Goal: Task Accomplishment & Management: Use online tool/utility

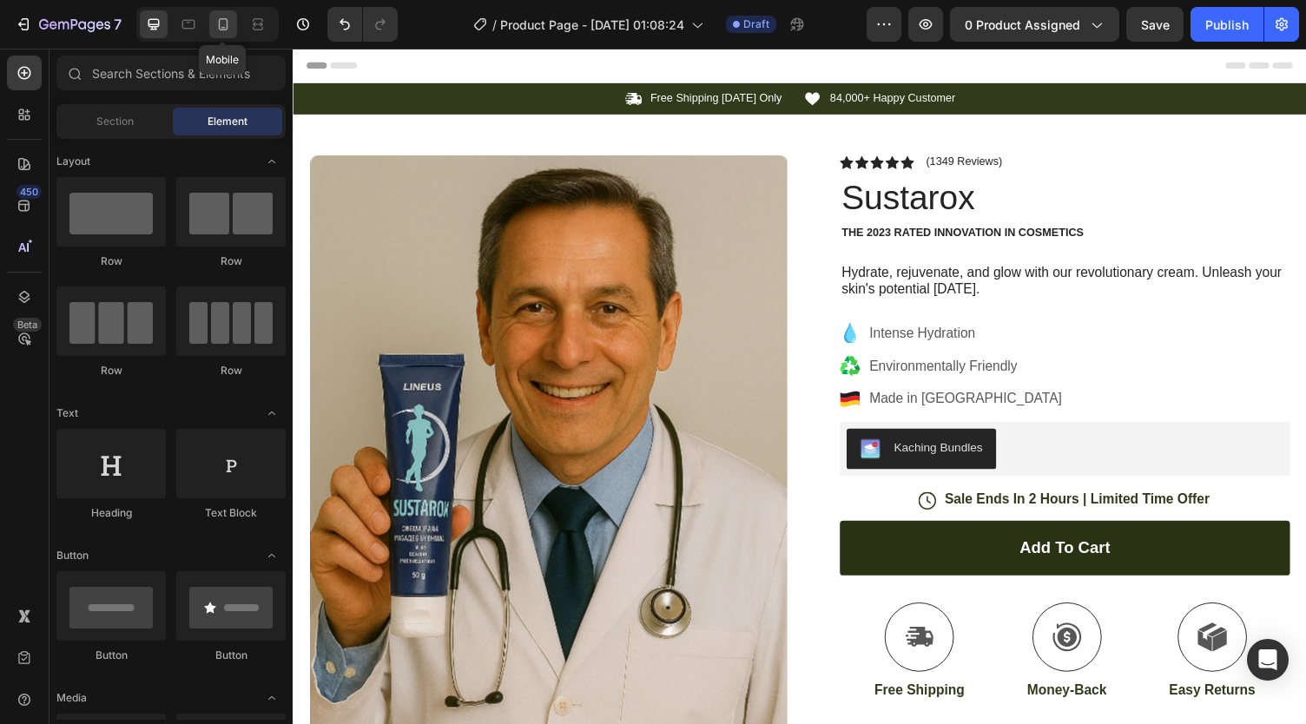
click at [221, 30] on icon at bounding box center [224, 24] width 10 height 12
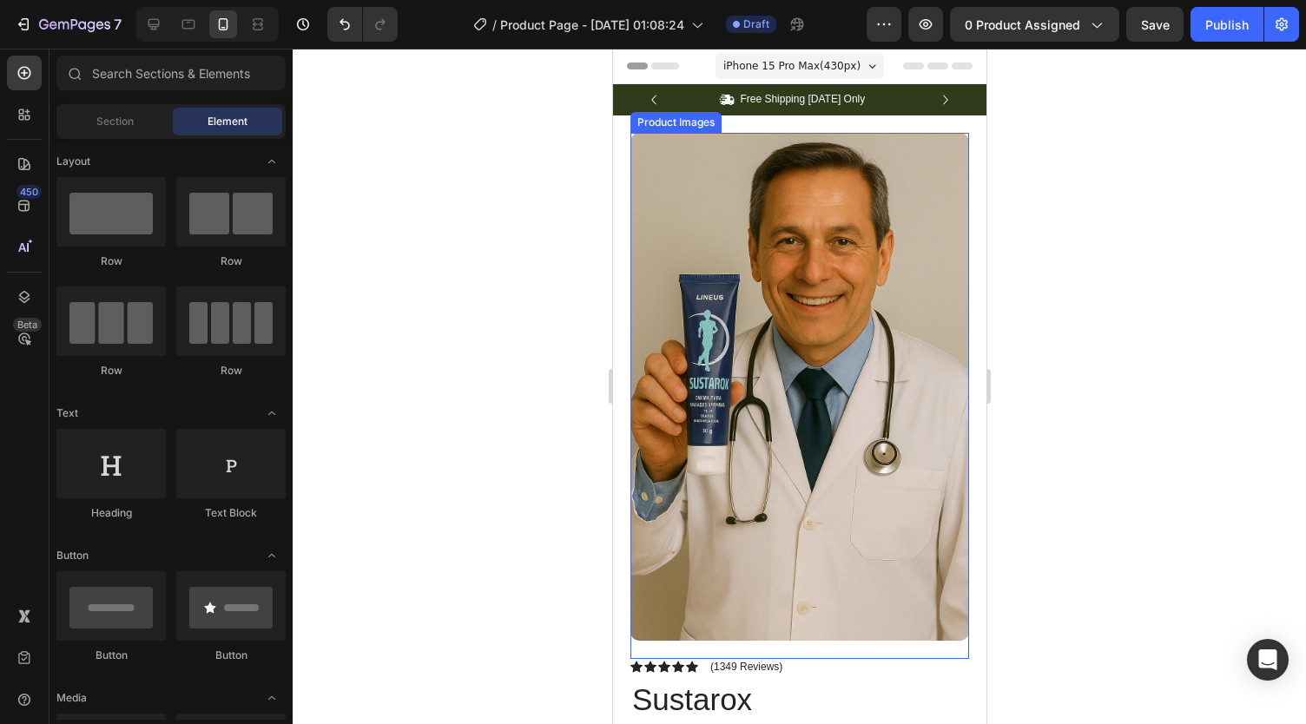
click at [724, 178] on img at bounding box center [799, 387] width 339 height 508
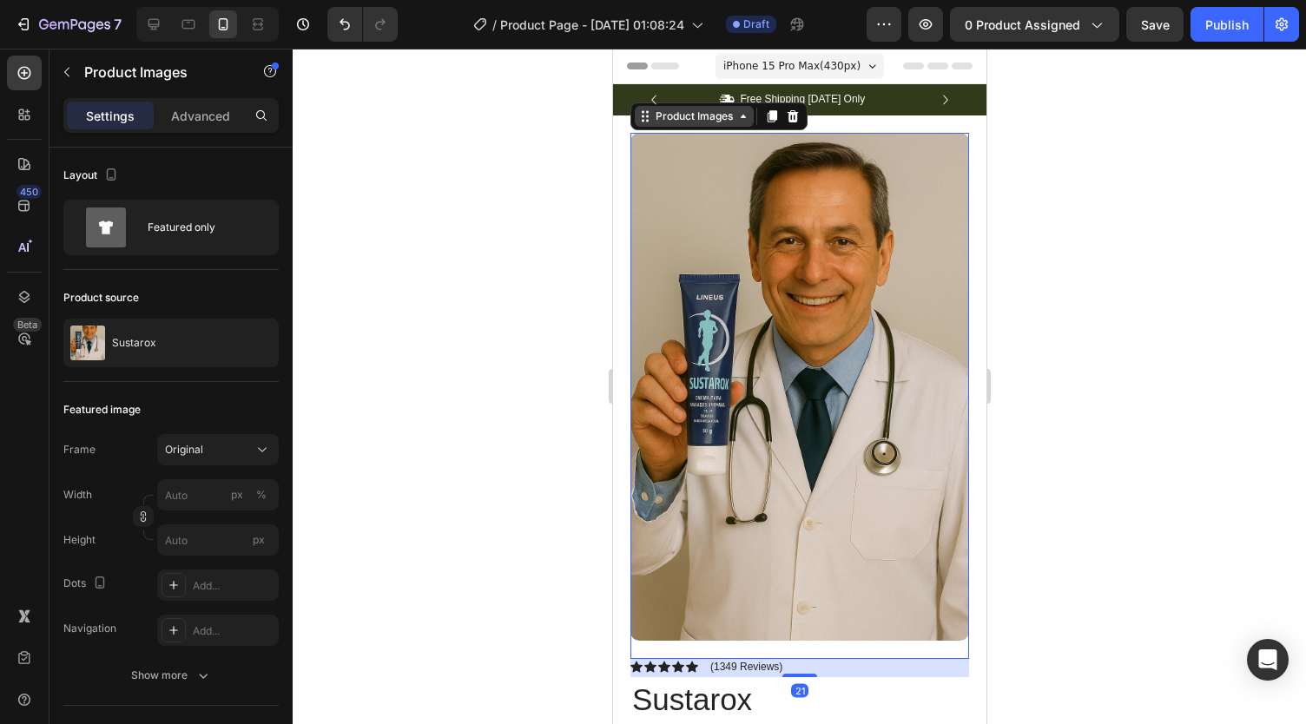
click at [744, 119] on icon at bounding box center [743, 116] width 14 height 14
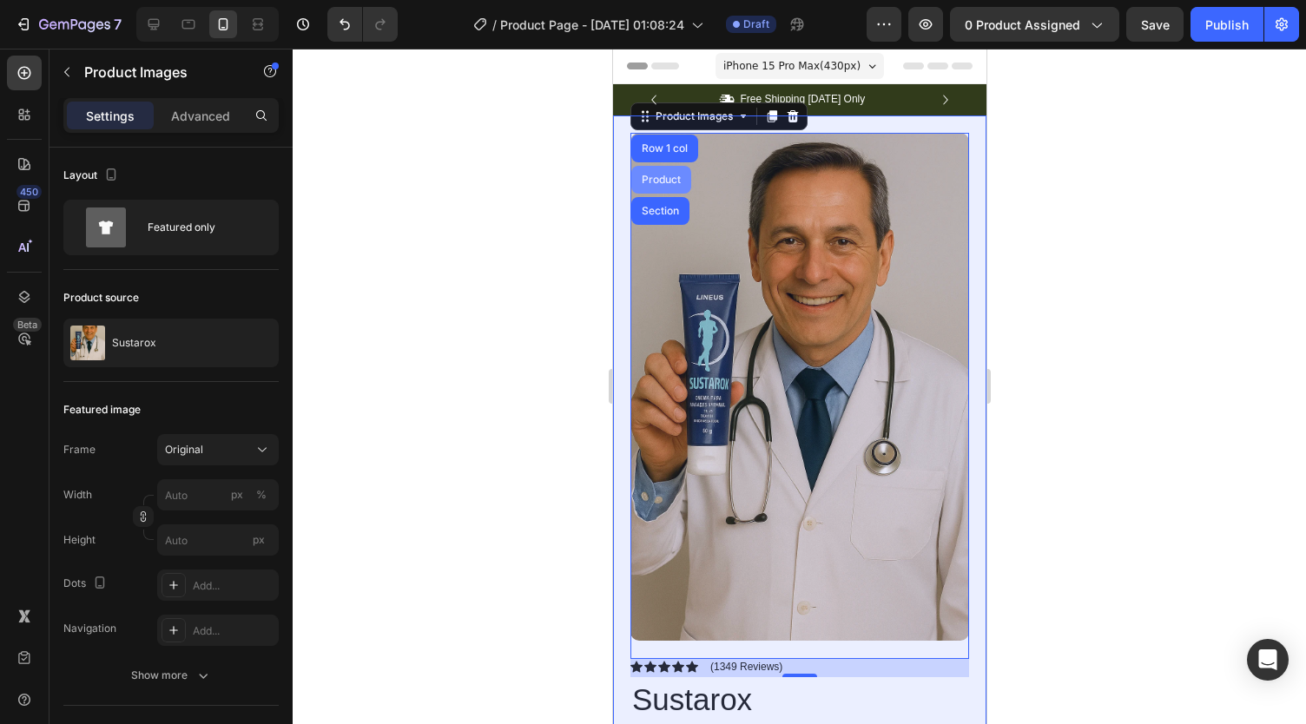
click at [670, 176] on div "Product" at bounding box center [660, 180] width 46 height 10
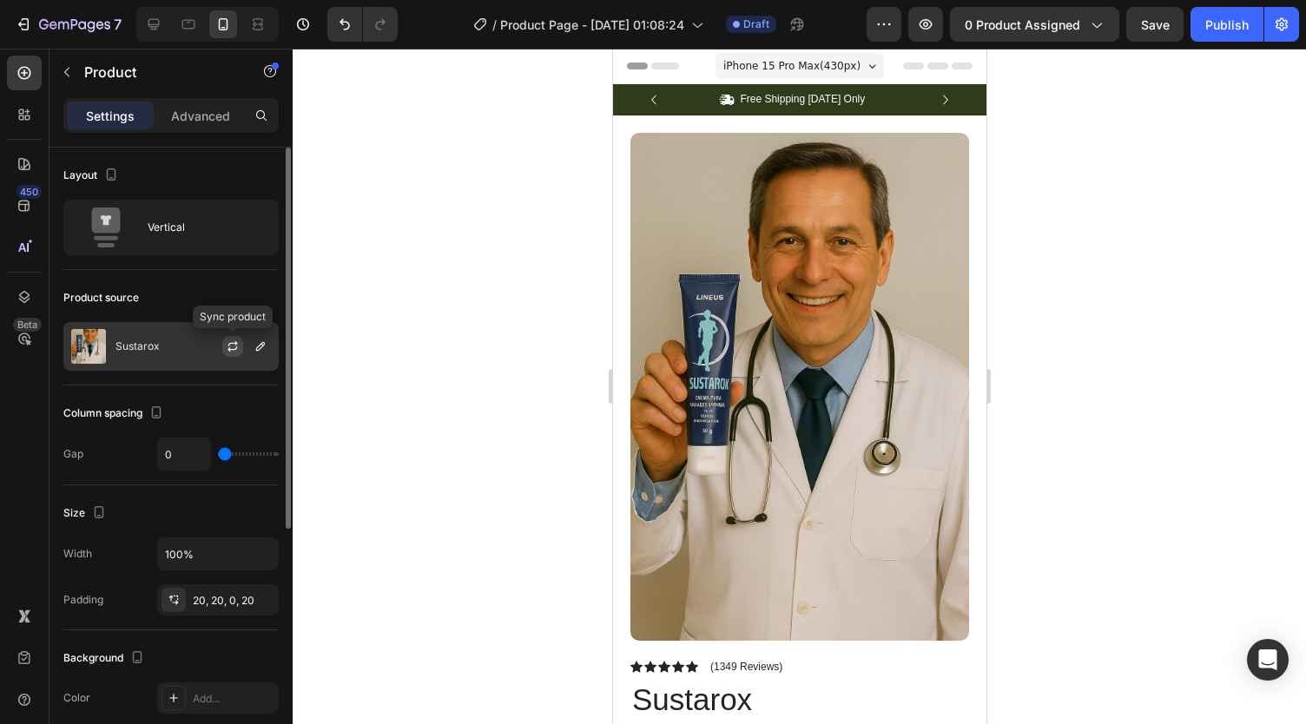
click at [239, 341] on icon "button" at bounding box center [233, 347] width 14 height 14
click at [265, 352] on icon "button" at bounding box center [261, 347] width 14 height 14
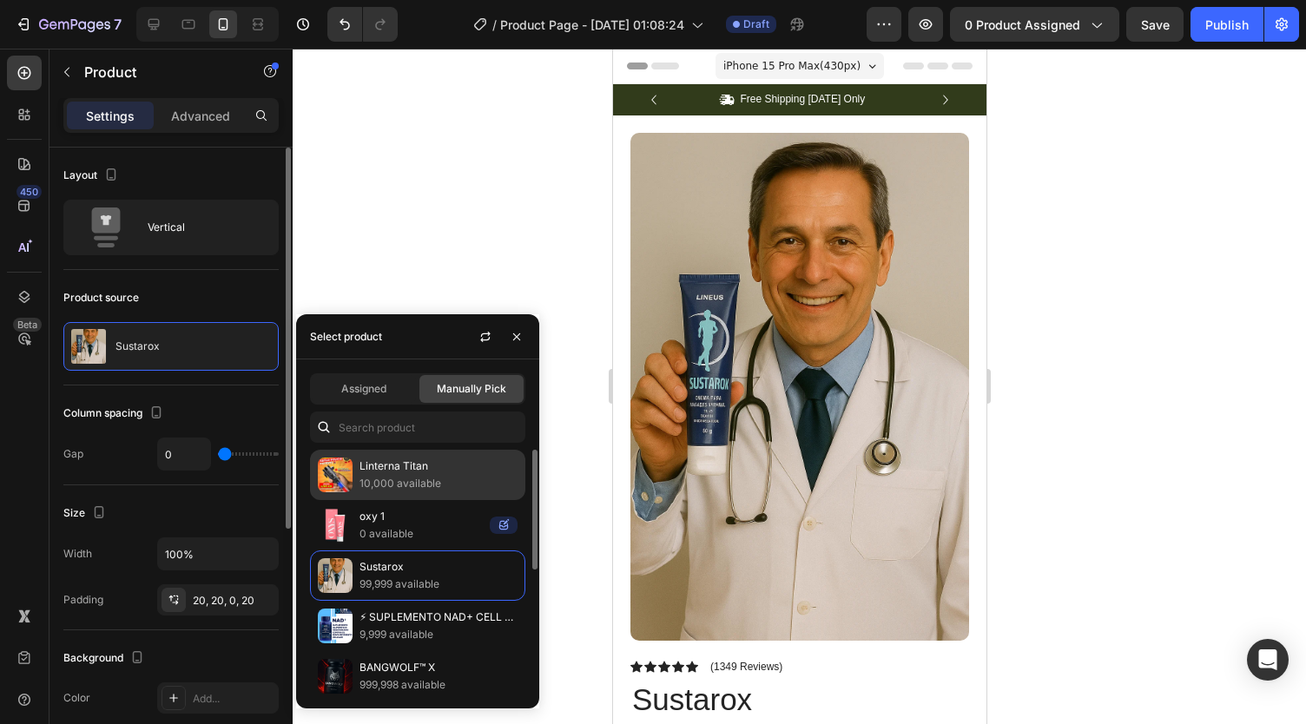
click at [458, 458] on p "Linterna Titan" at bounding box center [439, 466] width 158 height 17
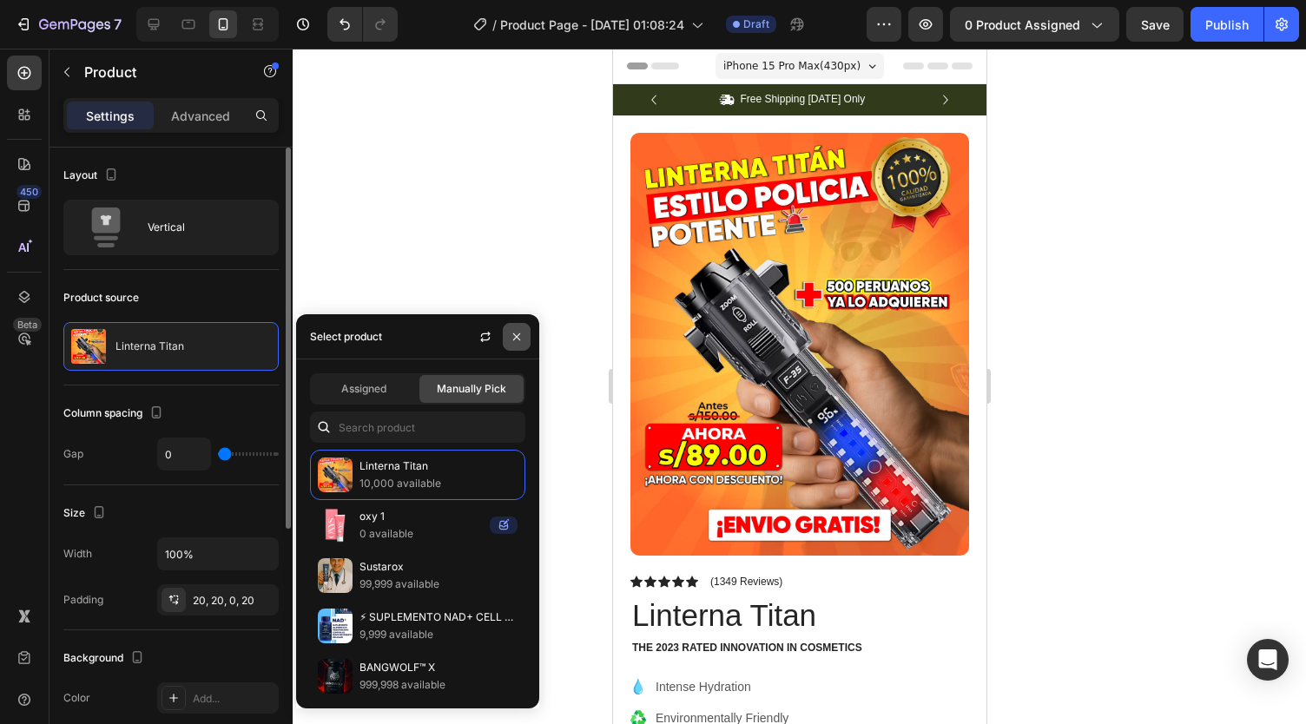
click at [514, 336] on icon "button" at bounding box center [517, 337] width 14 height 14
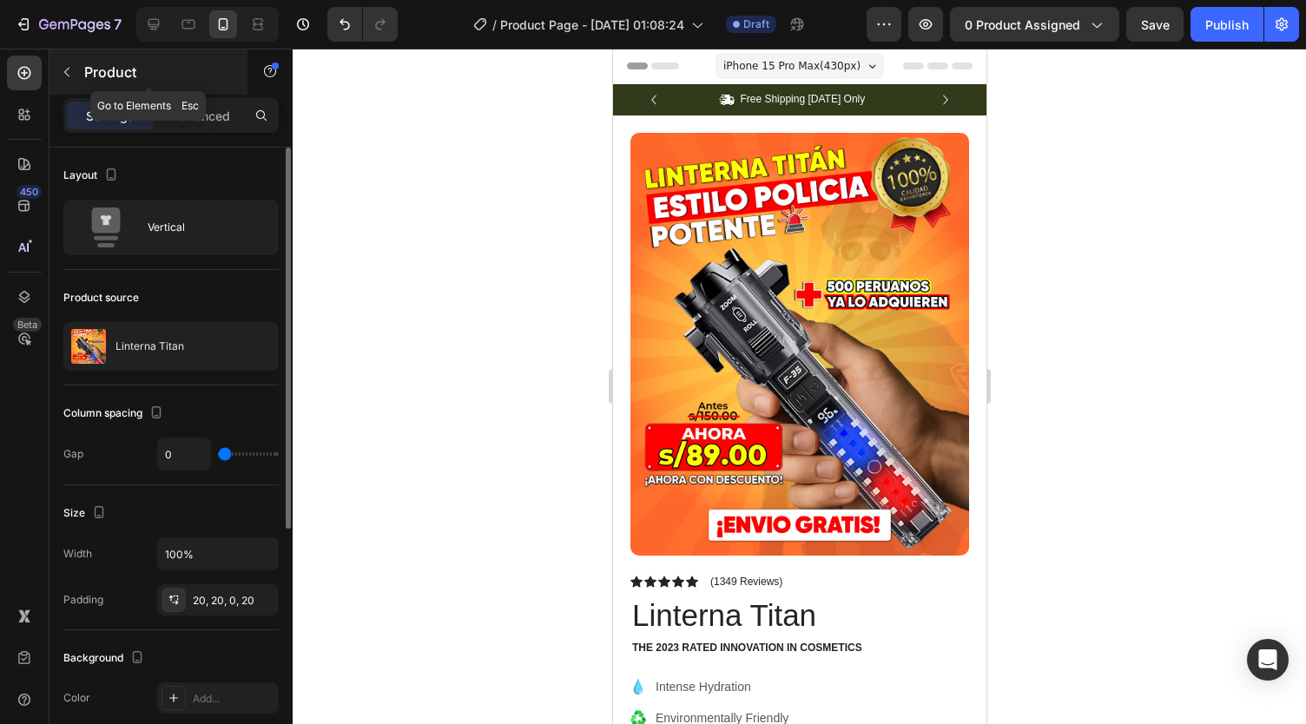
click at [205, 89] on div "Product" at bounding box center [148, 71] width 198 height 45
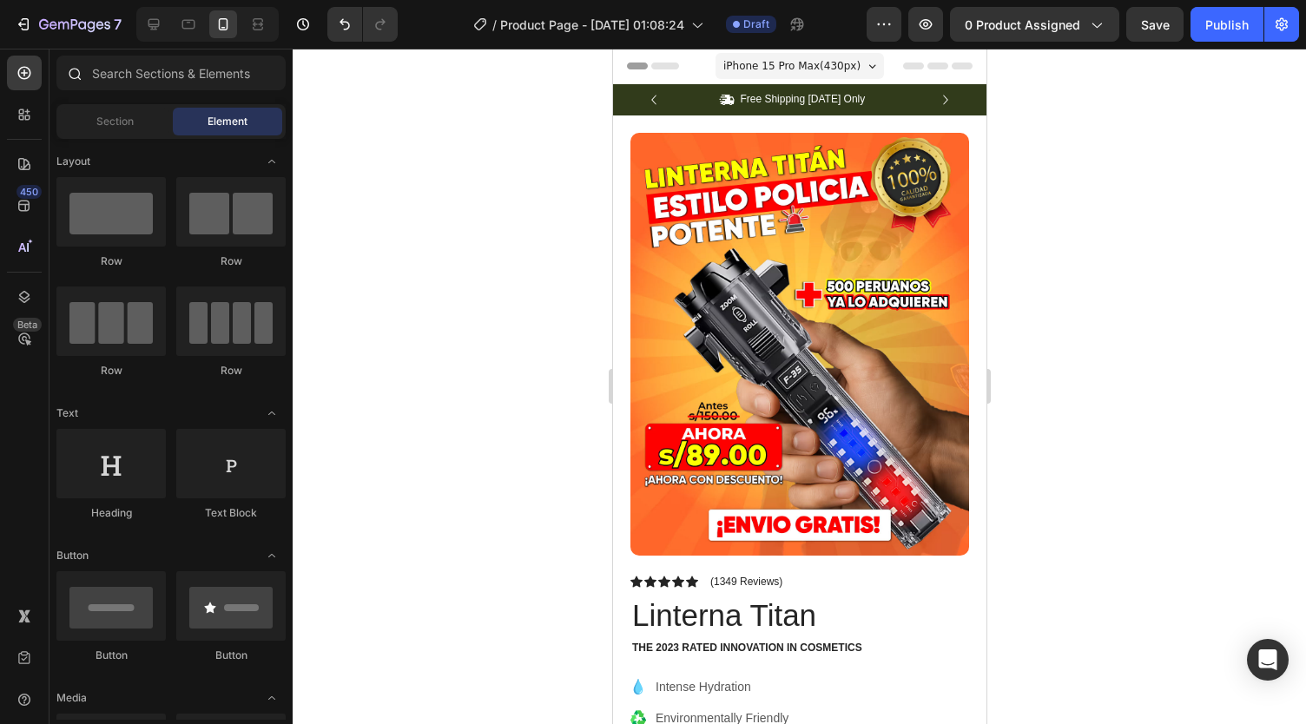
click at [108, 91] on div at bounding box center [170, 77] width 243 height 42
click at [113, 74] on input "text" at bounding box center [170, 73] width 229 height 35
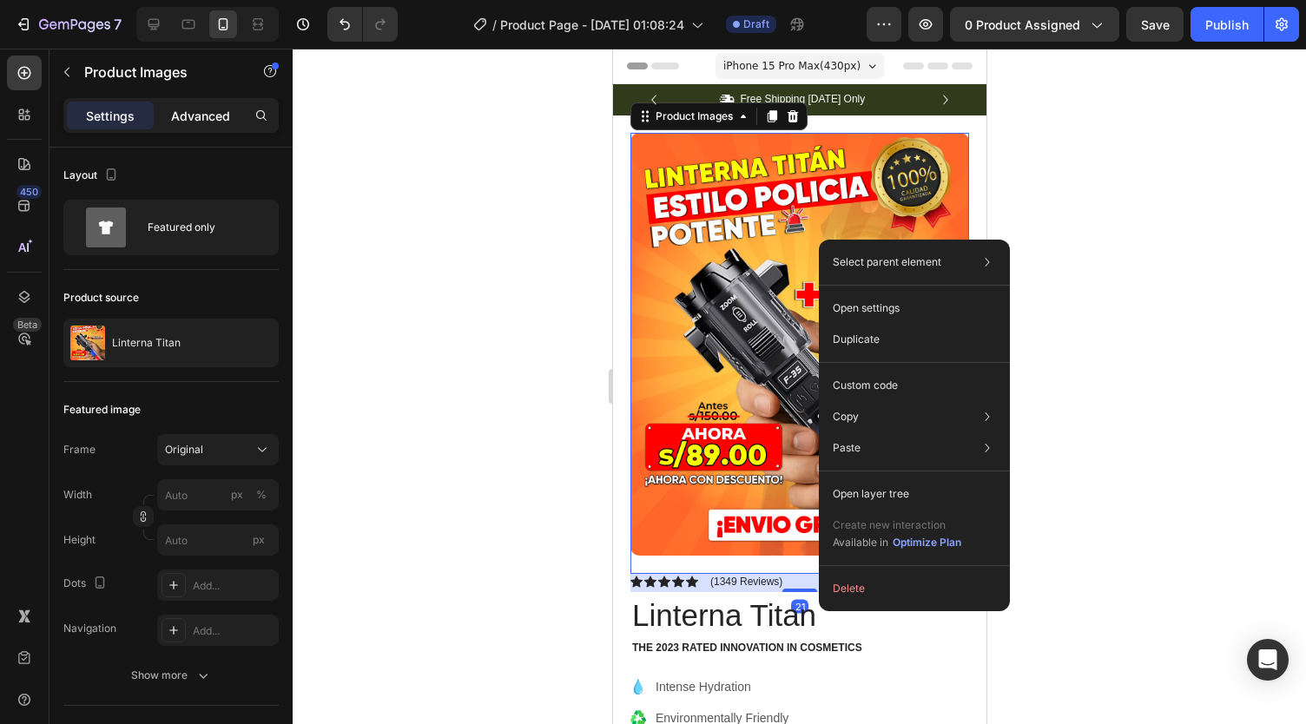
click at [201, 118] on p "Advanced" at bounding box center [200, 116] width 59 height 18
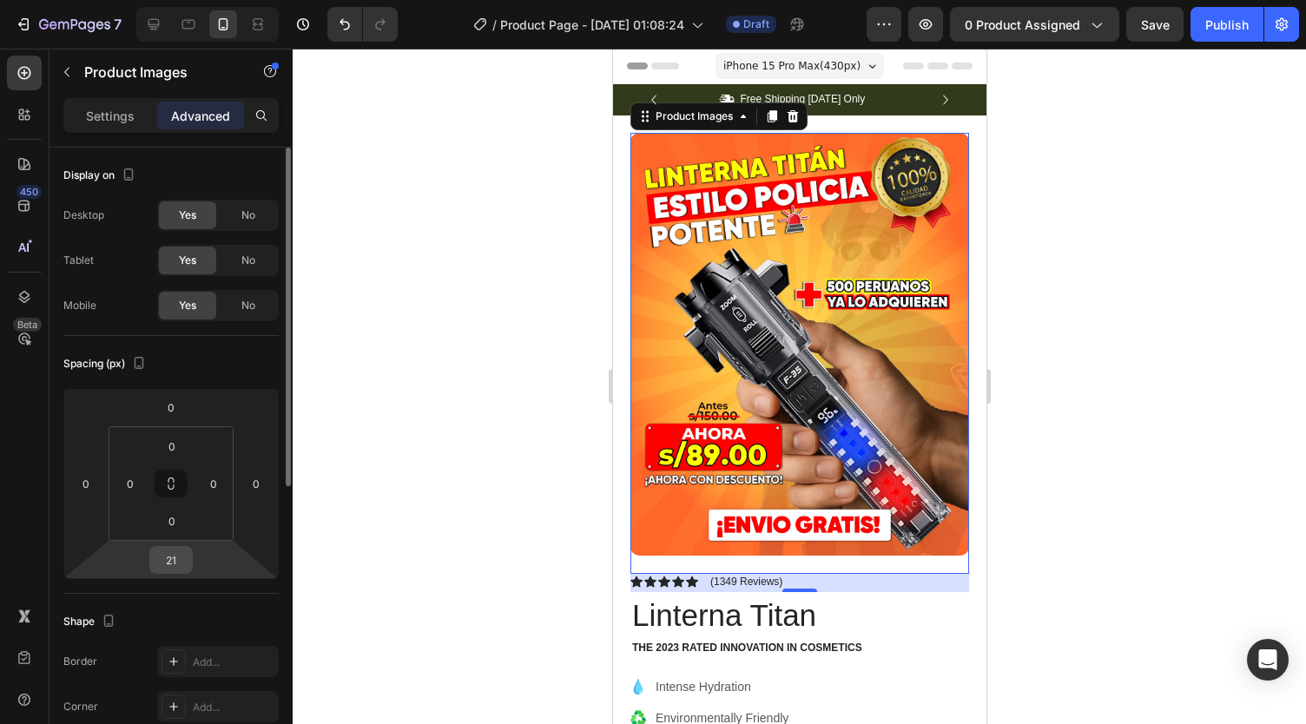
click at [170, 558] on input "21" at bounding box center [171, 560] width 35 height 26
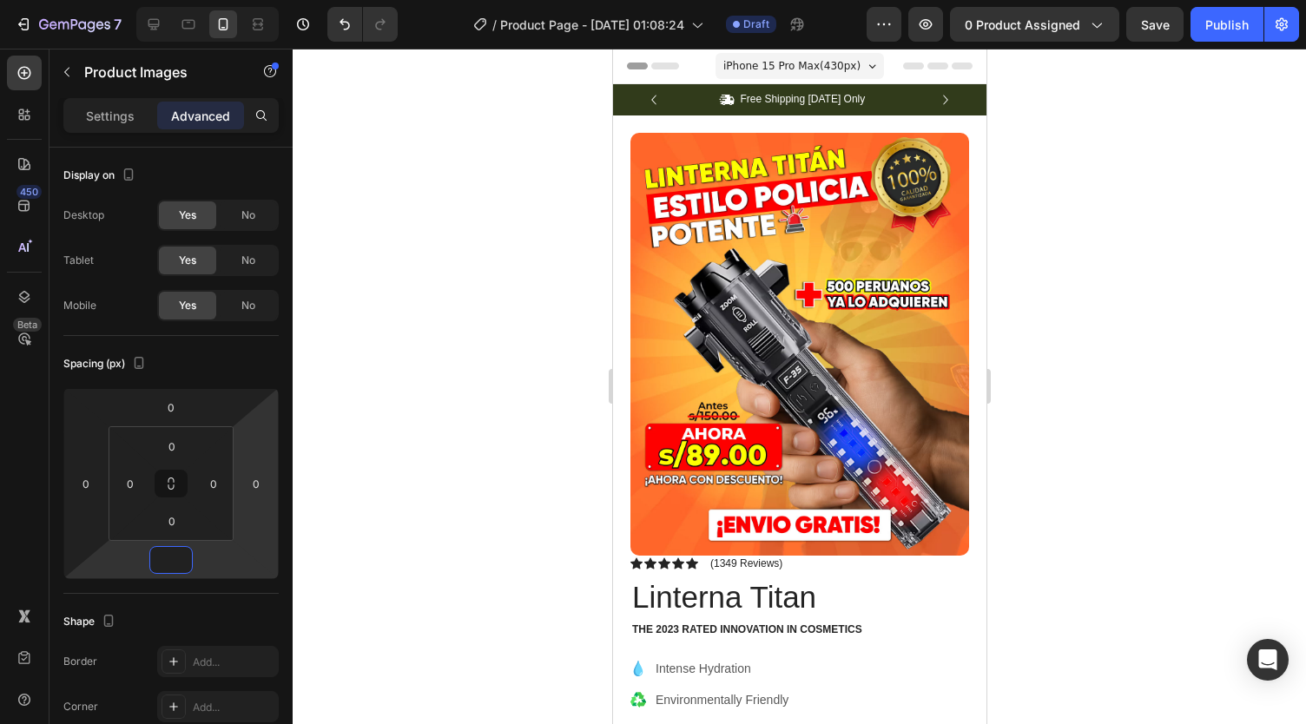
type input "0"
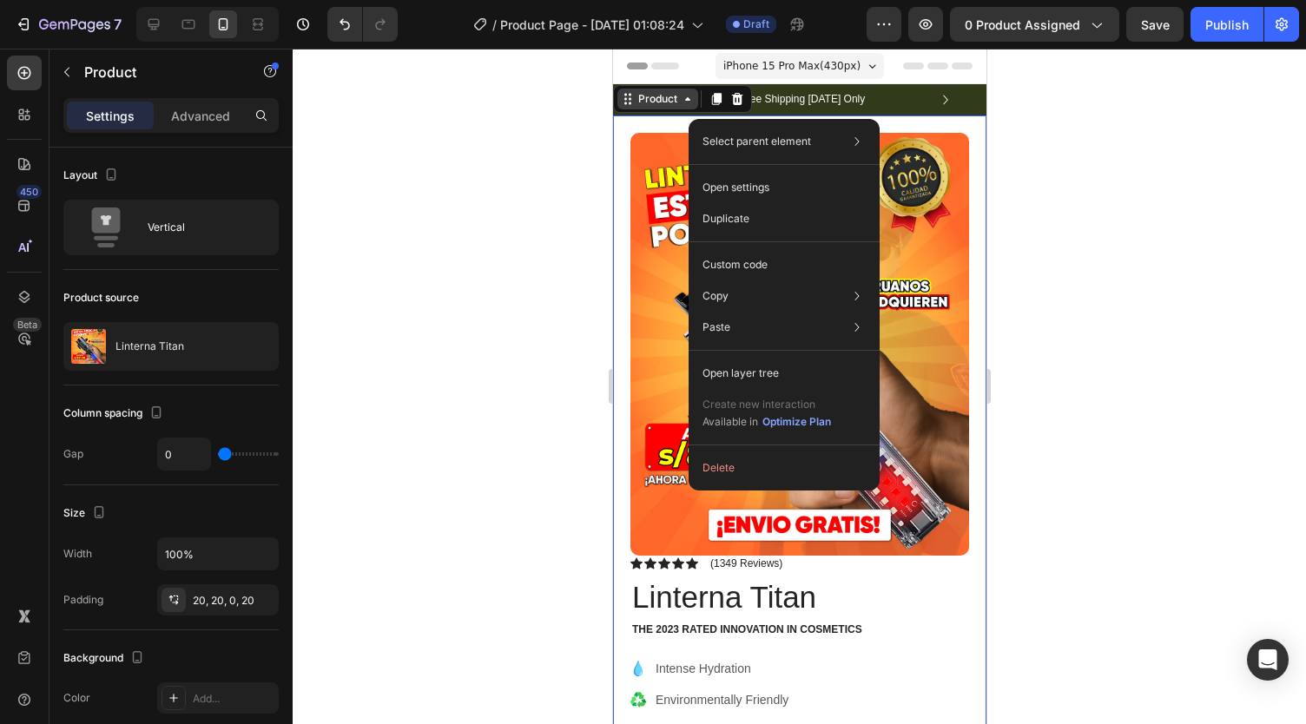
click at [660, 104] on div "Product" at bounding box center [657, 99] width 46 height 16
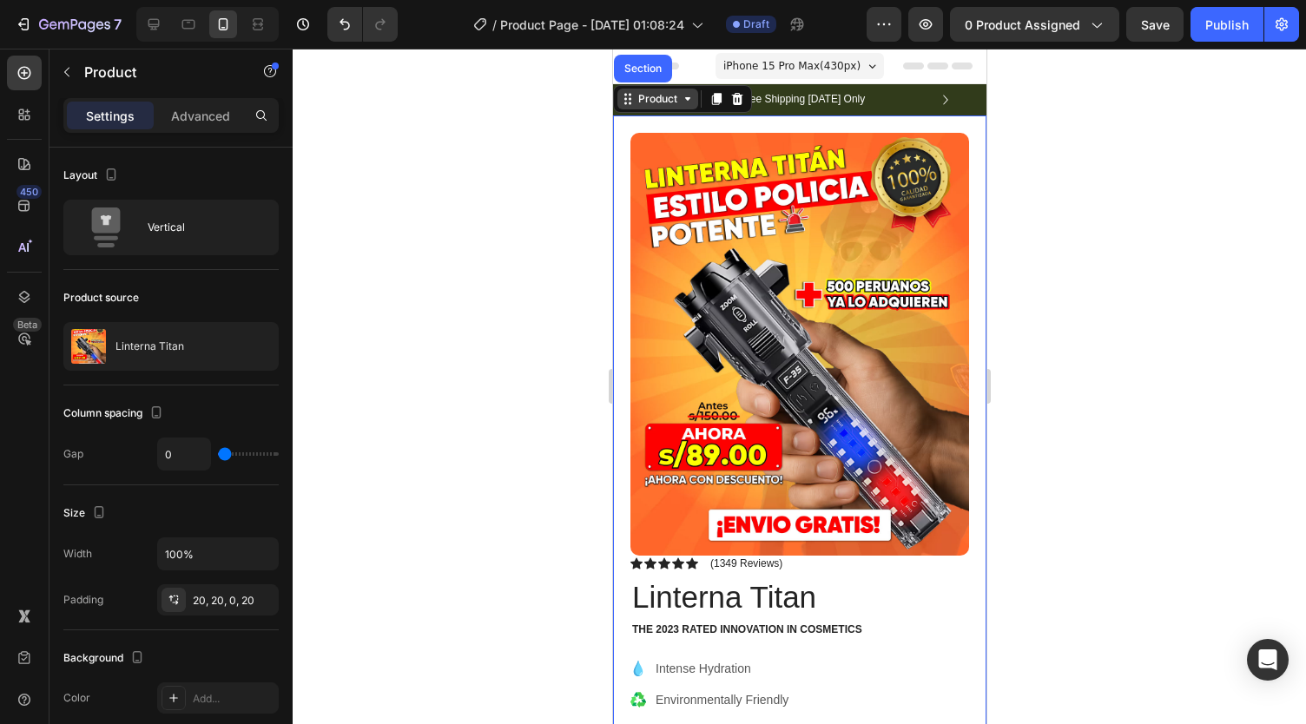
click at [660, 104] on div "Product" at bounding box center [657, 99] width 46 height 16
click at [735, 100] on icon at bounding box center [736, 99] width 14 height 14
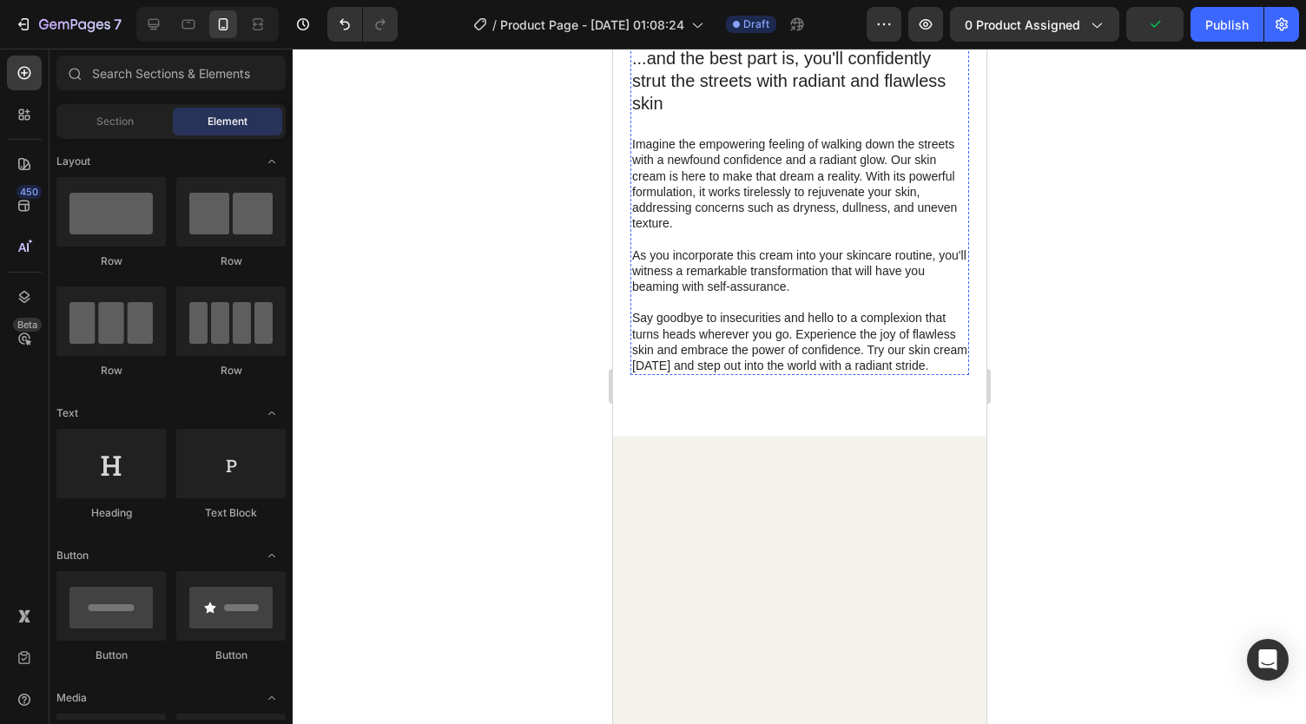
scroll to position [529, 0]
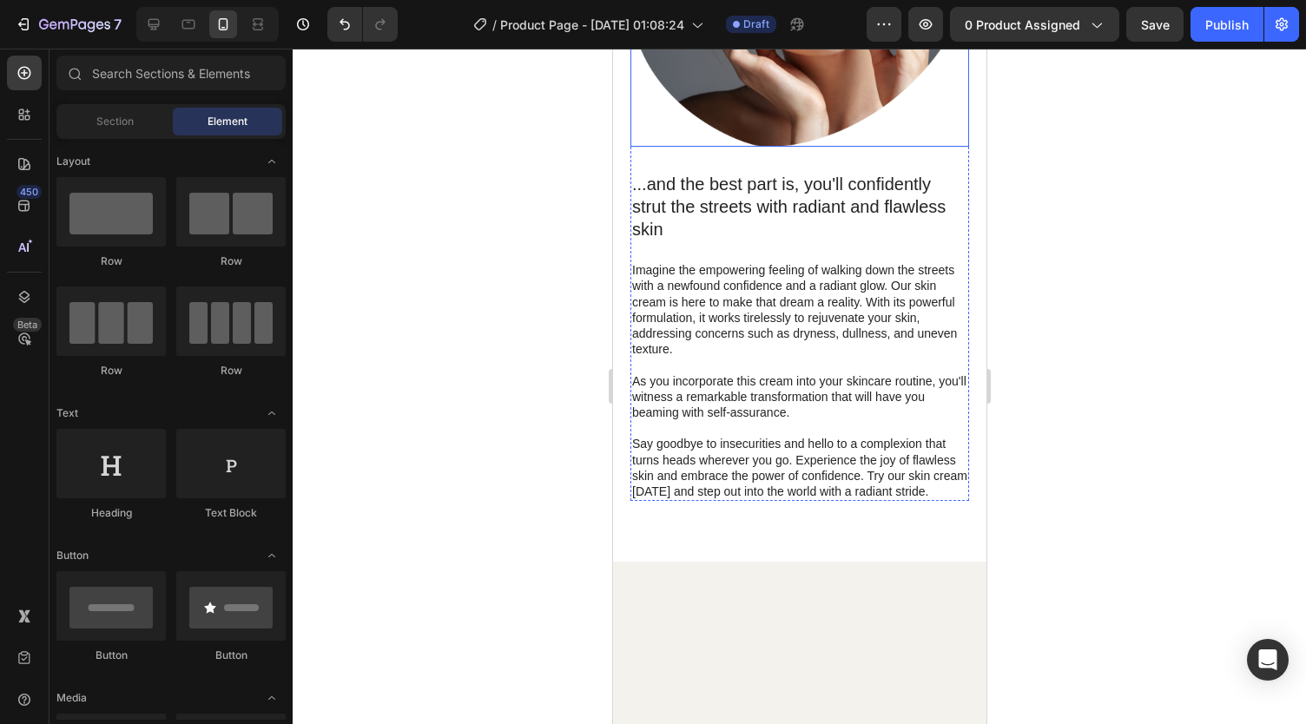
click at [768, 147] on img at bounding box center [799, 1] width 339 height 291
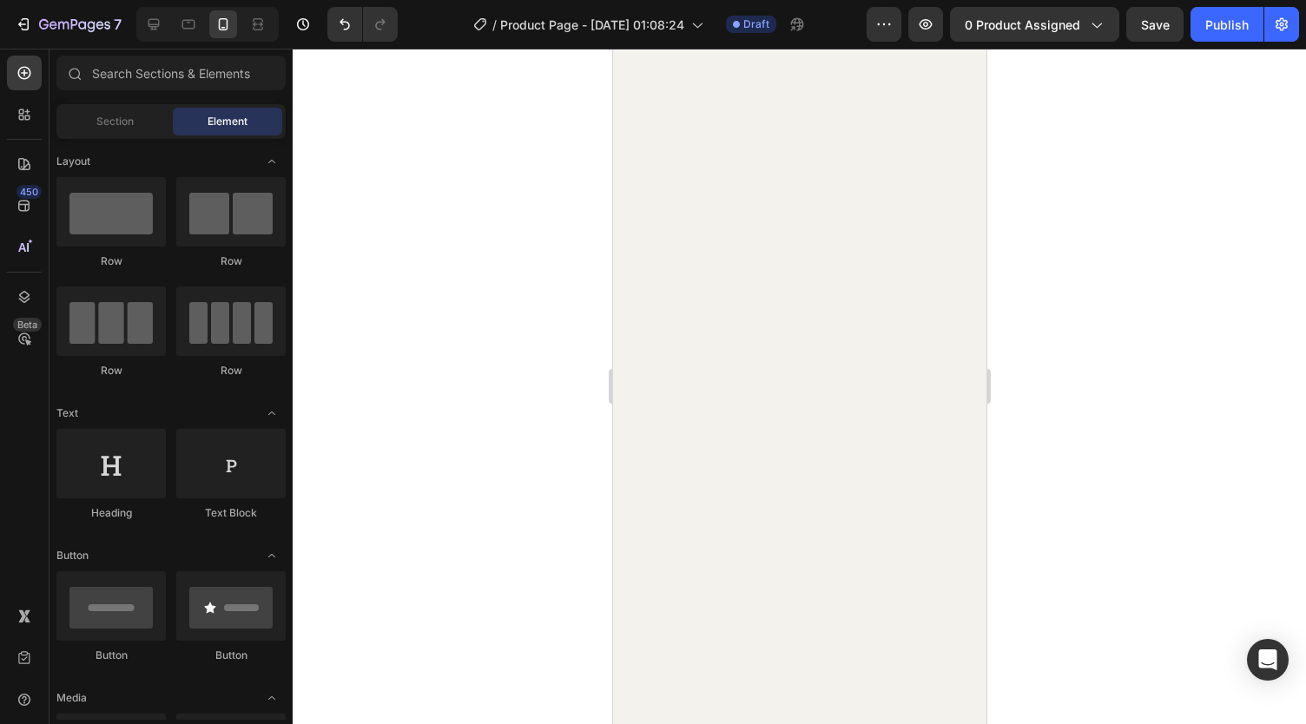
click at [767, 267] on div at bounding box center [798, 412] width 373 height 990
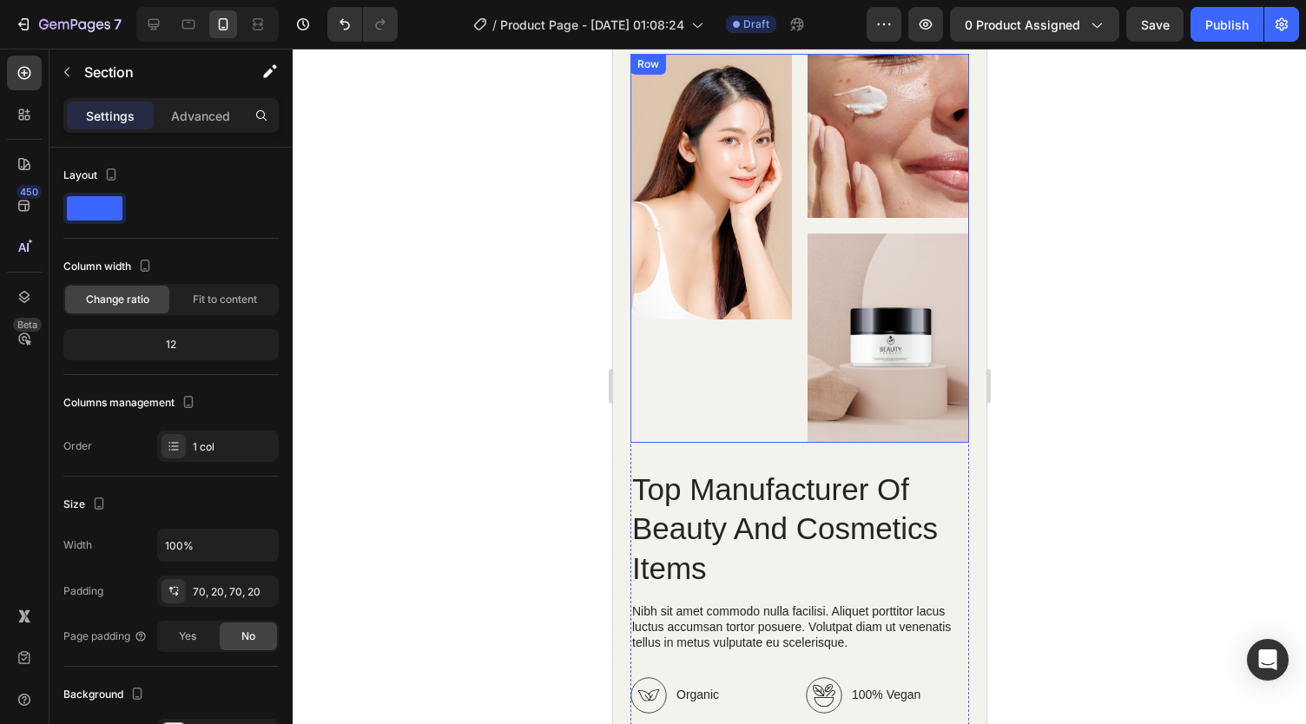
scroll to position [465, 0]
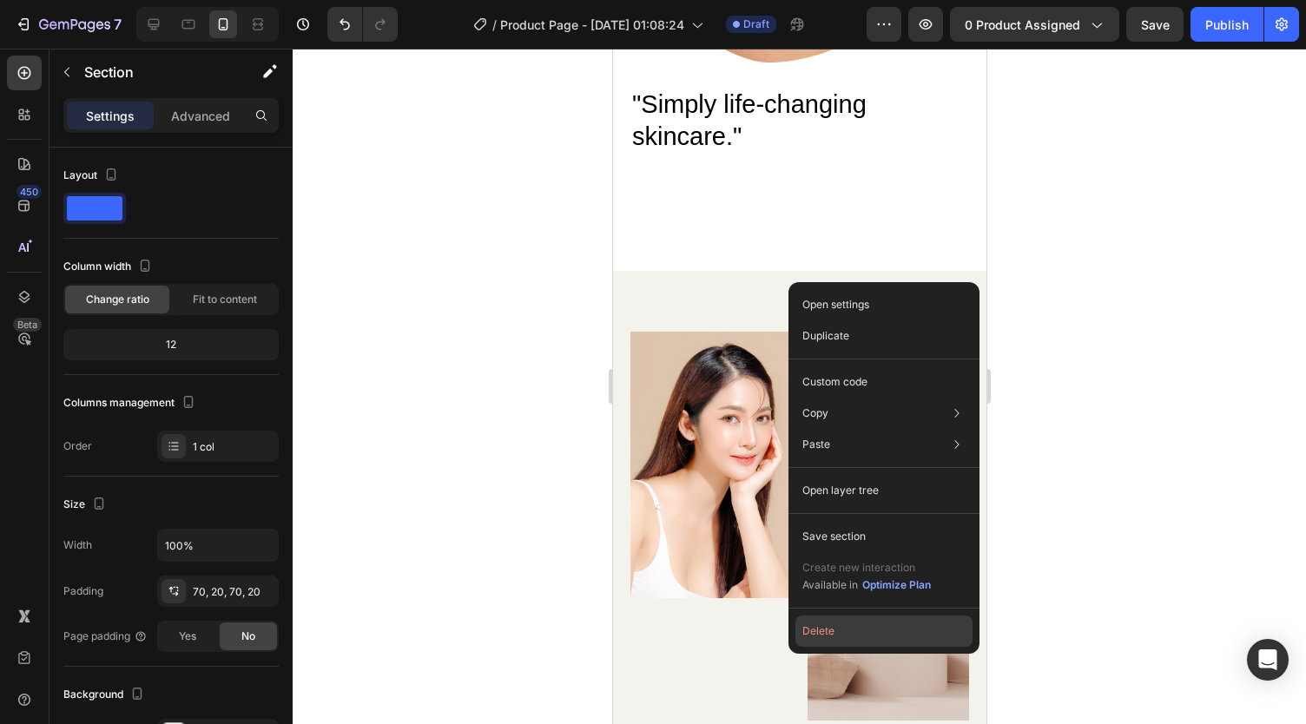
click at [823, 643] on button "Delete" at bounding box center [883, 631] width 177 height 31
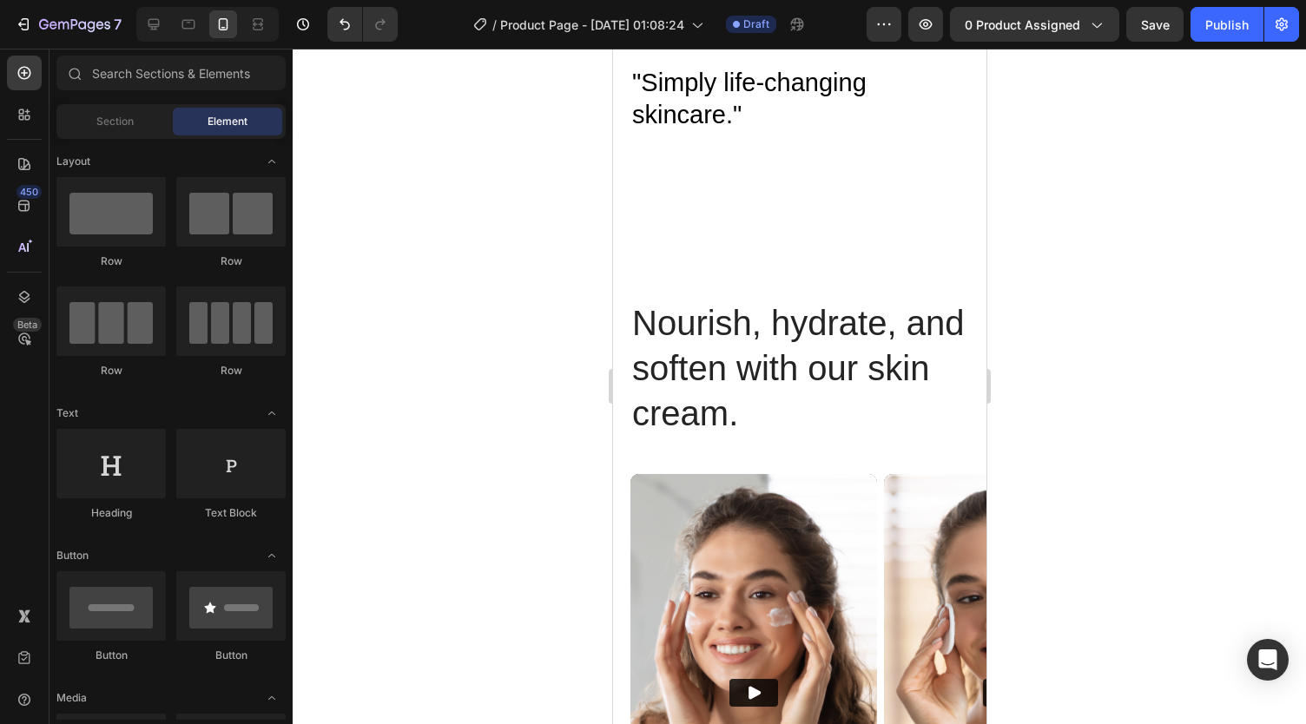
scroll to position [484, 0]
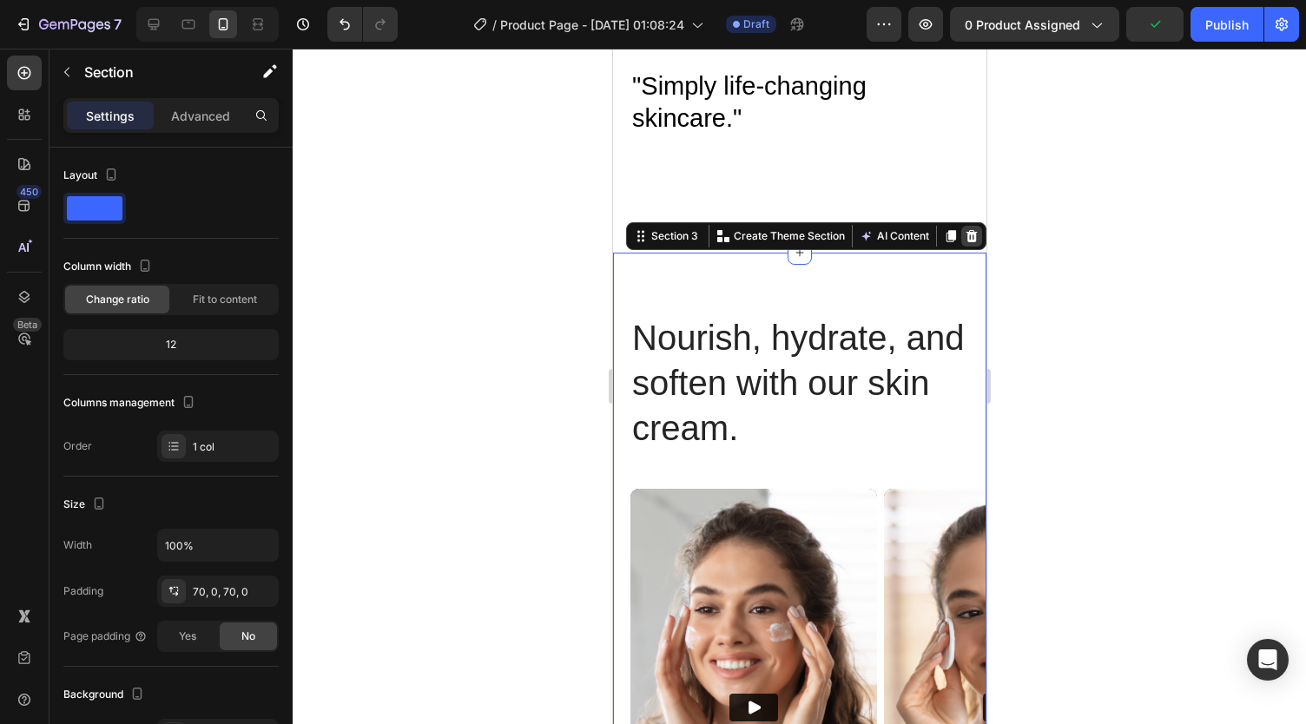
click at [966, 230] on icon at bounding box center [971, 236] width 11 height 12
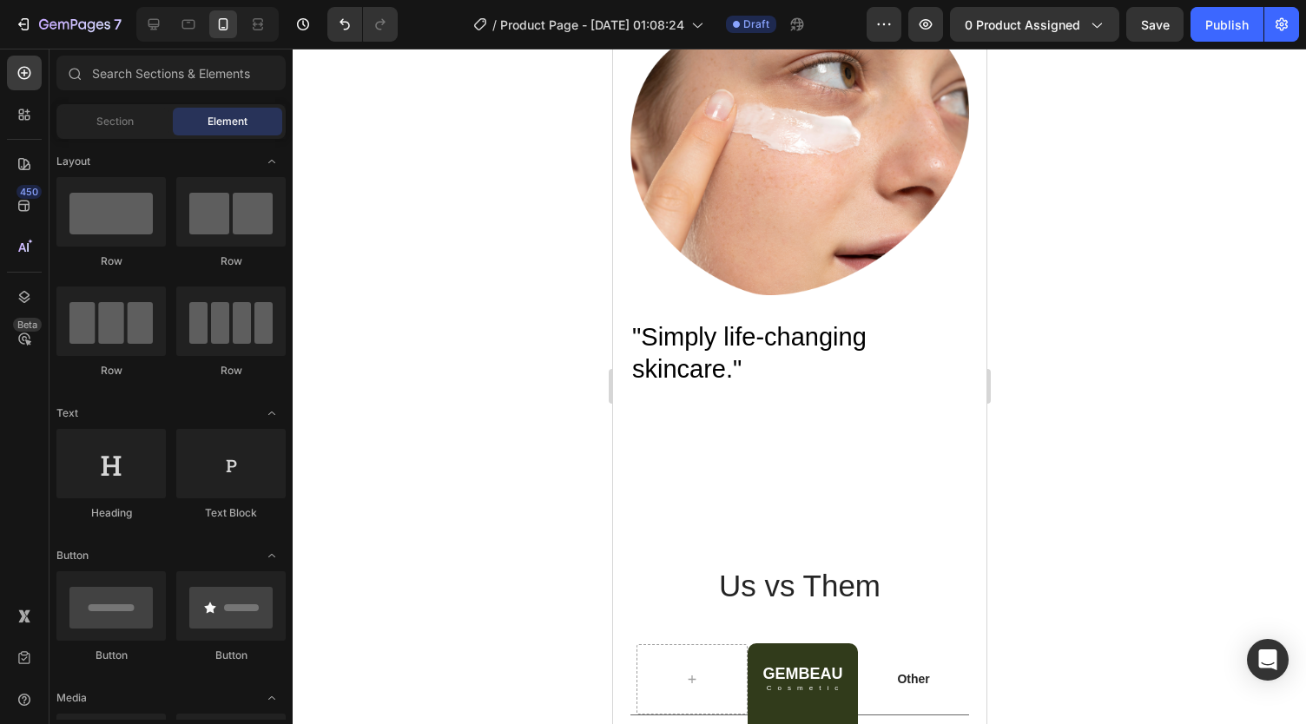
scroll to position [0, 0]
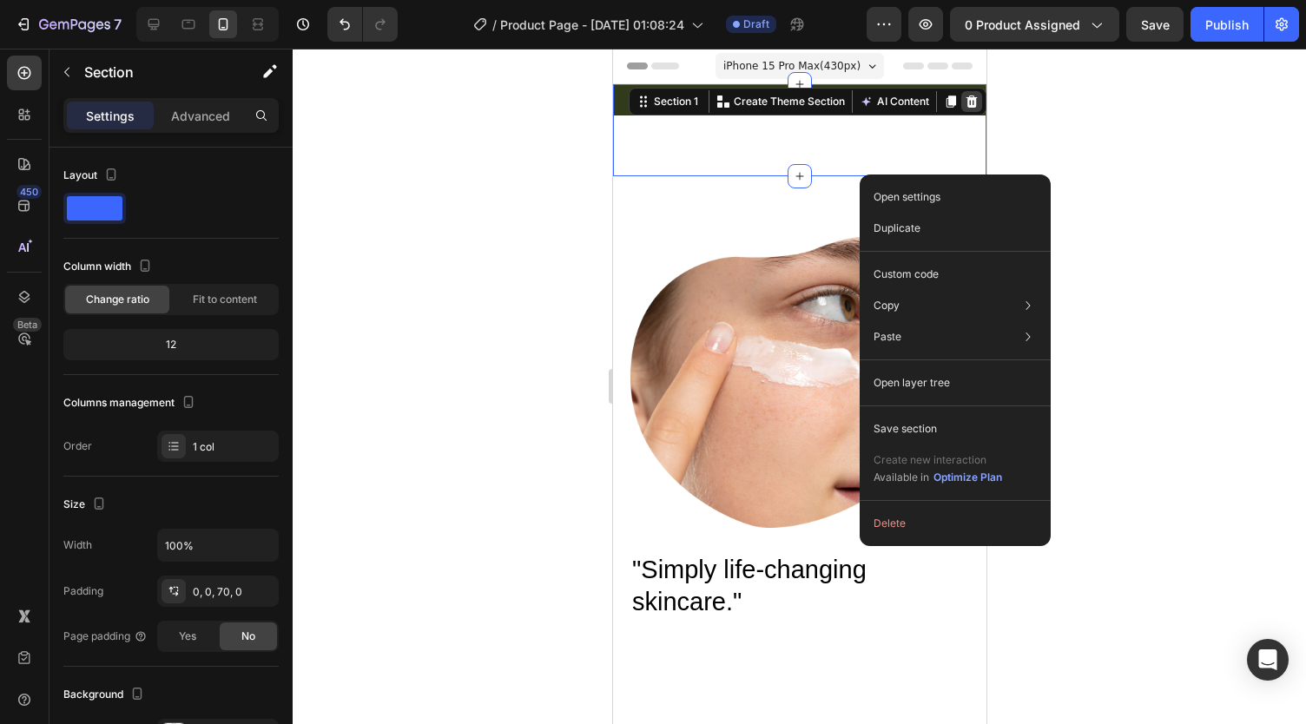
click at [964, 104] on icon at bounding box center [971, 102] width 14 height 14
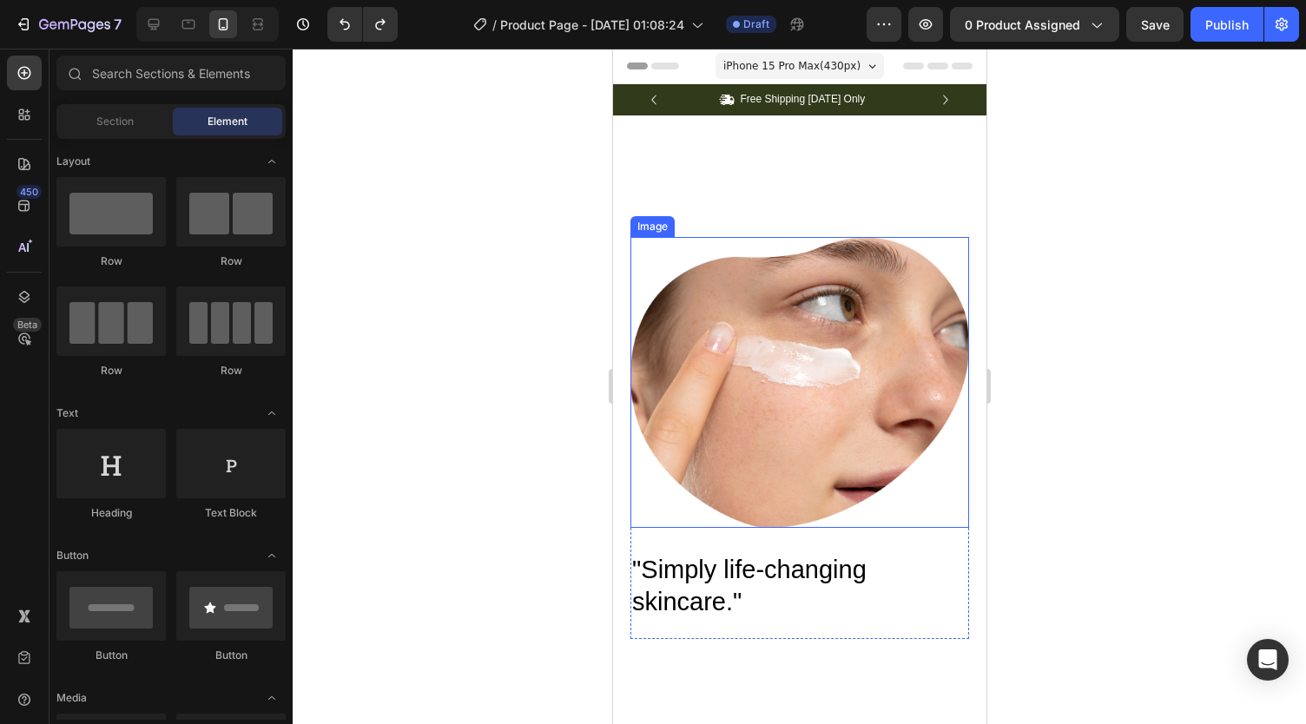
click at [948, 265] on img at bounding box center [799, 382] width 339 height 291
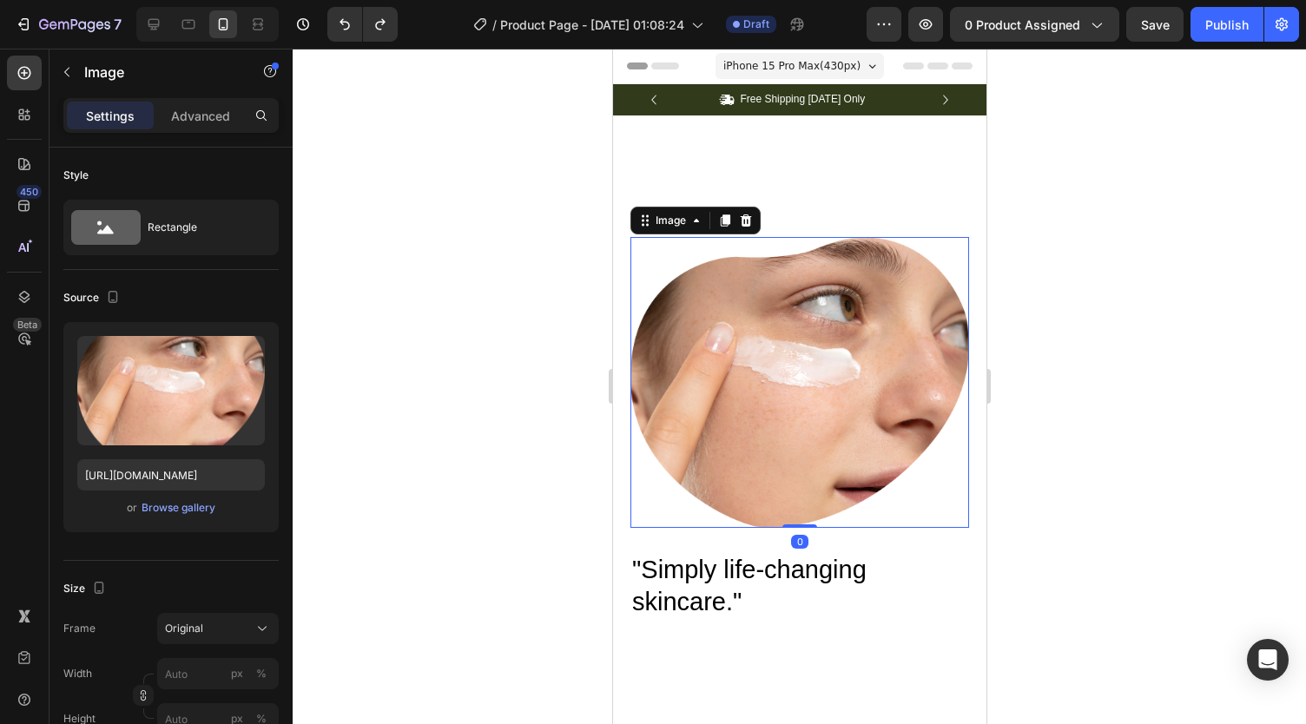
click at [749, 232] on div "Image" at bounding box center [695, 221] width 130 height 28
click at [736, 220] on div at bounding box center [745, 220] width 21 height 21
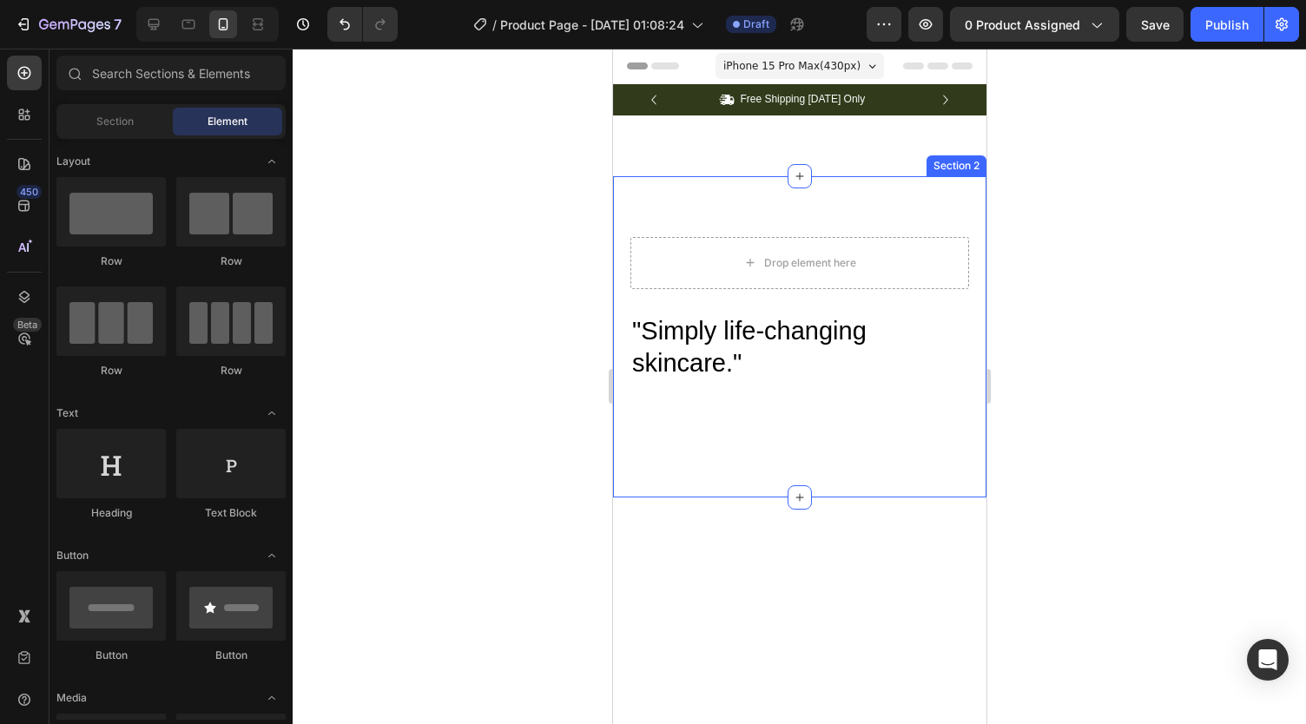
click at [736, 213] on div ""Simply life-changing skincare." Heading Row Drop element here Row Section 2" at bounding box center [798, 336] width 373 height 321
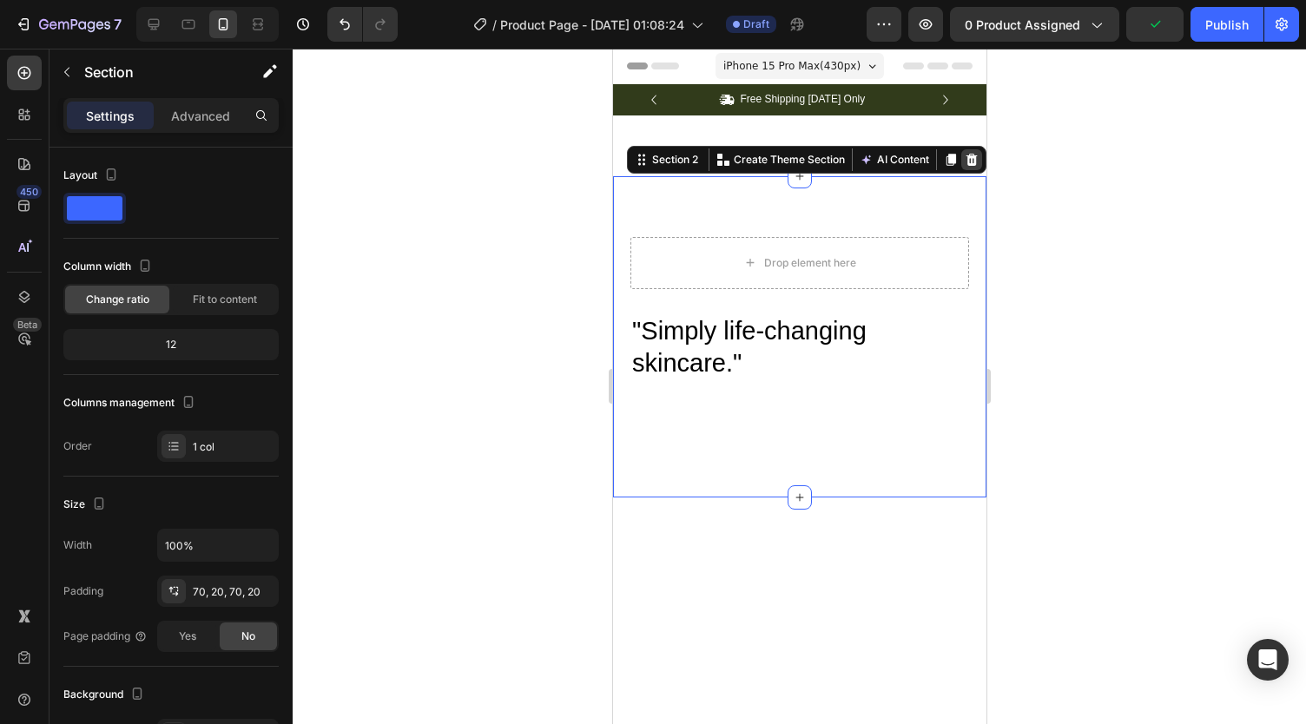
click at [966, 155] on icon at bounding box center [971, 159] width 11 height 12
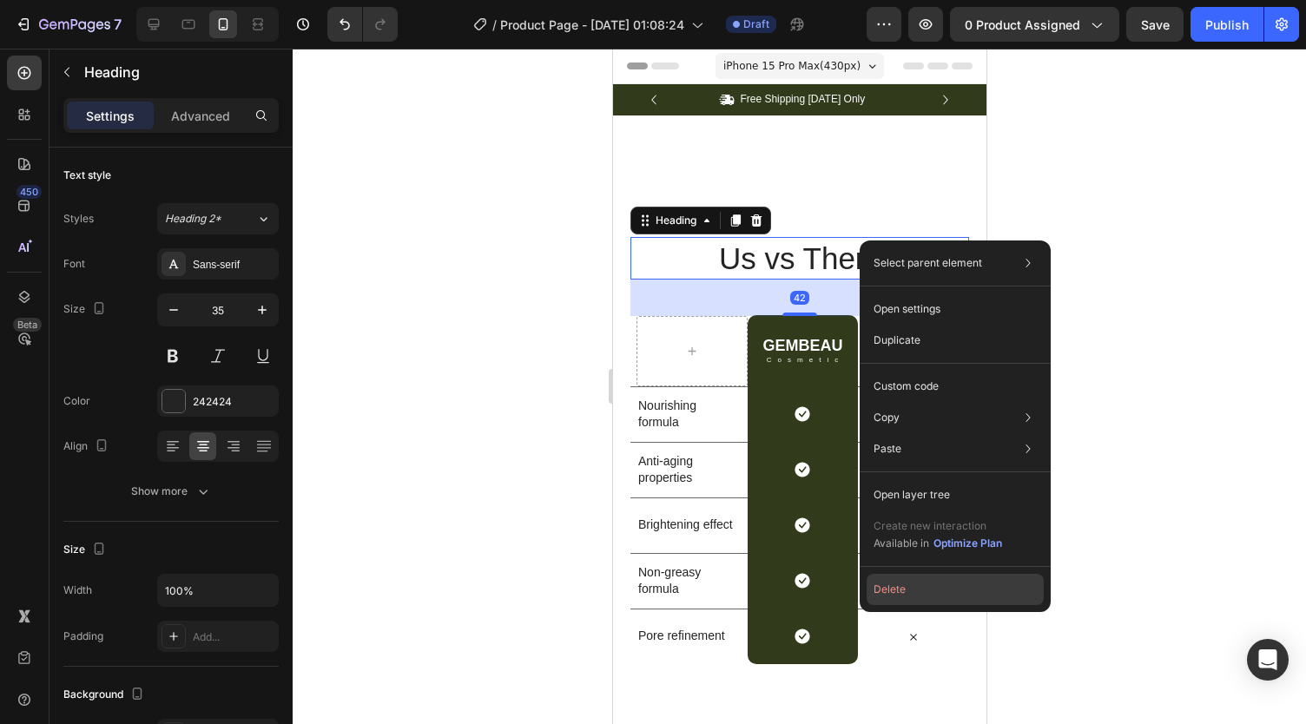
click at [894, 586] on button "Delete" at bounding box center [955, 589] width 177 height 31
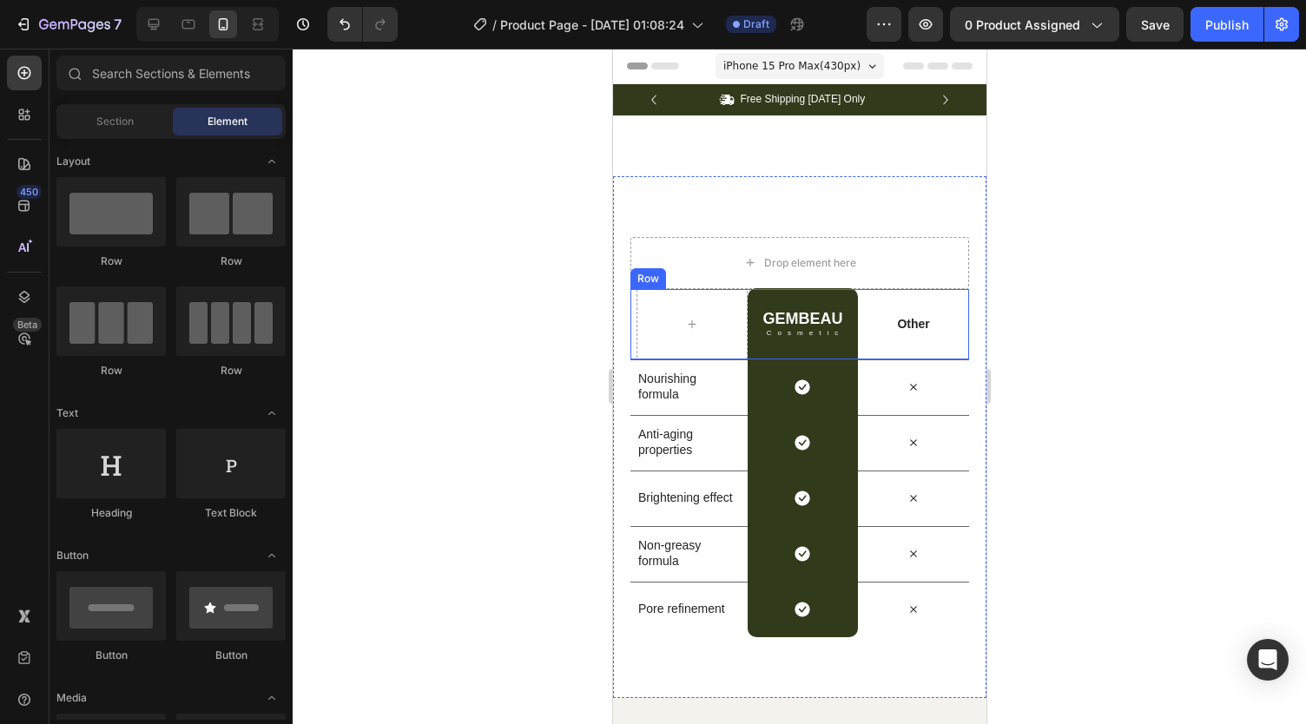
click at [882, 303] on div "Other Text Block" at bounding box center [912, 324] width 111 height 70
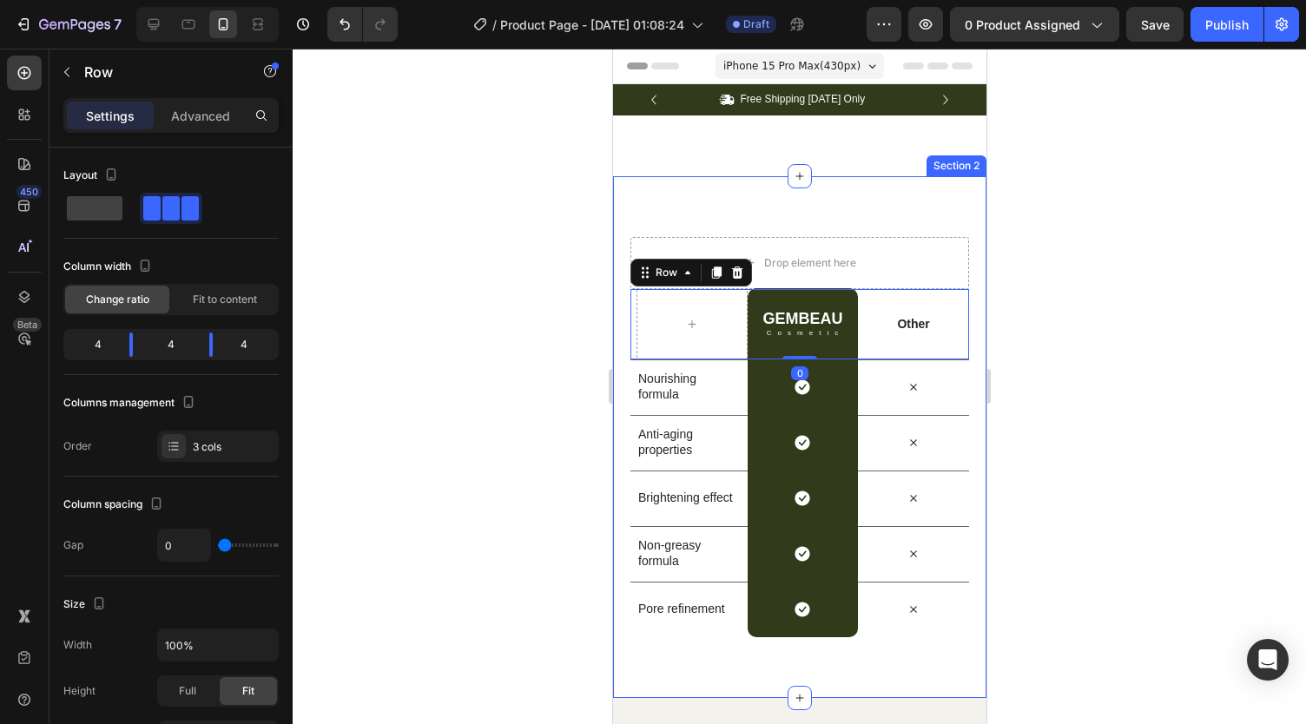
click at [884, 213] on div "Drop element here Row GEMBEAU Heading Cosmetic Text Block Row Other Text Block …" at bounding box center [798, 437] width 373 height 522
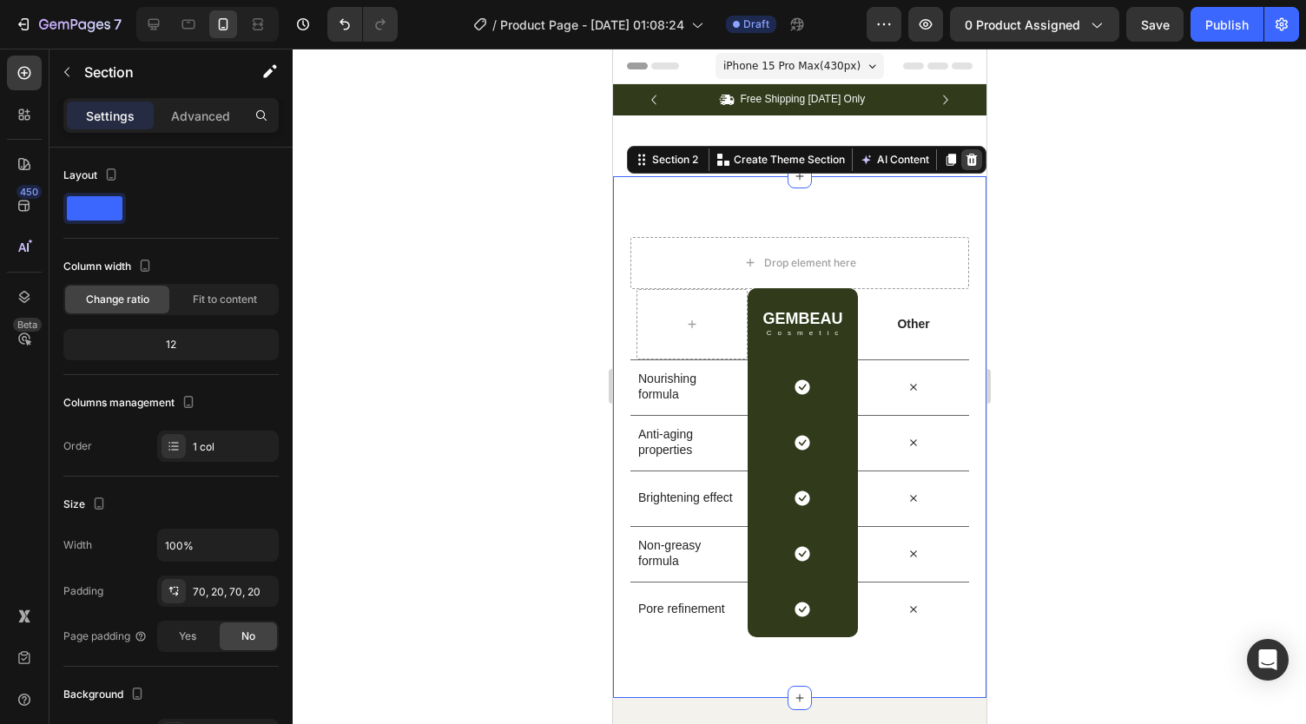
click at [966, 155] on icon at bounding box center [971, 159] width 11 height 12
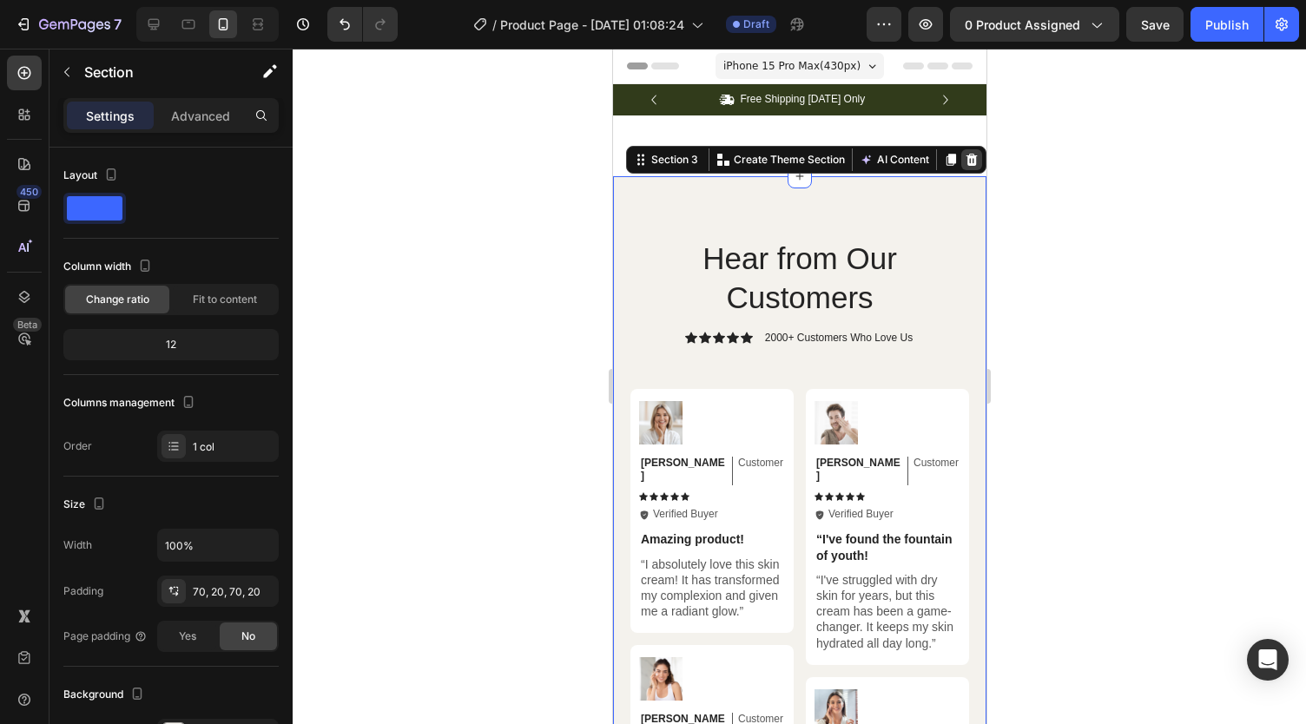
click at [966, 159] on icon at bounding box center [971, 159] width 11 height 12
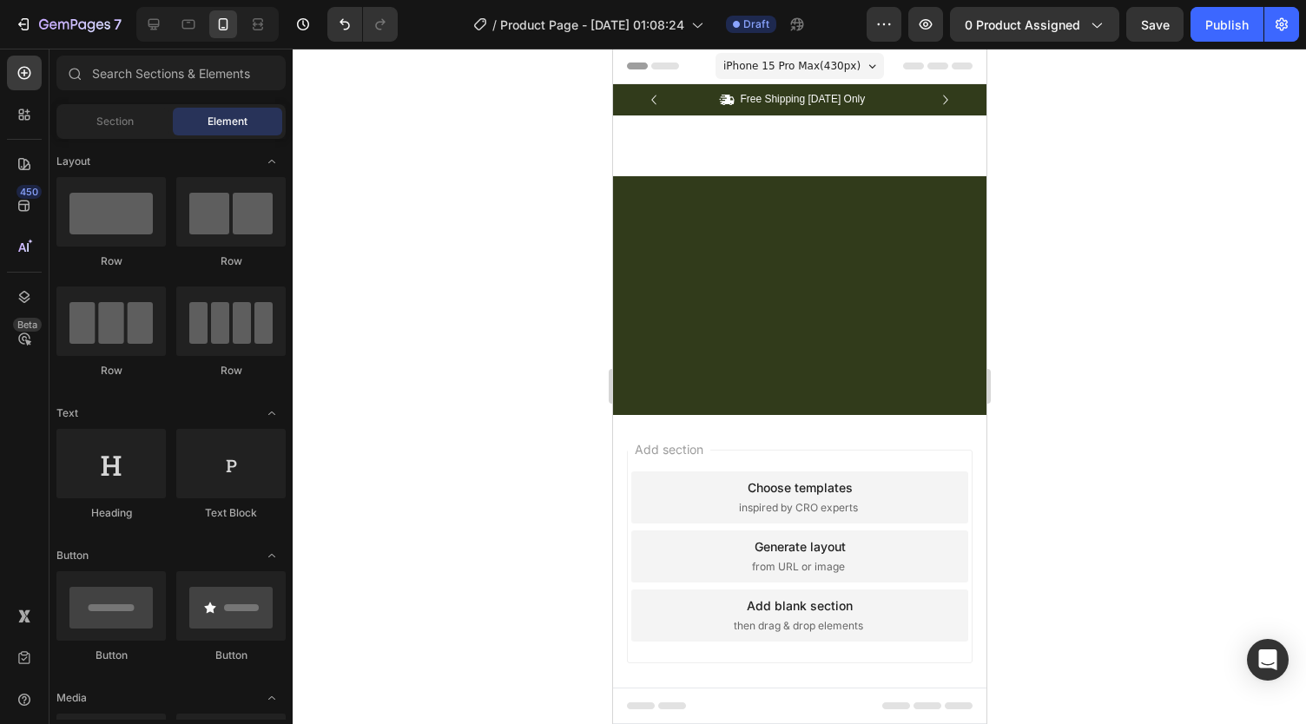
click at [875, 286] on div at bounding box center [798, 295] width 373 height 239
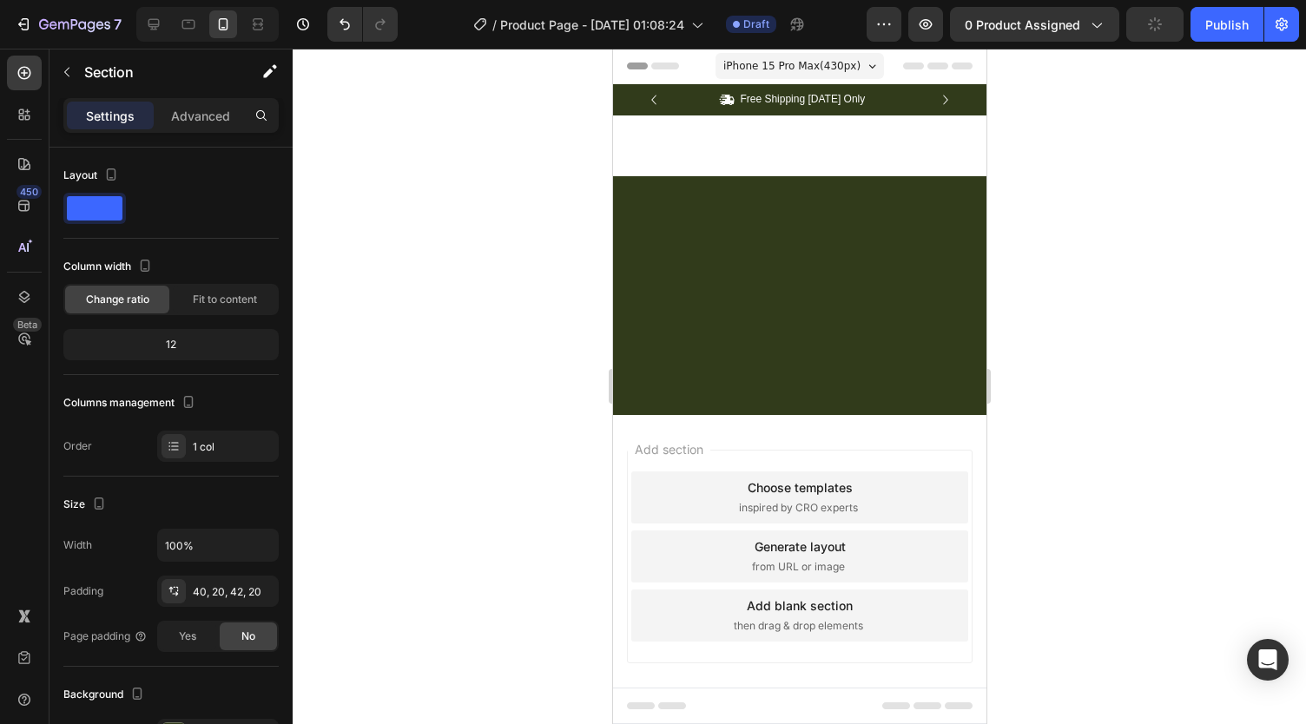
click at [766, 274] on div at bounding box center [798, 295] width 373 height 239
click at [726, 167] on div "Icon Free Shipping Today Only Text Block Row Icon 84,000+ Happy Customer Text B…" at bounding box center [798, 130] width 373 height 92
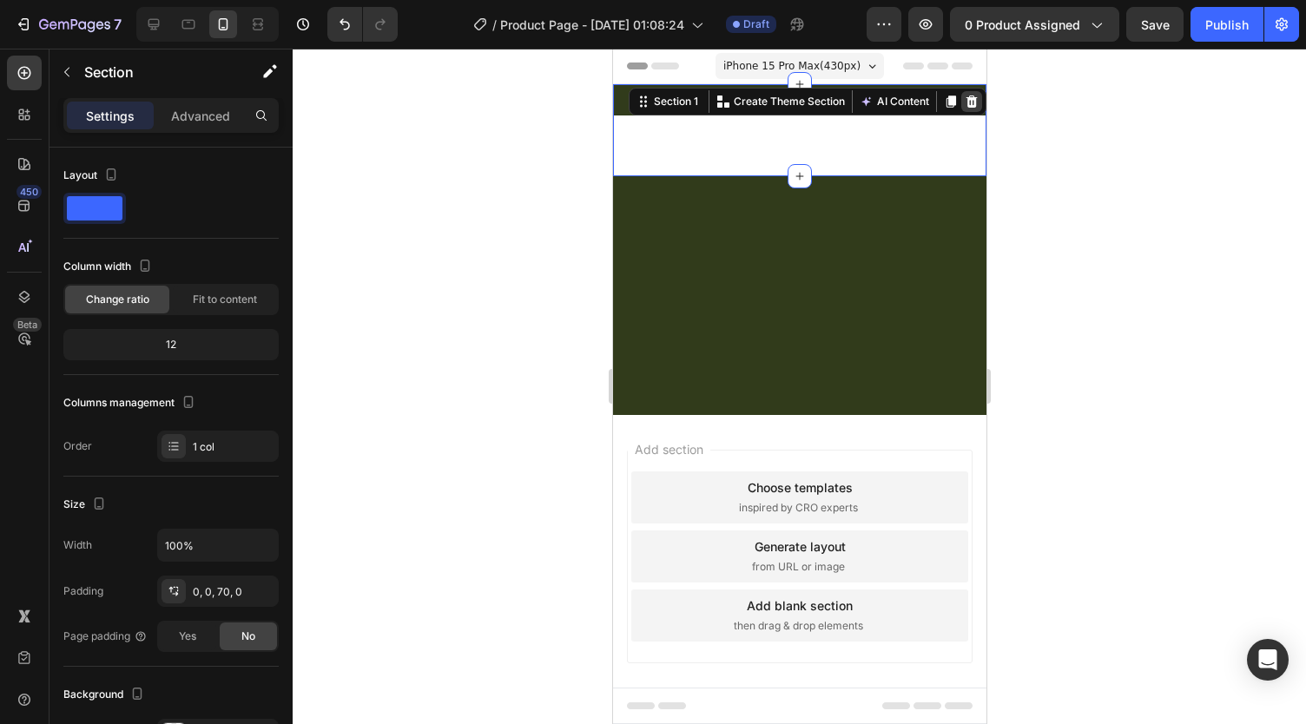
click at [964, 103] on icon at bounding box center [971, 102] width 14 height 14
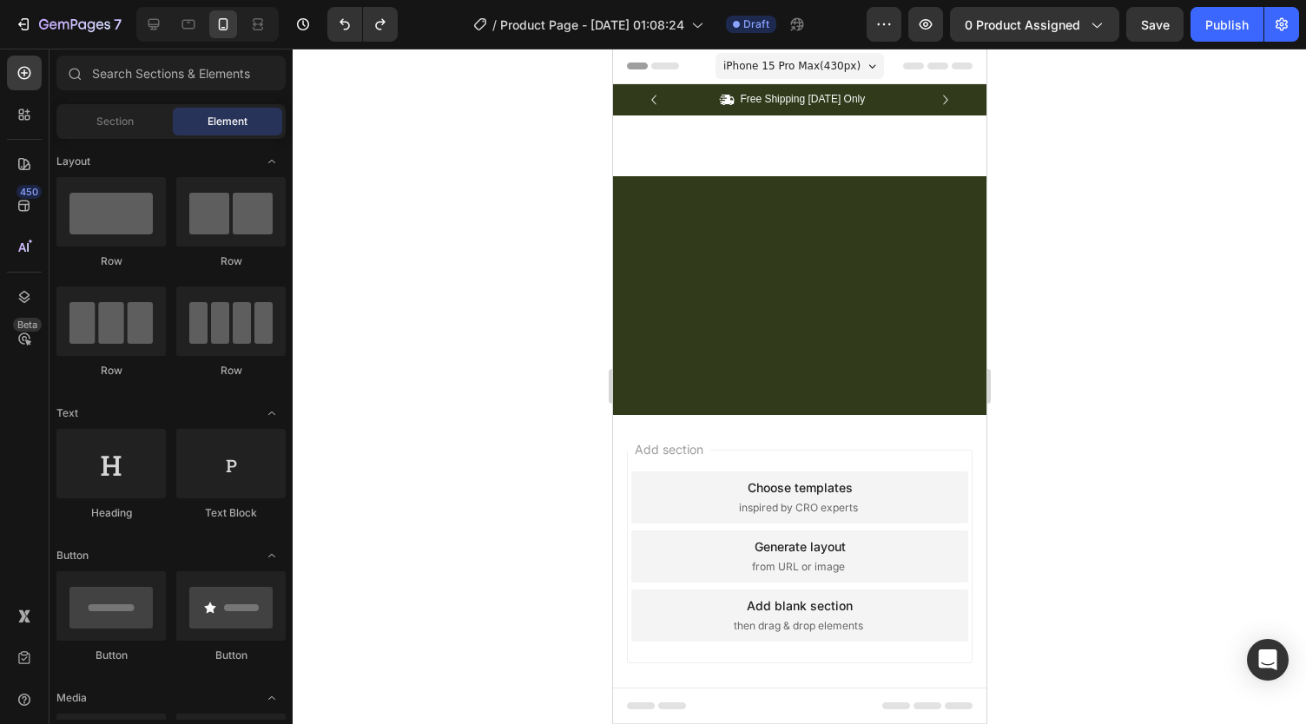
click at [872, 275] on div at bounding box center [798, 295] width 373 height 239
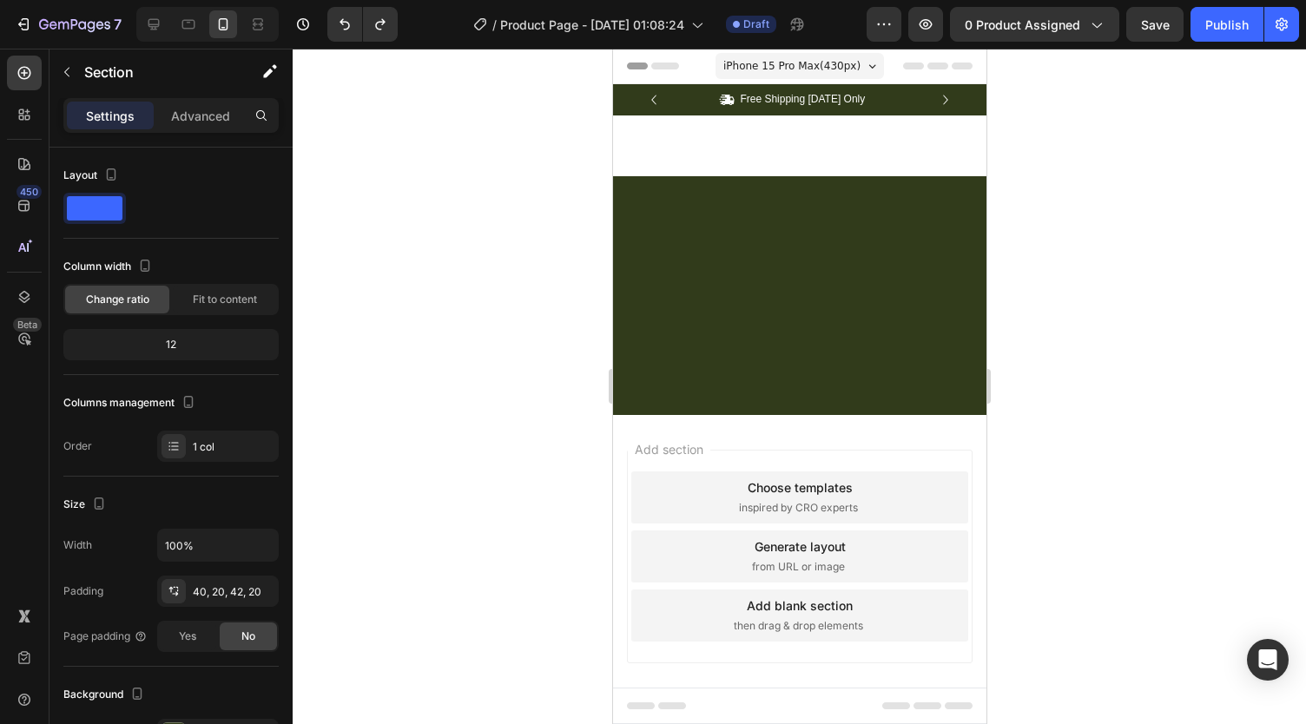
click at [813, 206] on div at bounding box center [798, 295] width 373 height 239
click at [780, 151] on div "Icon Free Shipping Today Only Text Block Row Icon 84,000+ Happy Customer Text B…" at bounding box center [798, 130] width 373 height 92
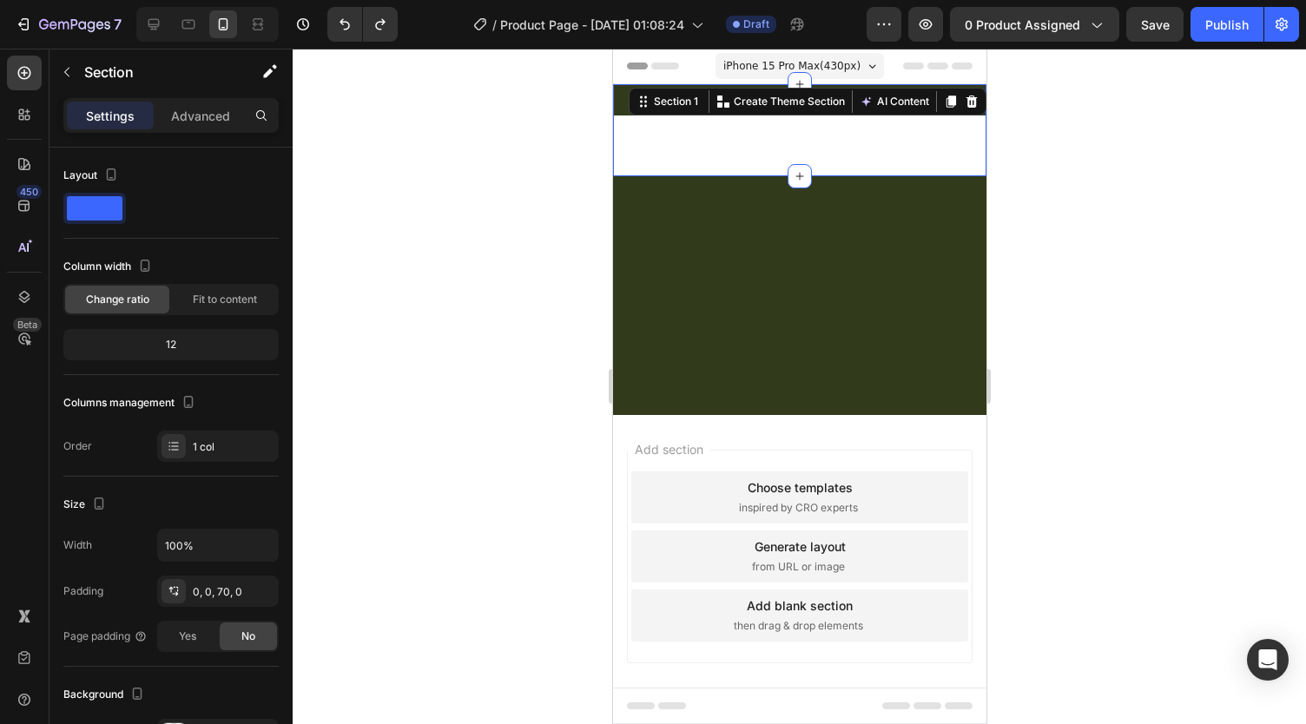
click at [780, 151] on div "Icon Free Shipping Today Only Text Block Row Icon 84,000+ Happy Customer Text B…" at bounding box center [798, 130] width 373 height 92
click at [792, 176] on icon at bounding box center [799, 176] width 14 height 14
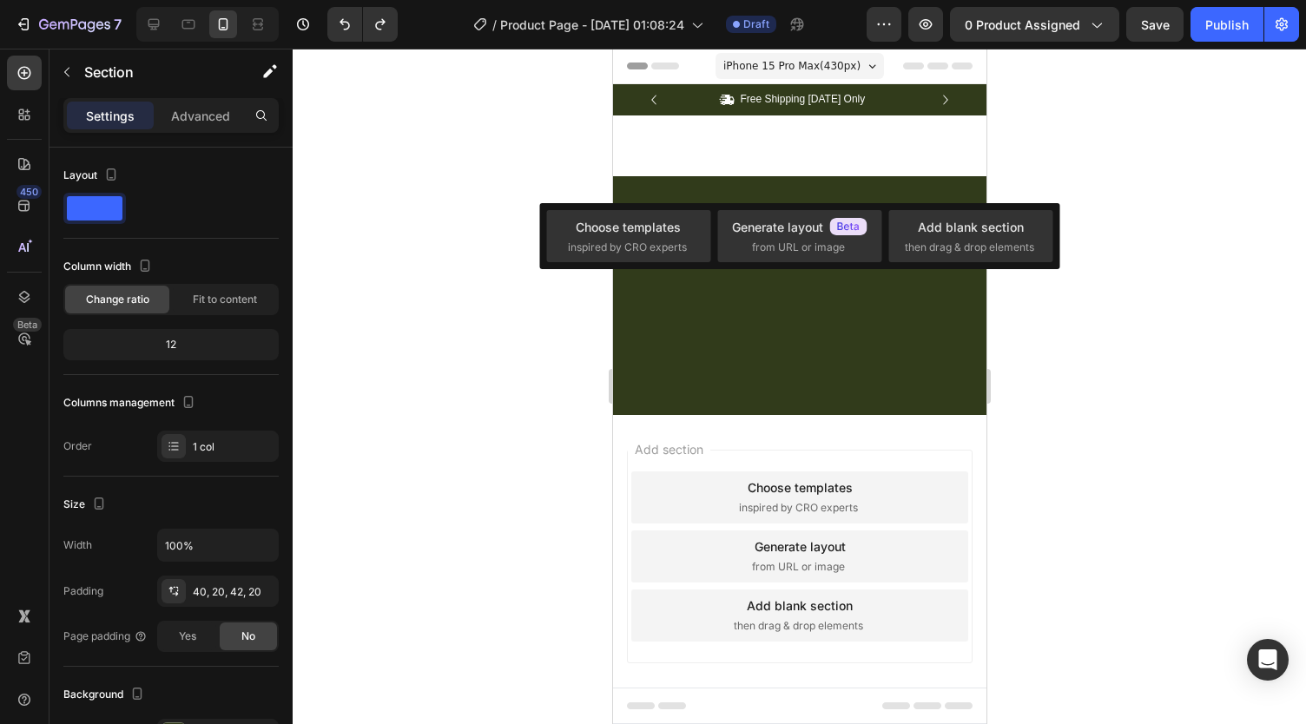
click at [769, 319] on div at bounding box center [798, 295] width 373 height 239
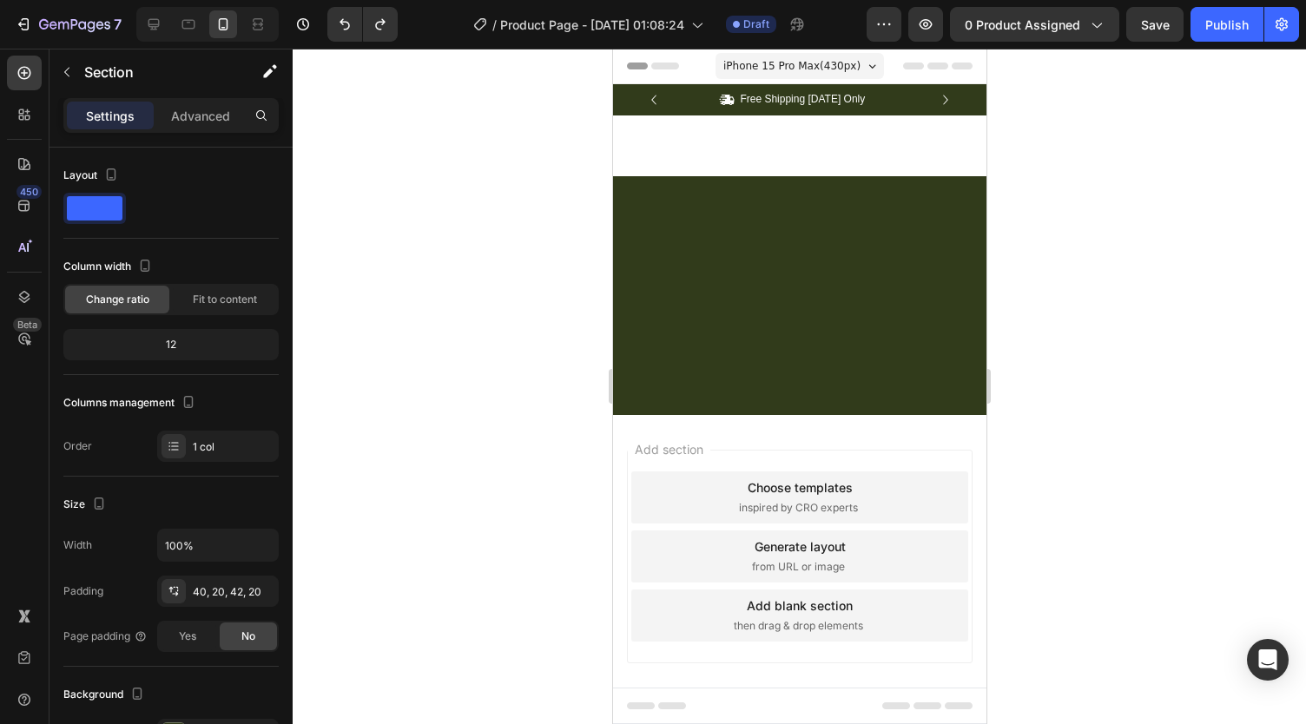
click at [759, 331] on div at bounding box center [798, 295] width 373 height 239
click at [773, 228] on div at bounding box center [798, 295] width 373 height 239
click at [617, 95] on div "Icon Free Shipping Today Only Text Block Row Icon 84,000+ Happy Customer Text B…" at bounding box center [798, 99] width 373 height 31
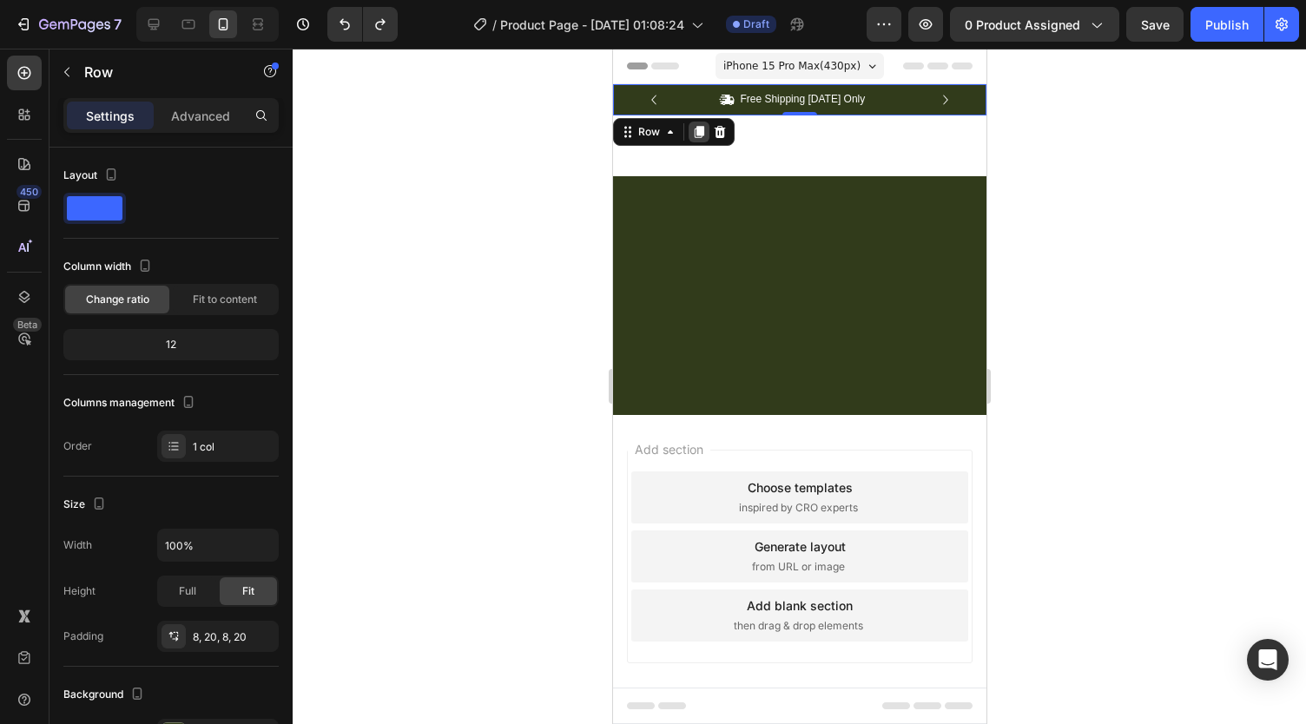
click at [698, 128] on icon at bounding box center [699, 132] width 10 height 12
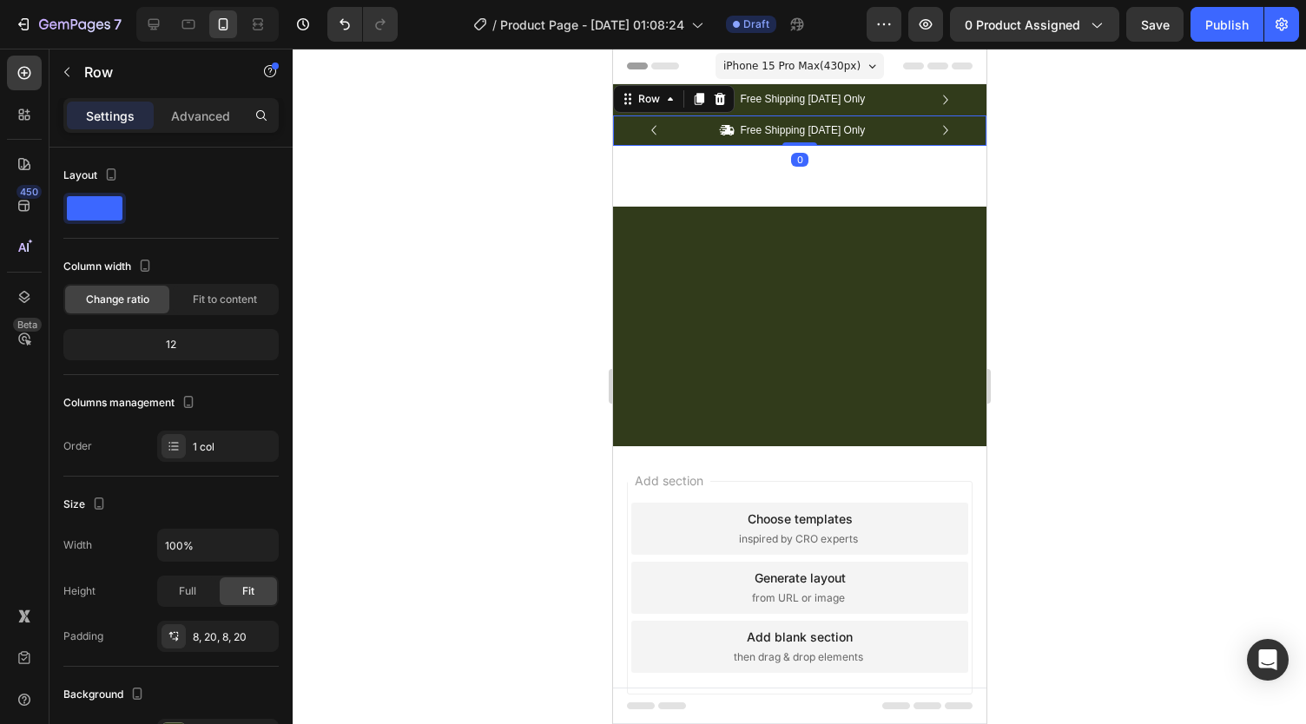
click at [624, 134] on div "Icon Free Shipping Today Only Text Block Row Icon 84,000+ Happy Customer Text B…" at bounding box center [798, 130] width 373 height 31
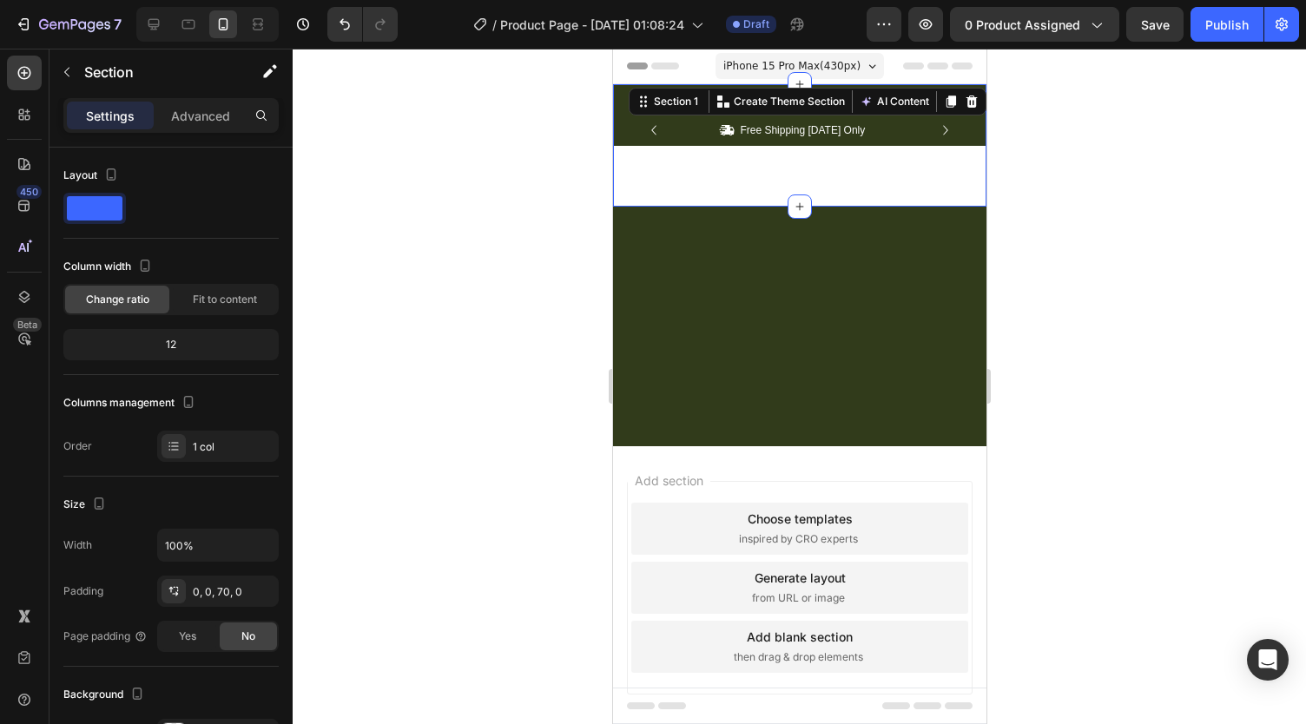
click at [644, 175] on div "Icon Free Shipping Today Only Text Block Row Icon 84,000+ Happy Customer Text B…" at bounding box center [798, 145] width 373 height 122
click at [960, 109] on div at bounding box center [970, 101] width 21 height 21
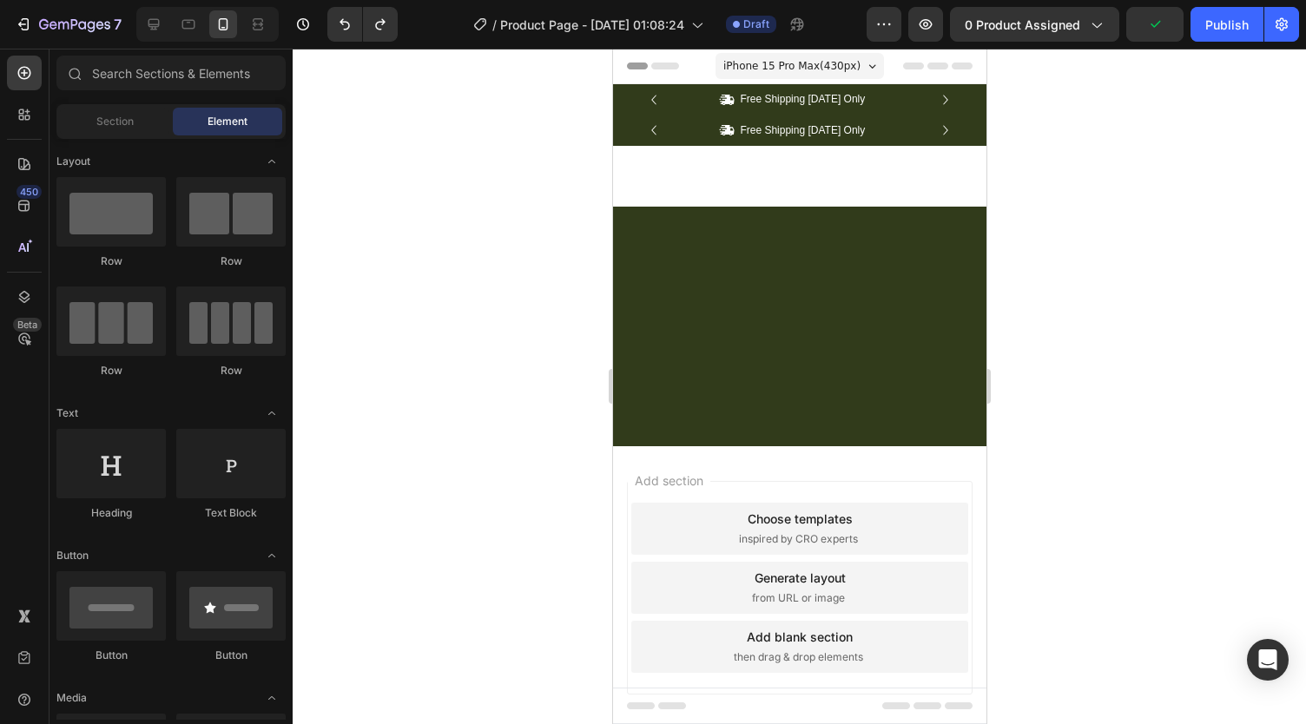
drag, startPoint x: 782, startPoint y: 452, endPoint x: 719, endPoint y: 258, distance: 204.3
click at [719, 258] on div "iPhone 15 Pro Max ( 430 px) iPhone 13 Mini iPhone 13 Pro iPhone 11 Pro Max iPho…" at bounding box center [798, 413] width 373 height 729
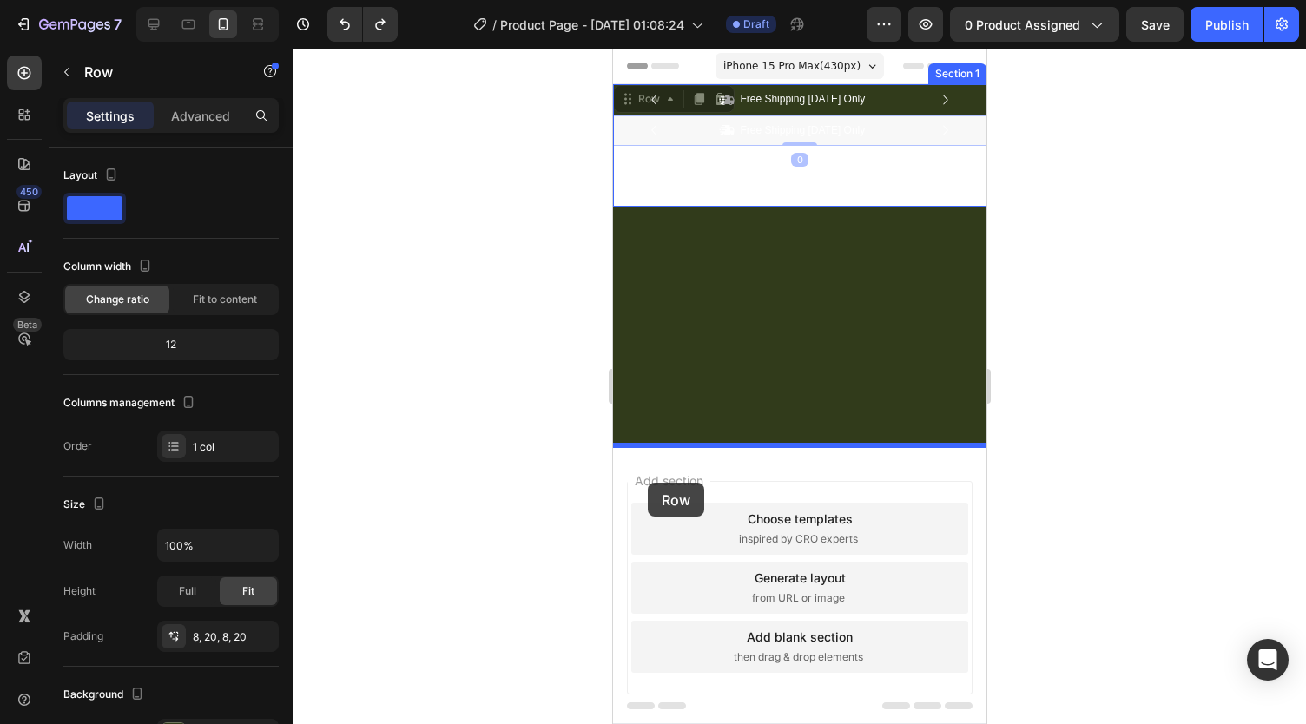
drag, startPoint x: 624, startPoint y: 136, endPoint x: 669, endPoint y: 403, distance: 270.3
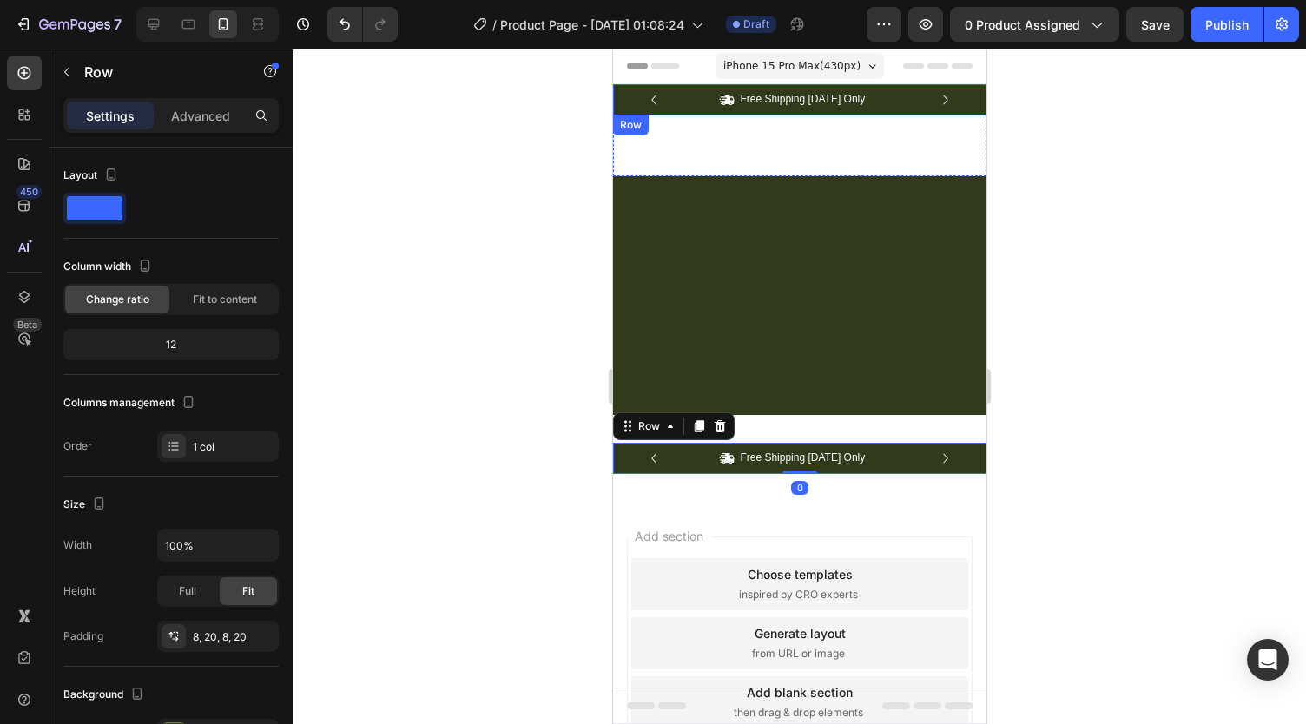
click at [629, 91] on div "Icon Free Shipping Today Only Text Block Row Icon 84,000+ Happy Customer Text B…" at bounding box center [798, 99] width 373 height 31
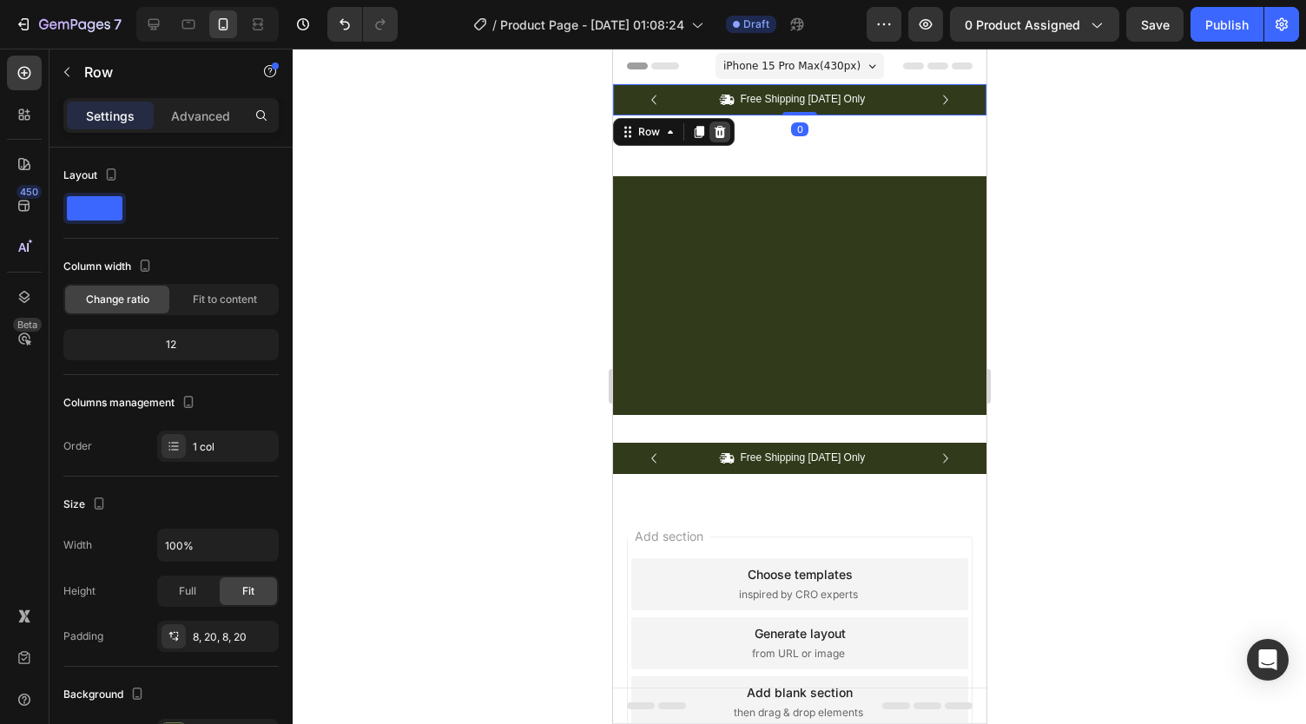
click at [716, 125] on icon at bounding box center [719, 132] width 14 height 14
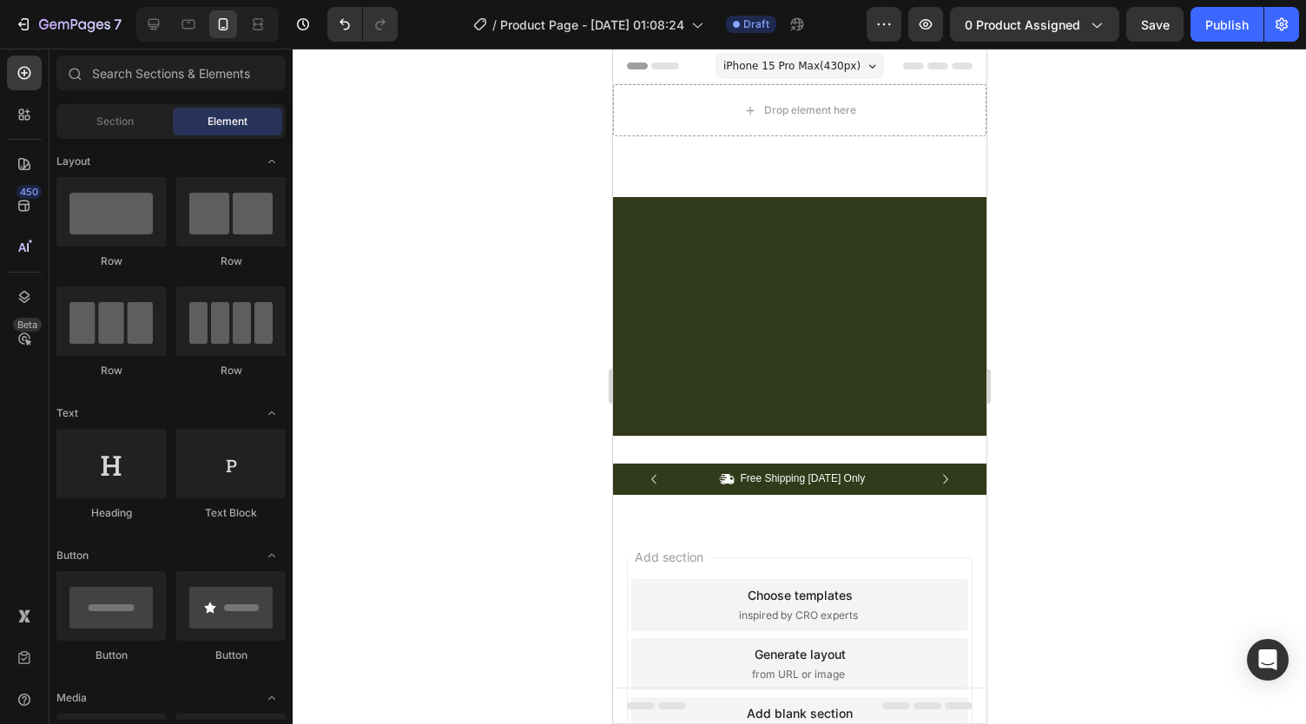
click at [703, 216] on div at bounding box center [798, 316] width 373 height 239
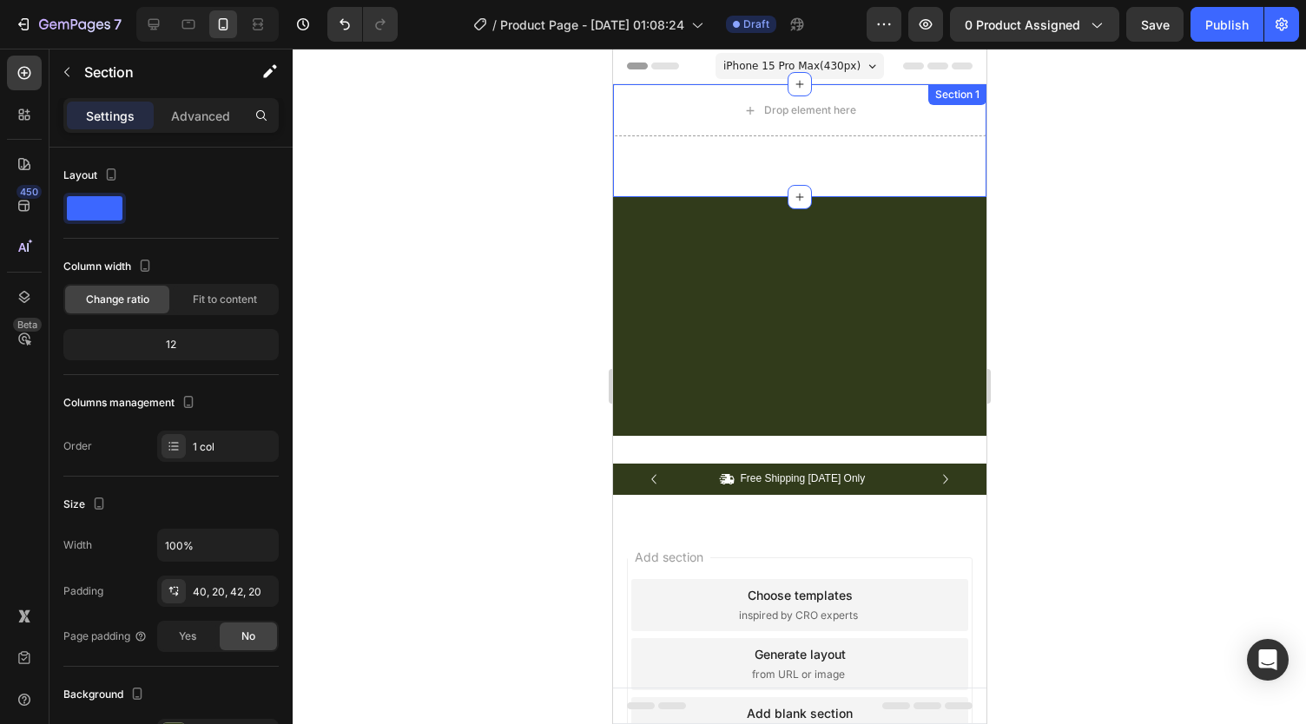
click at [700, 184] on div "Drop element here Section 1" at bounding box center [798, 140] width 373 height 113
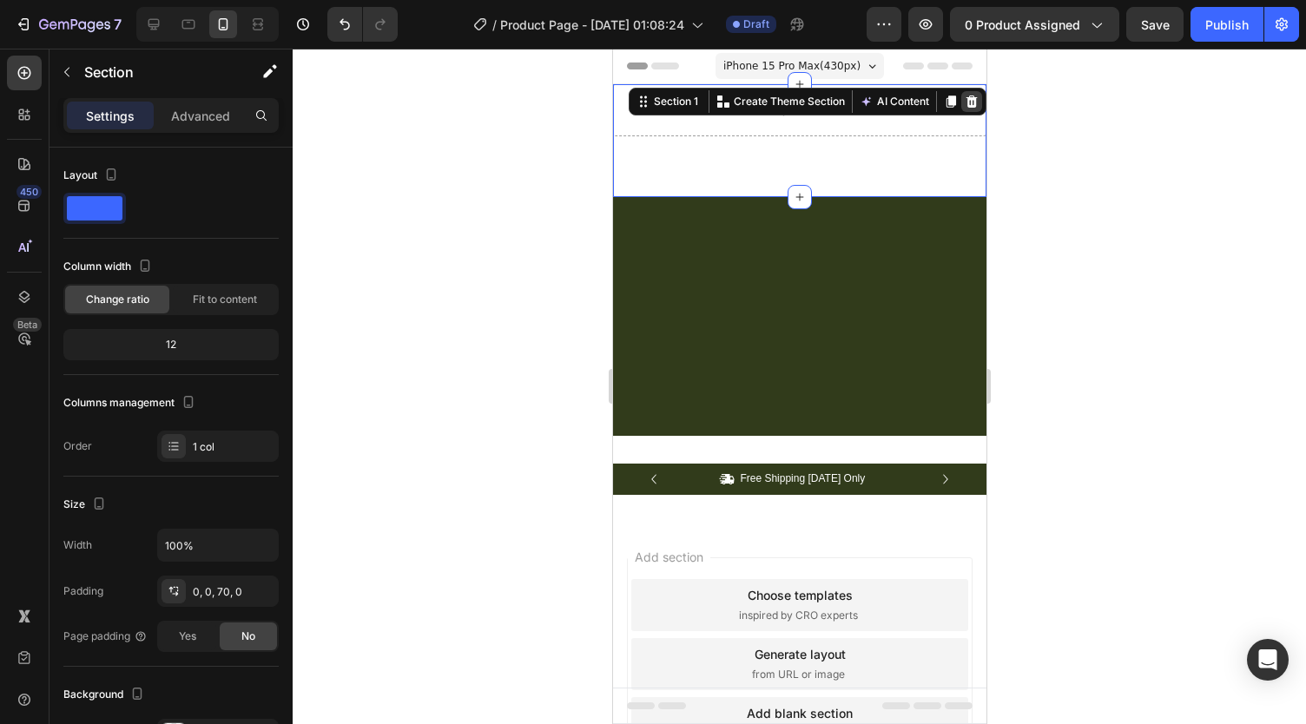
click at [966, 105] on icon at bounding box center [971, 102] width 11 height 12
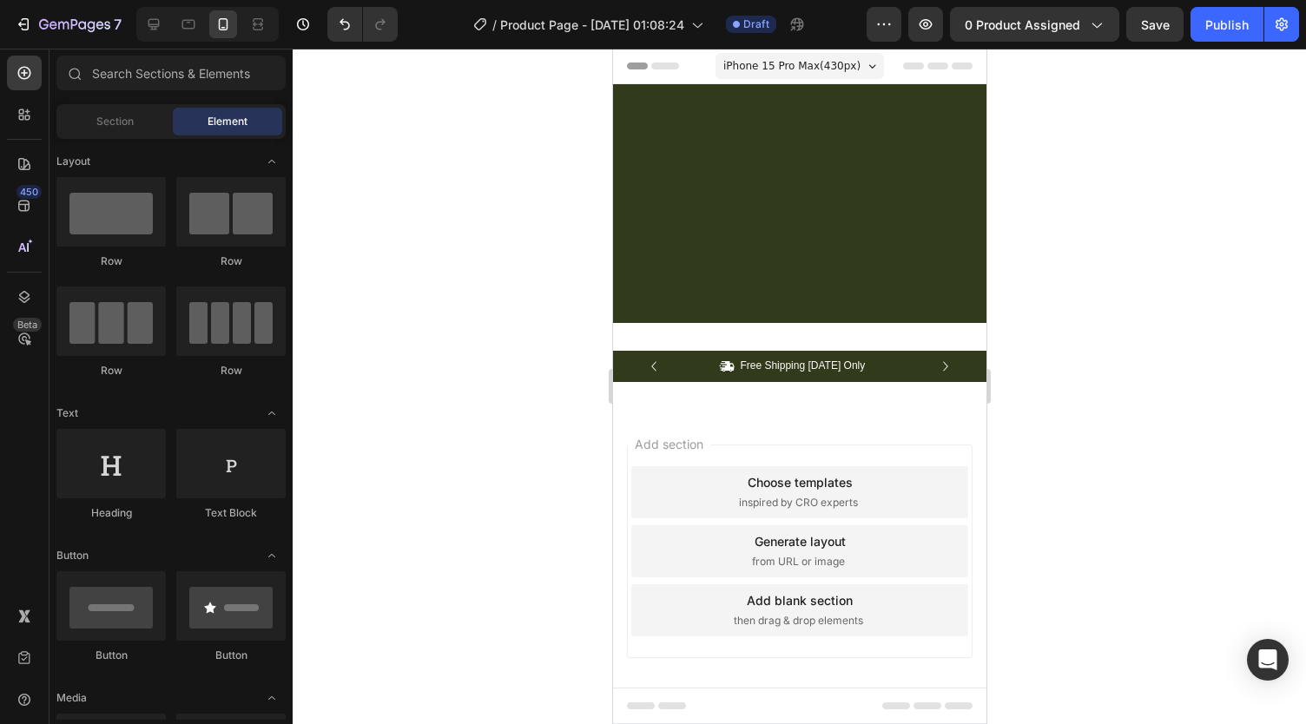
click at [856, 192] on div at bounding box center [798, 203] width 373 height 239
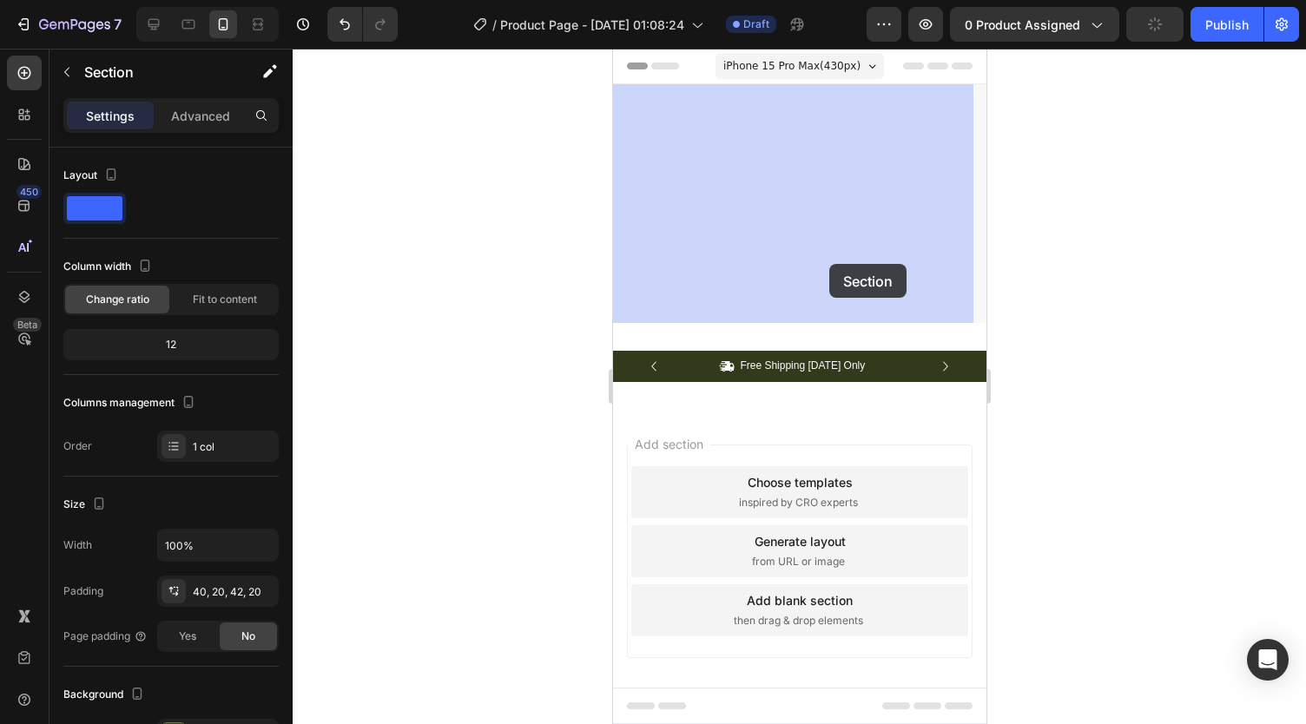
drag, startPoint x: 785, startPoint y: 173, endPoint x: 830, endPoint y: 266, distance: 103.3
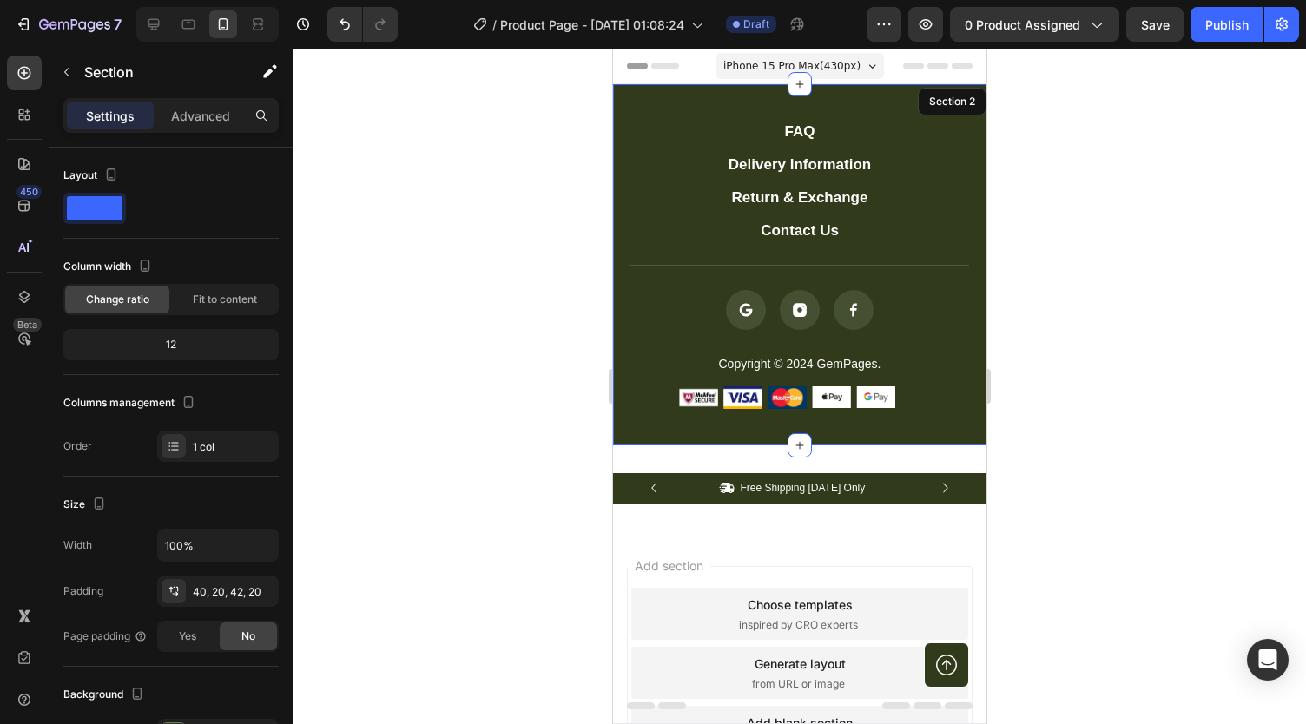
click at [835, 96] on div "FAQ Button Delivery Information Button Return & Exchange Button Contact Us Butt…" at bounding box center [798, 264] width 373 height 361
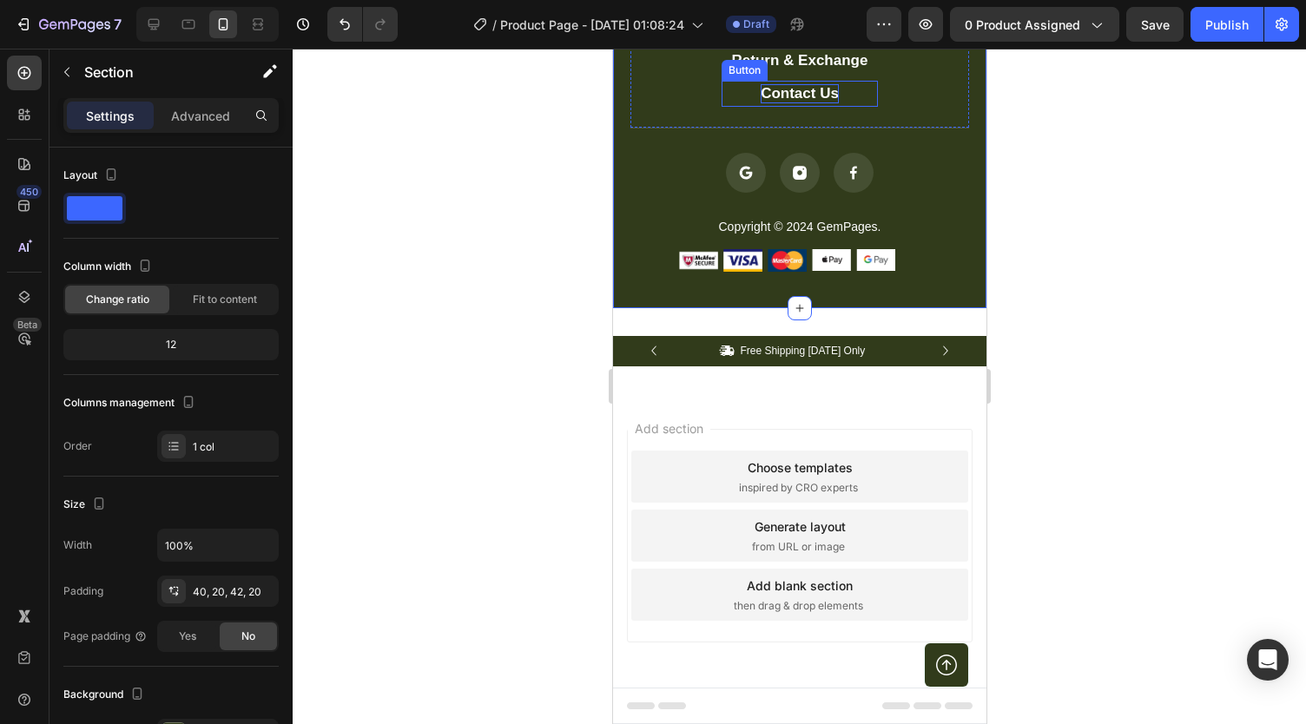
scroll to position [137, 0]
click at [907, 272] on div "FAQ Button Delivery Information Button Return & Exchange Button Contact Us Butt…" at bounding box center [798, 127] width 373 height 361
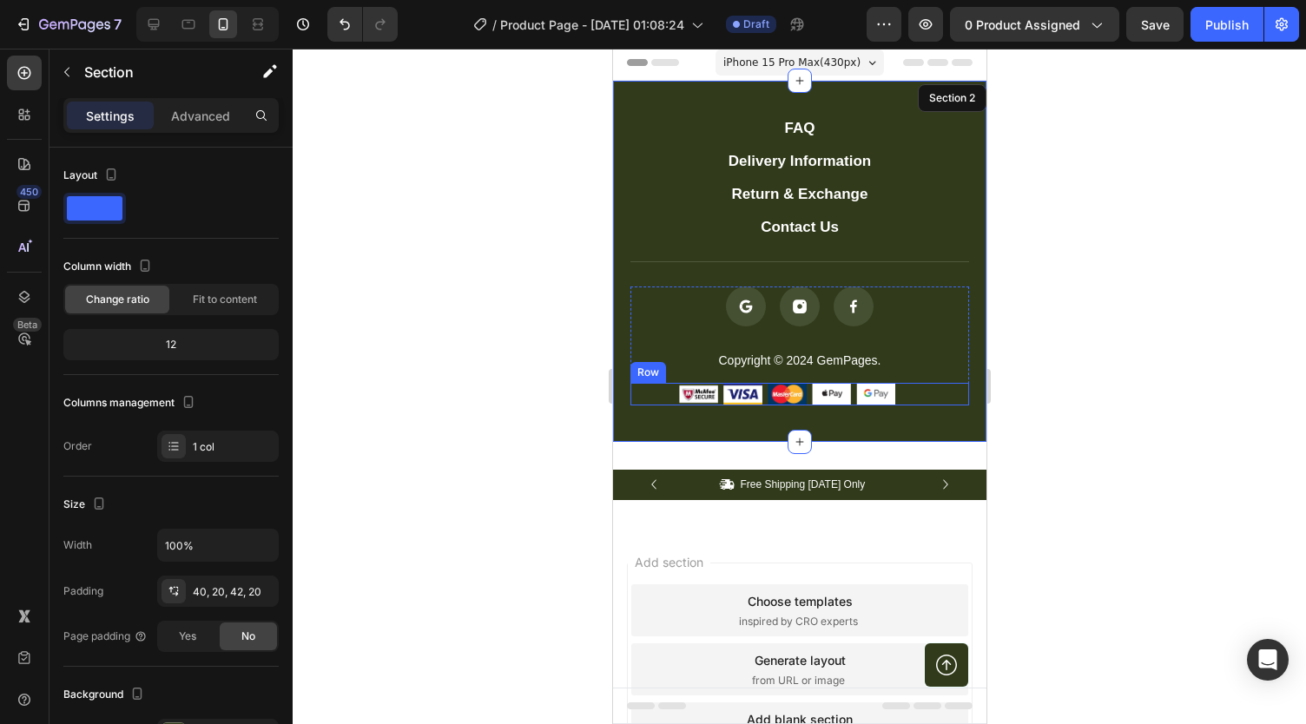
scroll to position [0, 0]
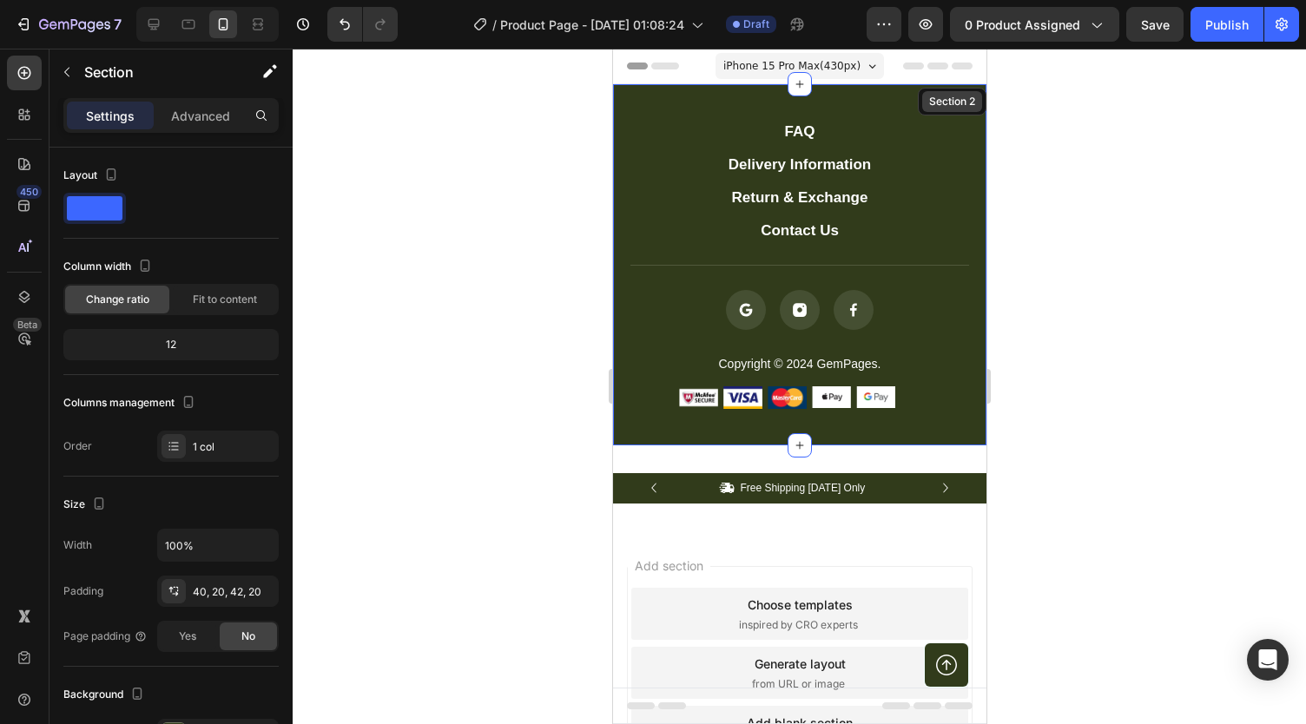
click at [928, 99] on div "Section 2" at bounding box center [951, 102] width 53 height 16
click at [901, 108] on div "FAQ Button Delivery Information Button Return & Exchange Button Contact Us Butt…" at bounding box center [798, 264] width 373 height 361
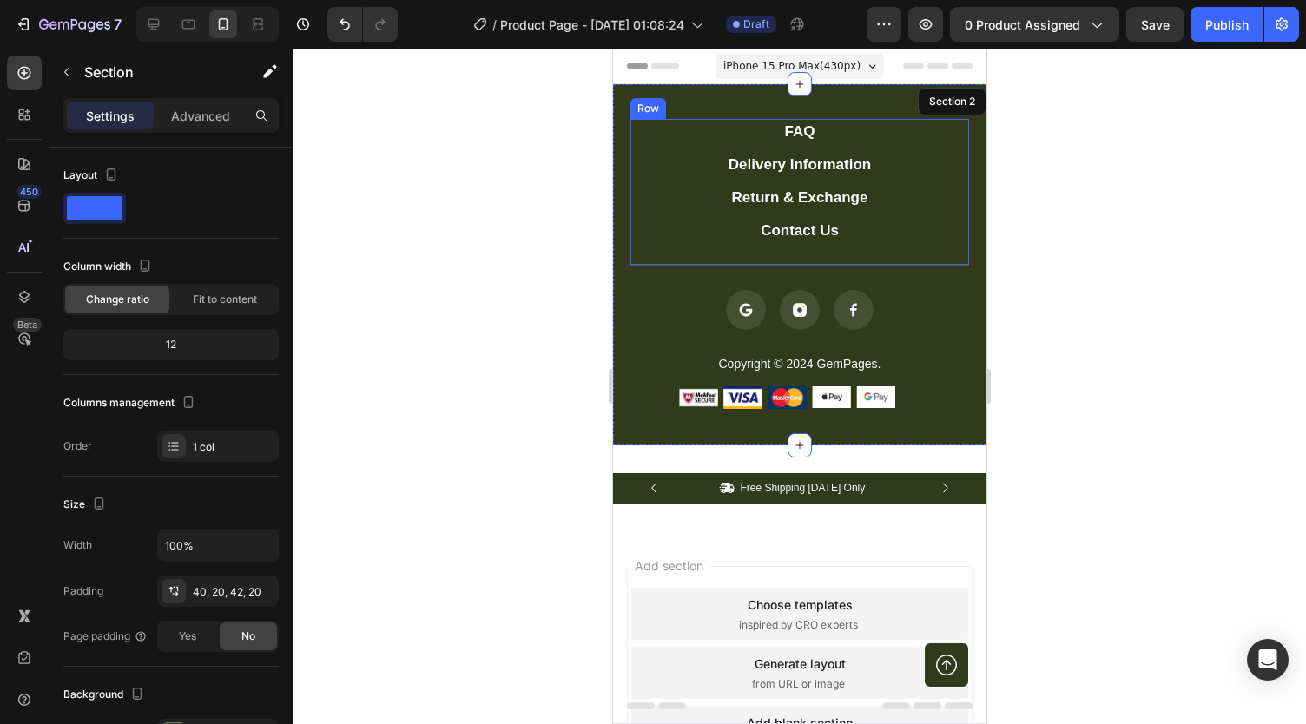
click at [937, 253] on div "FAQ Button Delivery Information Button Return & Exchange Button Contact Us Butt…" at bounding box center [799, 192] width 339 height 147
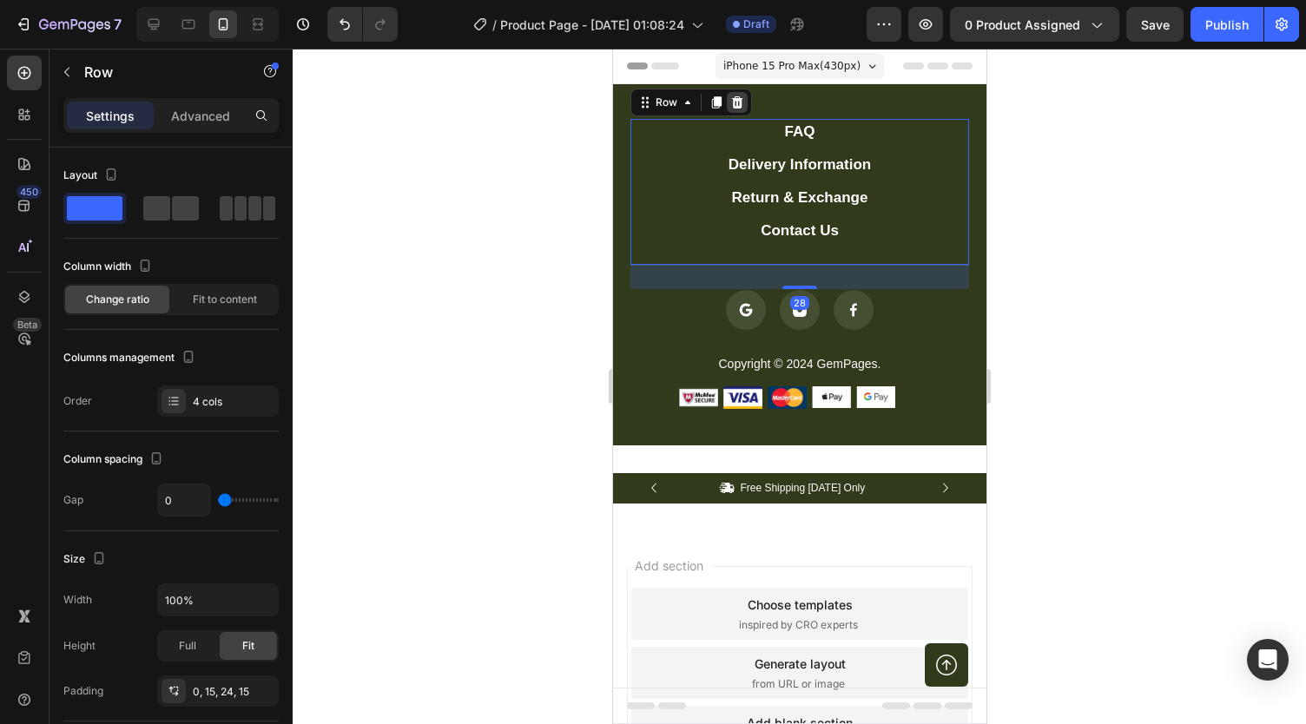
click at [738, 103] on icon at bounding box center [736, 102] width 11 height 12
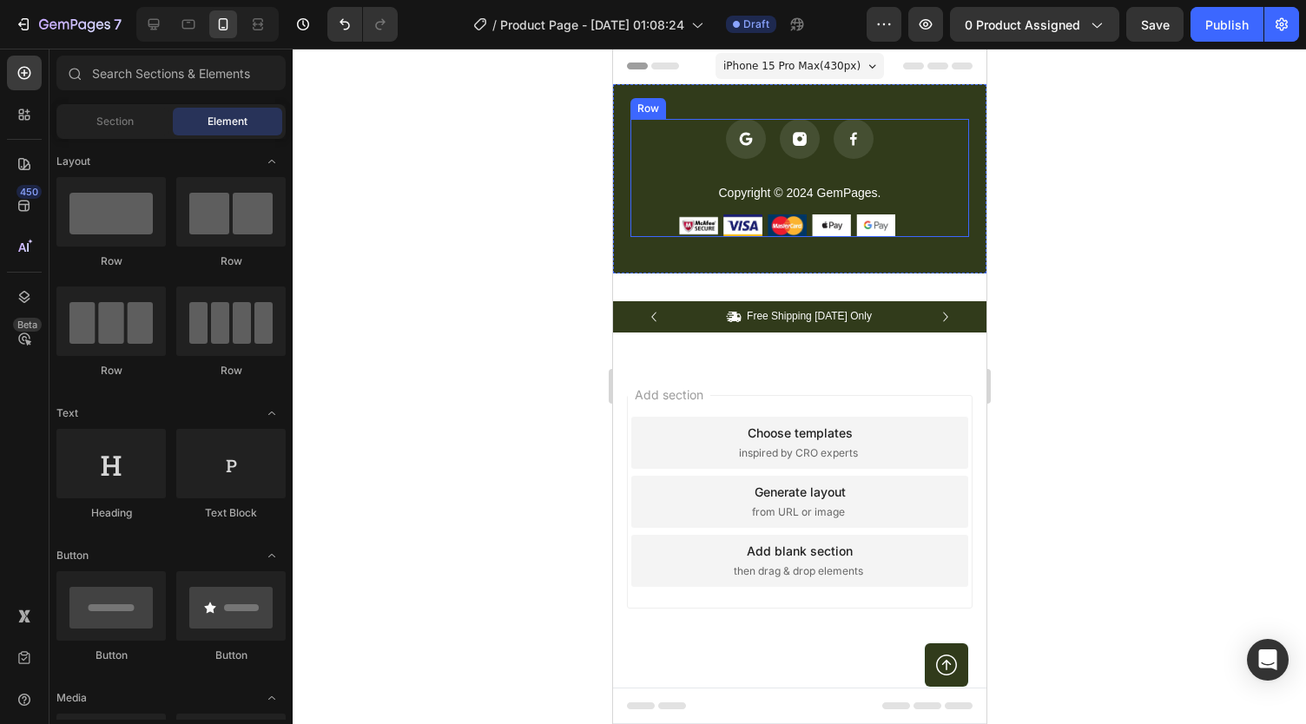
click at [780, 177] on div "Icon Icon Icon Icon List" at bounding box center [799, 151] width 339 height 64
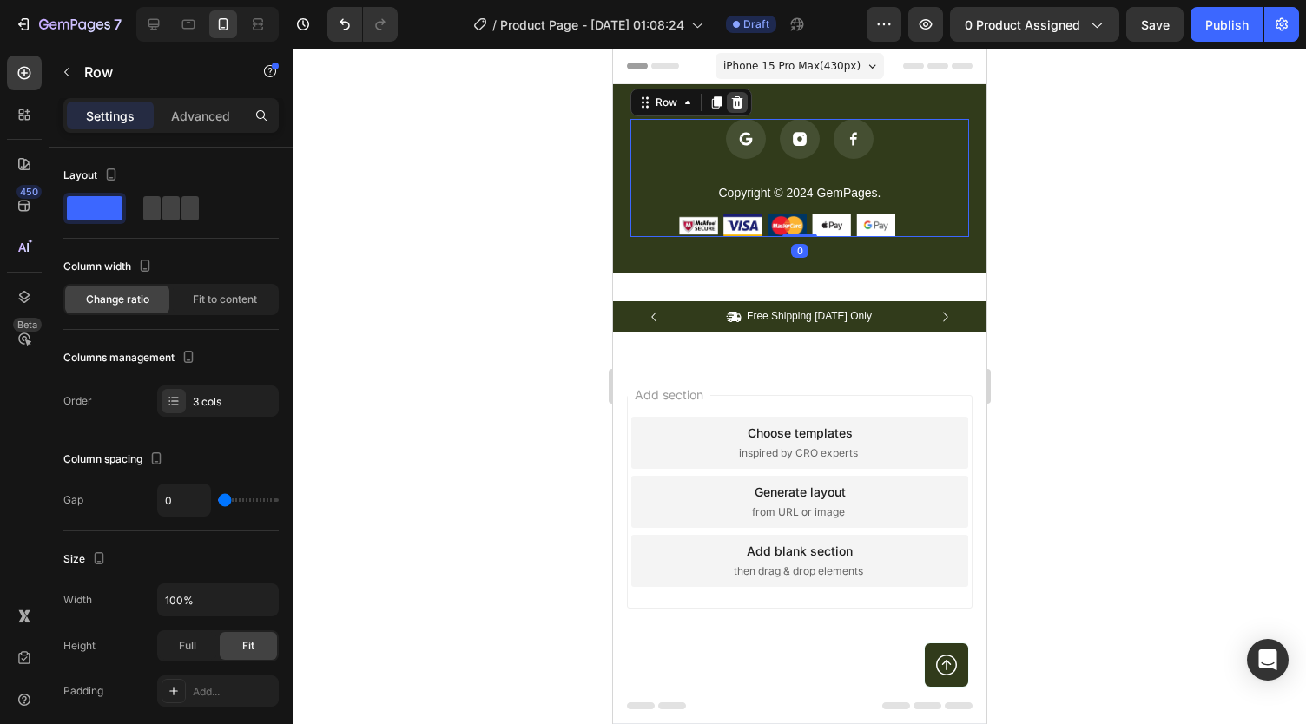
click at [729, 96] on icon at bounding box center [736, 103] width 14 height 14
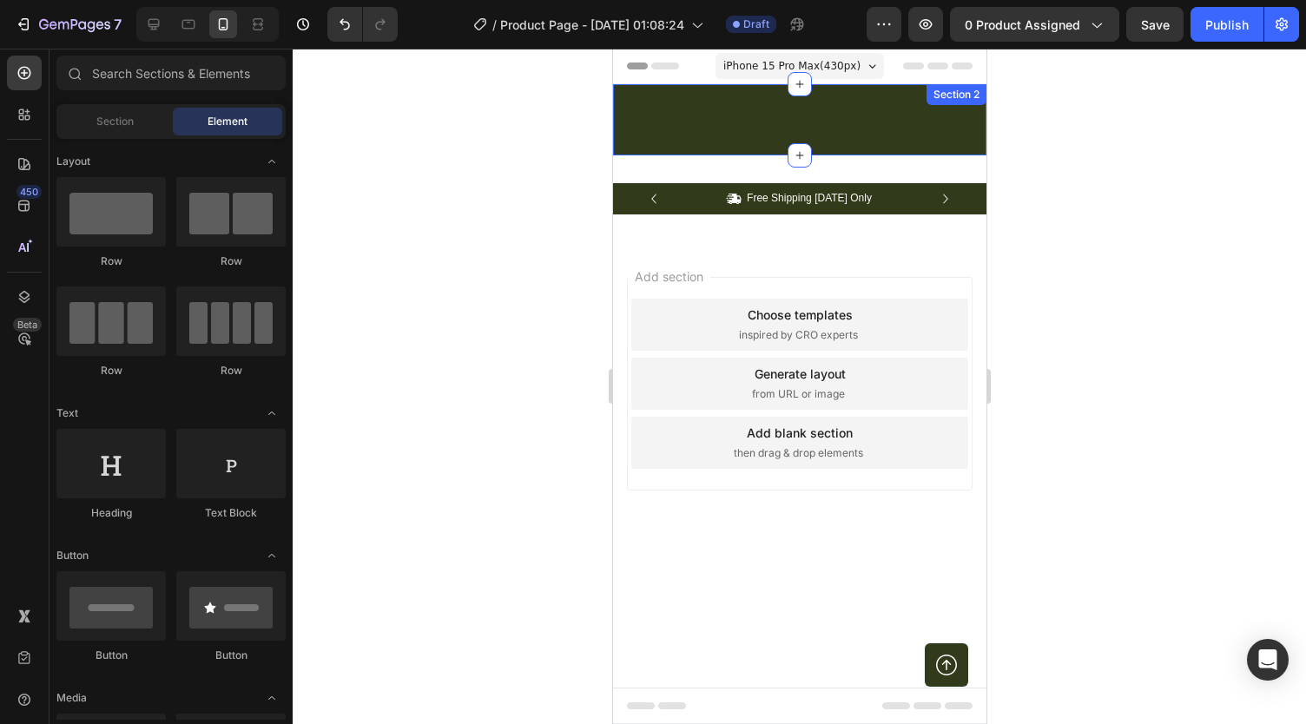
click at [725, 117] on div "Button Row Section 2" at bounding box center [798, 119] width 373 height 71
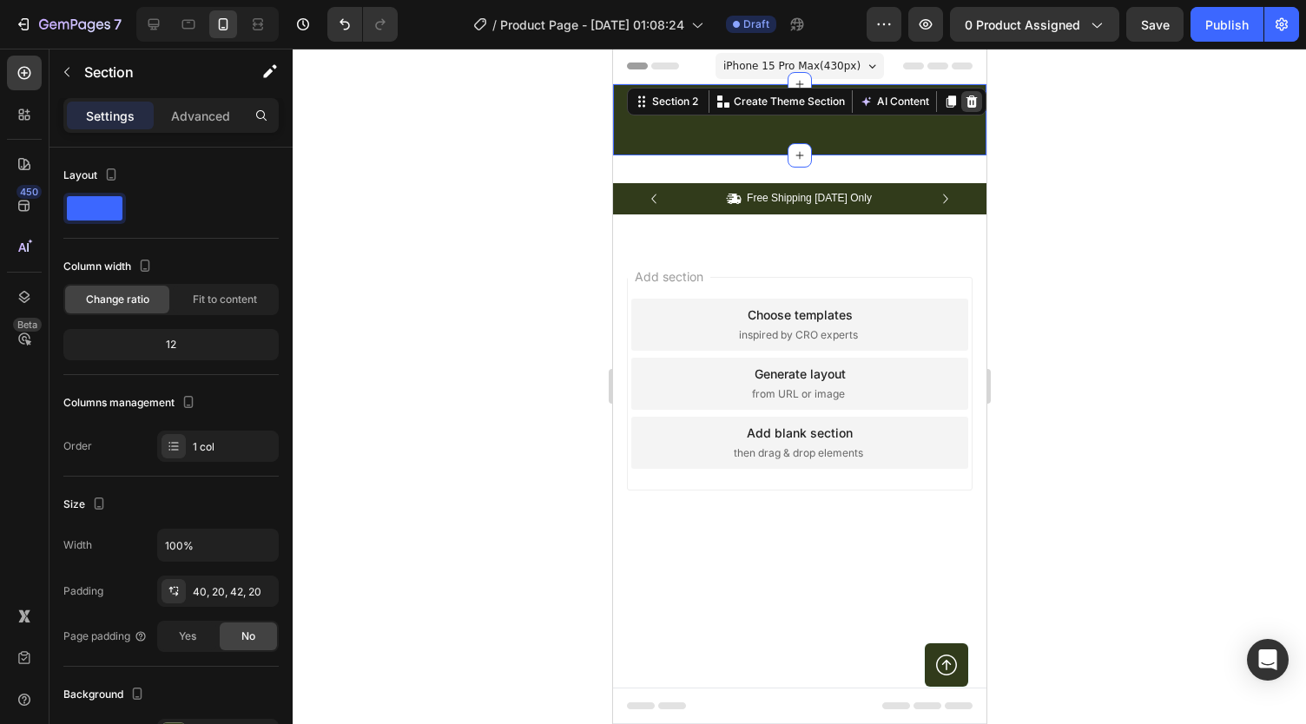
click at [967, 105] on icon at bounding box center [971, 102] width 14 height 14
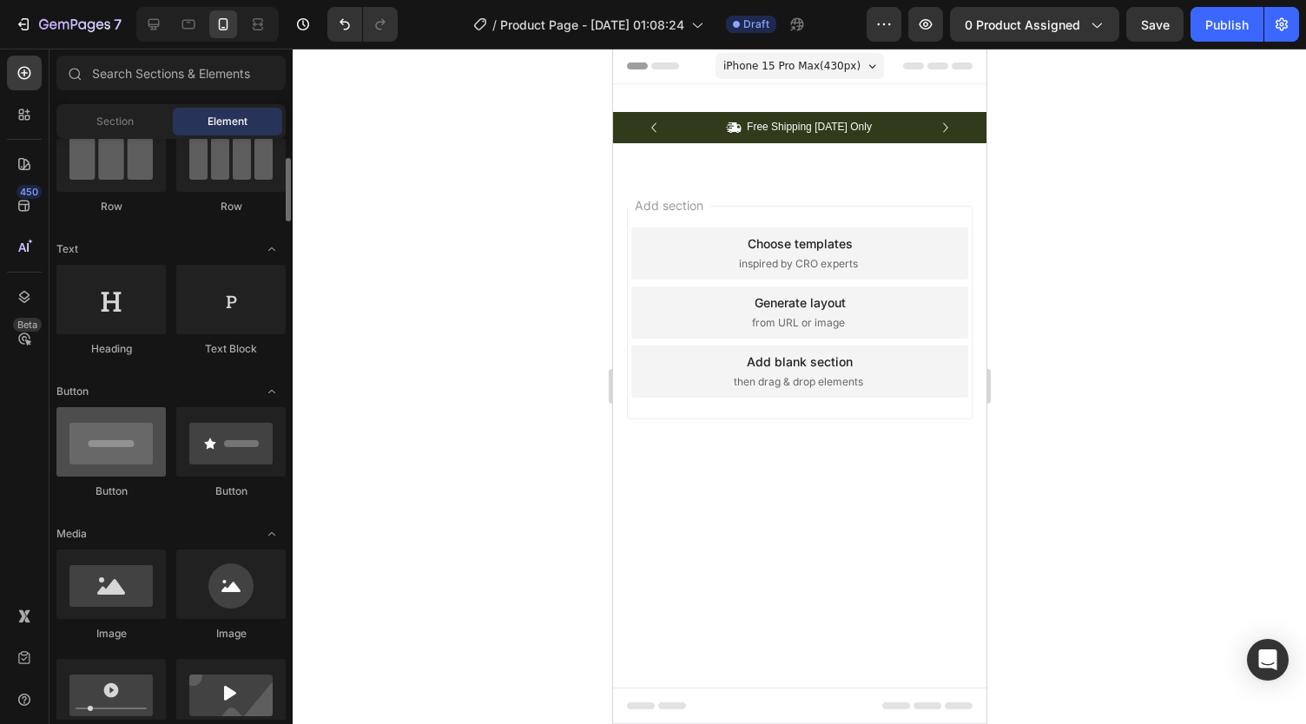
scroll to position [165, 0]
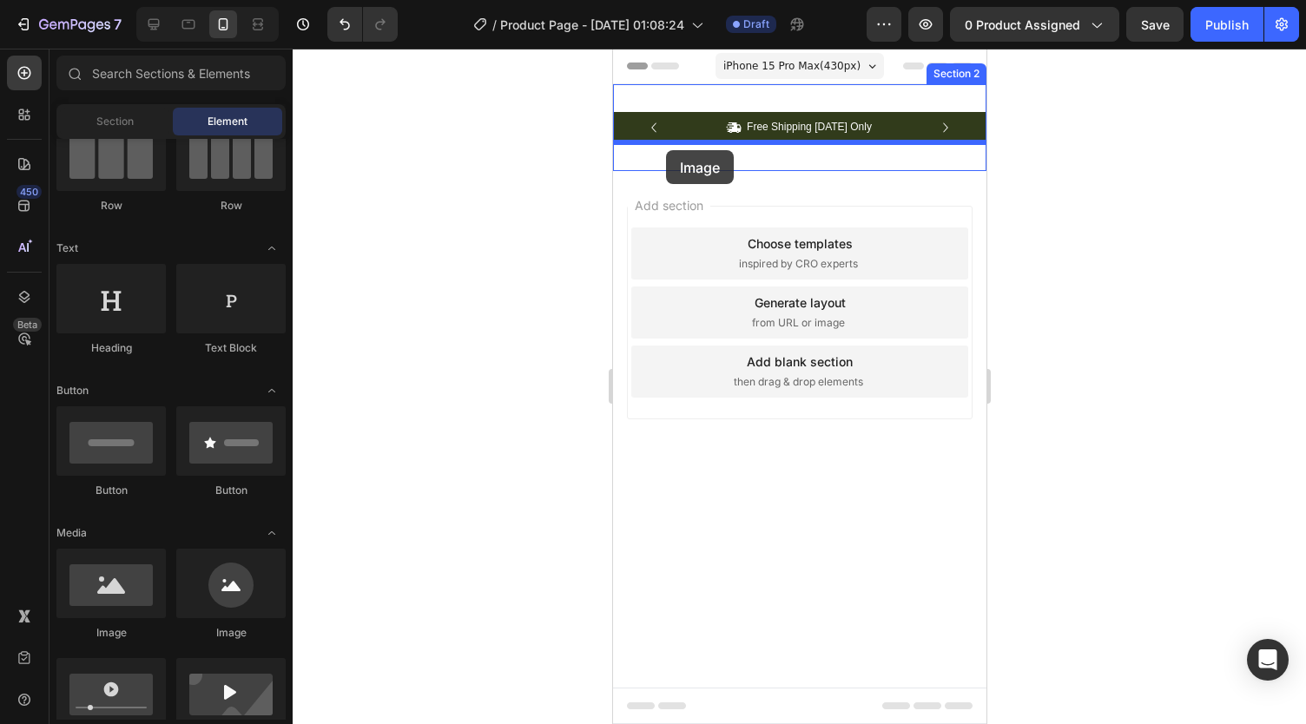
drag, startPoint x: 755, startPoint y: 656, endPoint x: 663, endPoint y: 150, distance: 513.6
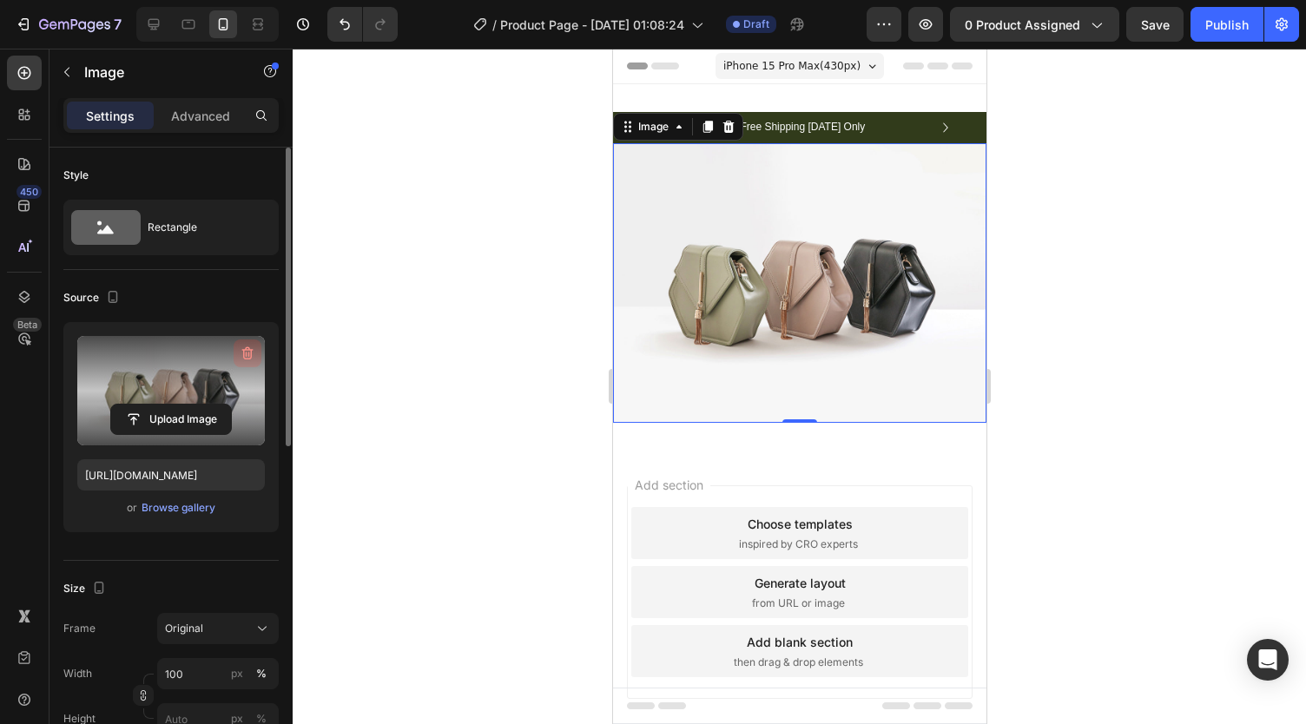
click at [254, 352] on icon "button" at bounding box center [247, 353] width 17 height 17
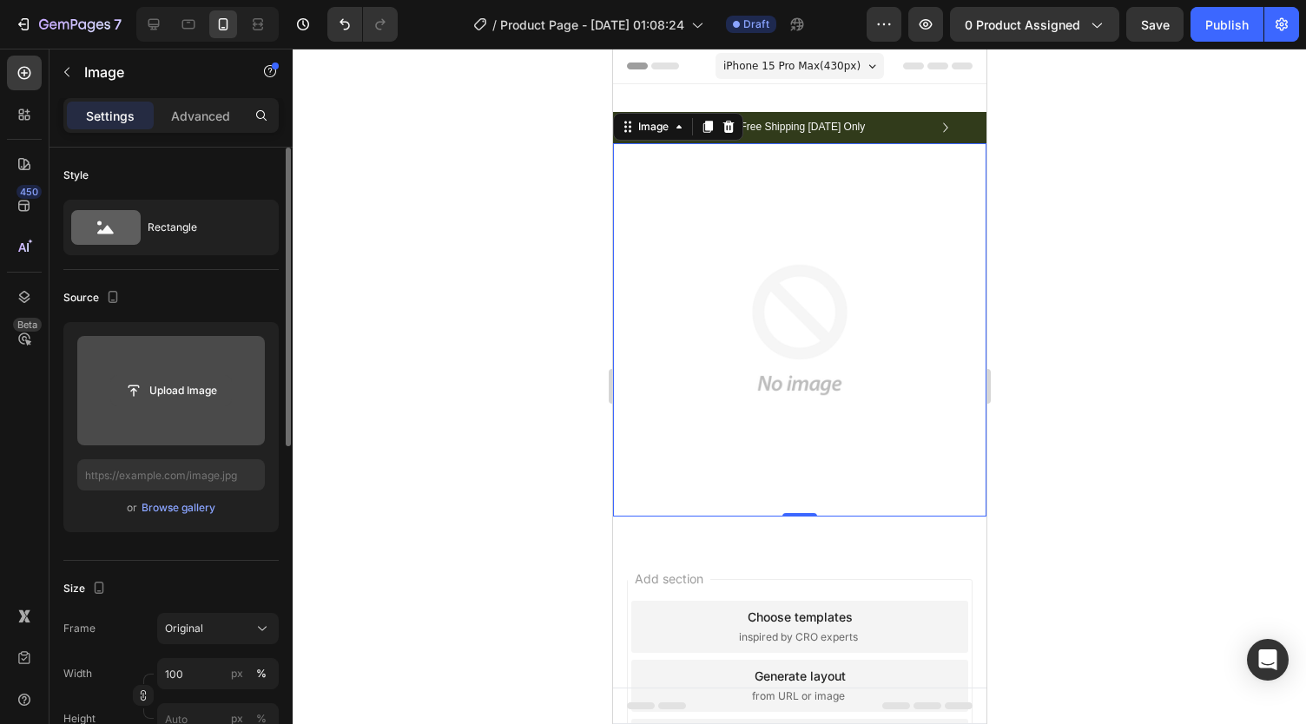
click at [204, 390] on input "file" at bounding box center [171, 391] width 120 height 30
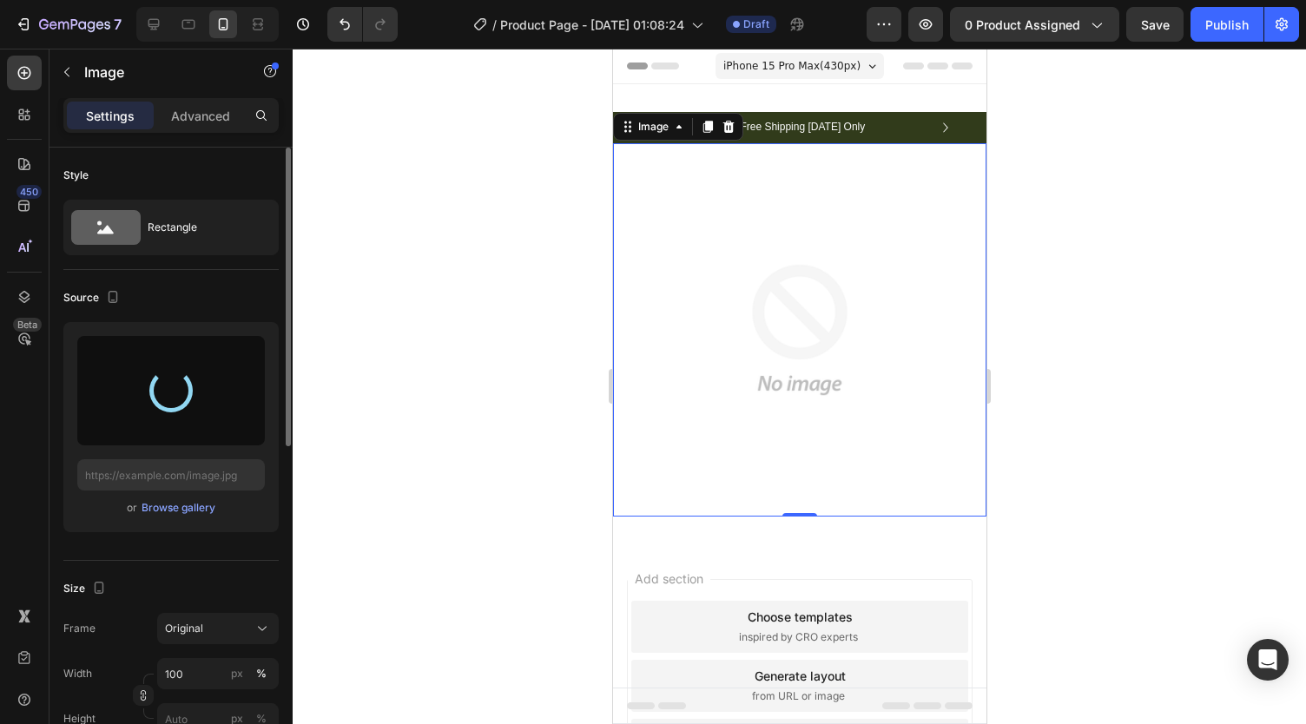
type input "[URL][DOMAIN_NAME]"
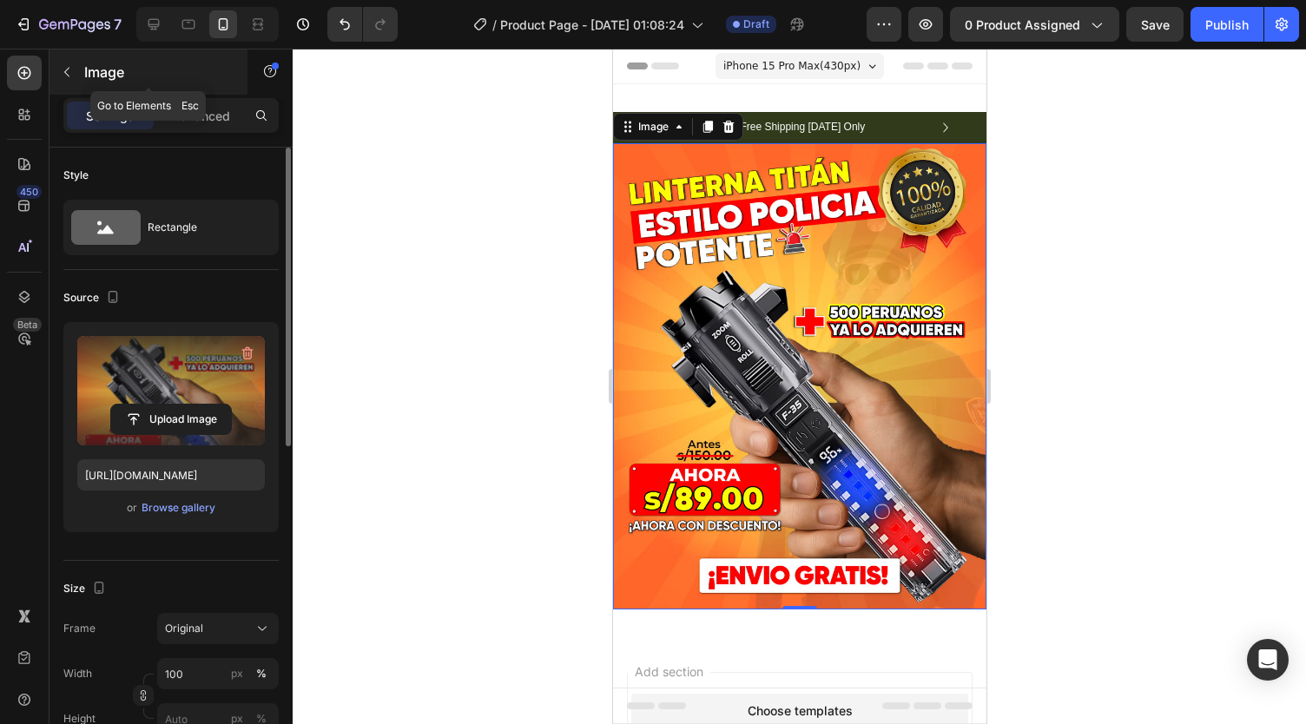
click at [76, 67] on button "button" at bounding box center [67, 72] width 28 height 28
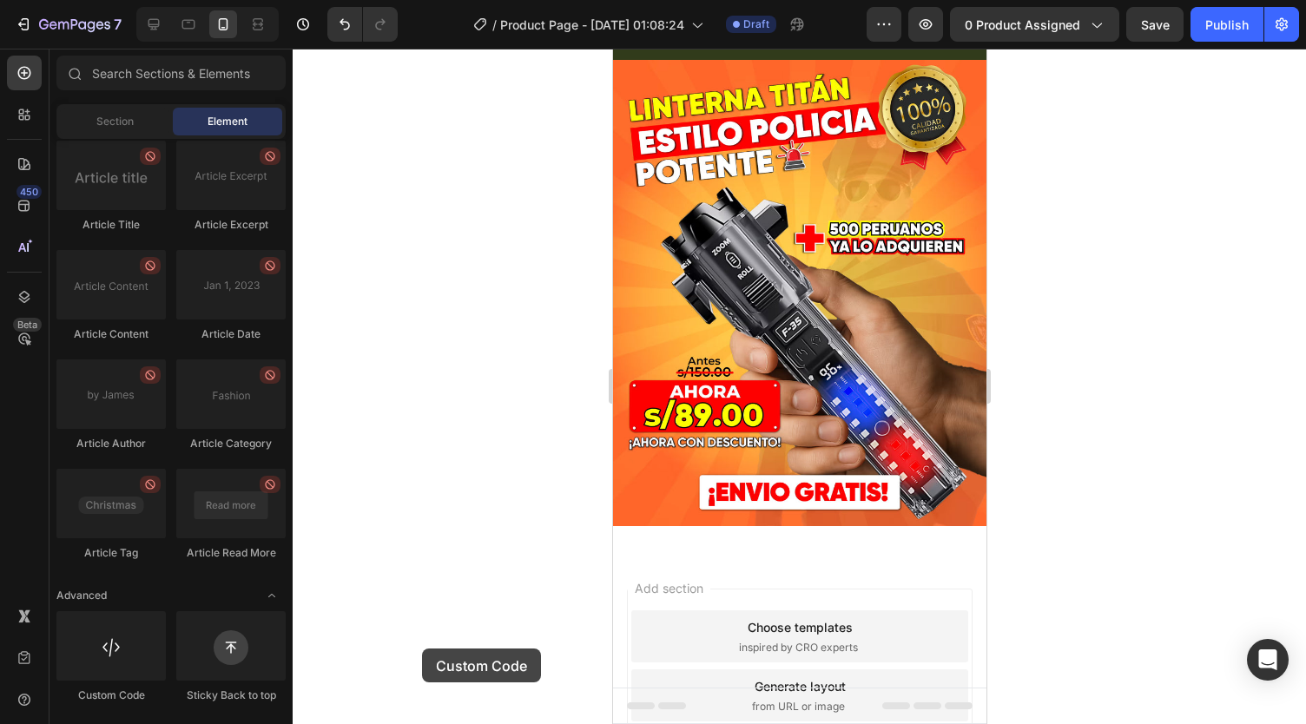
scroll to position [228, 0]
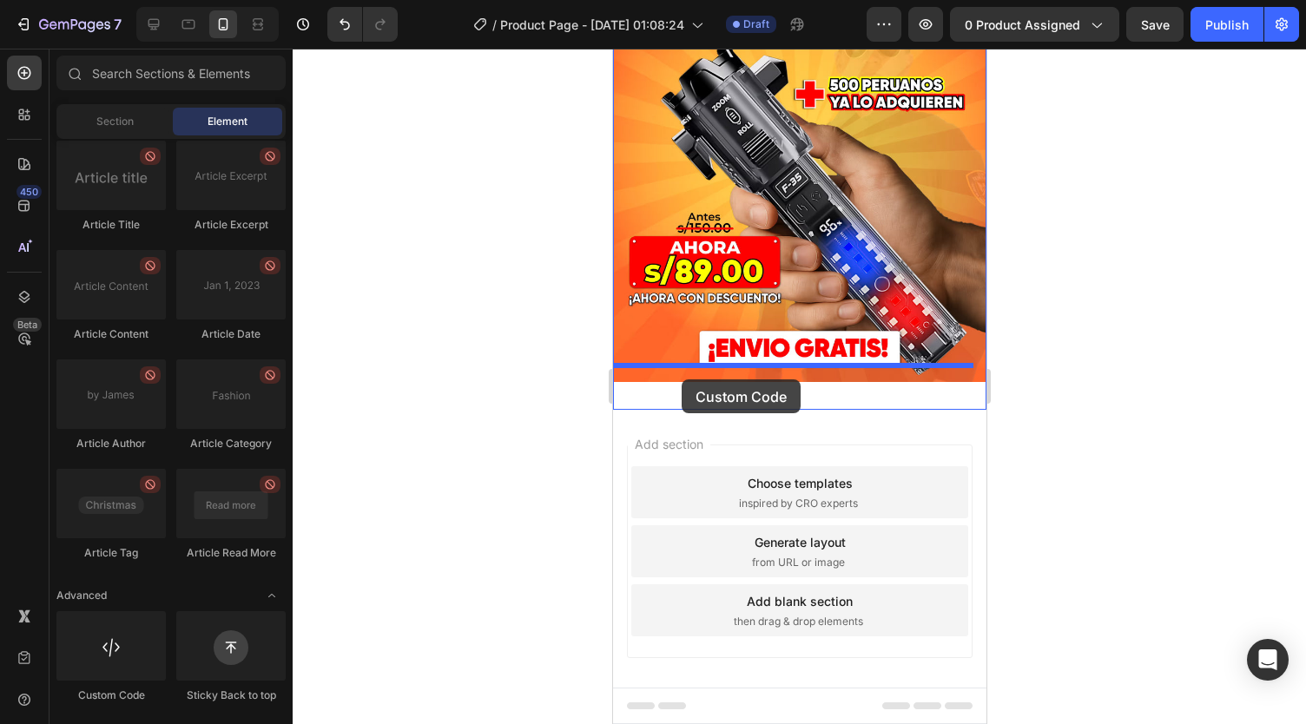
drag, startPoint x: 737, startPoint y: 708, endPoint x: 681, endPoint y: 379, distance: 333.1
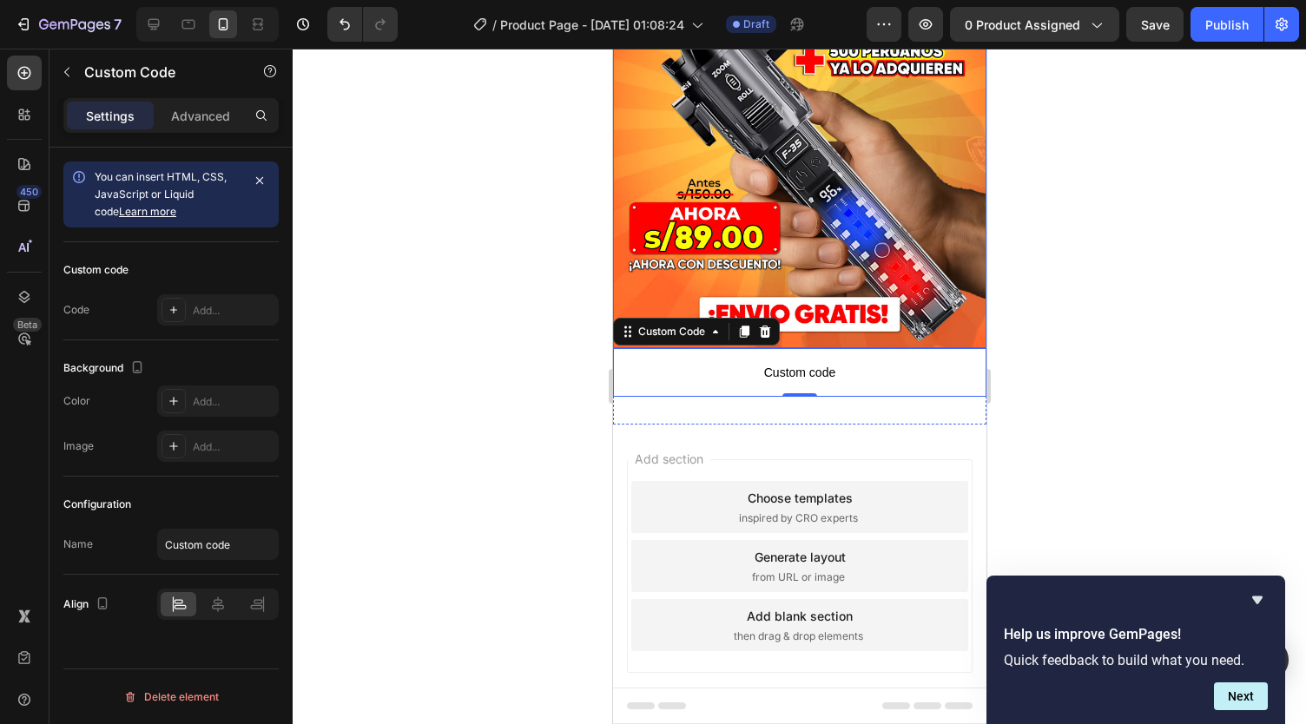
scroll to position [274, 0]
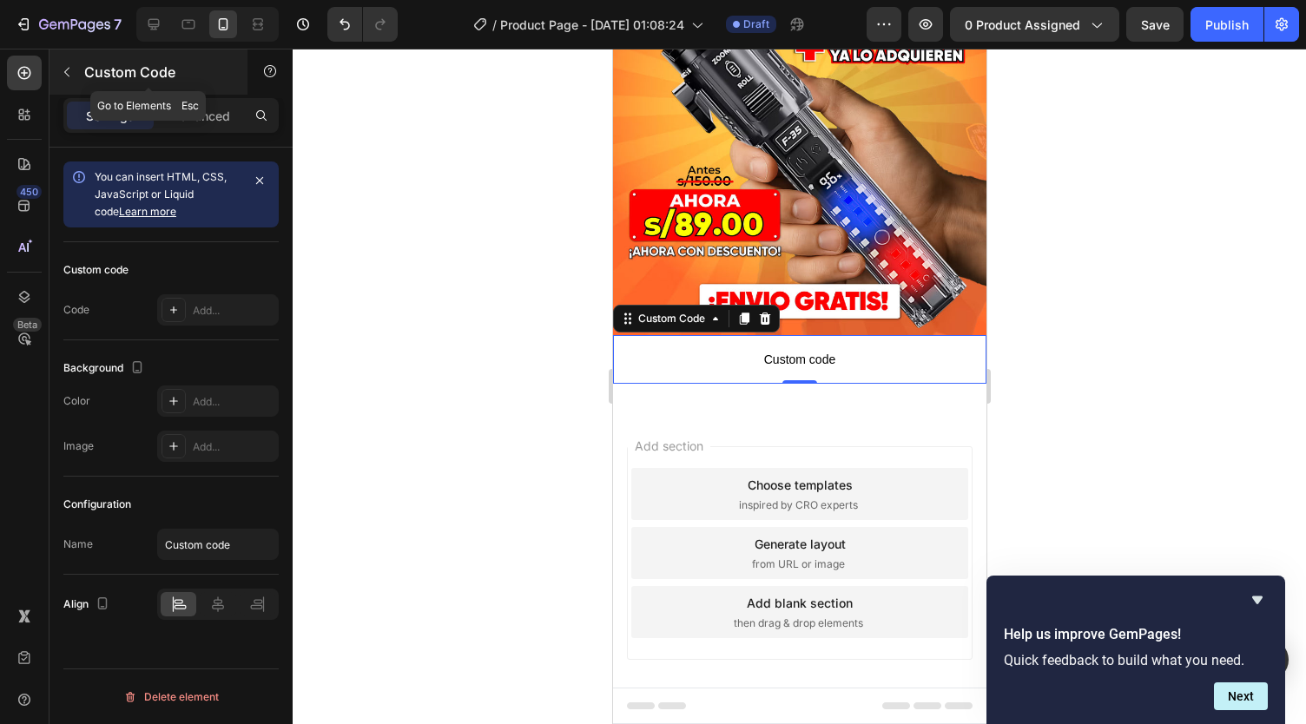
click at [65, 69] on icon "button" at bounding box center [67, 72] width 14 height 14
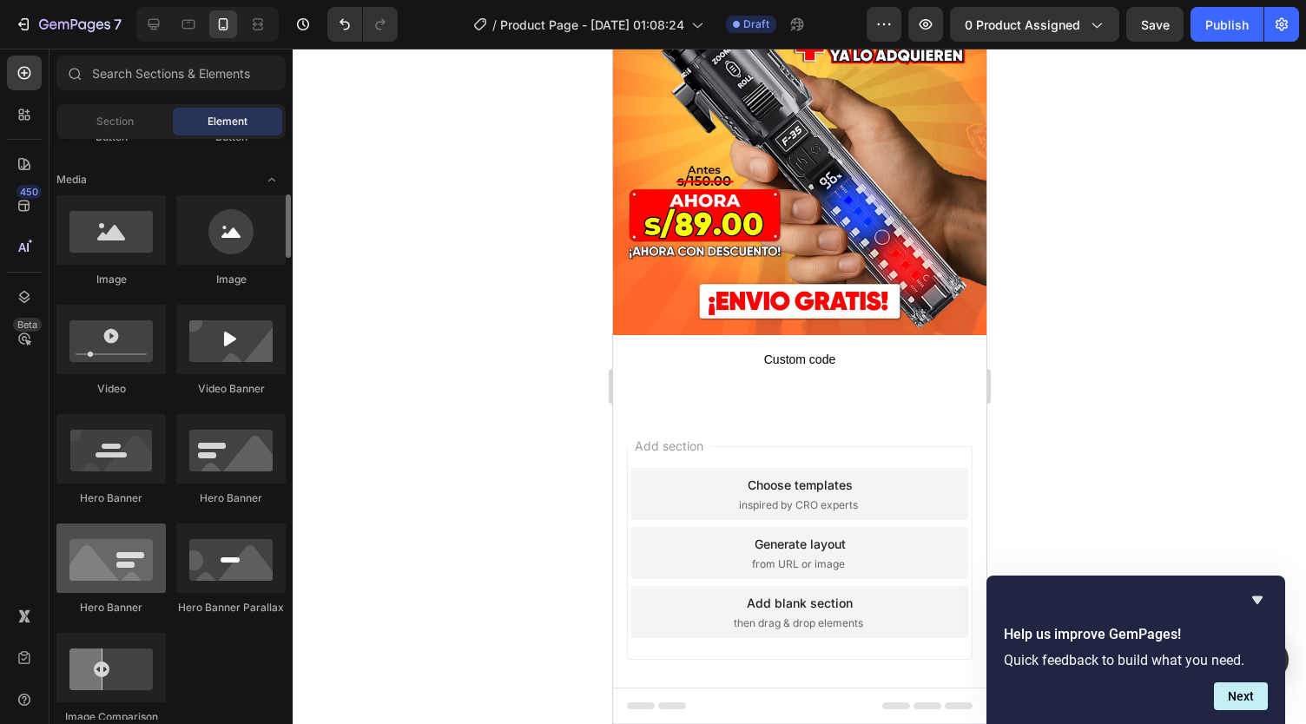
scroll to position [518, 0]
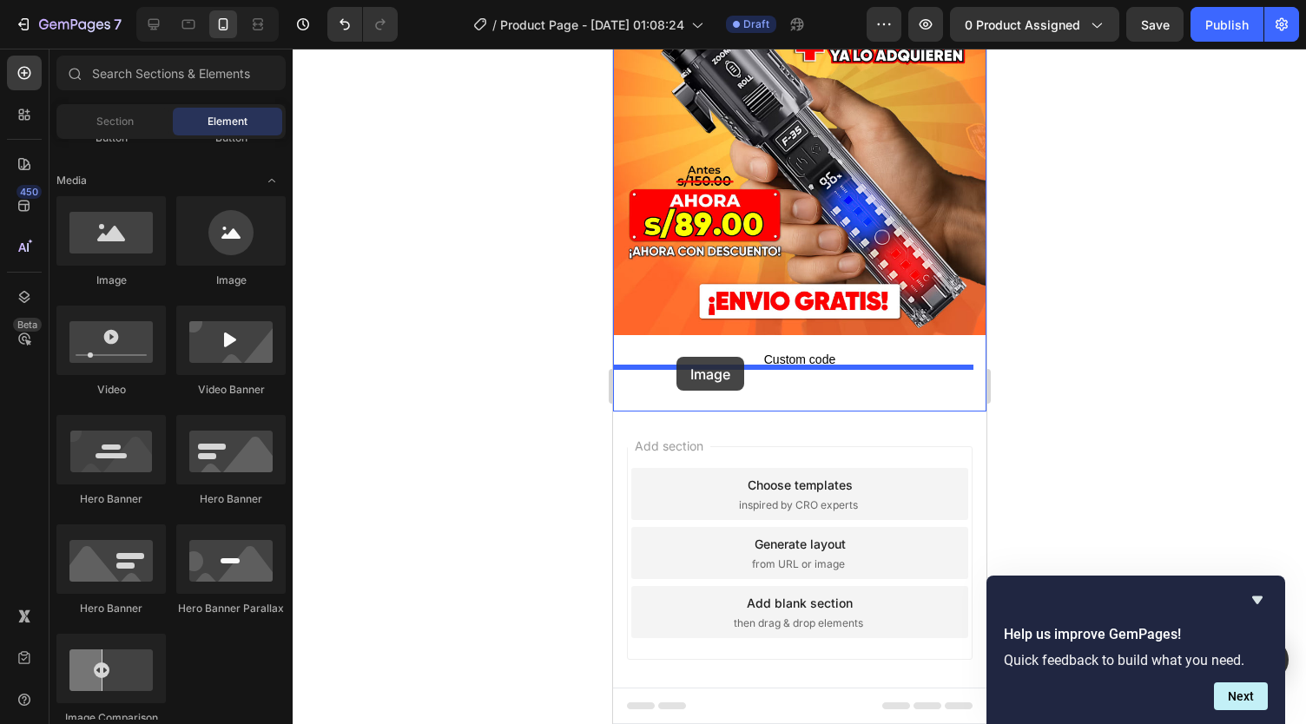
drag, startPoint x: 711, startPoint y: 301, endPoint x: 676, endPoint y: 357, distance: 66.0
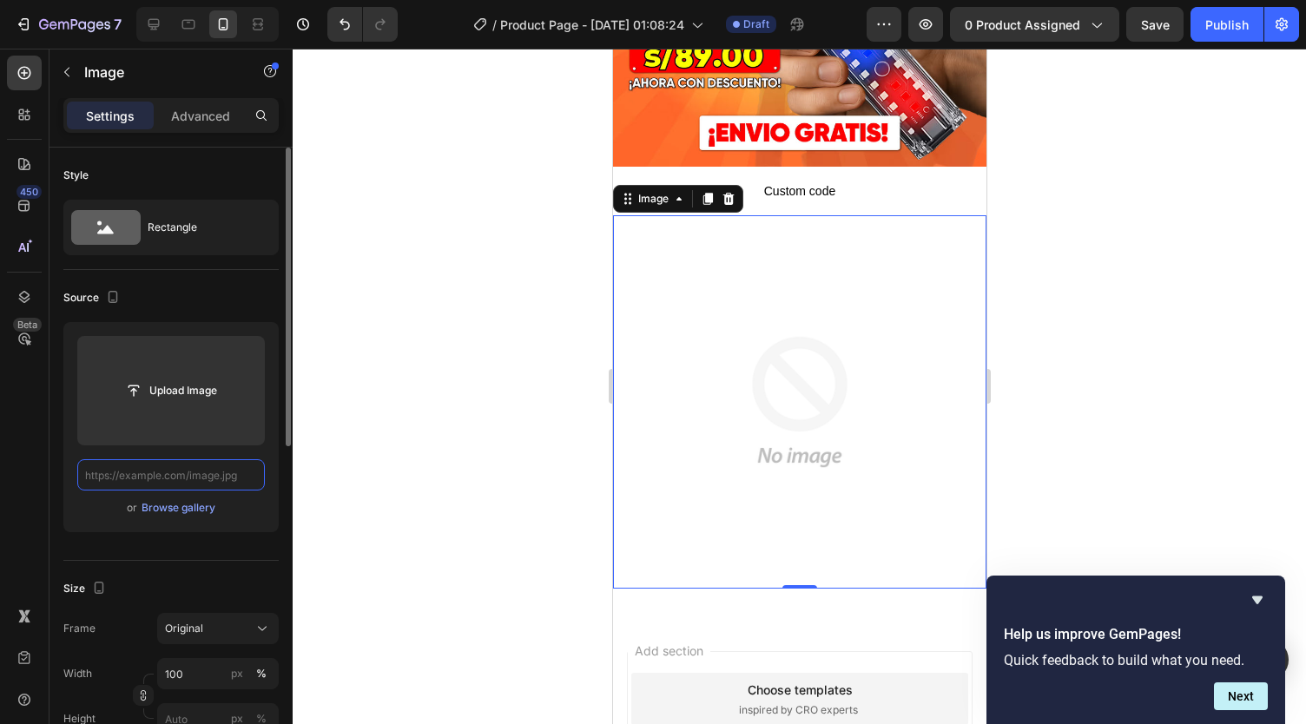
scroll to position [0, 0]
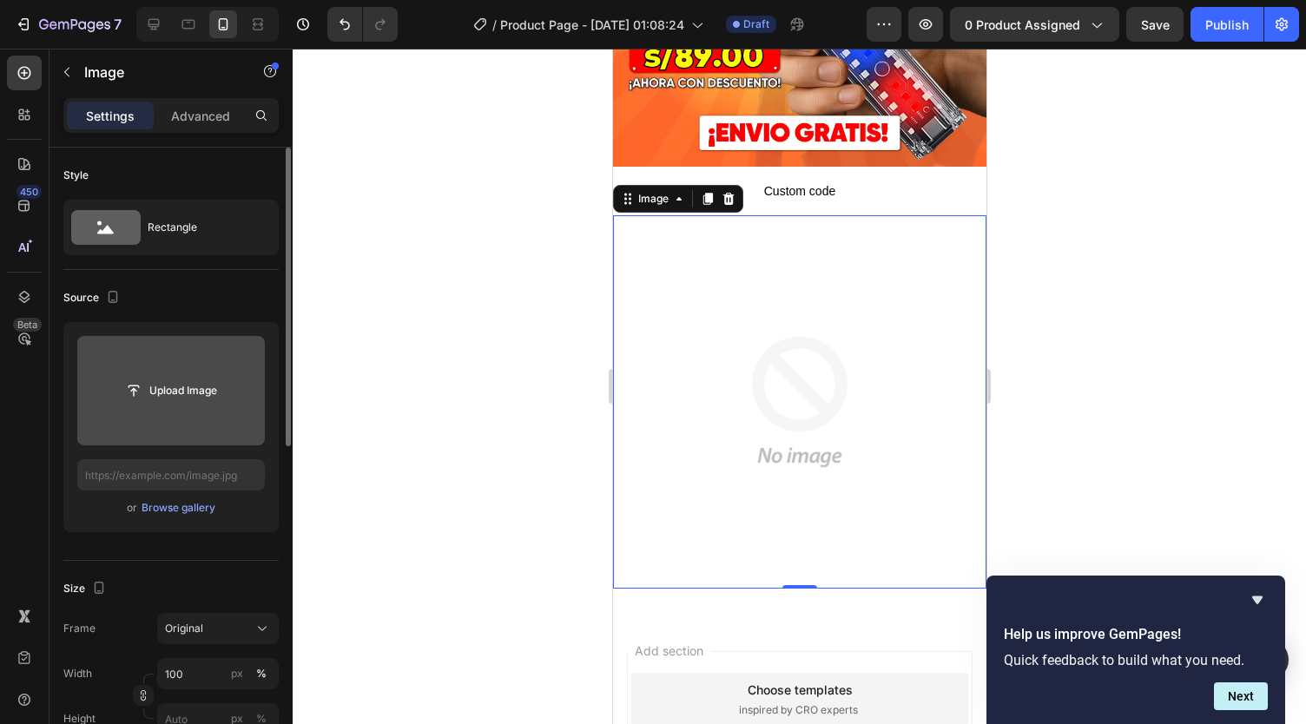
click at [213, 395] on input "file" at bounding box center [171, 391] width 120 height 30
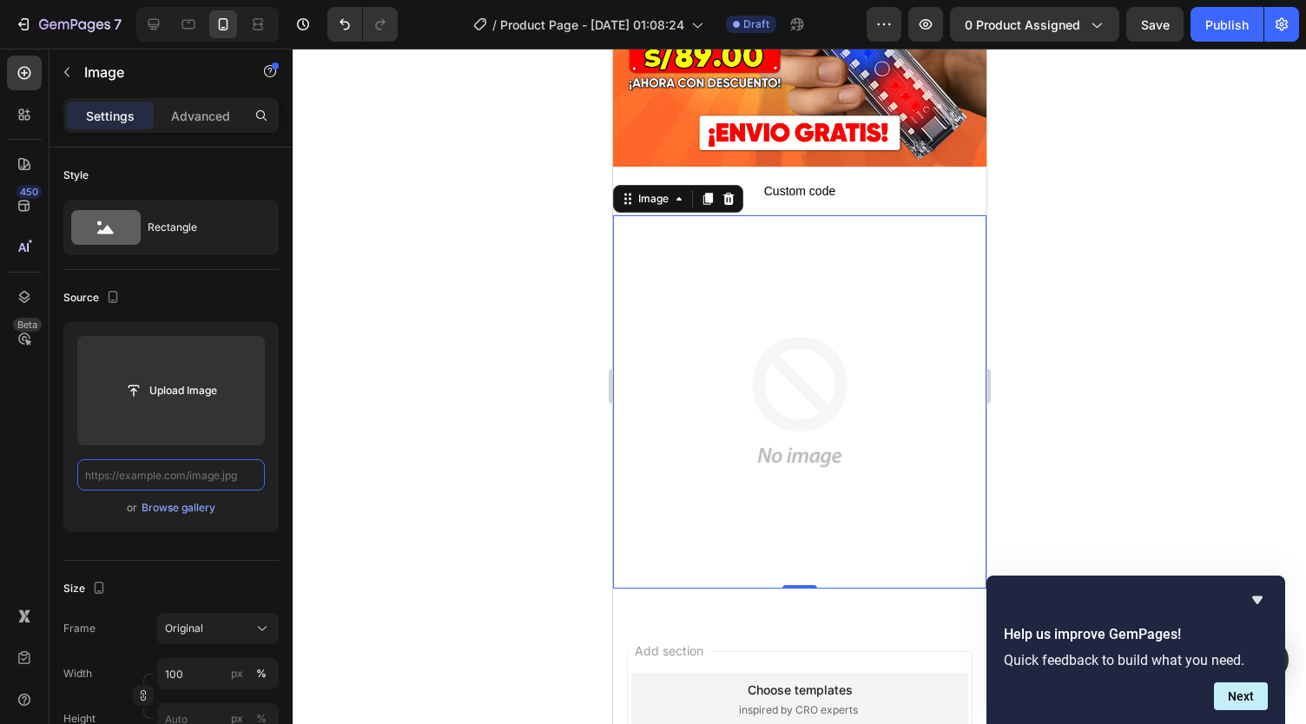
click at [179, 473] on input "text" at bounding box center [171, 474] width 188 height 31
paste input "[URL][DOMAIN_NAME]"
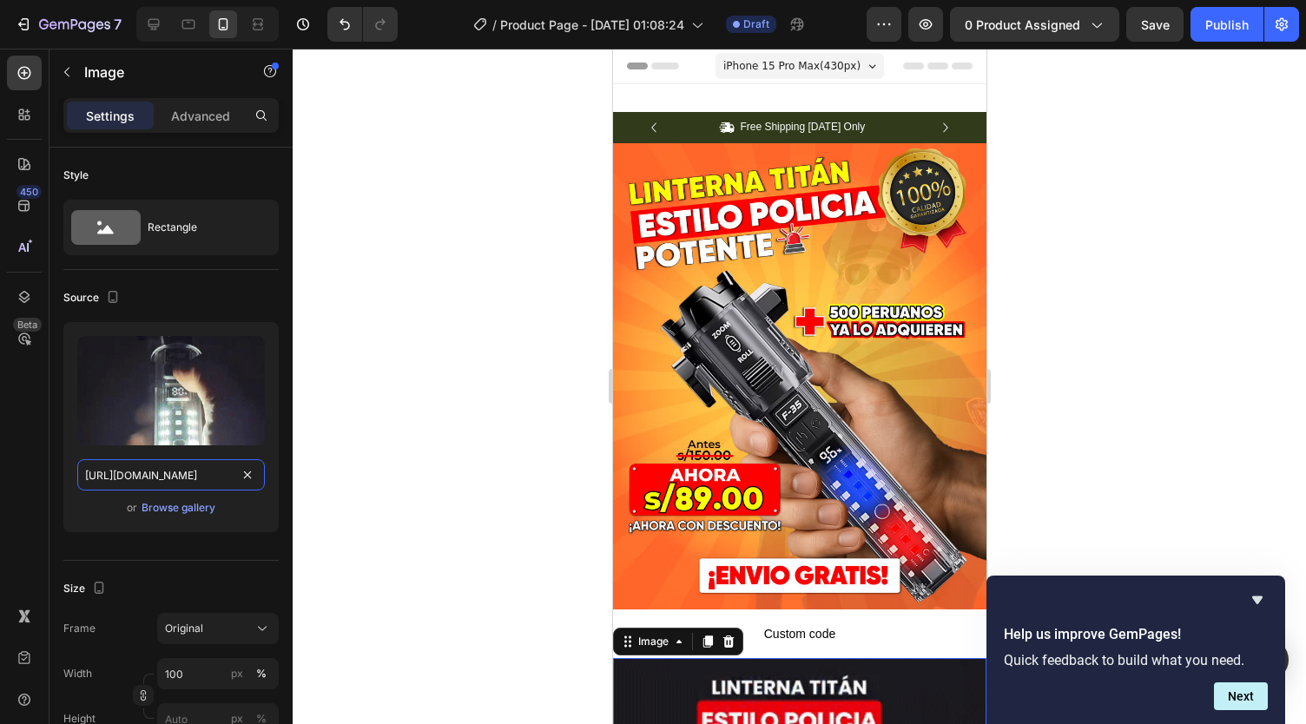
type input "[URL][DOMAIN_NAME]"
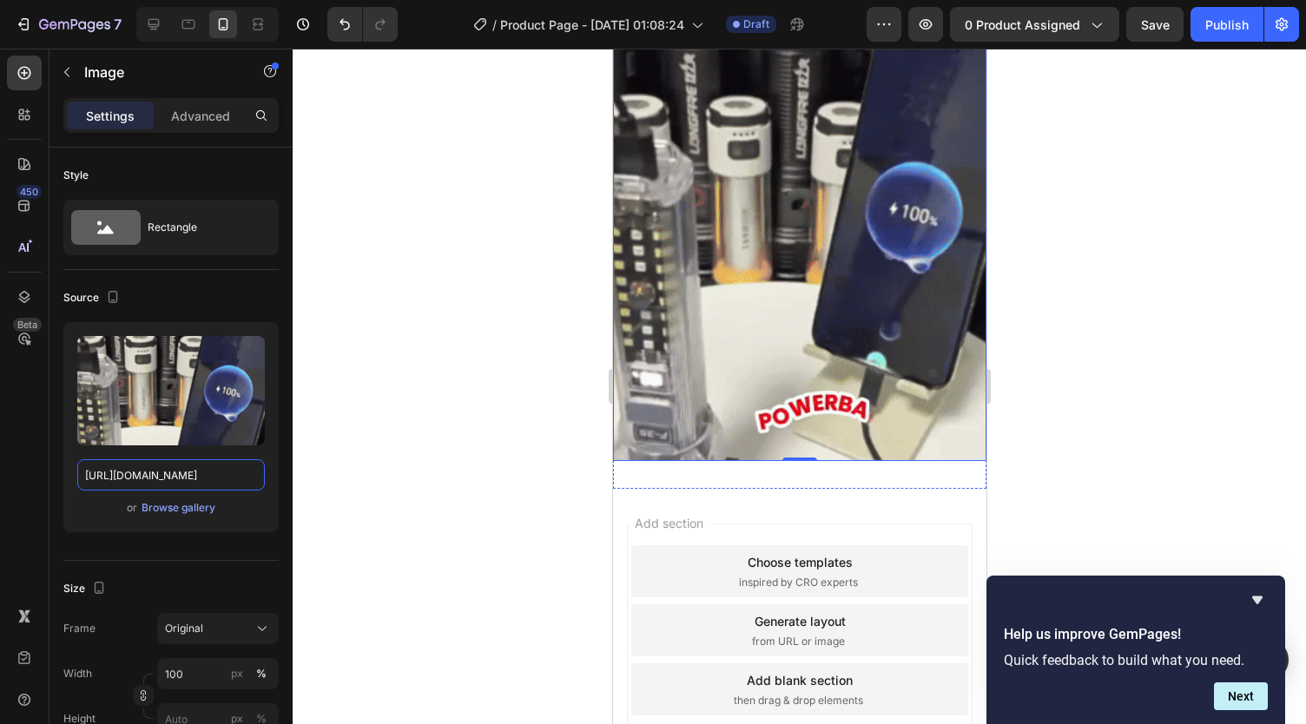
scroll to position [696, 0]
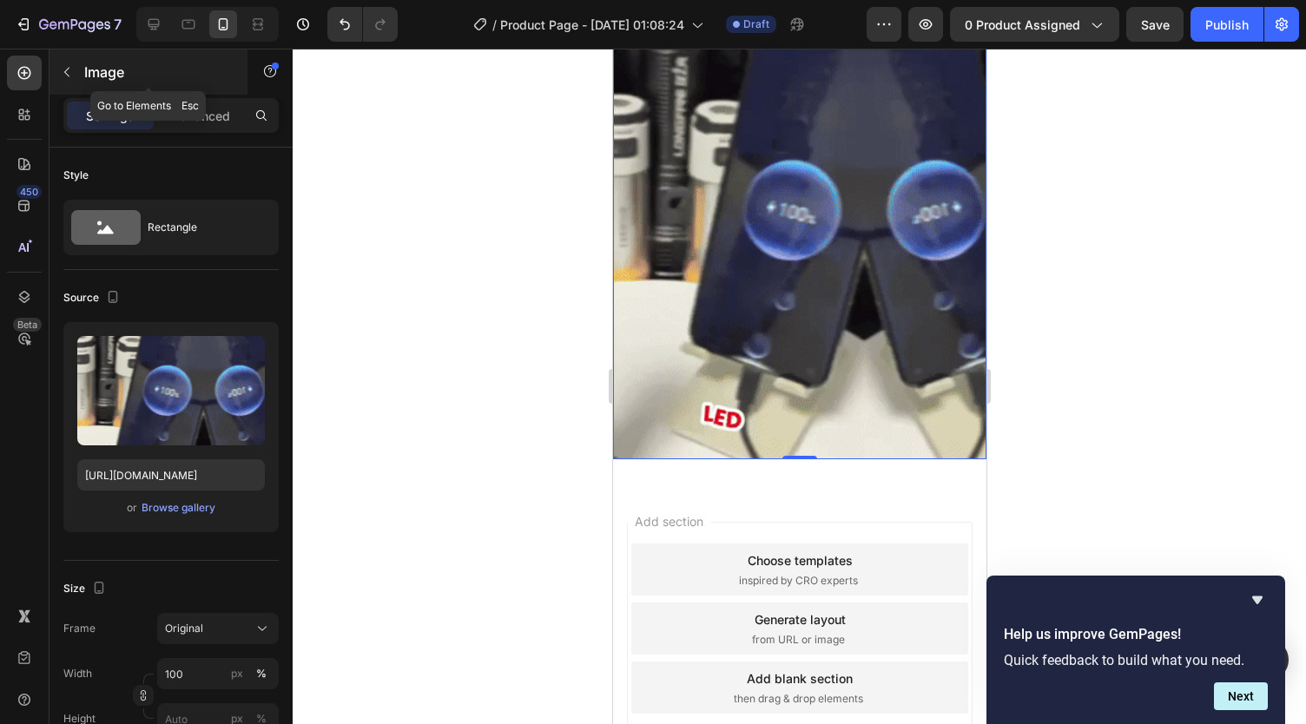
click at [73, 77] on icon "button" at bounding box center [67, 72] width 14 height 14
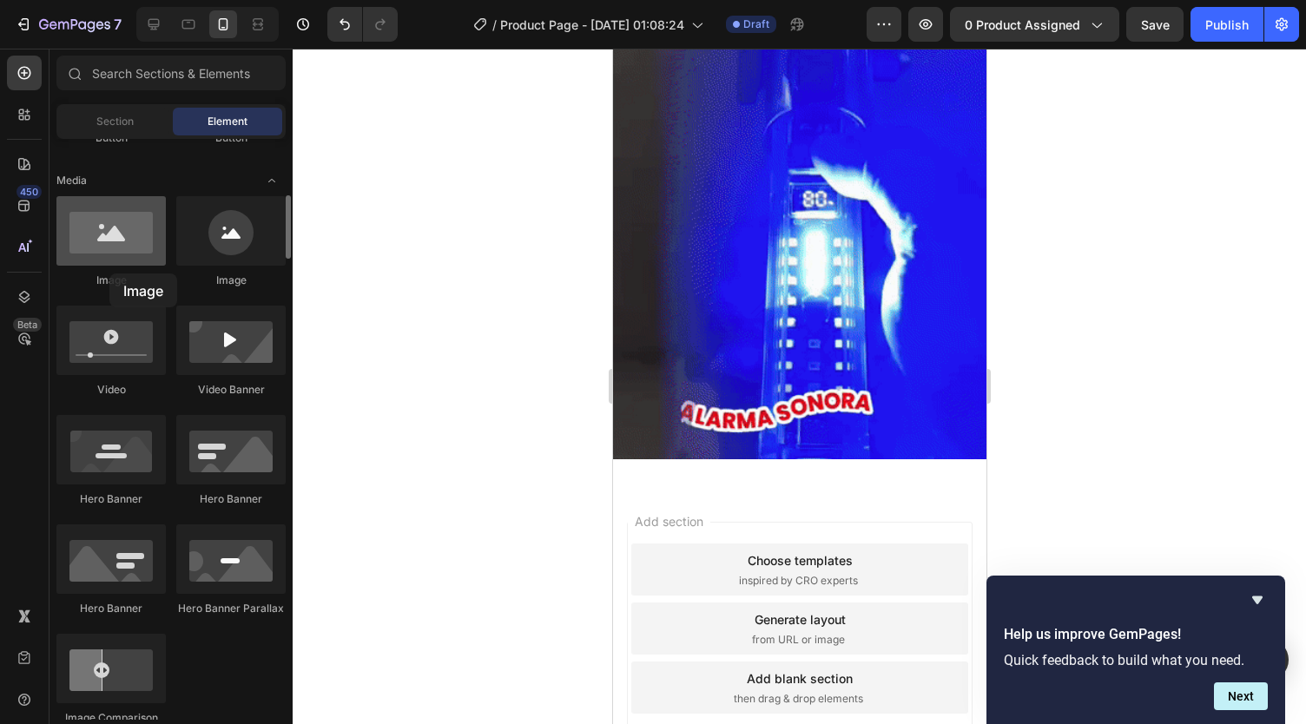
drag, startPoint x: 109, startPoint y: 274, endPoint x: 113, endPoint y: 261, distance: 12.6
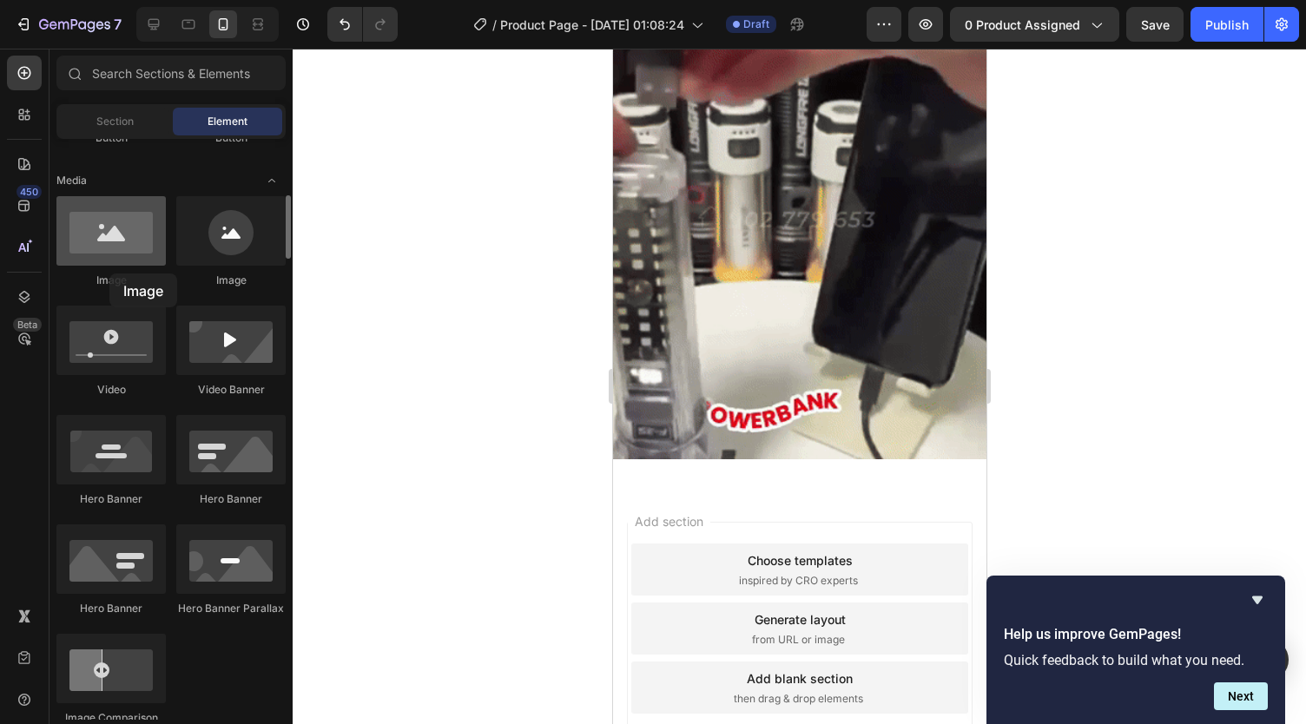
click at [113, 261] on div "Image" at bounding box center [110, 242] width 109 height 92
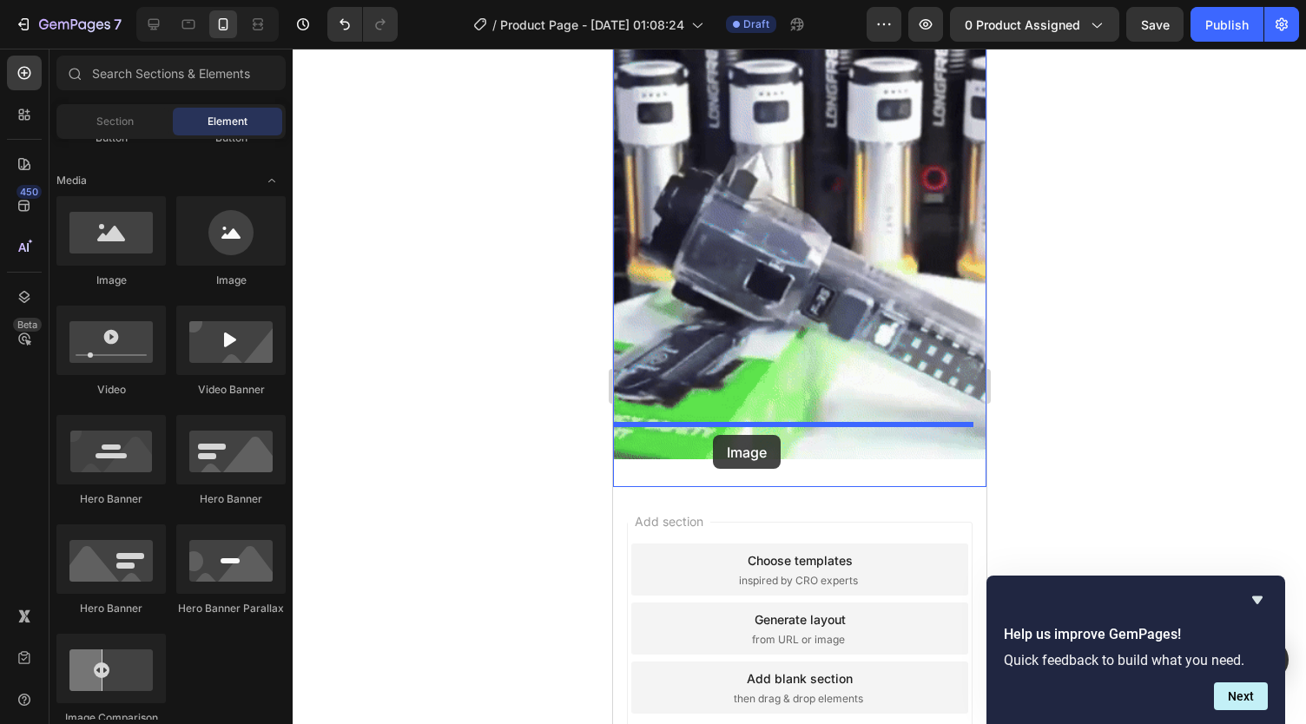
drag, startPoint x: 726, startPoint y: 296, endPoint x: 712, endPoint y: 435, distance: 139.6
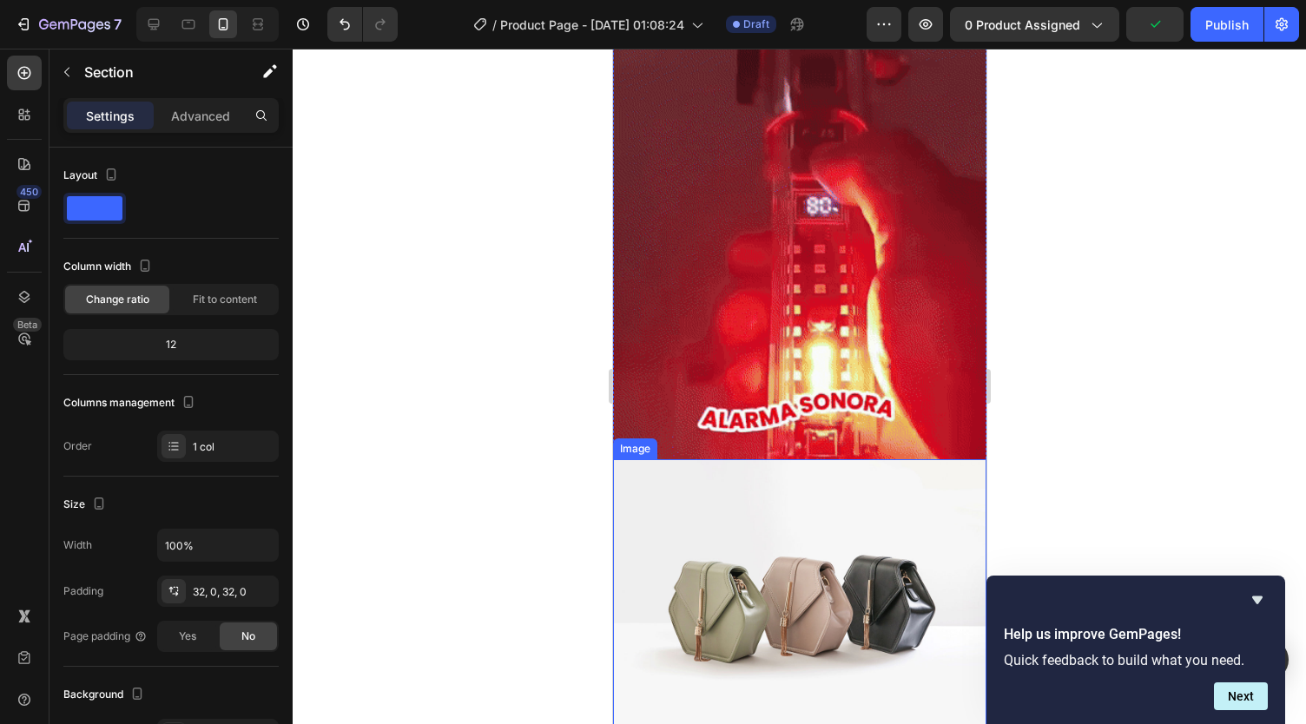
click at [778, 527] on img at bounding box center [798, 599] width 373 height 280
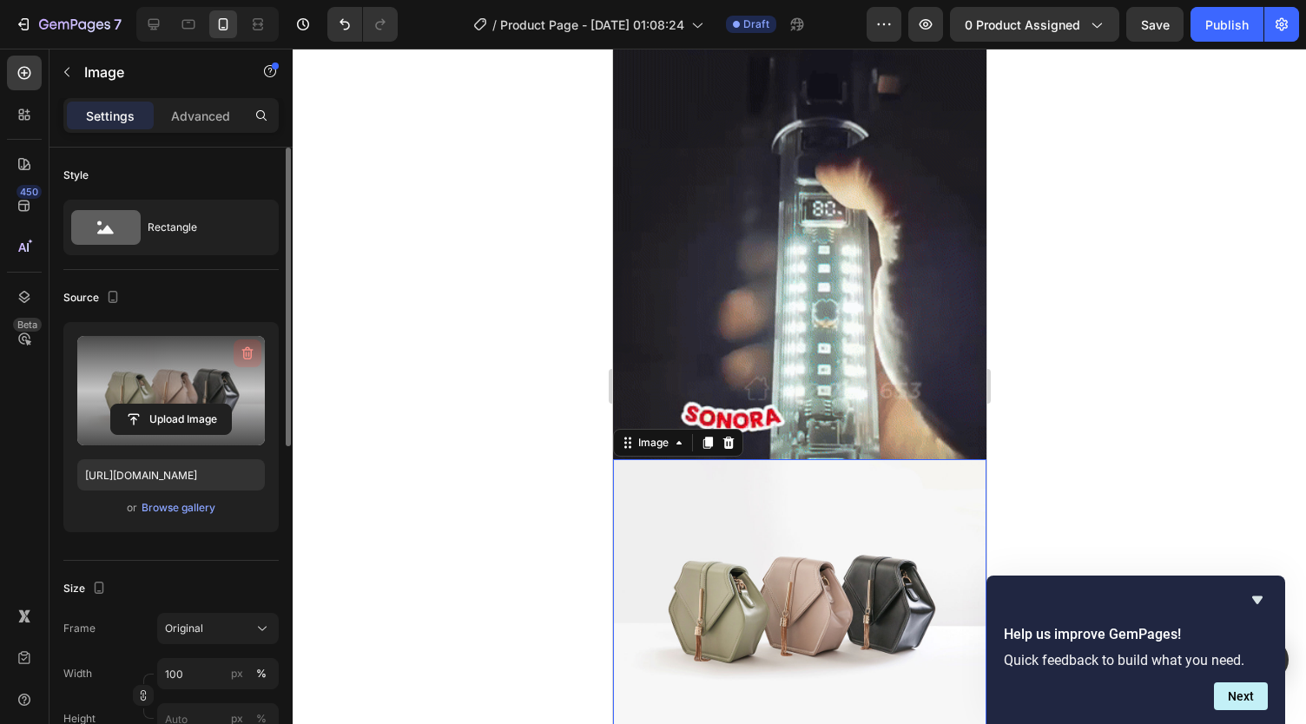
click at [246, 348] on icon "button" at bounding box center [247, 353] width 11 height 13
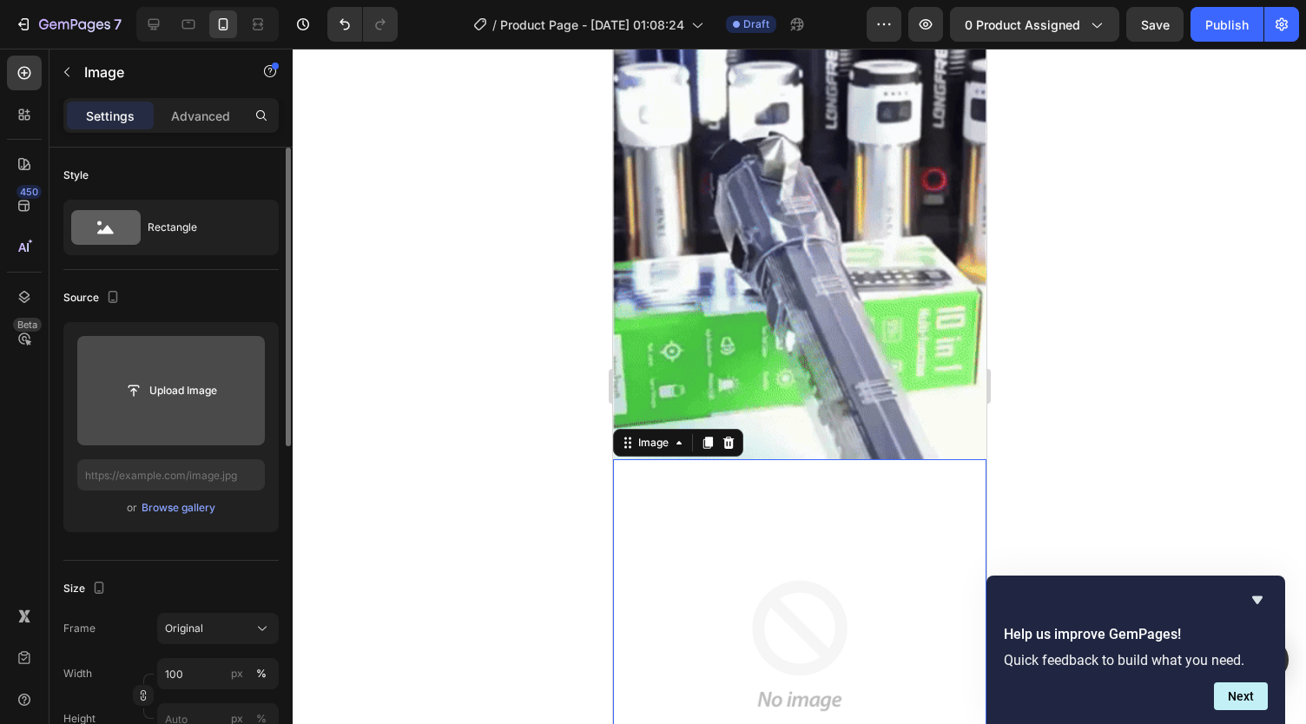
click at [193, 392] on input "file" at bounding box center [171, 391] width 120 height 30
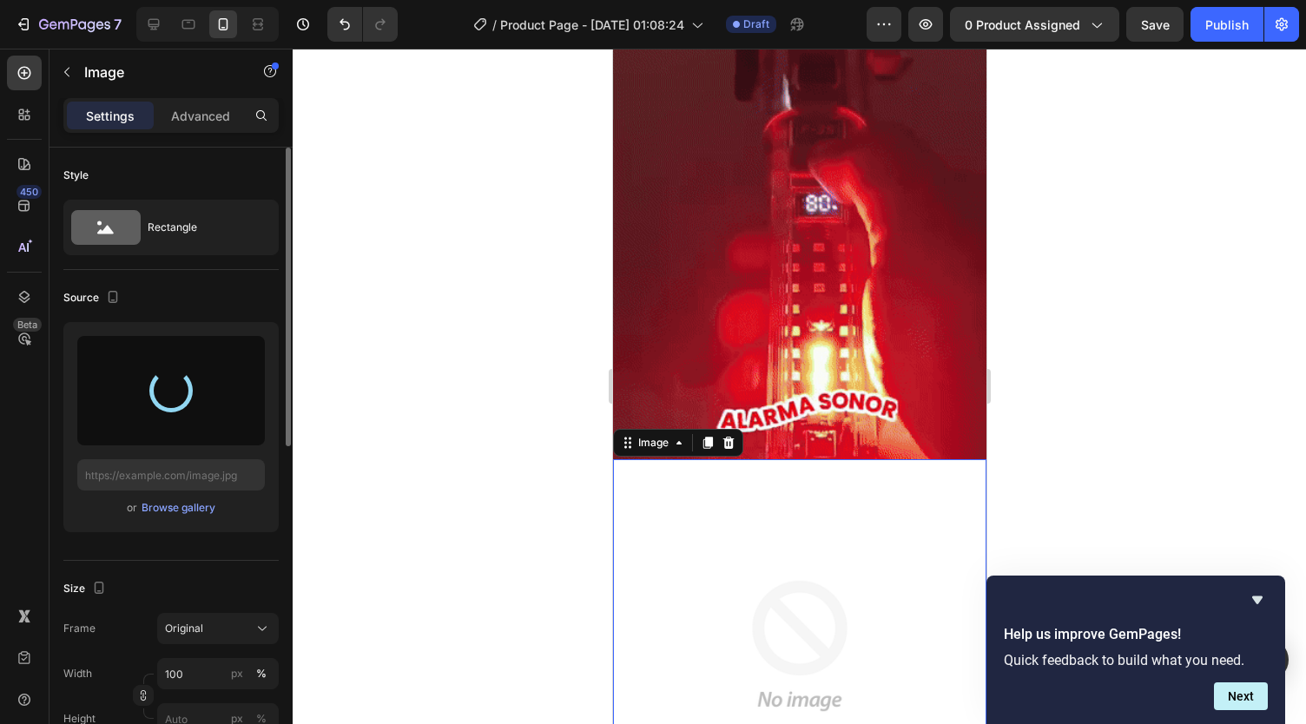
scroll to position [810, 0]
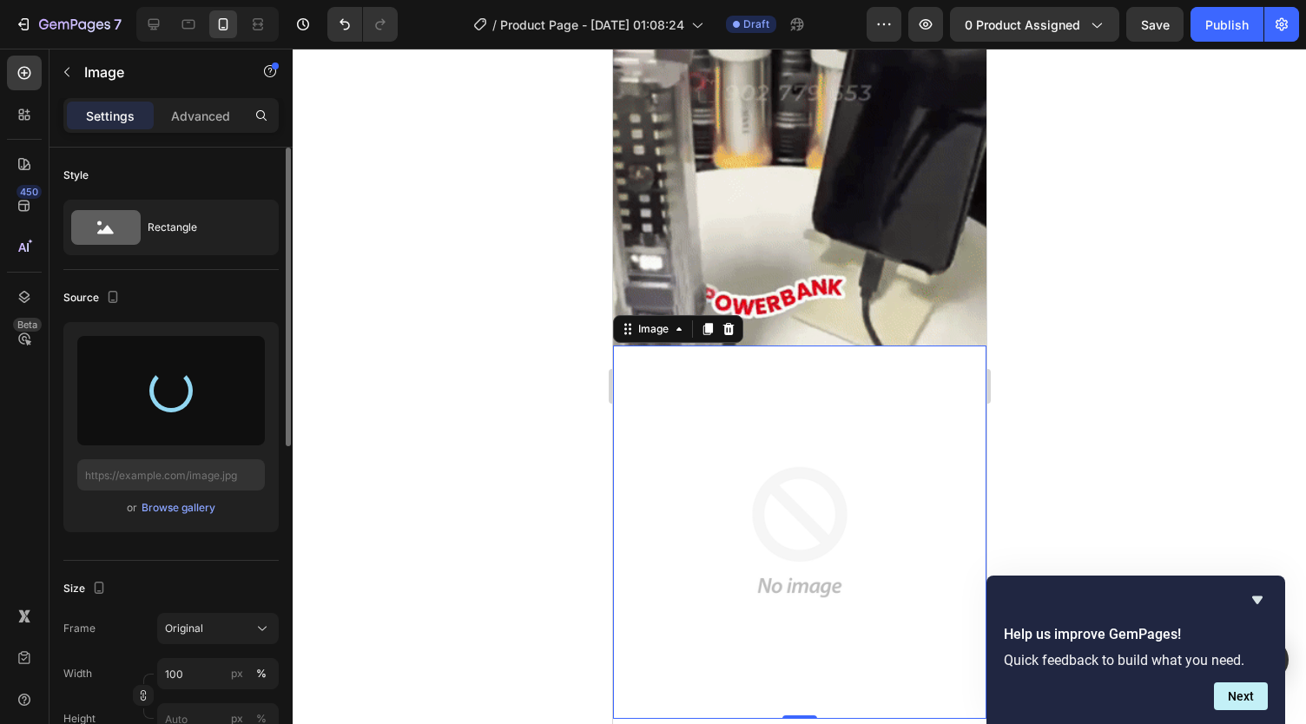
type input "https://cdn.shopify.com/s/files/1/0738/2800/8164/files/gempages_572749618484348…"
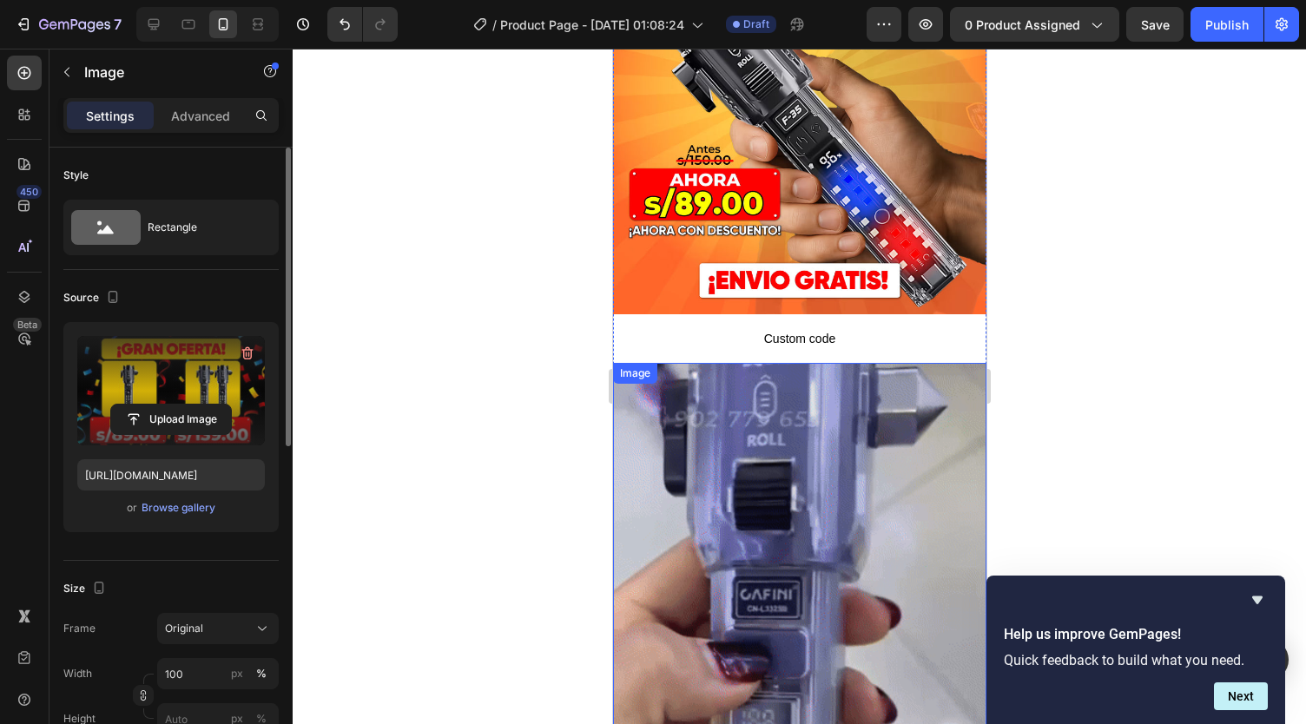
scroll to position [297, 0]
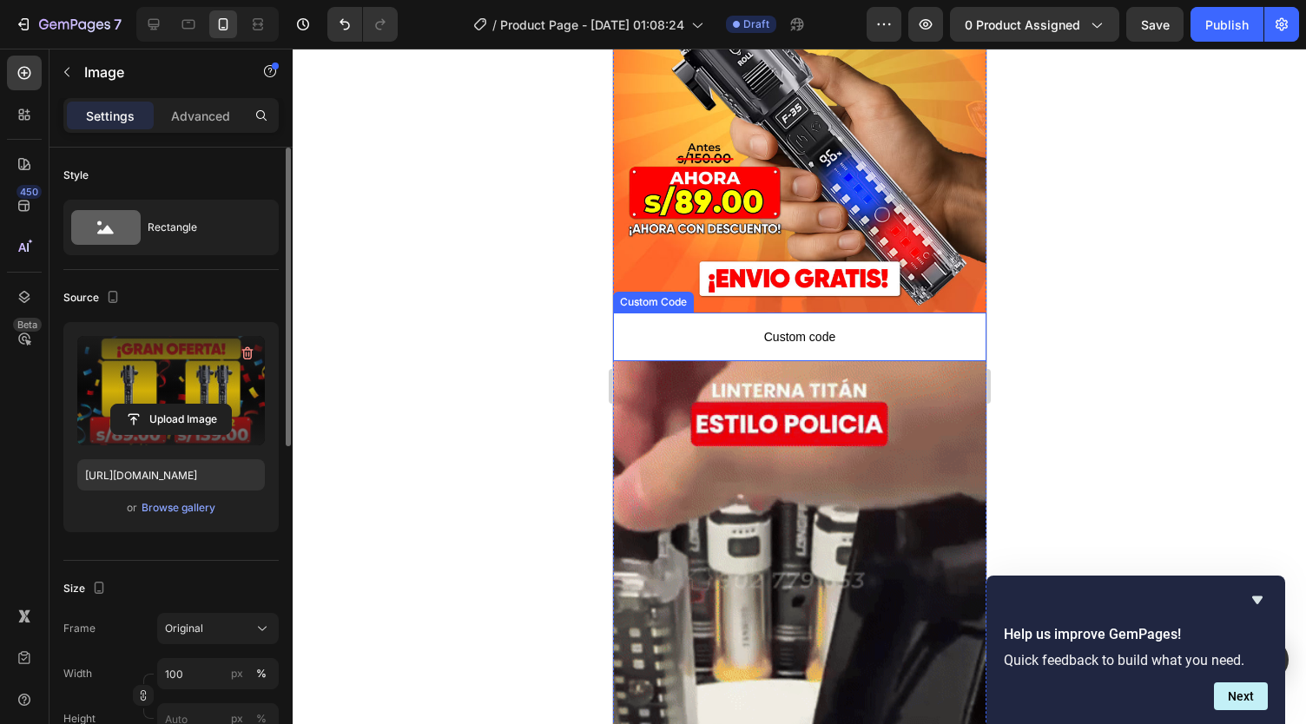
click at [721, 327] on span "Custom code" at bounding box center [798, 337] width 373 height 21
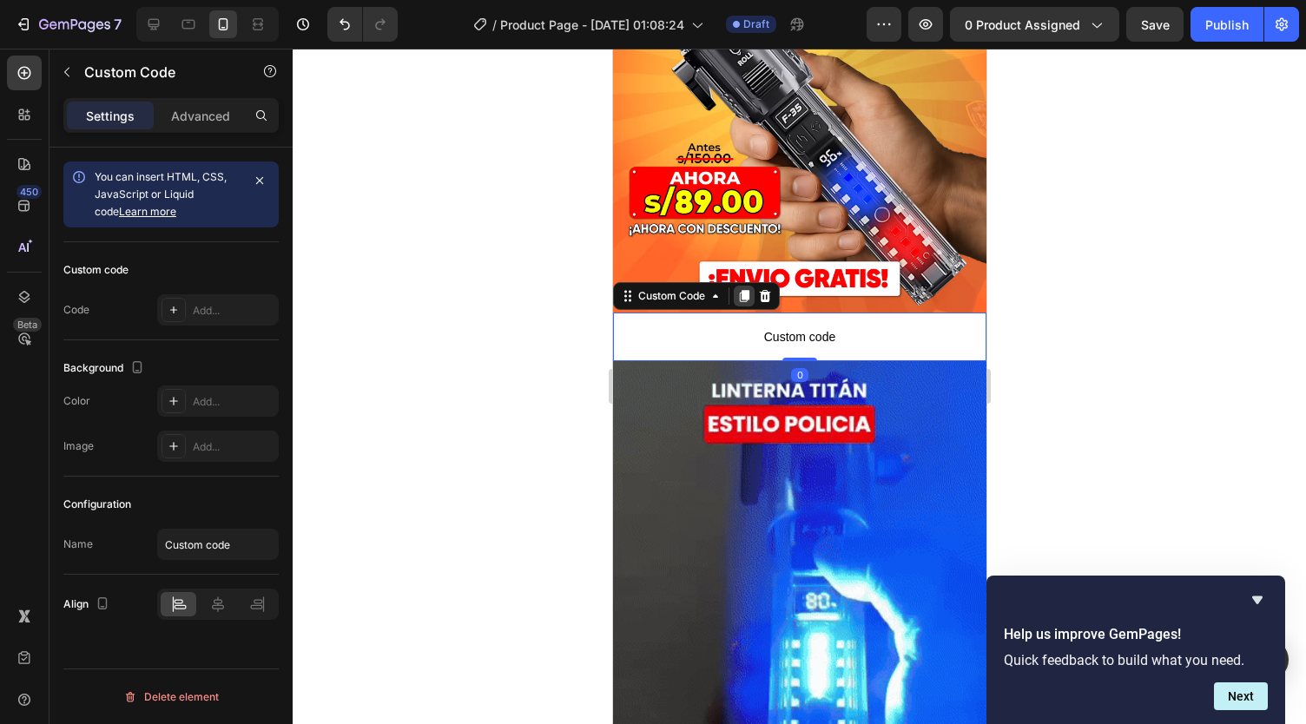
click at [745, 289] on icon at bounding box center [743, 296] width 14 height 14
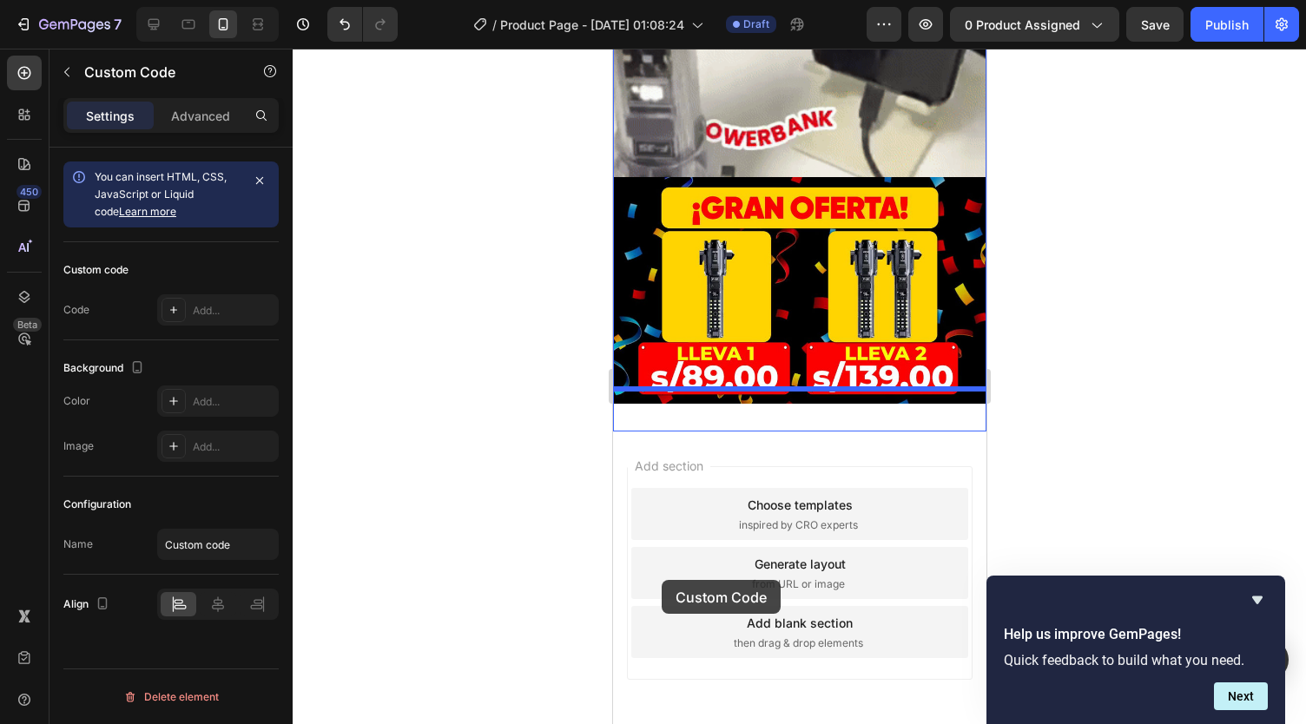
scroll to position [1059, 0]
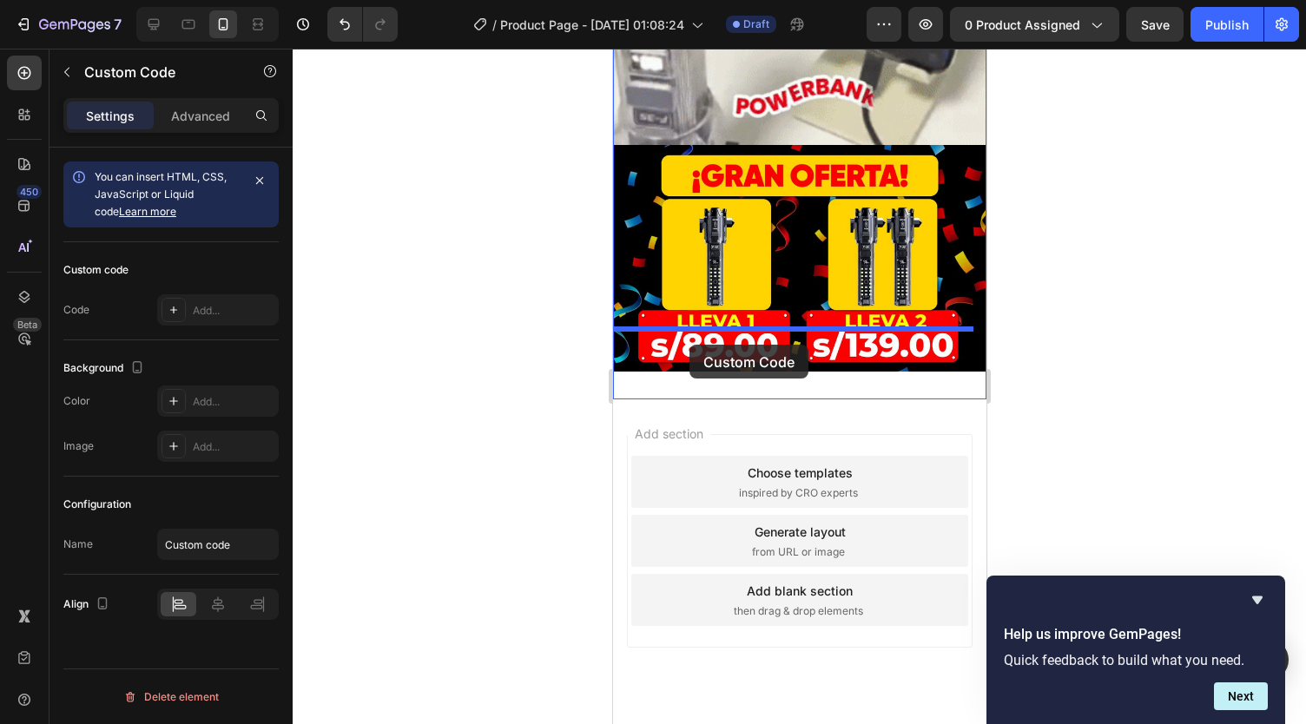
drag, startPoint x: 681, startPoint y: 332, endPoint x: 689, endPoint y: 345, distance: 15.2
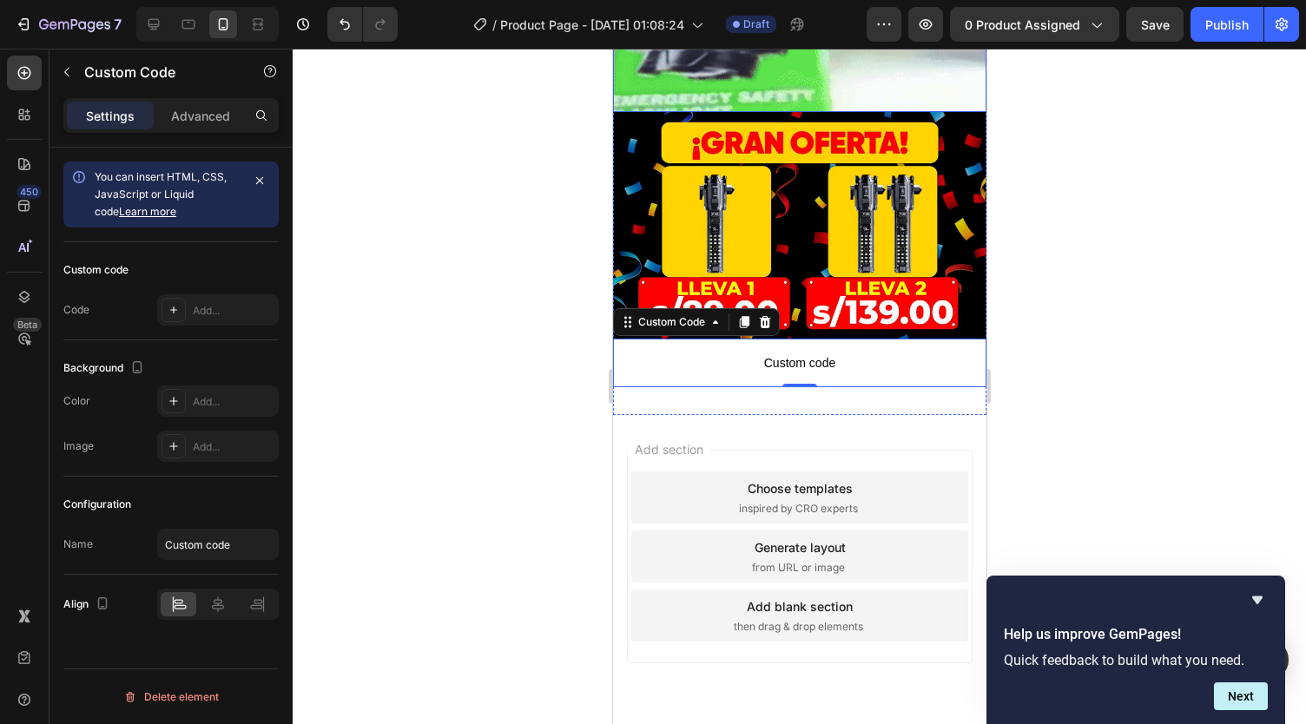
scroll to position [1047, 0]
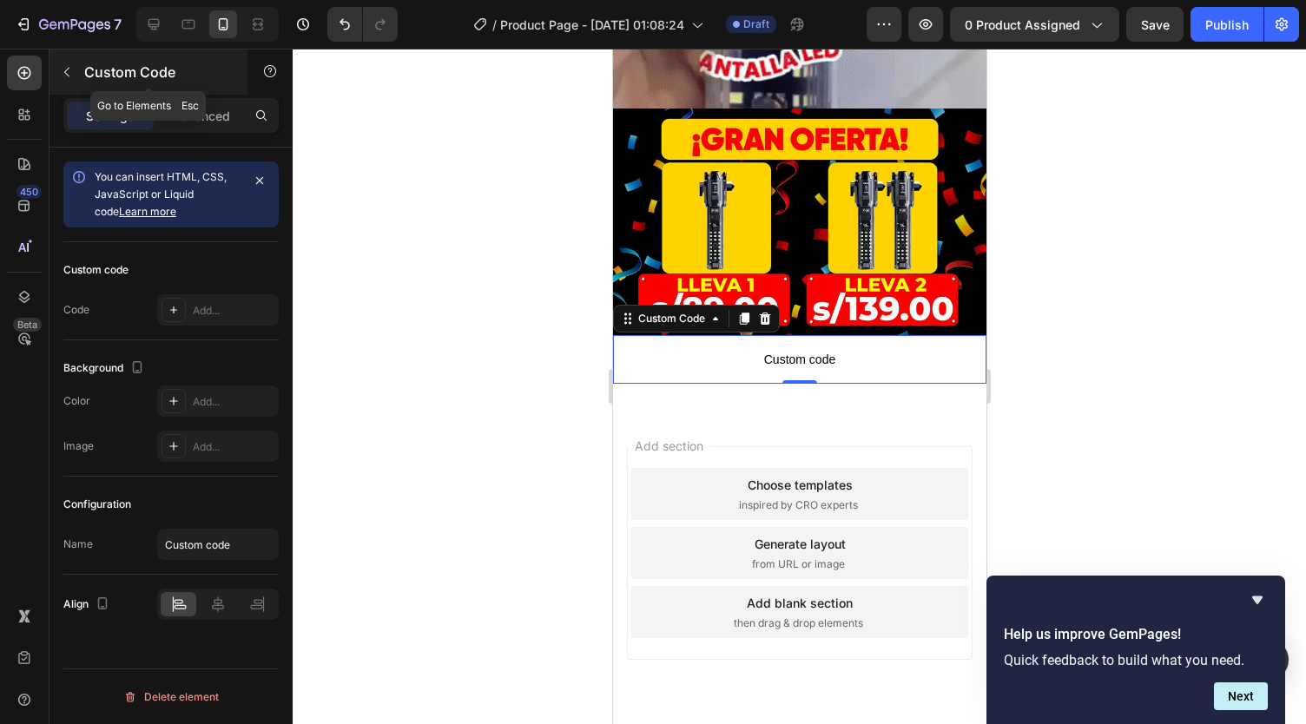
click at [65, 76] on icon "button" at bounding box center [67, 72] width 14 height 14
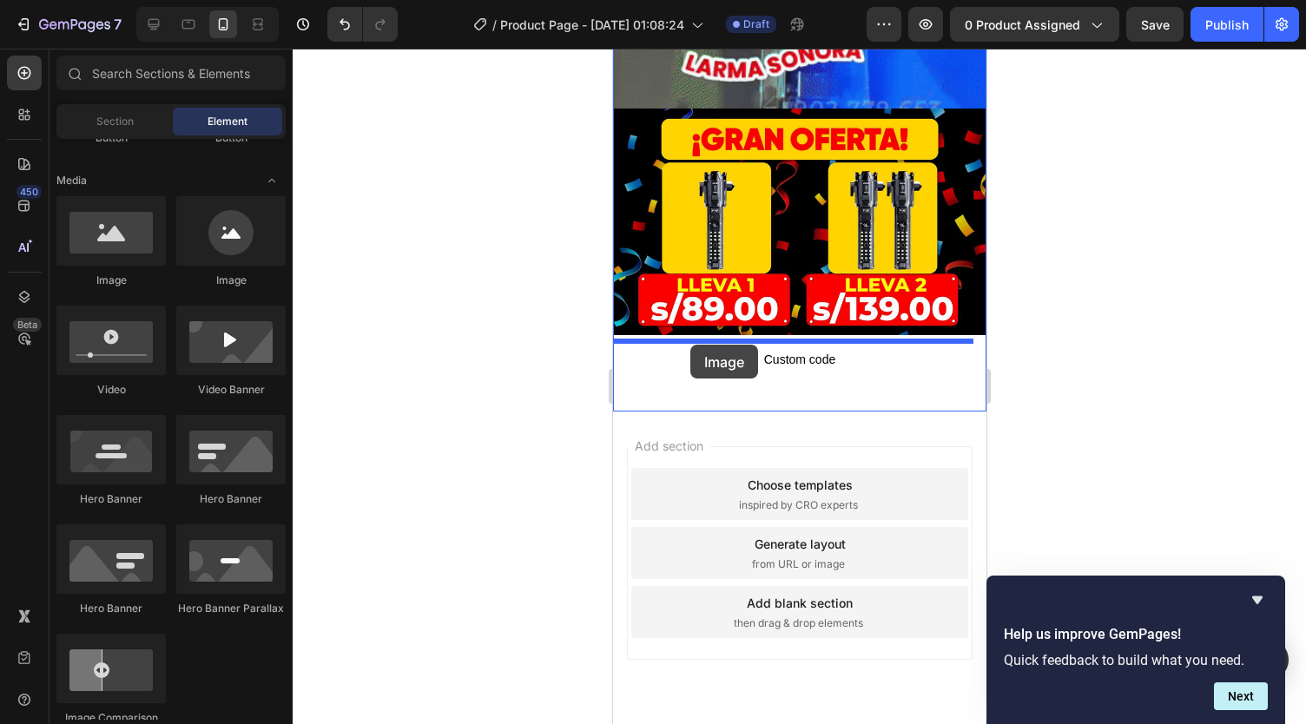
drag, startPoint x: 730, startPoint y: 299, endPoint x: 686, endPoint y: 344, distance: 63.3
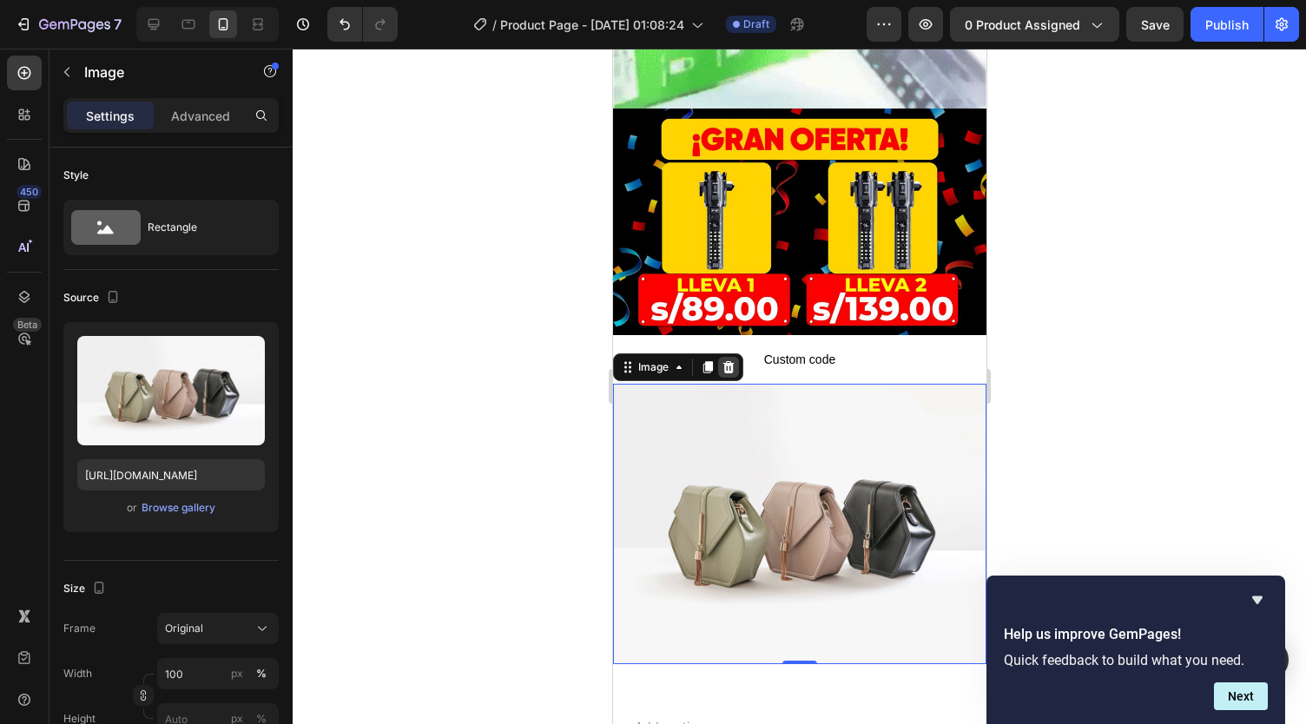
click at [724, 361] on icon at bounding box center [728, 367] width 11 height 12
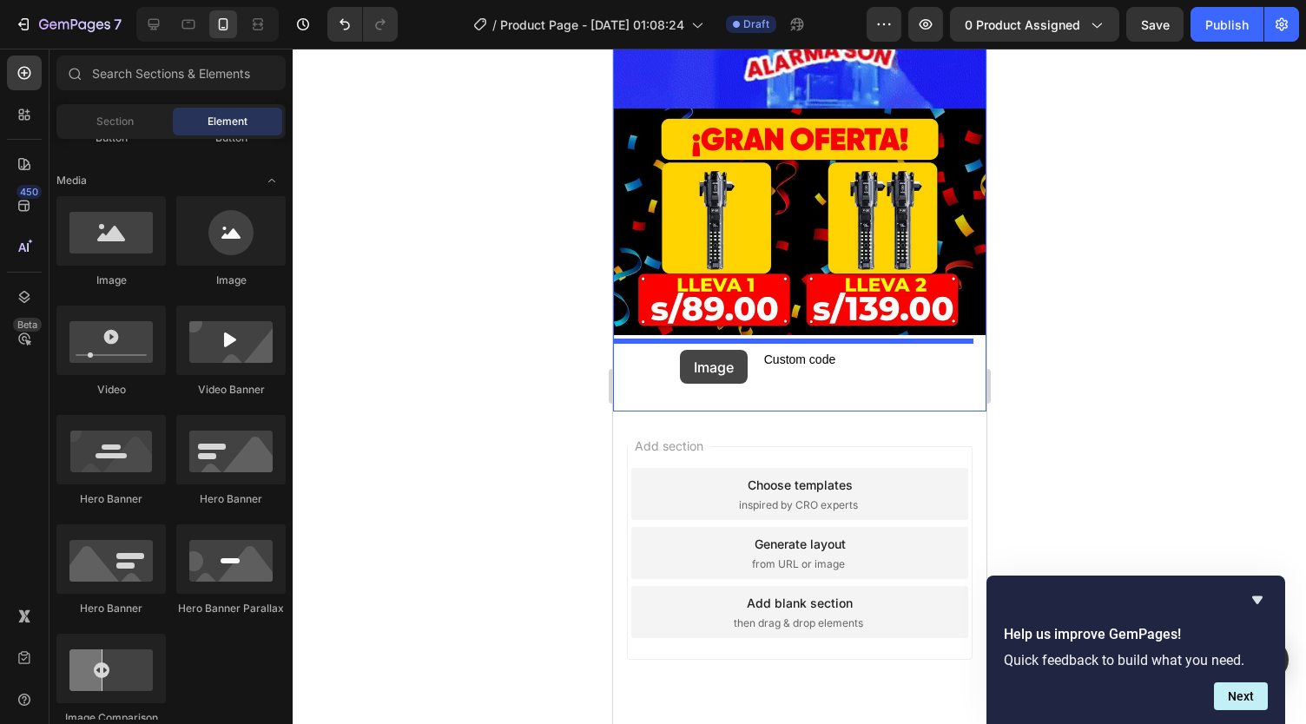
drag, startPoint x: 742, startPoint y: 278, endPoint x: 679, endPoint y: 350, distance: 95.4
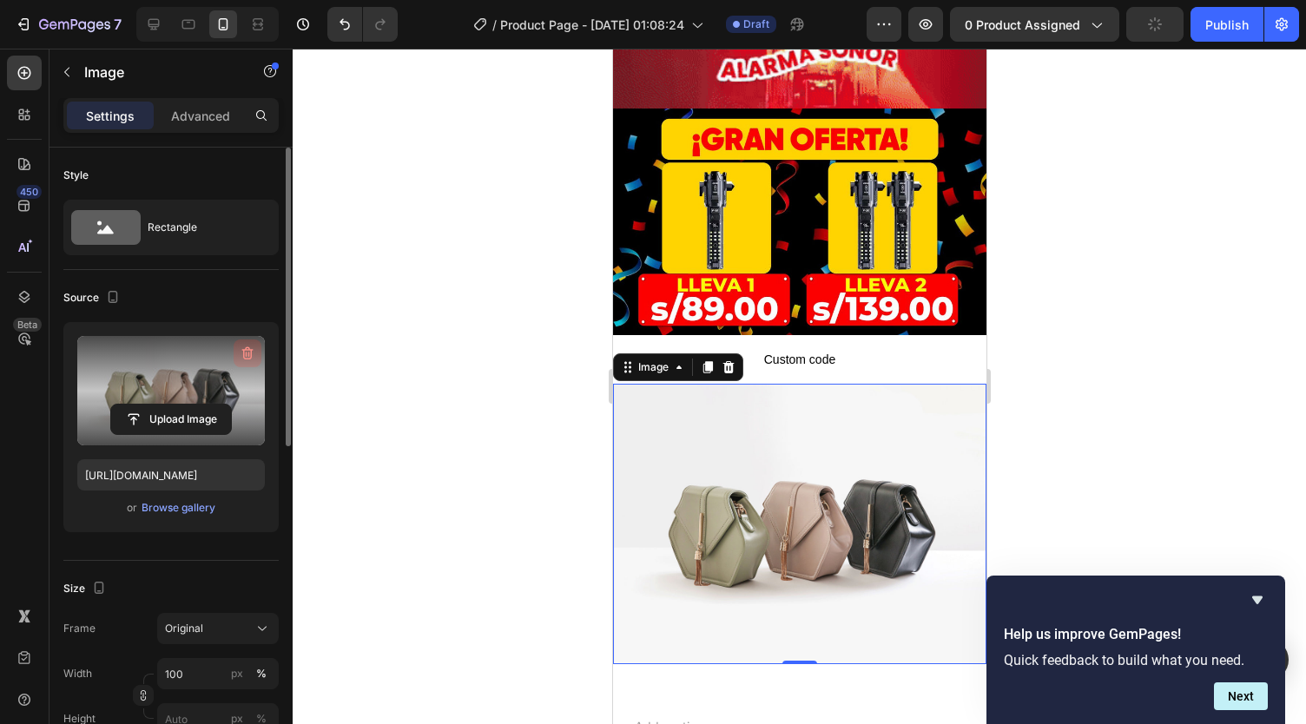
click at [245, 346] on icon "button" at bounding box center [247, 353] width 17 height 17
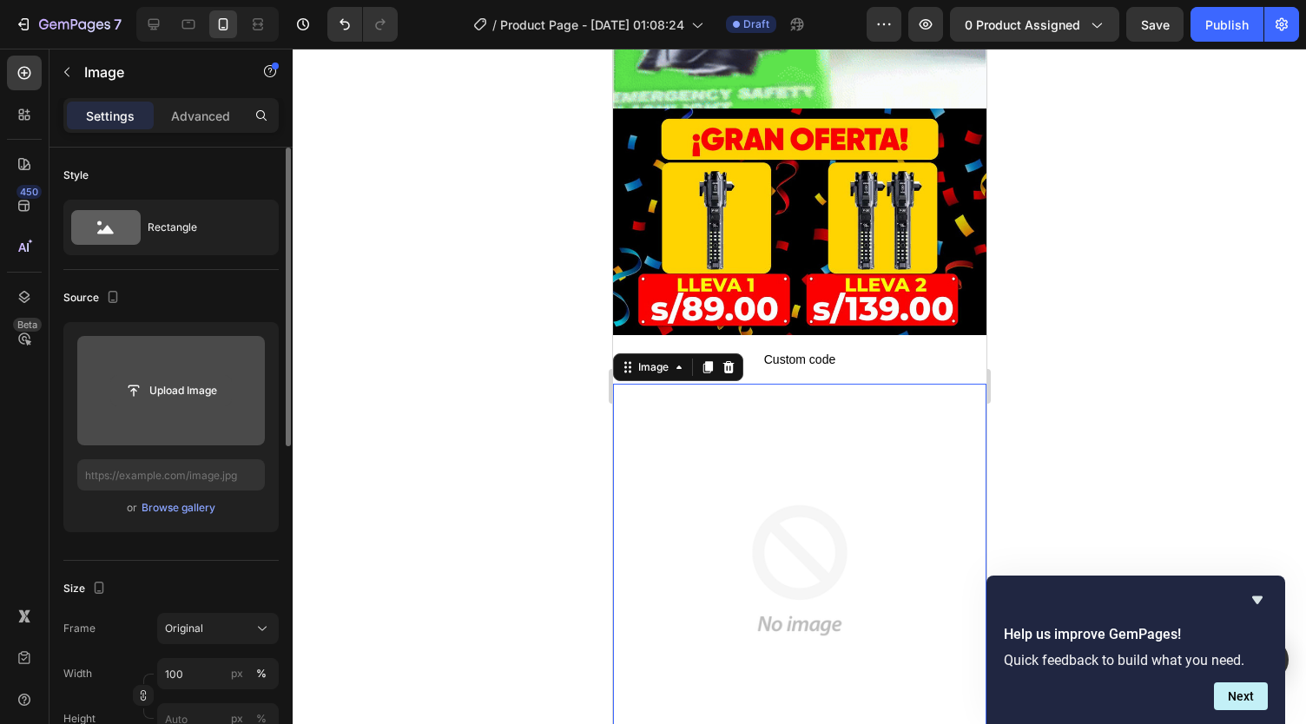
click at [196, 390] on input "file" at bounding box center [171, 391] width 120 height 30
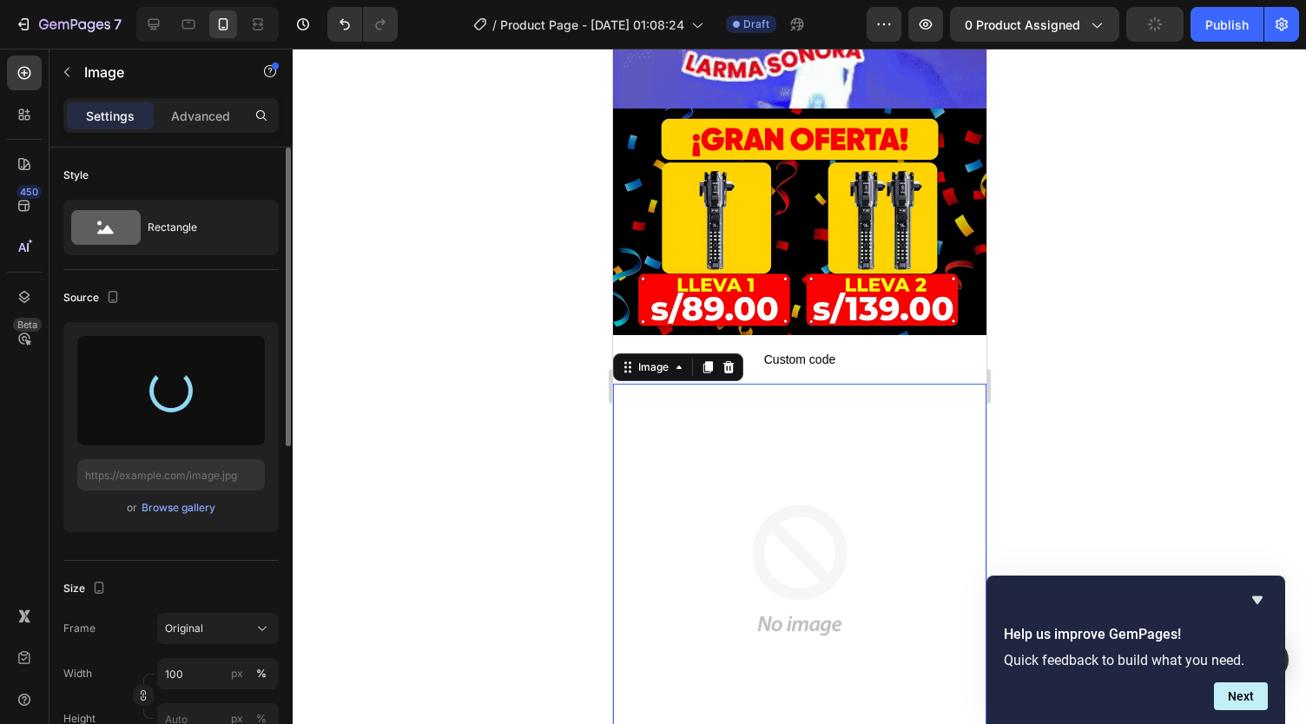
type input "https://cdn.shopify.com/s/files/1/0738/2800/8164/files/gempages_572749618484348…"
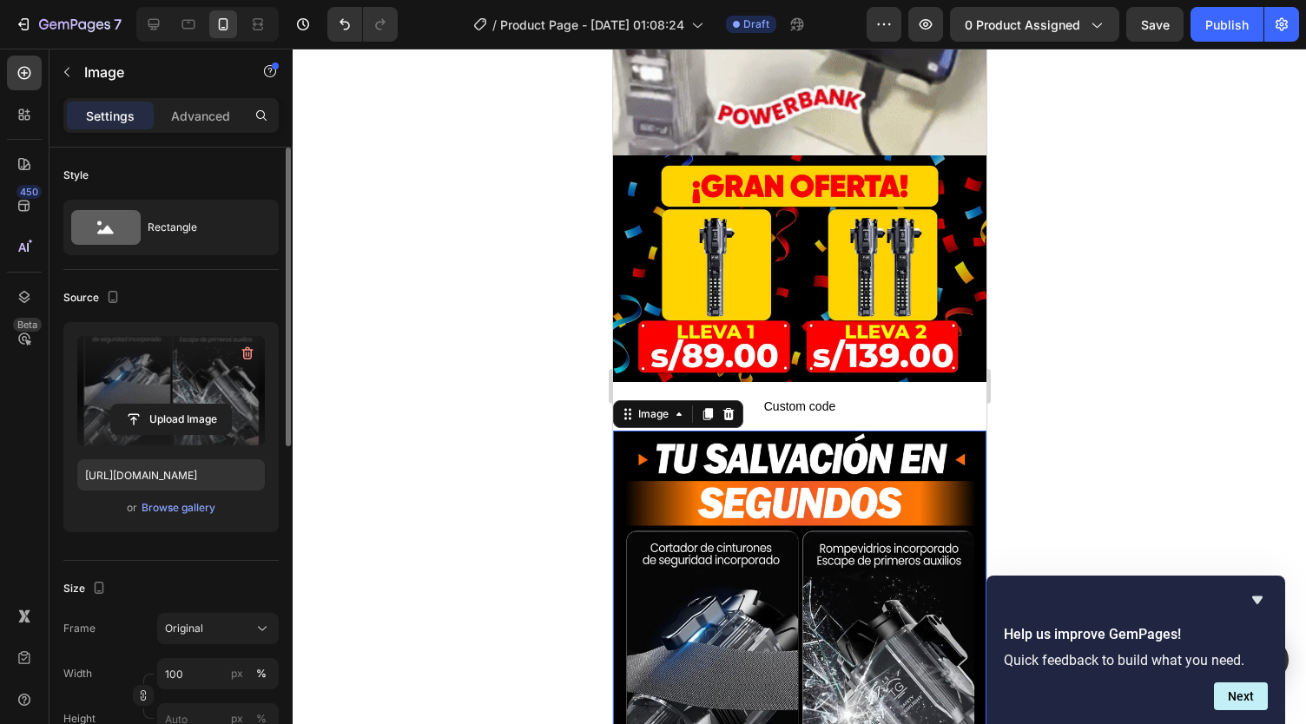
scroll to position [997, 0]
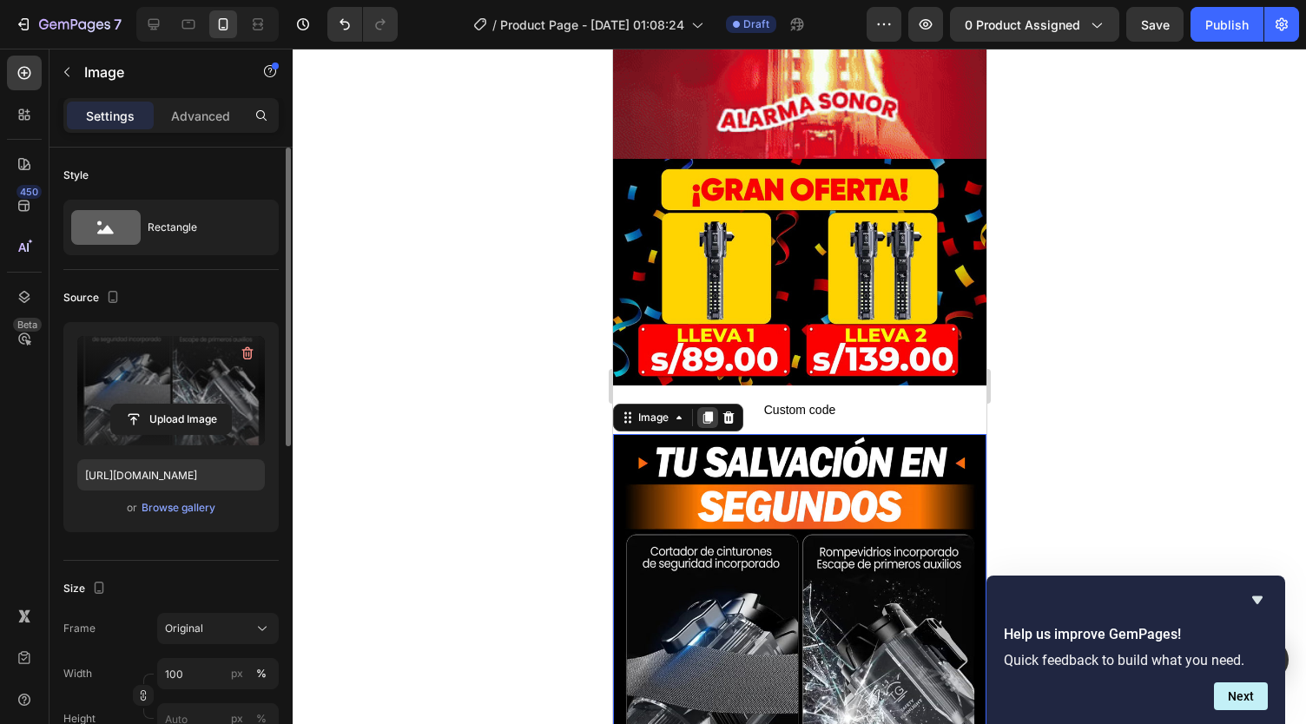
click at [701, 411] on icon at bounding box center [707, 418] width 14 height 14
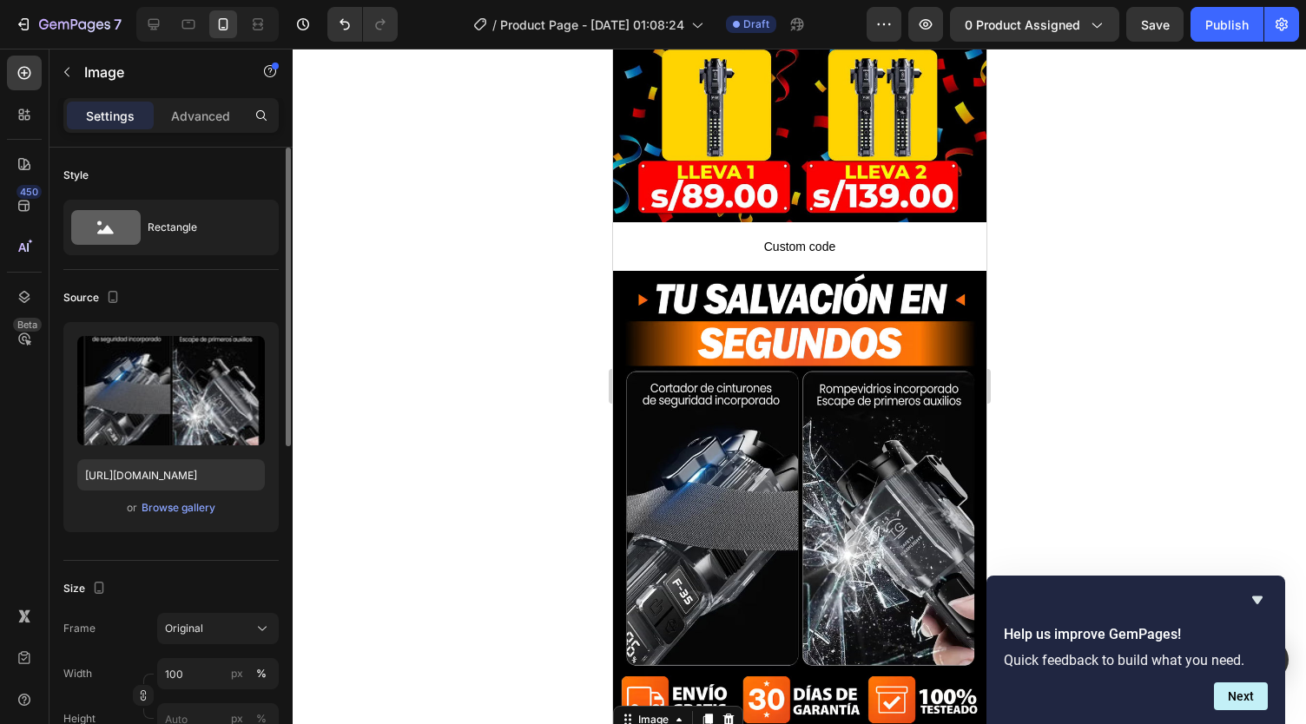
scroll to position [1079, 0]
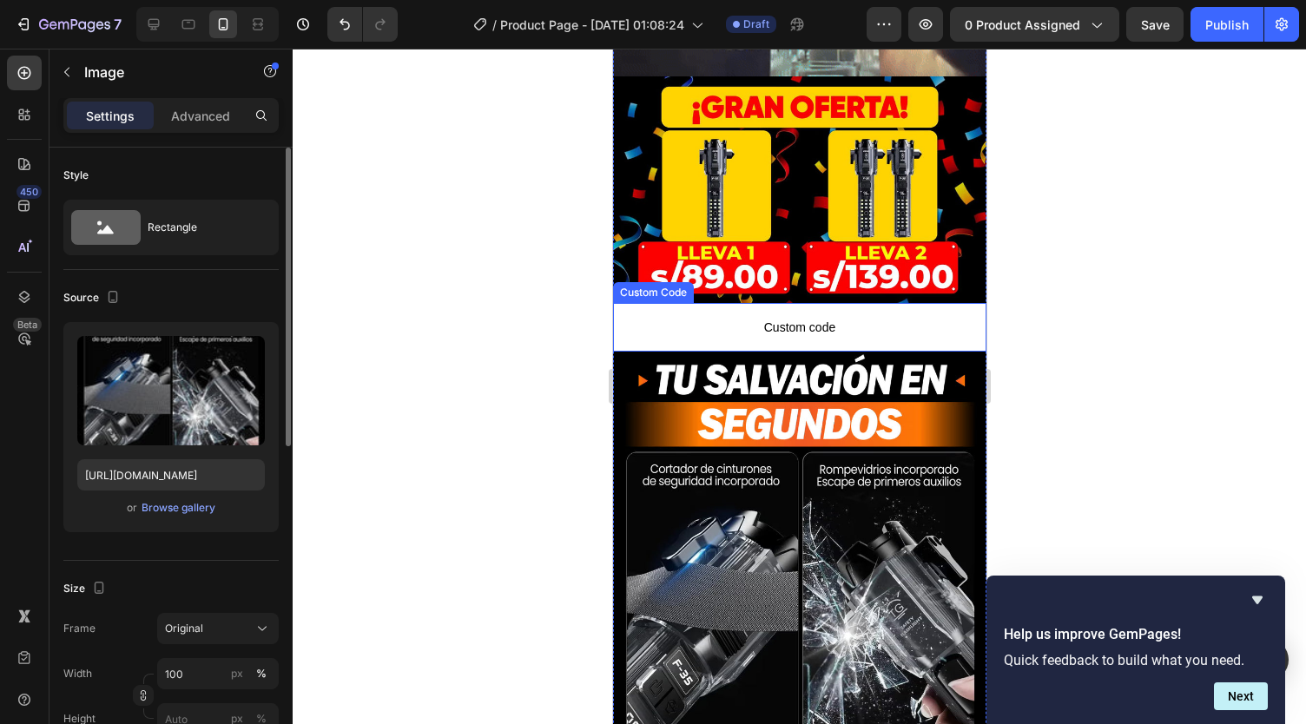
click at [698, 303] on p "Custom code" at bounding box center [798, 327] width 373 height 49
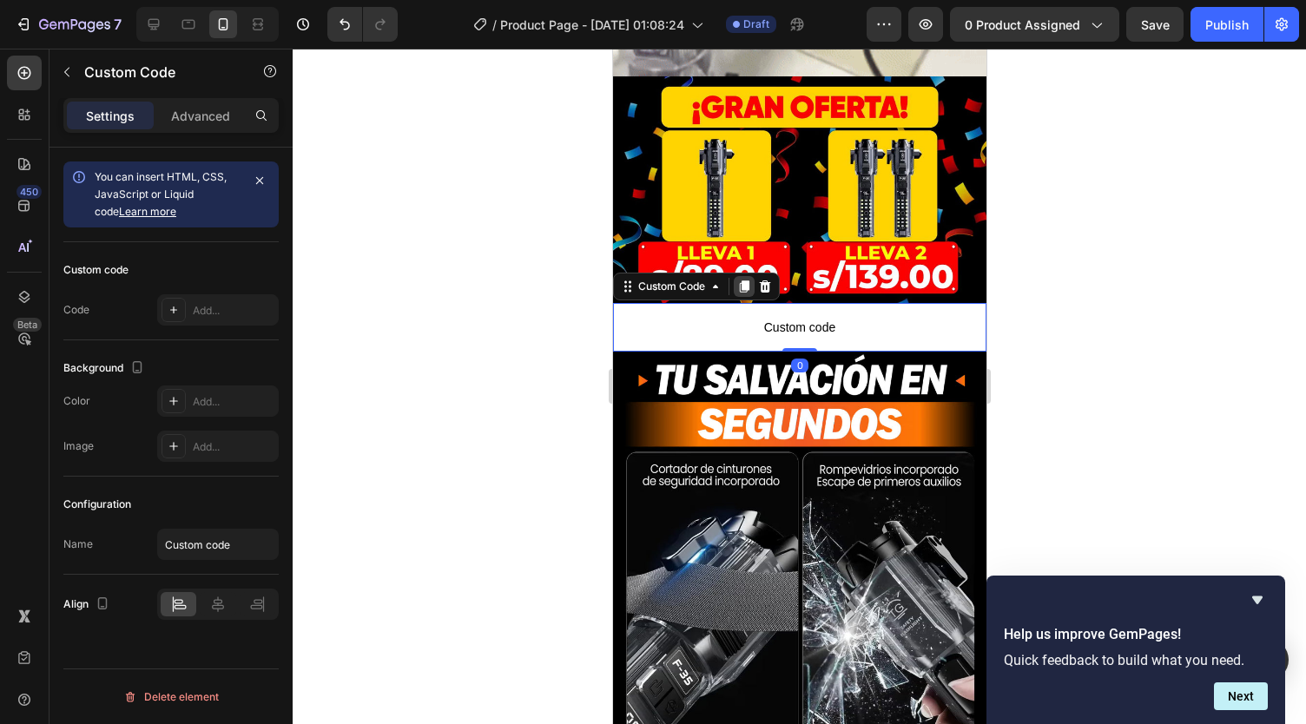
click at [744, 280] on icon at bounding box center [743, 287] width 14 height 14
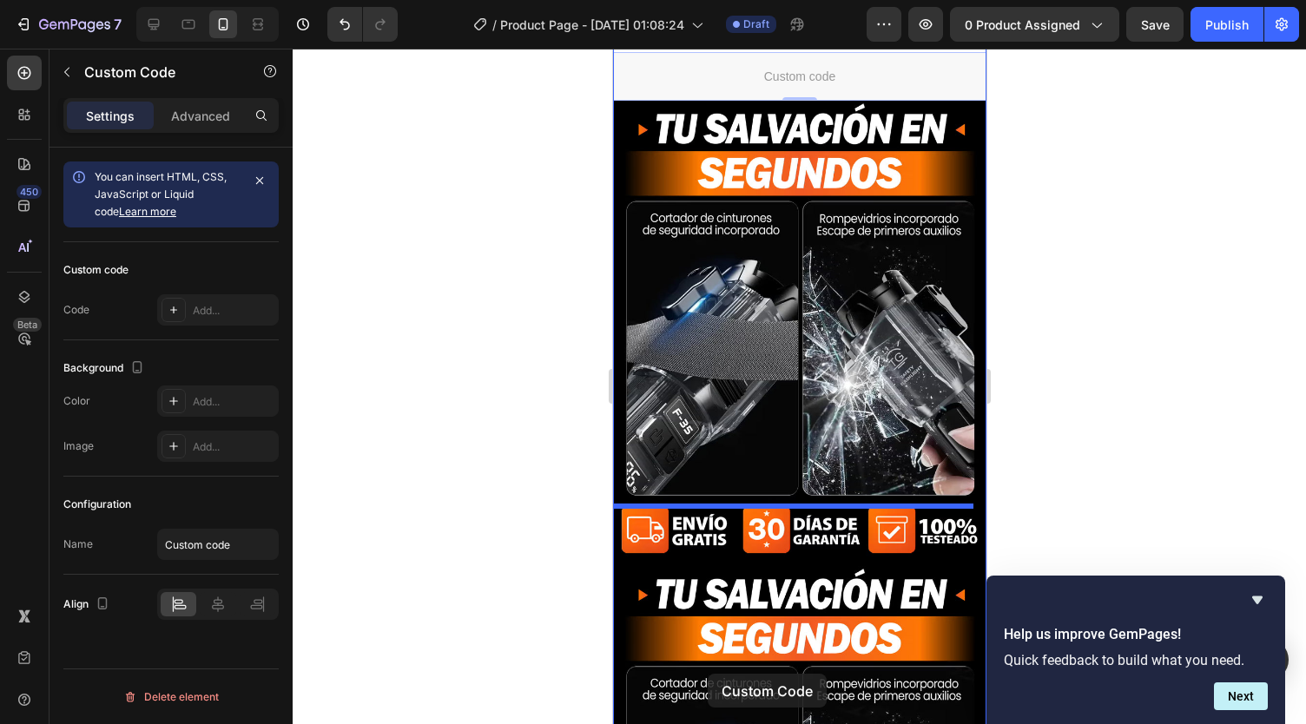
scroll to position [1518, 0]
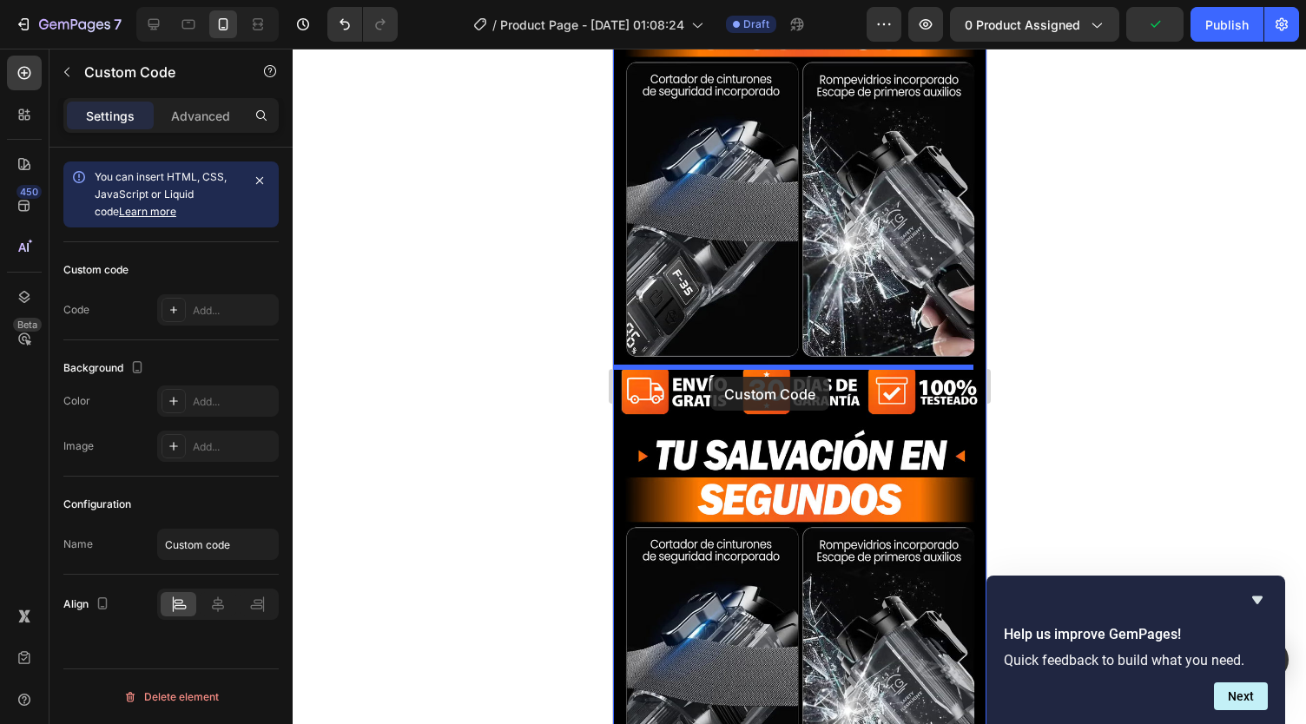
drag, startPoint x: 737, startPoint y: 320, endPoint x: 709, endPoint y: 377, distance: 63.7
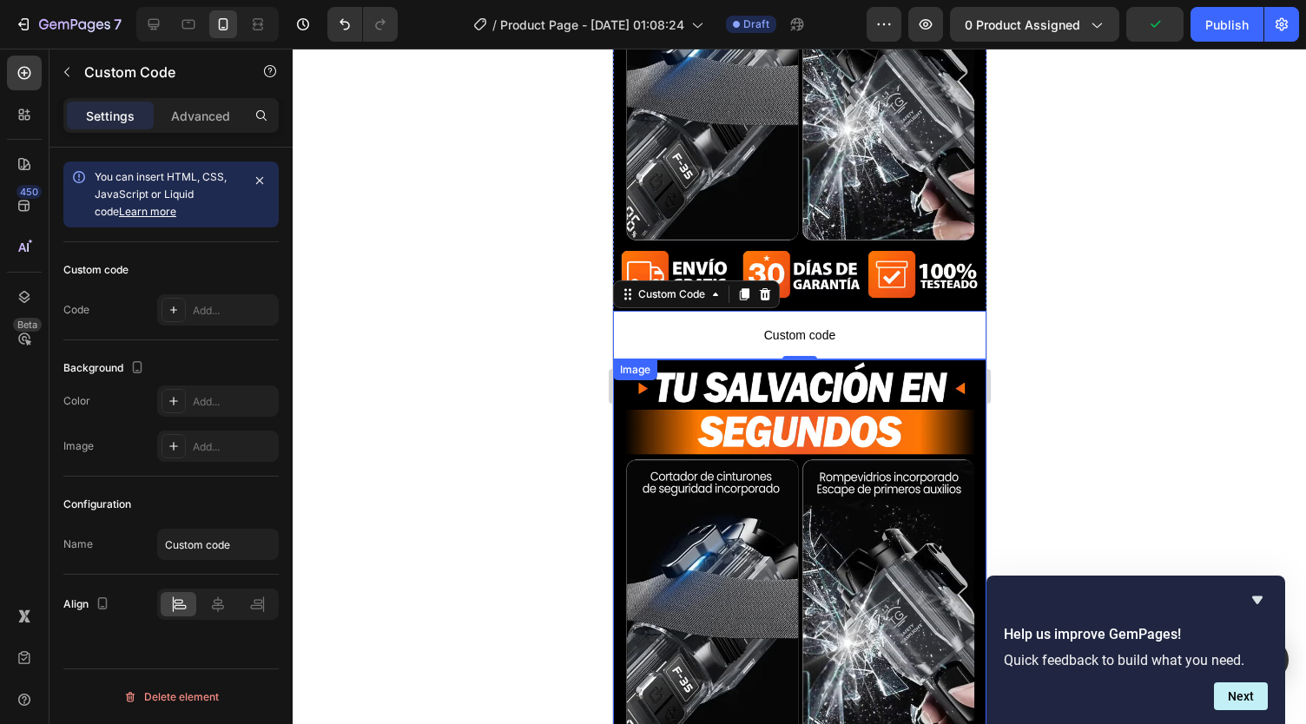
scroll to position [1586, 0]
click at [835, 362] on img at bounding box center [798, 592] width 373 height 465
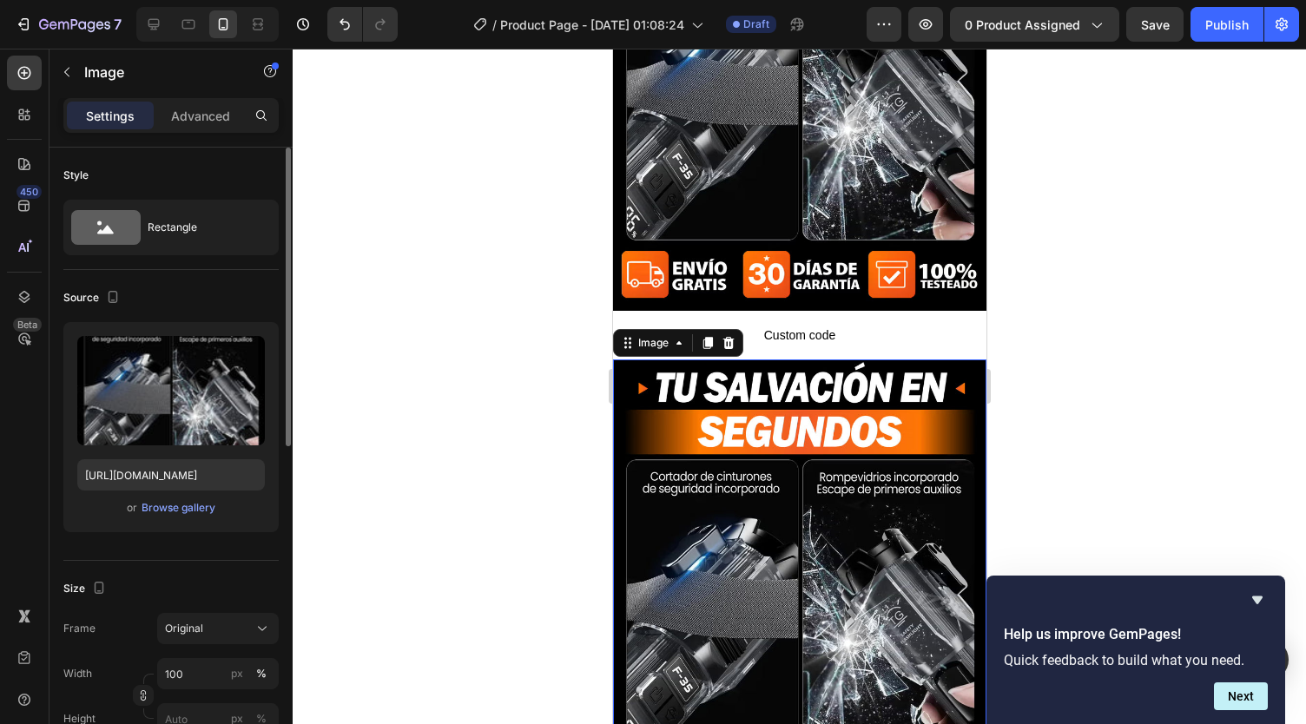
click at [835, 362] on img at bounding box center [798, 592] width 373 height 465
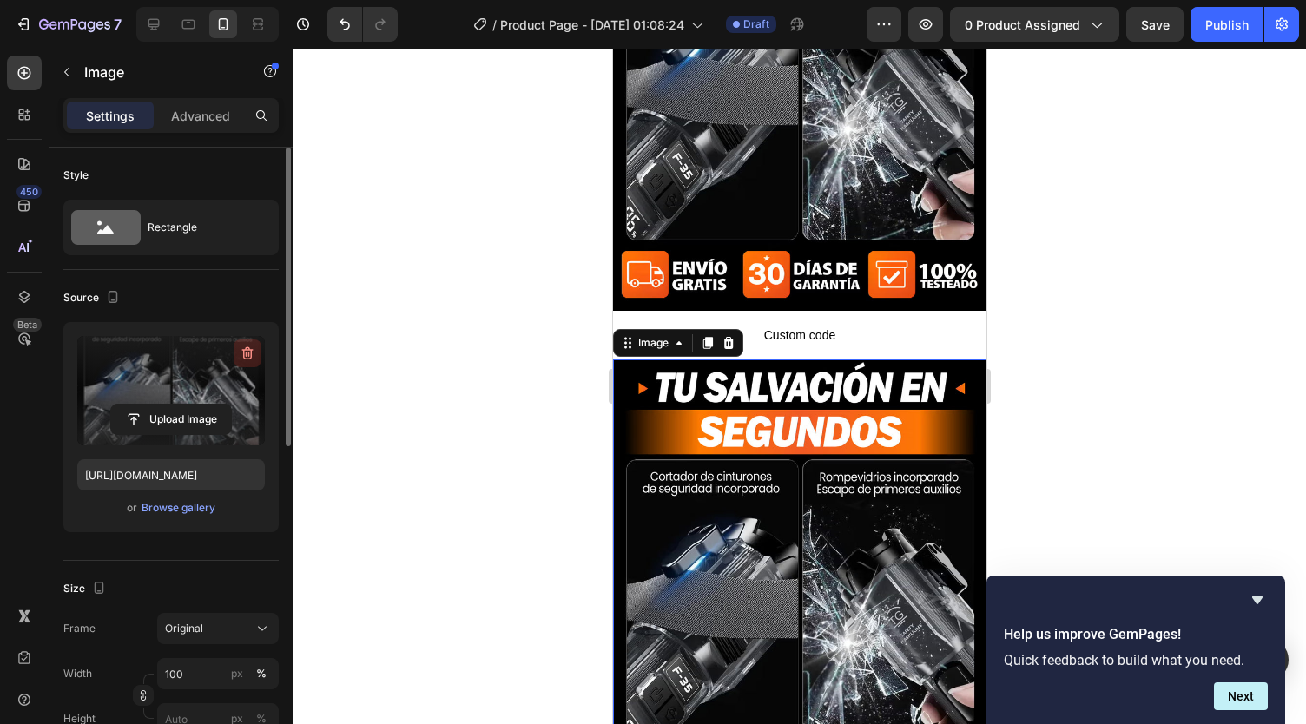
click at [249, 346] on icon "button" at bounding box center [247, 353] width 17 height 17
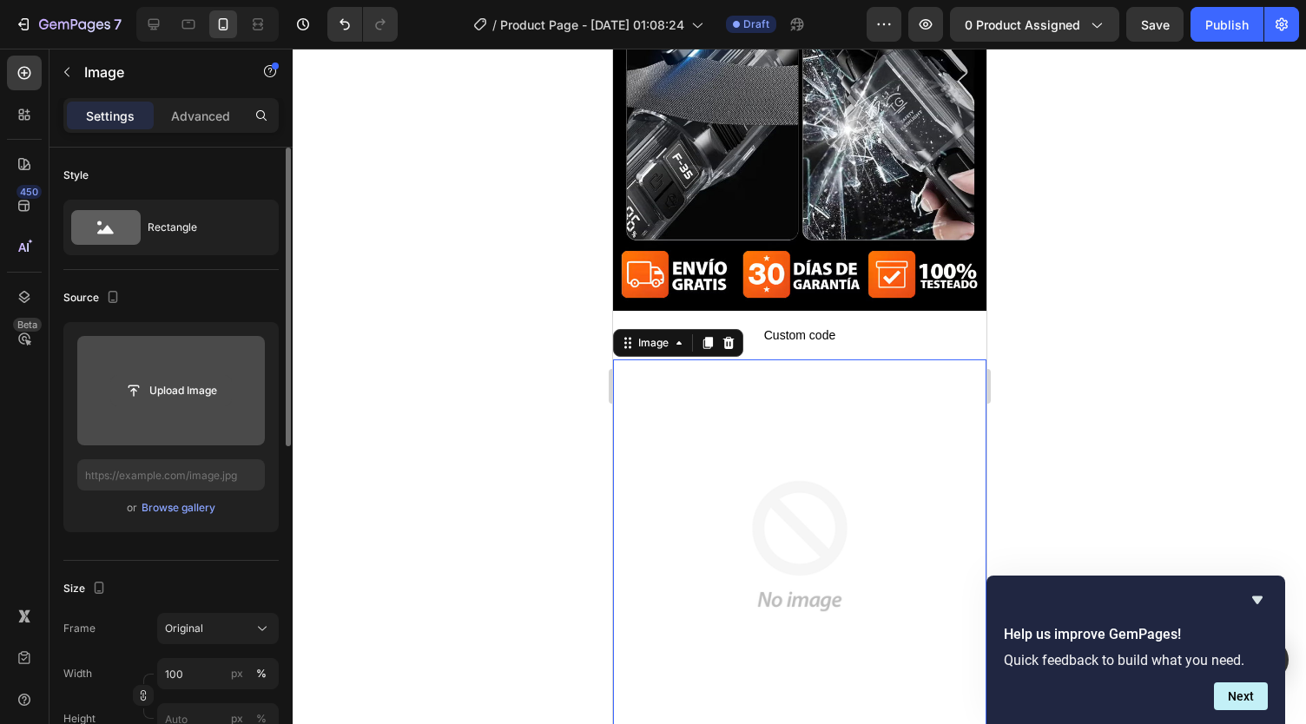
click at [201, 395] on input "file" at bounding box center [171, 391] width 120 height 30
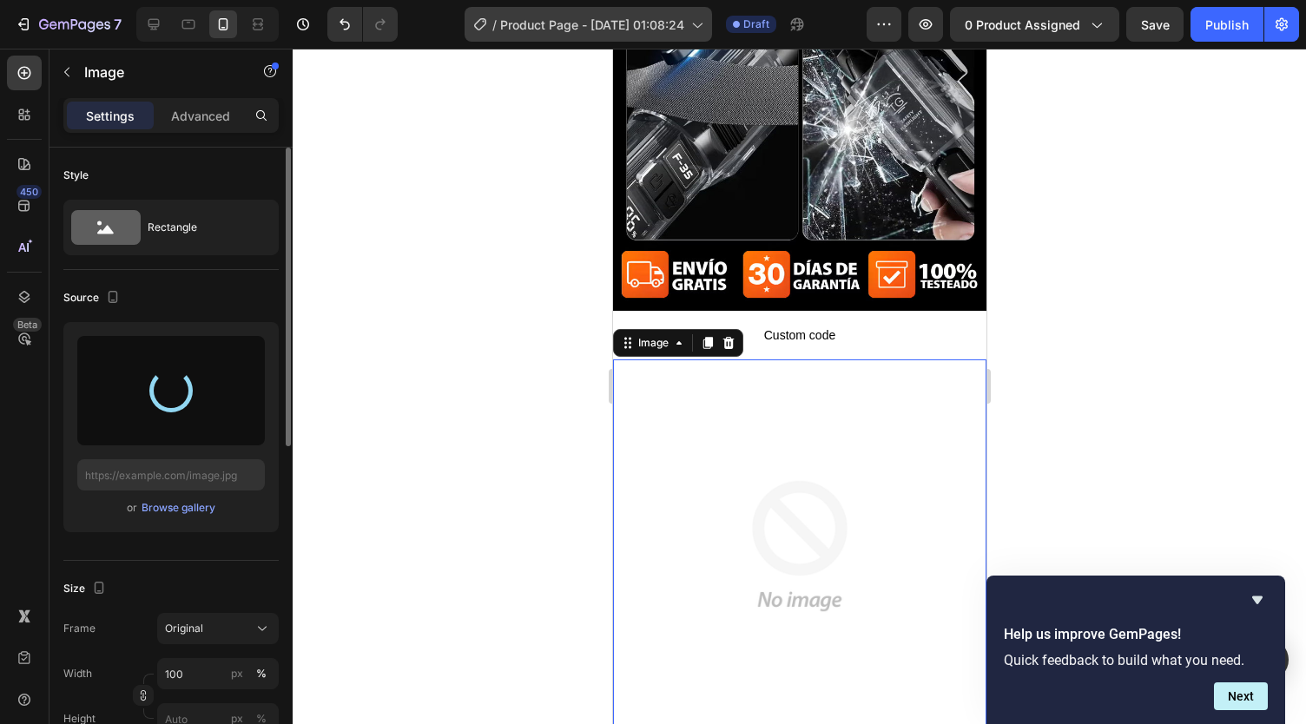
type input "https://cdn.shopify.com/s/files/1/0738/2800/8164/files/gempages_572749618484348…"
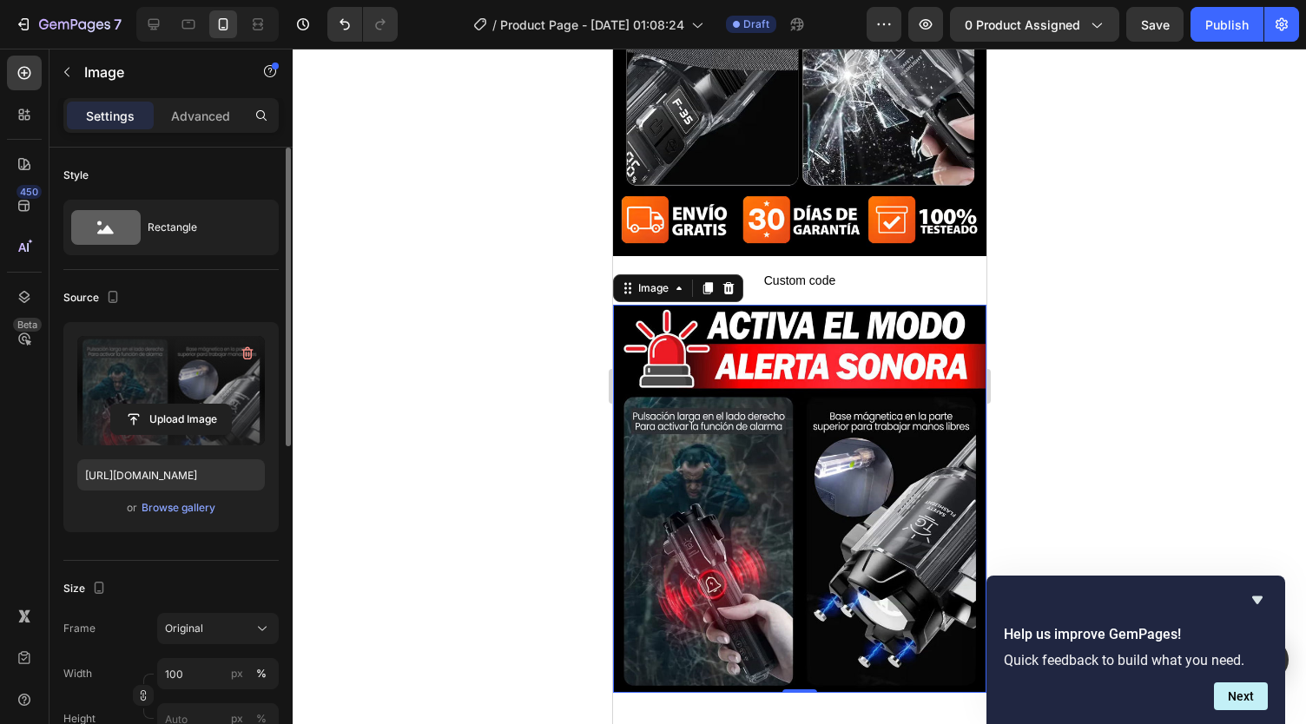
scroll to position [1633, 0]
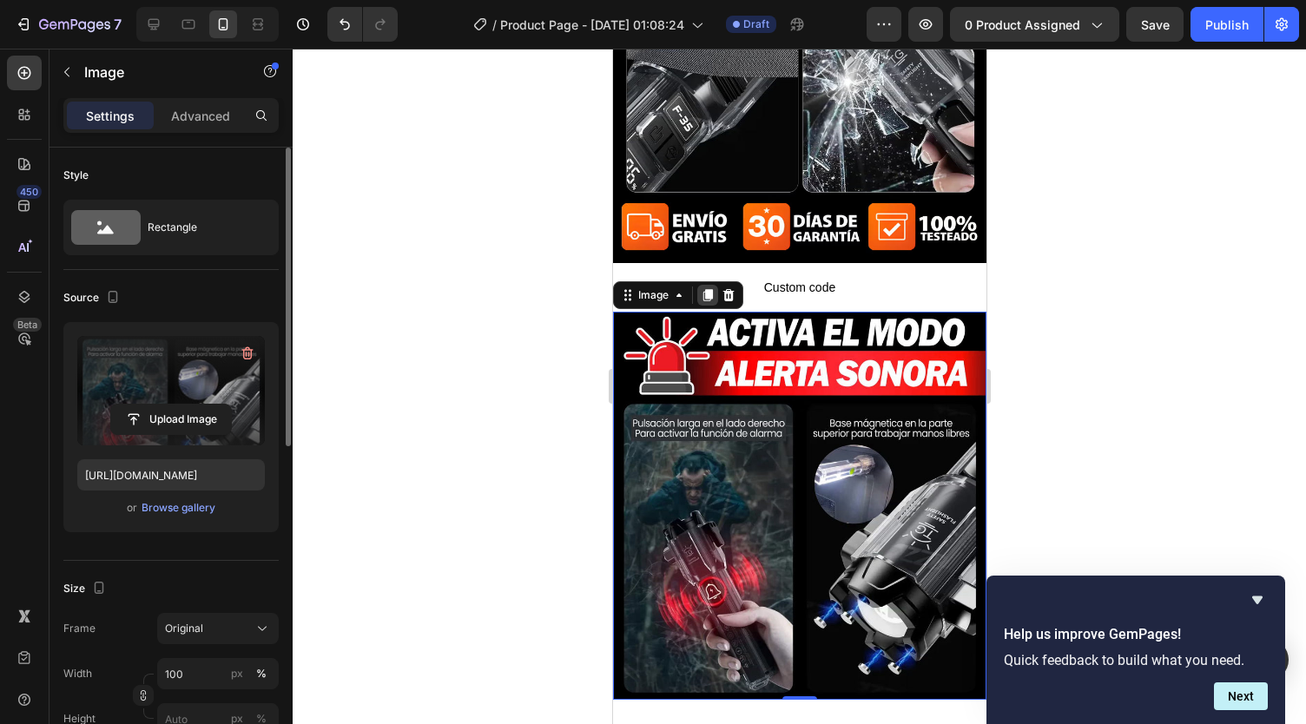
click at [709, 289] on icon at bounding box center [708, 295] width 10 height 12
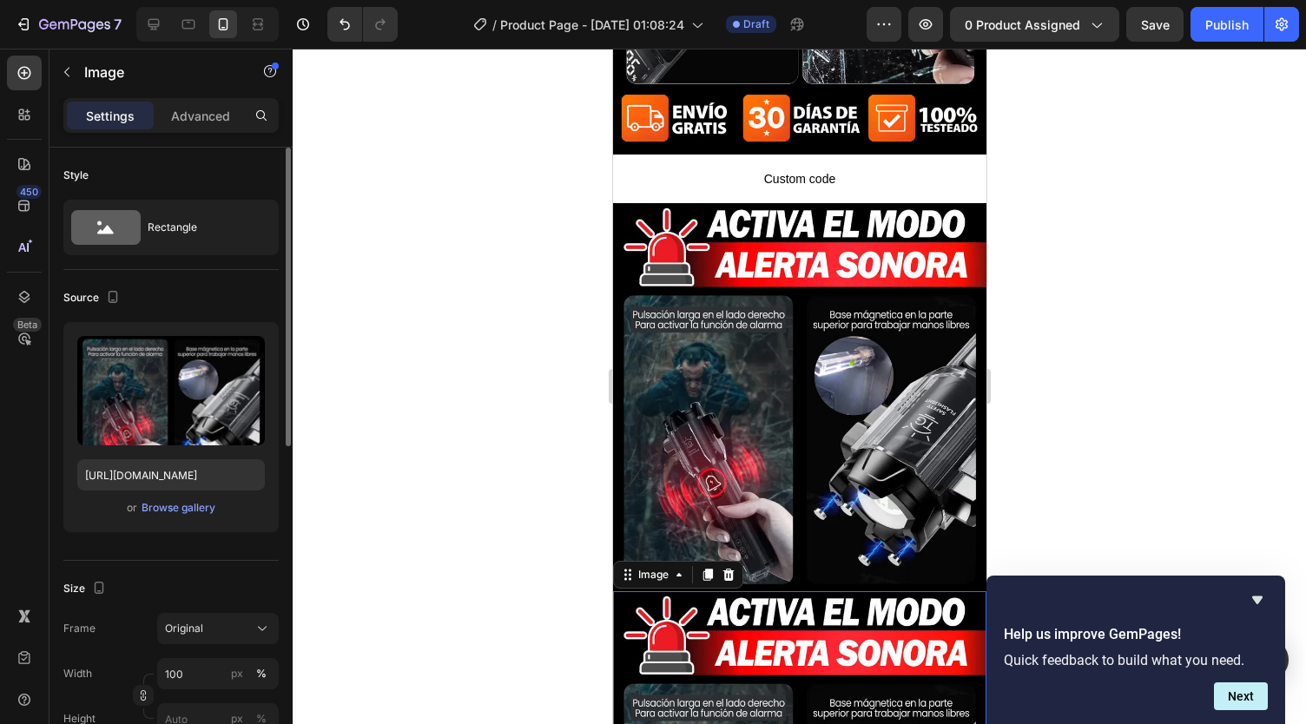
scroll to position [1739, 0]
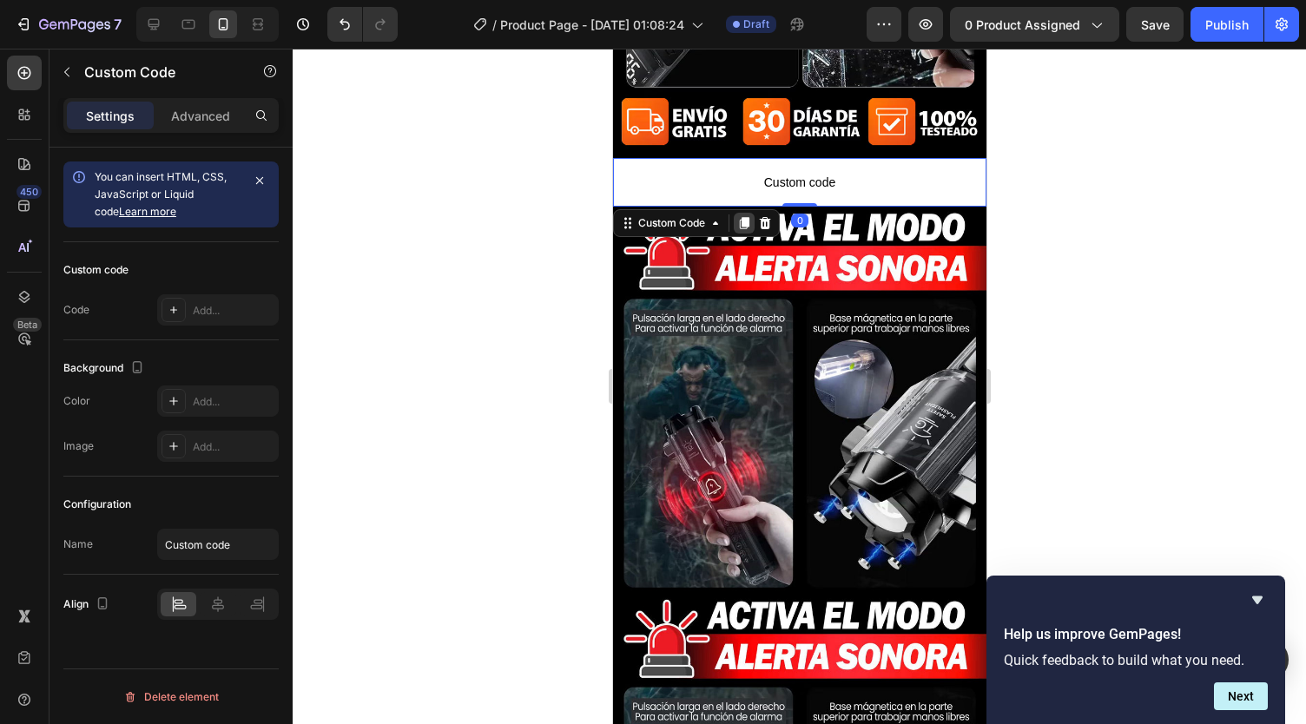
click at [748, 217] on icon at bounding box center [744, 223] width 10 height 12
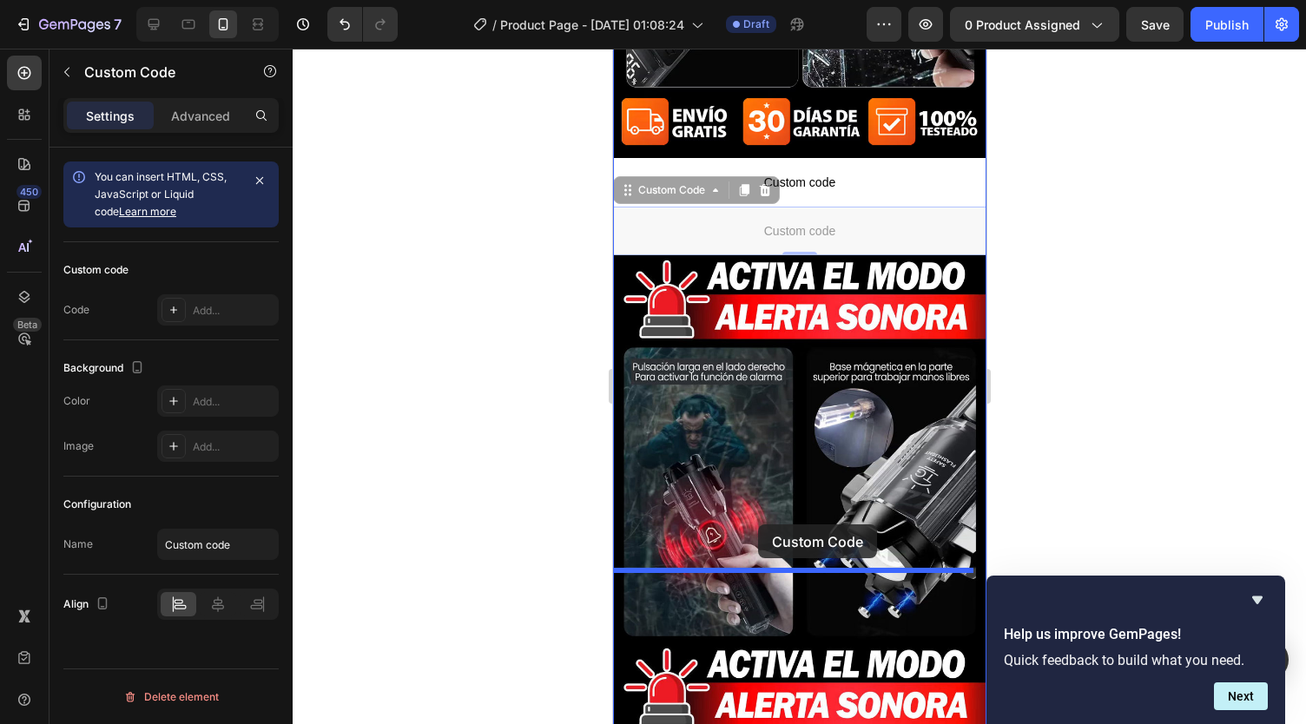
drag, startPoint x: 757, startPoint y: 161, endPoint x: 757, endPoint y: 525, distance: 364.7
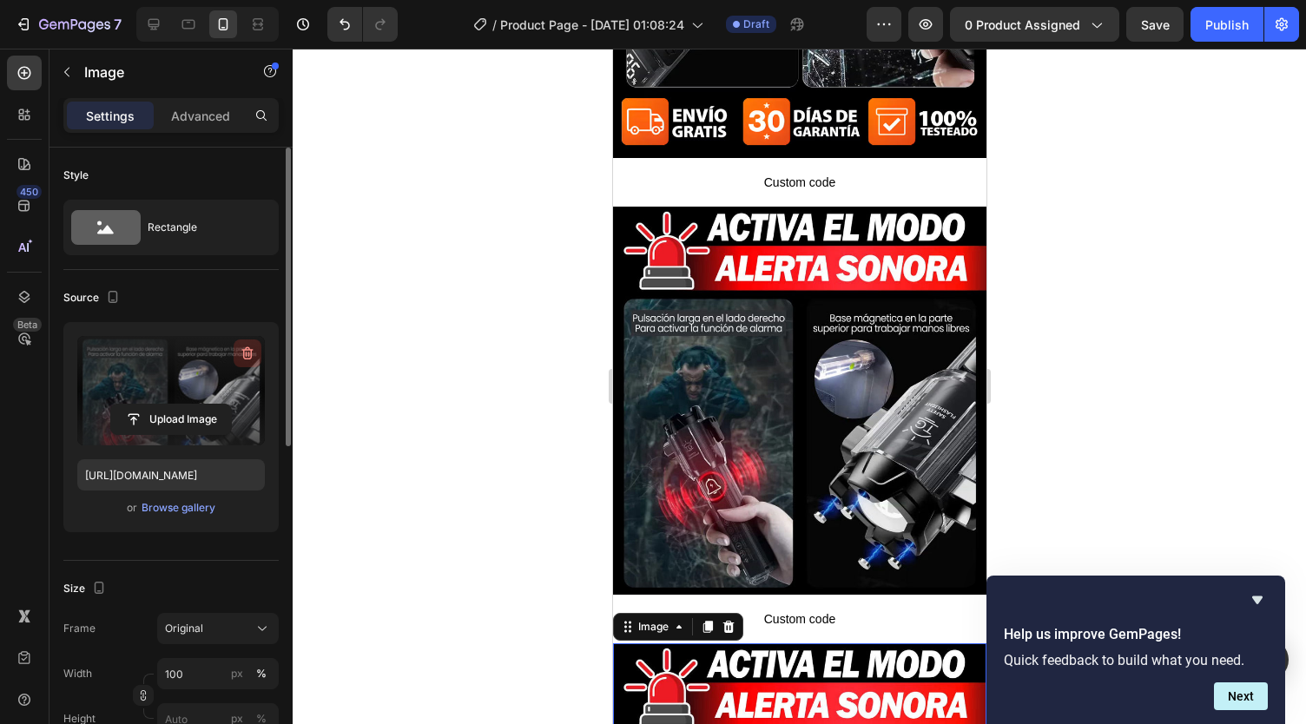
click at [244, 360] on icon "button" at bounding box center [247, 353] width 17 height 17
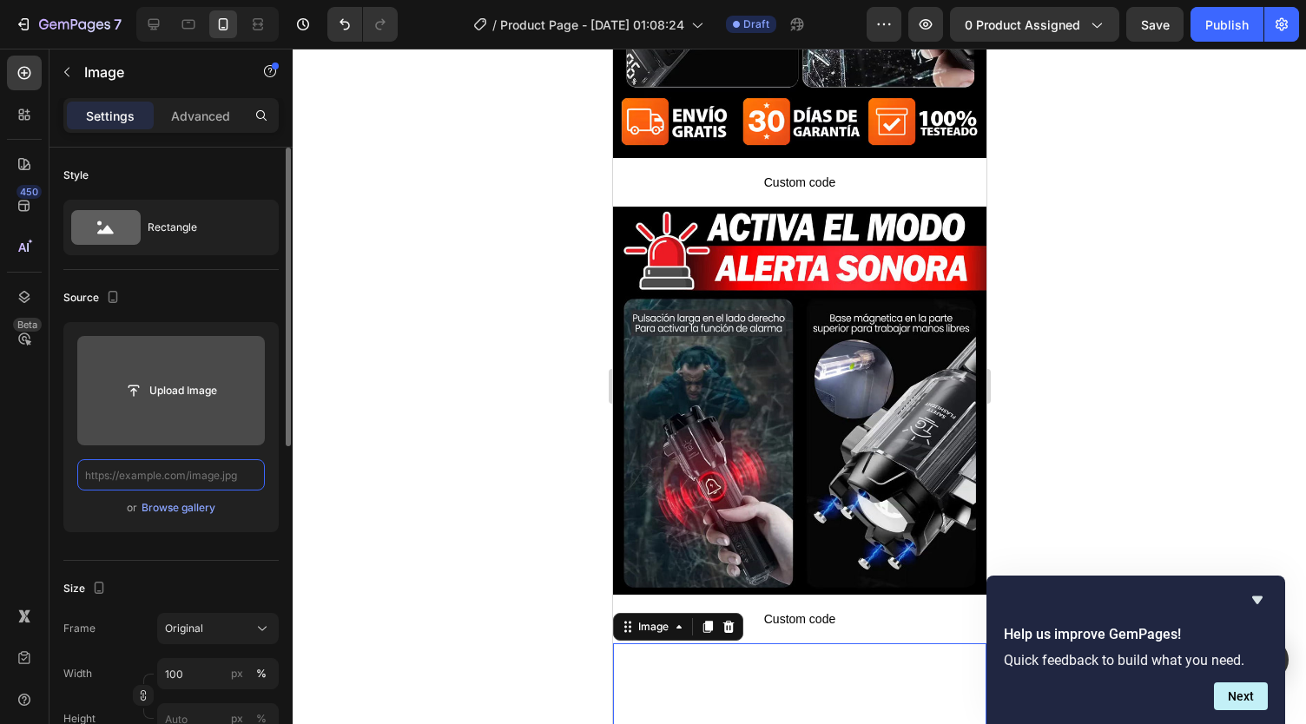
click at [201, 470] on input "text" at bounding box center [171, 474] width 188 height 31
paste input "https://media3.giphy.com/media/v1.Y2lkPTc5MGI3NjExb2l2ZXZuNmtmZXo3OXZxM2YwYXhjN…"
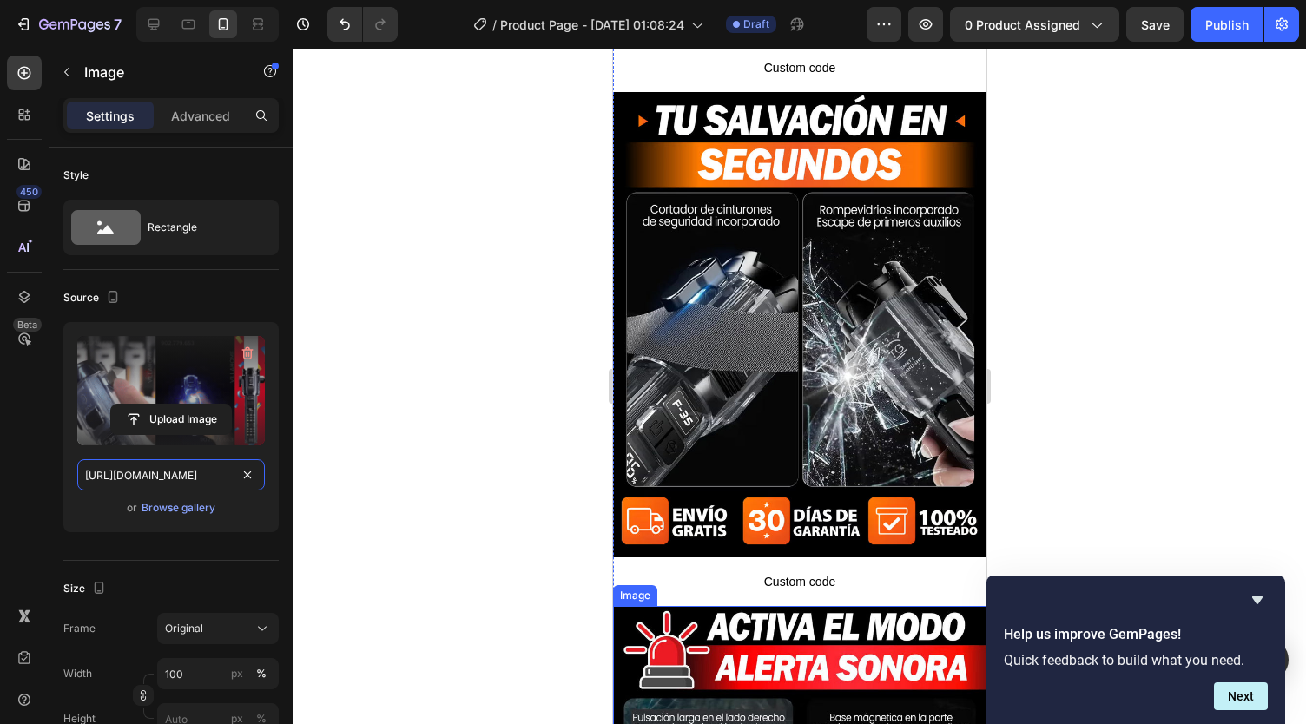
scroll to position [1343, 0]
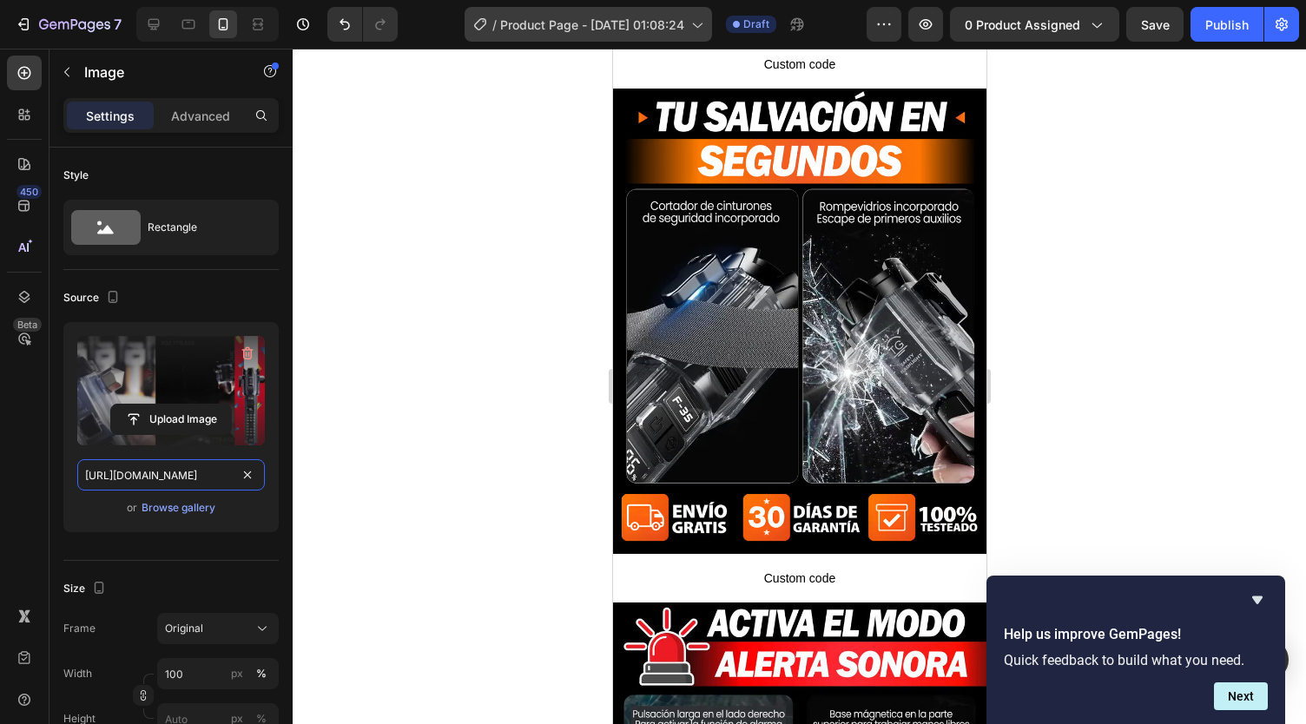
type input "https://media3.giphy.com/media/v1.Y2lkPTc5MGI3NjExb2l2ZXZuNmtmZXo3OXZxM2YwYXhjN…"
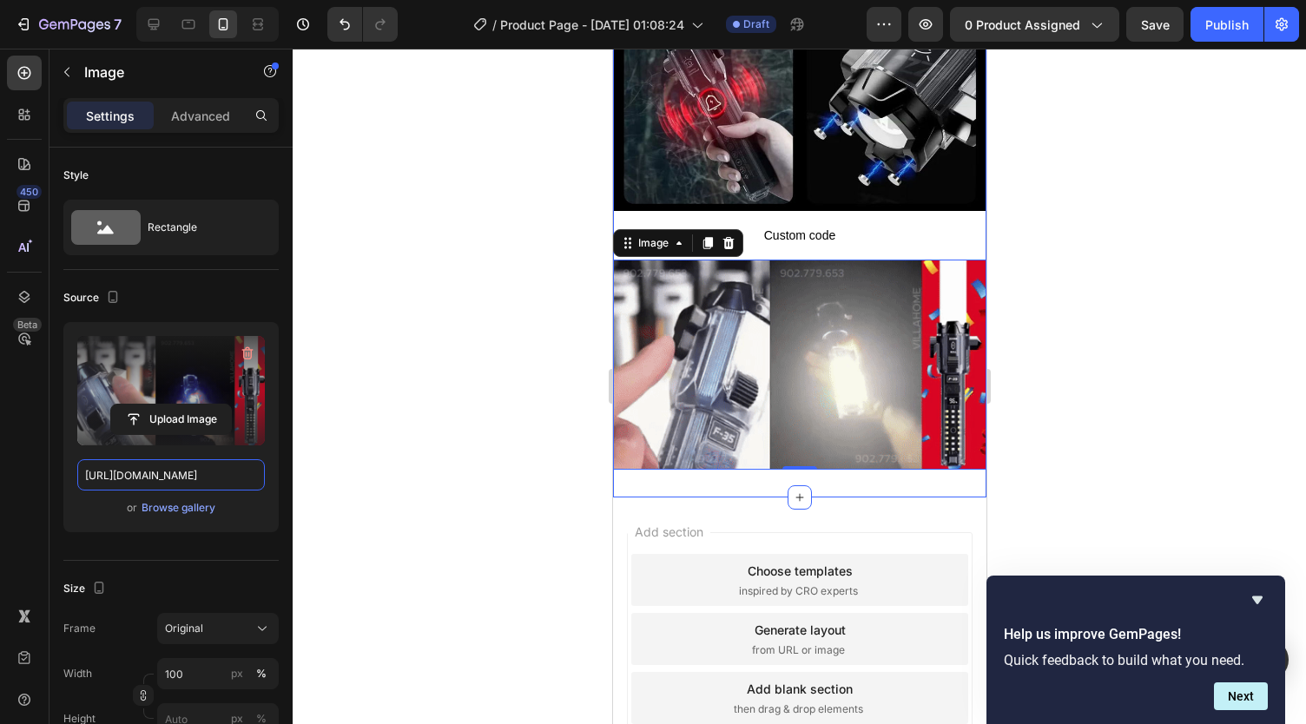
scroll to position [2051, 0]
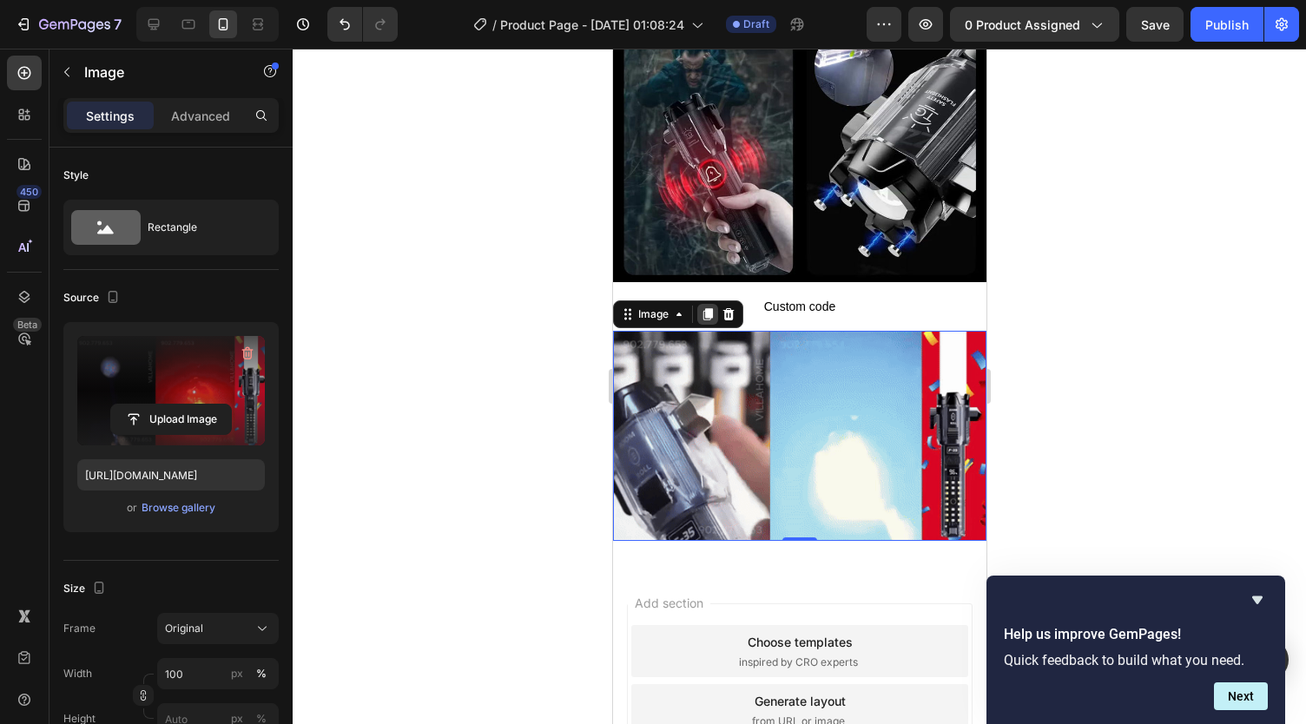
click at [711, 304] on div at bounding box center [706, 314] width 21 height 21
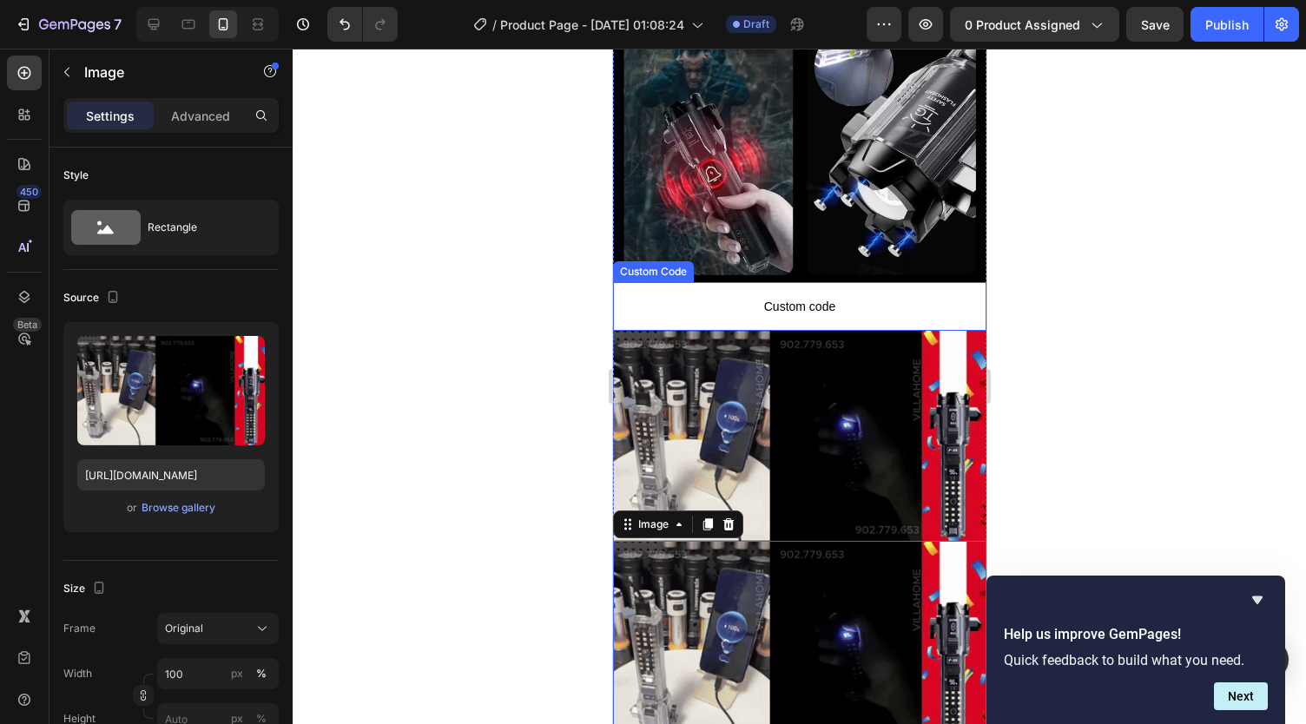
click at [746, 296] on span "Custom code" at bounding box center [798, 306] width 373 height 21
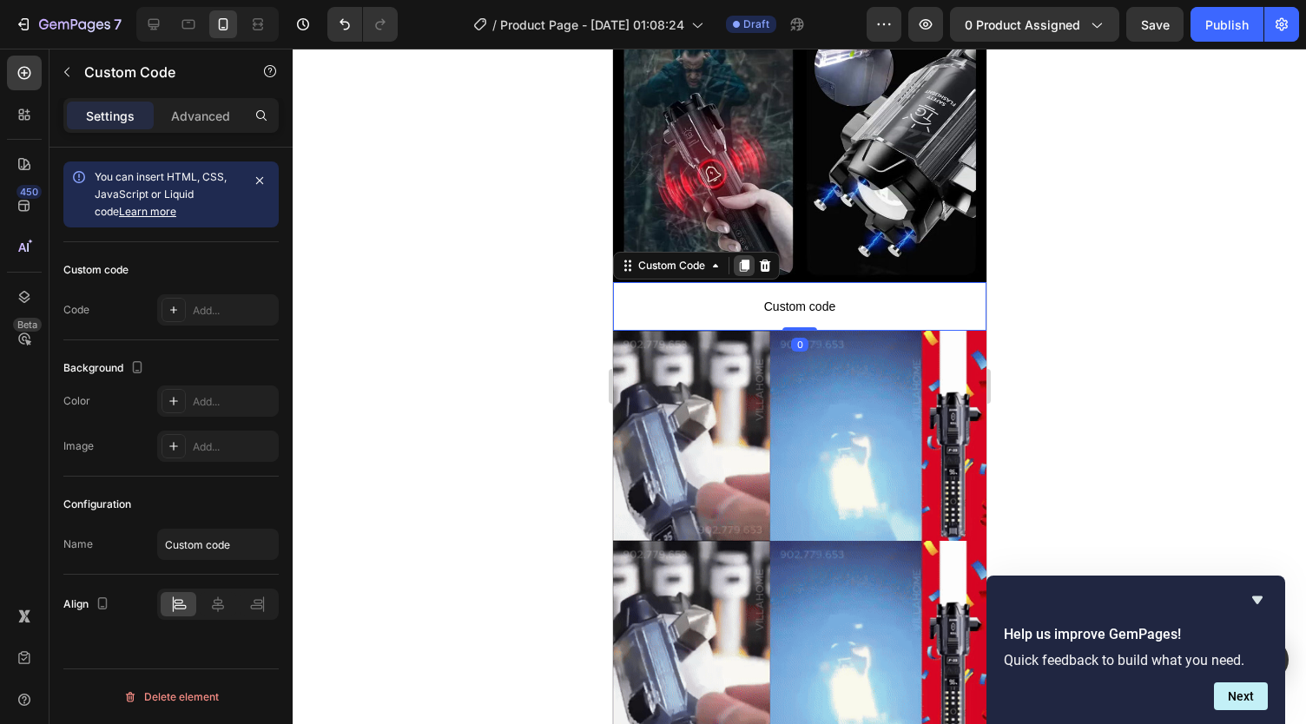
click at [740, 259] on icon at bounding box center [743, 266] width 14 height 14
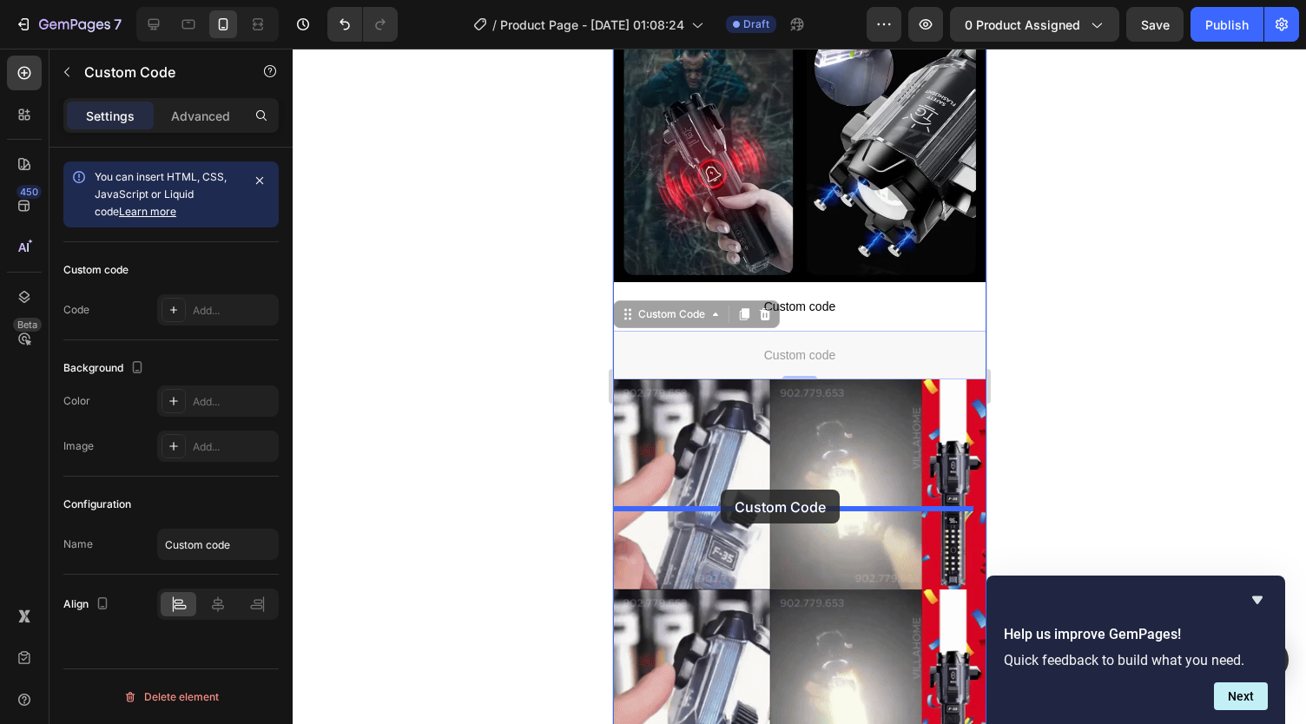
drag, startPoint x: 705, startPoint y: 241, endPoint x: 720, endPoint y: 501, distance: 260.1
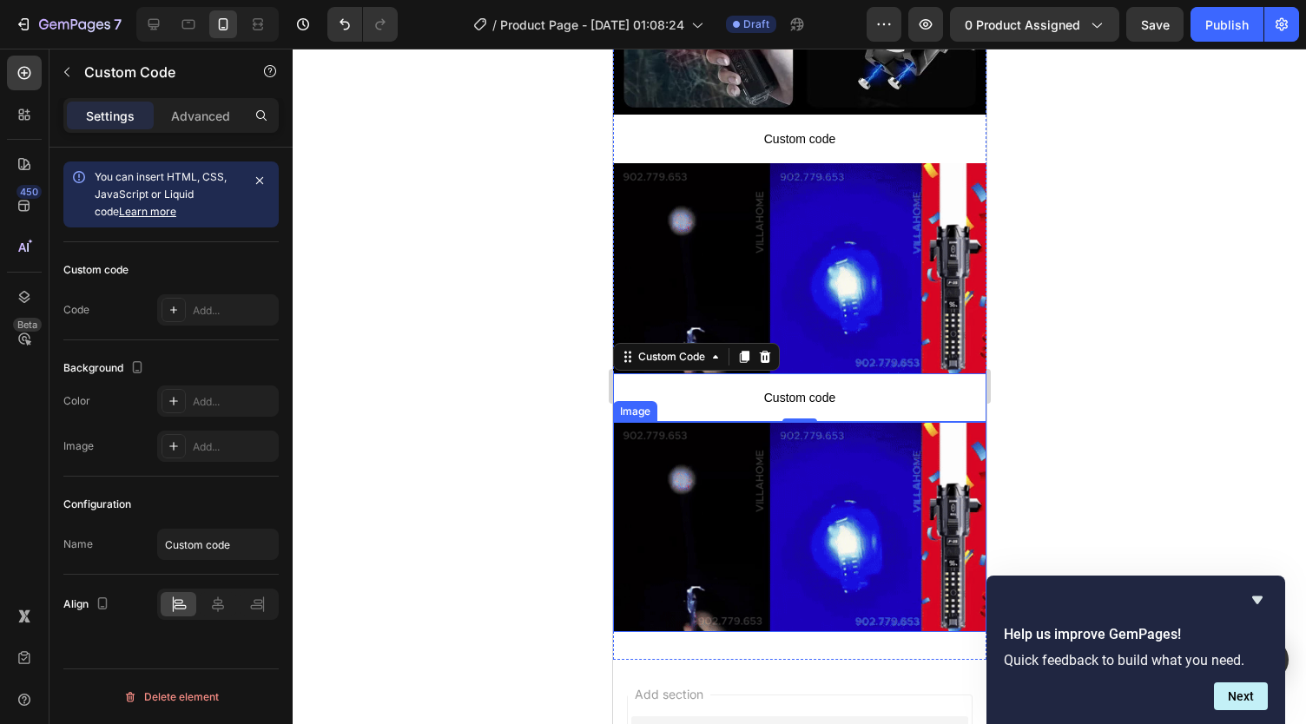
scroll to position [2225, 0]
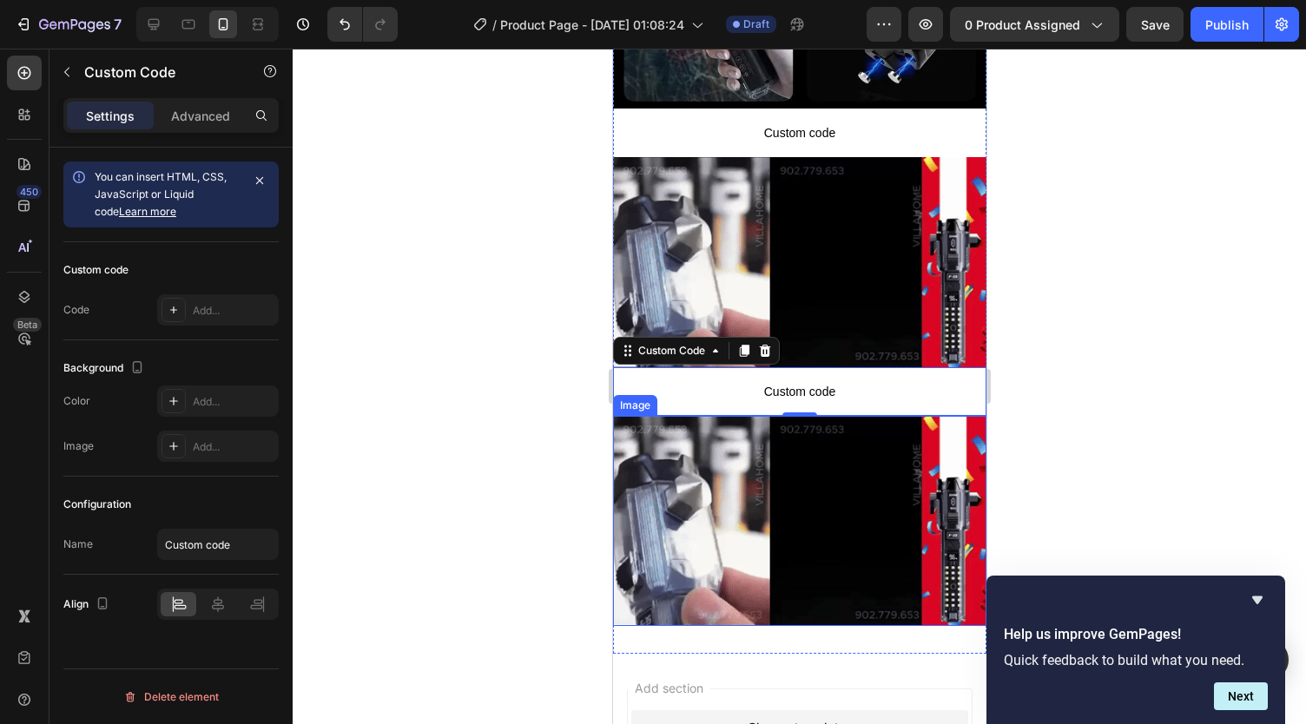
click at [737, 473] on img at bounding box center [798, 521] width 373 height 210
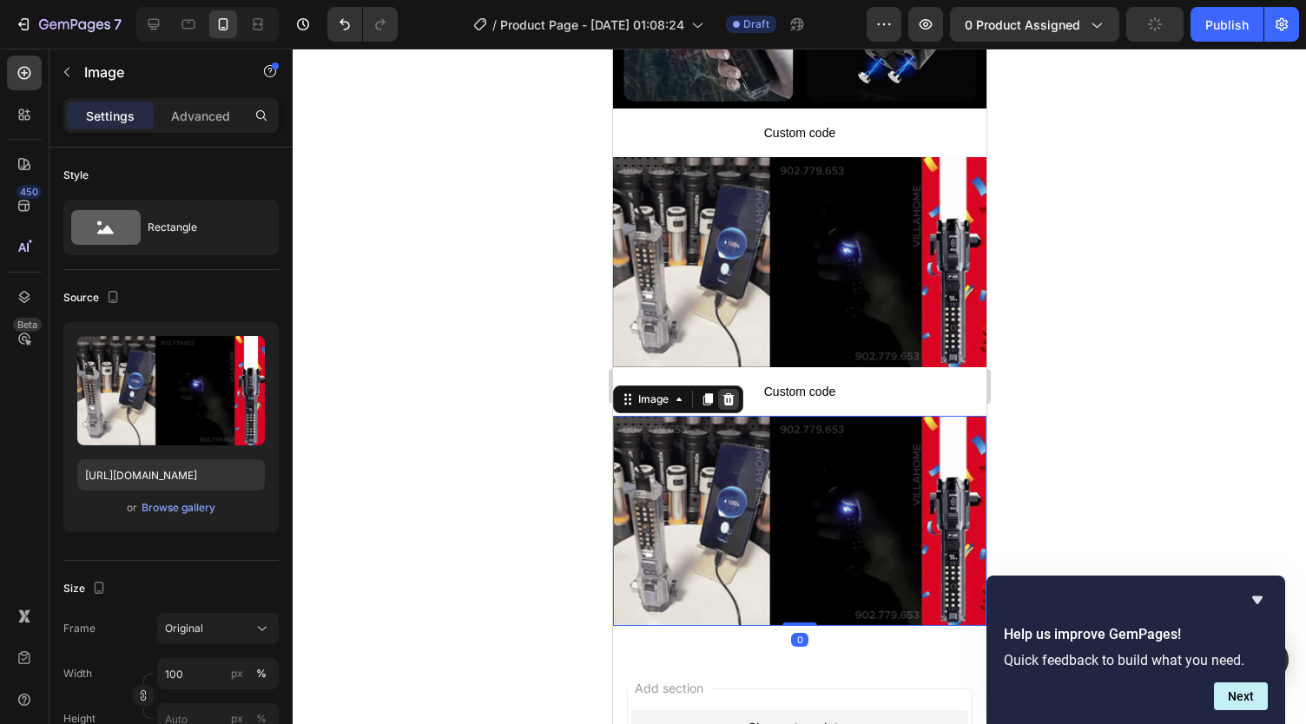
click at [733, 393] on icon at bounding box center [728, 400] width 14 height 14
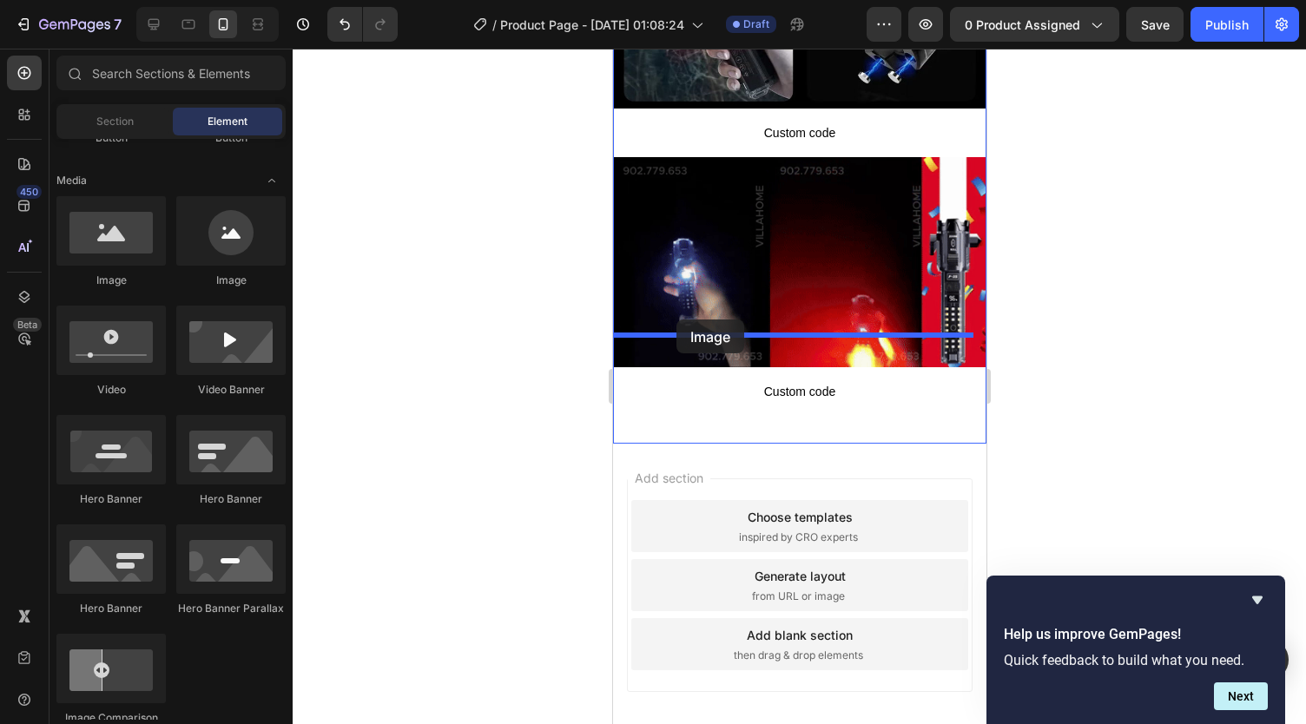
drag, startPoint x: 723, startPoint y: 304, endPoint x: 676, endPoint y: 320, distance: 50.3
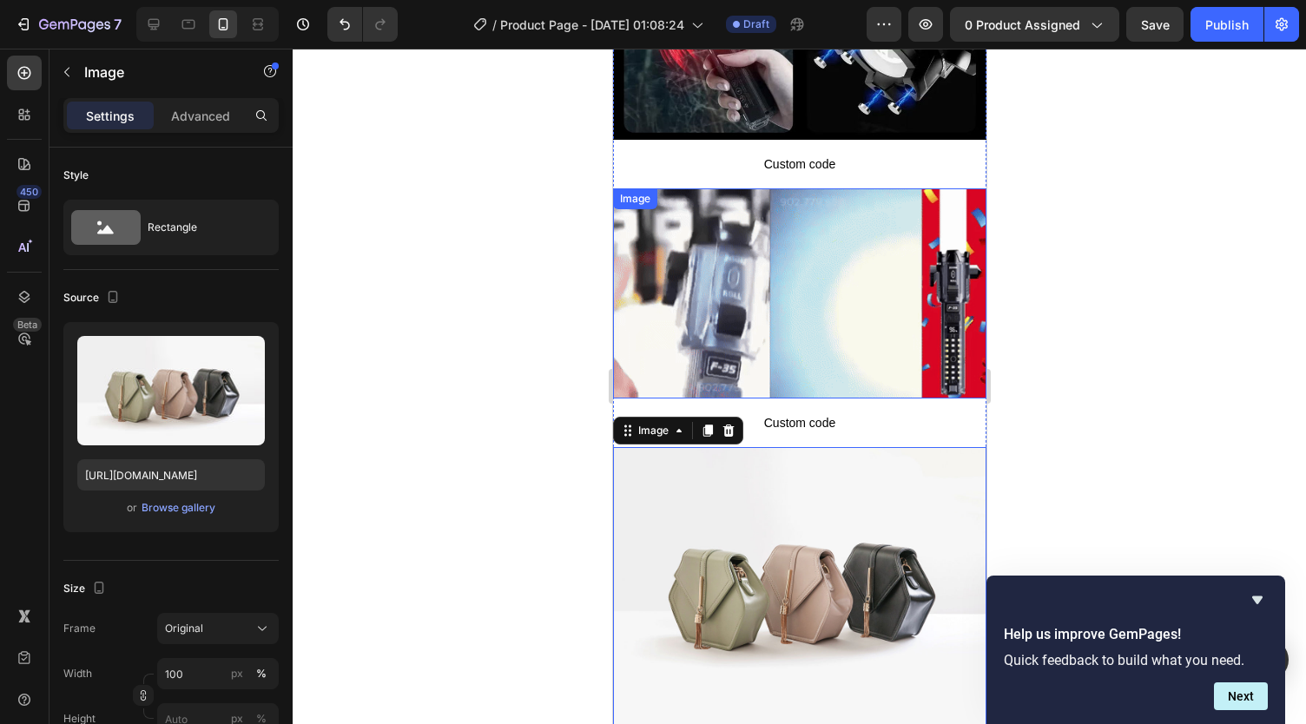
scroll to position [2198, 0]
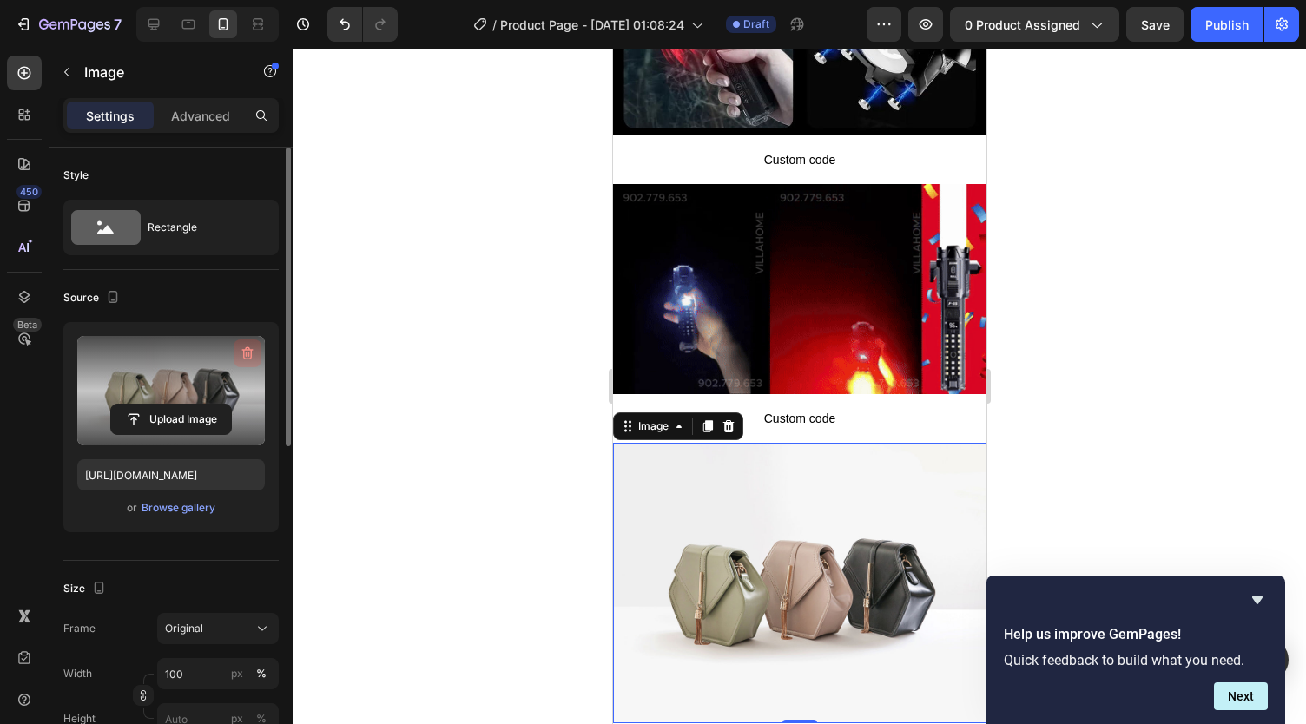
click at [239, 356] on icon "button" at bounding box center [247, 353] width 17 height 17
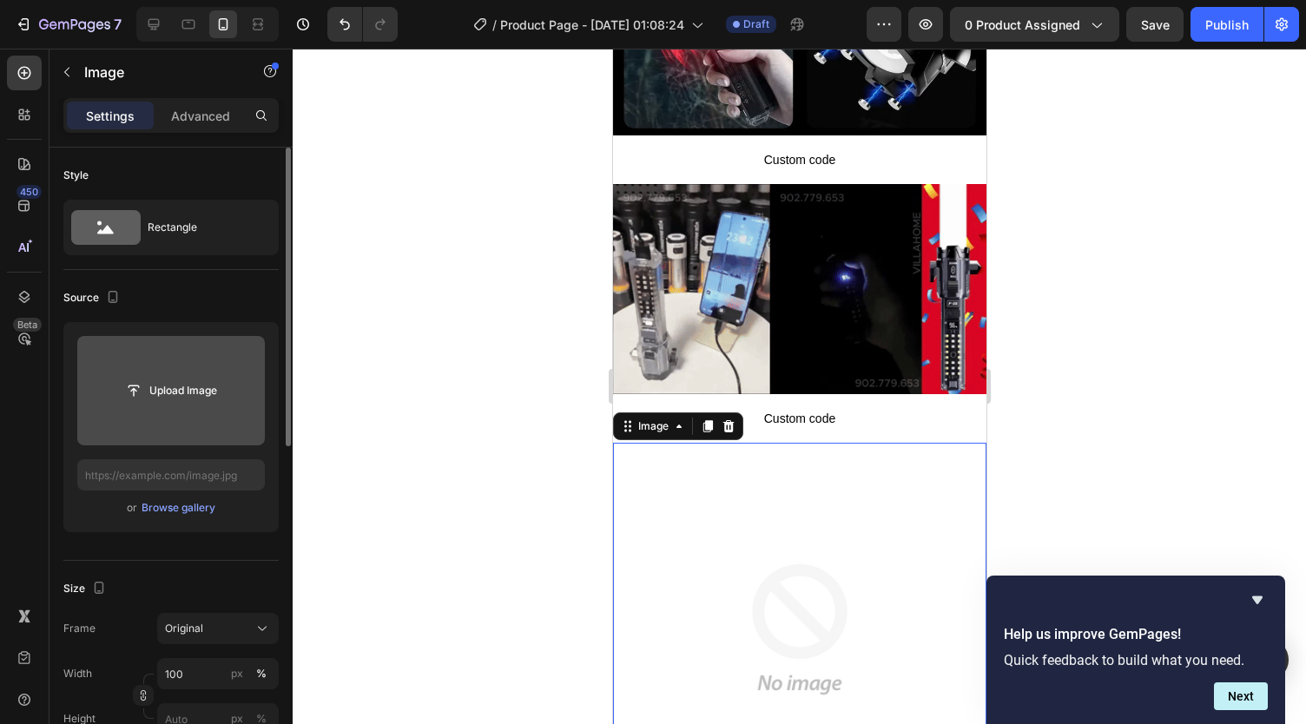
click at [190, 390] on input "file" at bounding box center [171, 391] width 120 height 30
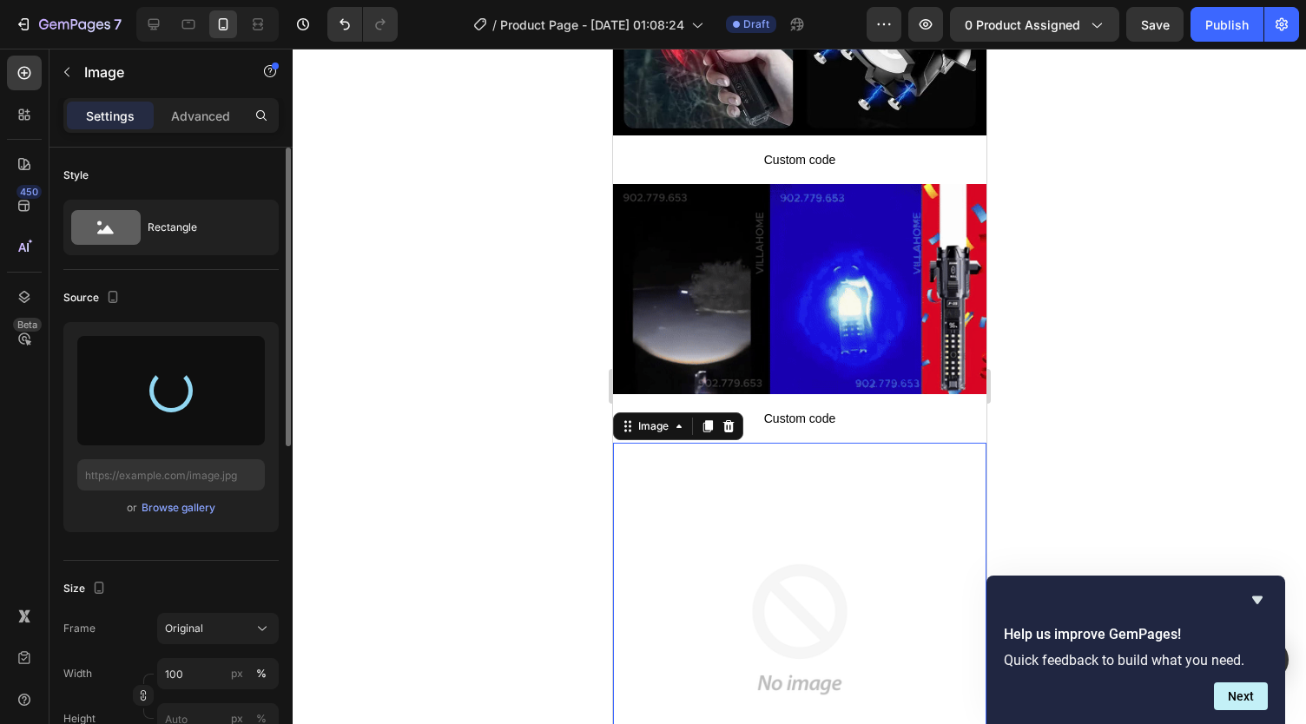
type input "https://cdn.shopify.com/s/files/1/0738/2800/8164/files/gempages_572749618484348…"
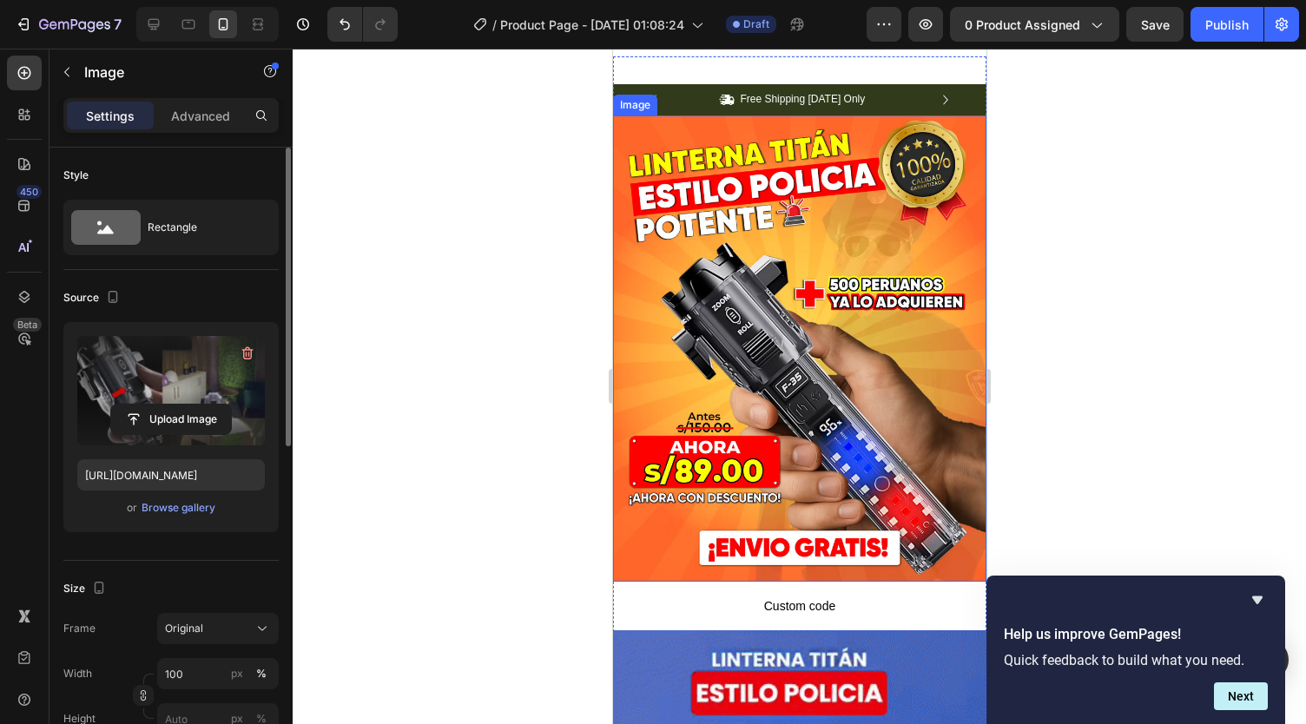
scroll to position [0, 0]
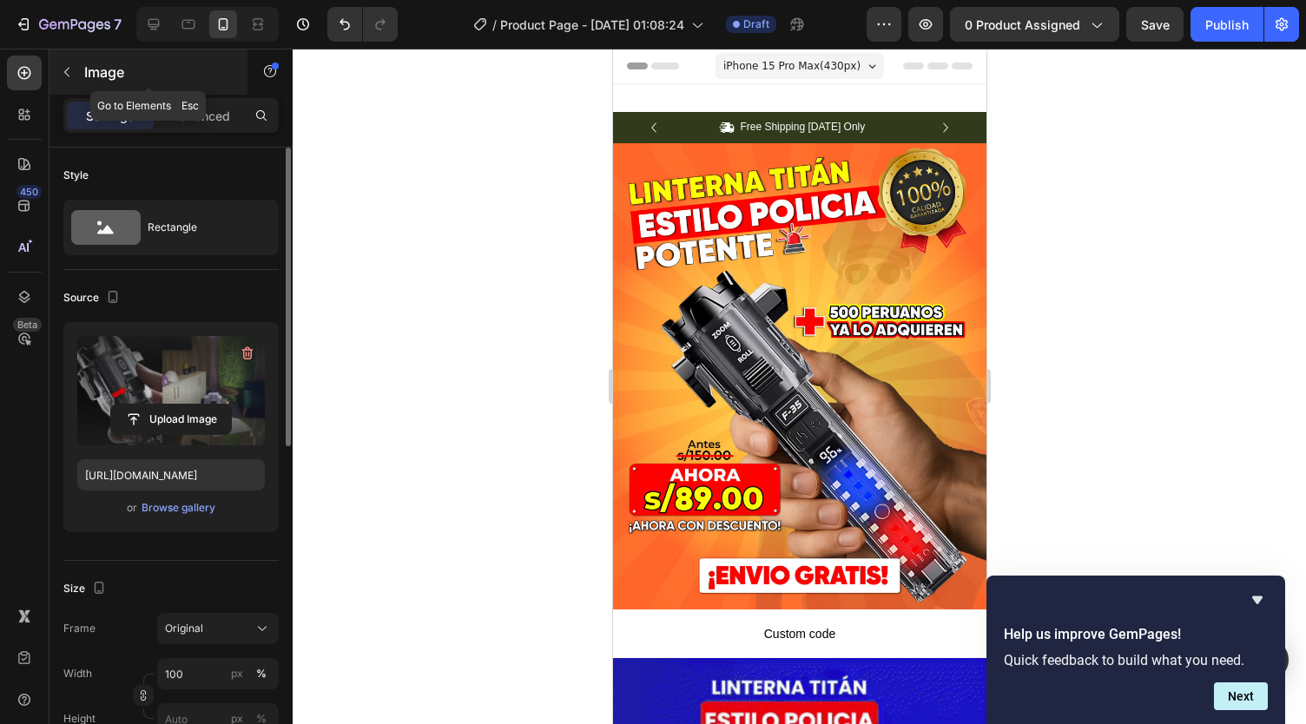
click at [72, 75] on icon "button" at bounding box center [67, 72] width 14 height 14
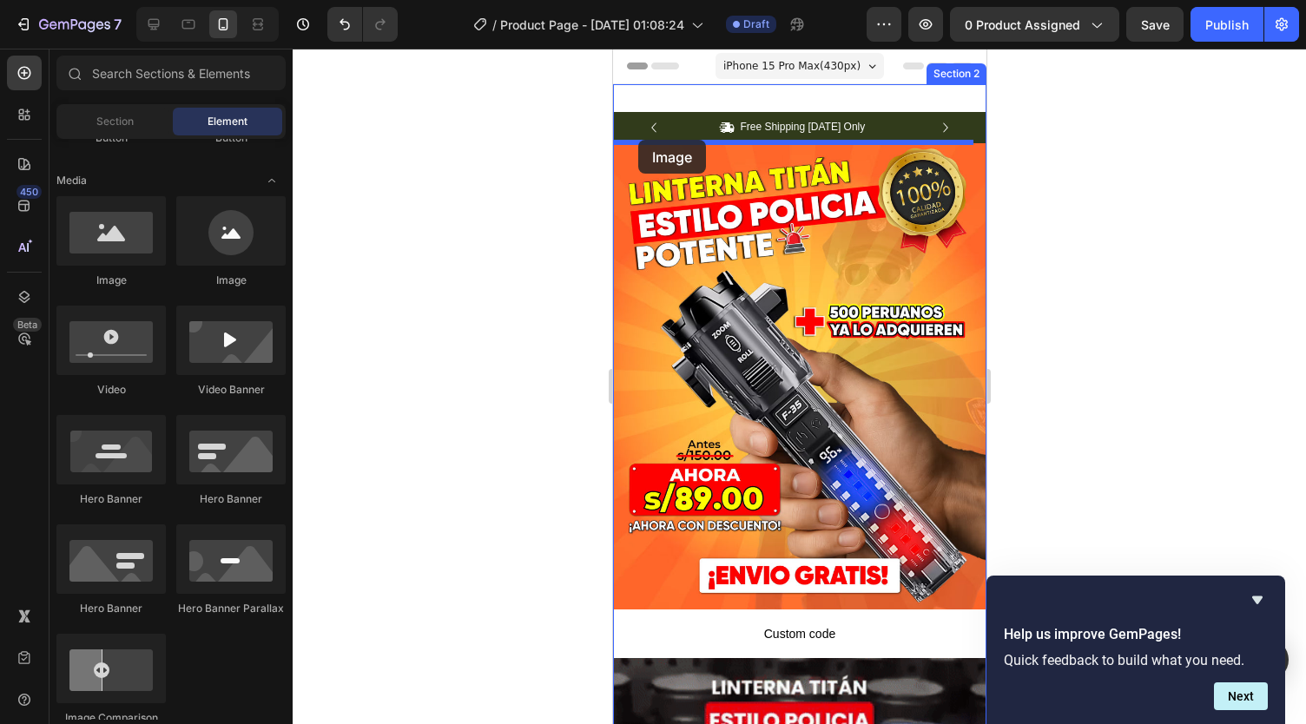
drag, startPoint x: 743, startPoint y: 313, endPoint x: 637, endPoint y: 140, distance: 202.7
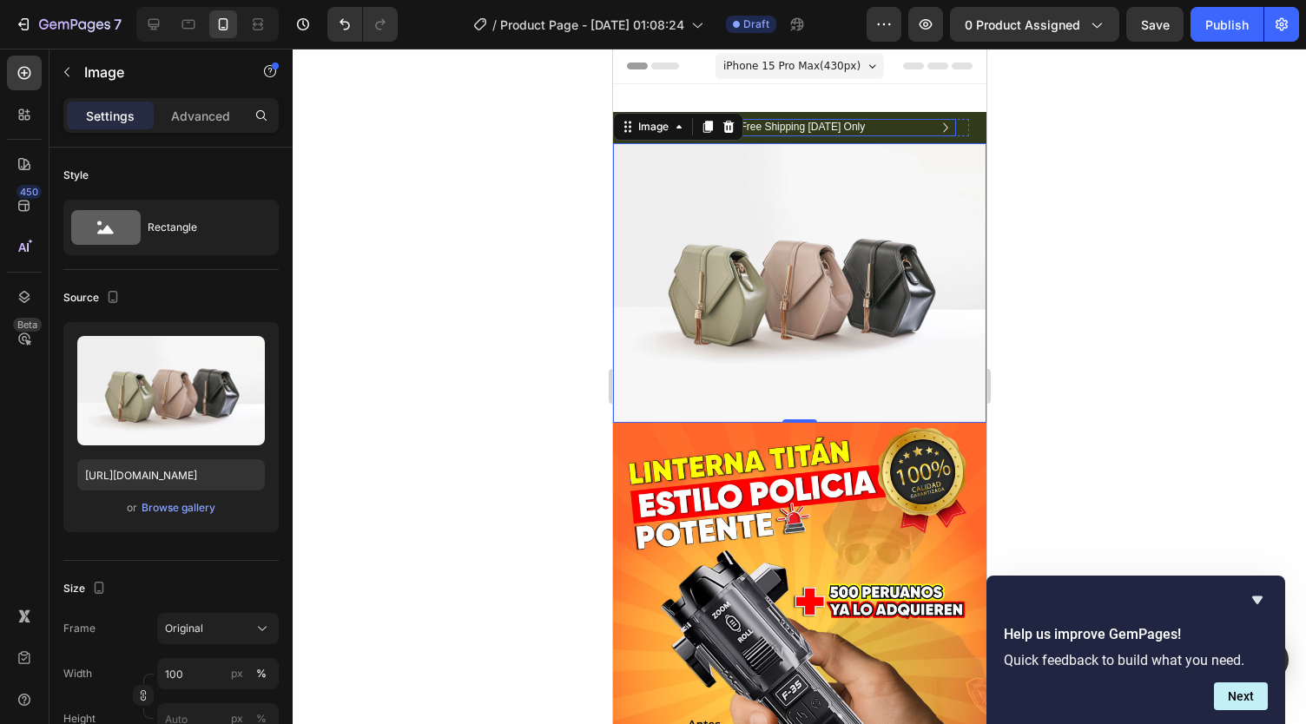
click at [865, 121] on div "Icon Free Shipping Today Only Text Block Row" at bounding box center [793, 127] width 326 height 17
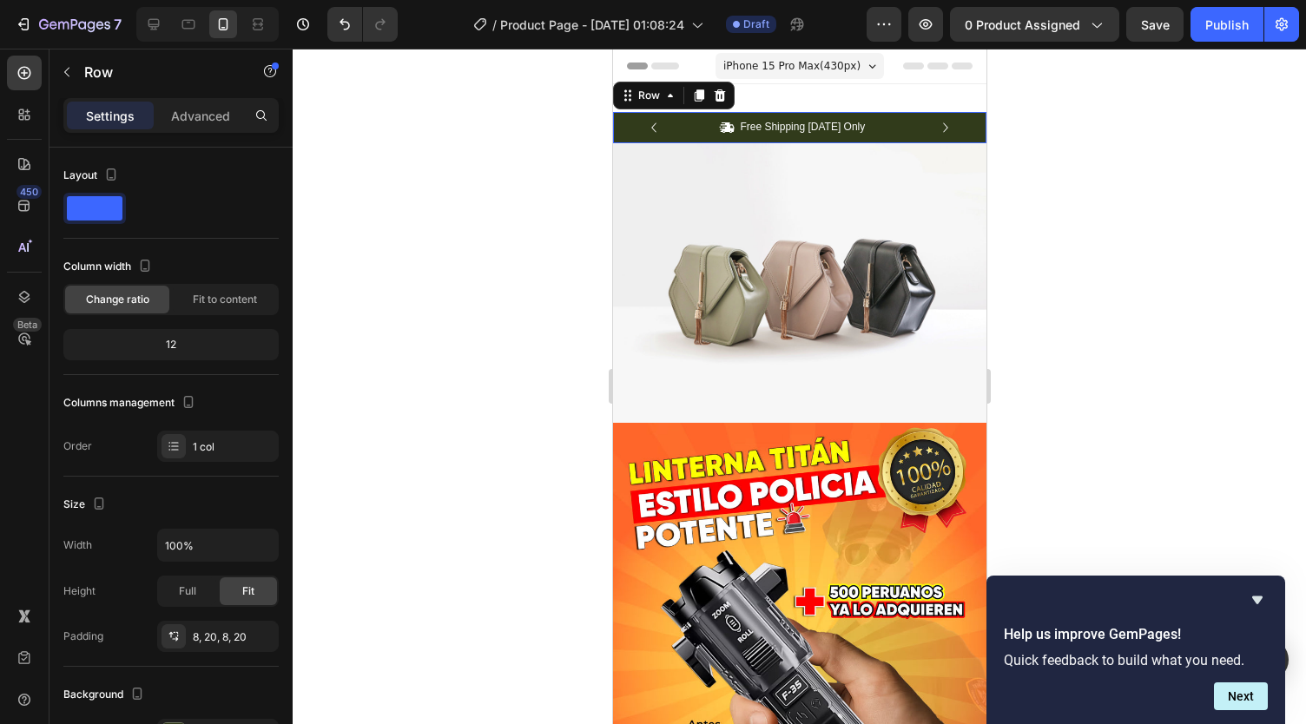
click at [621, 121] on div "Icon Free Shipping Today Only Text Block Row Icon 84,000+ Happy Customer Text B…" at bounding box center [798, 127] width 373 height 31
click at [716, 98] on icon at bounding box center [719, 96] width 14 height 14
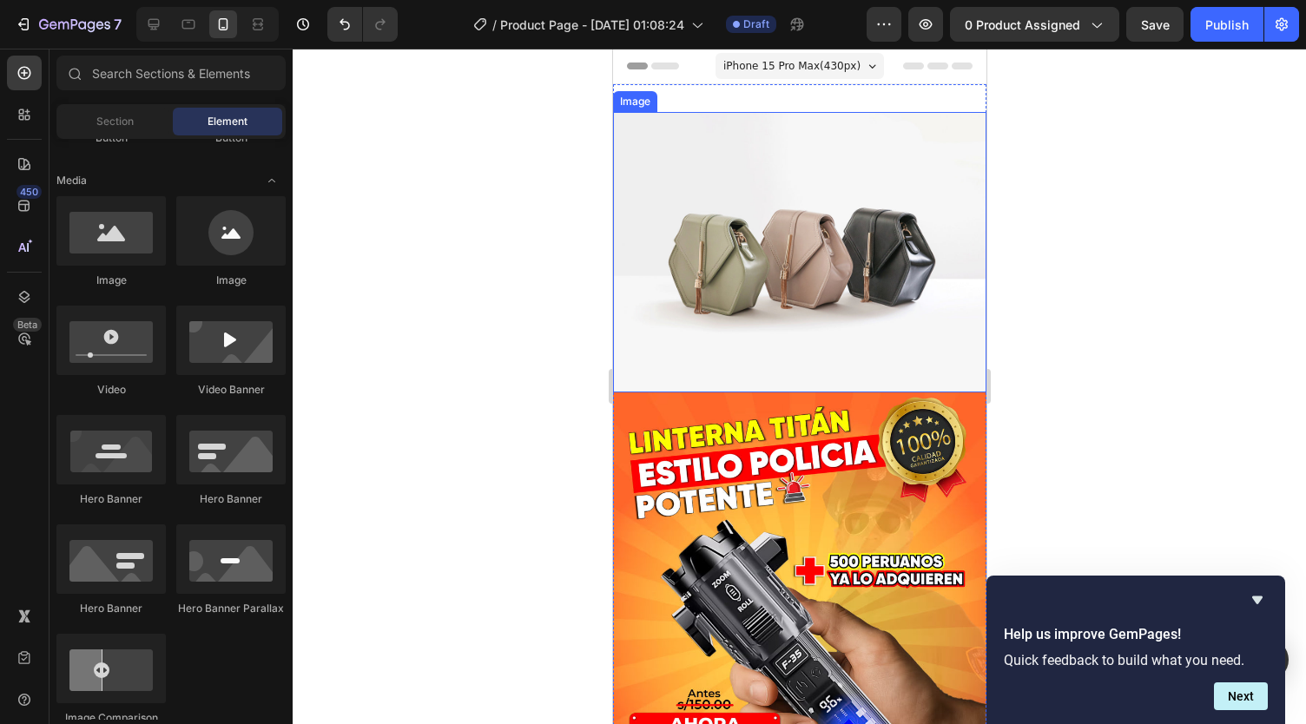
click at [708, 155] on img at bounding box center [798, 252] width 373 height 280
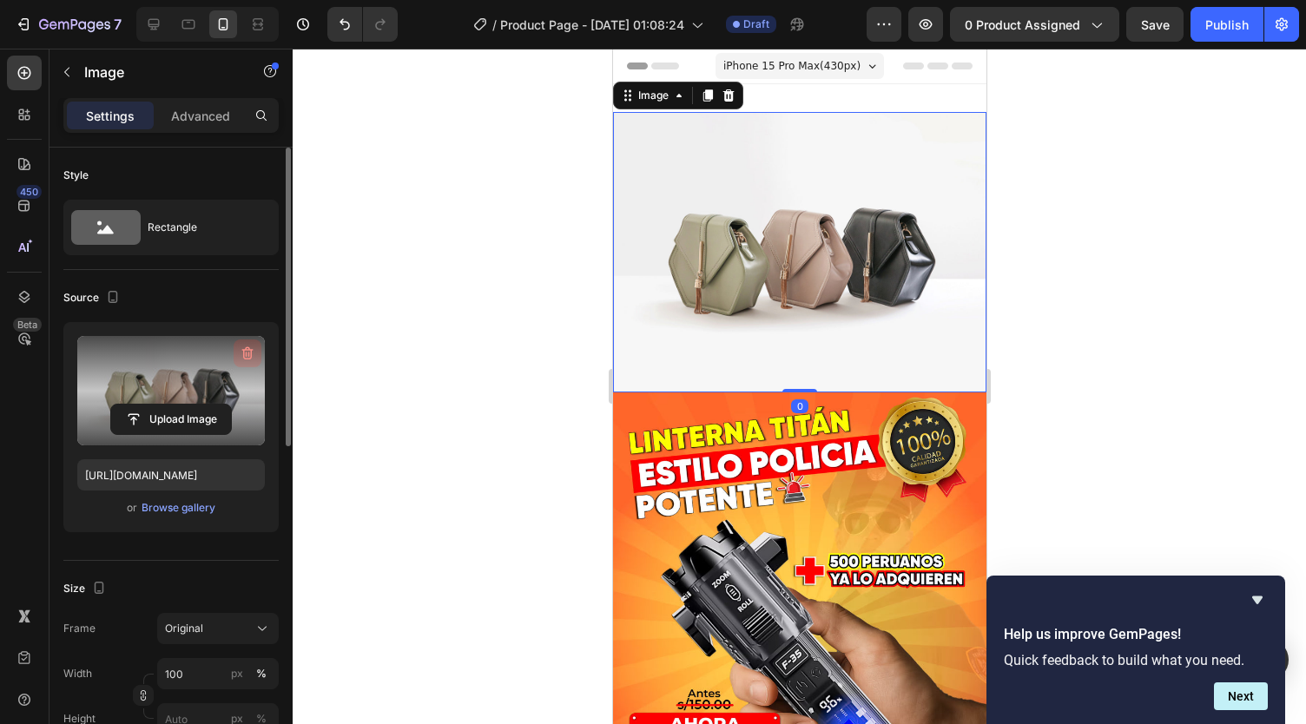
click at [240, 356] on icon "button" at bounding box center [247, 353] width 17 height 17
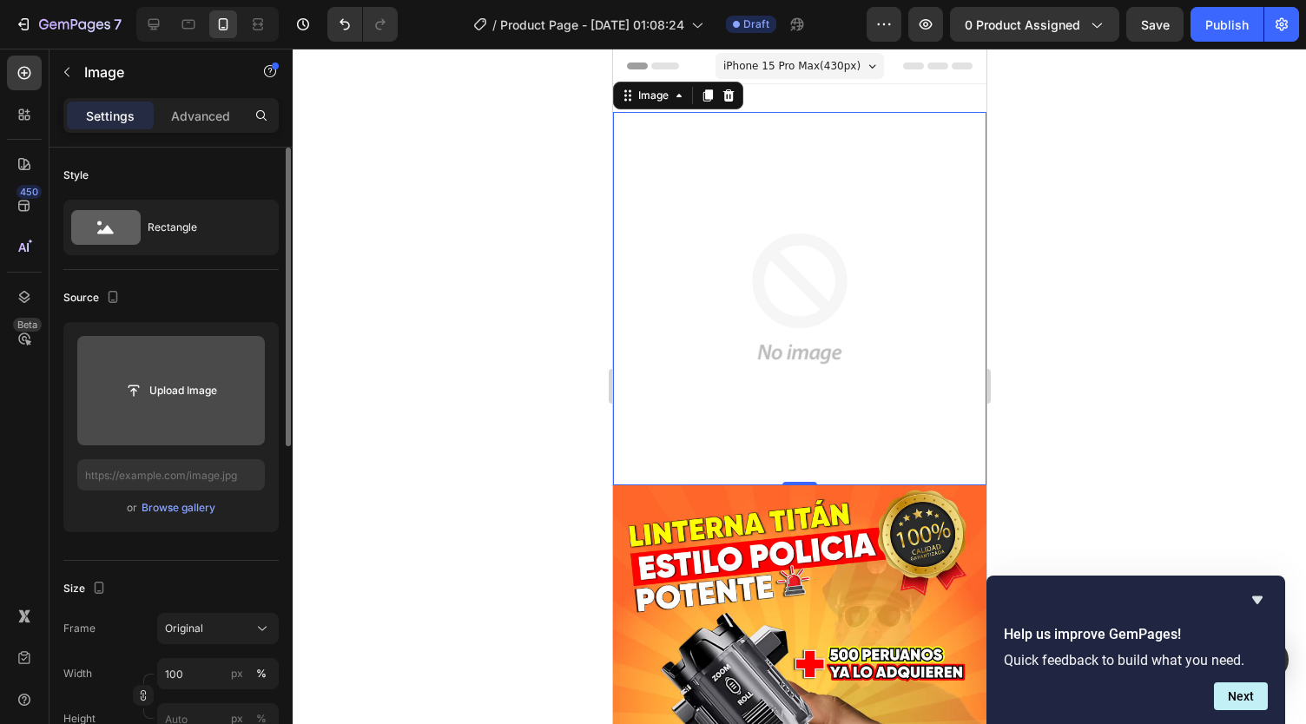
click at [170, 393] on input "file" at bounding box center [171, 391] width 120 height 30
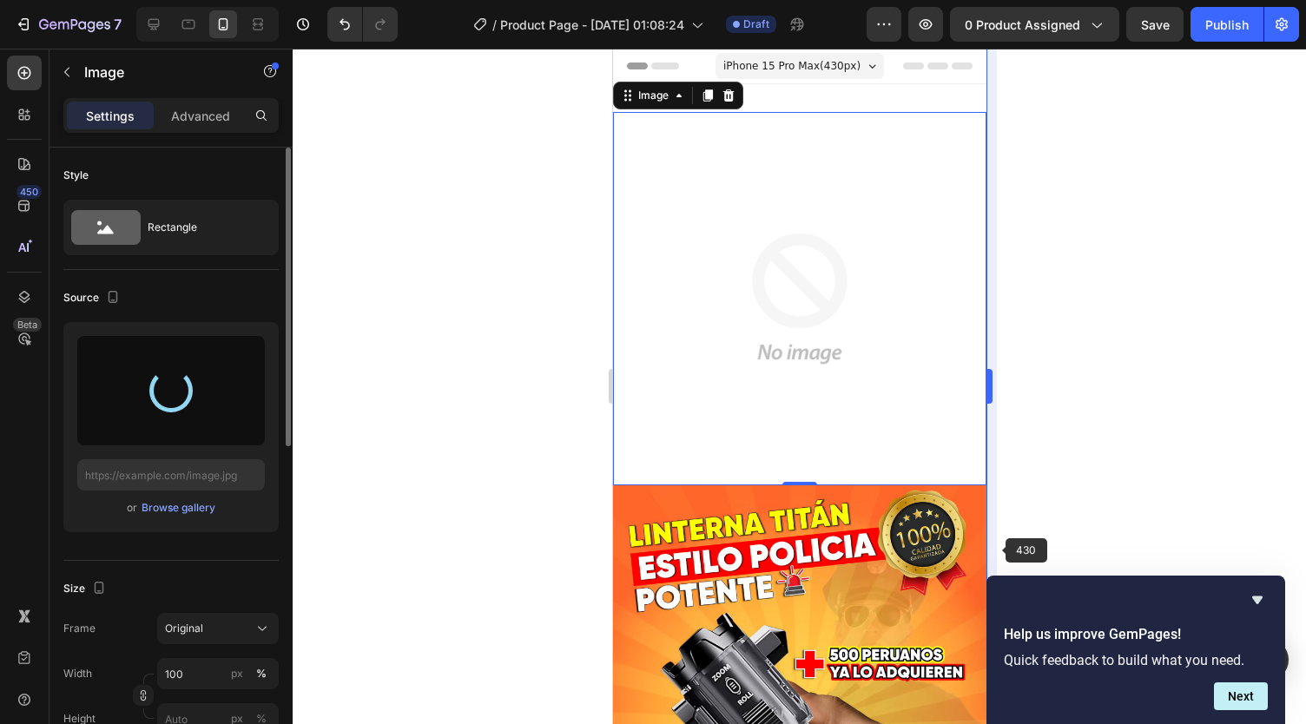
type input "[URL][DOMAIN_NAME]"
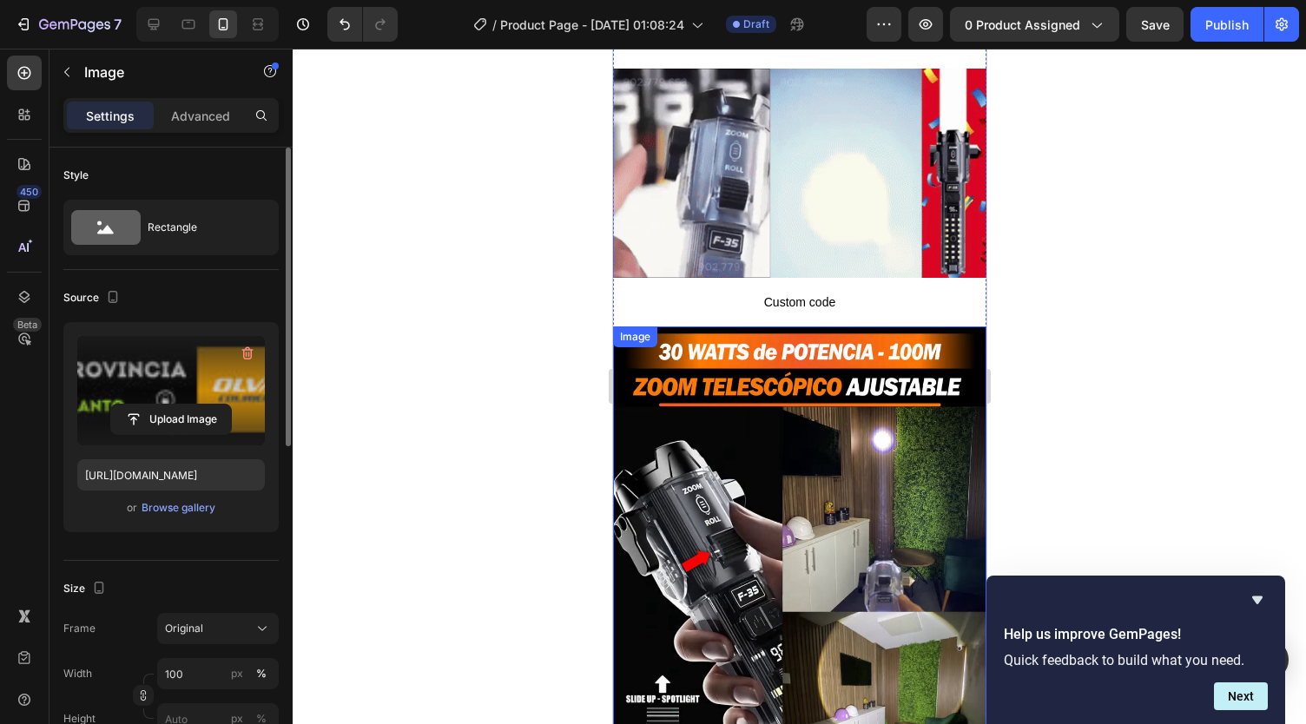
scroll to position [2363, 0]
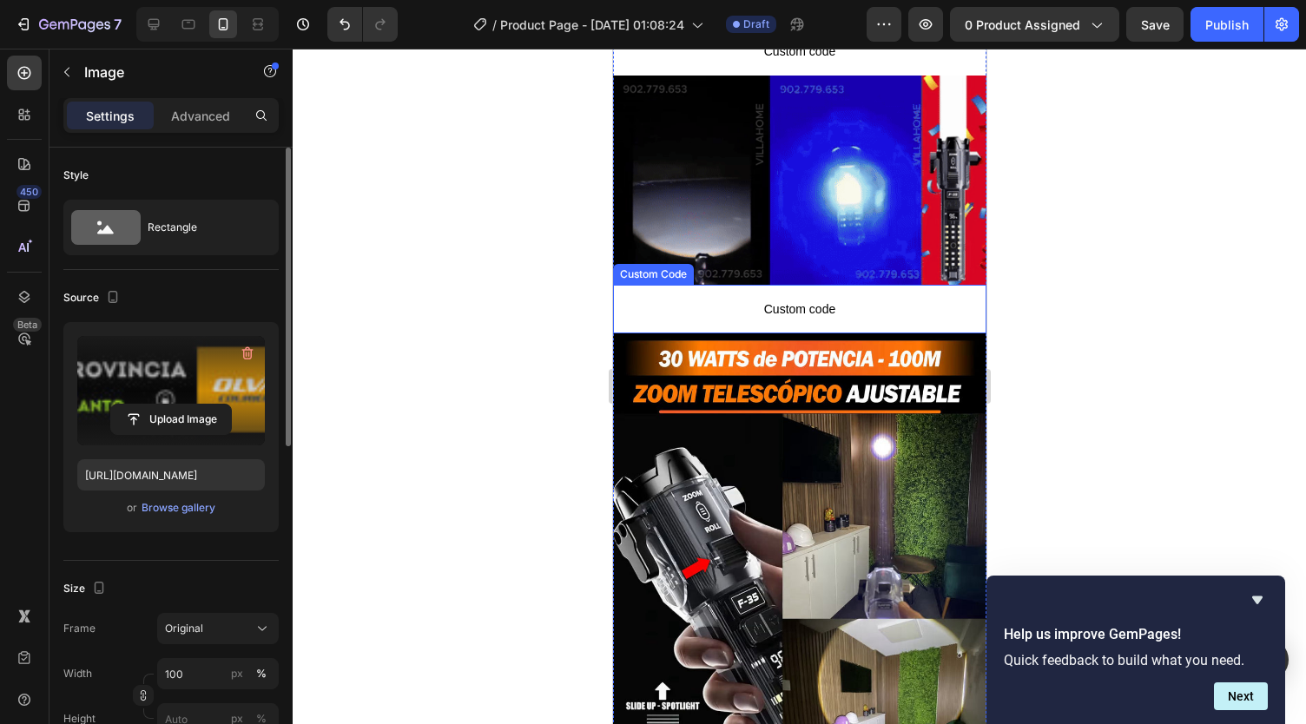
click at [660, 299] on span "Custom code" at bounding box center [798, 309] width 373 height 21
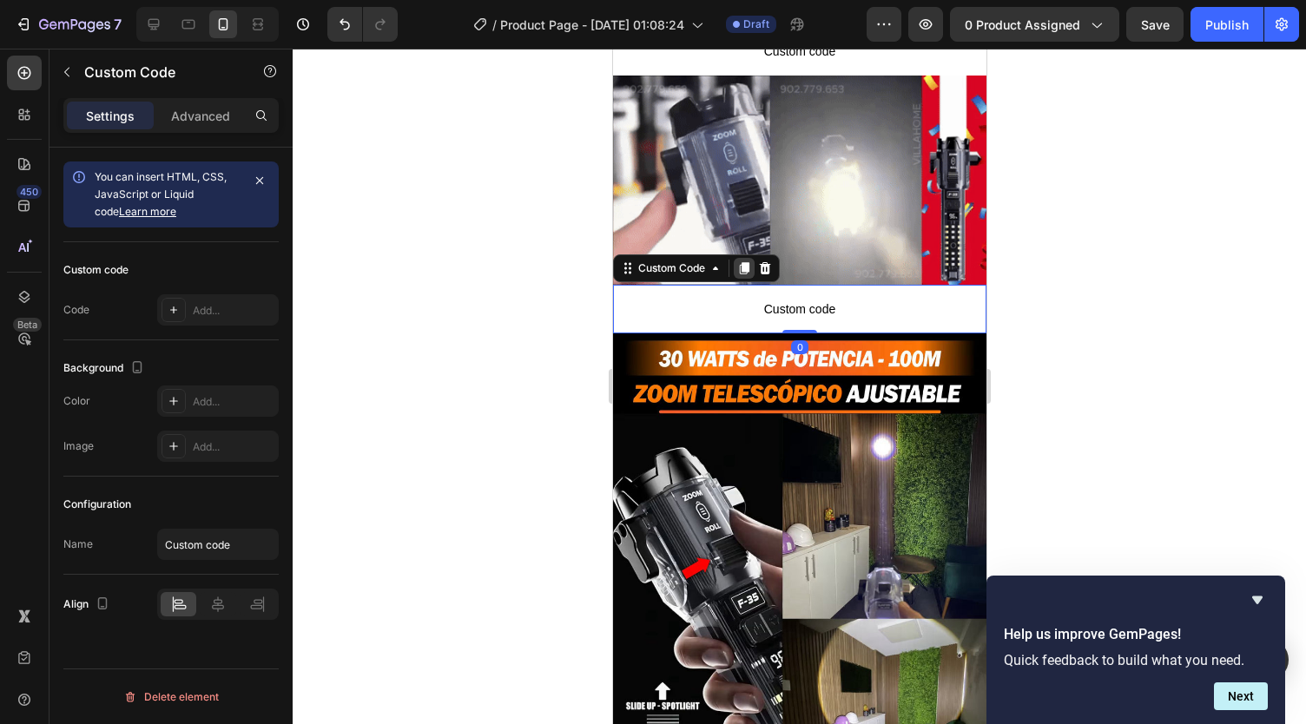
click at [740, 261] on icon at bounding box center [743, 268] width 14 height 14
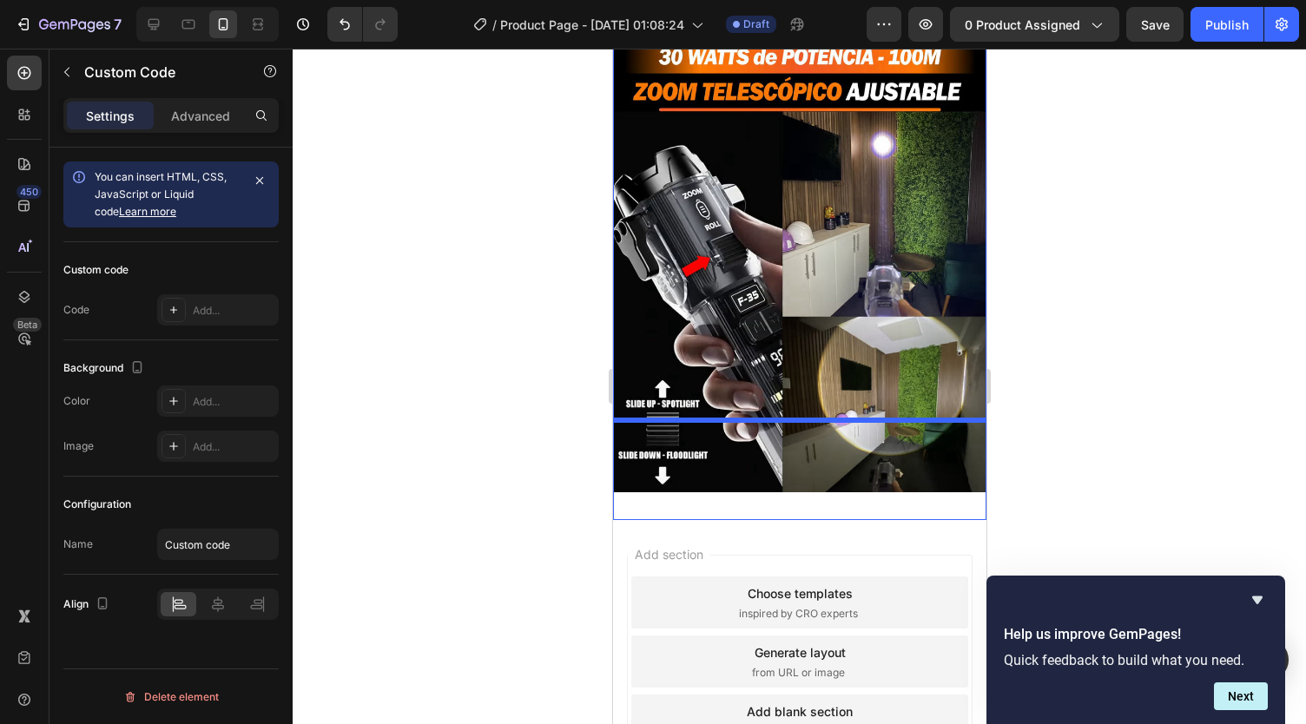
scroll to position [2776, 0]
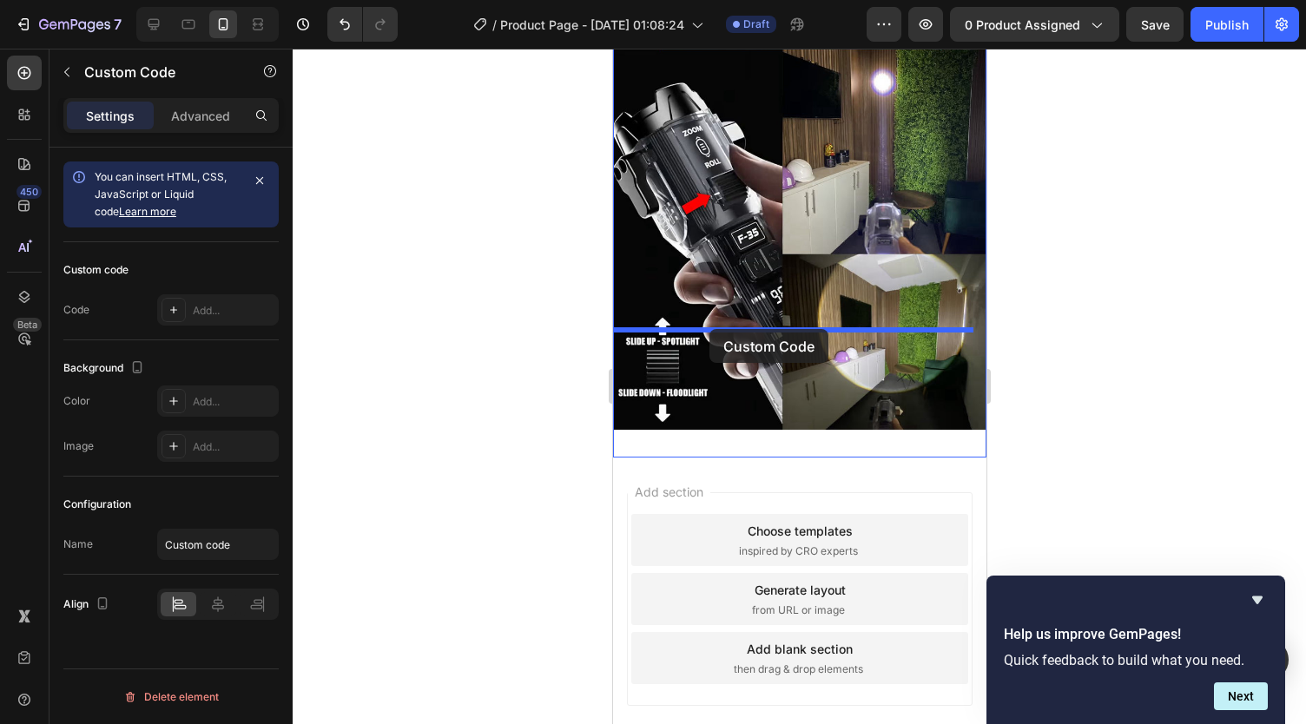
drag, startPoint x: 695, startPoint y: 228, endPoint x: 683, endPoint y: 326, distance: 98.0
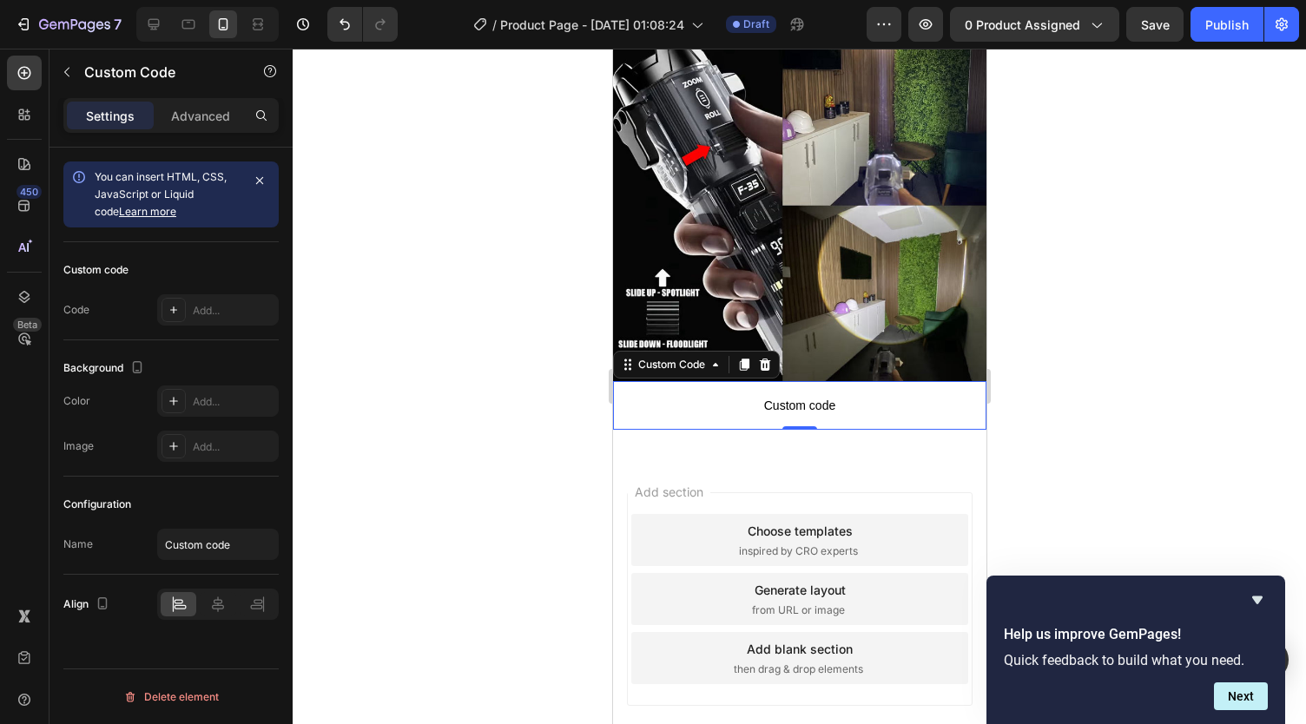
scroll to position [2728, 0]
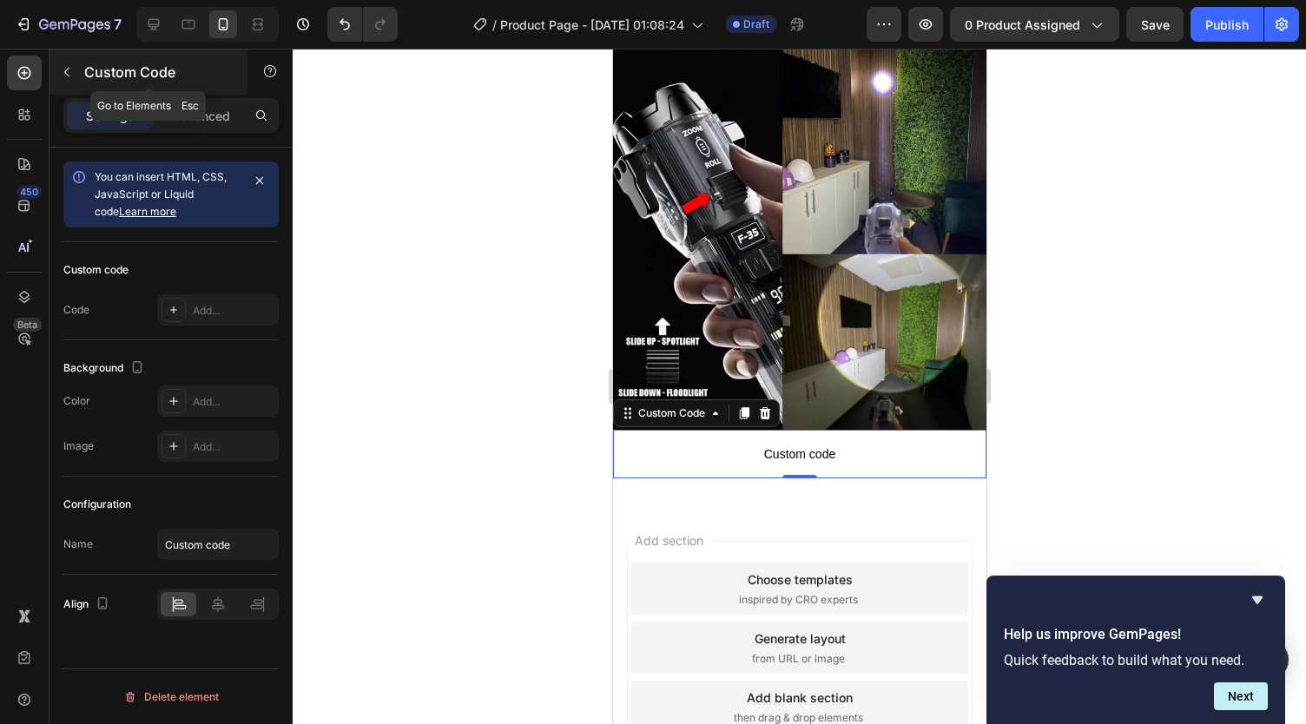
click at [67, 70] on icon "button" at bounding box center [67, 72] width 14 height 14
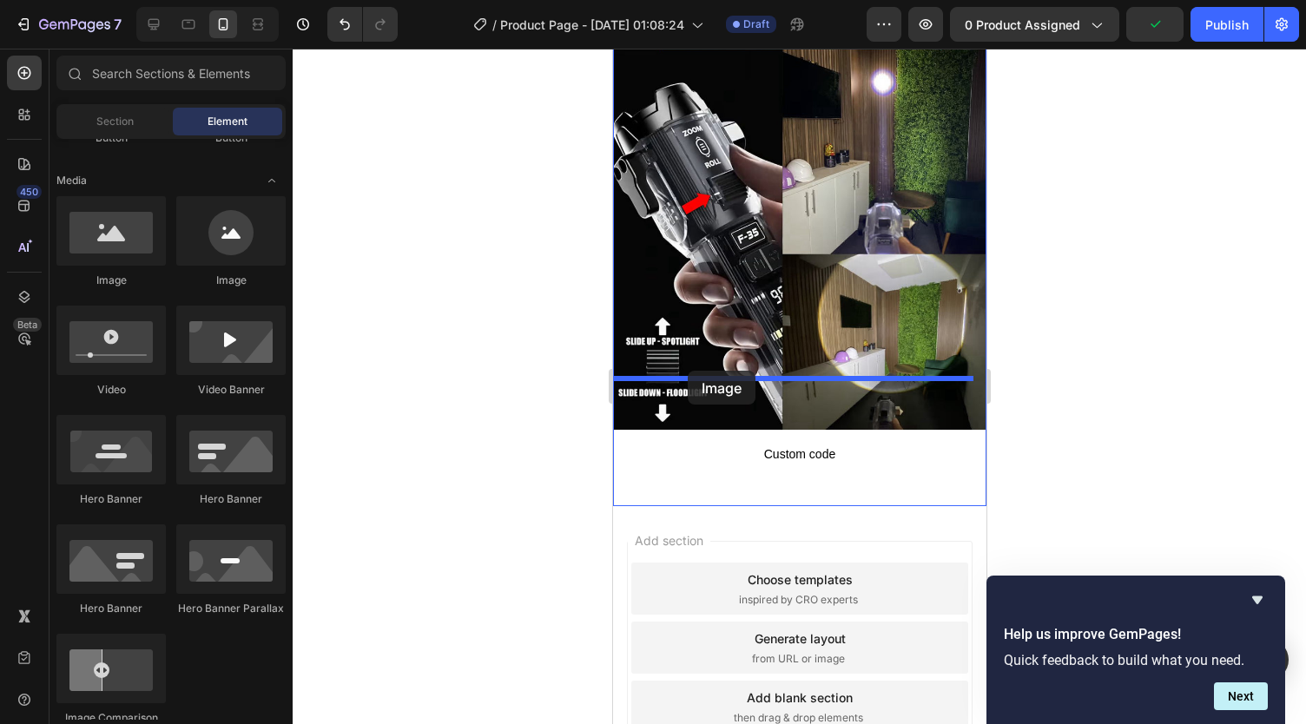
drag, startPoint x: 719, startPoint y: 299, endPoint x: 687, endPoint y: 371, distance: 78.9
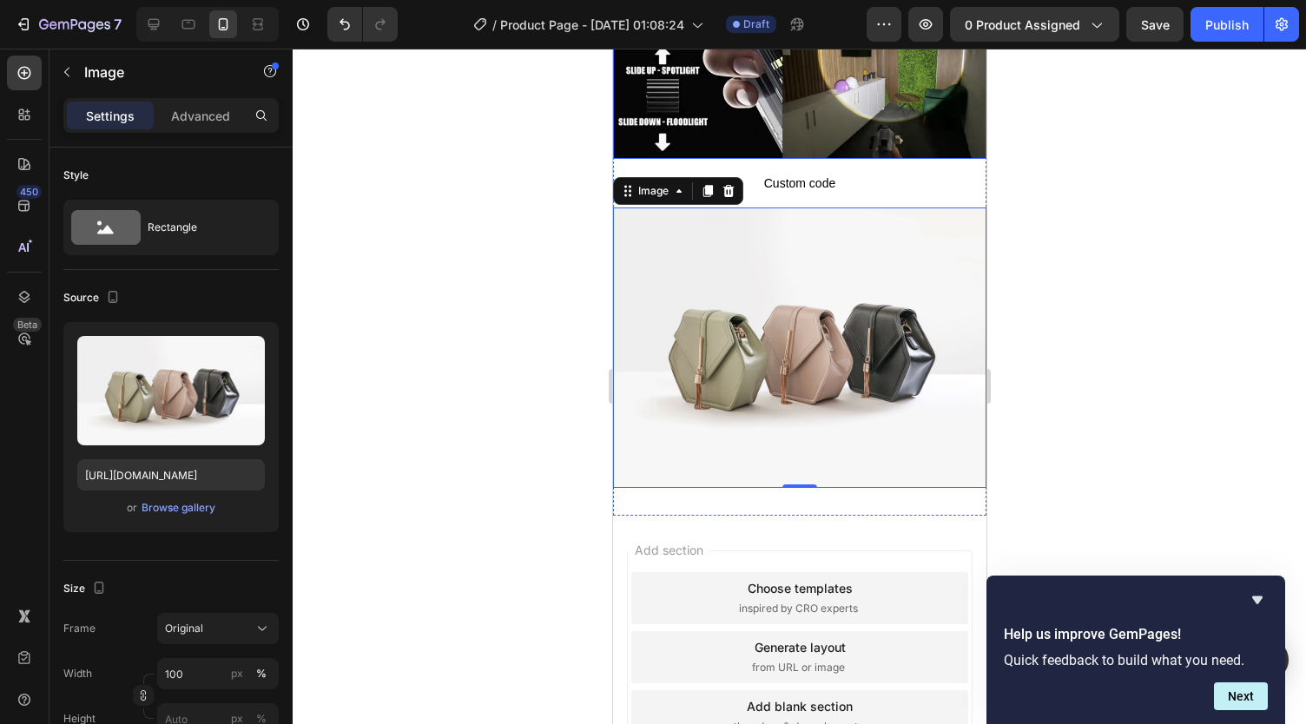
scroll to position [3000, 0]
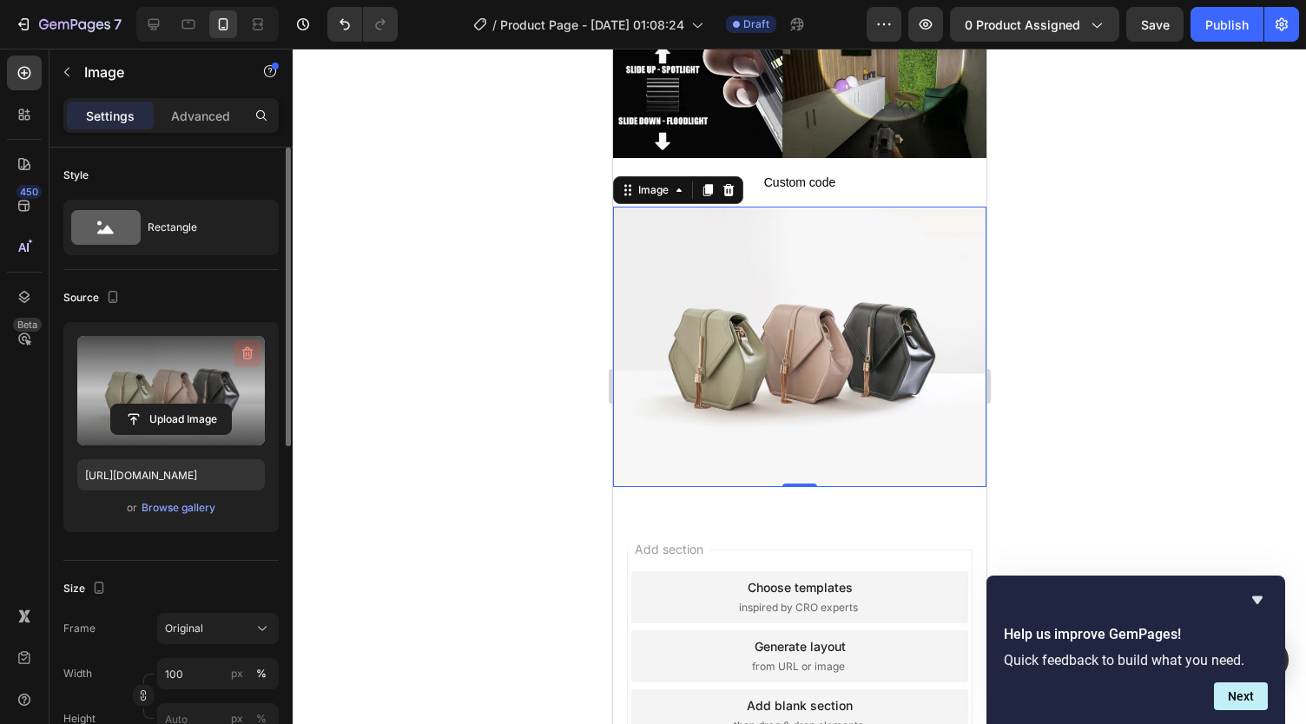
click at [247, 345] on icon "button" at bounding box center [247, 353] width 17 height 17
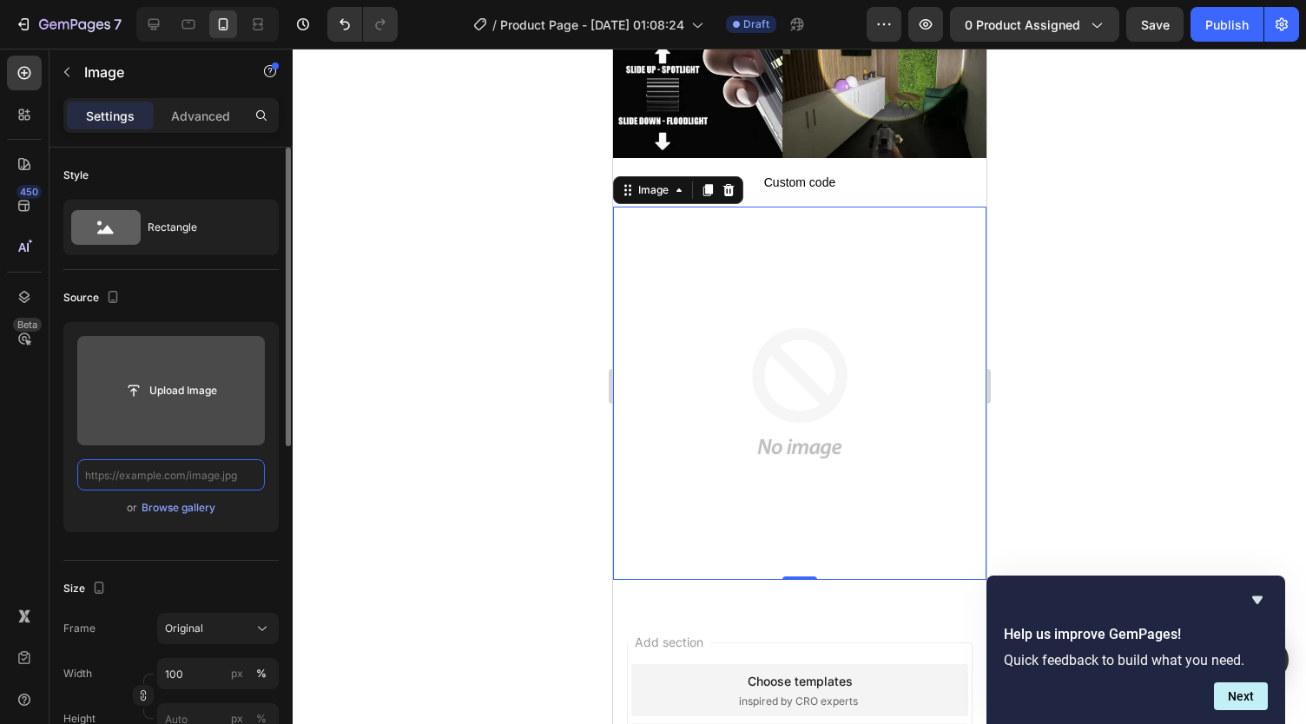
click at [184, 470] on input "text" at bounding box center [171, 474] width 188 height 31
paste input "https://media3.giphy.com/media/v1.Y2lkPTc5MGI3NjExamtjajd2NGIzbmo3eW1pMHplbGxjO…"
click at [184, 470] on input "https://media3.giphy.com/media/v1.Y2lkPTc5MGI3NjExamtjajd2NGIzbmo3eW1pMHplbGxjO…" at bounding box center [171, 474] width 188 height 31
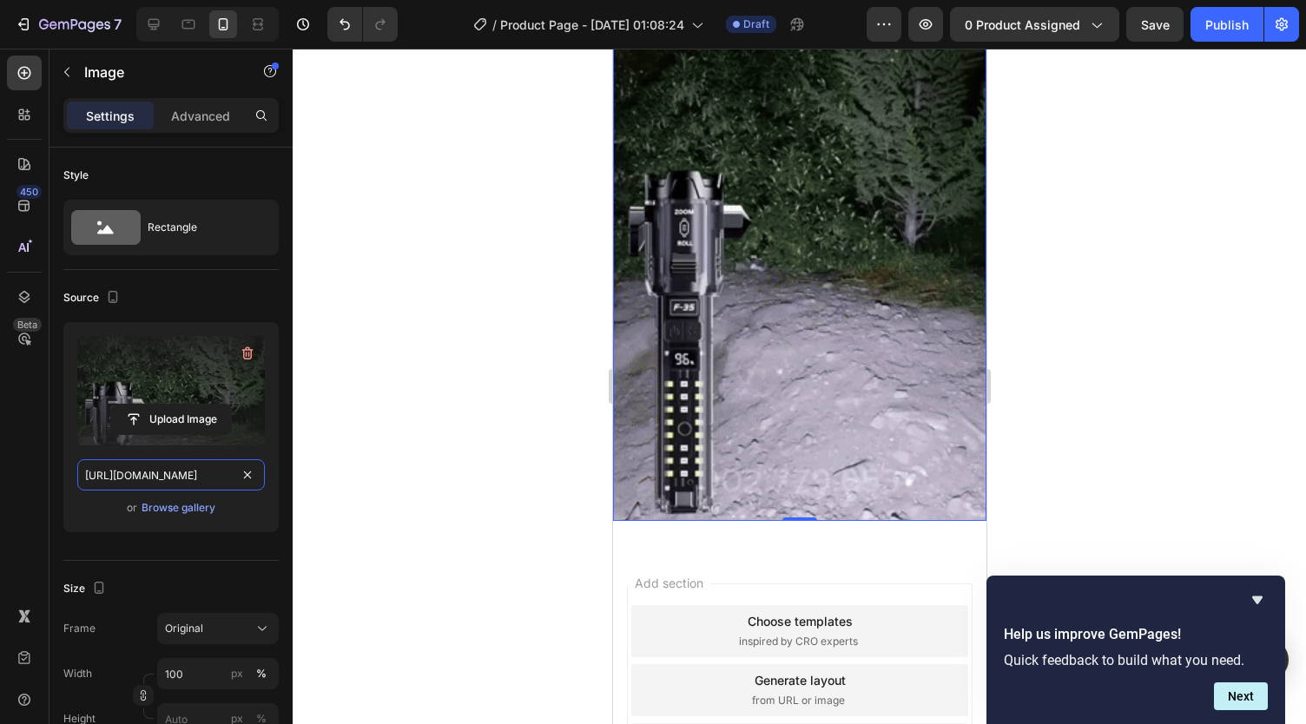
scroll to position [3373, 0]
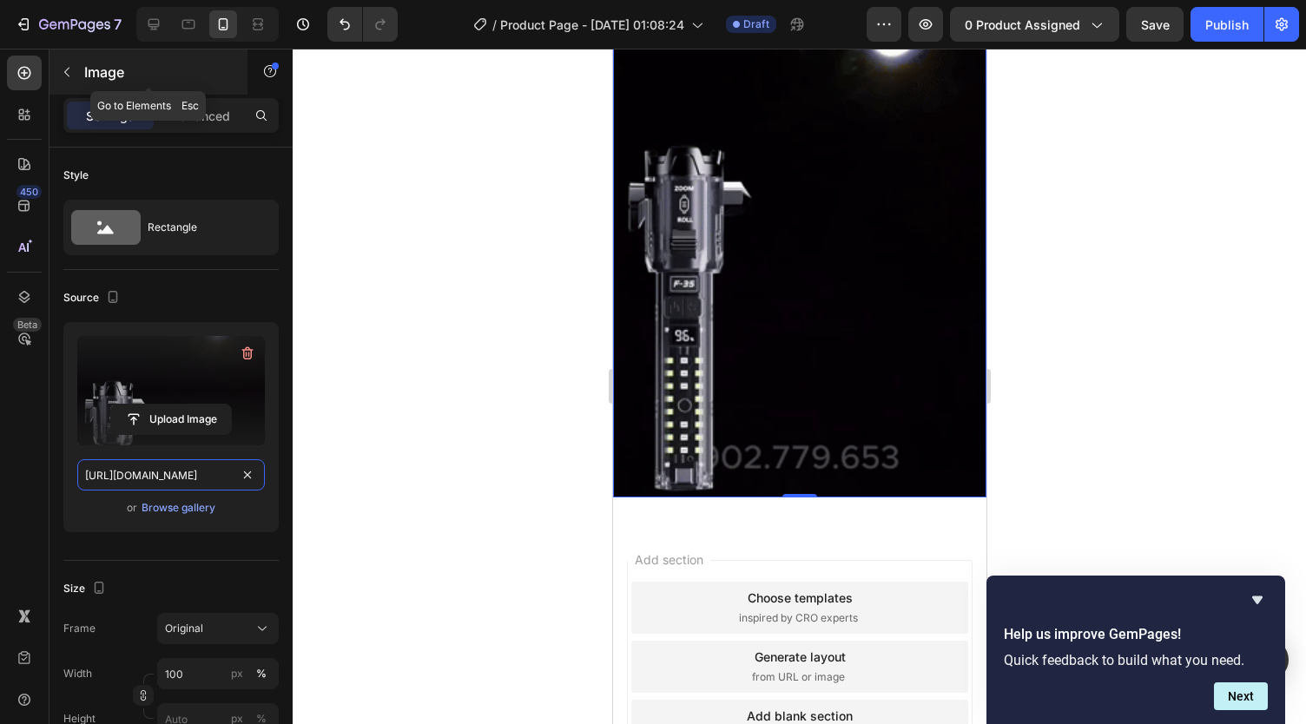
type input "https://media3.giphy.com/media/v1.Y2lkPTc5MGI3NjExamtjajd2NGIzbmo3eW1pMHplbGxjO…"
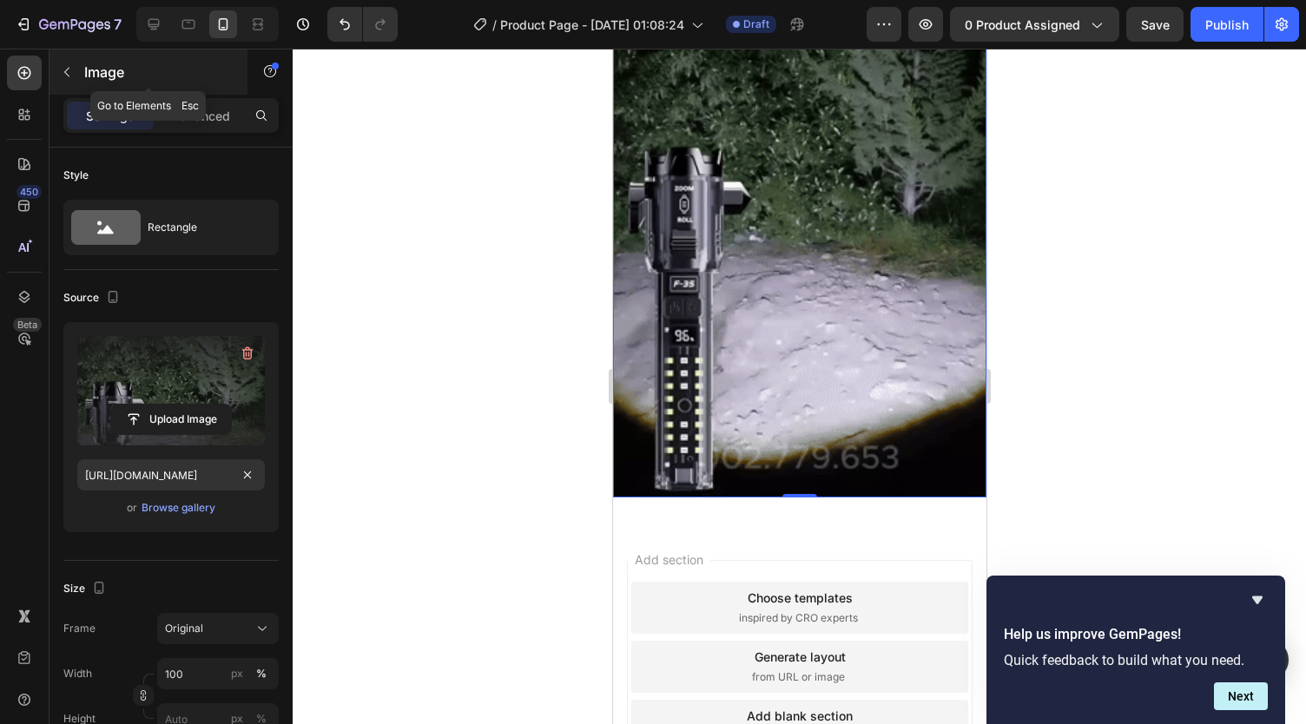
click at [65, 67] on icon "button" at bounding box center [67, 72] width 14 height 14
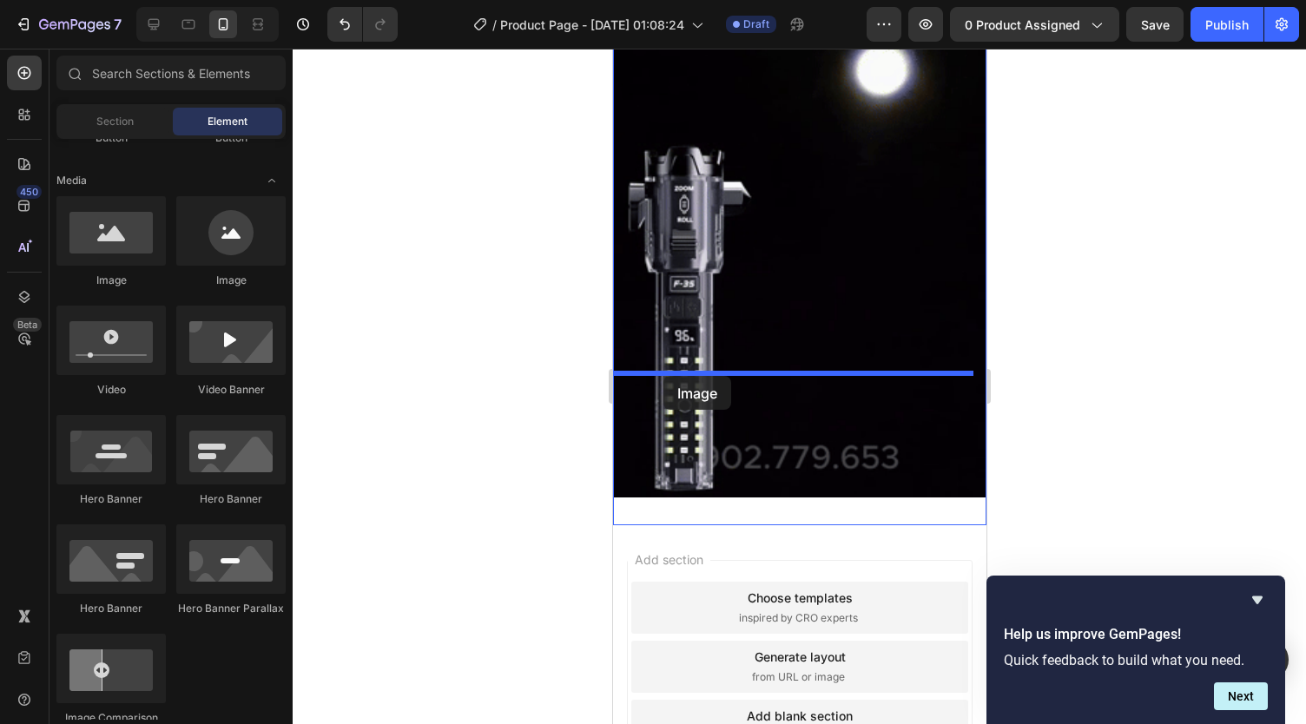
drag, startPoint x: 730, startPoint y: 313, endPoint x: 663, endPoint y: 376, distance: 92.2
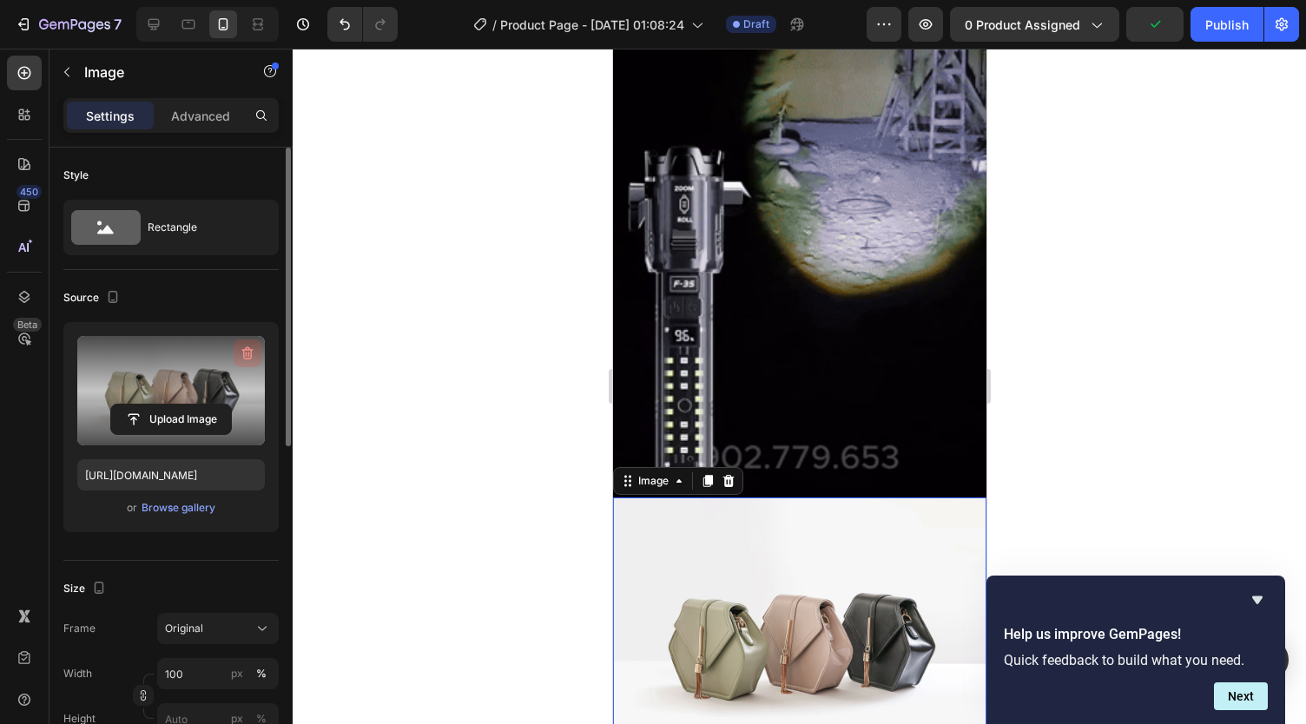
click at [249, 352] on icon "button" at bounding box center [247, 353] width 17 height 17
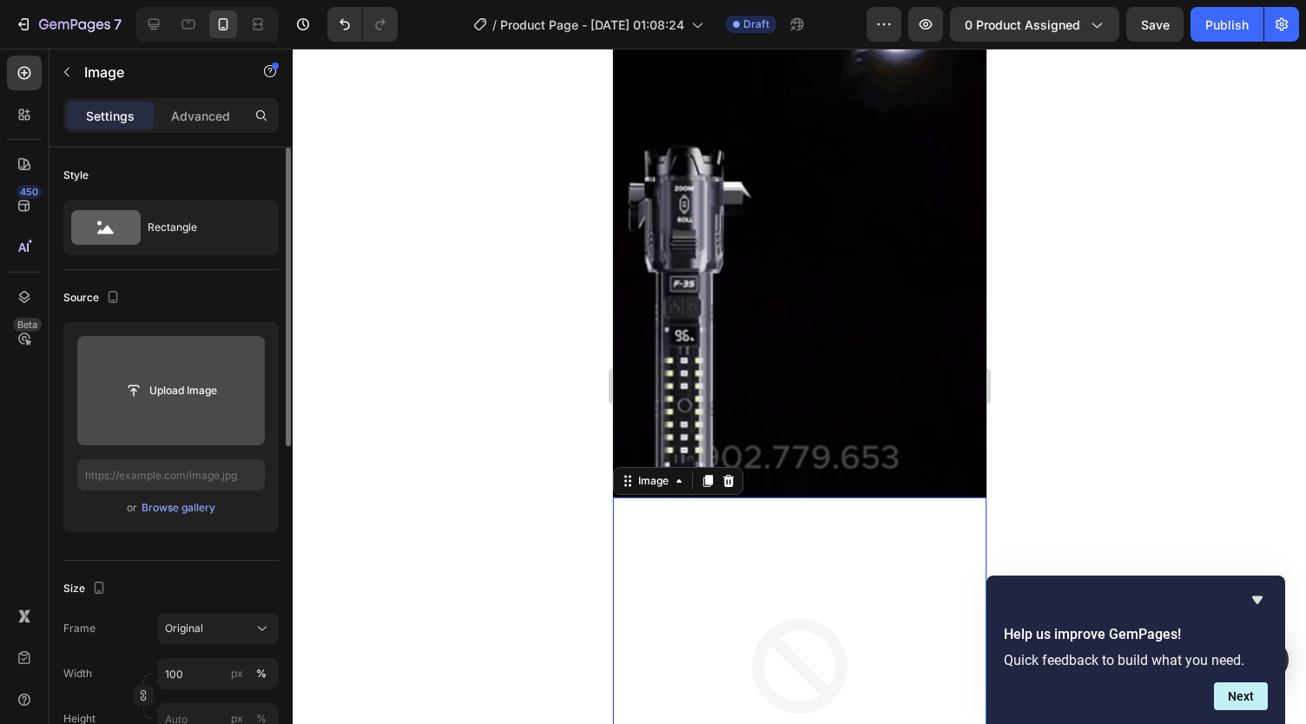
click at [201, 393] on input "file" at bounding box center [171, 391] width 120 height 30
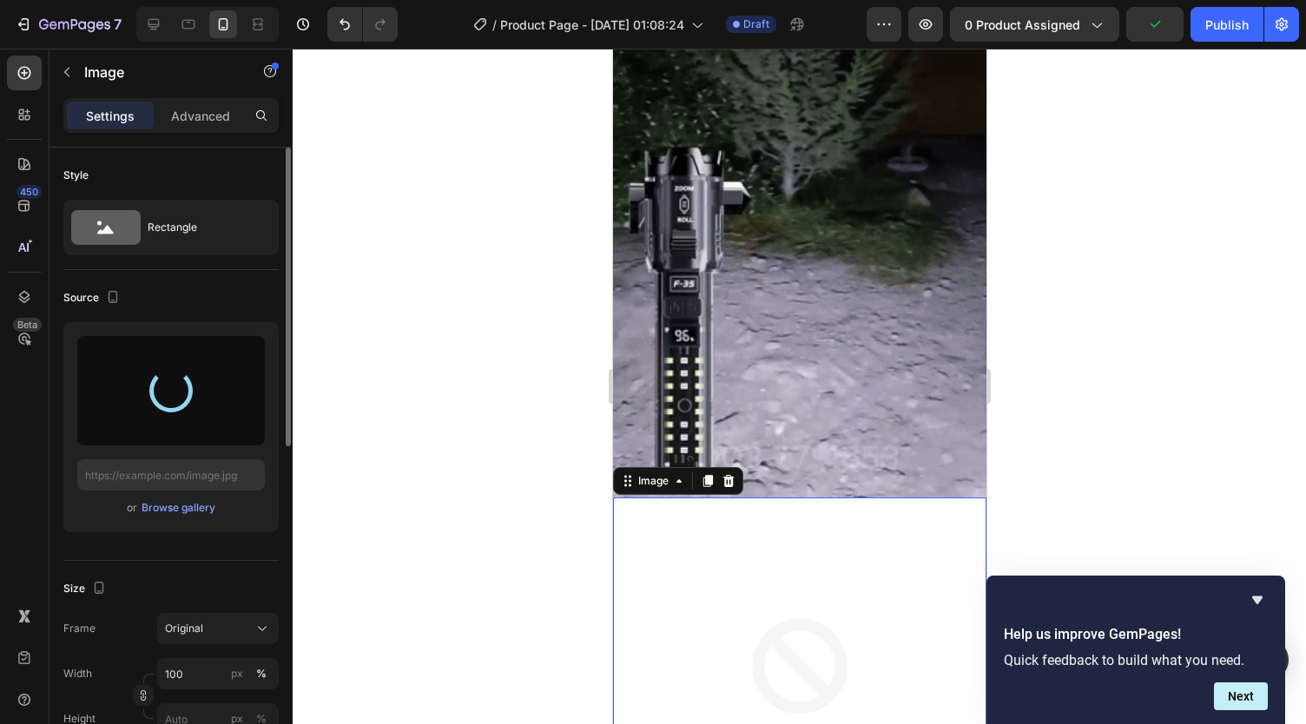
type input "https://cdn.shopify.com/s/files/1/0738/2800/8164/files/gempages_572749618484348…"
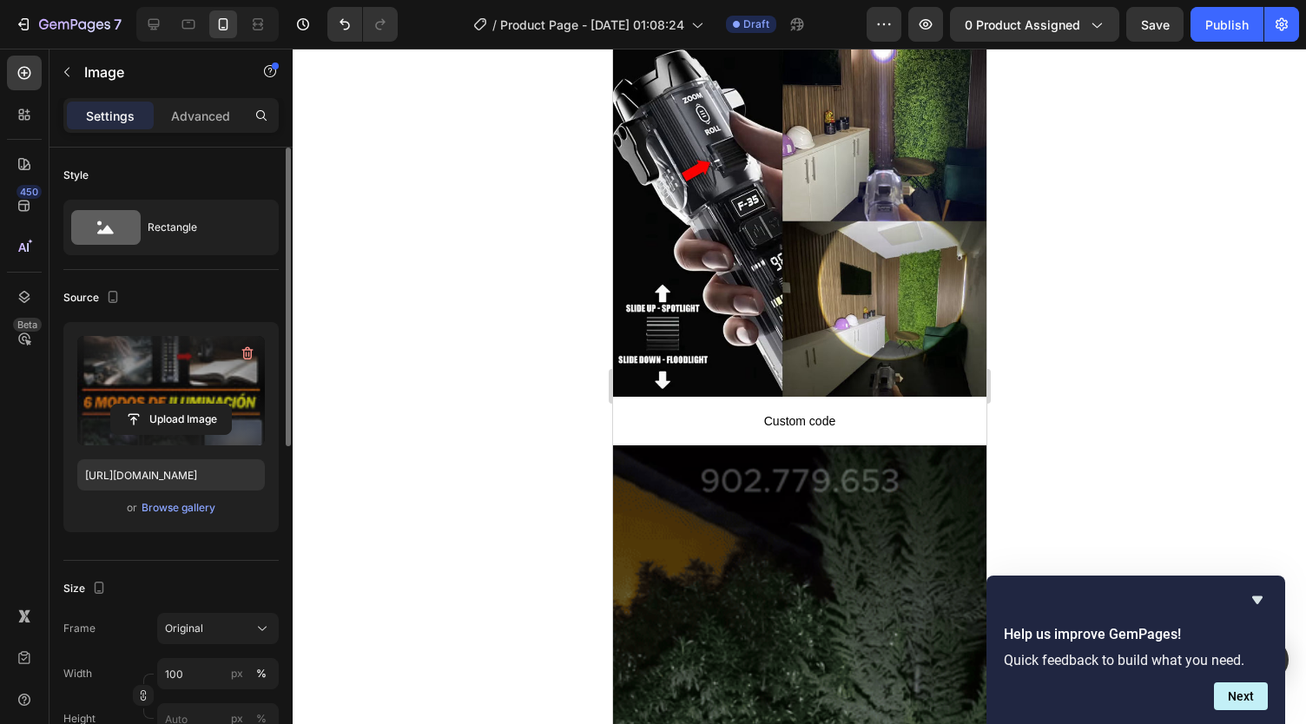
scroll to position [2758, 0]
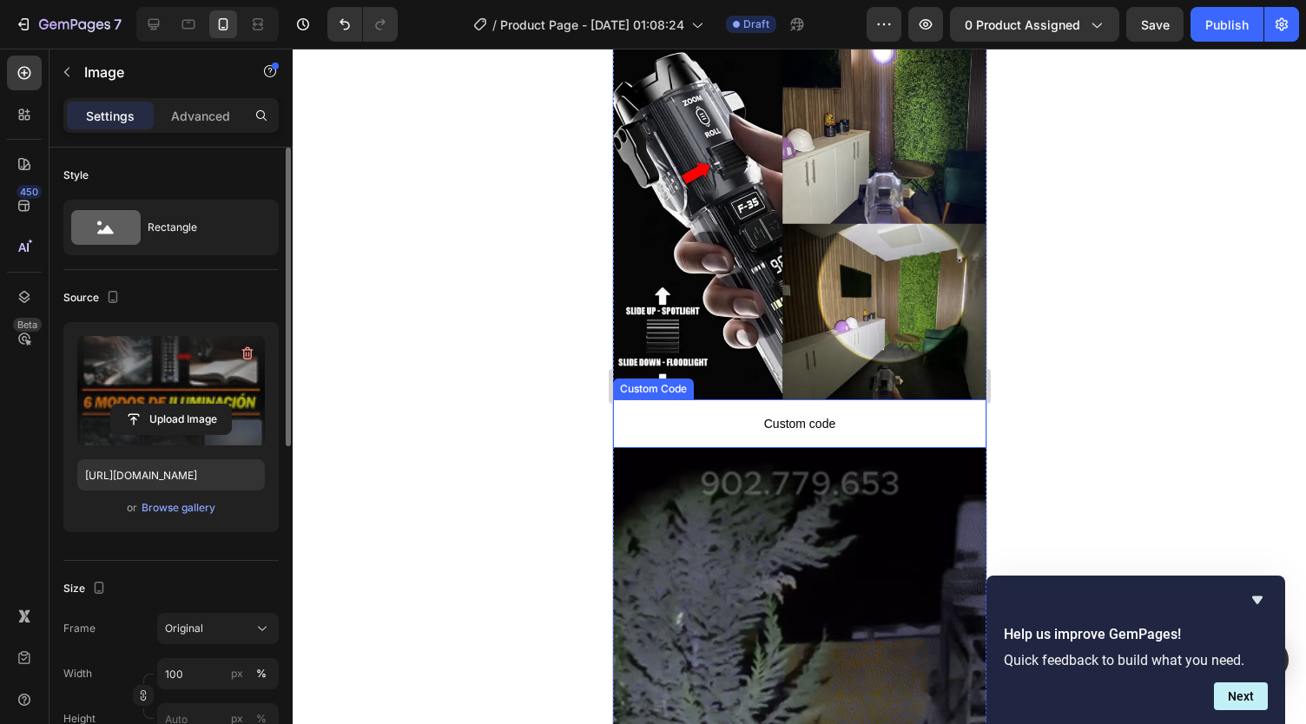
click at [673, 399] on p "Custom code" at bounding box center [798, 423] width 373 height 49
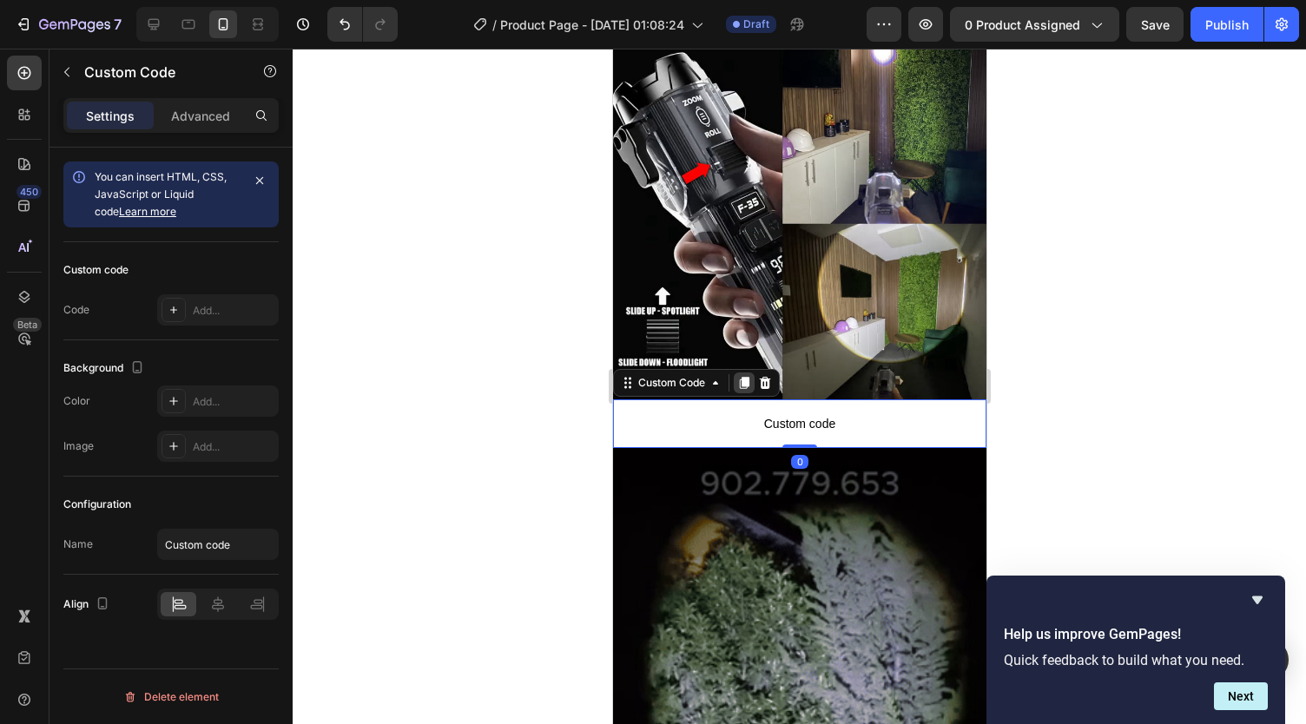
click at [740, 377] on icon at bounding box center [744, 383] width 10 height 12
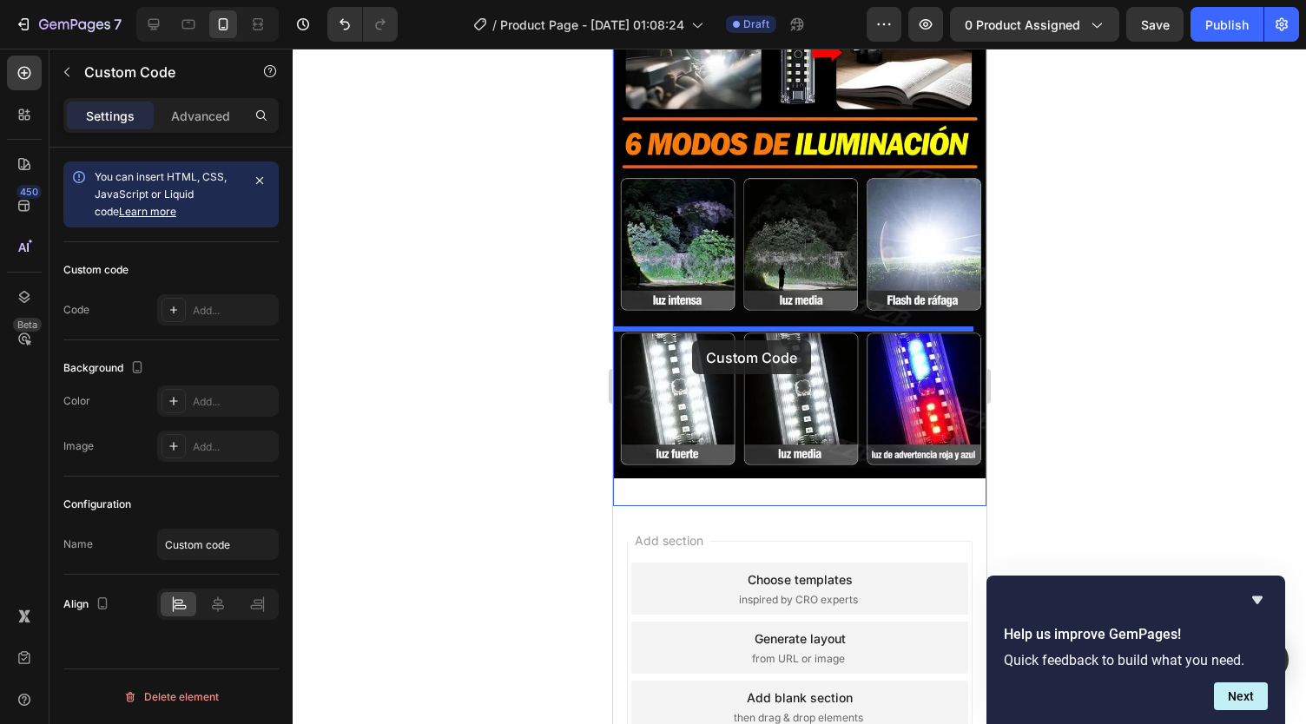
scroll to position [4108, 0]
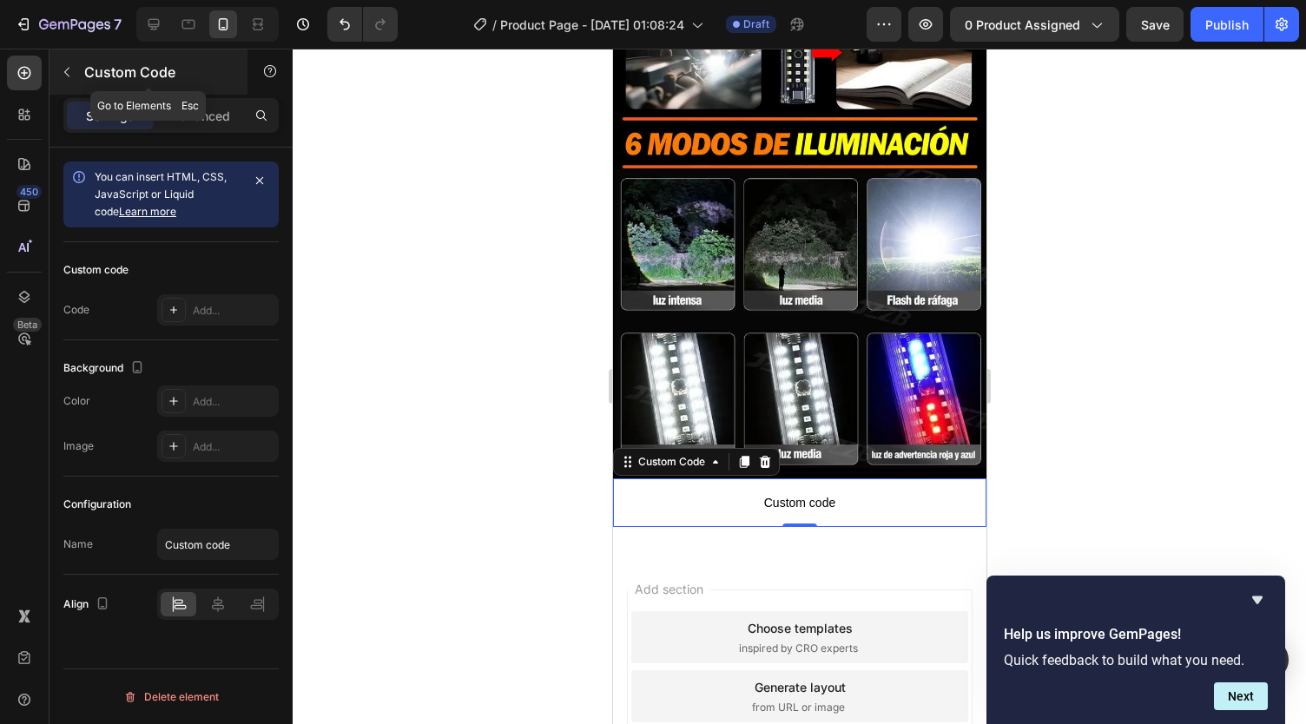
click at [87, 76] on p "Custom Code" at bounding box center [158, 72] width 148 height 21
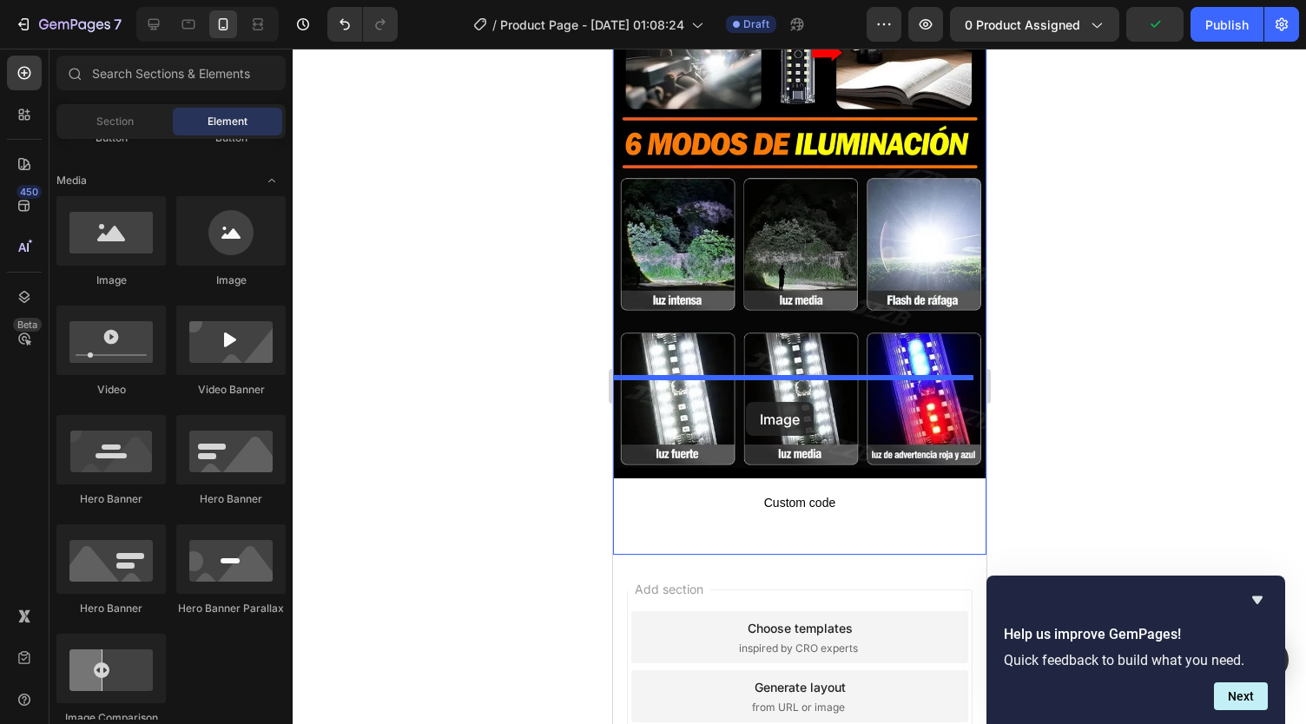
drag, startPoint x: 711, startPoint y: 263, endPoint x: 745, endPoint y: 402, distance: 143.0
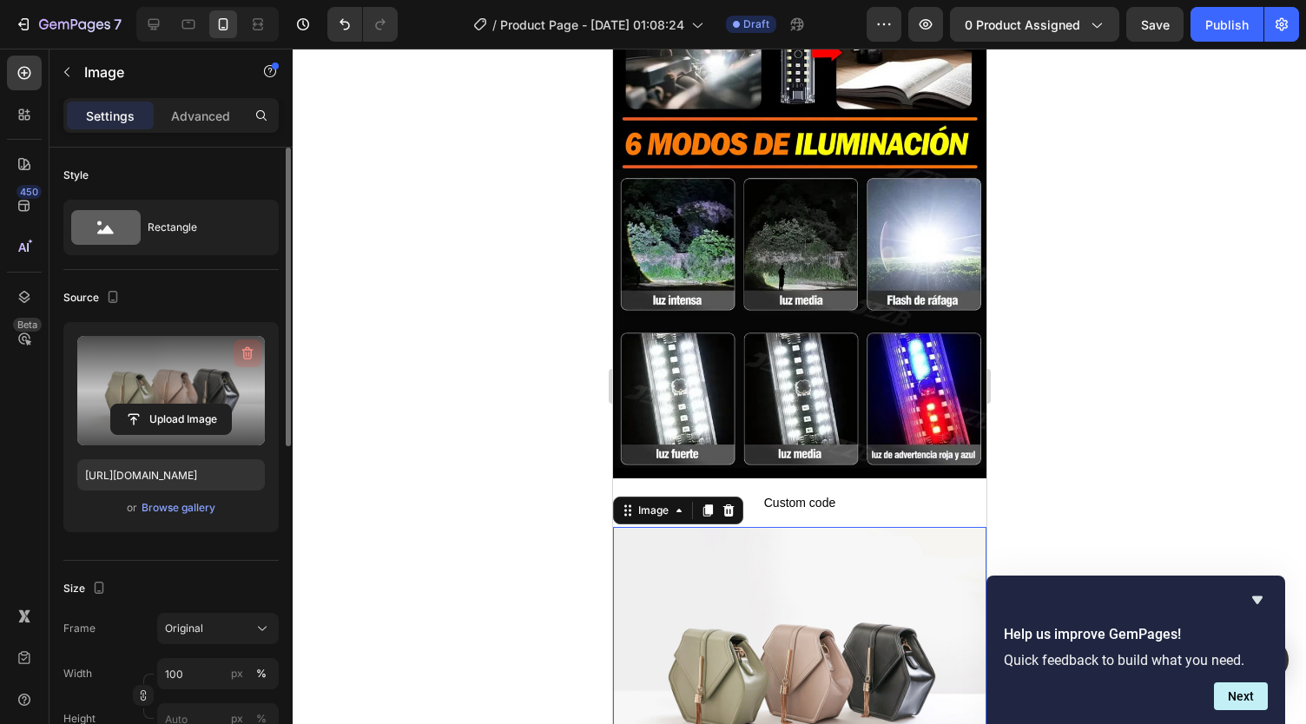
click at [241, 350] on icon "button" at bounding box center [247, 353] width 17 height 17
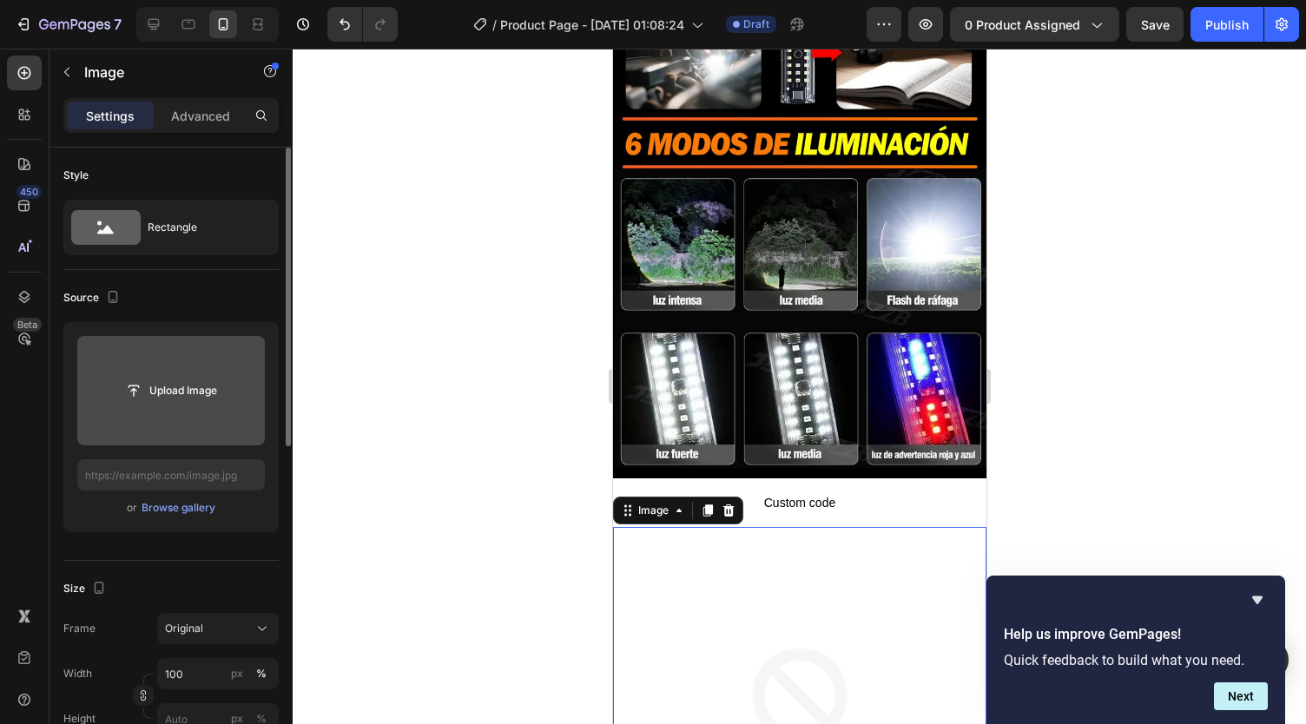
click at [175, 392] on input "file" at bounding box center [171, 391] width 120 height 30
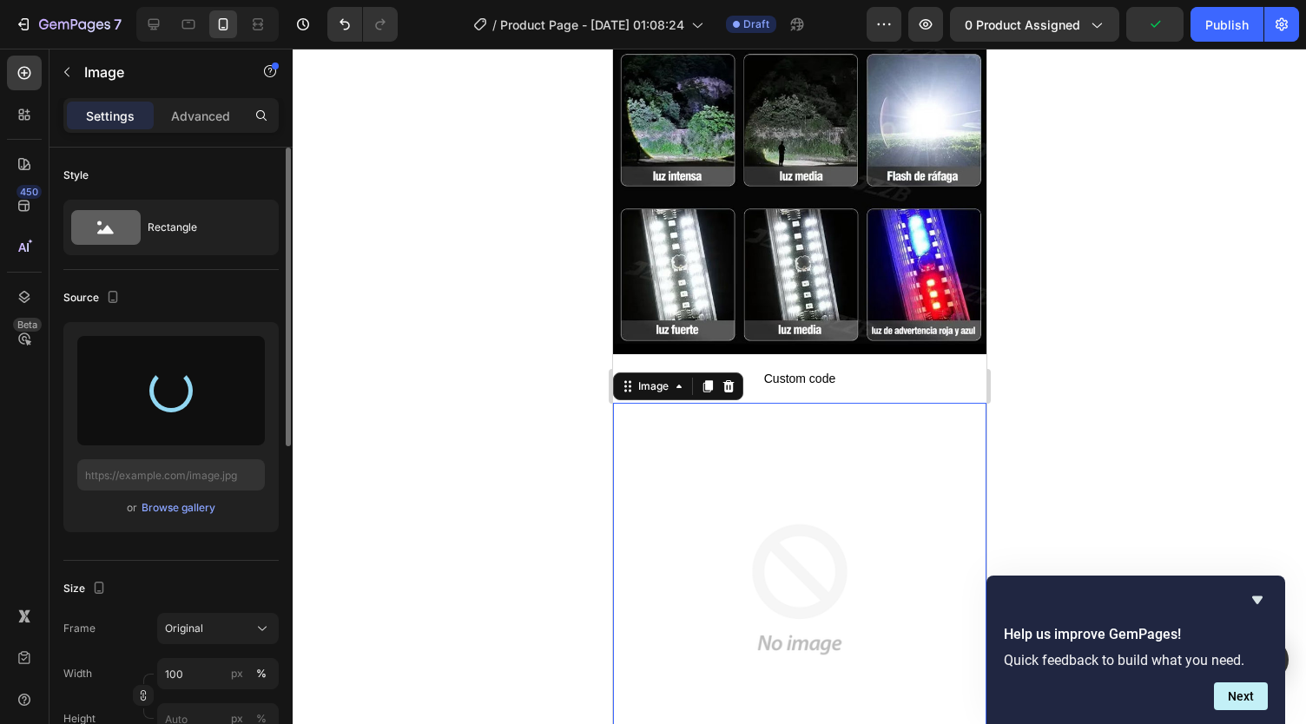
scroll to position [4321, 0]
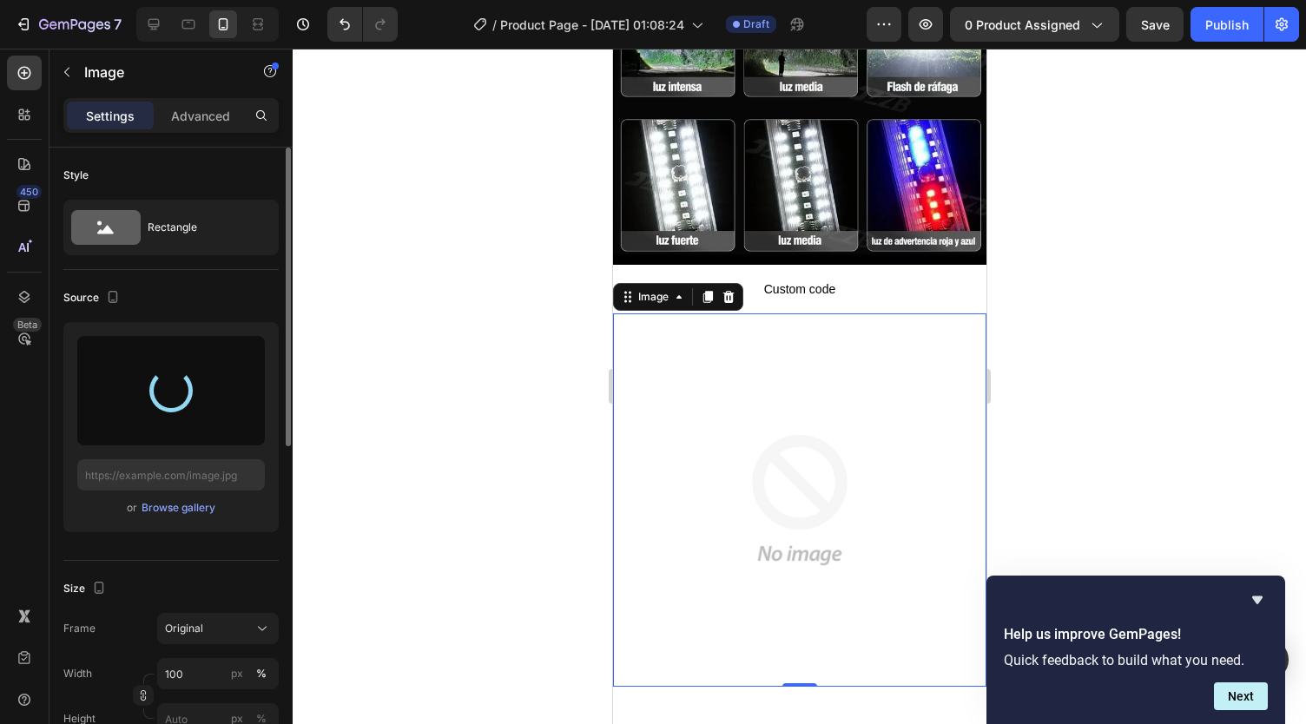
type input "https://cdn.shopify.com/s/files/1/0738/2800/8164/files/gempages_572749618484348…"
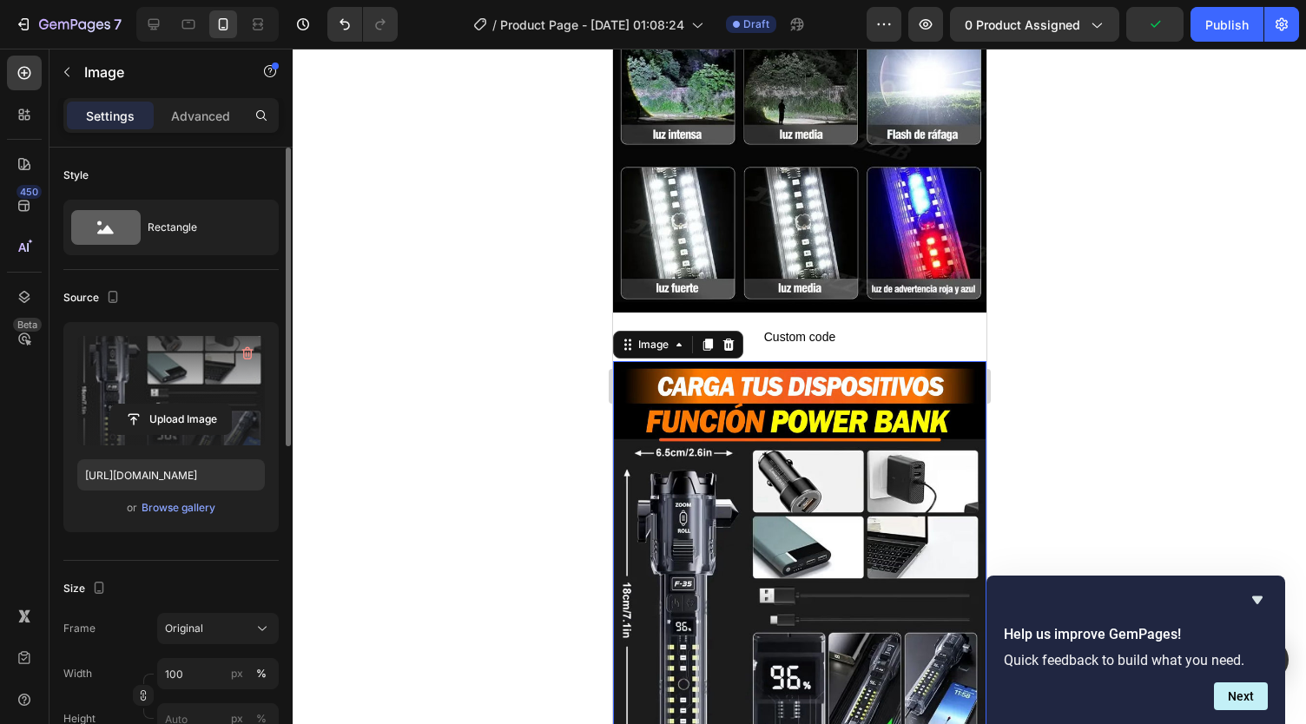
scroll to position [4273, 0]
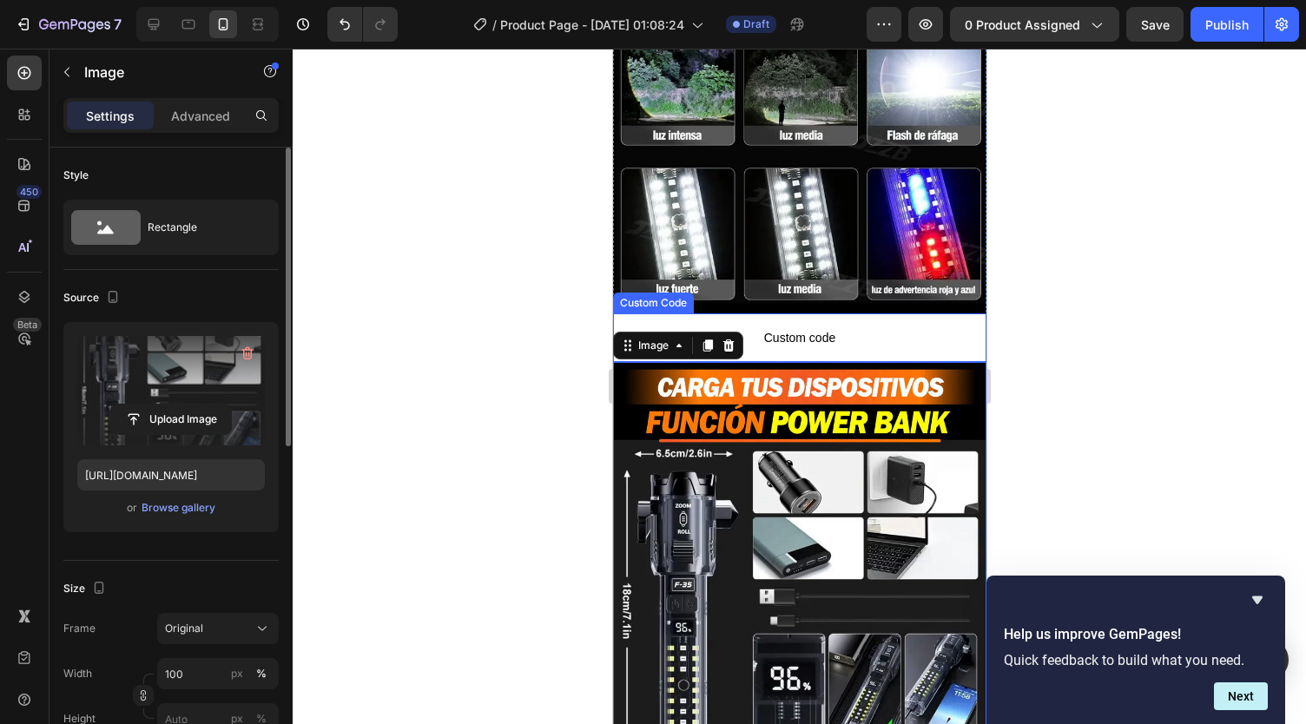
click at [785, 327] on span "Custom code" at bounding box center [798, 337] width 373 height 21
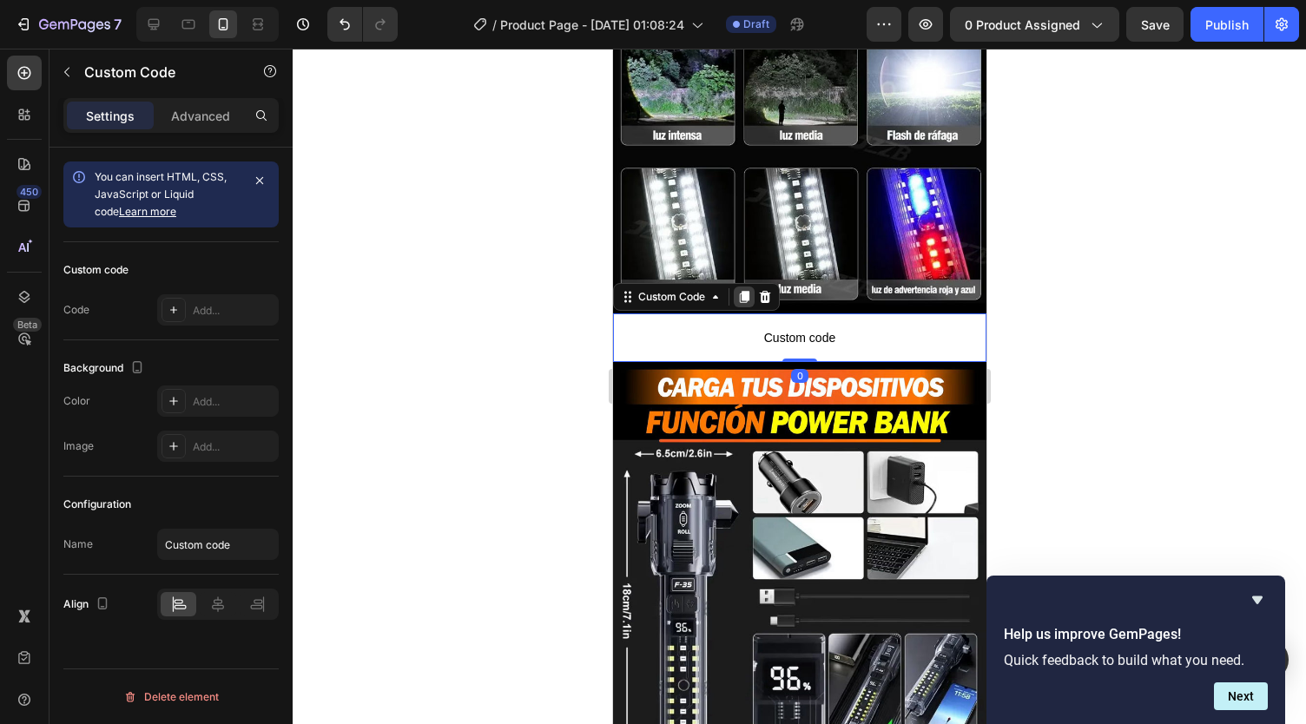
click at [742, 292] on icon at bounding box center [744, 298] width 10 height 12
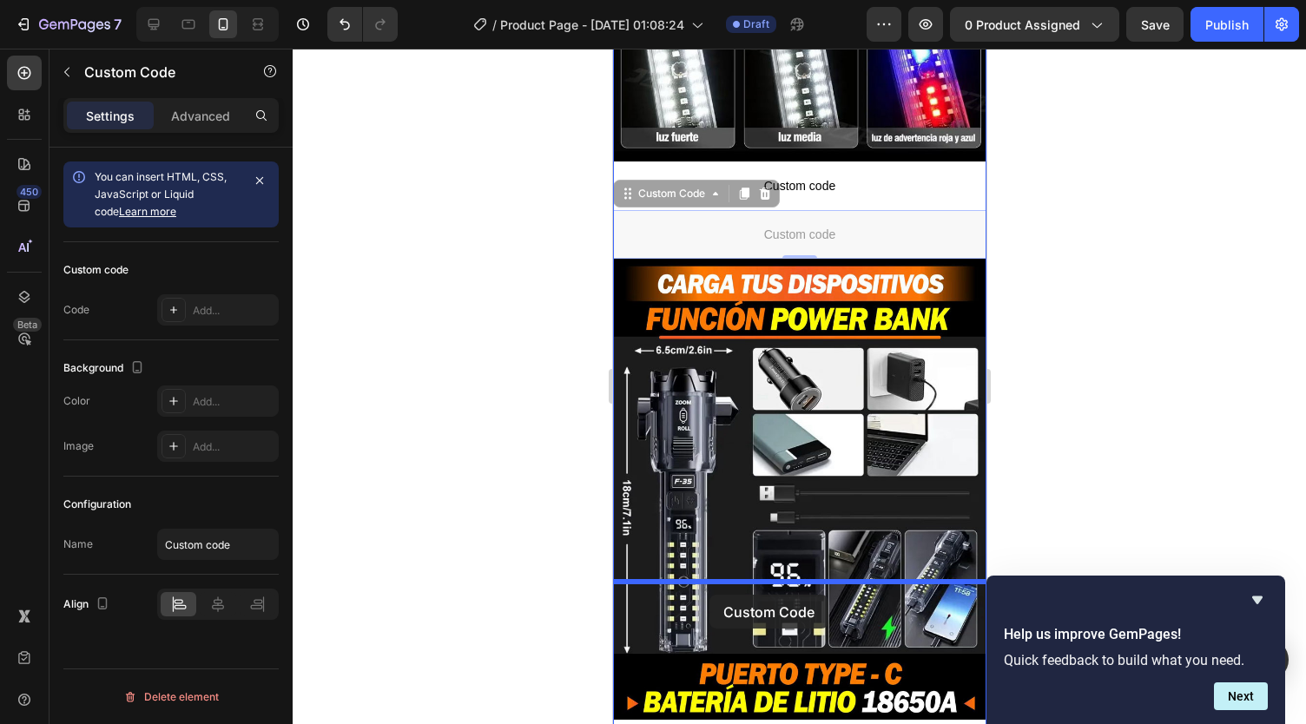
scroll to position [4436, 0]
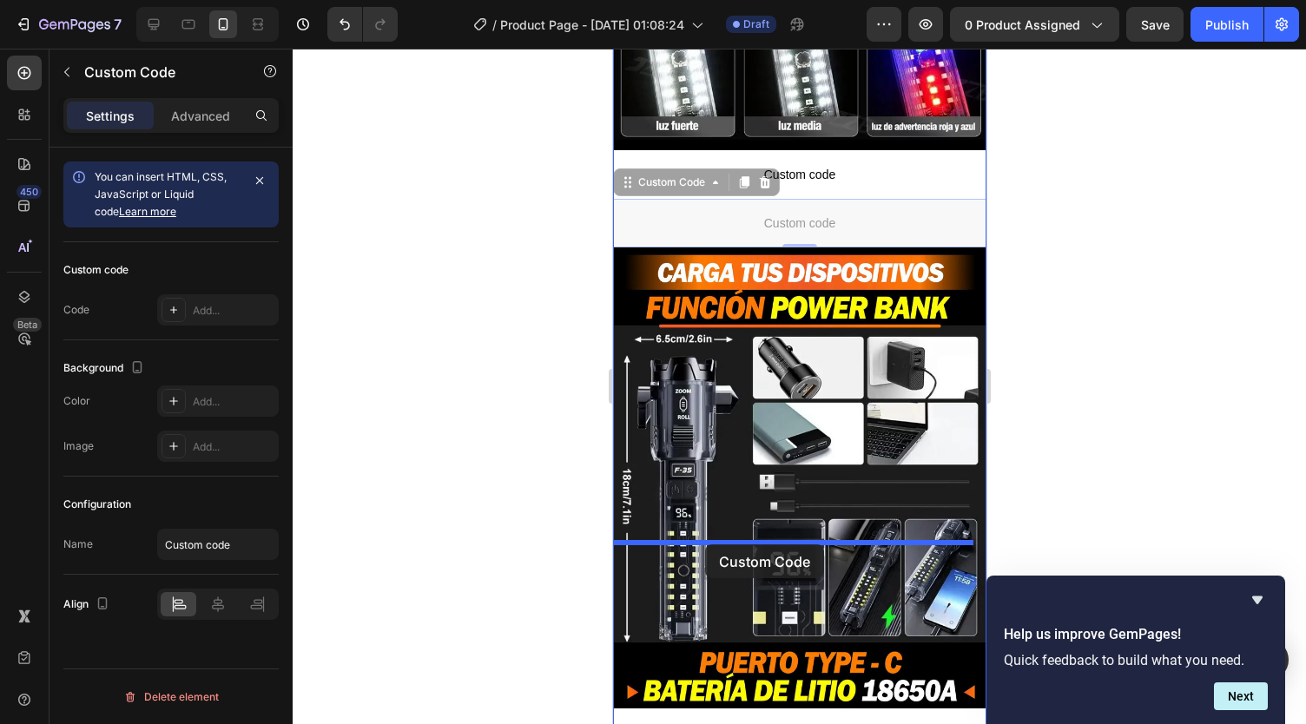
drag, startPoint x: 696, startPoint y: 192, endPoint x: 704, endPoint y: 544, distance: 352.7
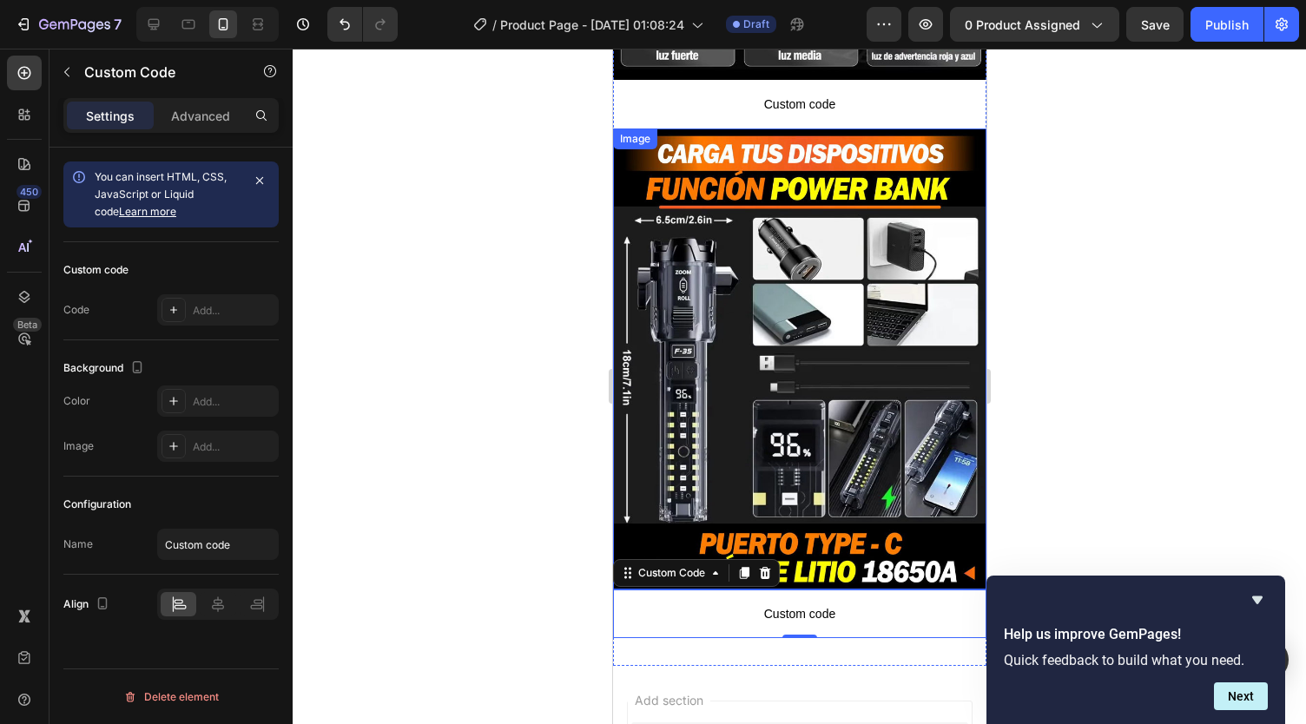
scroll to position [4509, 0]
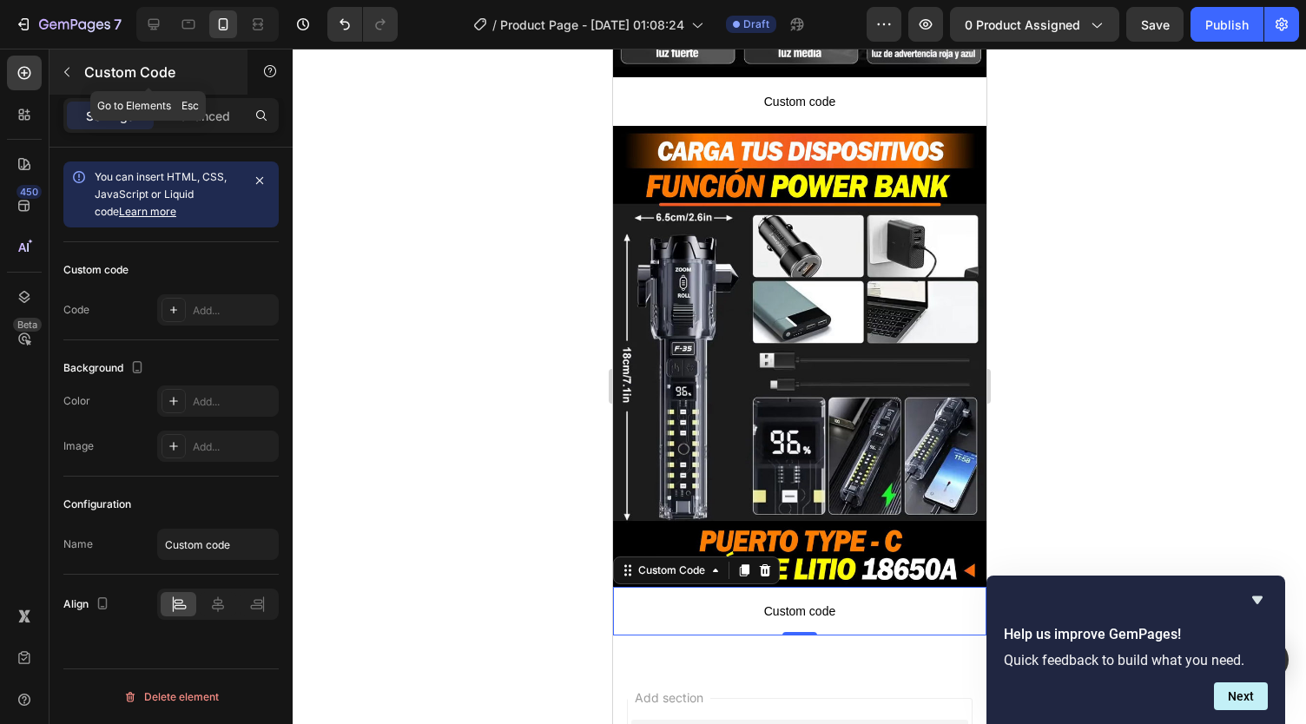
click at [75, 69] on button "button" at bounding box center [67, 72] width 28 height 28
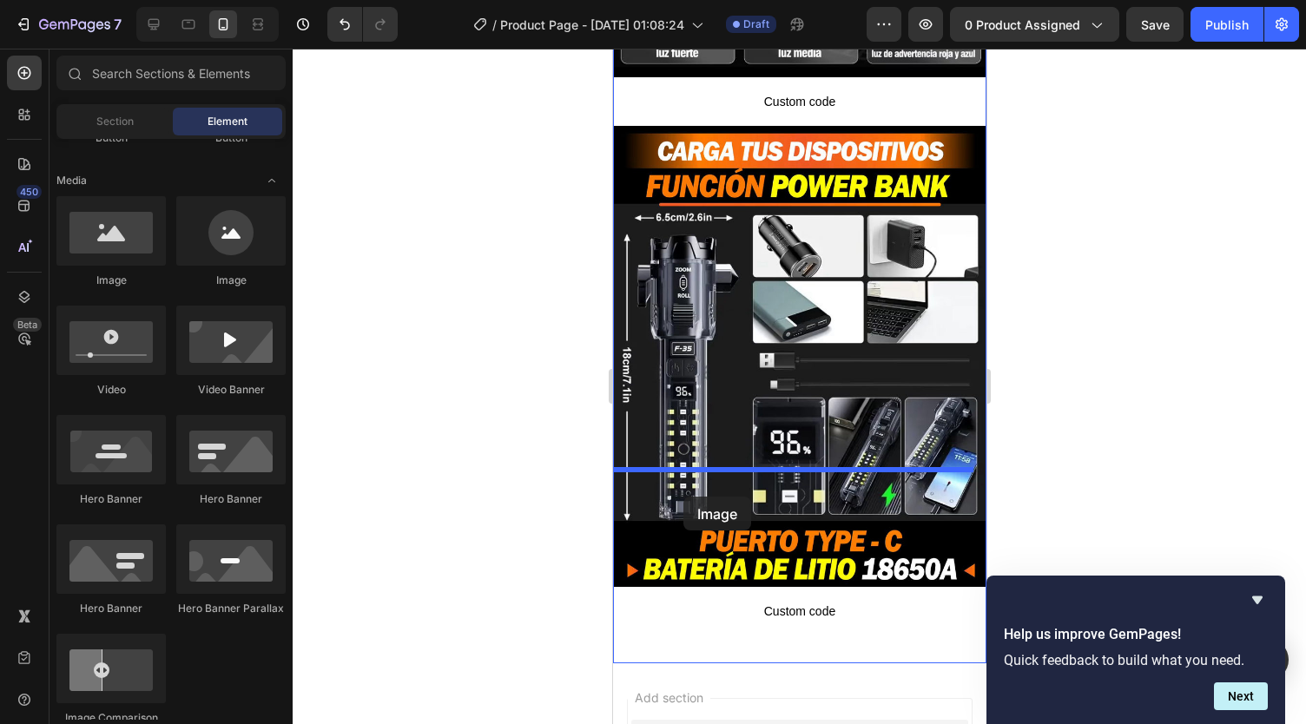
drag, startPoint x: 737, startPoint y: 283, endPoint x: 1066, endPoint y: 453, distance: 370.5
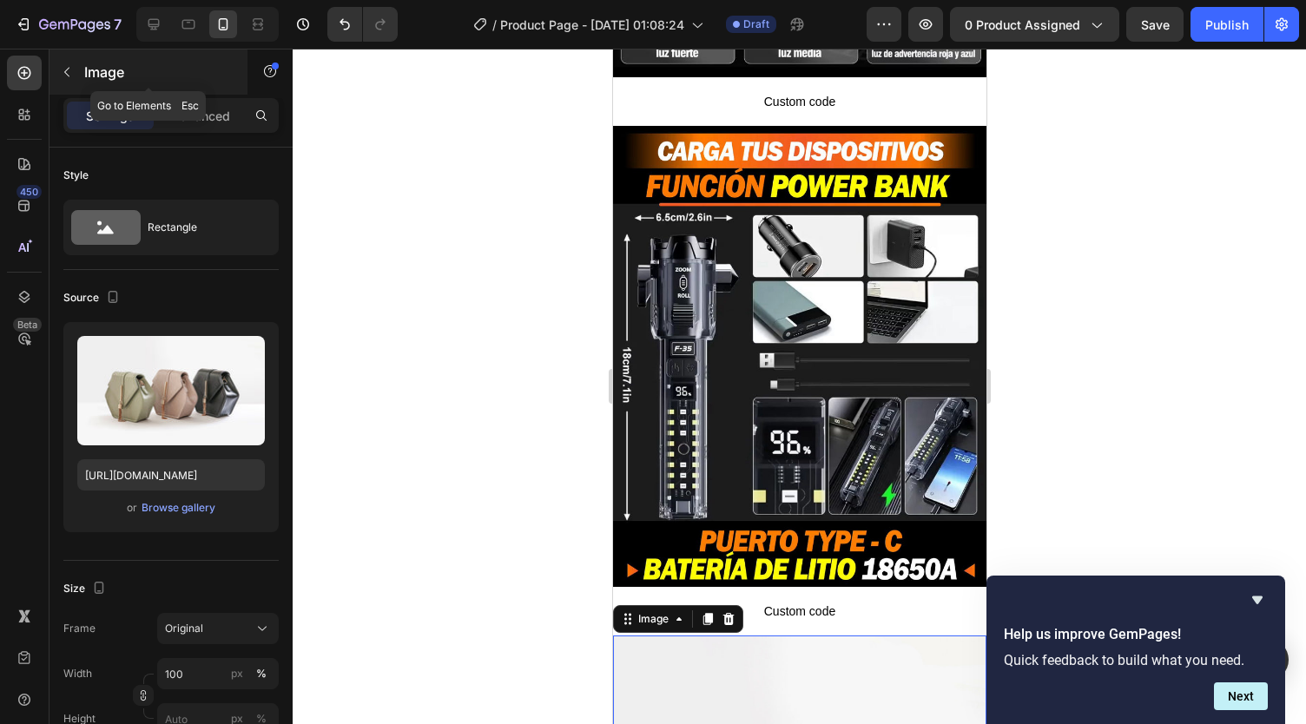
click at [71, 74] on icon "button" at bounding box center [67, 72] width 14 height 14
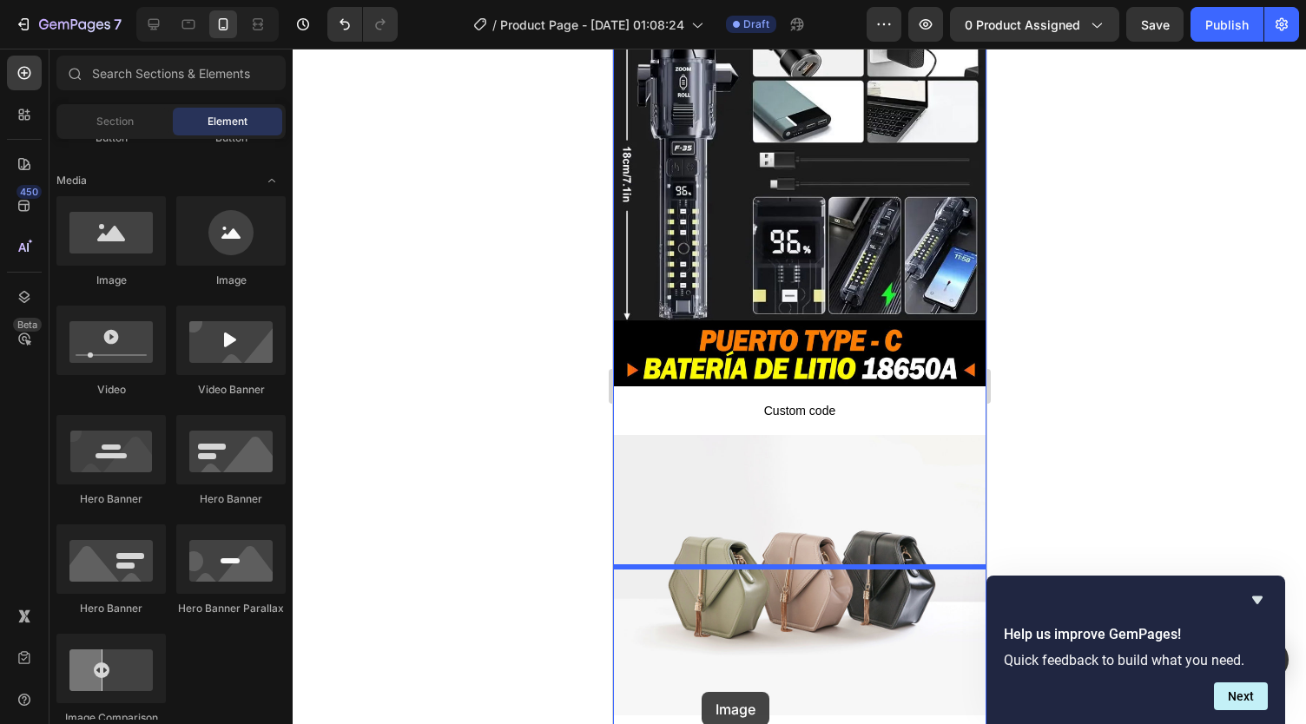
scroll to position [4716, 0]
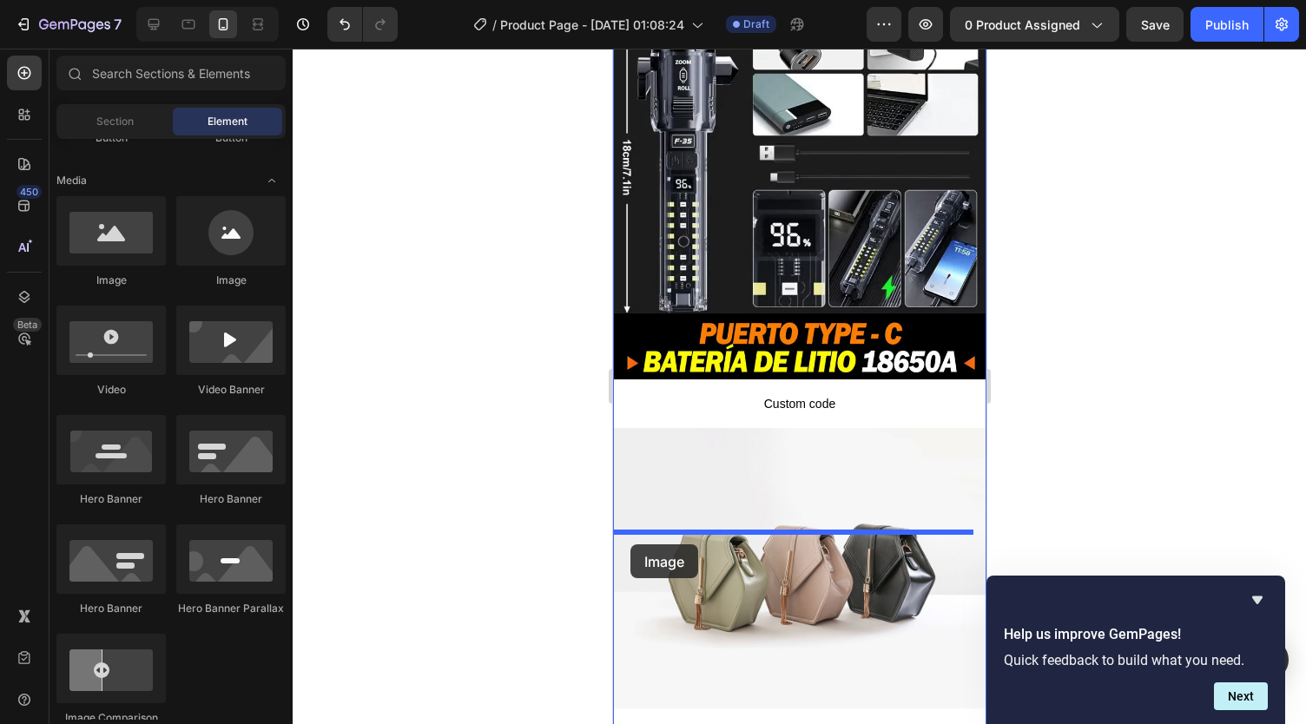
drag, startPoint x: 101, startPoint y: 227, endPoint x: 567, endPoint y: 532, distance: 557.6
click at [567, 0] on div "7 Version history / Product Page - Sep 27, 01:08:24 Draft Preview 0 product ass…" at bounding box center [653, 0] width 1306 height 0
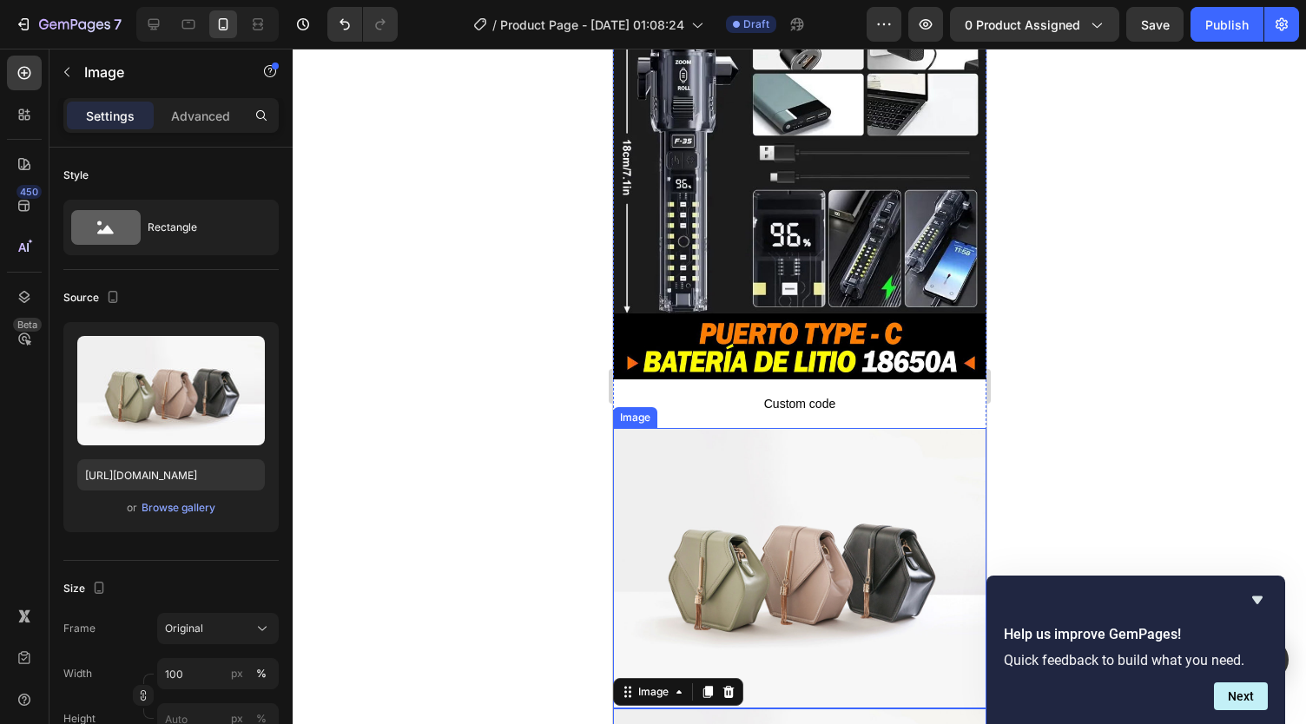
click at [737, 428] on img at bounding box center [798, 568] width 373 height 280
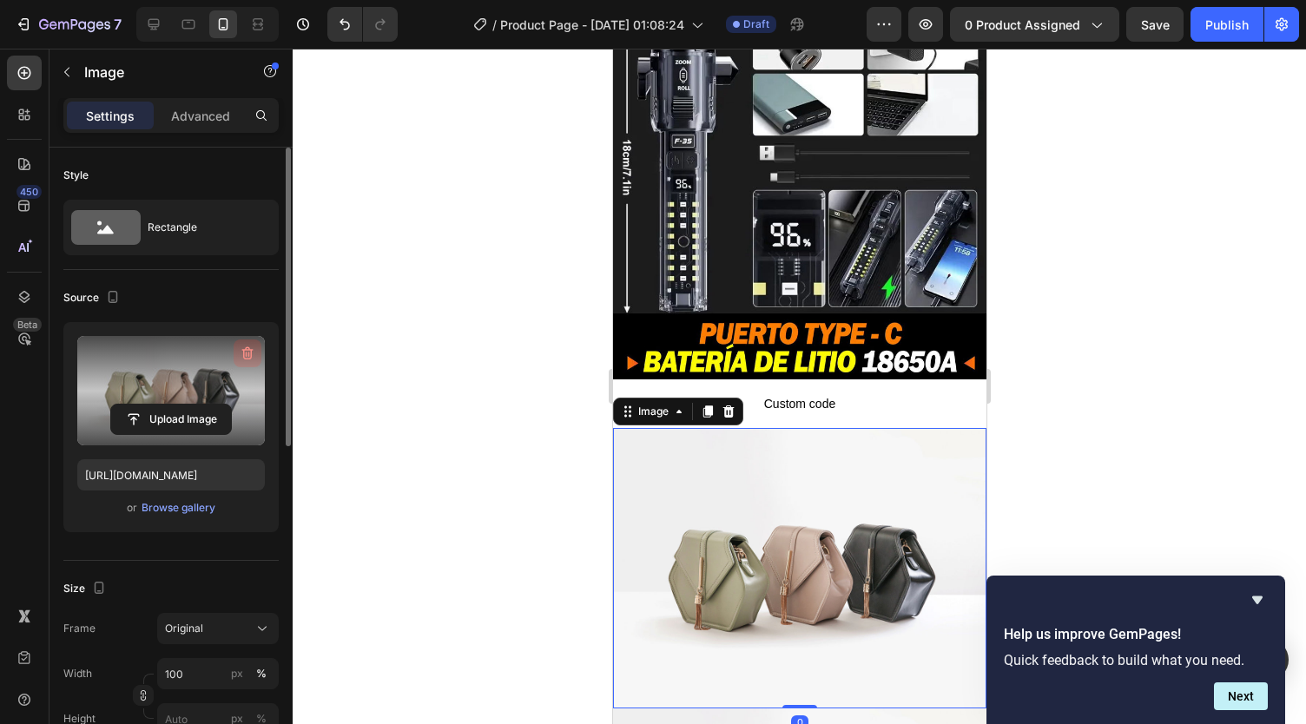
click at [245, 359] on icon "button" at bounding box center [247, 353] width 17 height 17
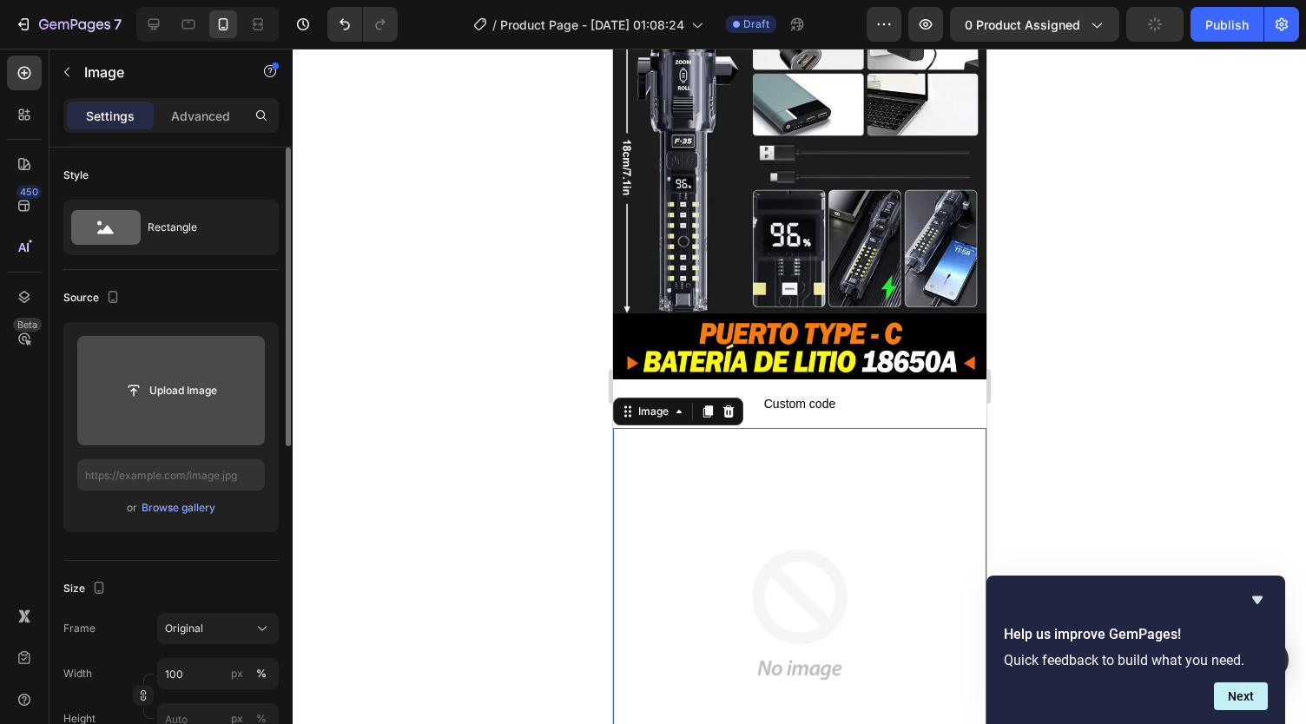
click at [197, 388] on input "file" at bounding box center [171, 391] width 120 height 30
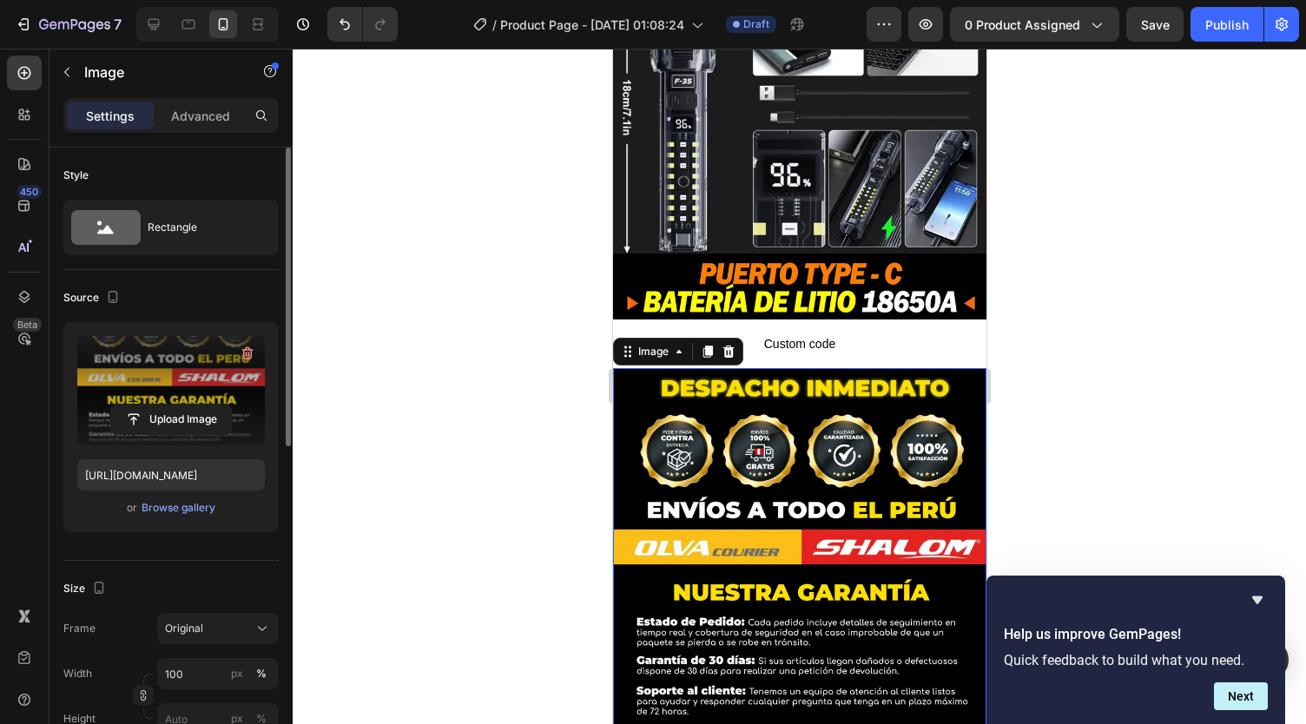
scroll to position [4784, 0]
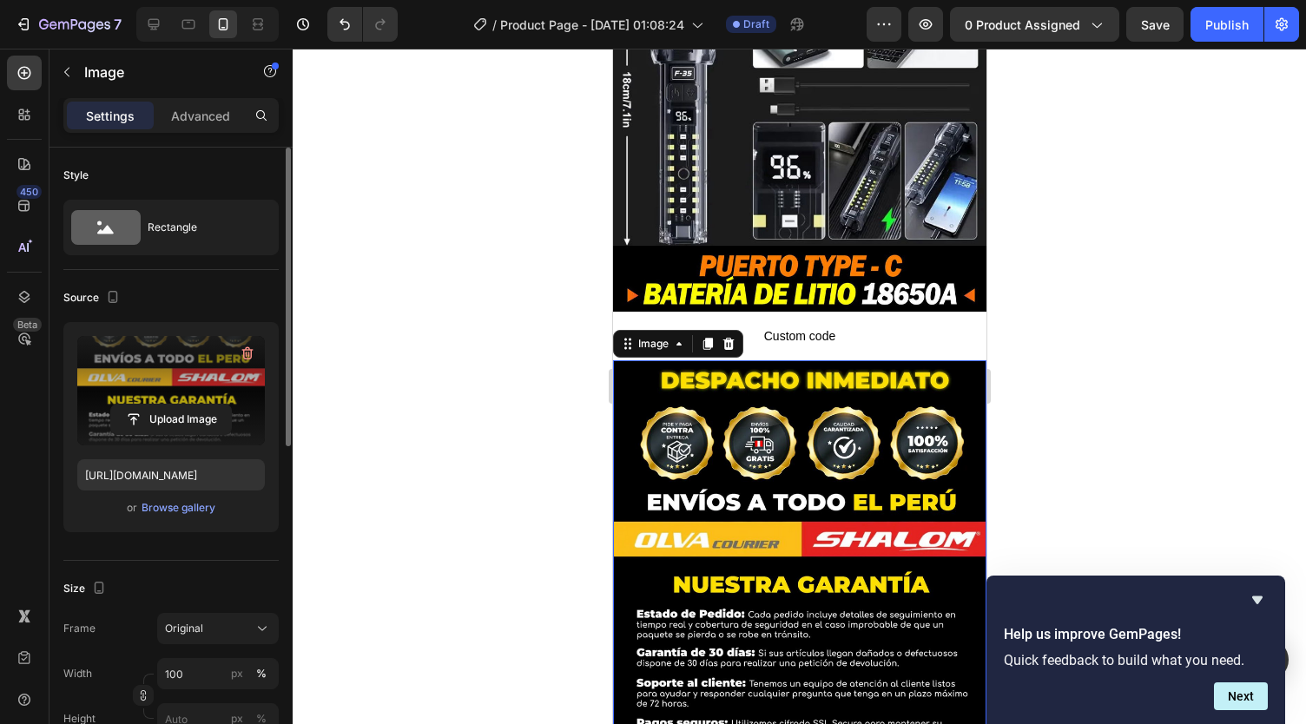
click at [776, 367] on img at bounding box center [798, 566] width 373 height 412
click at [195, 419] on input "file" at bounding box center [171, 420] width 120 height 30
type input "https://cdn.shopify.com/s/files/1/0738/2800/8164/files/gempages_572749618484348…"
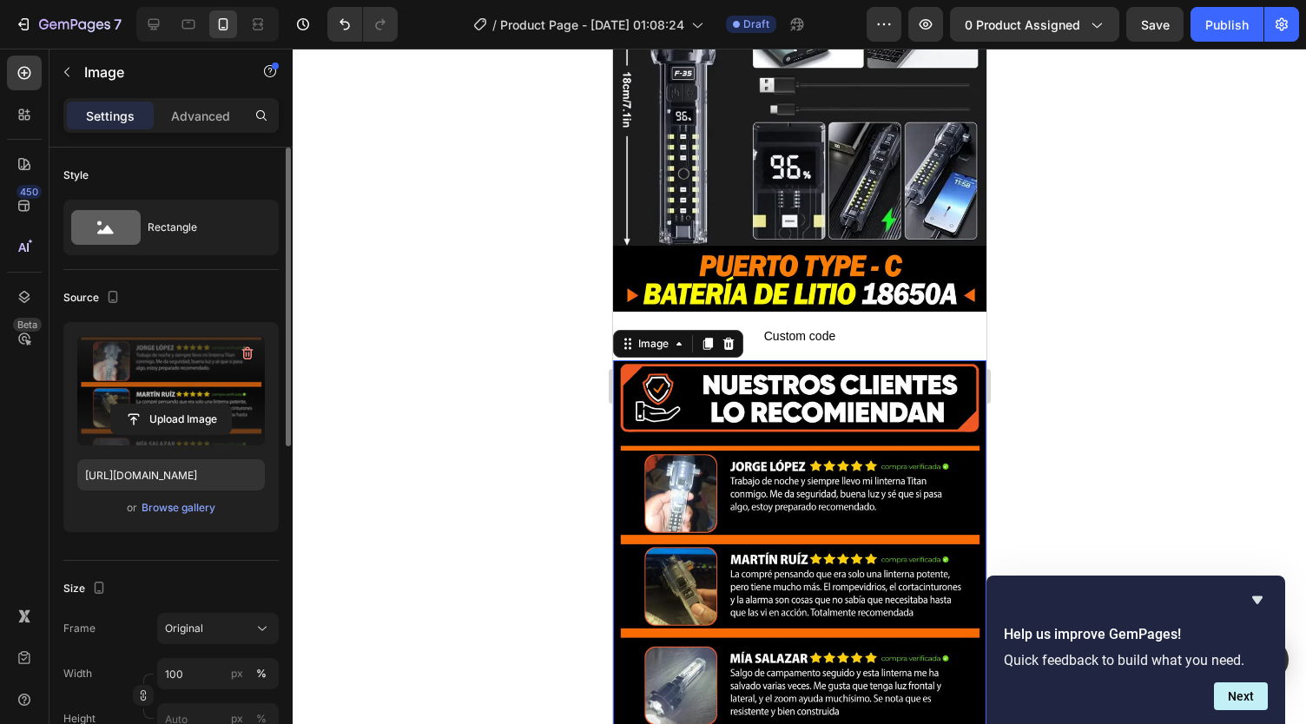
click at [1039, 527] on div at bounding box center [799, 387] width 1013 height 676
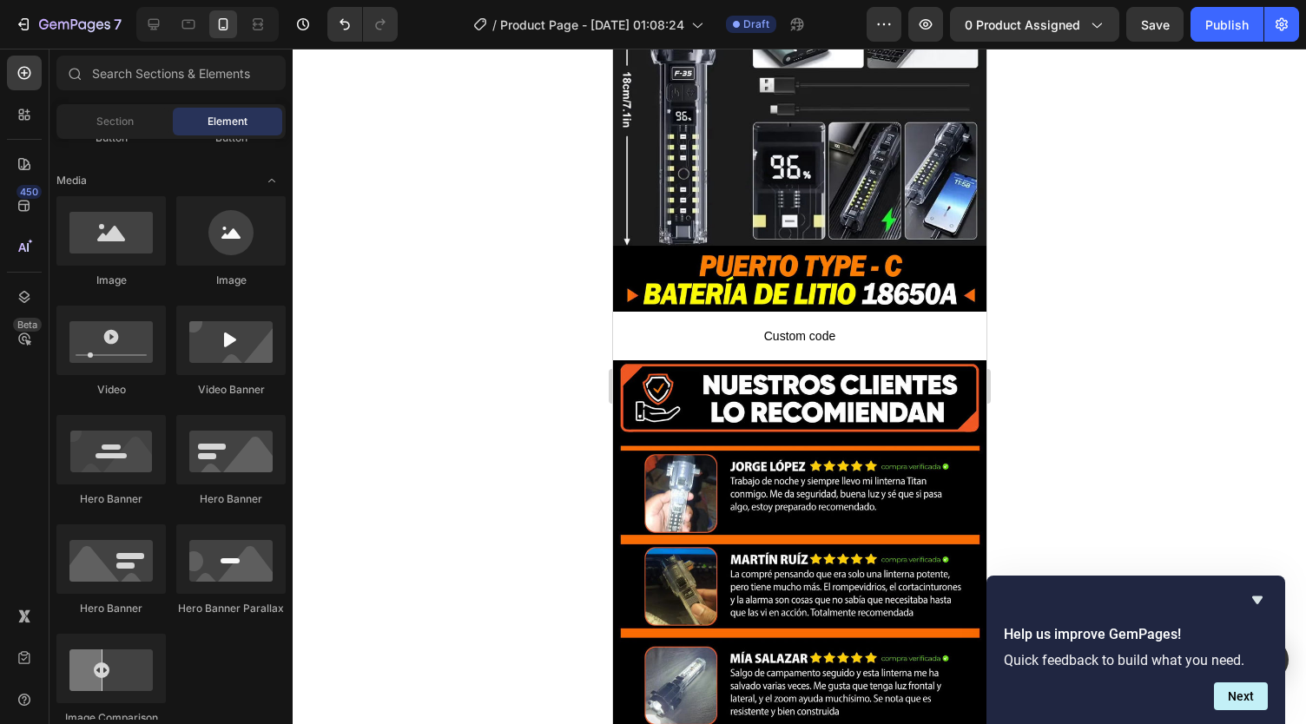
click at [1039, 527] on div at bounding box center [799, 387] width 1013 height 676
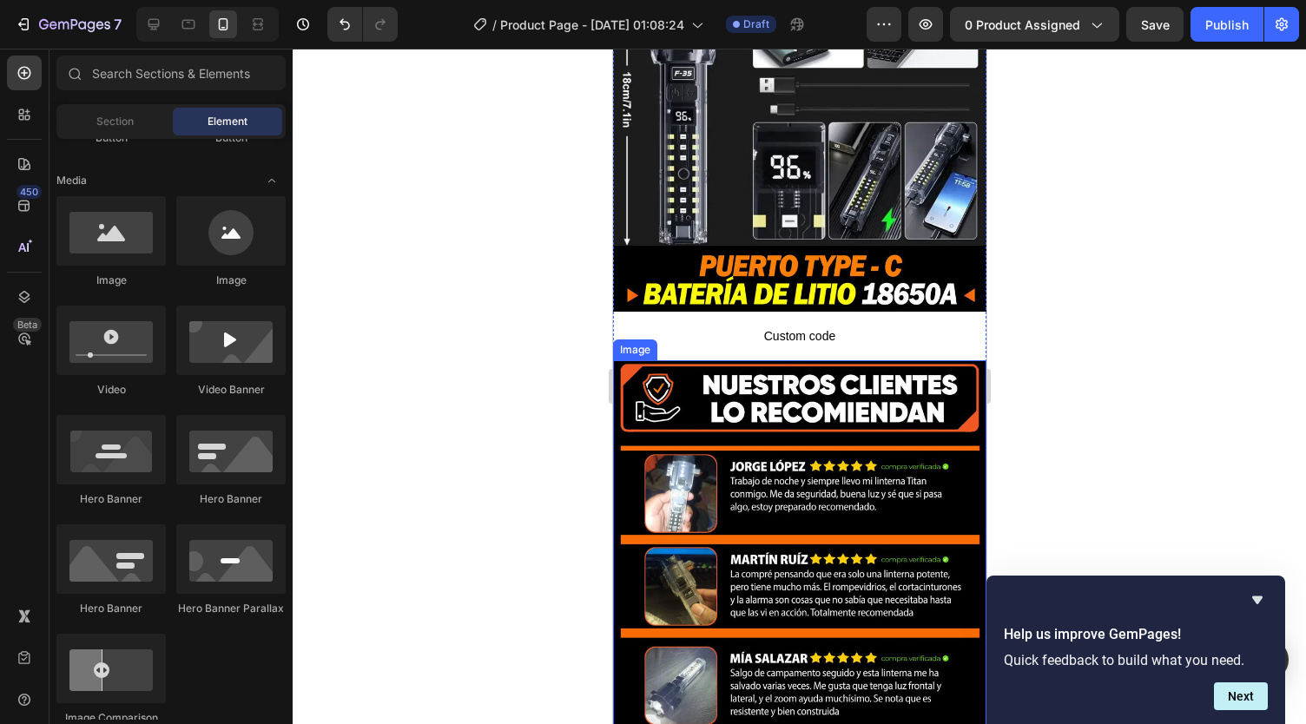
drag, startPoint x: 1651, startPoint y: 576, endPoint x: 943, endPoint y: 432, distance: 722.1
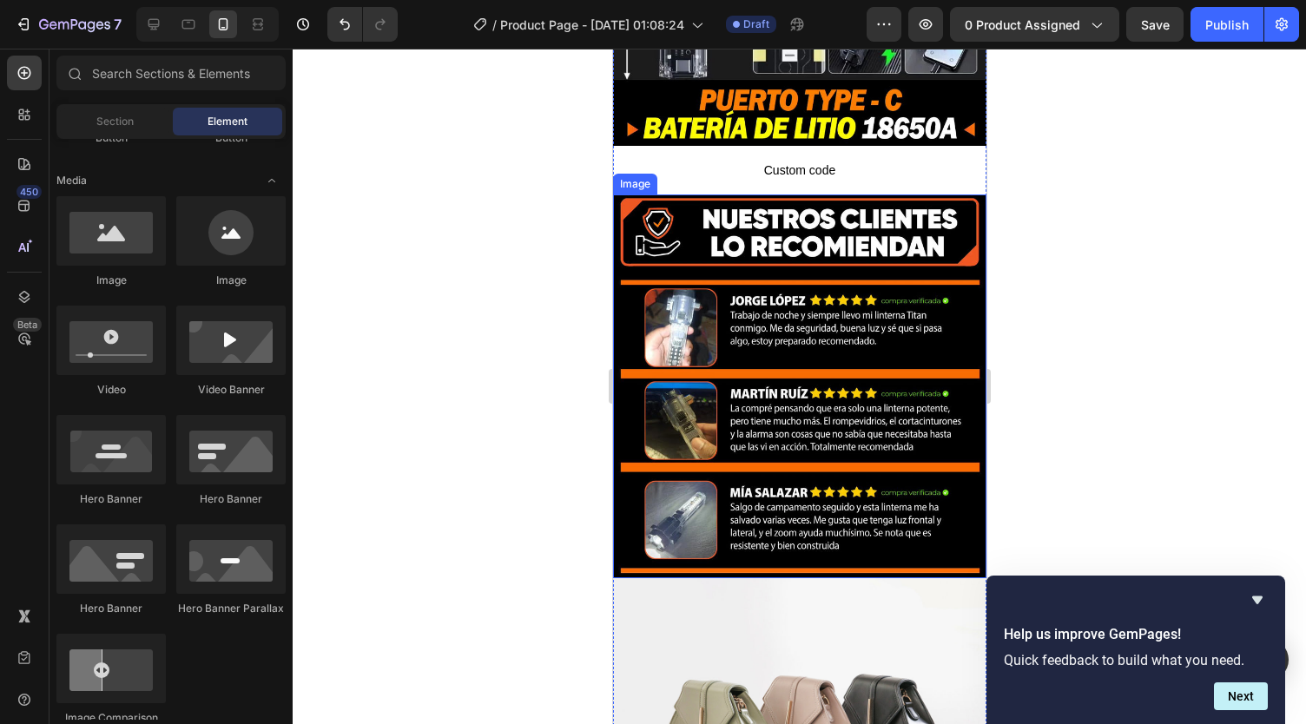
scroll to position [4991, 0]
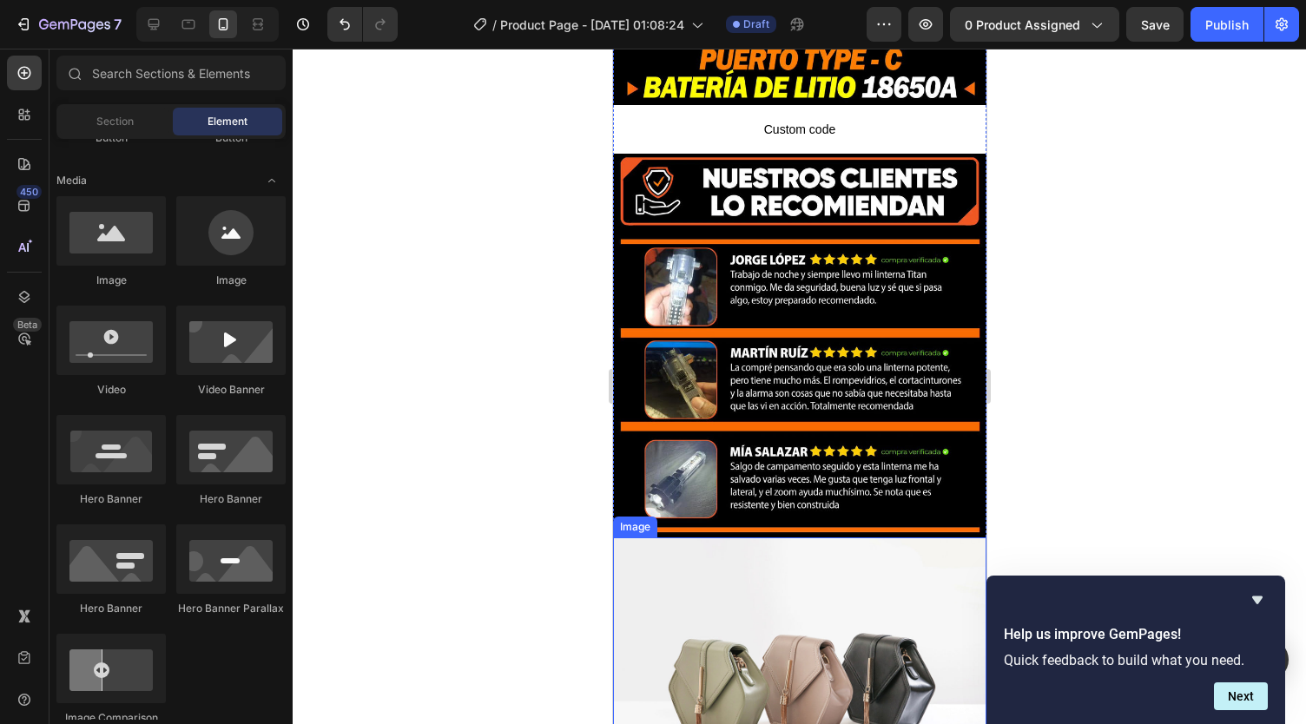
click at [745, 538] on img at bounding box center [798, 678] width 373 height 280
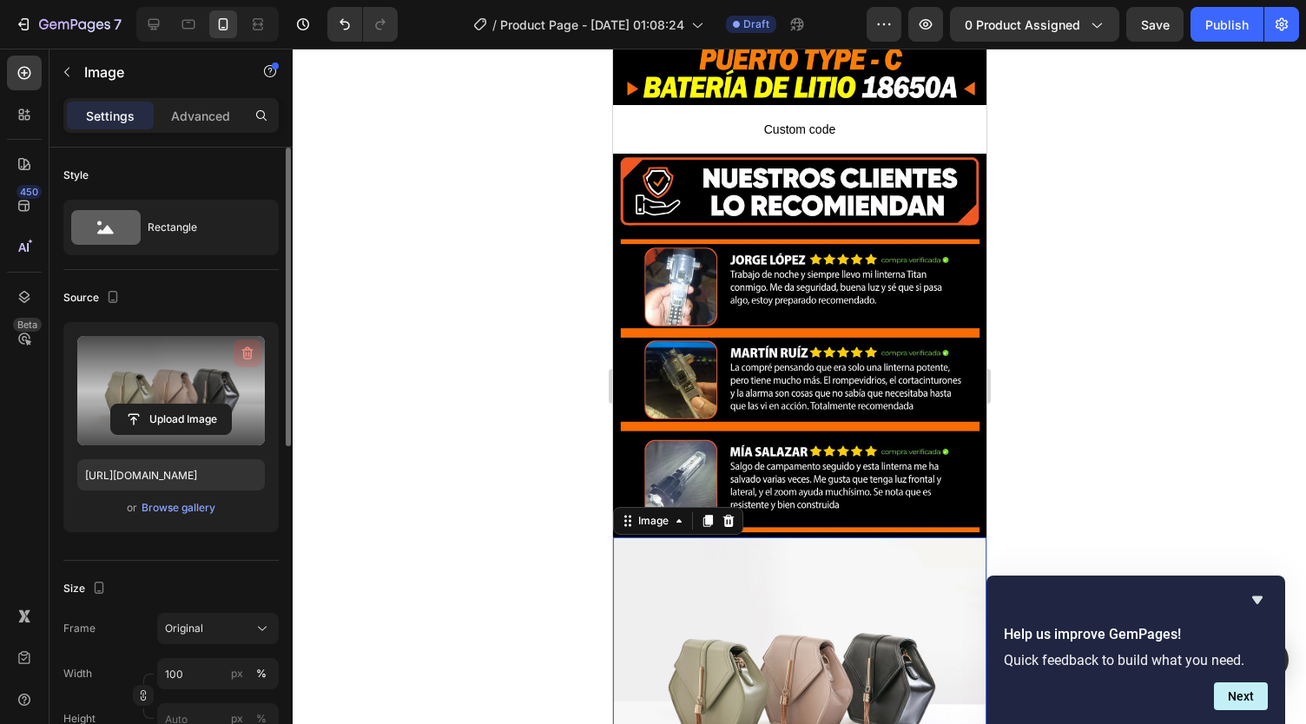
click at [245, 359] on icon "button" at bounding box center [247, 353] width 17 height 17
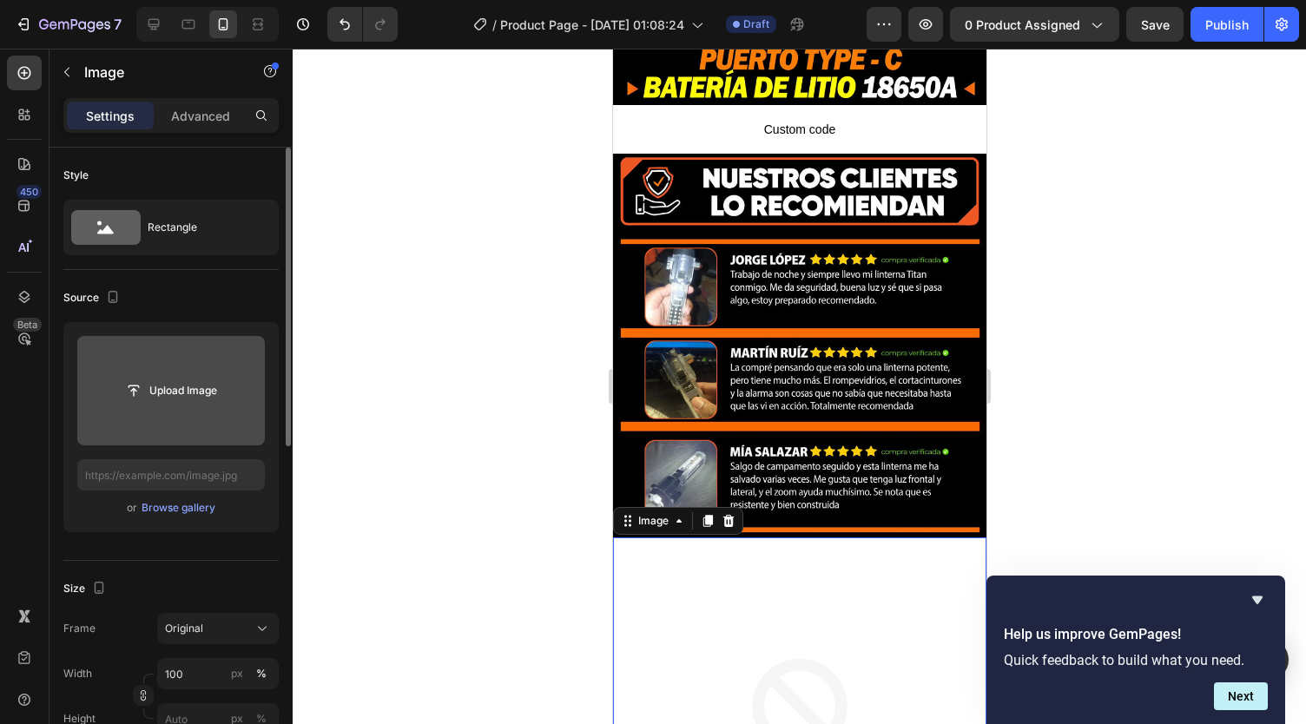
click at [175, 393] on input "file" at bounding box center [171, 391] width 120 height 30
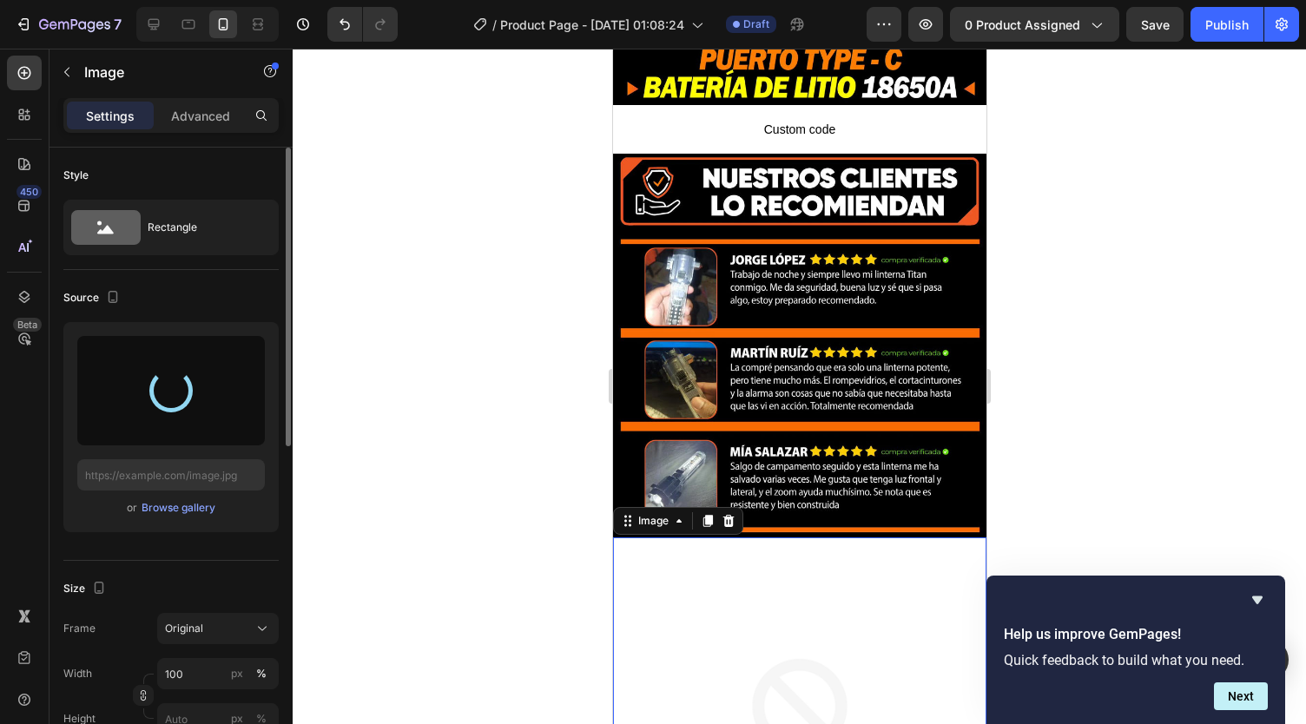
type input "https://cdn.shopify.com/s/files/1/0738/2800/8164/files/gempages_572749618484348…"
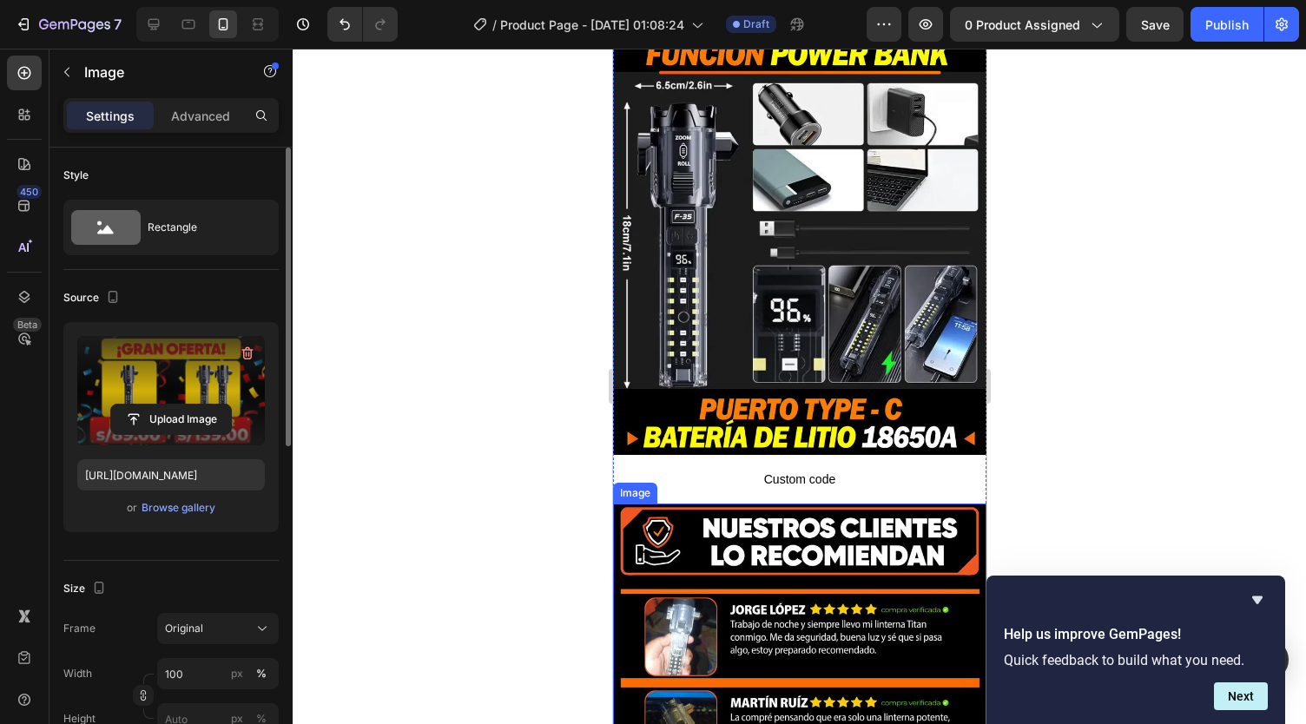
scroll to position [4636, 0]
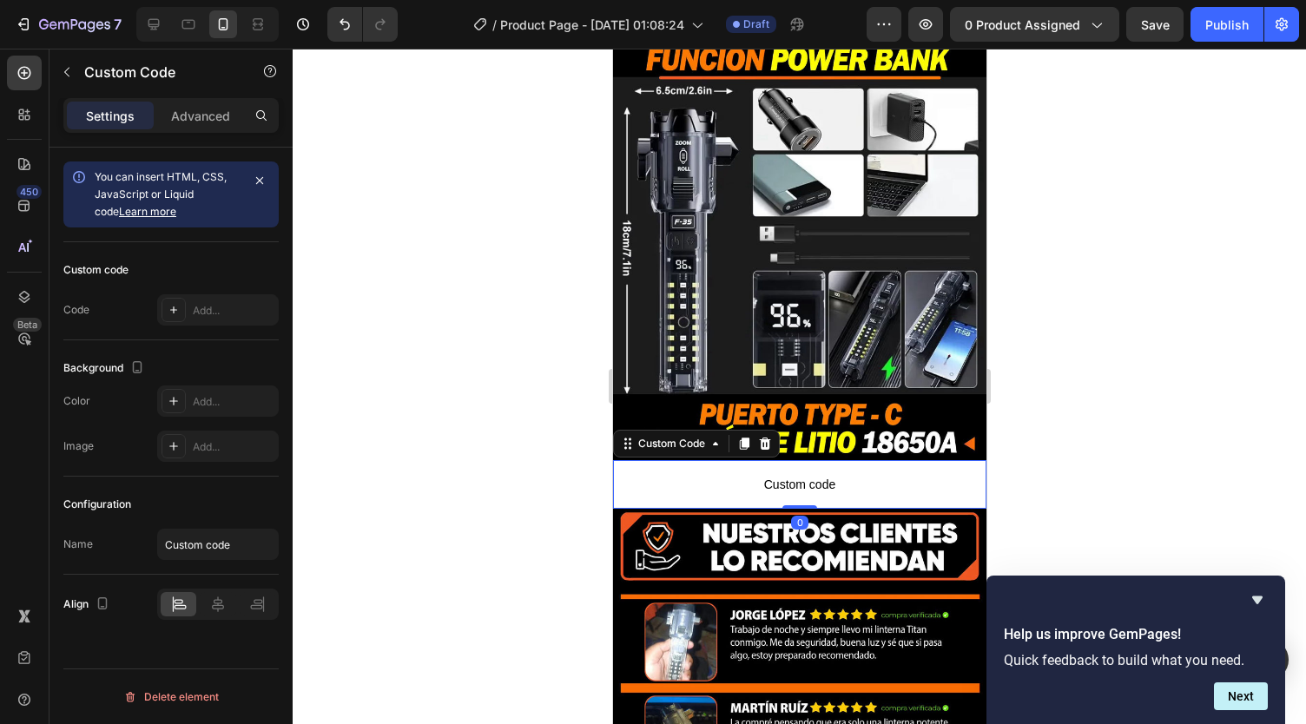
click at [750, 474] on span "Custom code" at bounding box center [798, 484] width 373 height 21
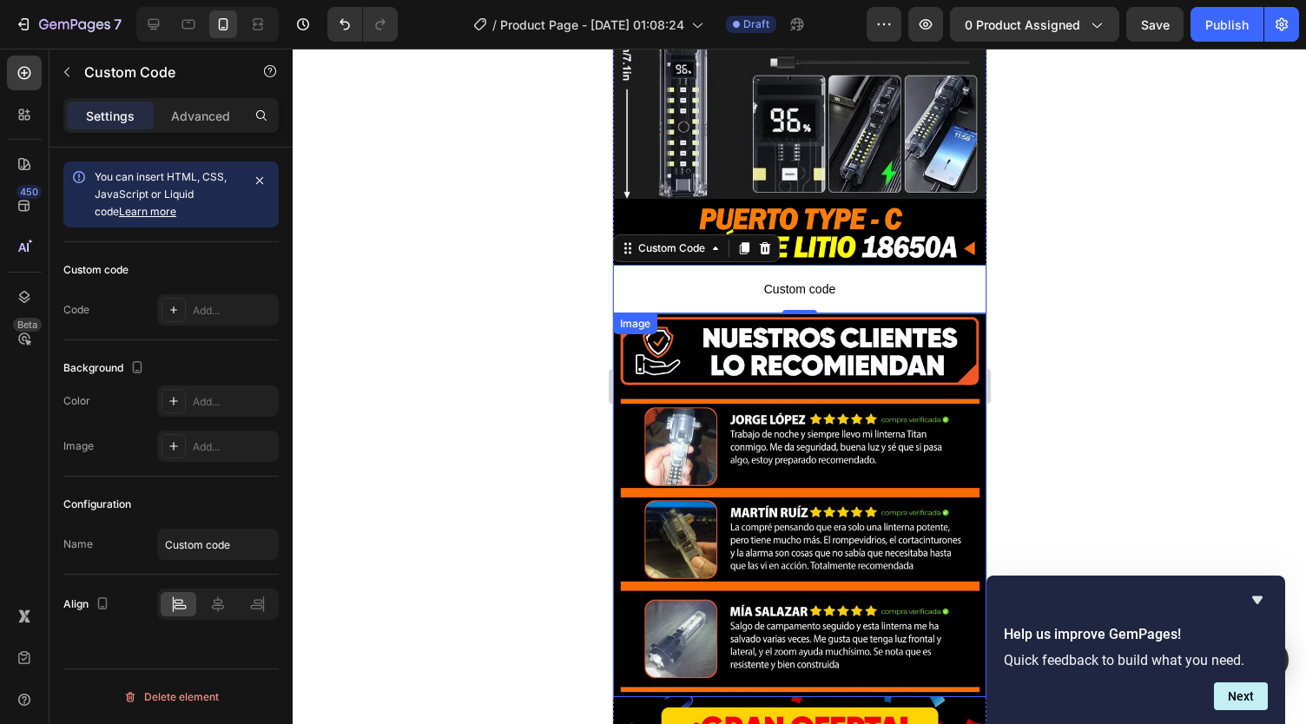
scroll to position [4830, 0]
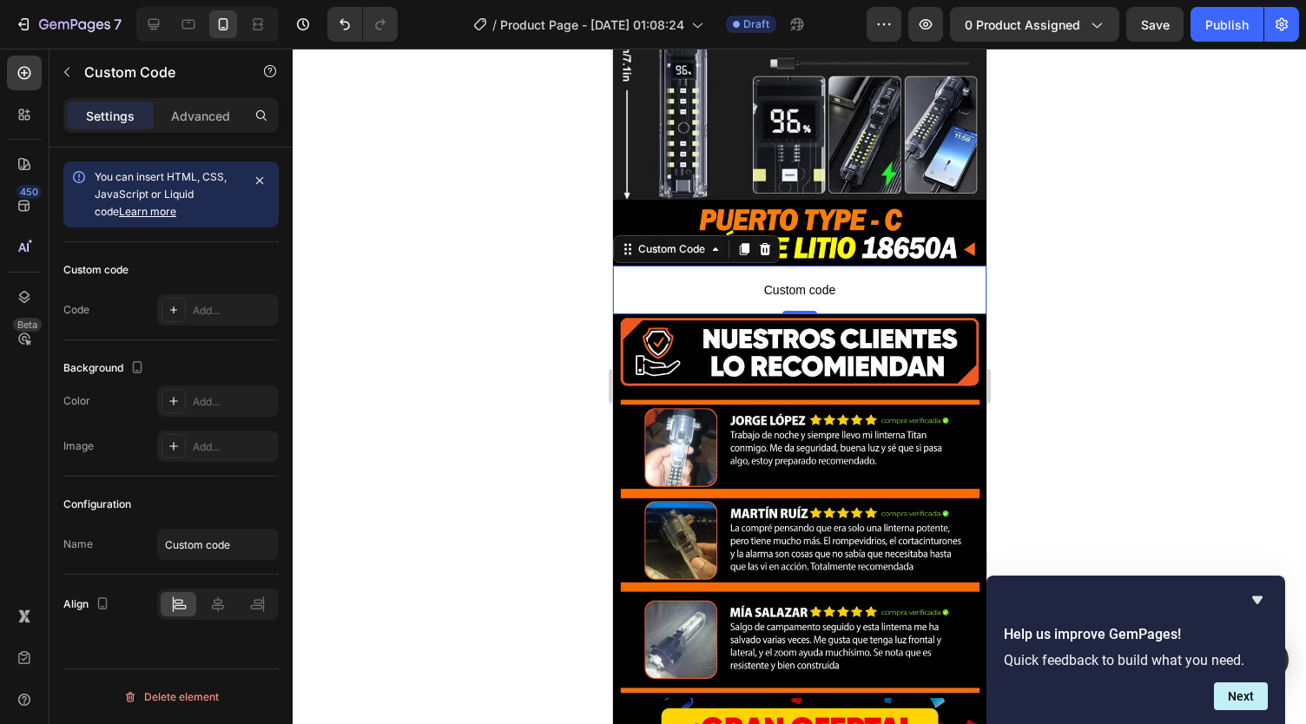
click at [733, 266] on p "Custom code" at bounding box center [798, 290] width 373 height 49
click at [742, 243] on icon at bounding box center [744, 249] width 10 height 12
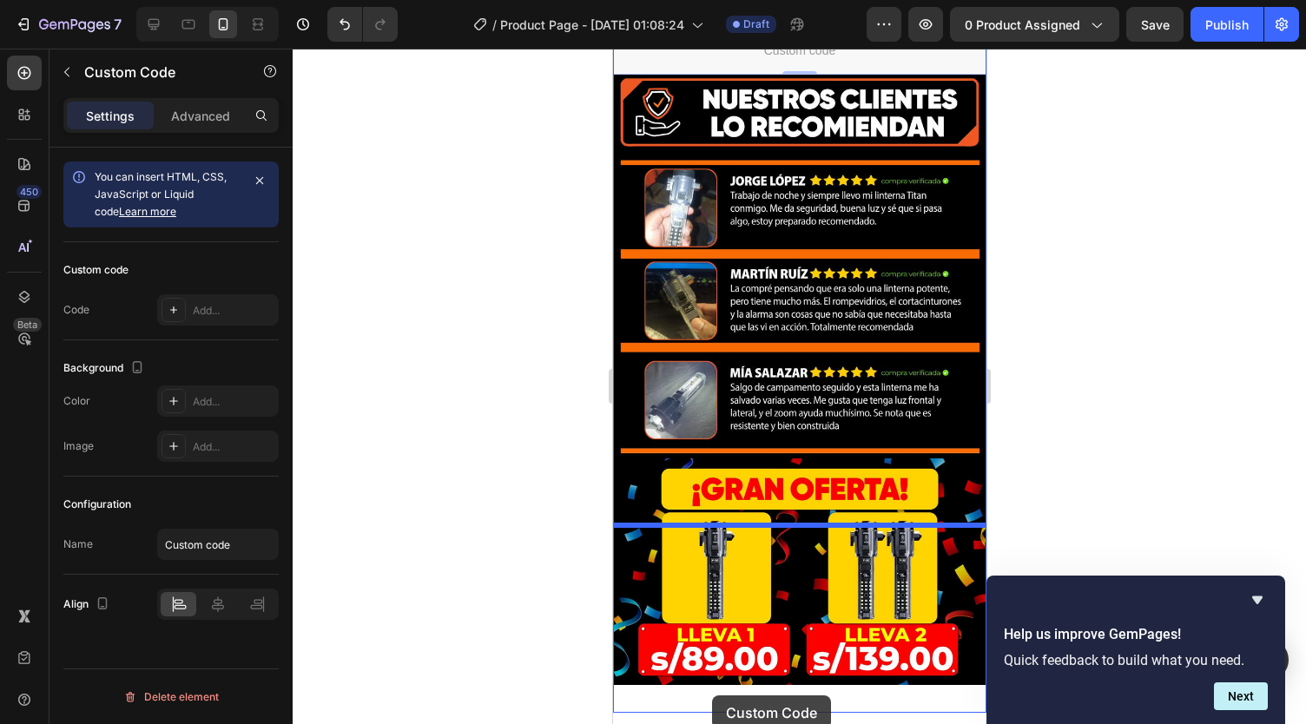
scroll to position [5207, 0]
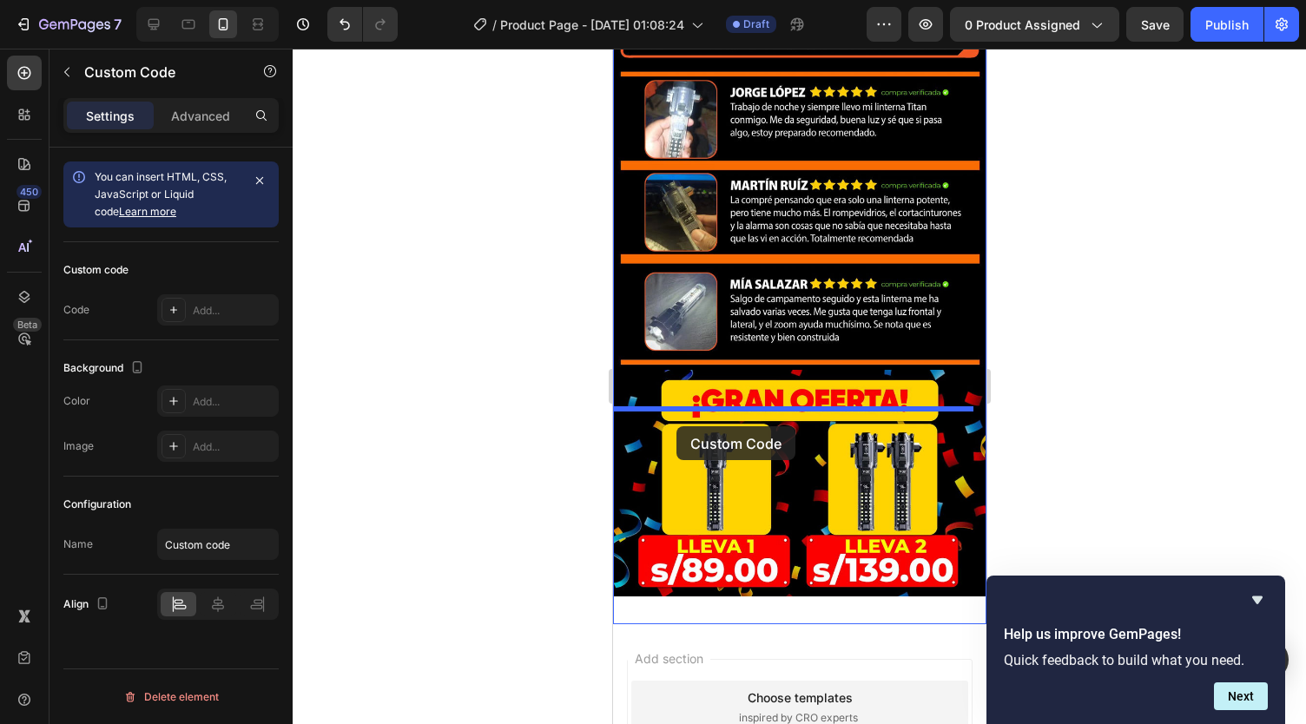
drag, startPoint x: 710, startPoint y: 135, endPoint x: 649, endPoint y: 400, distance: 272.8
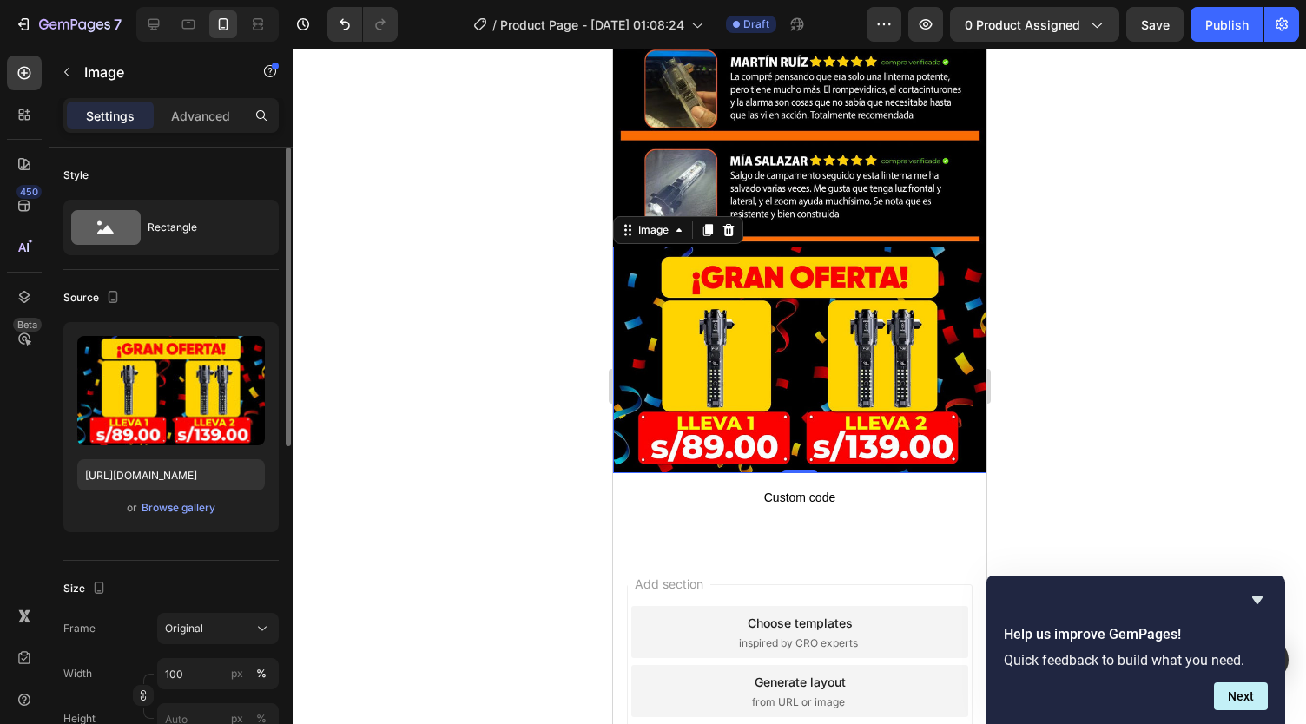
scroll to position [5287, 0]
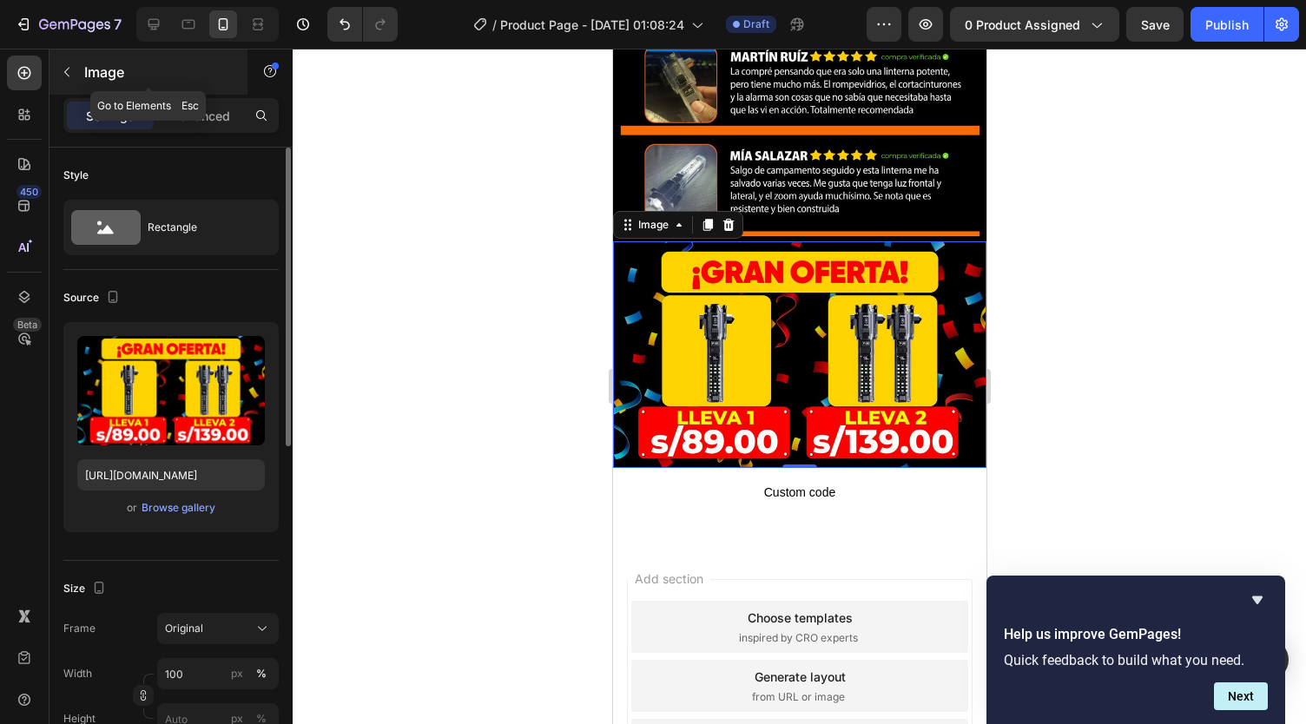
click at [71, 72] on icon "button" at bounding box center [67, 72] width 14 height 14
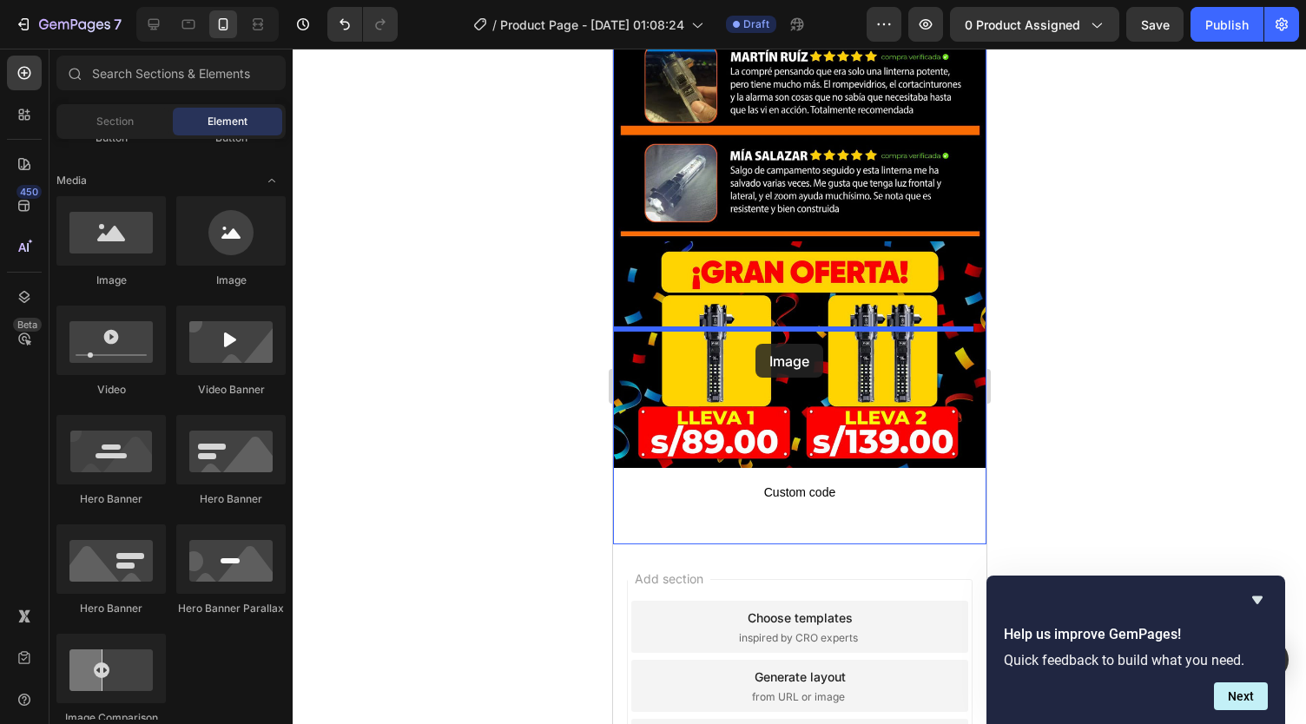
drag, startPoint x: 737, startPoint y: 299, endPoint x: 1043, endPoint y: 327, distance: 306.9
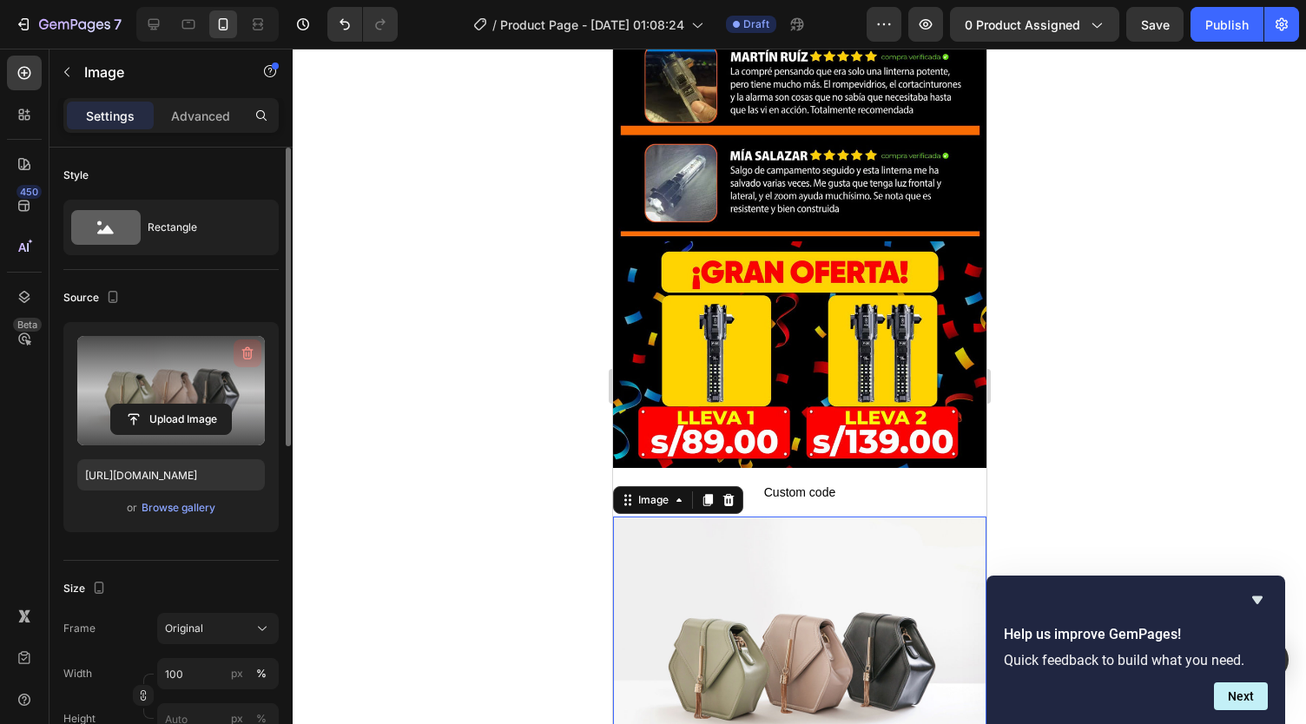
click at [250, 354] on icon "button" at bounding box center [247, 353] width 11 height 13
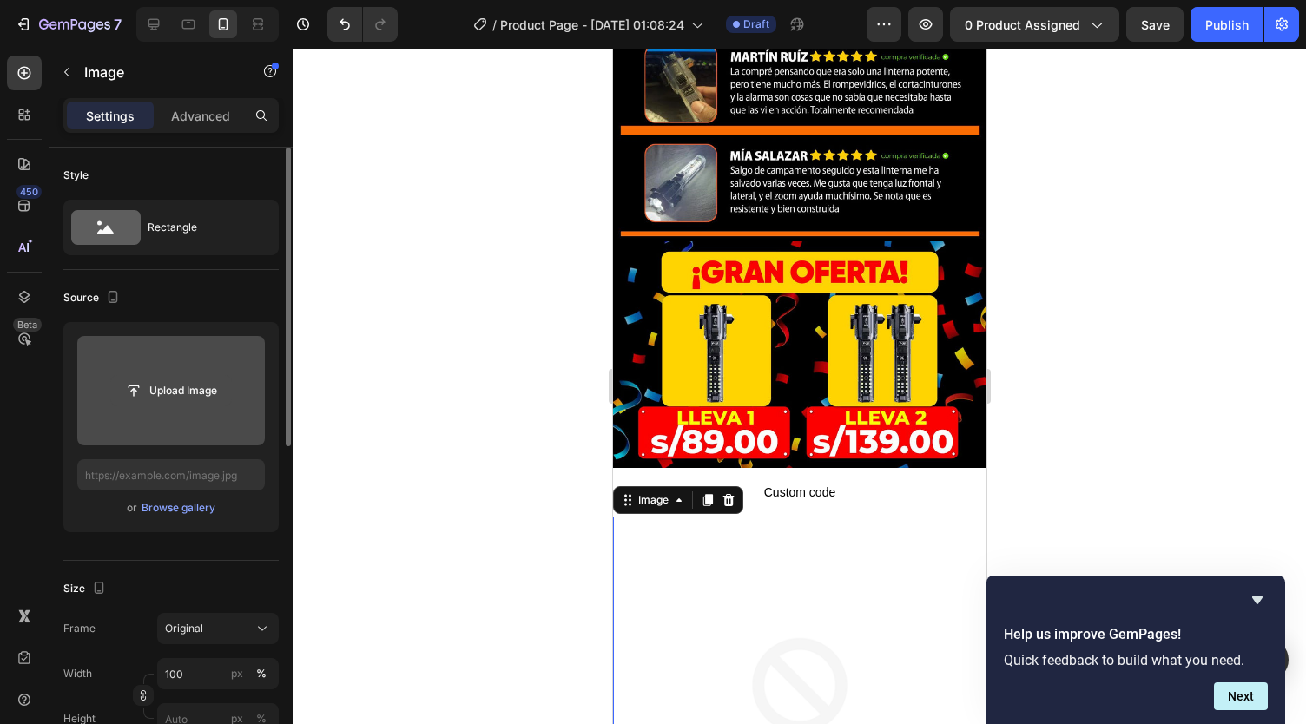
click at [195, 388] on input "file" at bounding box center [171, 391] width 120 height 30
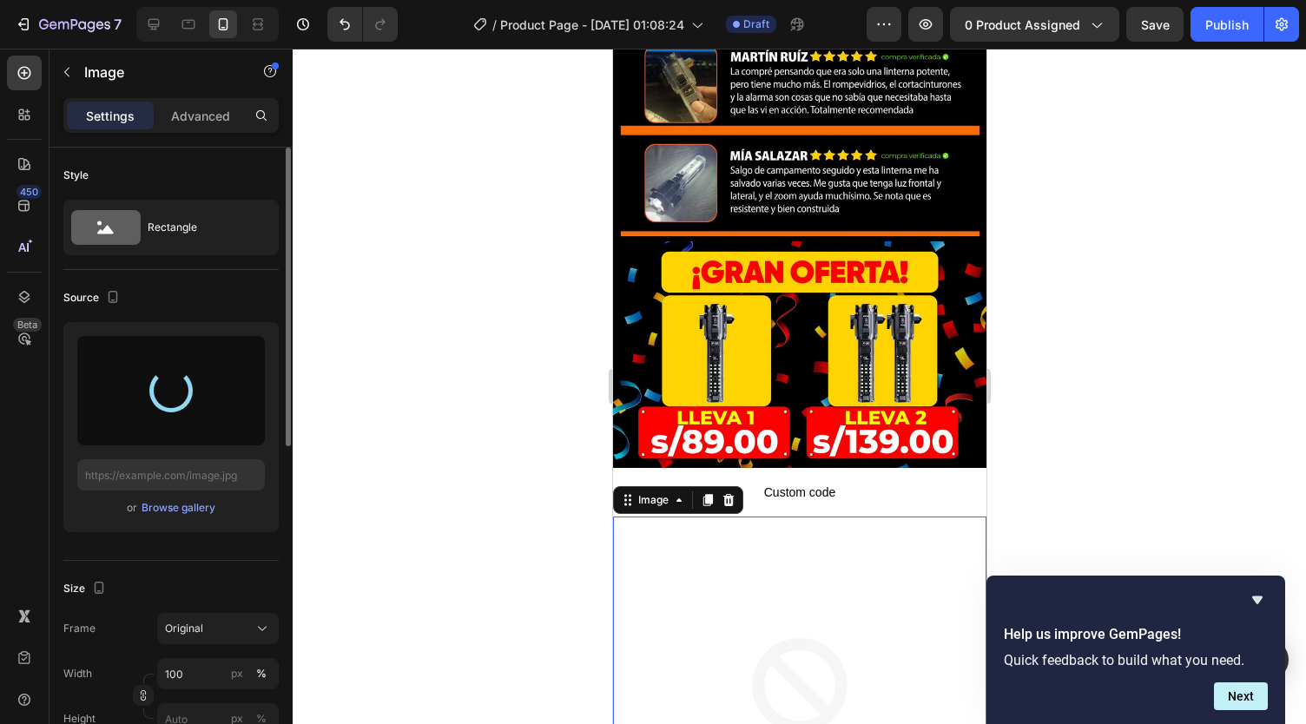
type input "https://cdn.shopify.com/s/files/1/0738/2800/8164/files/gempages_572749618484348…"
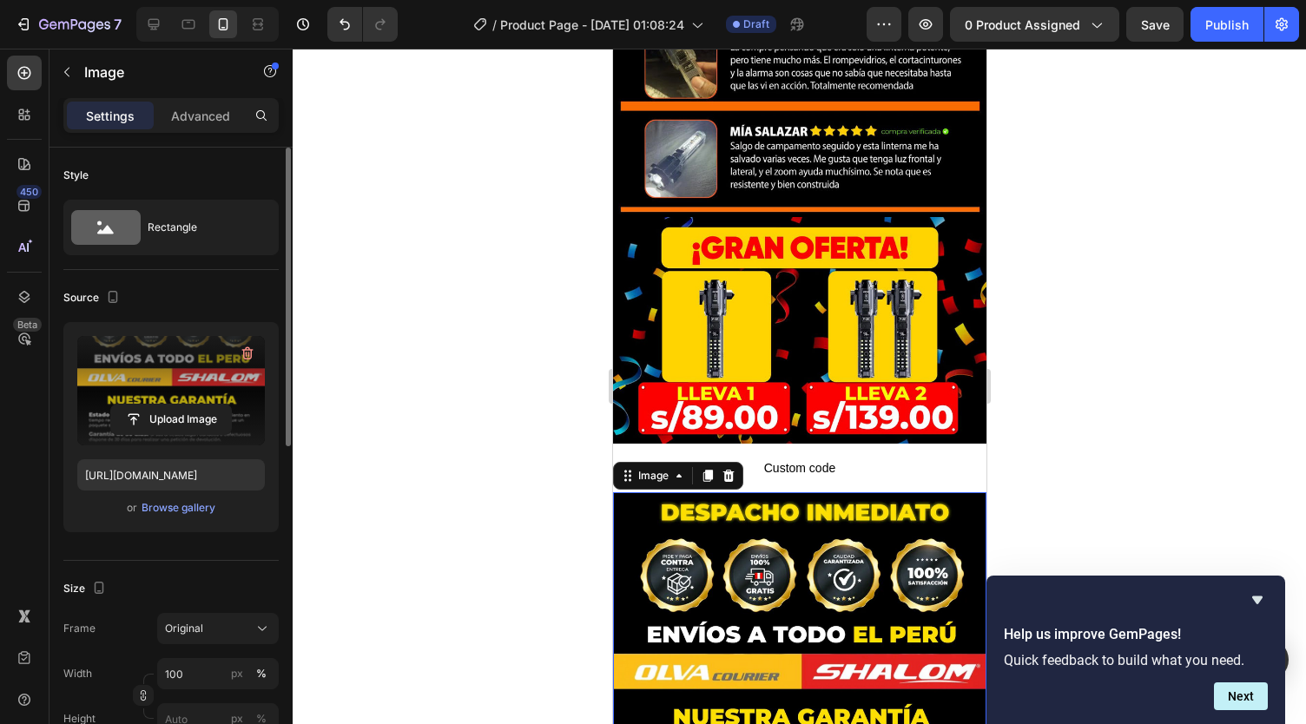
scroll to position [5322, 0]
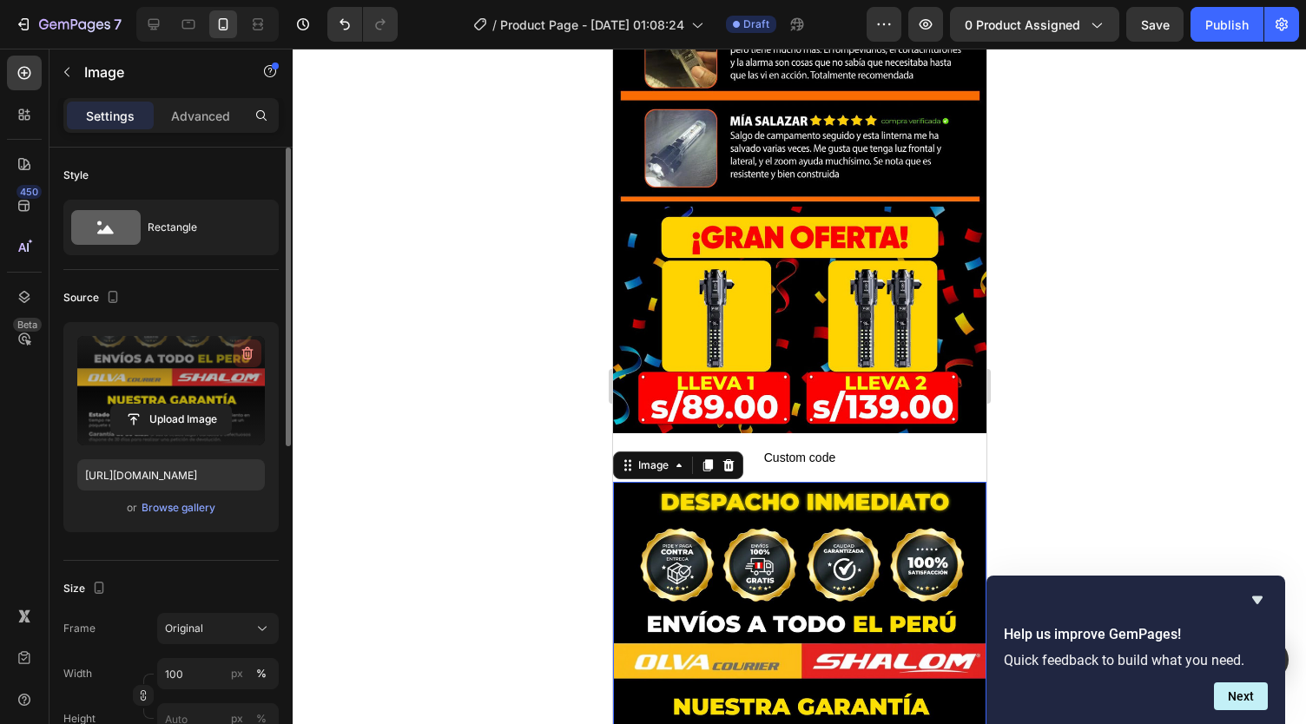
click at [245, 350] on icon "button" at bounding box center [247, 353] width 17 height 17
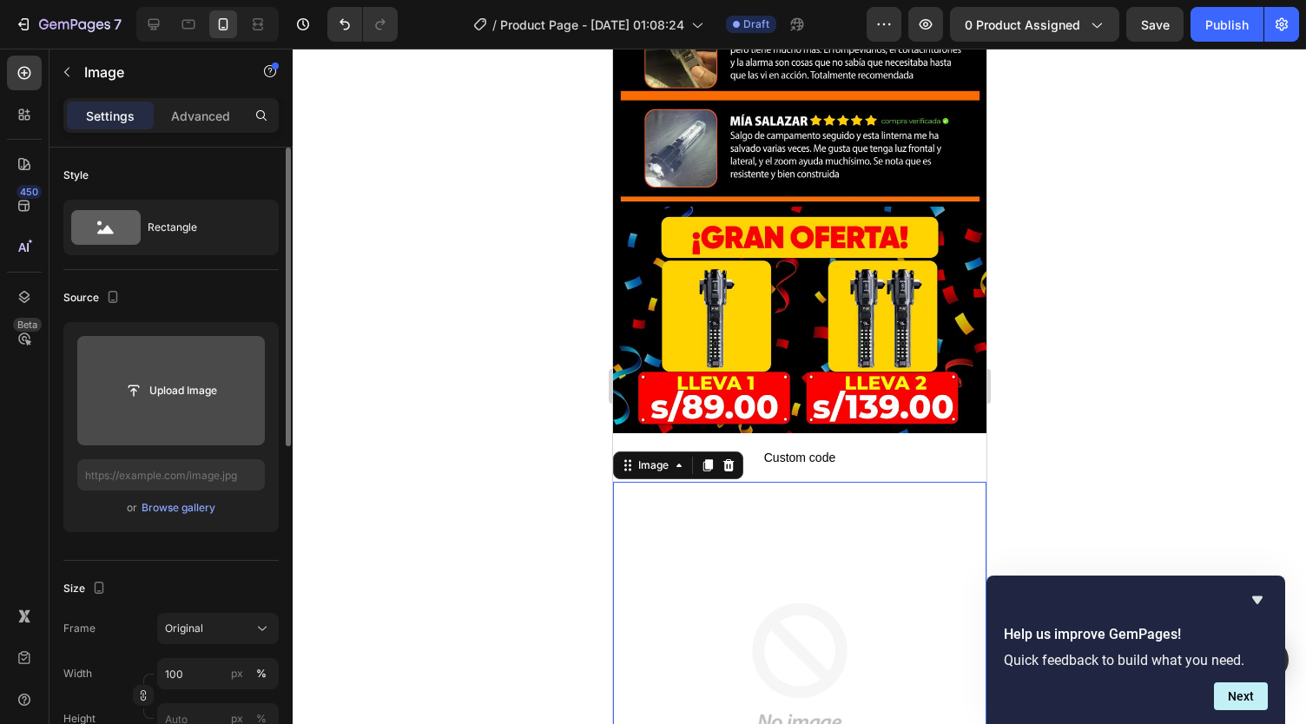
click at [170, 388] on input "file" at bounding box center [171, 391] width 120 height 30
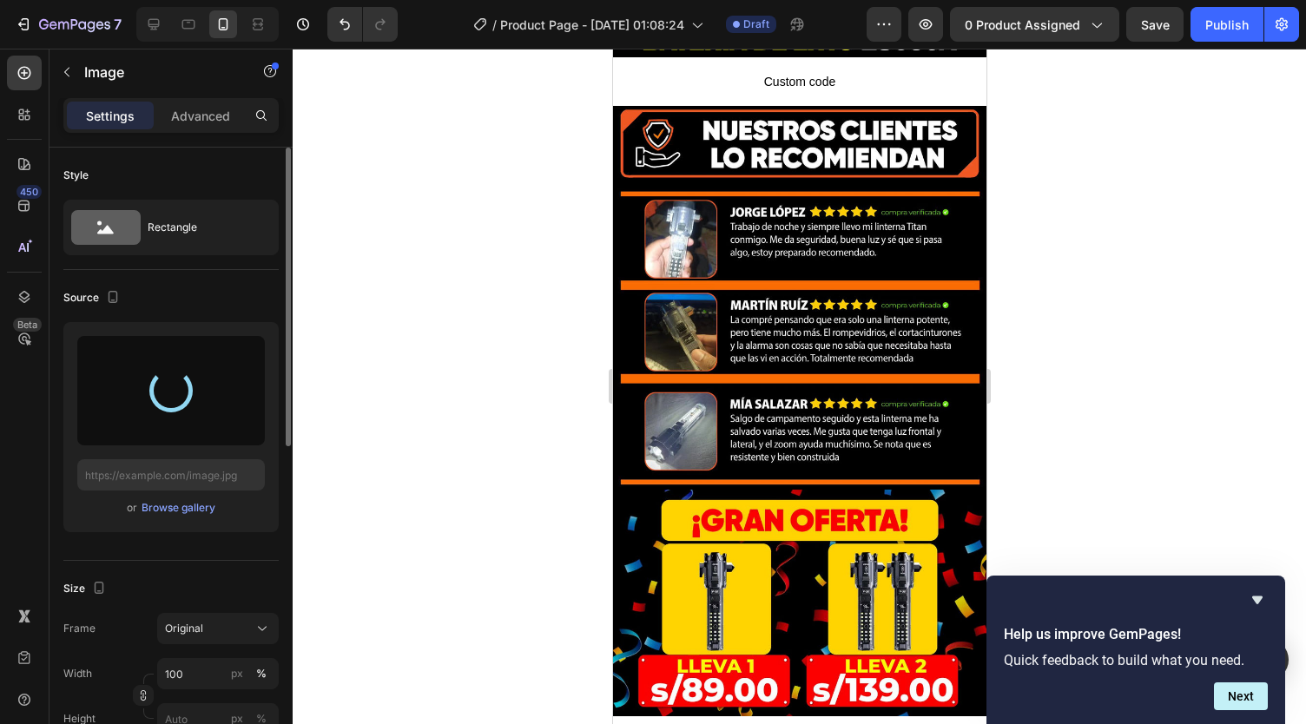
type input "https://cdn.shopify.com/s/files/1/0738/2800/8164/files/gempages_572749618484348…"
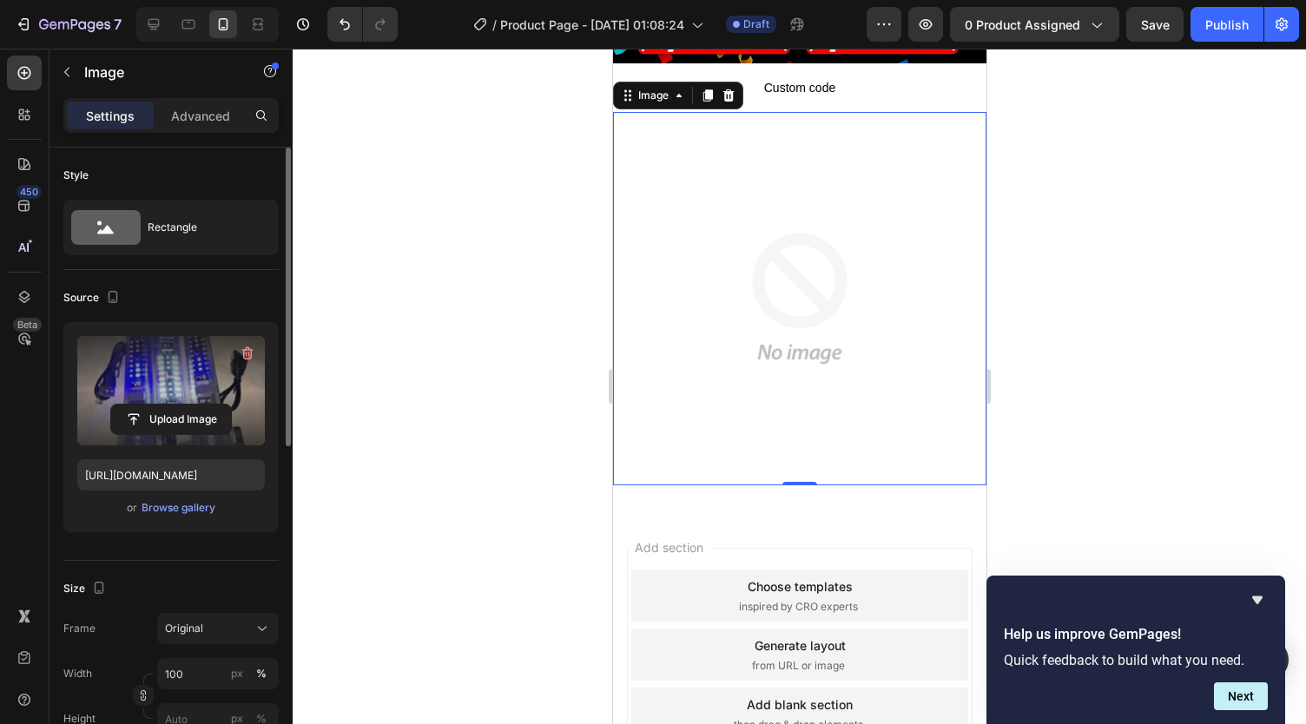
scroll to position [5694, 0]
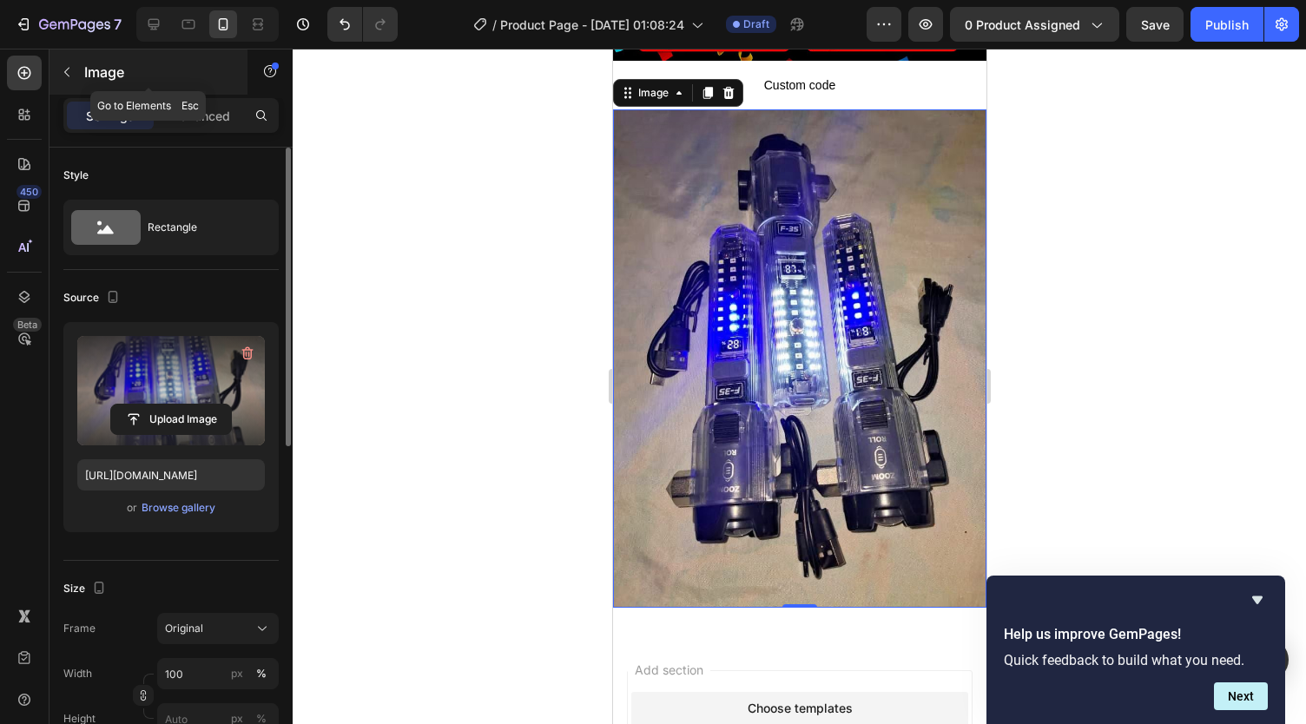
click at [74, 78] on button "button" at bounding box center [67, 72] width 28 height 28
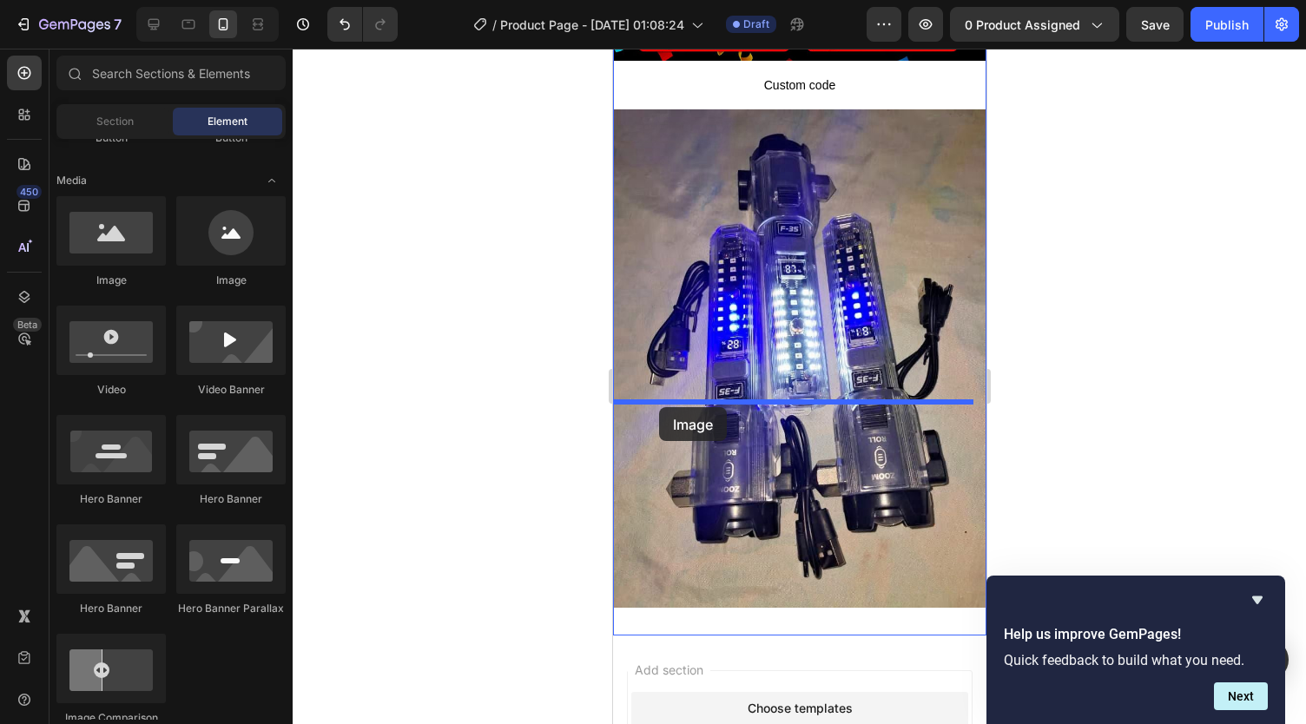
drag, startPoint x: 727, startPoint y: 294, endPoint x: 658, endPoint y: 407, distance: 132.8
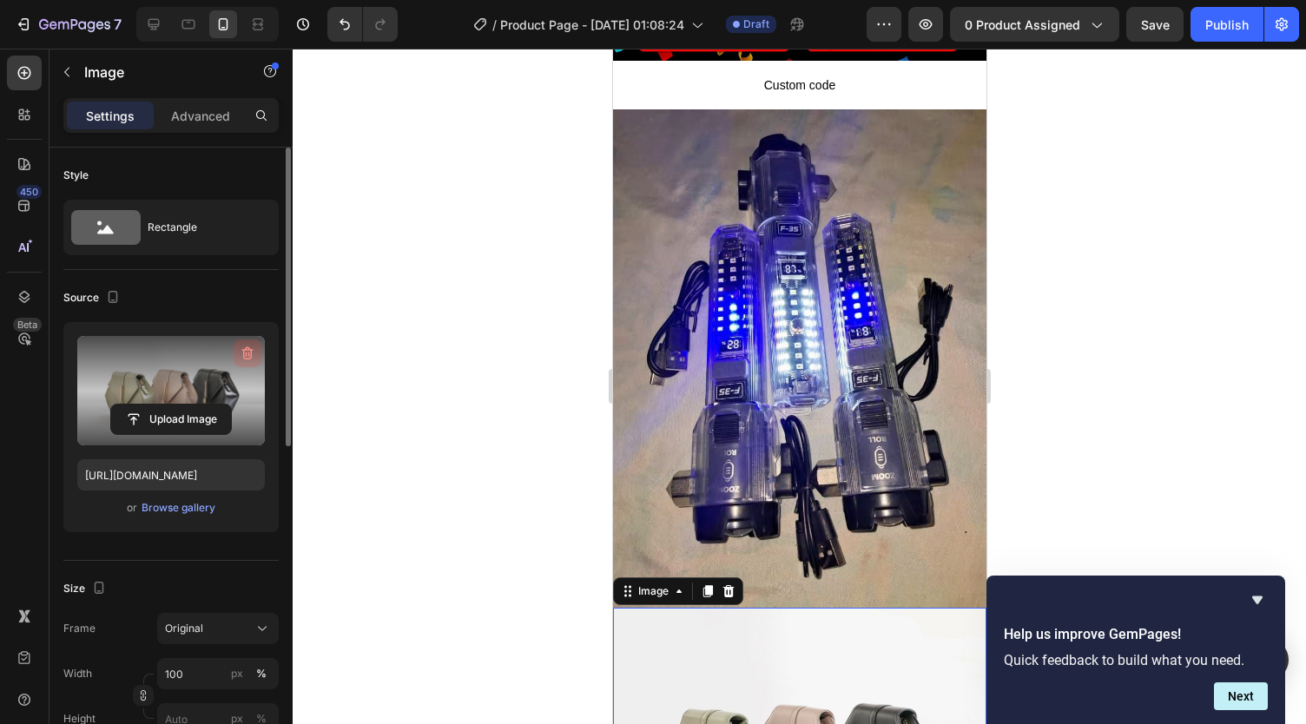
click at [258, 352] on button "button" at bounding box center [248, 354] width 28 height 28
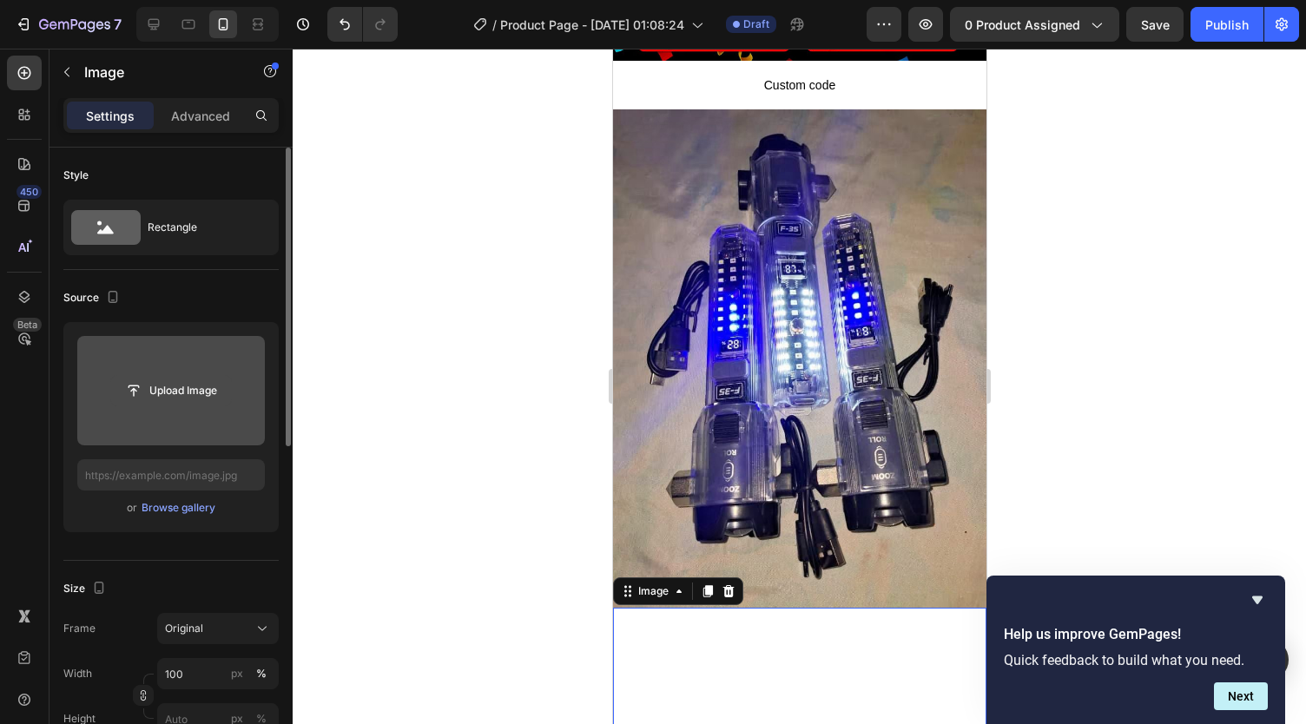
drag, startPoint x: 195, startPoint y: 389, endPoint x: 198, endPoint y: 379, distance: 11.0
click at [198, 379] on input "file" at bounding box center [171, 391] width 120 height 30
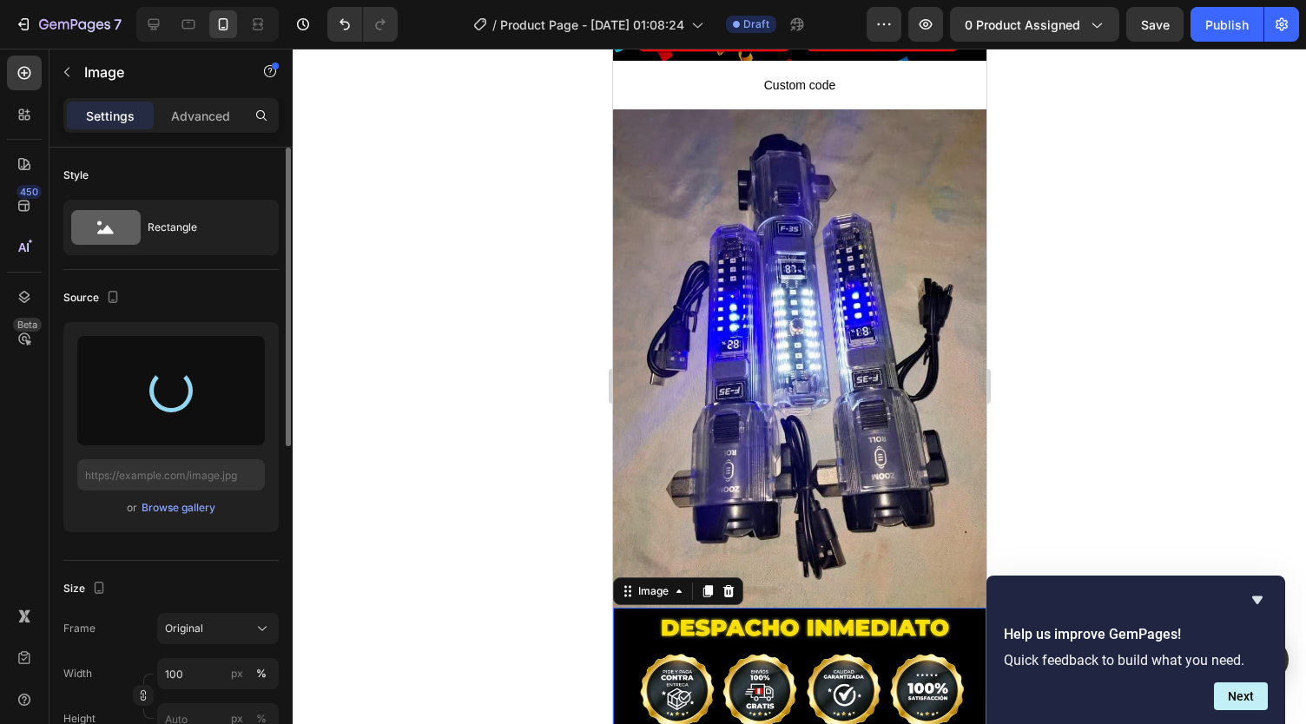
type input "https://cdn.shopify.com/s/files/1/0738/2800/8164/files/gempages_572749618484348…"
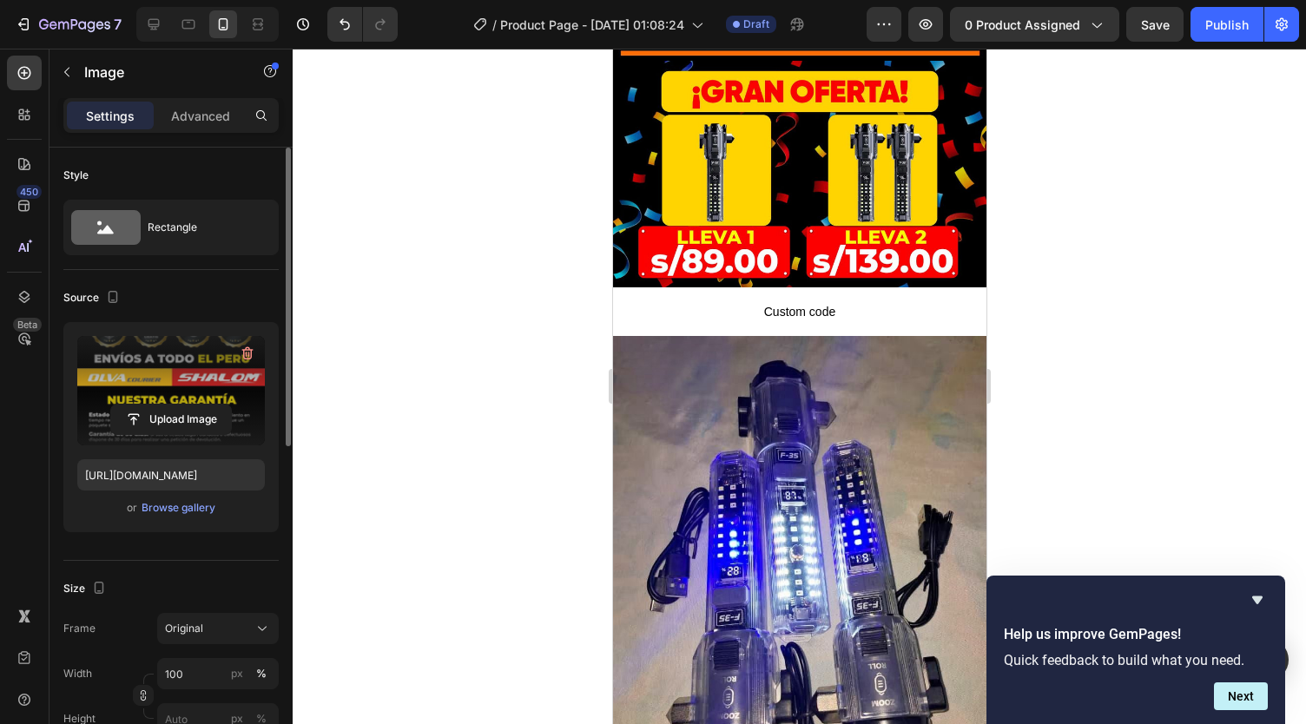
scroll to position [5241, 0]
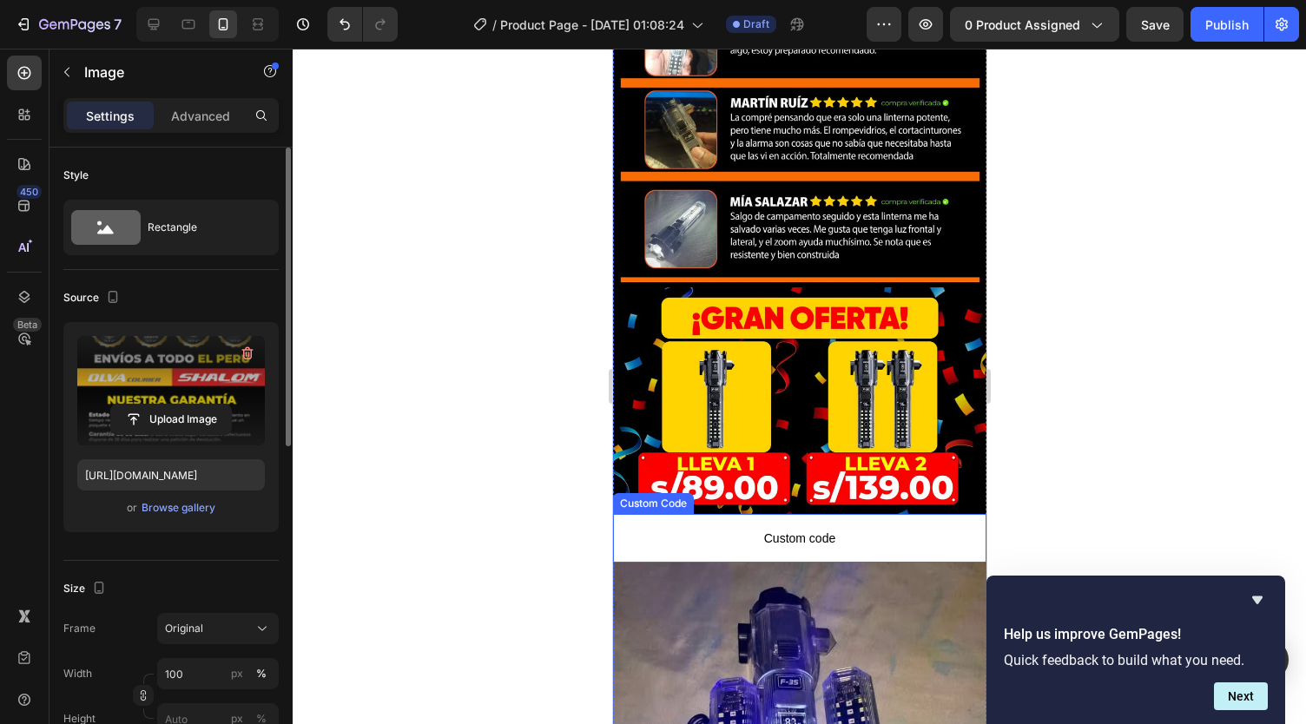
click at [706, 528] on span "Custom code" at bounding box center [798, 538] width 373 height 21
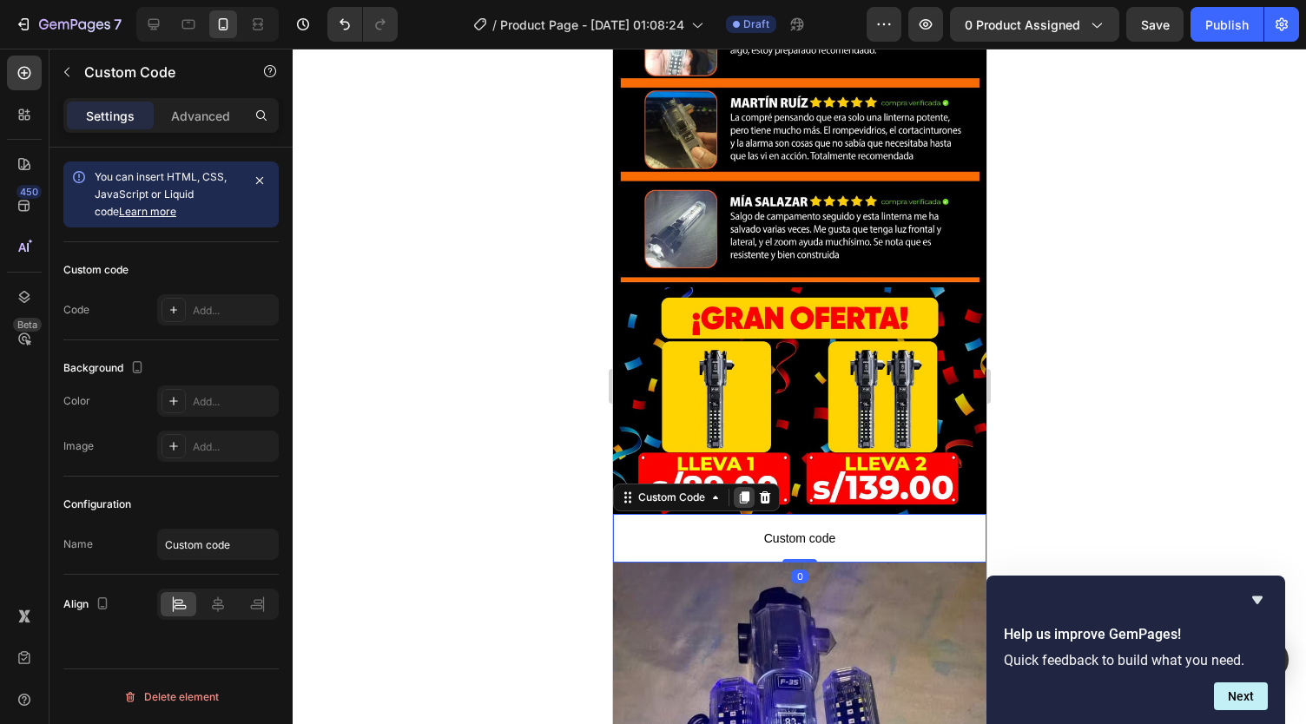
click at [736, 491] on icon at bounding box center [743, 498] width 14 height 14
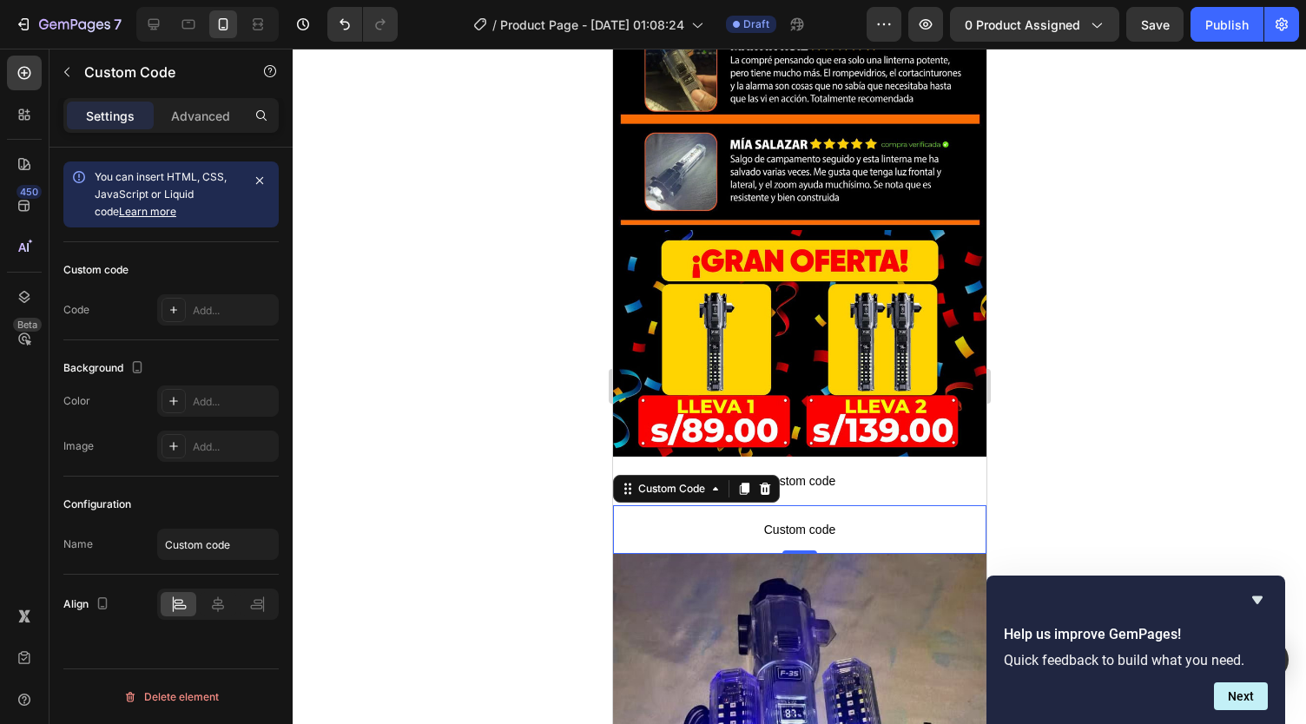
scroll to position [5299, 0]
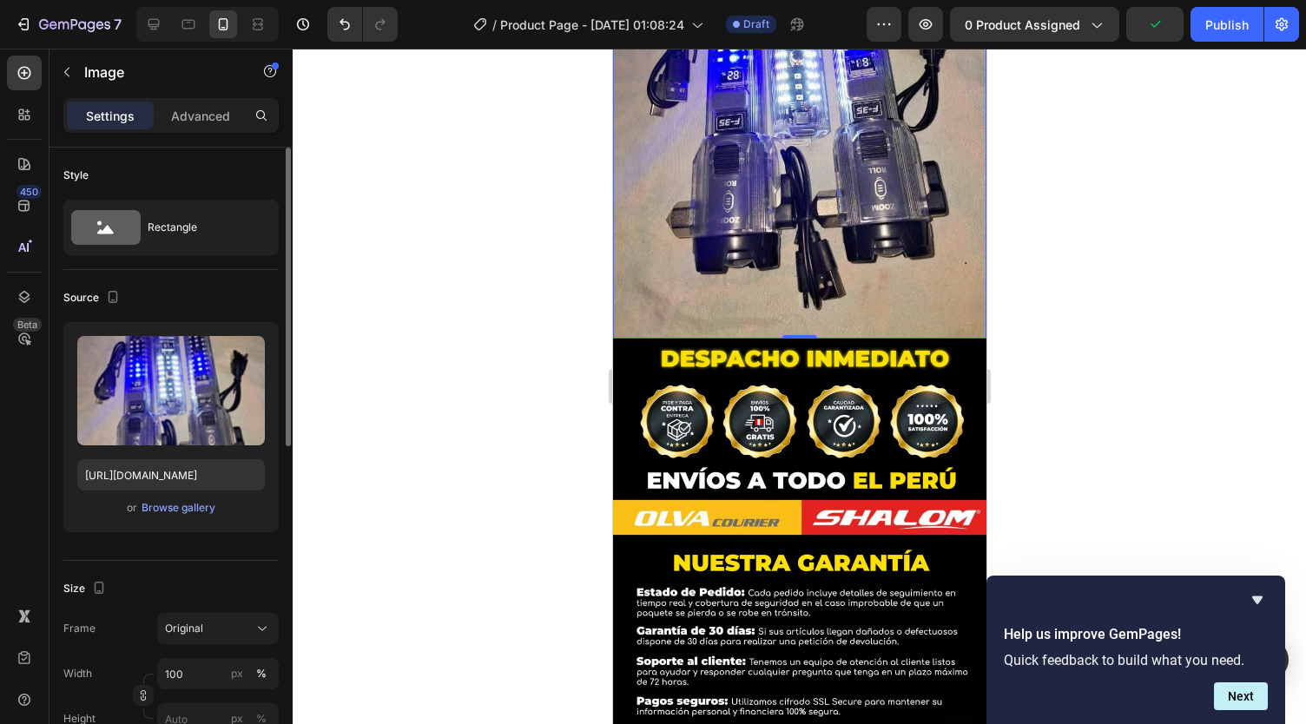
scroll to position [6016, 0]
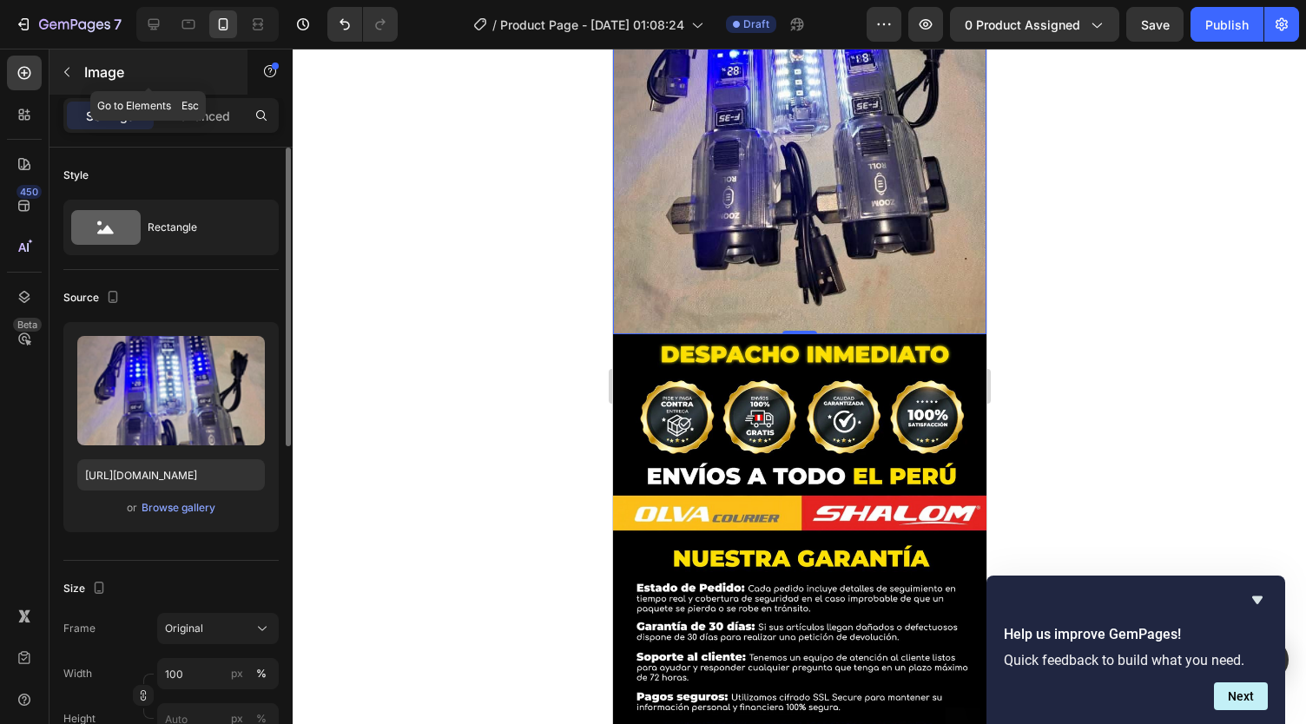
click at [71, 70] on icon "button" at bounding box center [67, 72] width 14 height 14
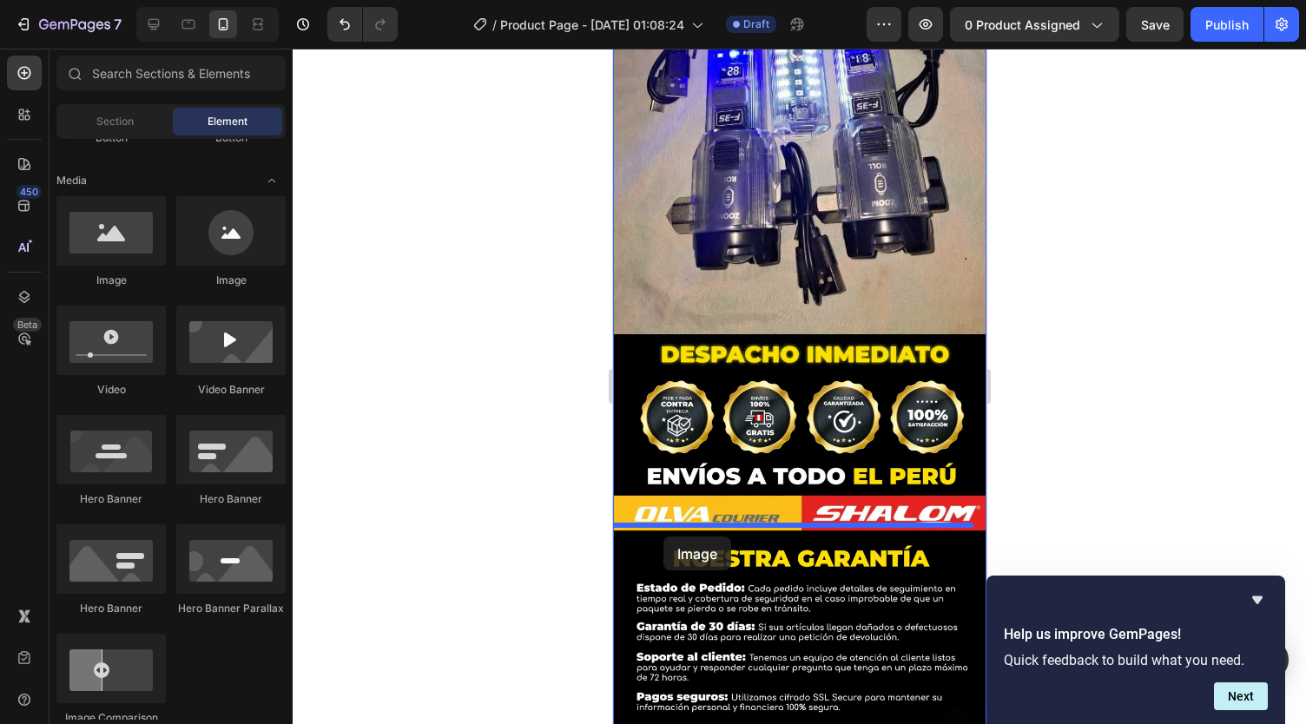
drag, startPoint x: 723, startPoint y: 293, endPoint x: 663, endPoint y: 537, distance: 251.3
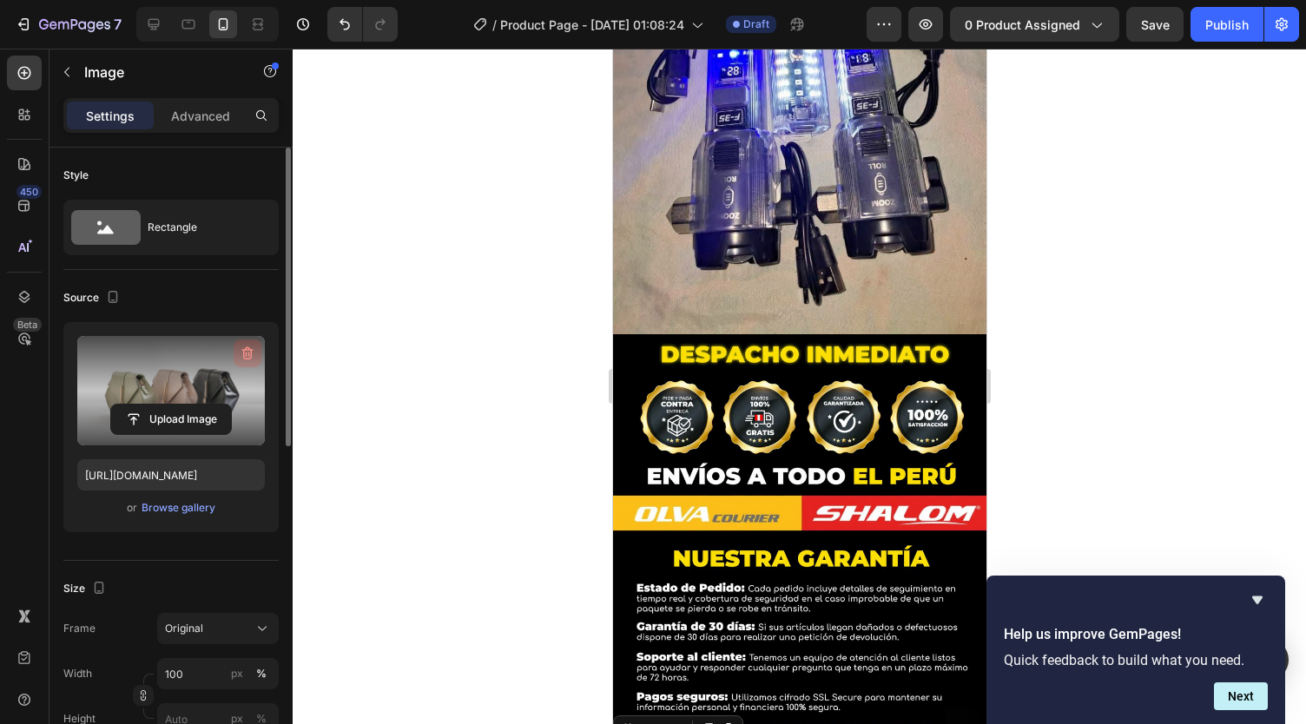
click at [240, 350] on icon "button" at bounding box center [247, 353] width 17 height 17
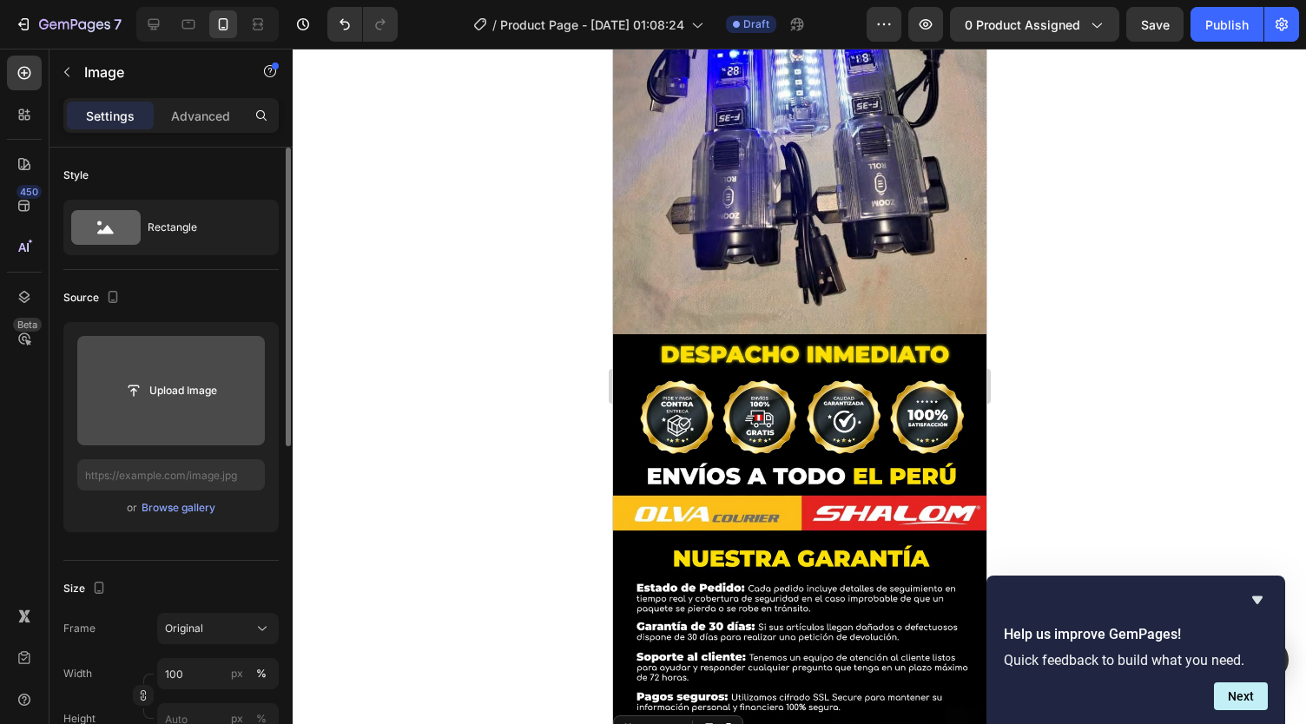
click at [176, 392] on input "file" at bounding box center [171, 391] width 120 height 30
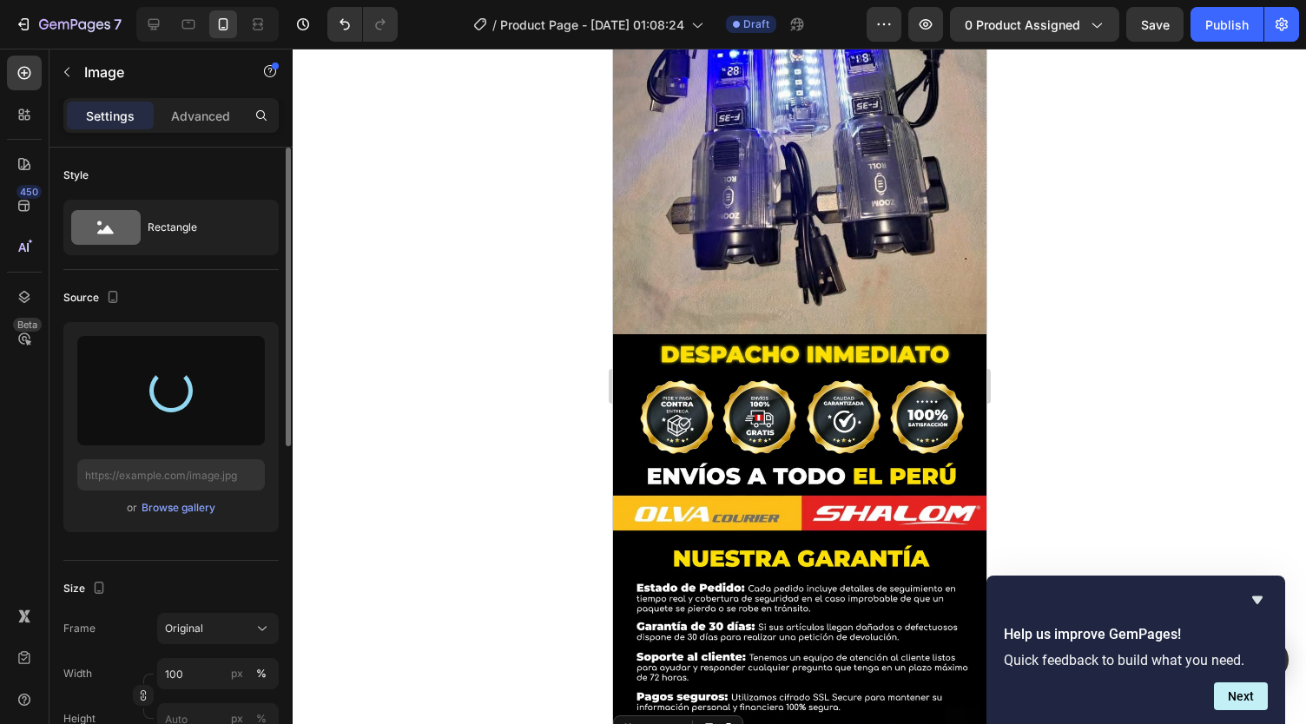
type input "[URL][DOMAIN_NAME]"
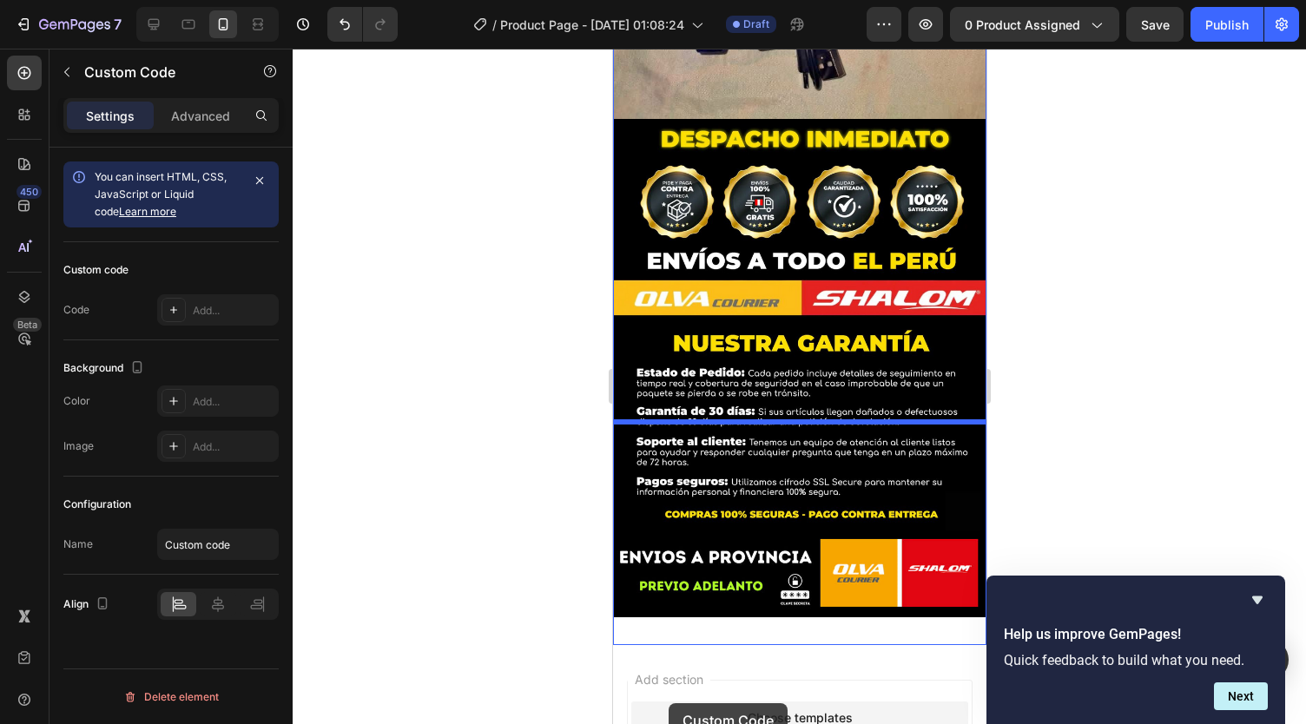
scroll to position [6296, 0]
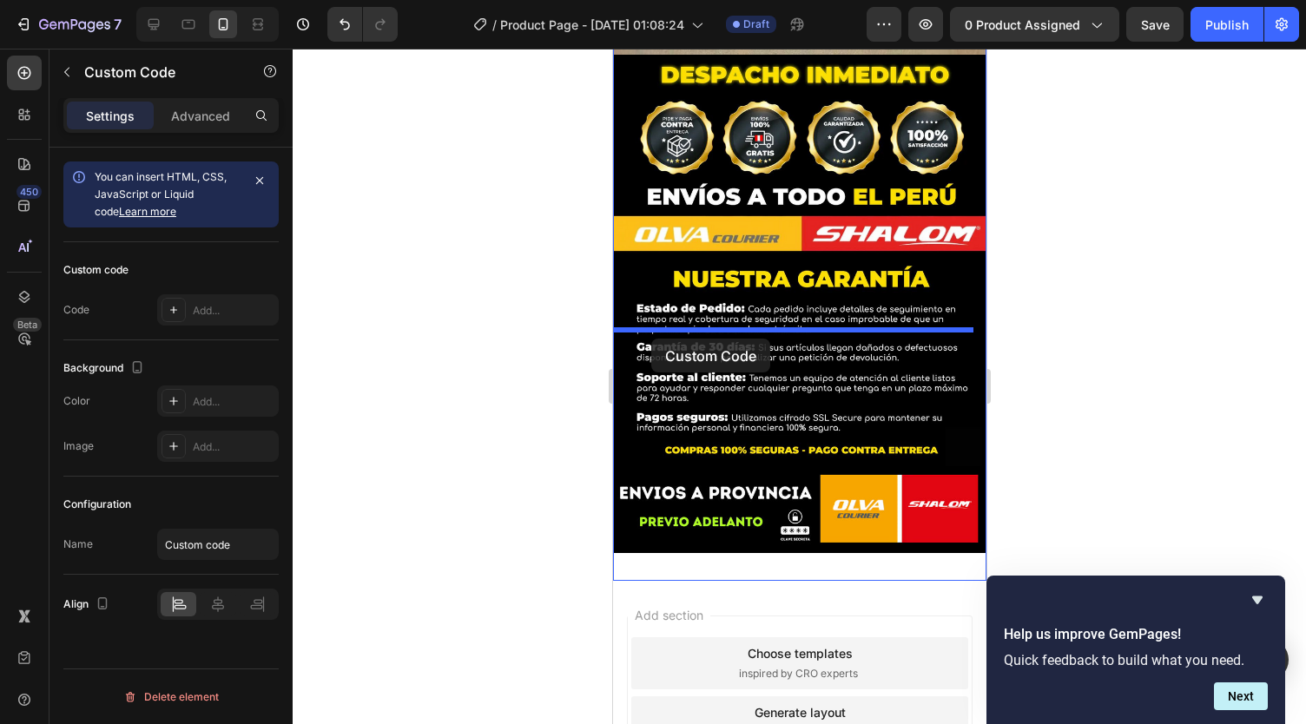
drag, startPoint x: 676, startPoint y: 220, endPoint x: 629, endPoint y: 327, distance: 117.8
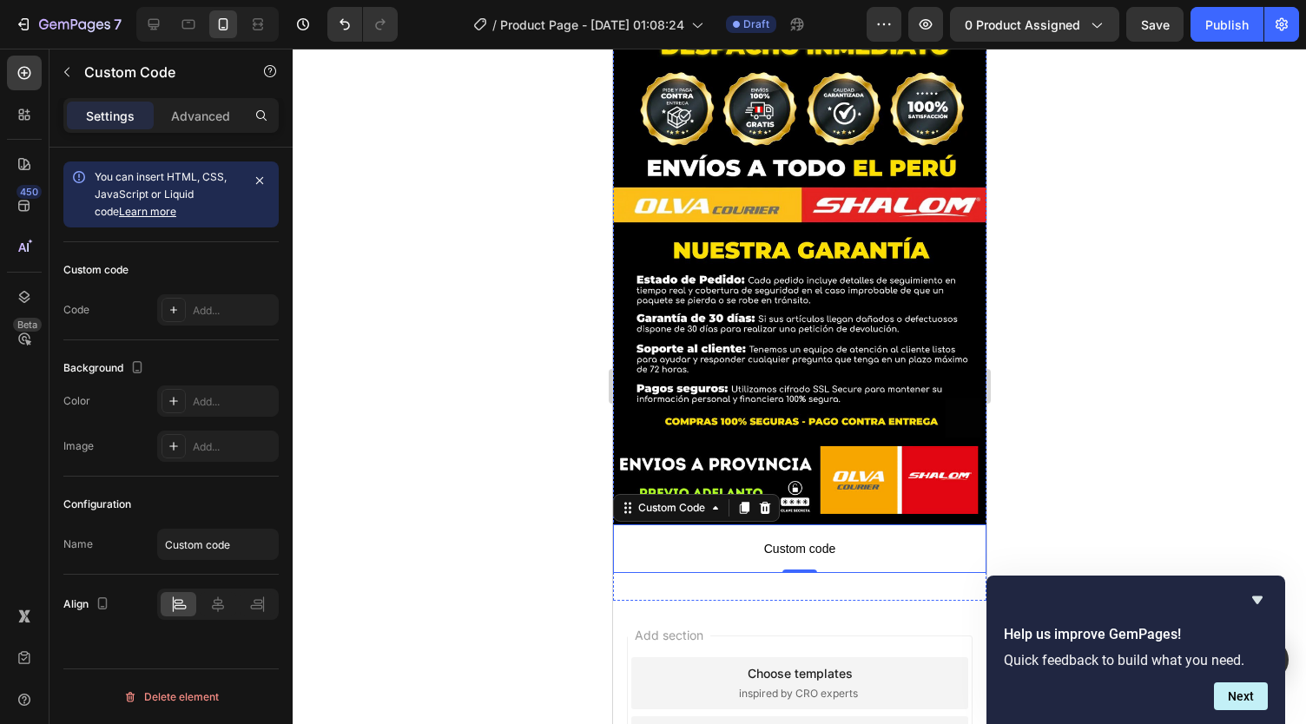
scroll to position [6278, 0]
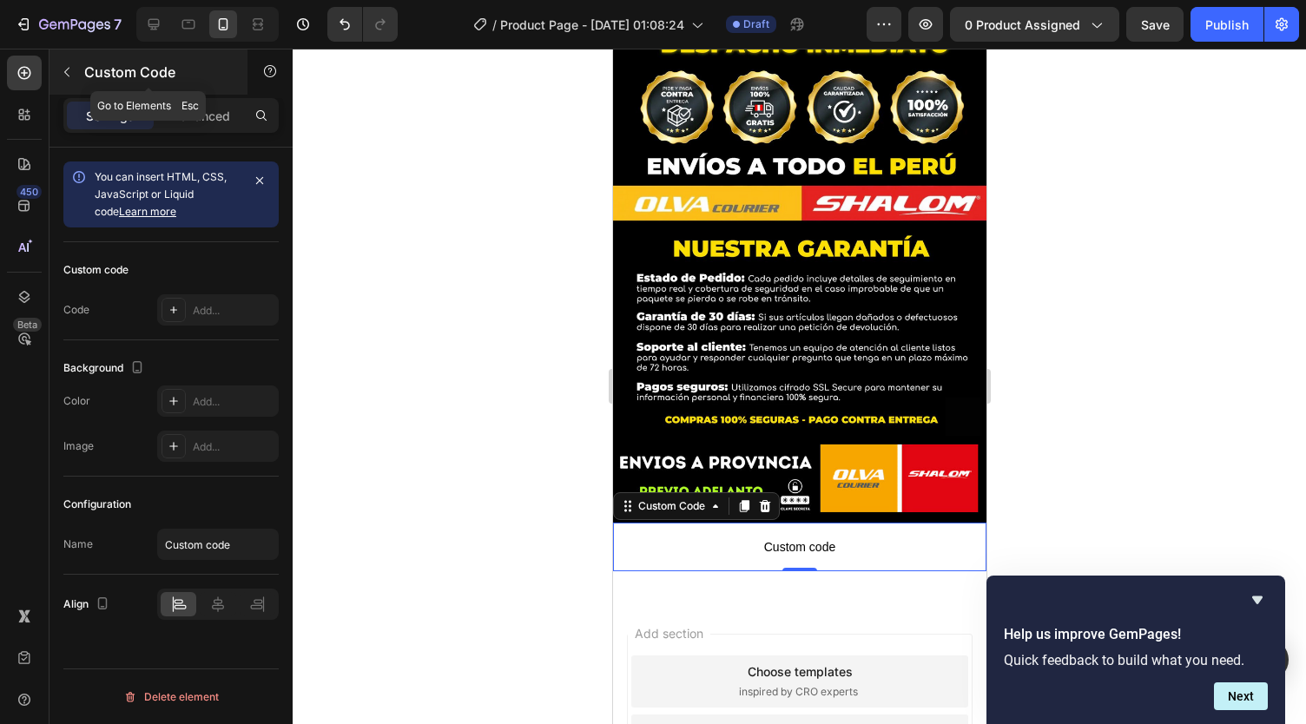
click at [75, 77] on button "button" at bounding box center [67, 72] width 28 height 28
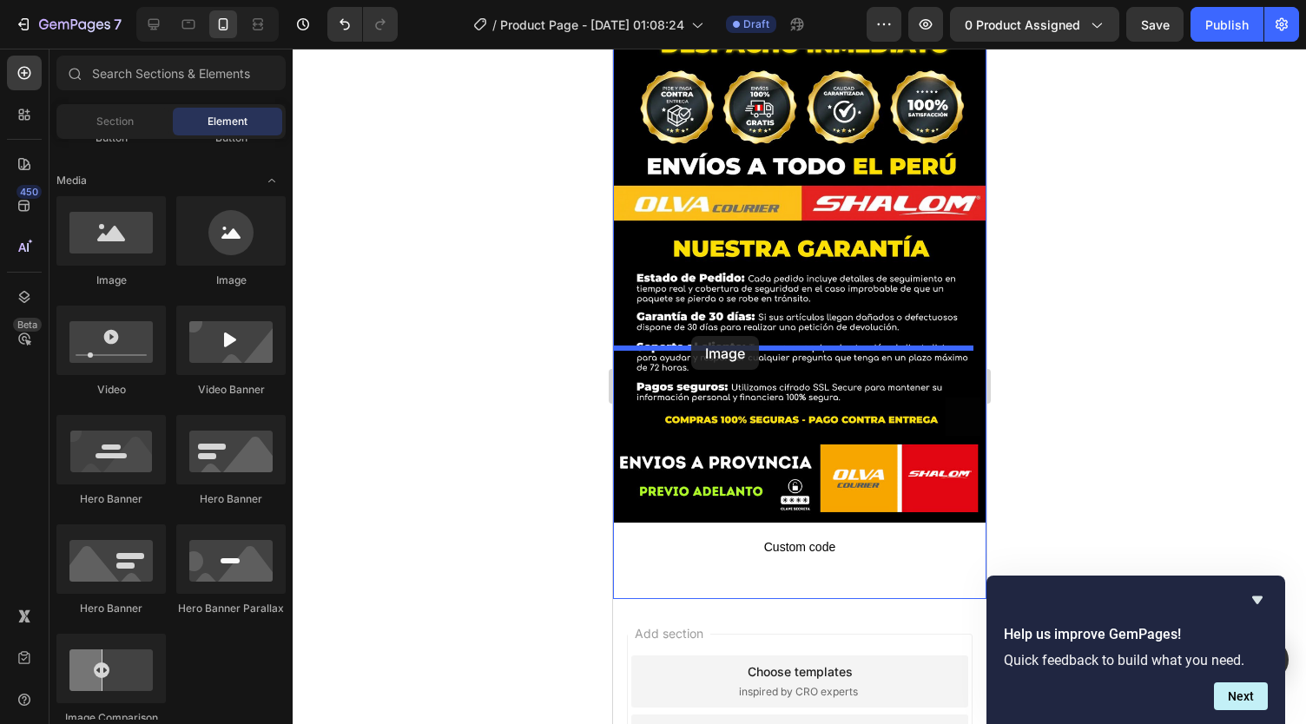
drag, startPoint x: 723, startPoint y: 300, endPoint x: 690, endPoint y: 336, distance: 48.5
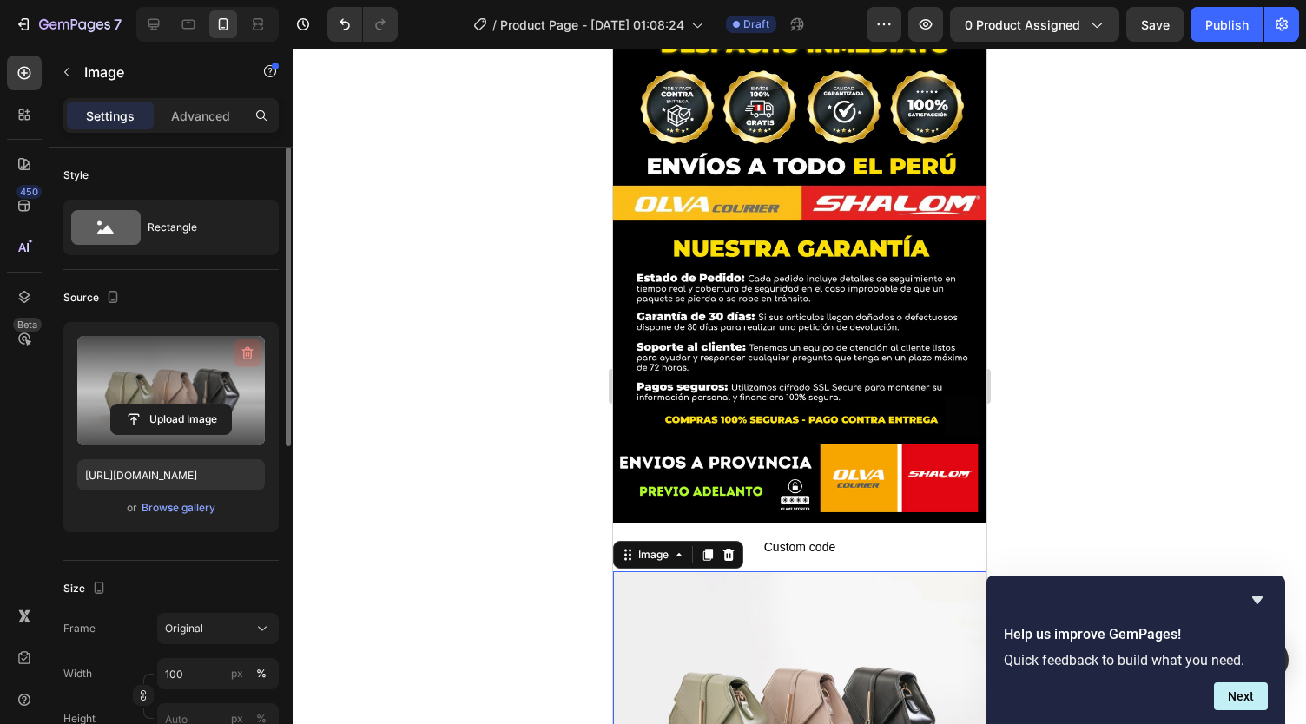
click at [250, 345] on icon "button" at bounding box center [247, 353] width 17 height 17
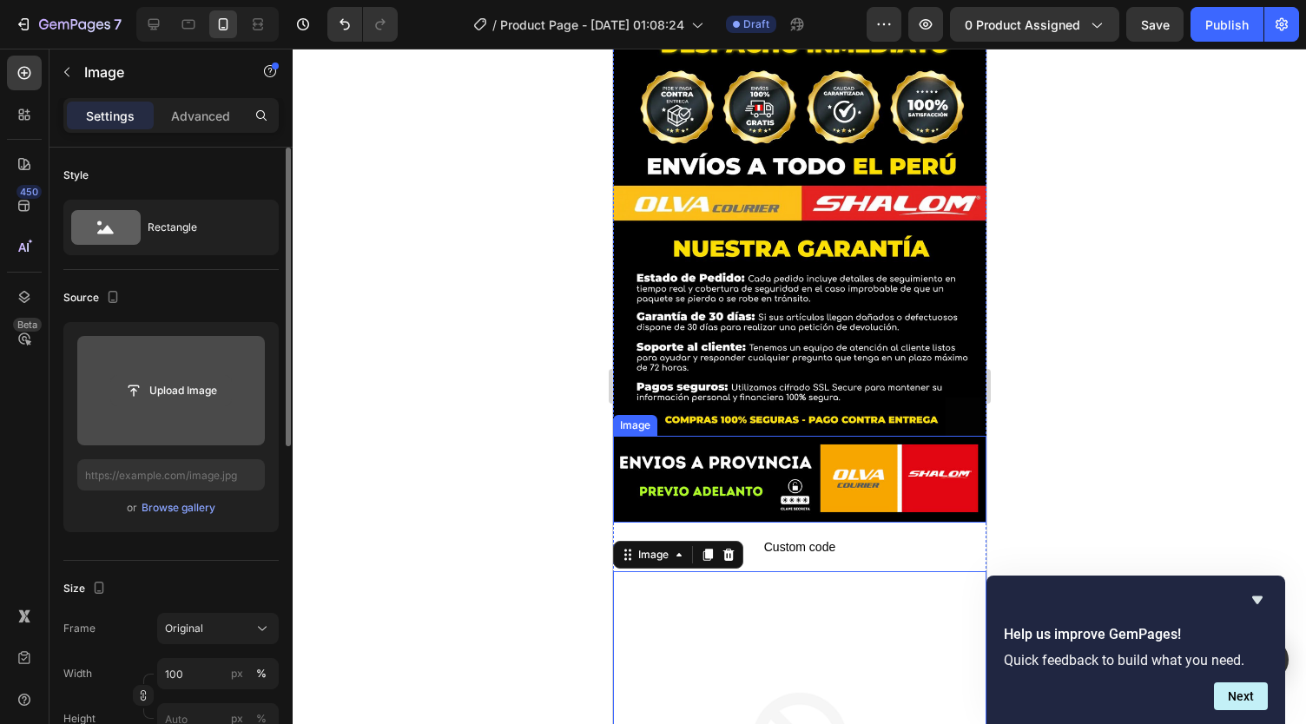
click at [178, 389] on input "file" at bounding box center [171, 391] width 120 height 30
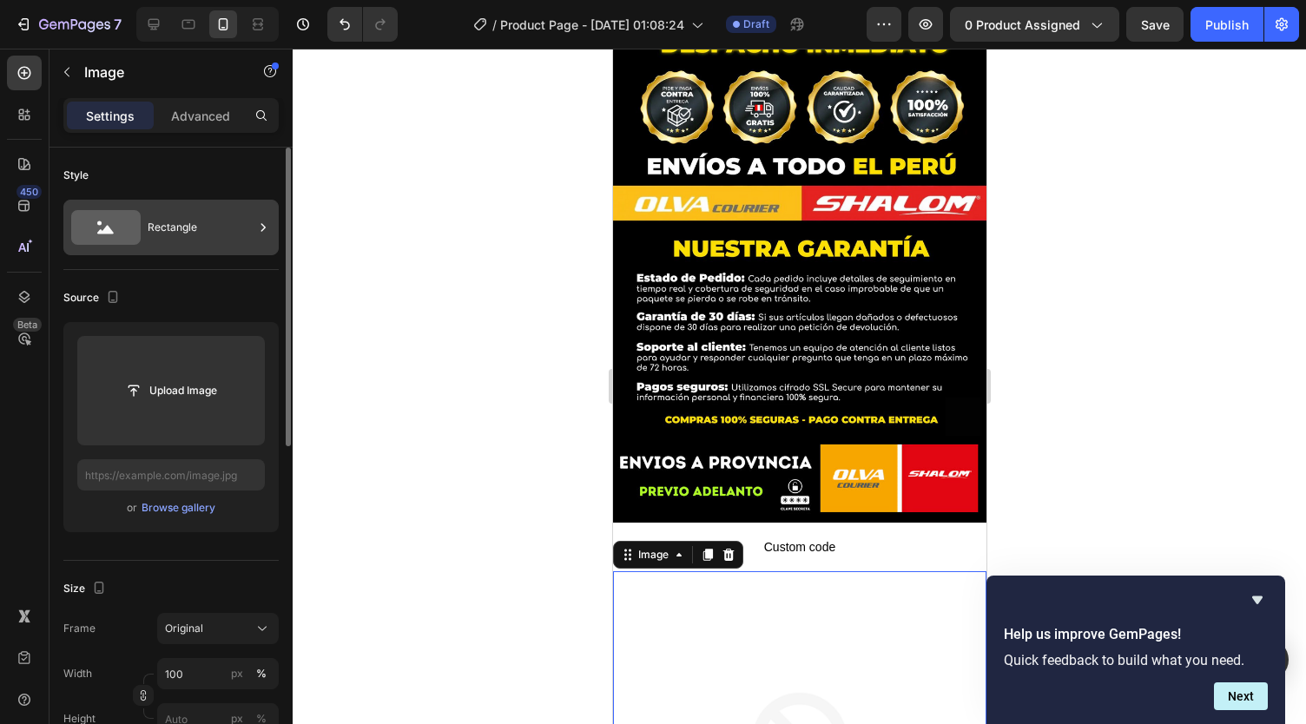
click at [214, 216] on div "Rectangle" at bounding box center [201, 228] width 106 height 40
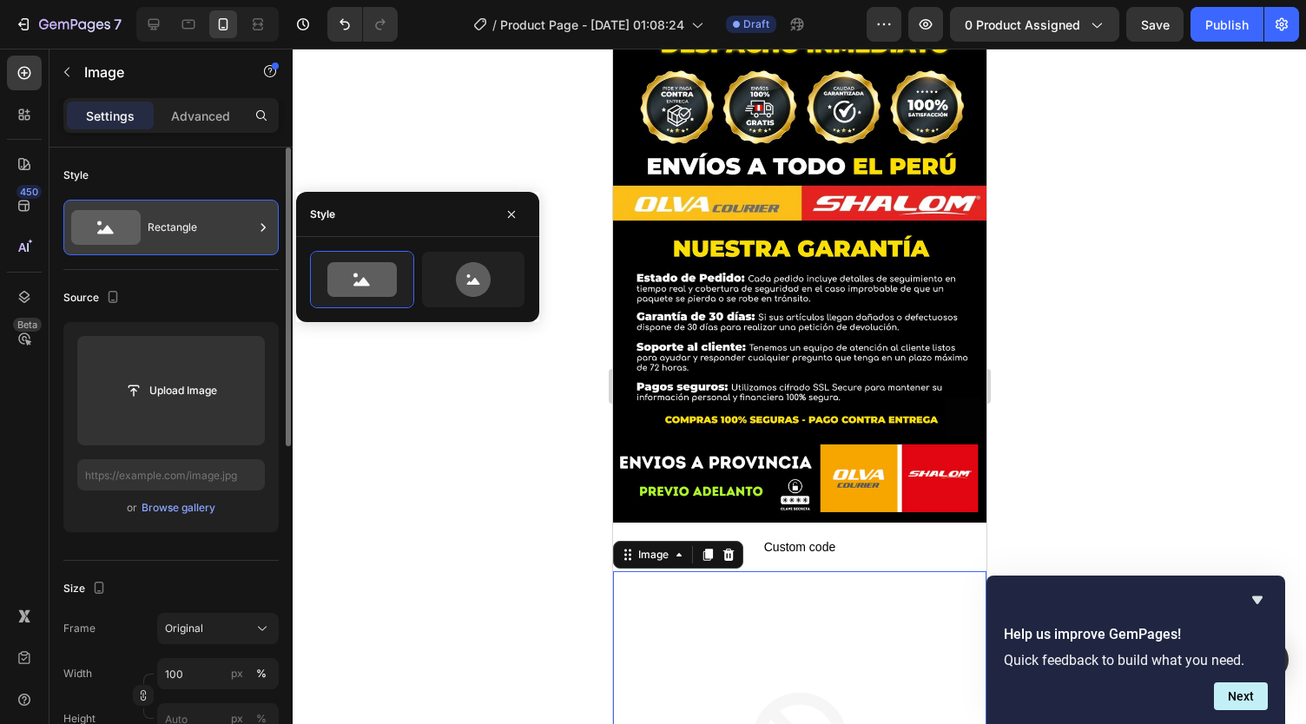
click at [130, 225] on icon at bounding box center [105, 227] width 69 height 35
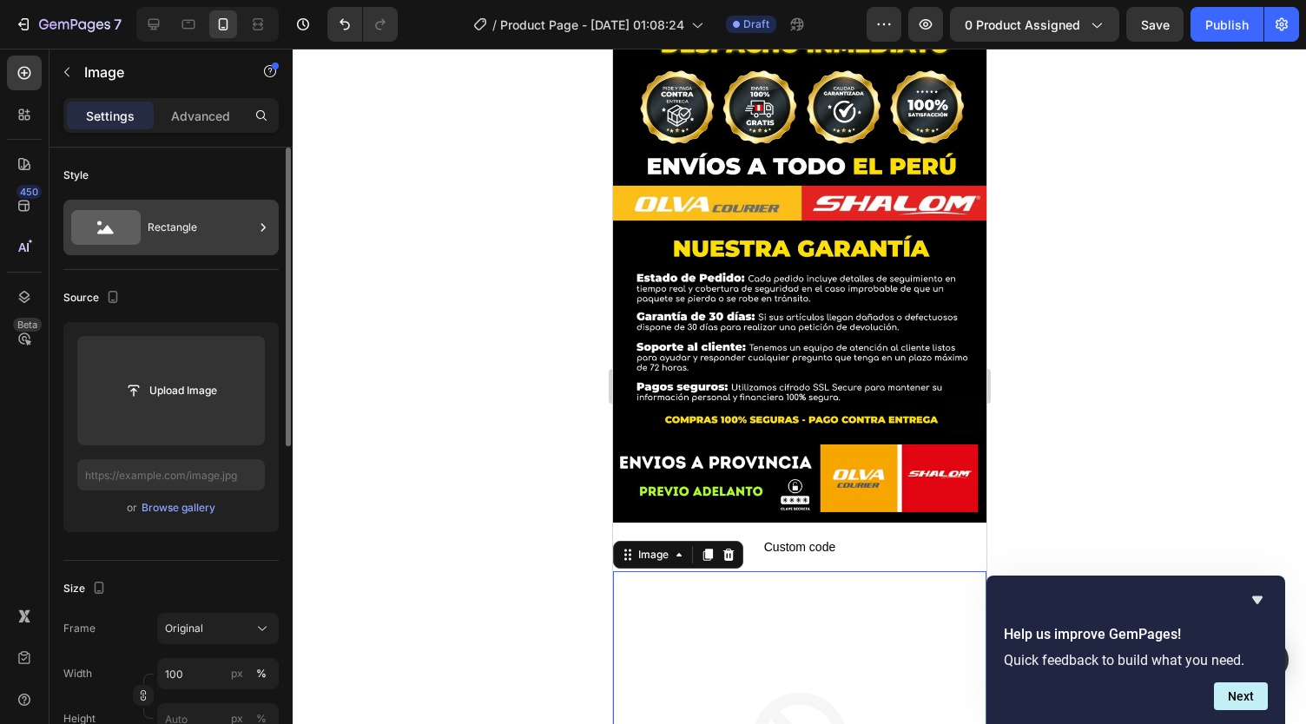
click at [144, 223] on div "Rectangle" at bounding box center [170, 228] width 215 height 56
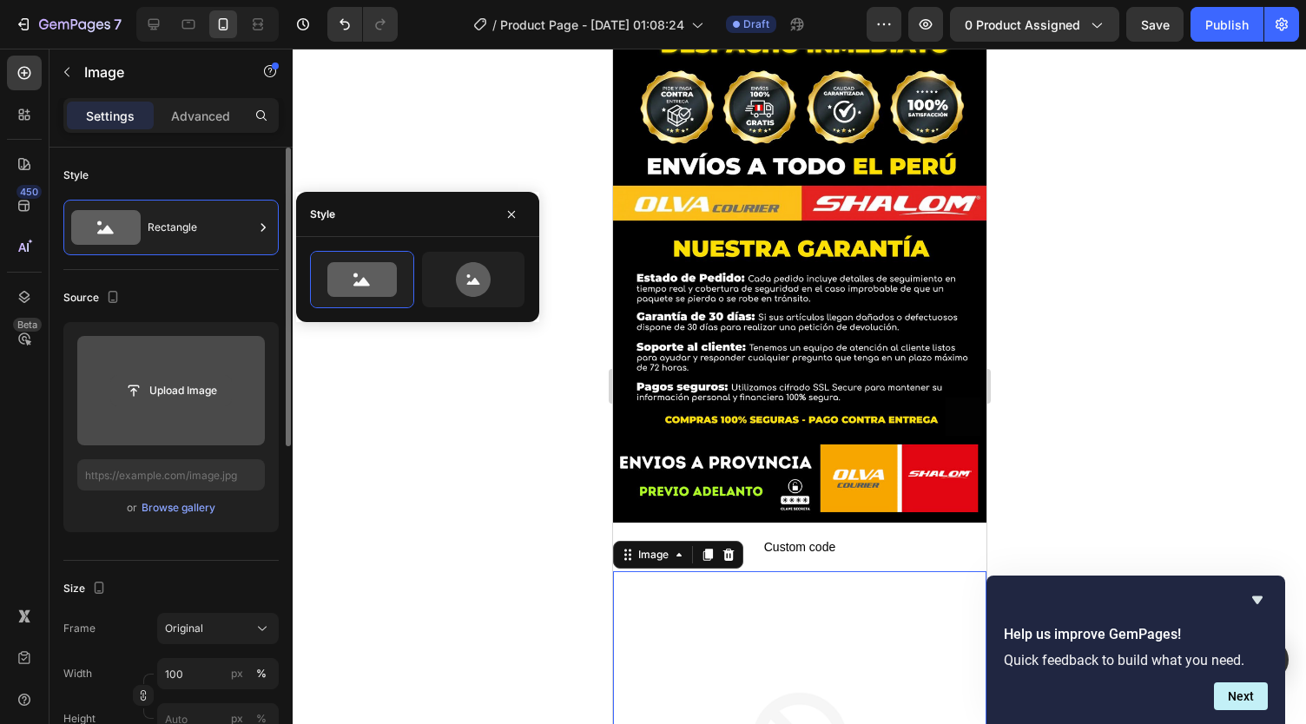
click at [193, 395] on input "file" at bounding box center [171, 391] width 120 height 30
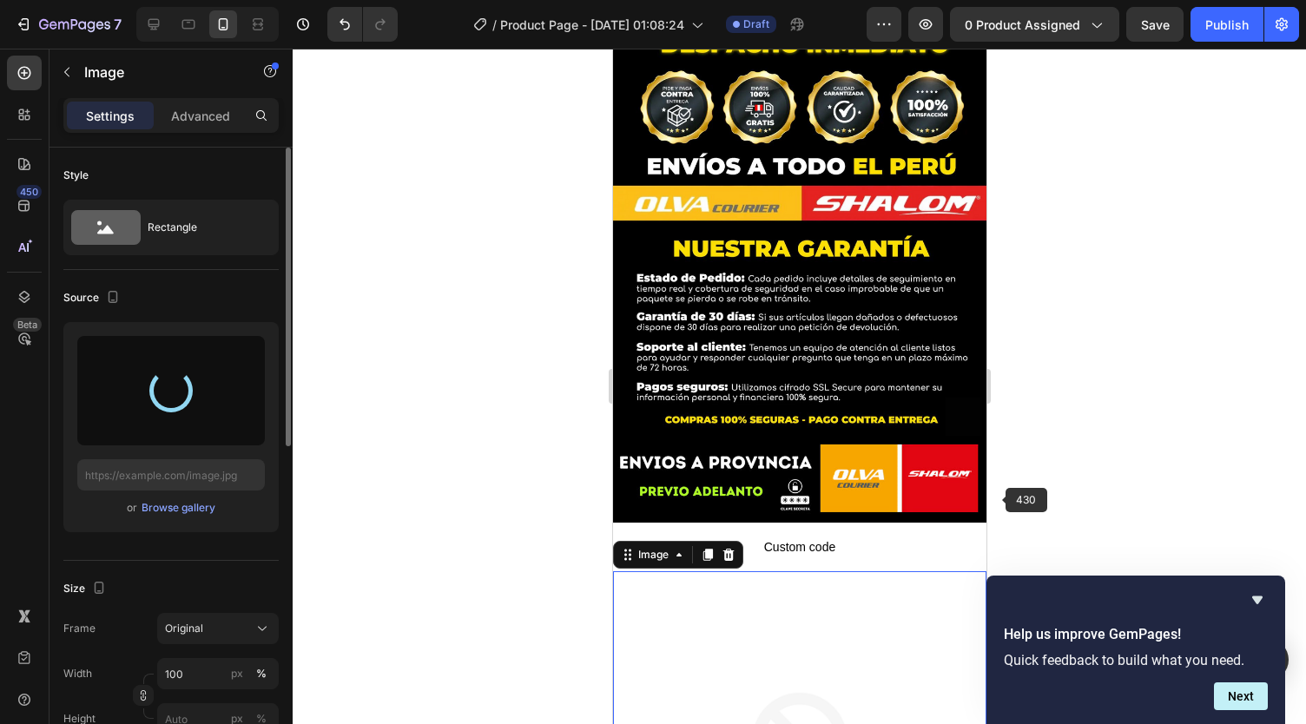
type input "https://cdn.shopify.com/s/files/1/0738/2800/8164/files/gempages_572749618484348…"
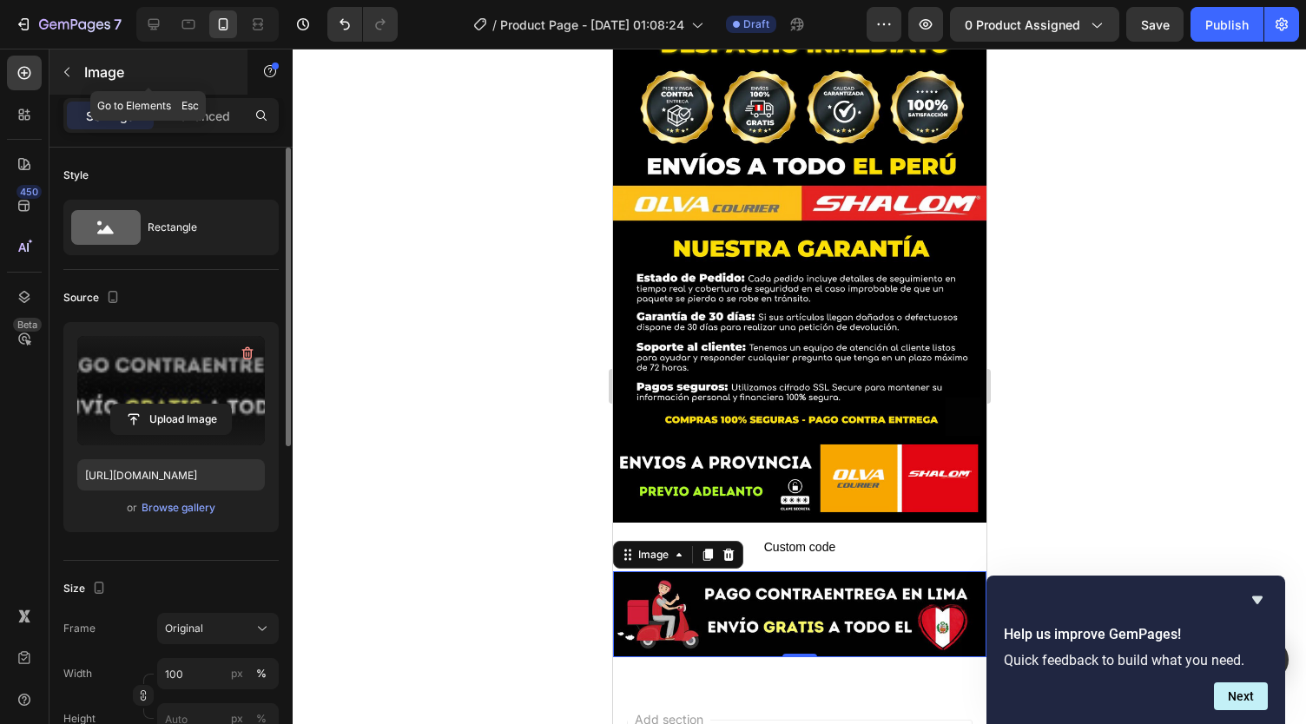
click at [71, 76] on icon "button" at bounding box center [67, 72] width 14 height 14
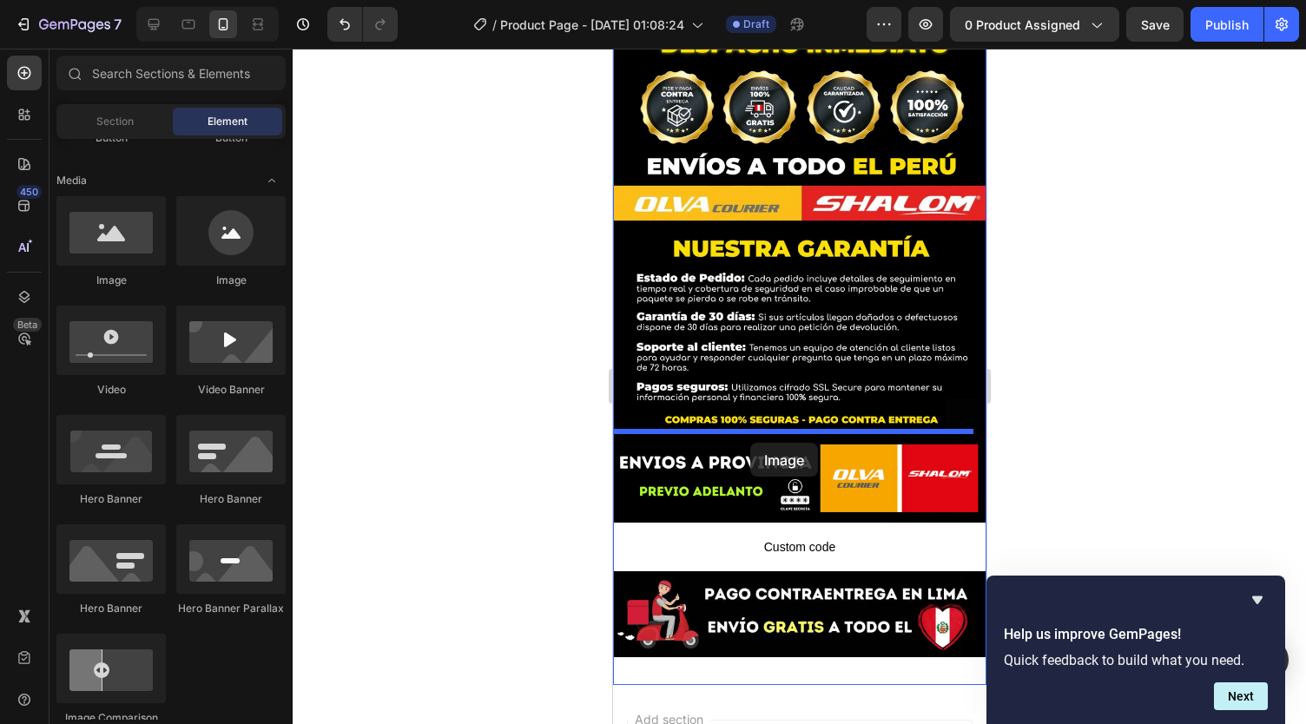
drag, startPoint x: 751, startPoint y: 304, endPoint x: 749, endPoint y: 443, distance: 139.0
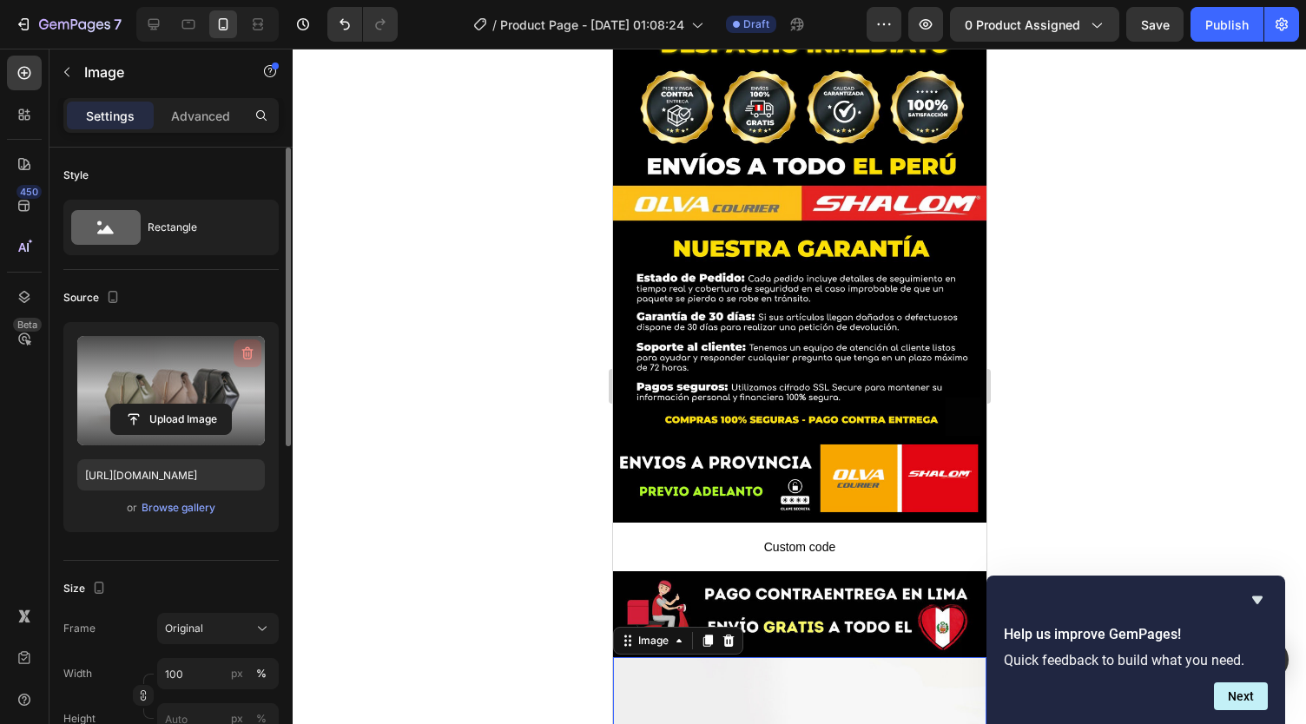
click at [243, 348] on icon "button" at bounding box center [247, 353] width 17 height 17
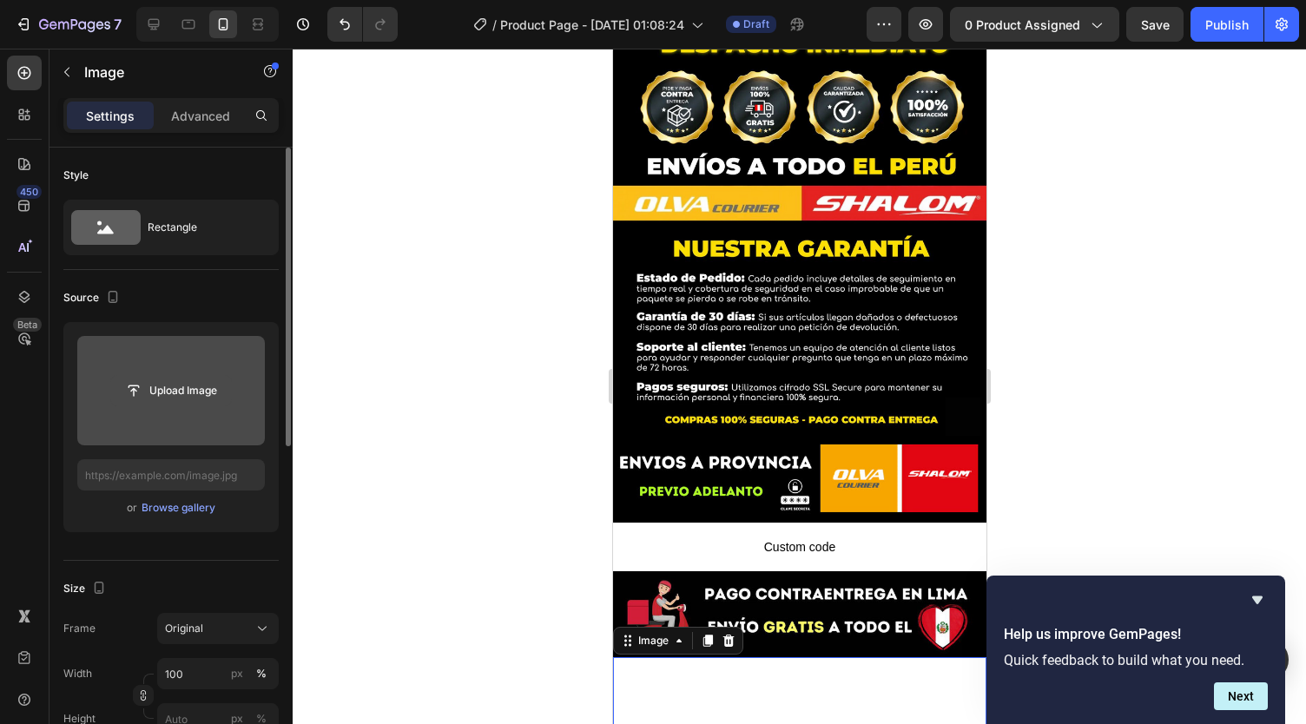
click at [183, 381] on input "file" at bounding box center [171, 391] width 120 height 30
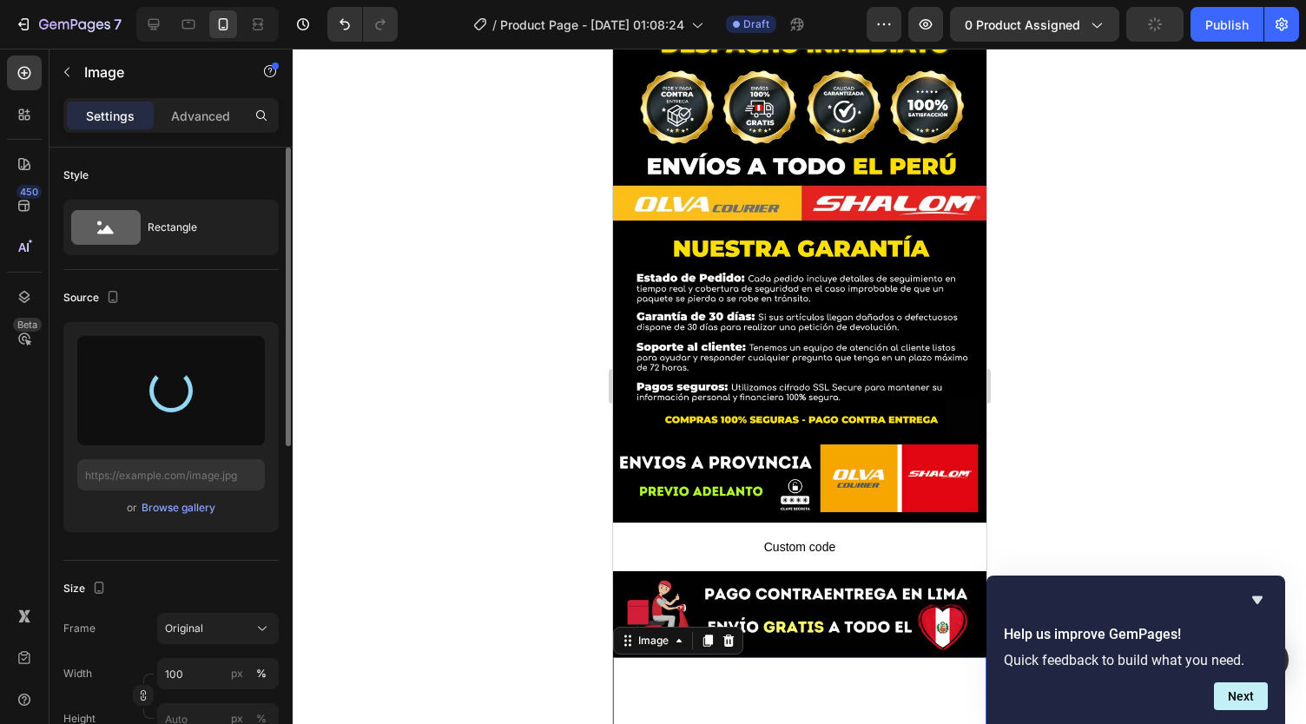
type input "https://cdn.shopify.com/s/files/1/0738/2800/8164/files/gempages_572749618484348…"
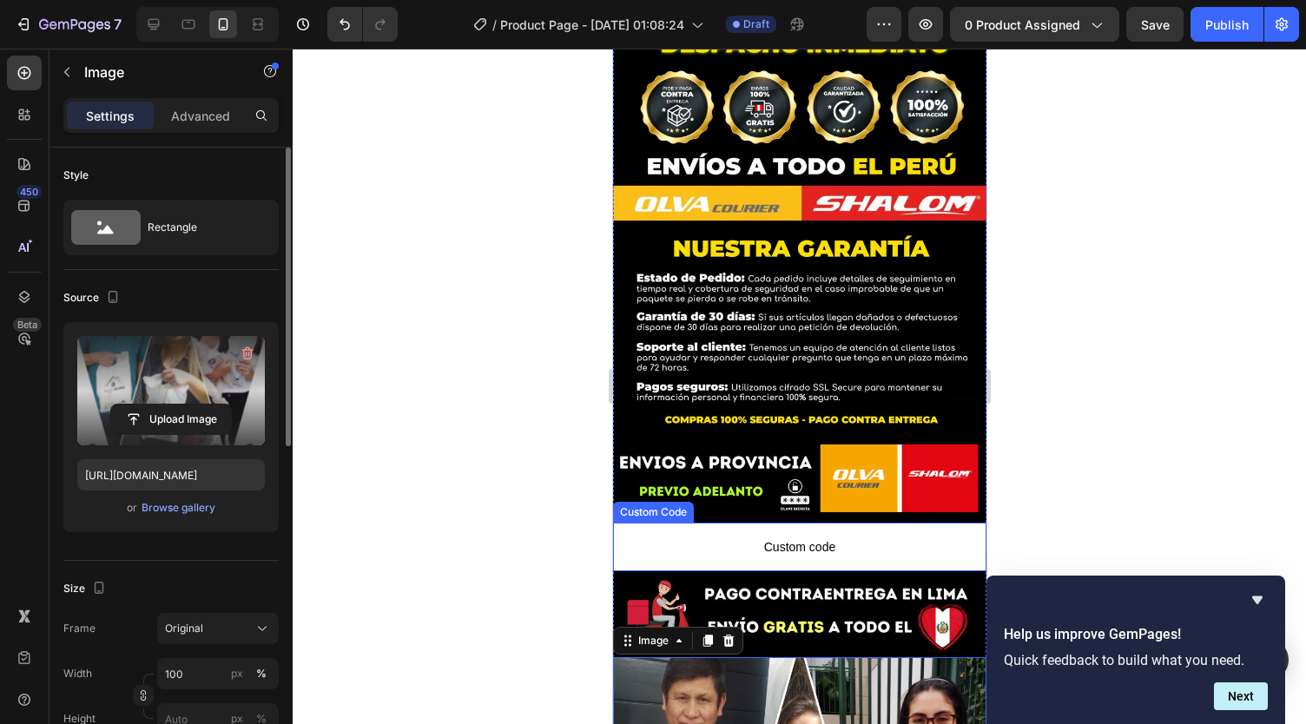
click at [728, 537] on span "Custom code" at bounding box center [798, 547] width 373 height 21
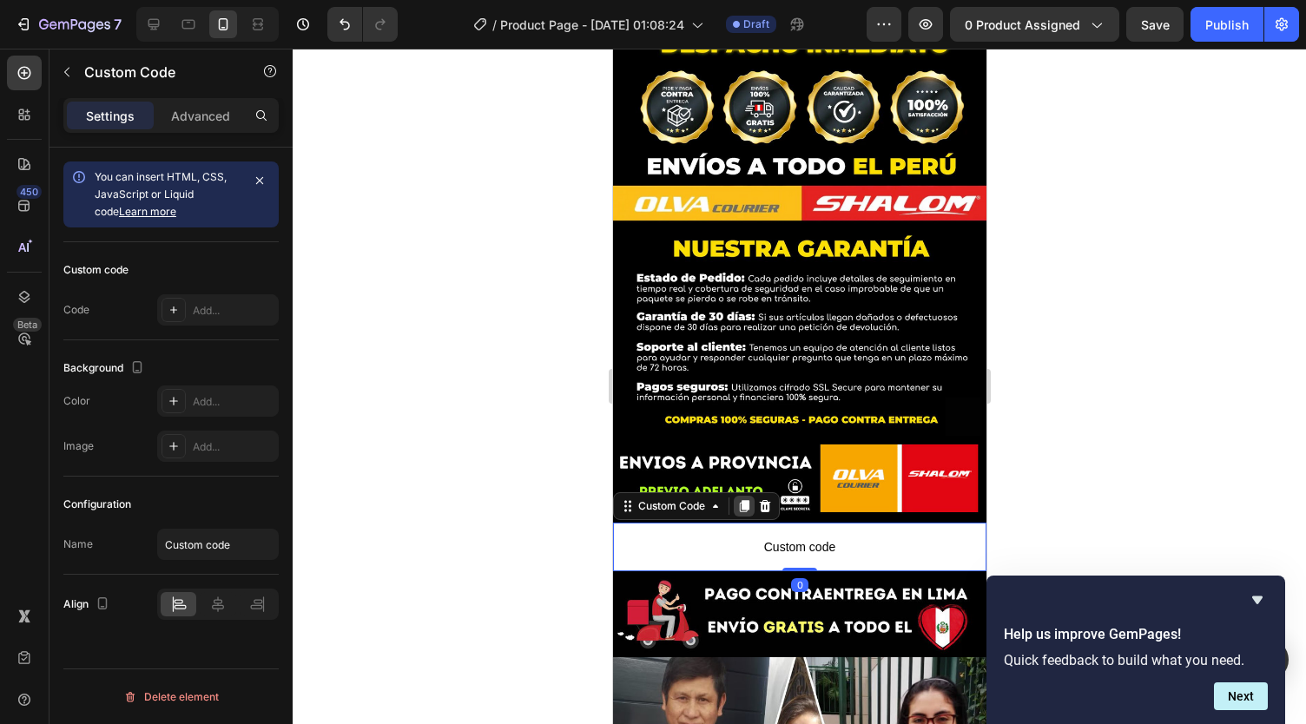
click at [746, 500] on icon at bounding box center [744, 506] width 10 height 12
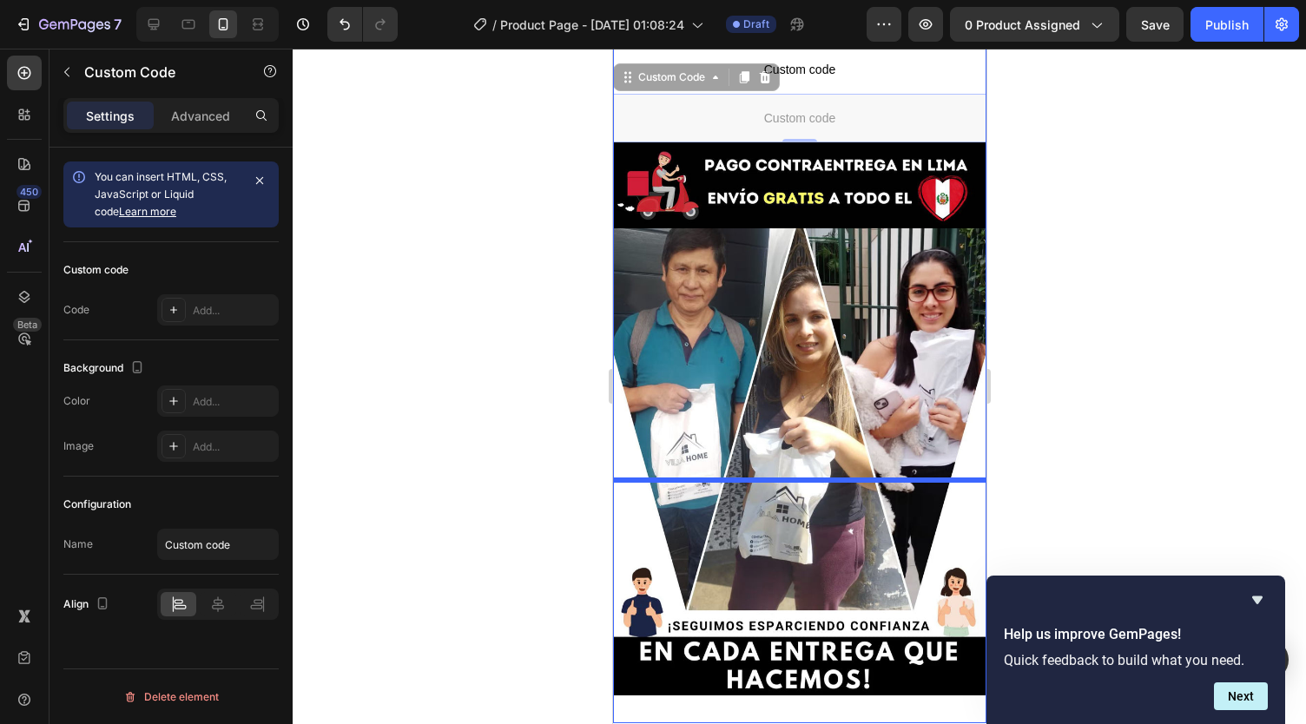
scroll to position [6805, 0]
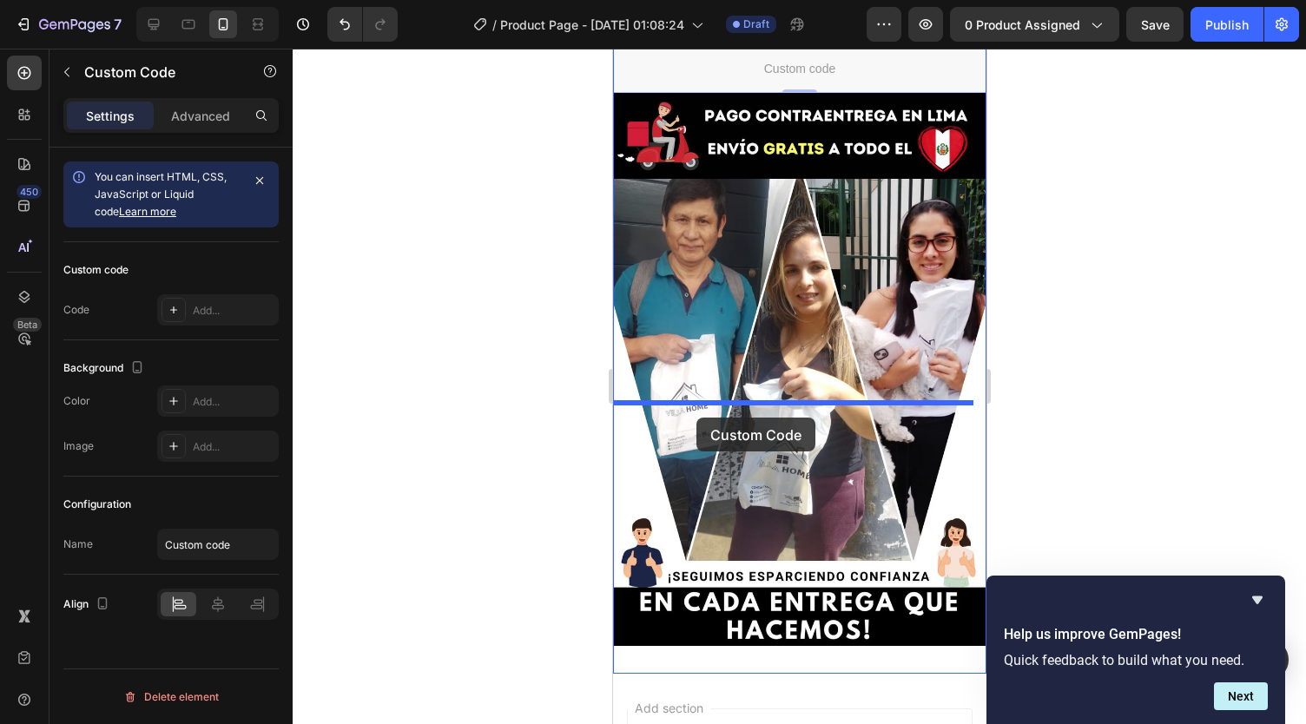
drag, startPoint x: 662, startPoint y: 228, endPoint x: 696, endPoint y: 418, distance: 192.3
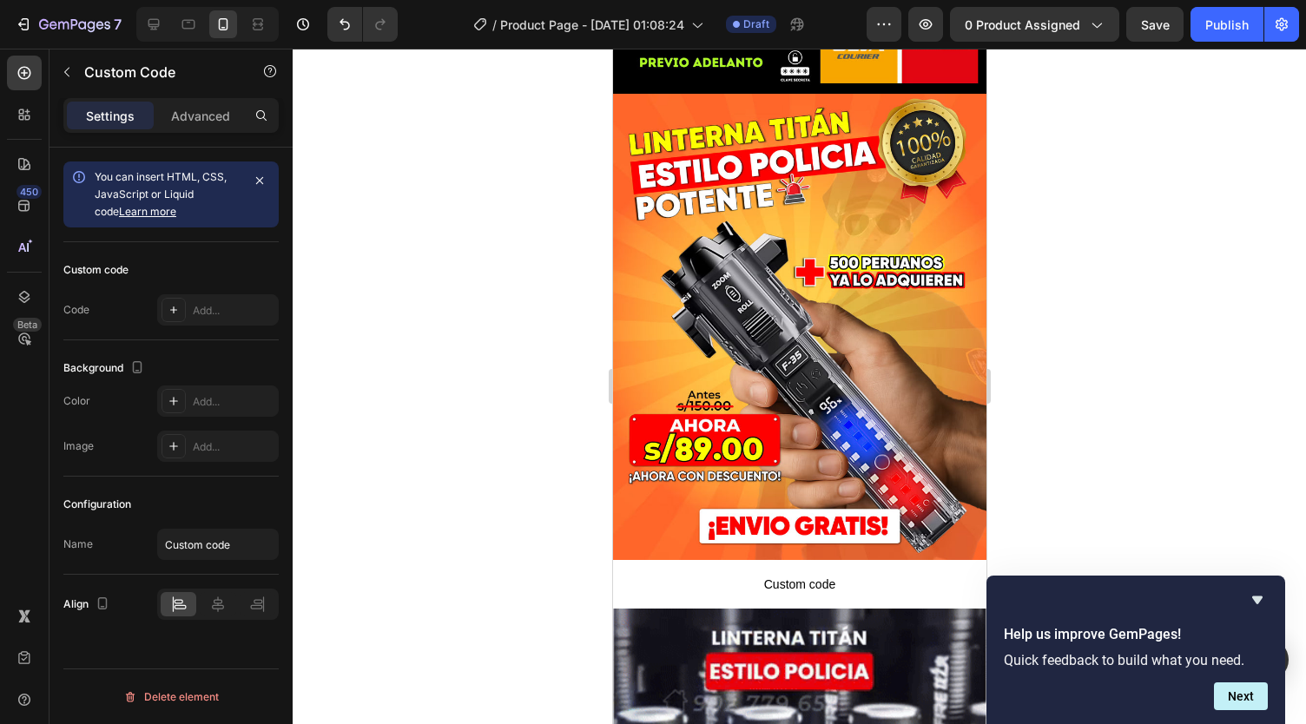
scroll to position [0, 0]
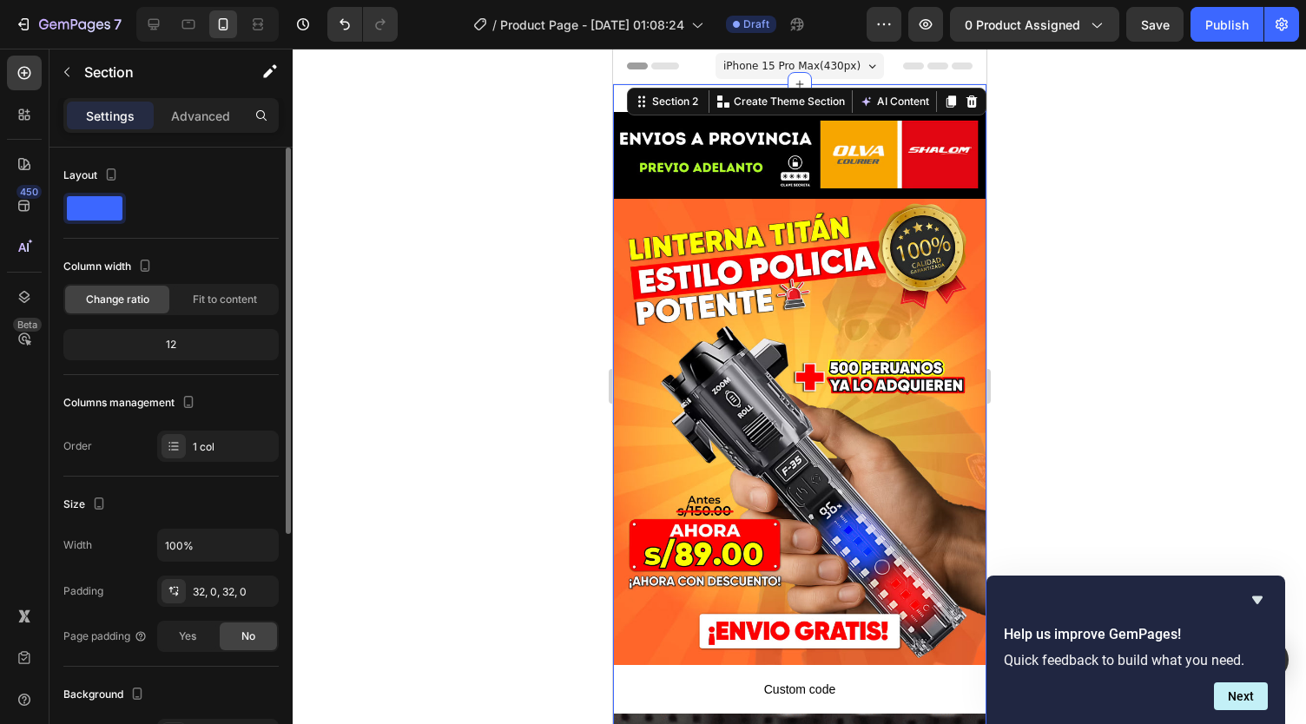
click at [199, 109] on p "Advanced" at bounding box center [200, 116] width 59 height 18
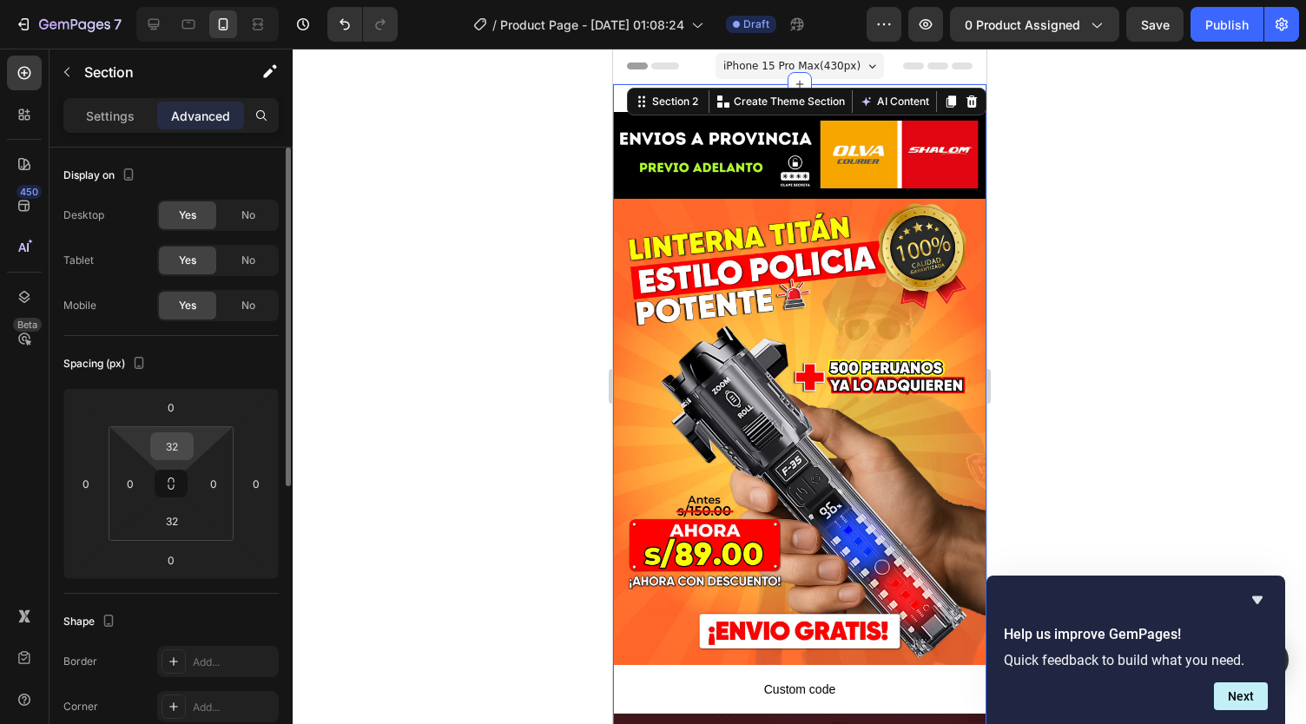
click at [172, 442] on input "32" at bounding box center [172, 446] width 35 height 26
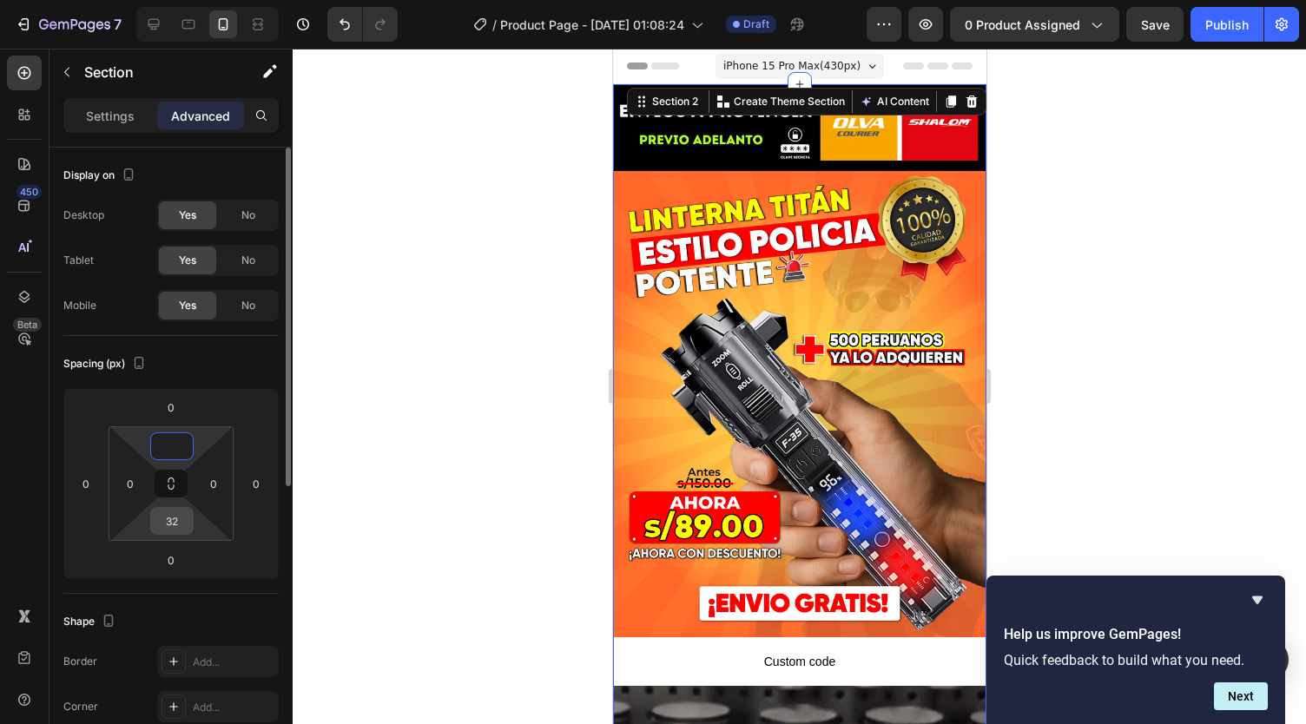
type input "0"
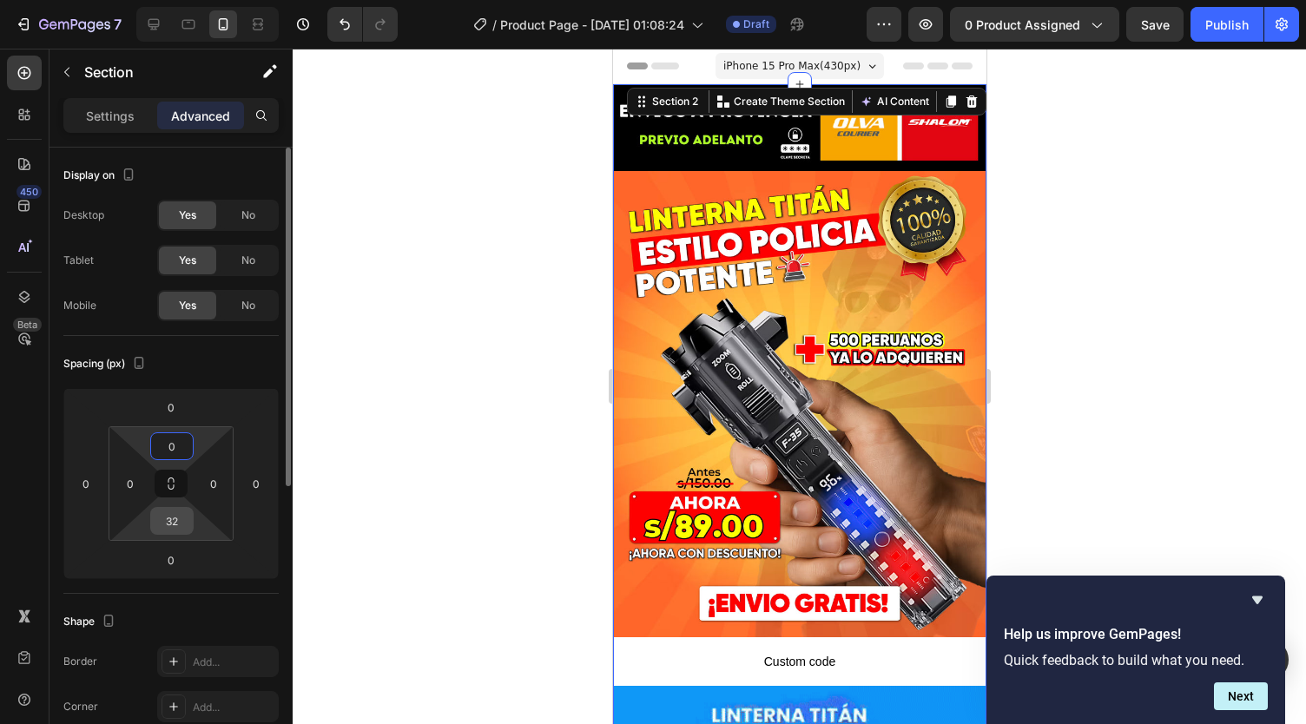
click at [173, 523] on input "32" at bounding box center [172, 521] width 35 height 26
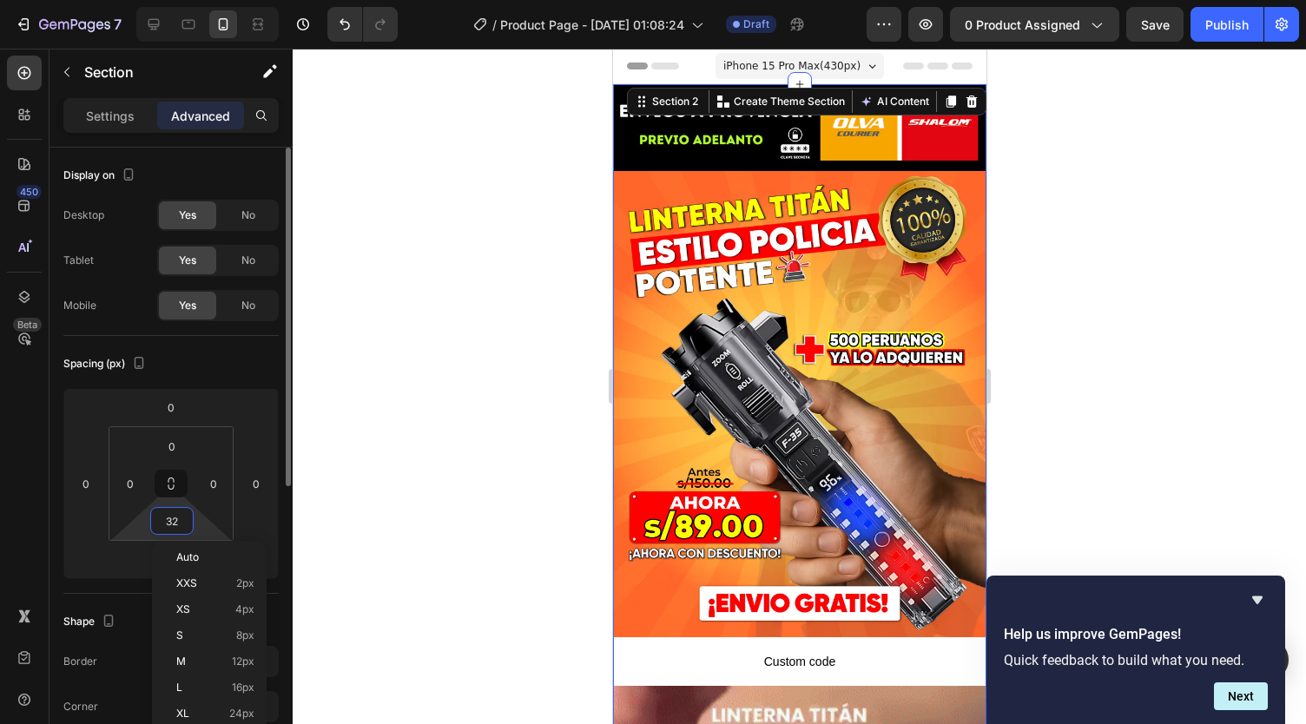
type input "}"
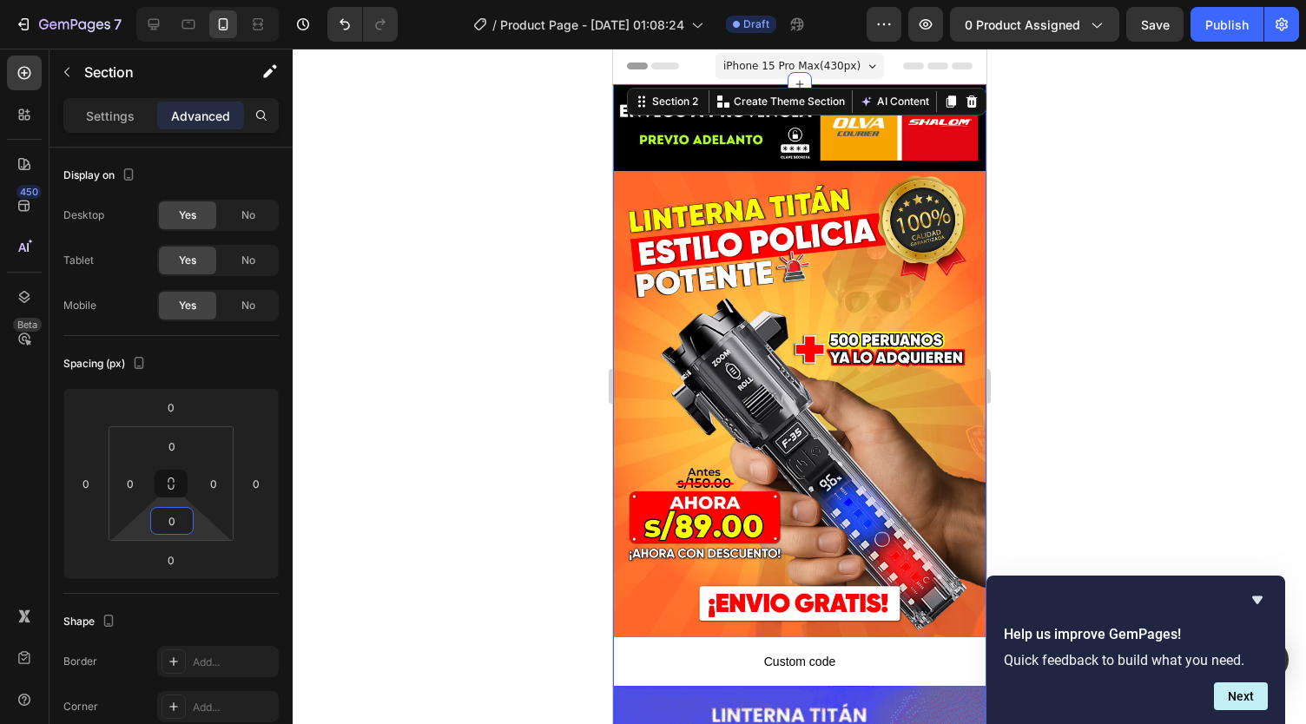
click at [337, 436] on div at bounding box center [799, 387] width 1013 height 676
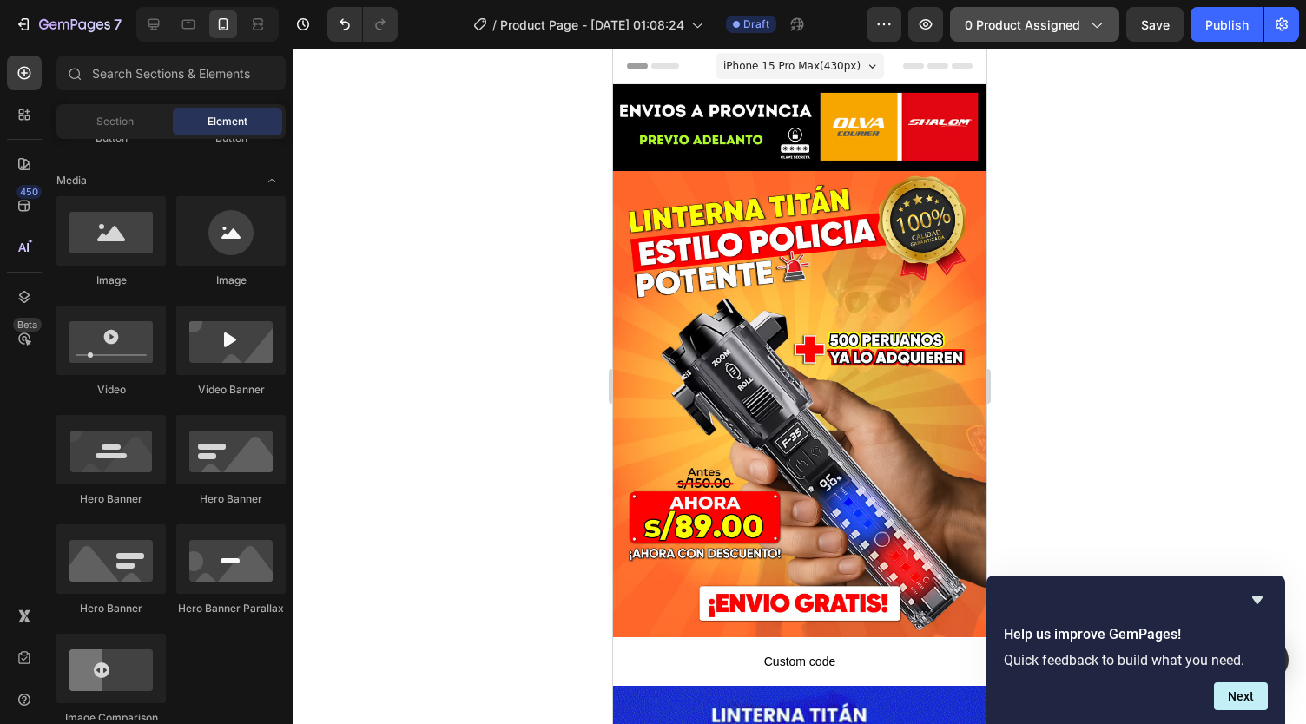
click at [1079, 29] on span "0 product assigned" at bounding box center [1022, 25] width 115 height 18
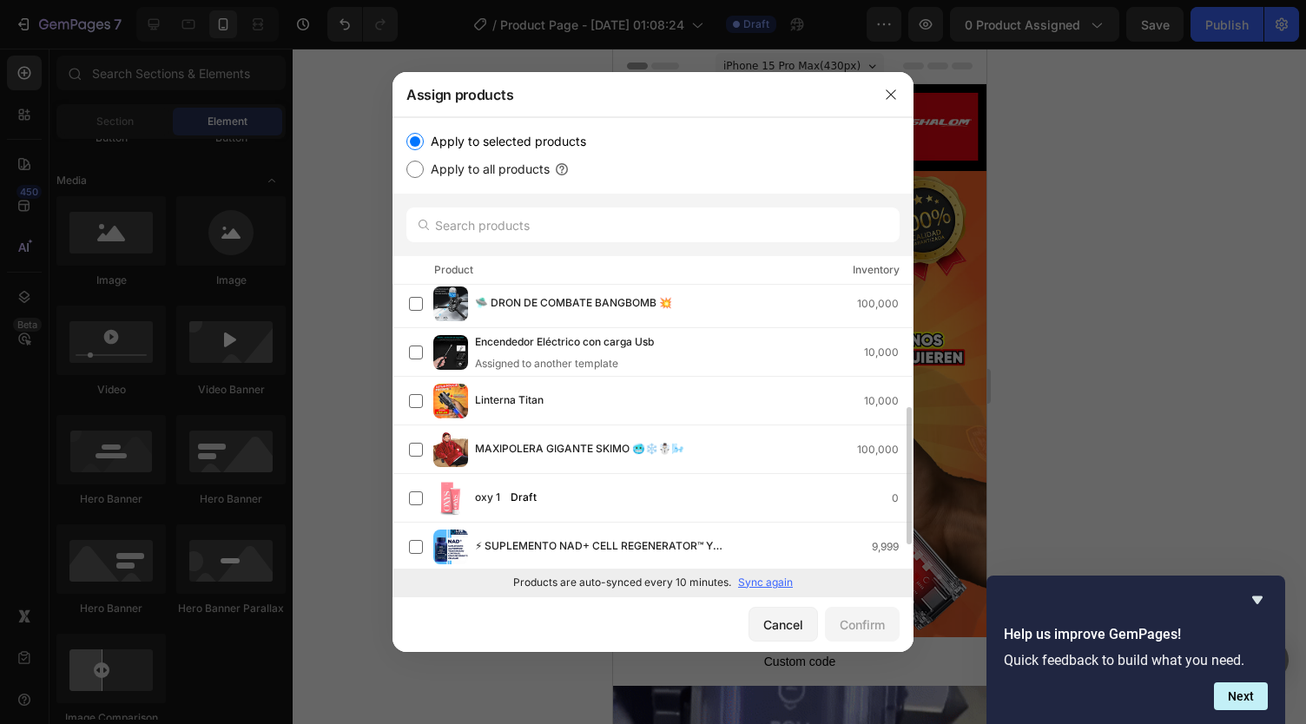
scroll to position [250, 0]
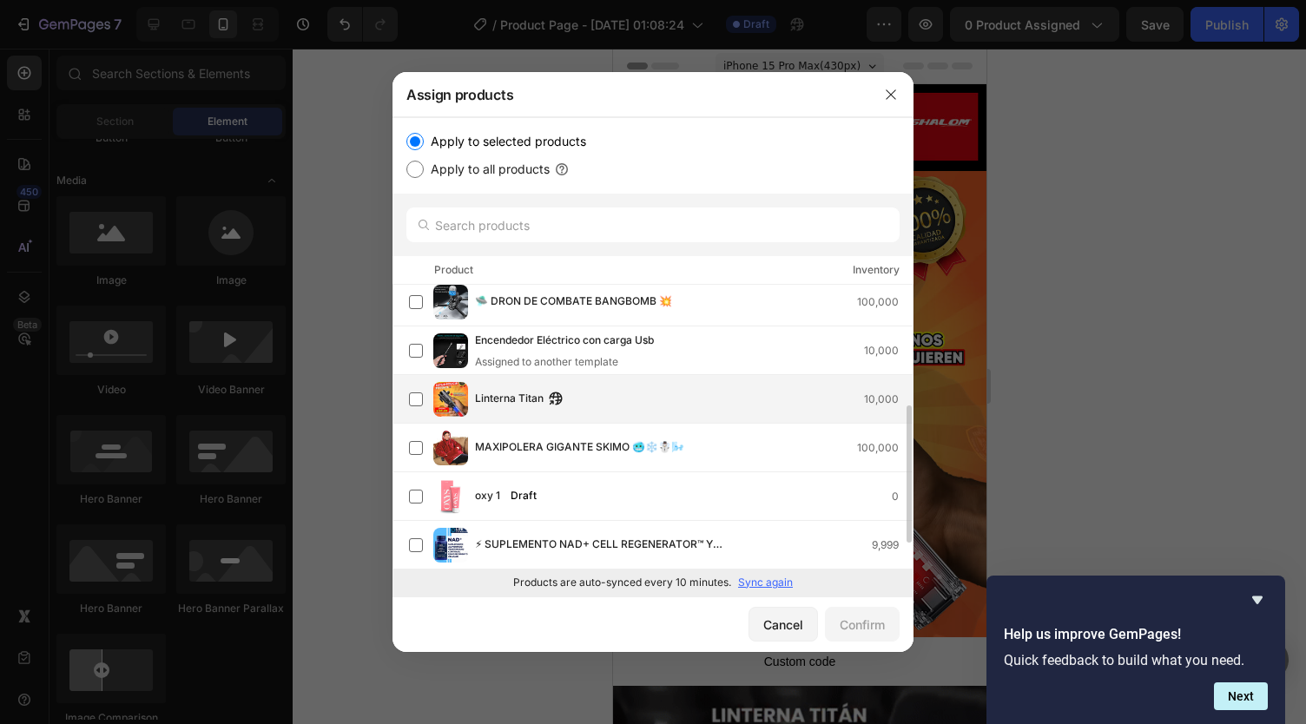
click at [591, 413] on div "Linterna Titan 10,000" at bounding box center [661, 399] width 504 height 35
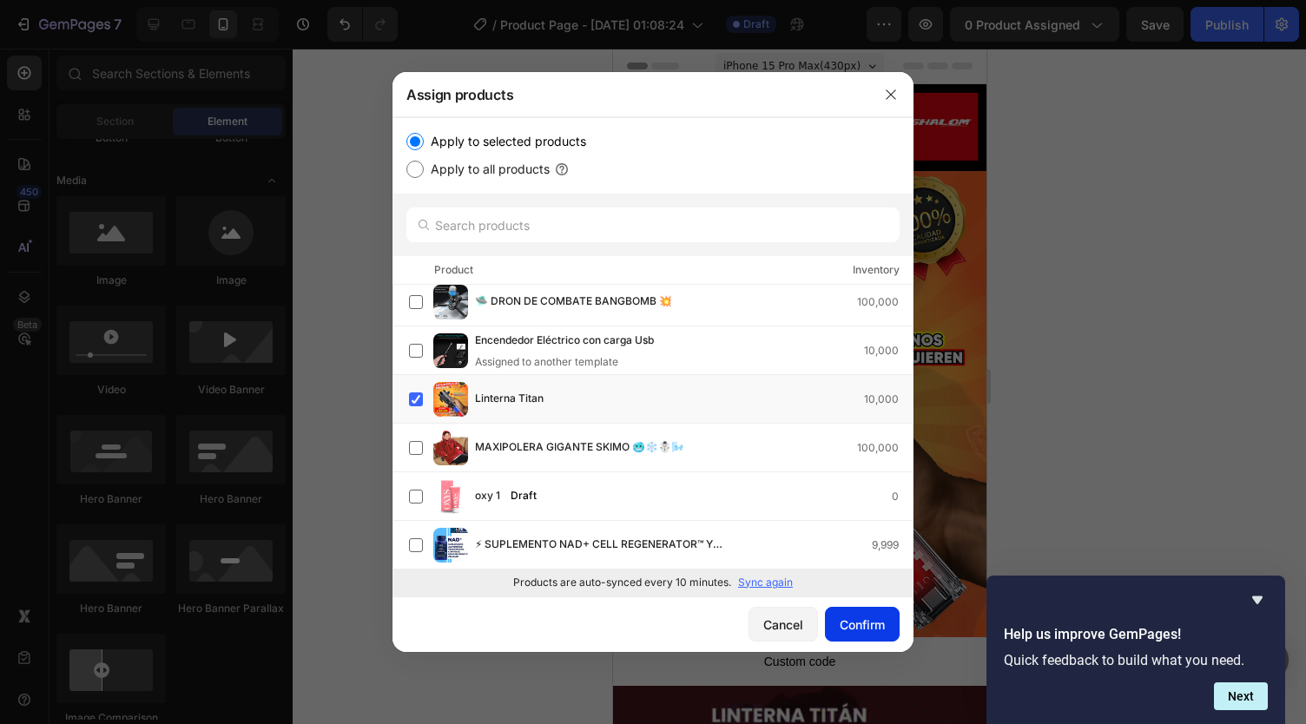
click at [845, 612] on button "Confirm" at bounding box center [862, 624] width 75 height 35
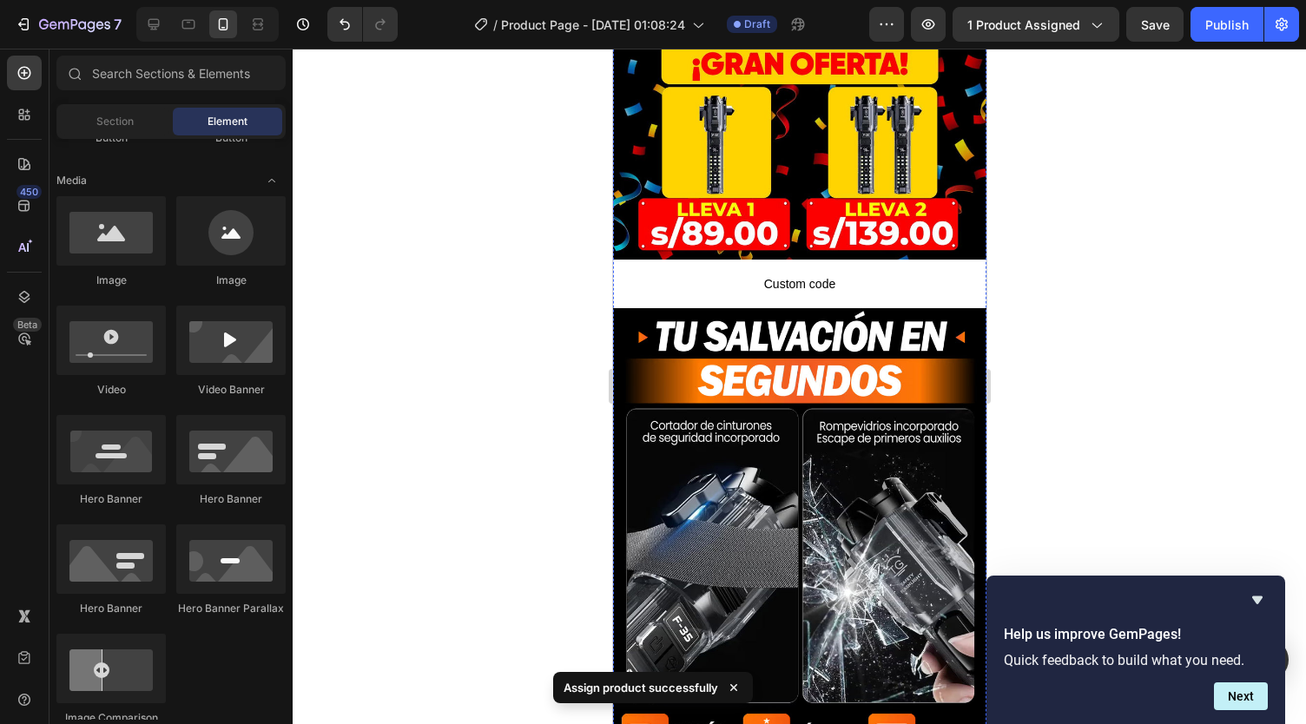
scroll to position [1152, 0]
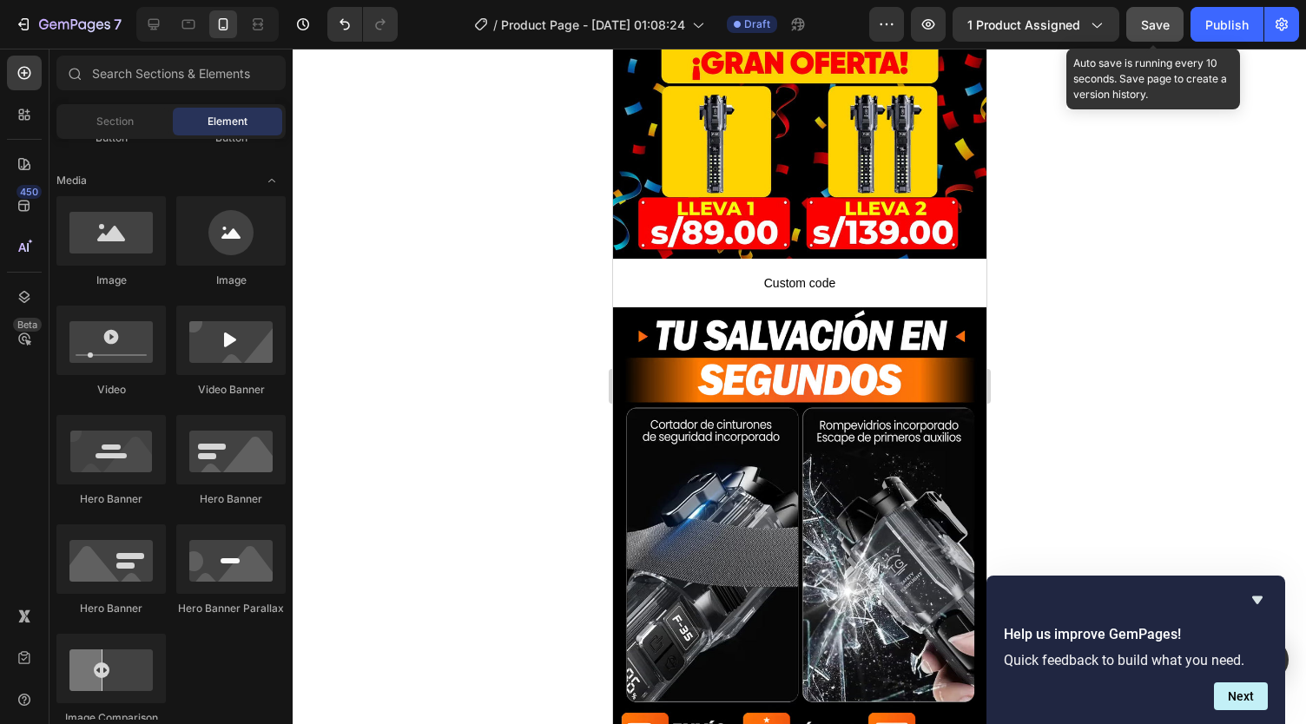
click at [1170, 23] on span "Save" at bounding box center [1155, 24] width 29 height 15
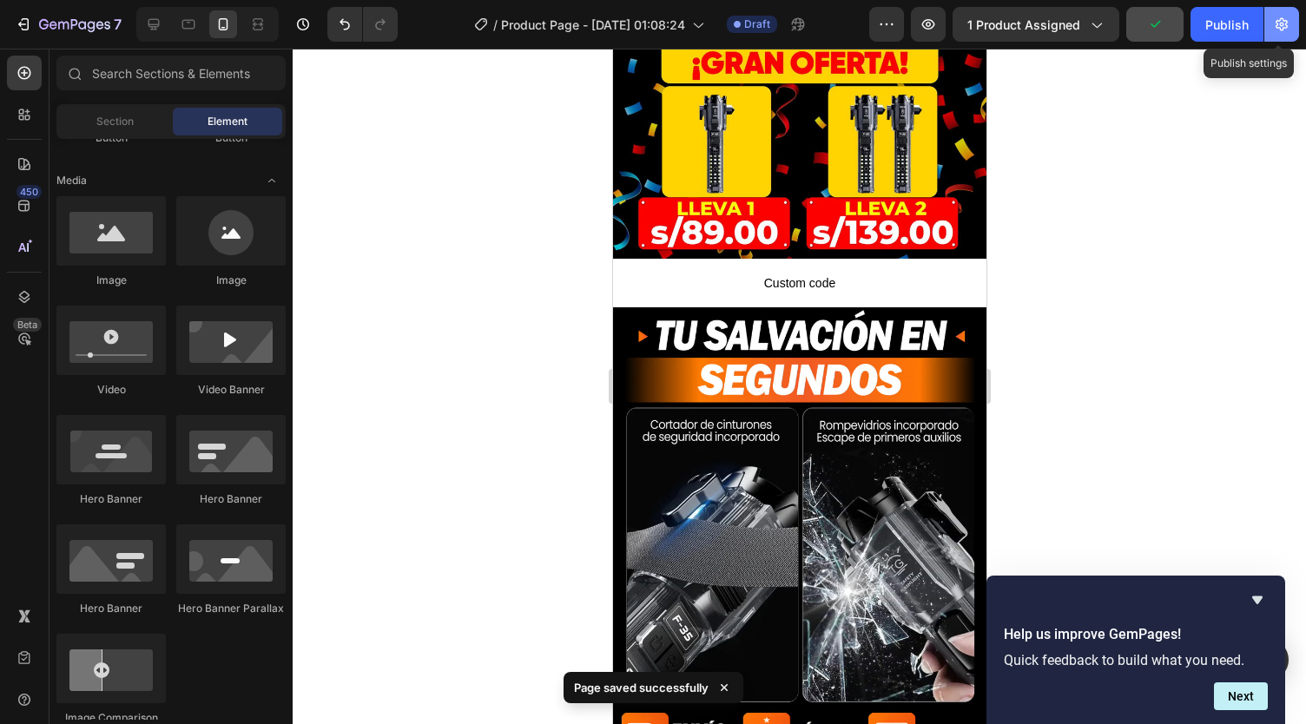
click at [1275, 31] on icon "button" at bounding box center [1281, 24] width 17 height 17
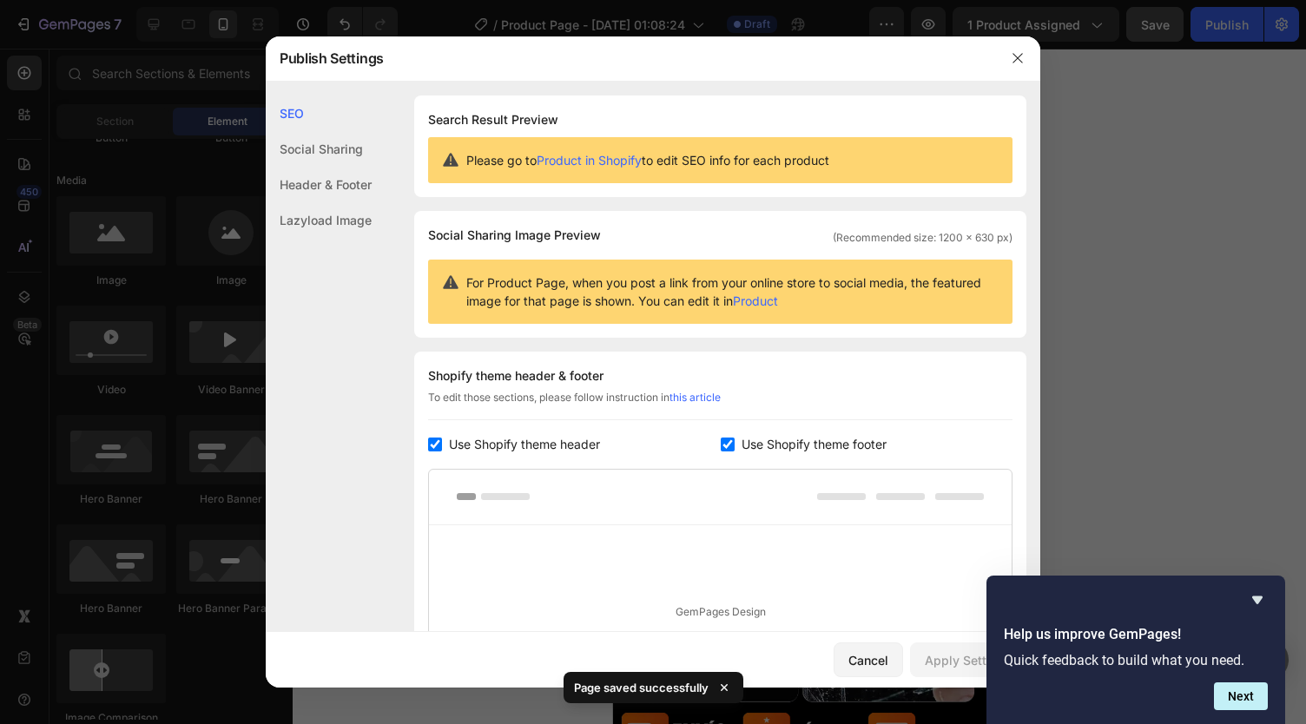
click at [432, 445] on input "checkbox" at bounding box center [435, 445] width 14 height 14
checkbox input "false"
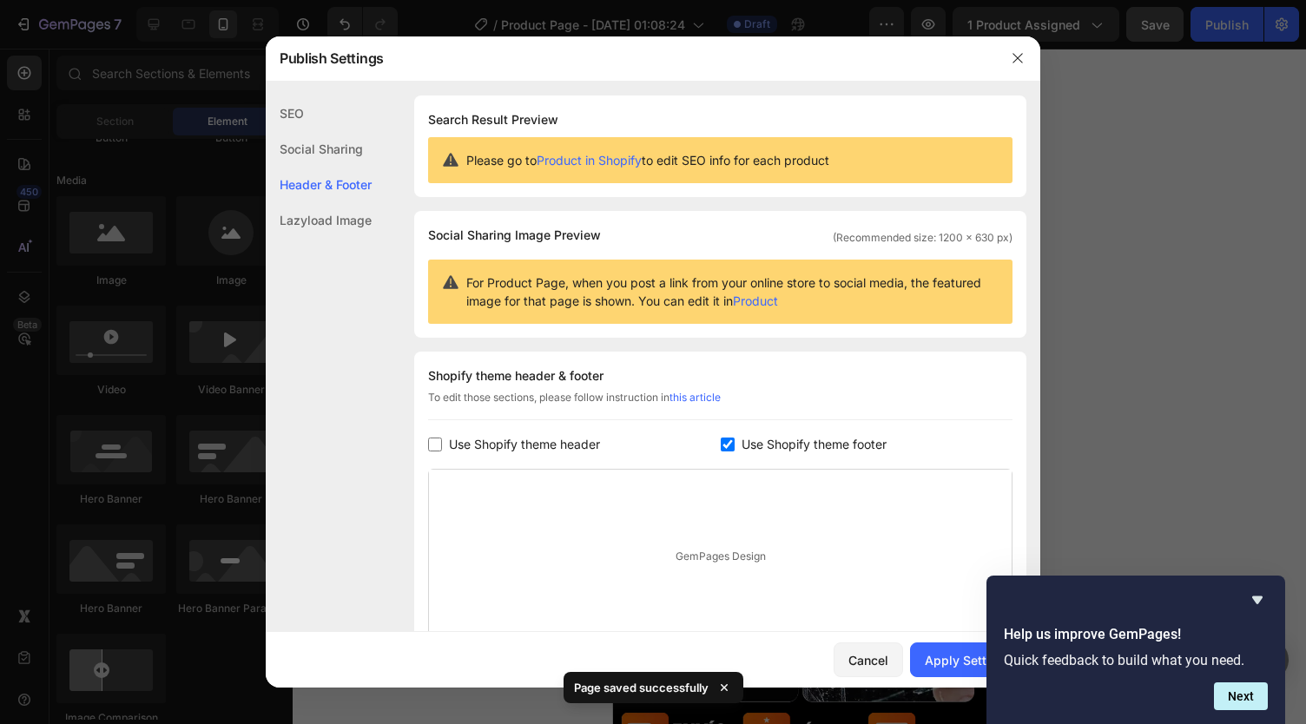
click at [735, 445] on label "Use Shopify theme footer" at bounding box center [811, 444] width 152 height 21
checkbox input "false"
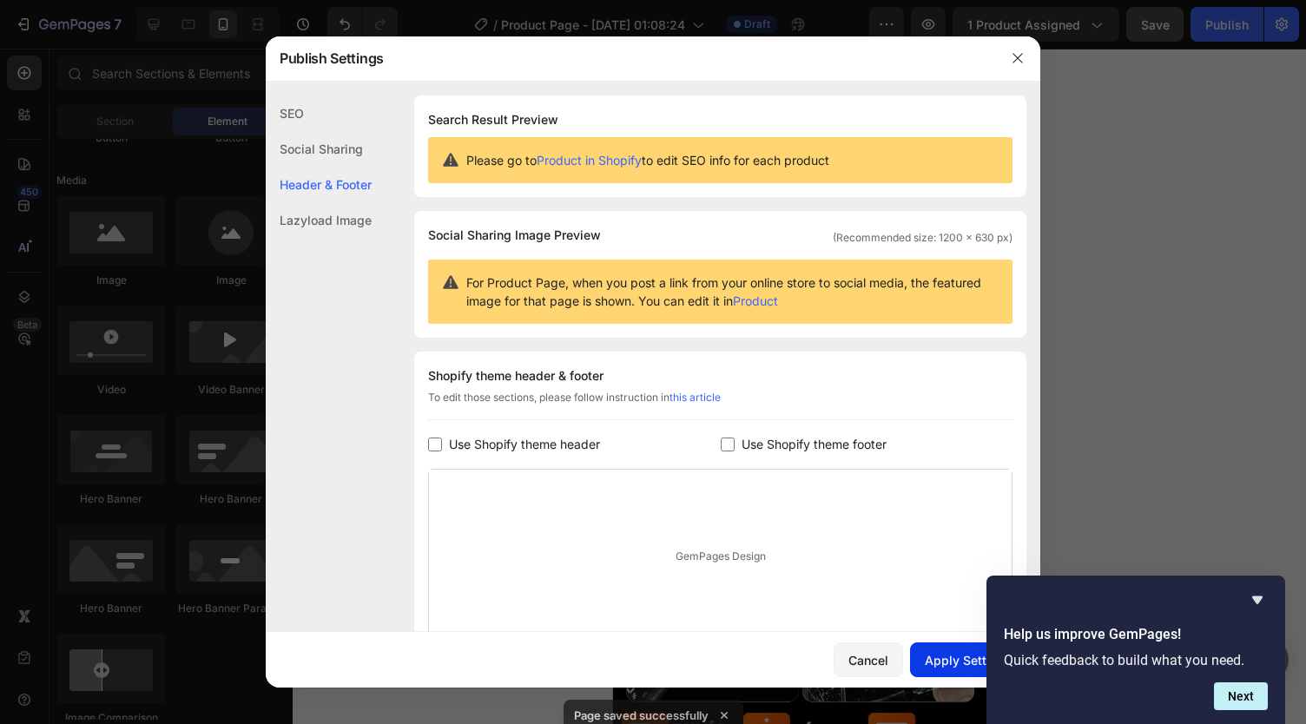
click at [933, 655] on div "Apply Settings" at bounding box center [968, 660] width 87 height 18
click at [1249, 600] on icon "Hide survey" at bounding box center [1257, 600] width 21 height 21
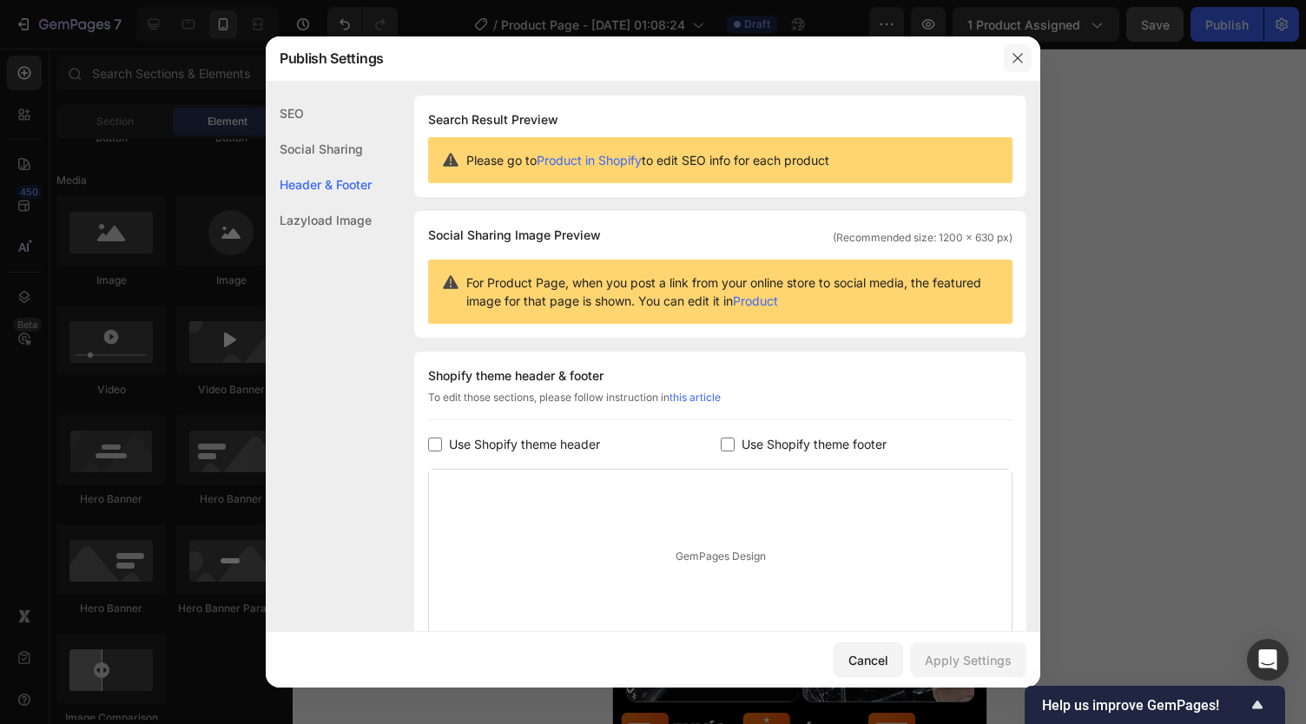
click at [1018, 59] on icon "button" at bounding box center [1018, 58] width 10 height 10
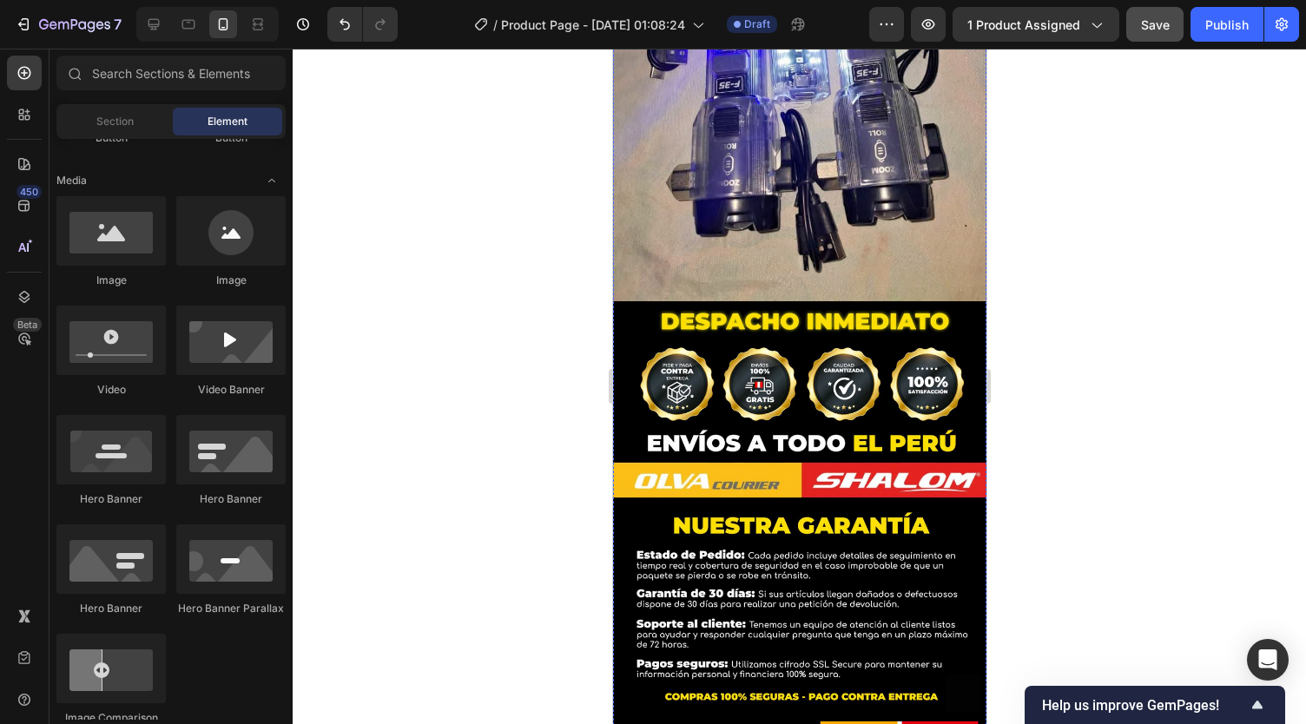
scroll to position [5975, 0]
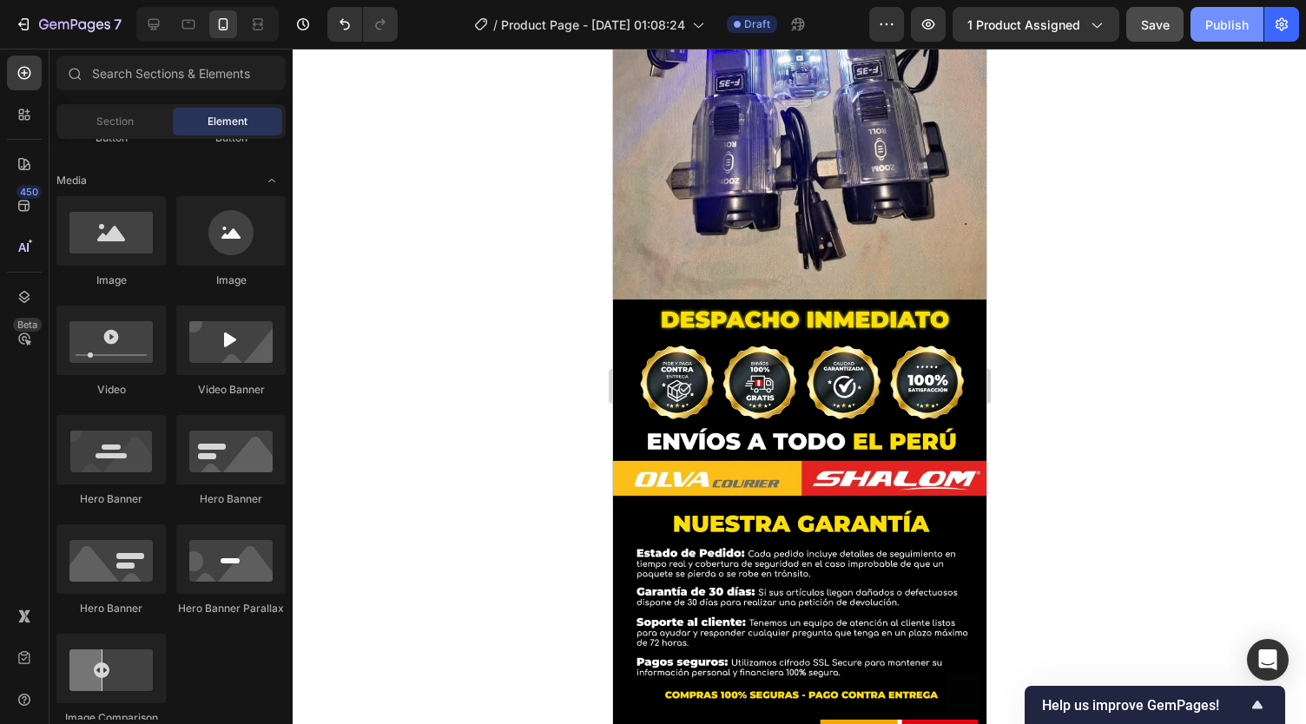
click at [1220, 29] on div "Publish" at bounding box center [1226, 25] width 43 height 18
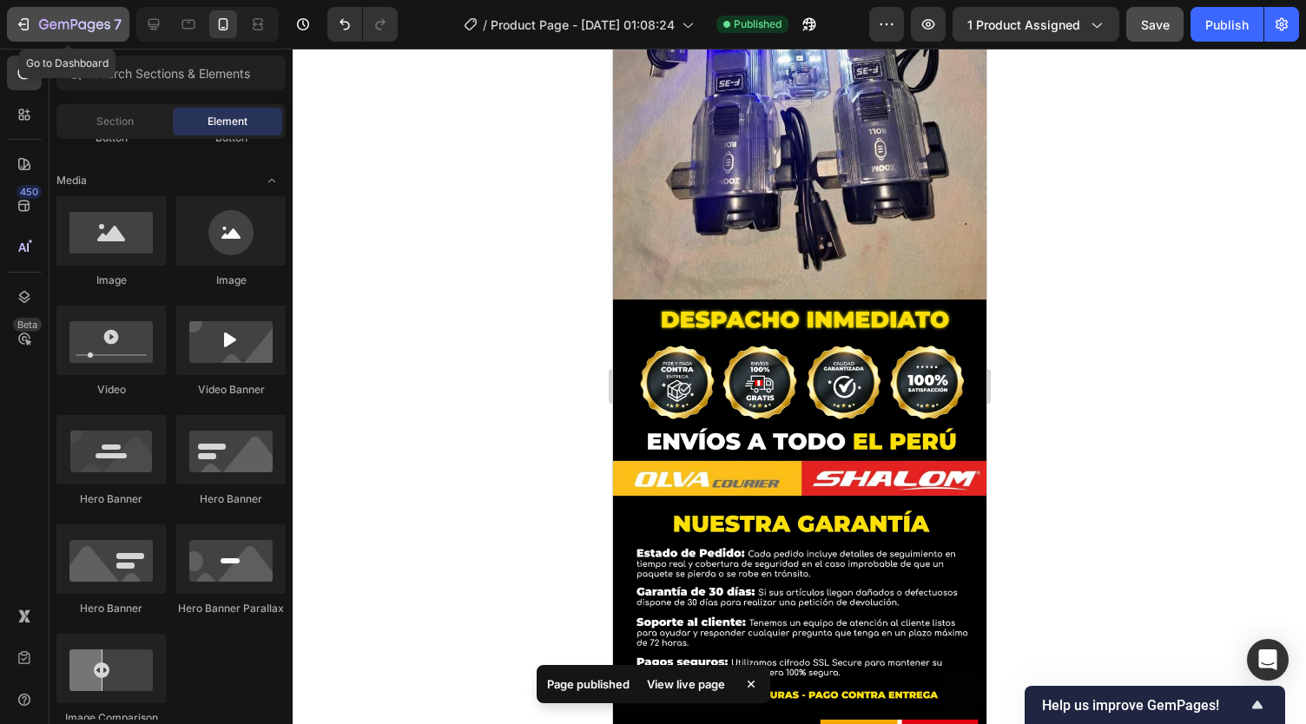
click at [54, 10] on button "7" at bounding box center [68, 24] width 122 height 35
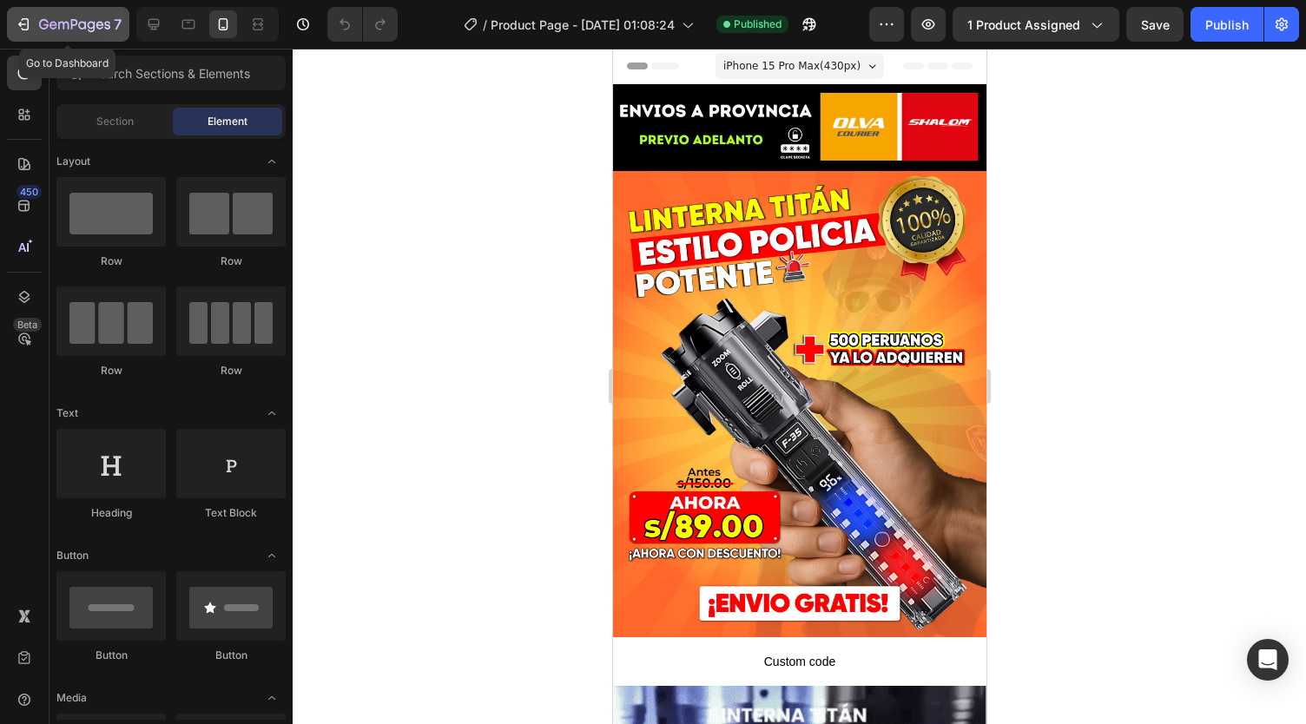
click at [81, 32] on icon "button" at bounding box center [74, 25] width 71 height 15
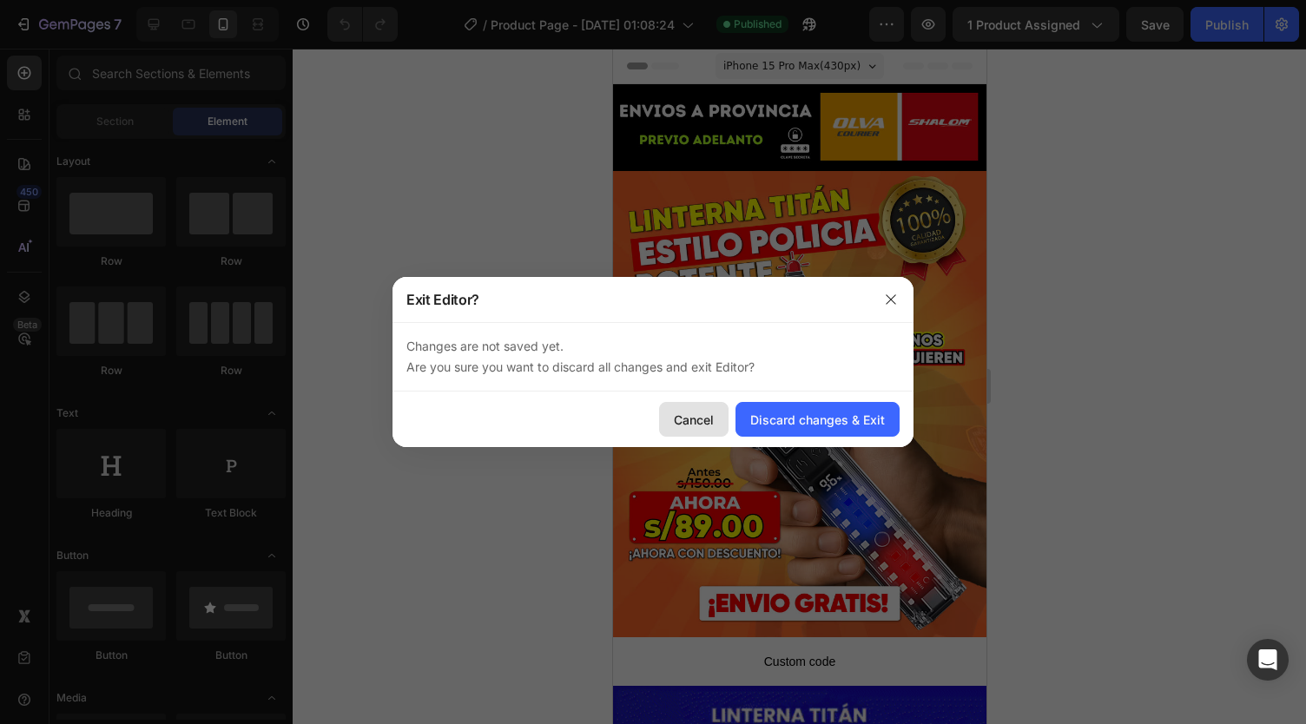
click at [714, 423] on div "Cancel" at bounding box center [694, 420] width 40 height 18
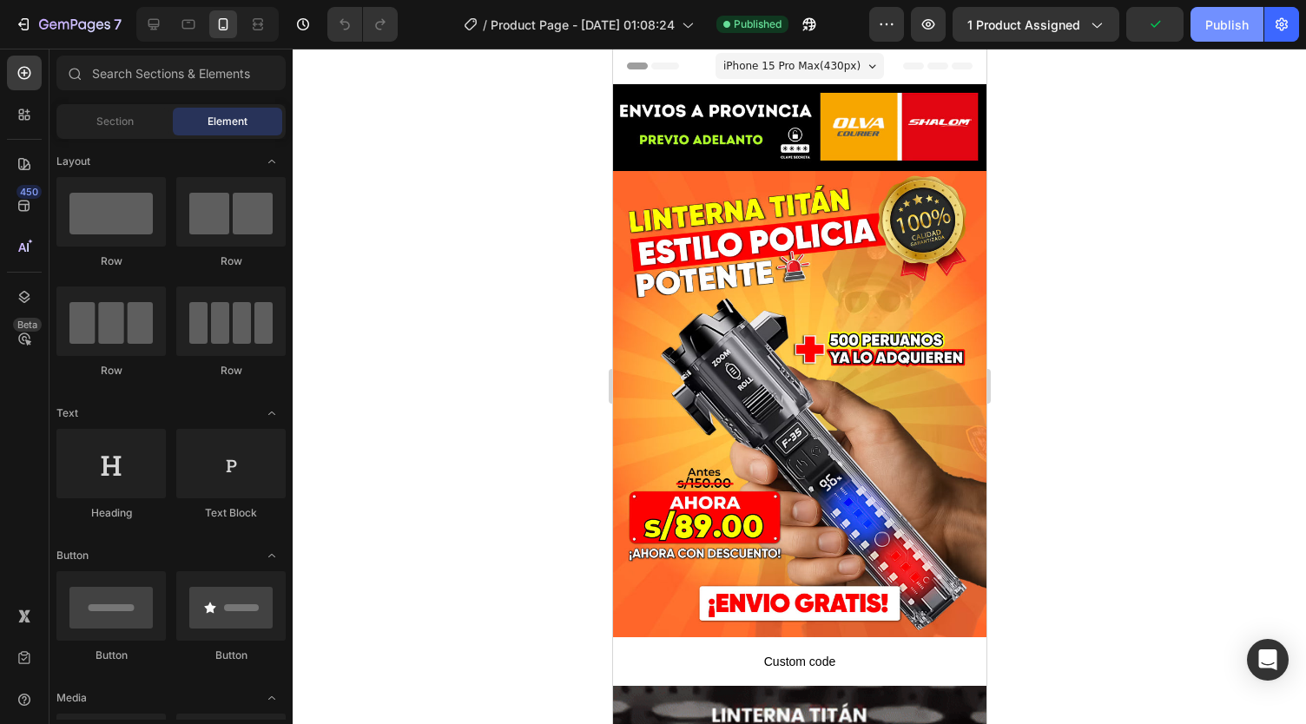
click at [1223, 24] on div "Publish" at bounding box center [1226, 25] width 43 height 18
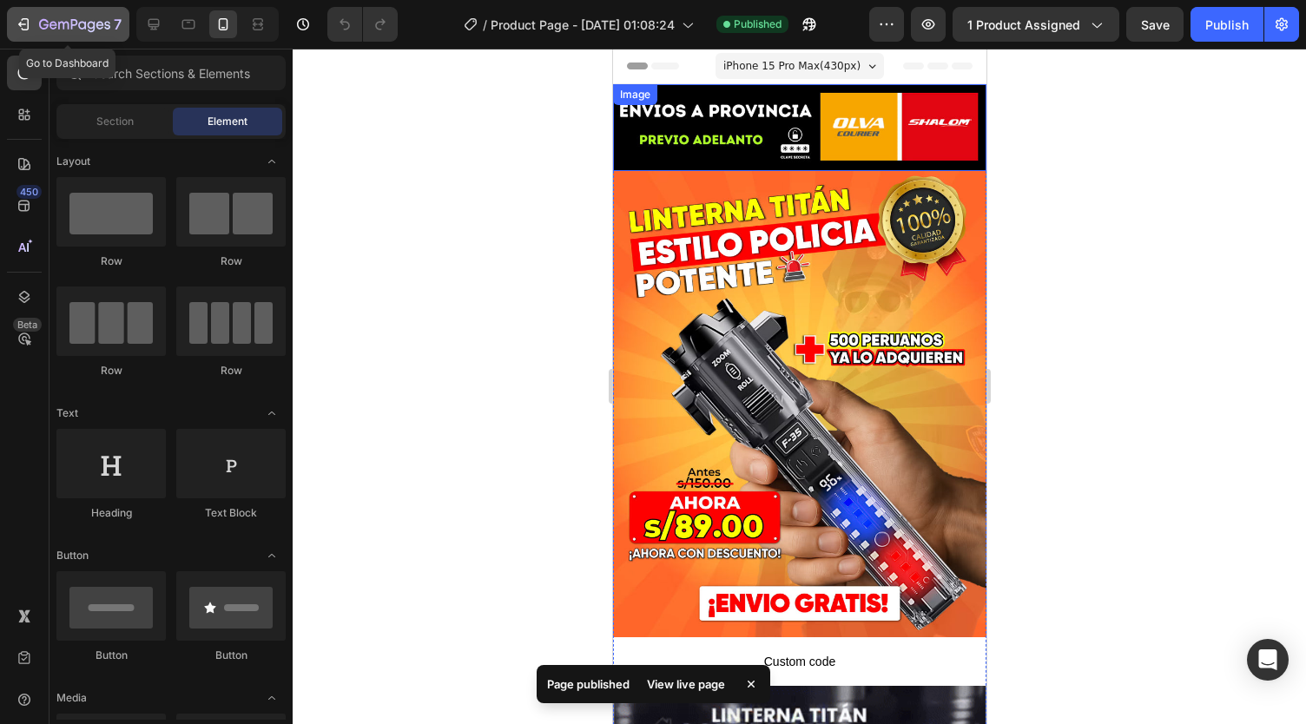
click at [48, 23] on icon "button" at bounding box center [74, 25] width 71 height 15
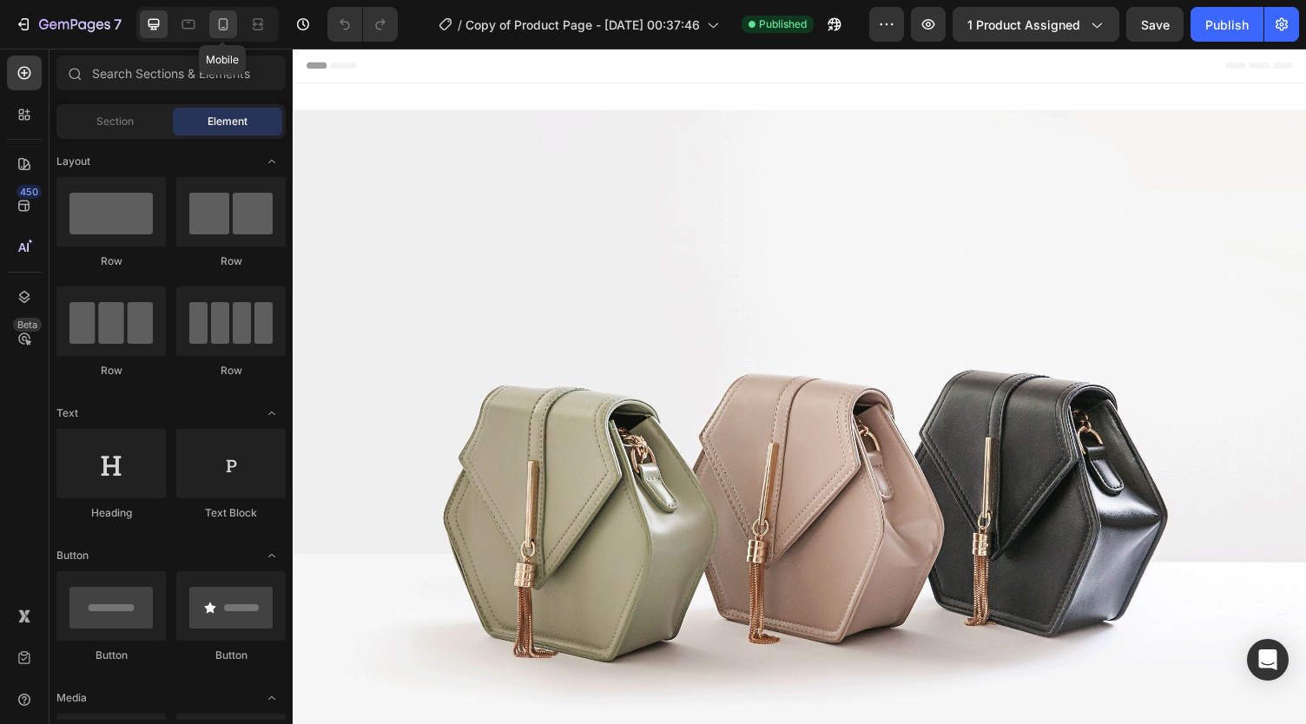
click at [221, 17] on icon at bounding box center [222, 24] width 17 height 17
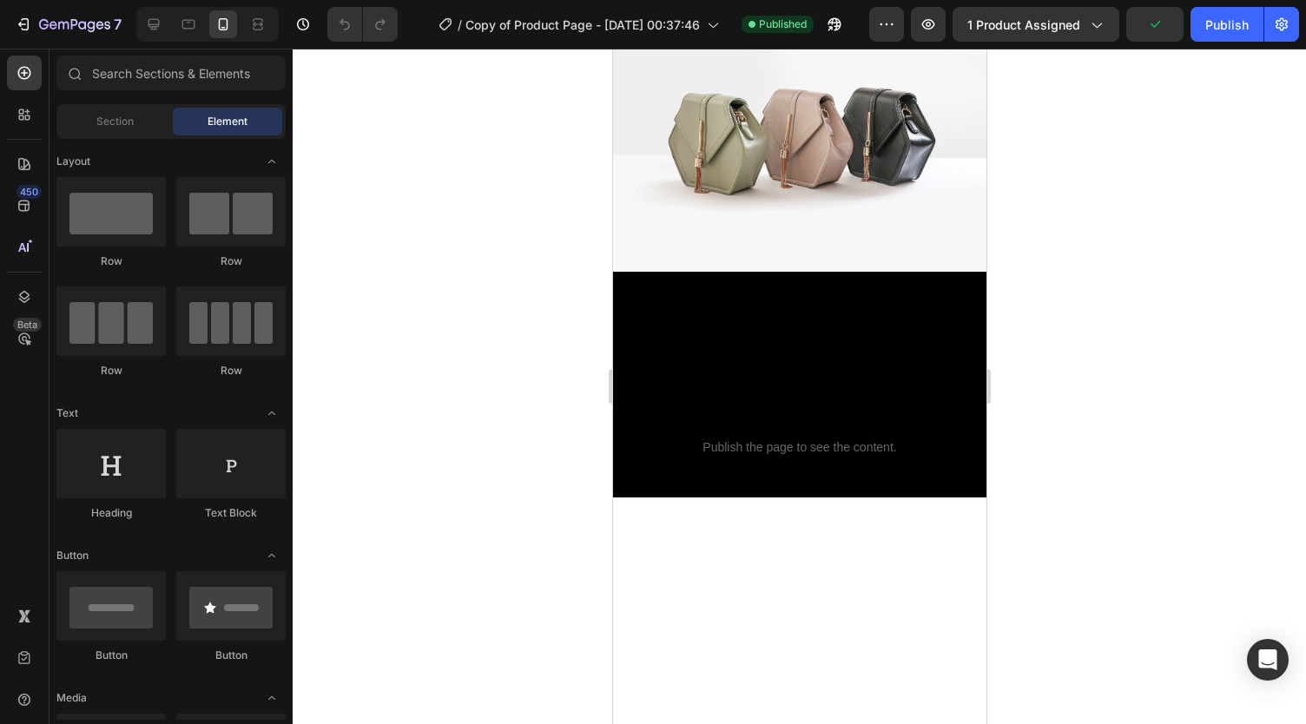
scroll to position [1585, 0]
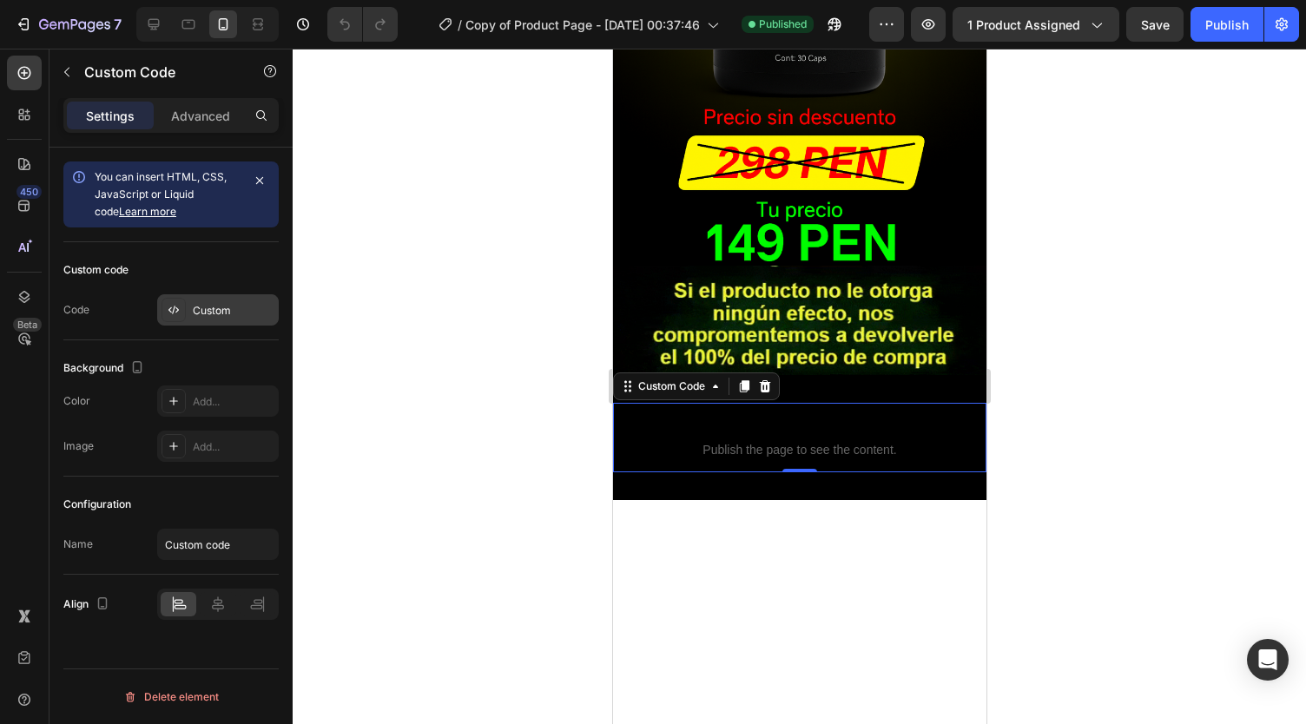
click at [215, 306] on div "Custom" at bounding box center [234, 311] width 82 height 16
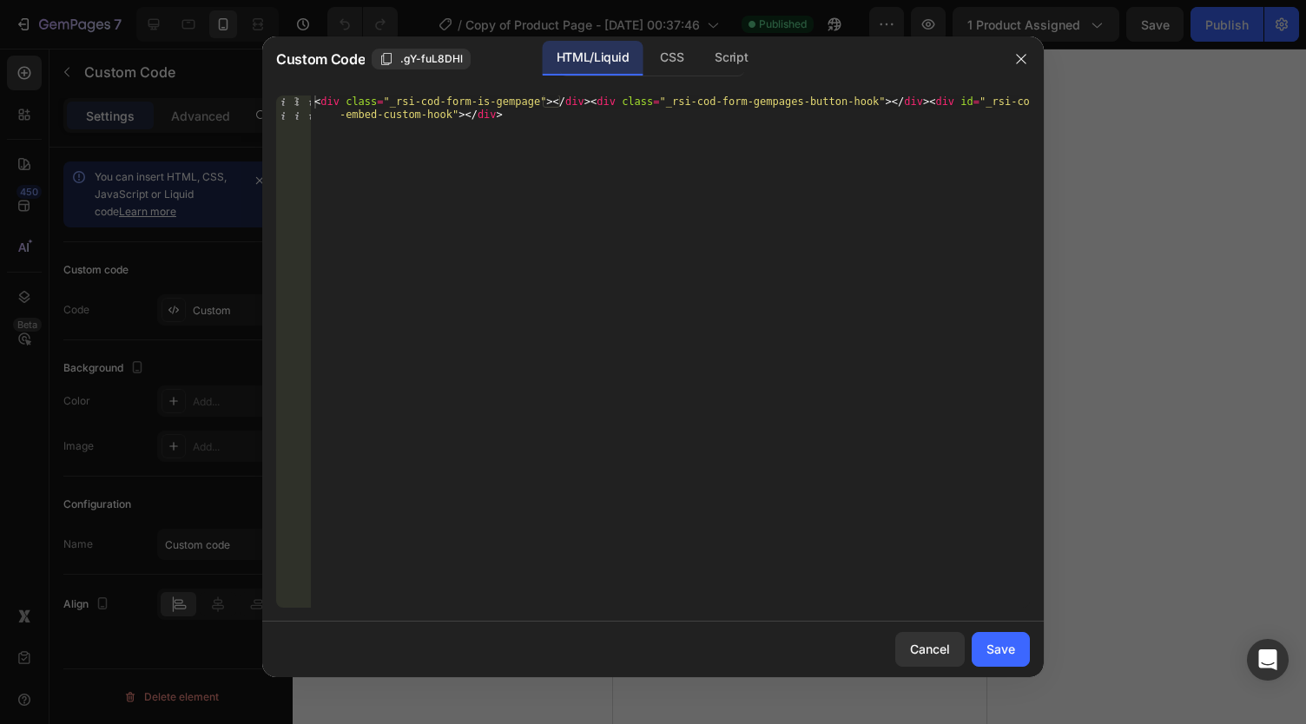
type textarea "<div class="_rsi-cod-form-is-gempage"></div><div class="_rsi-cod-form-gempages-…"
drag, startPoint x: 505, startPoint y: 122, endPoint x: 279, endPoint y: 87, distance: 229.3
click at [279, 87] on div "<div class="_rsi-cod-form-is-gempage"></div><div class="_rsi-cod-form-gempages-…" at bounding box center [653, 352] width 782 height 540
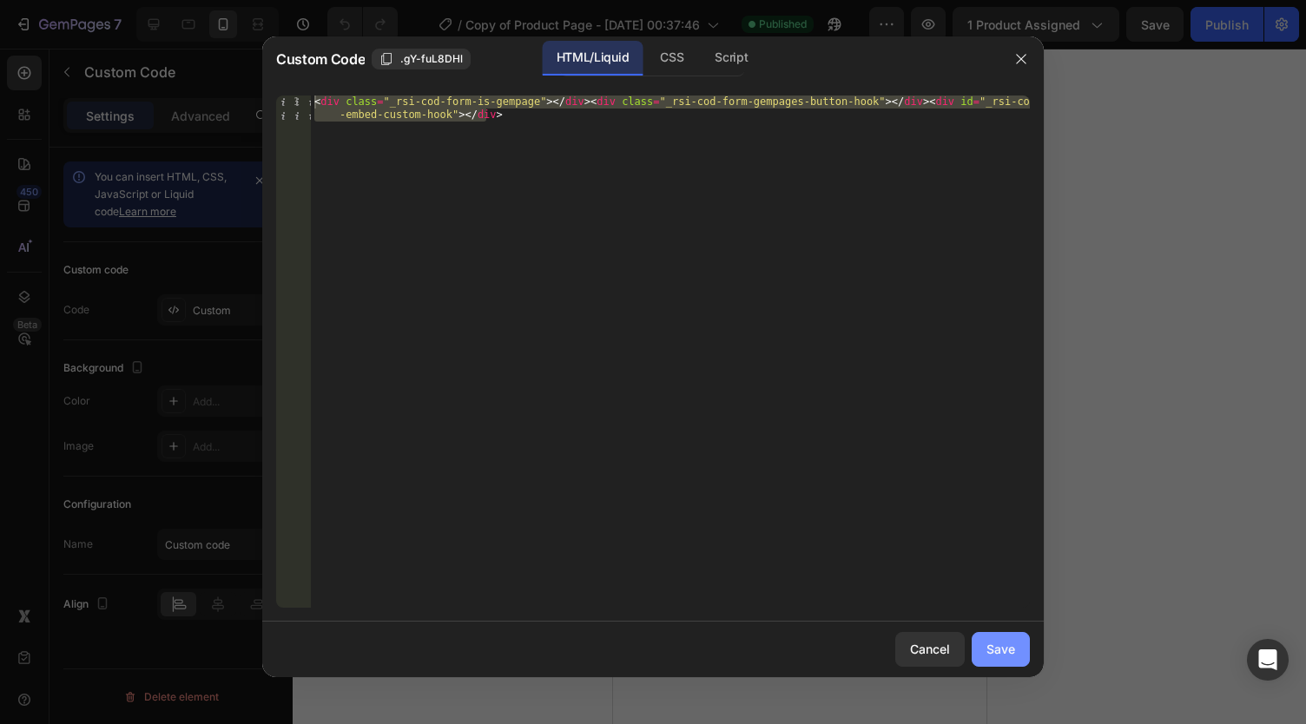
click at [995, 658] on button "Save" at bounding box center [1001, 649] width 58 height 35
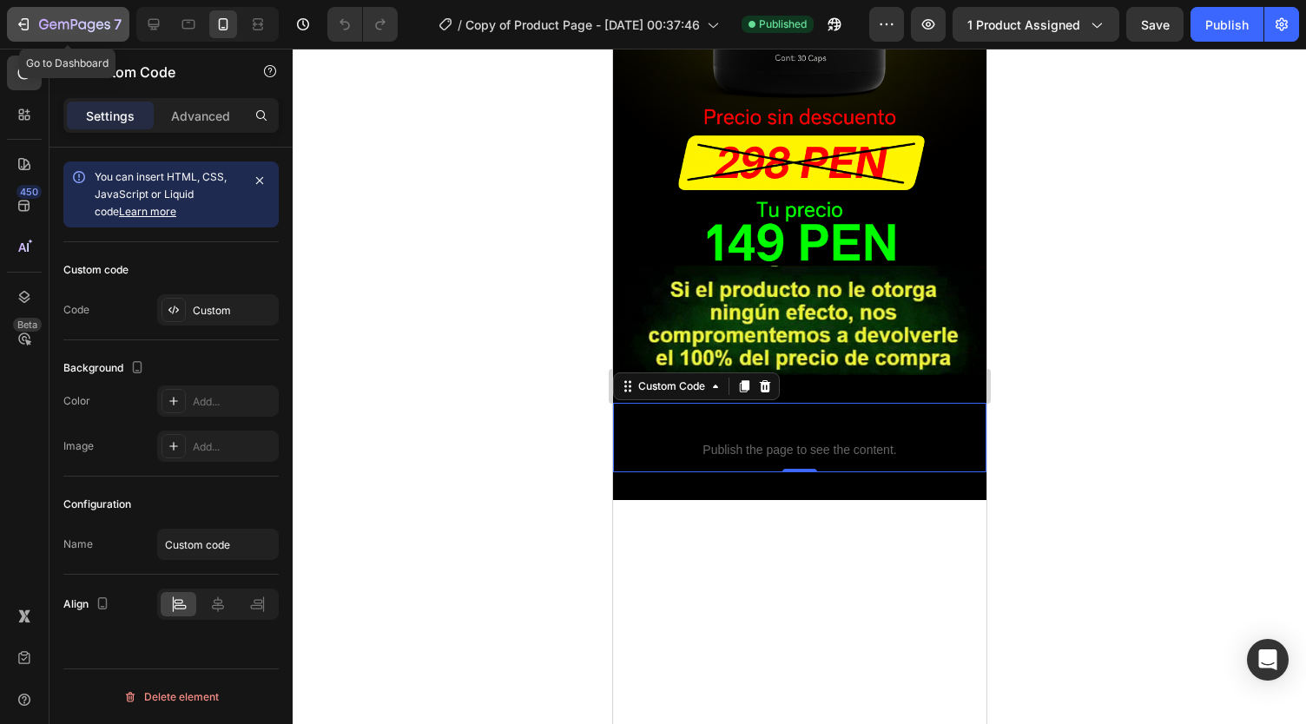
click at [55, 22] on icon "button" at bounding box center [53, 25] width 8 height 8
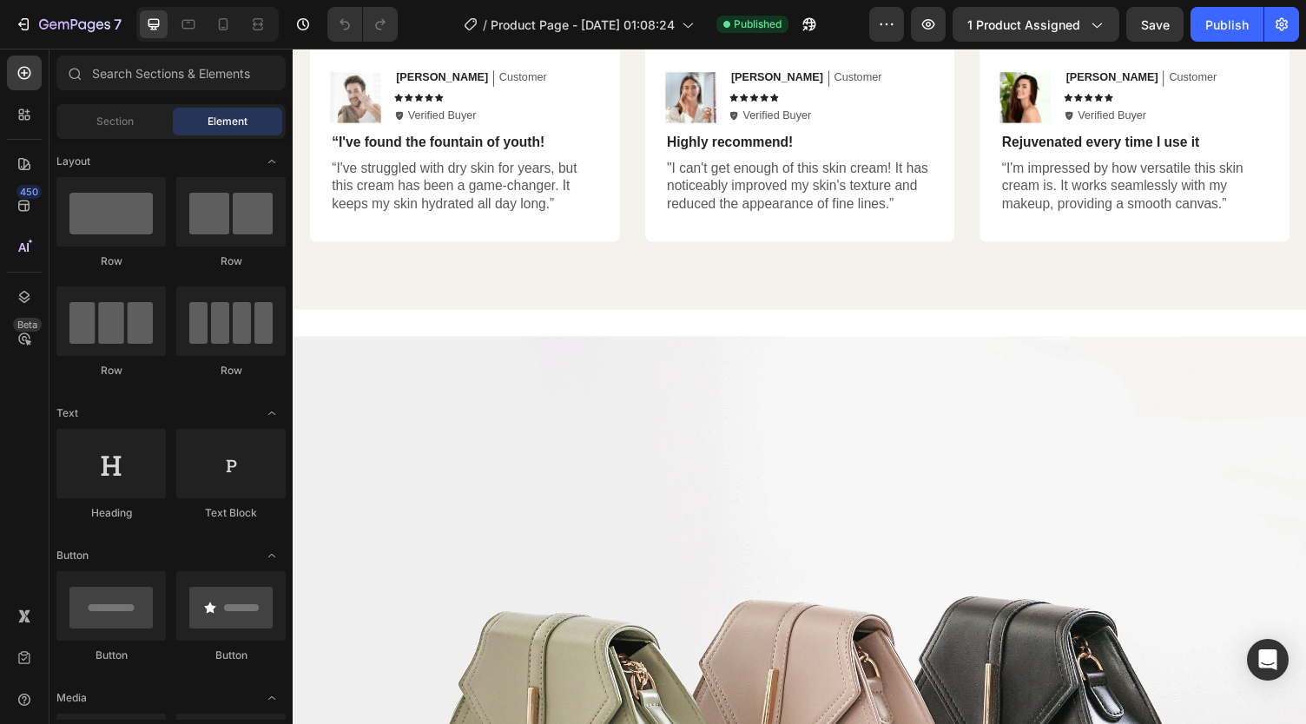
scroll to position [478, 0]
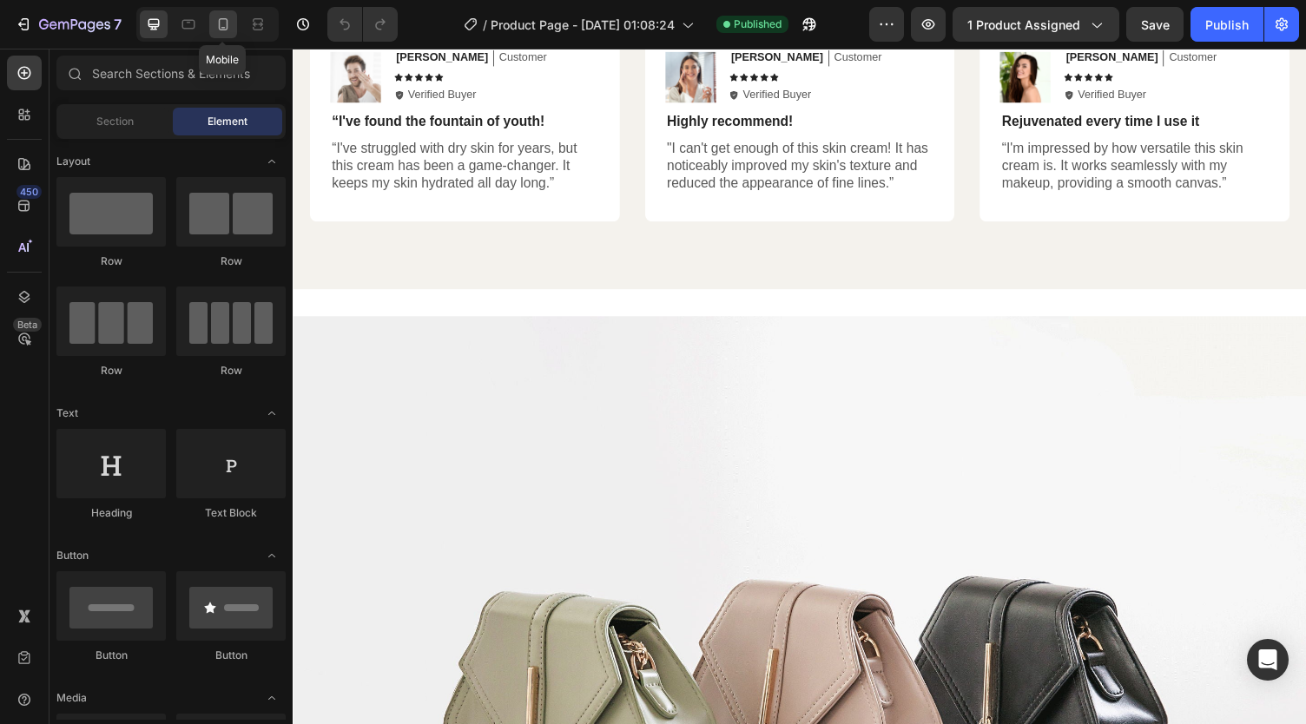
click at [221, 37] on div at bounding box center [223, 24] width 28 height 28
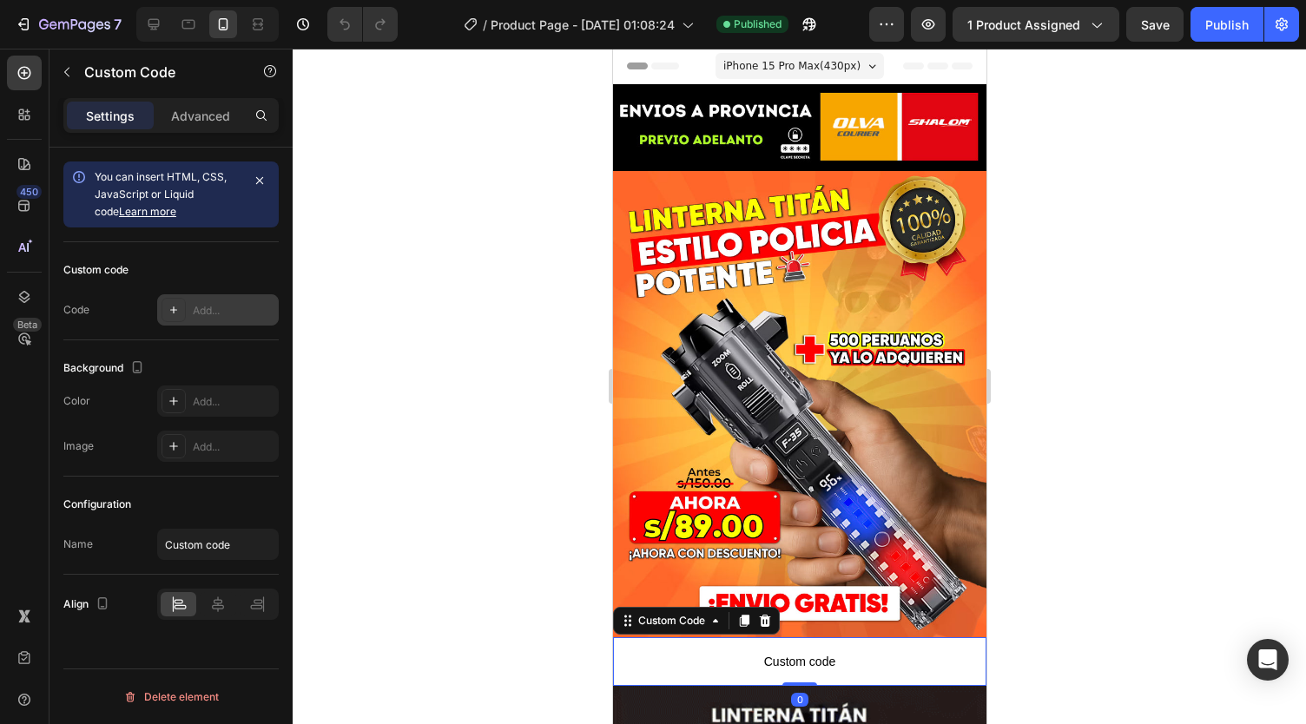
click at [231, 307] on div "Add..." at bounding box center [234, 311] width 82 height 16
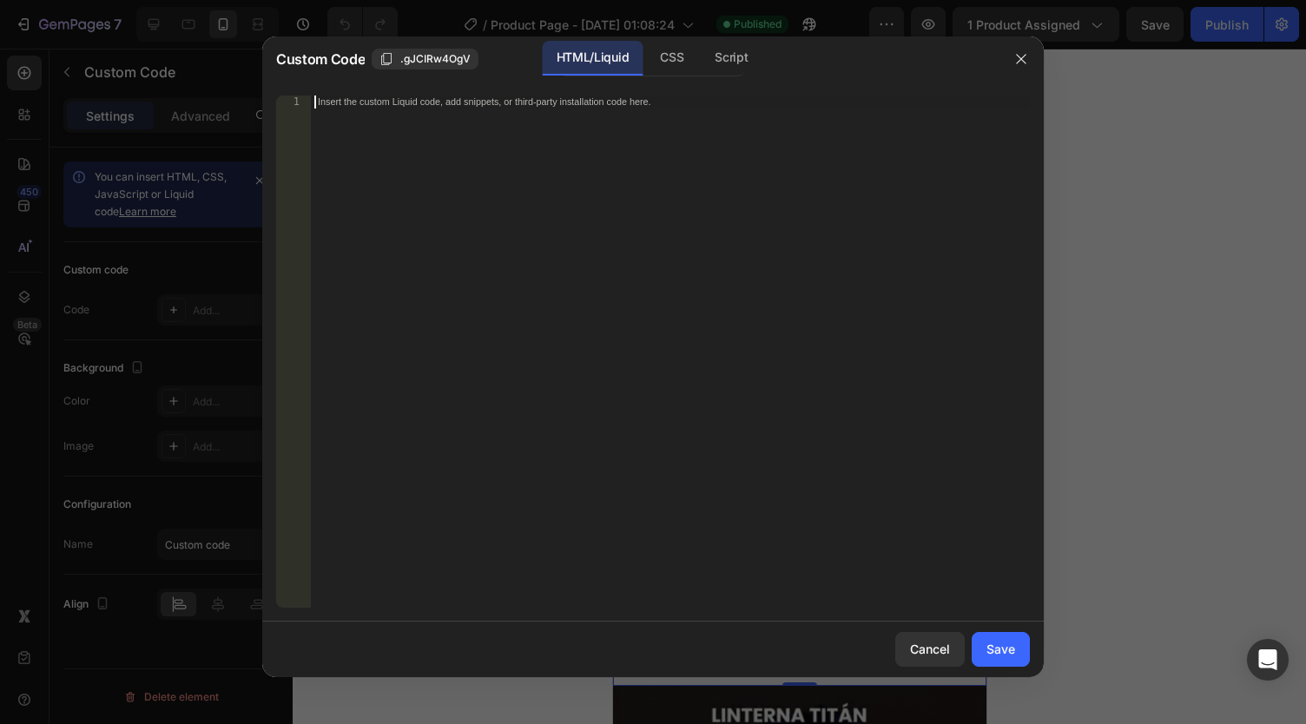
click at [393, 182] on div "Insert the custom Liquid code, add snippets, or third-party installation code h…" at bounding box center [670, 365] width 719 height 538
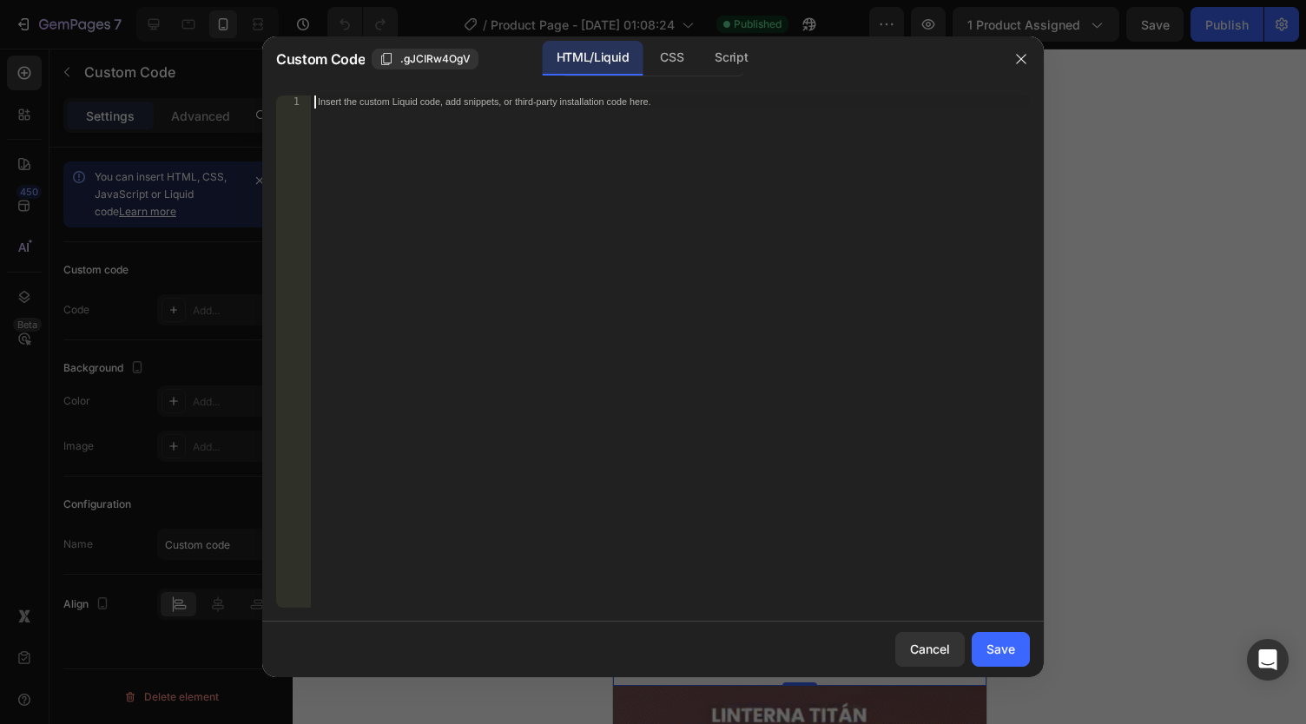
paste textarea "<div class="_rsi-cod-form-is-gempage"></div><div class="_rsi-cod-form-gempages-…"
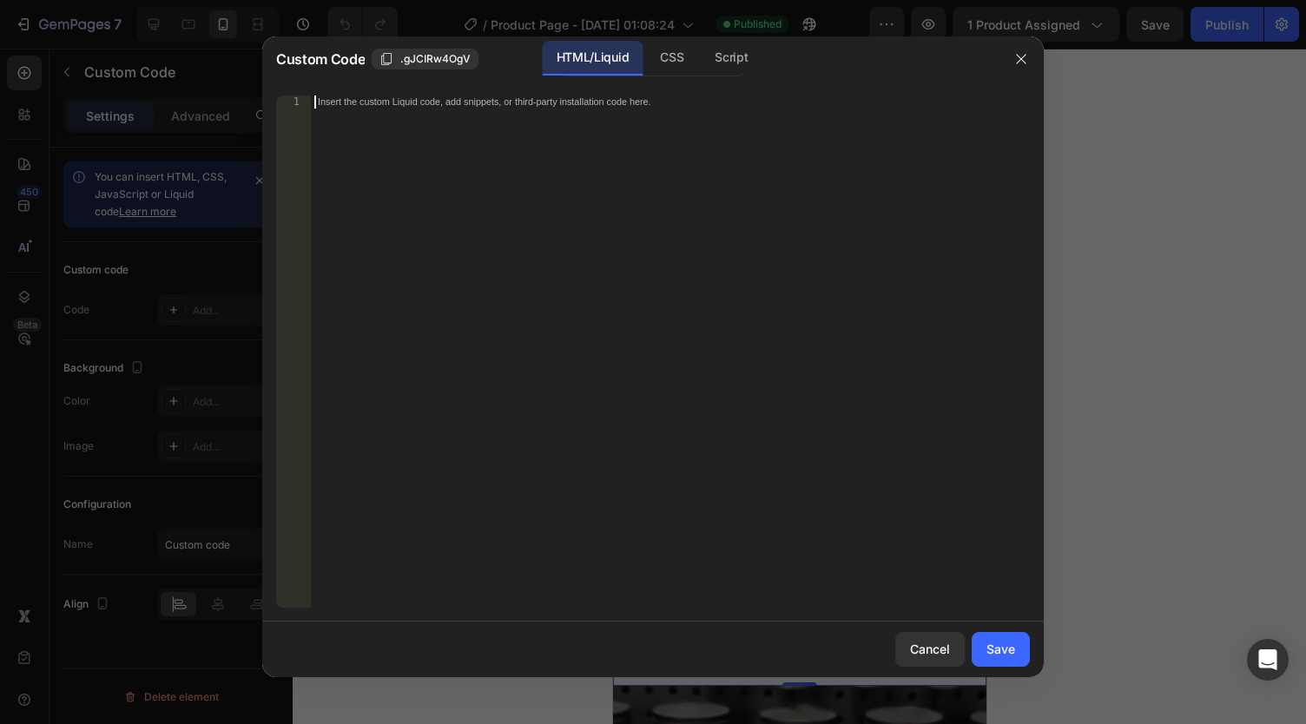
type textarea "<div class="_rsi-cod-form-is-gempage"></div><div class="_rsi-cod-form-gempages-…"
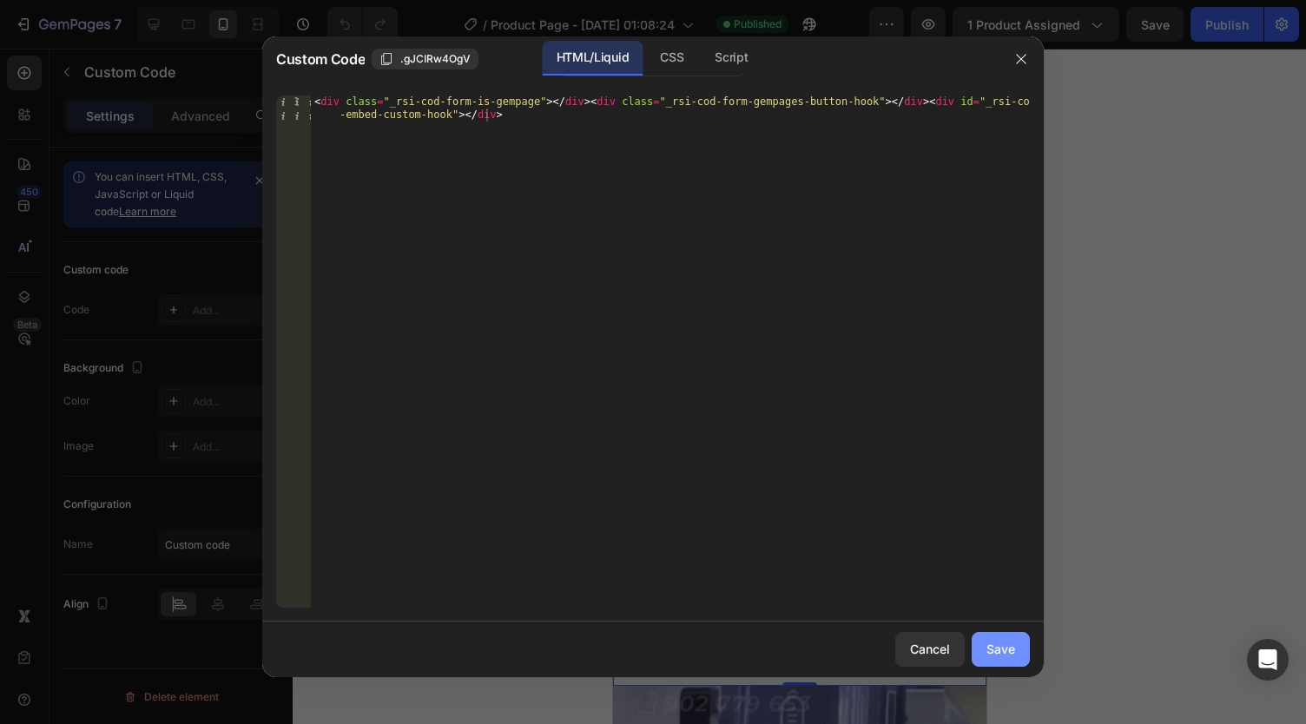
click at [1004, 648] on div "Save" at bounding box center [1001, 649] width 29 height 18
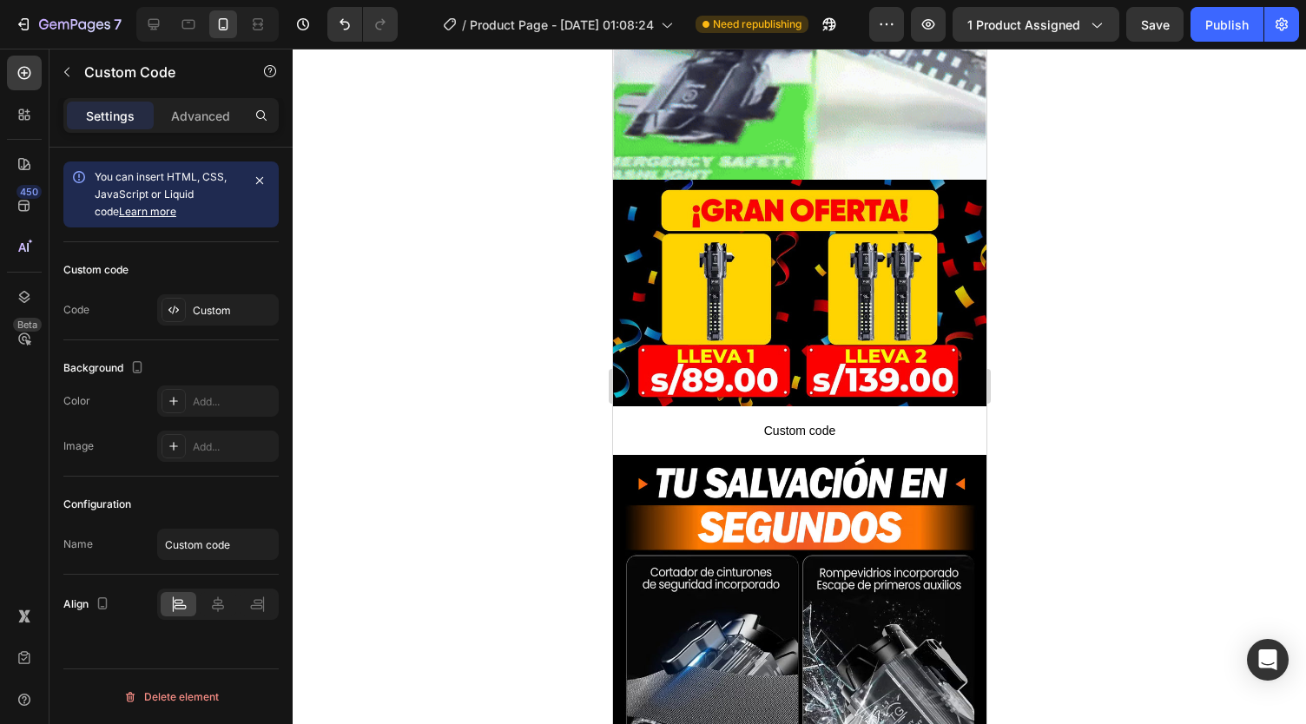
scroll to position [1026, 0]
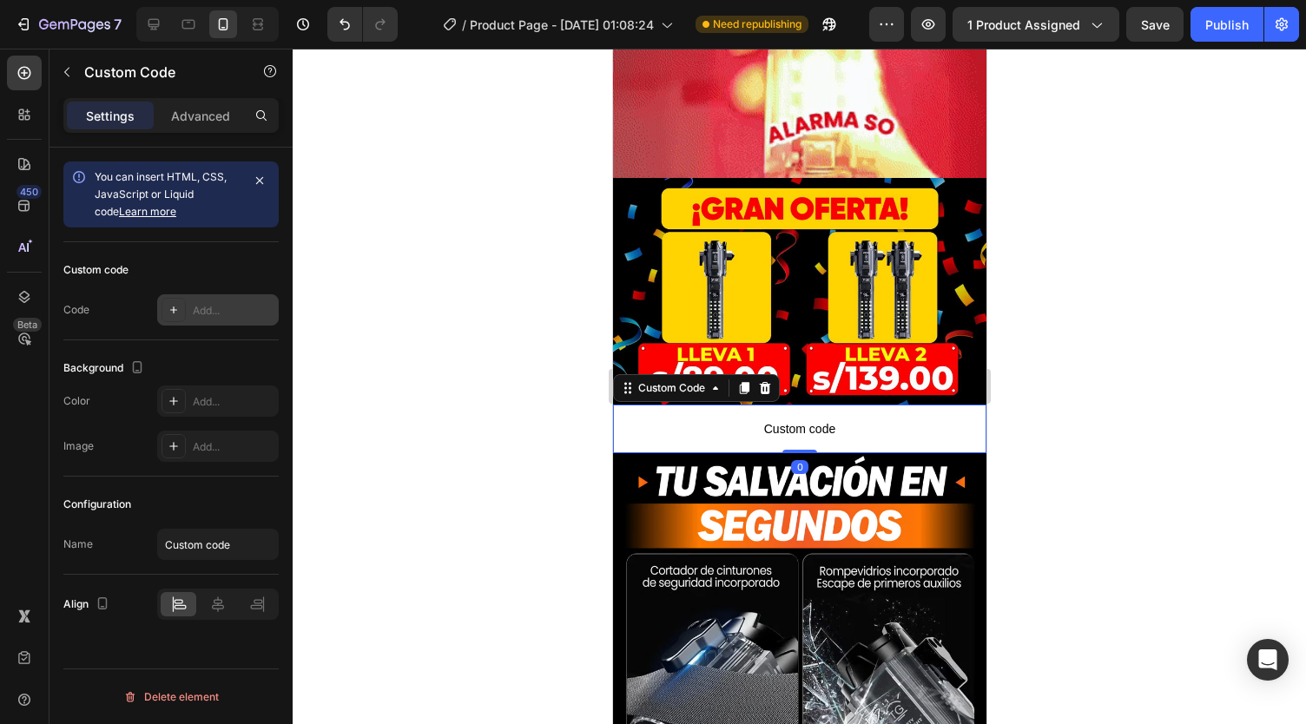
click at [239, 319] on div "Add..." at bounding box center [218, 309] width 122 height 31
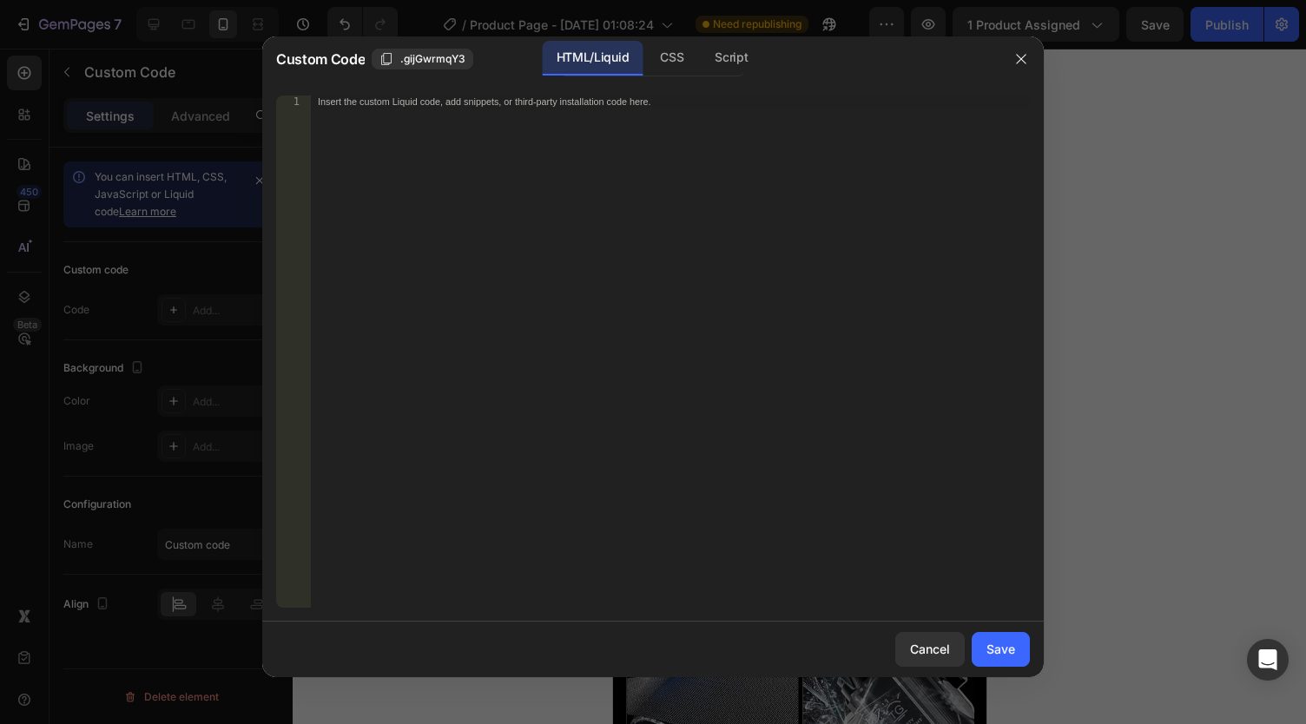
click at [446, 249] on div "Insert the custom Liquid code, add snippets, or third-party installation code h…" at bounding box center [670, 365] width 719 height 538
paste textarea "<div class="_rsi-cod-form-is-gempage"></div><div class="_rsi-cod-form-gempages-…"
type textarea "<div class="_rsi-cod-form-is-gempage"></div><div class="_rsi-cod-form-gempages-…"
click at [1009, 654] on div "Save" at bounding box center [1001, 649] width 29 height 18
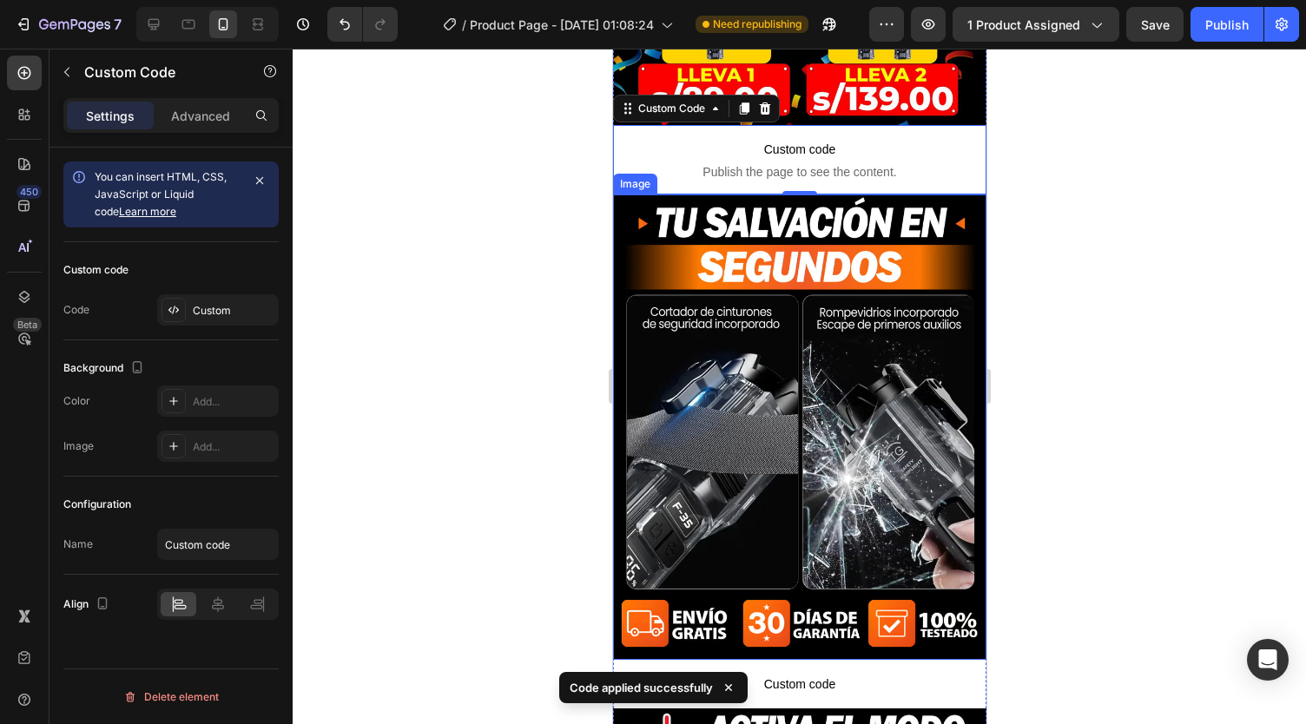
scroll to position [1363, 0]
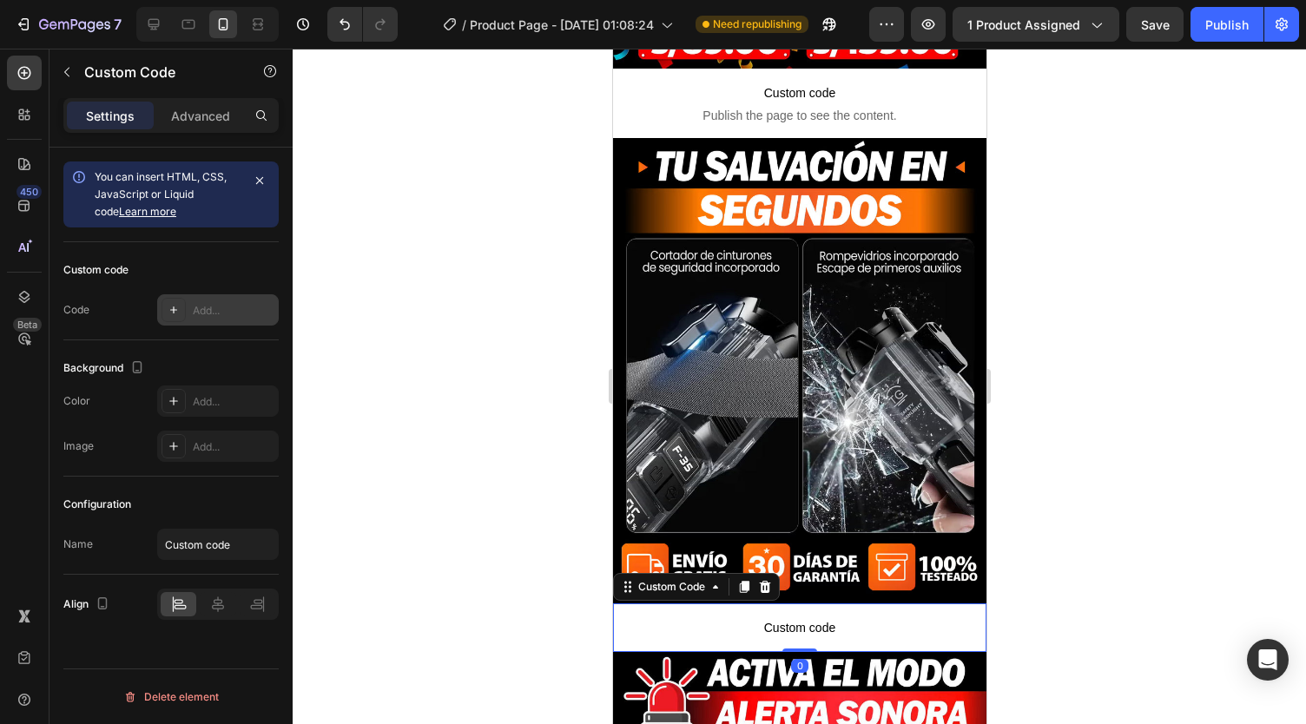
click at [228, 312] on div "Add..." at bounding box center [234, 311] width 82 height 16
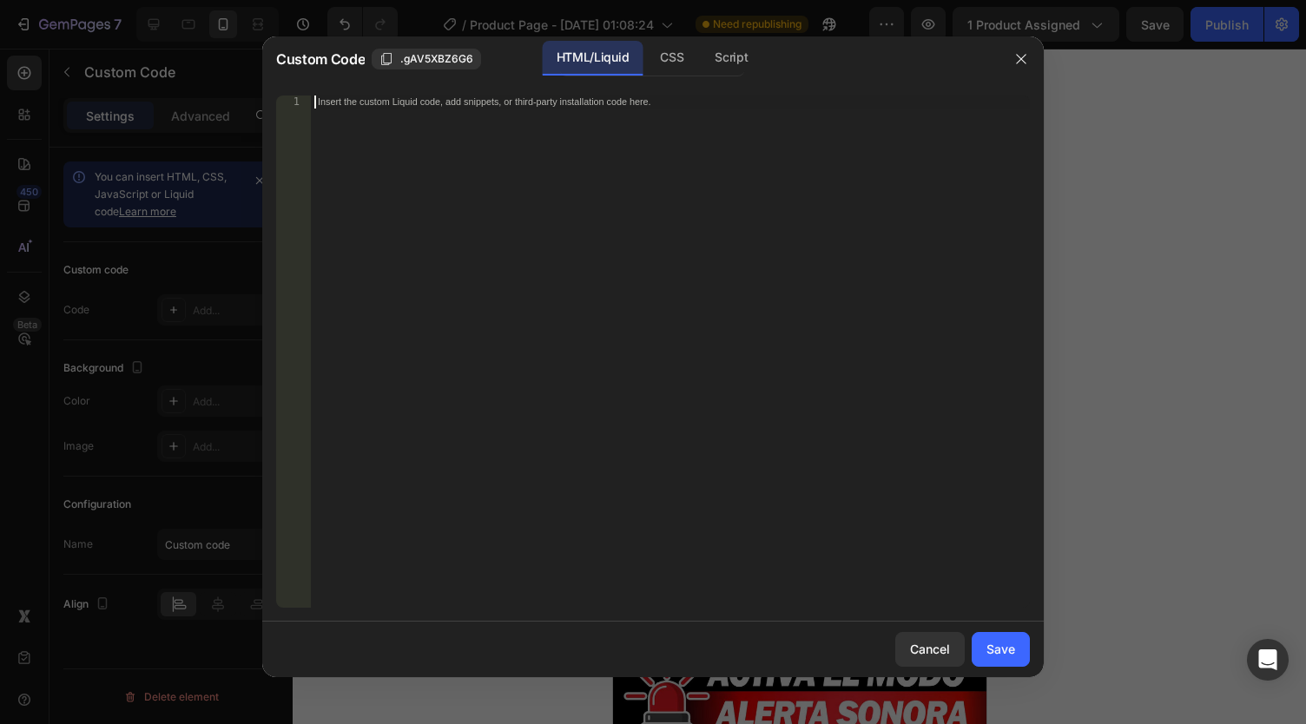
click at [472, 285] on div "Insert the custom Liquid code, add snippets, or third-party installation code h…" at bounding box center [670, 365] width 719 height 538
paste textarea "<div class="_rsi-cod-form-is-gempage"></div><div class="_rsi-cod-form-gempages-…"
type textarea "<div class="_rsi-cod-form-is-gempage"></div><div class="_rsi-cod-form-gempages-…"
click at [997, 648] on div "Save" at bounding box center [1001, 649] width 29 height 18
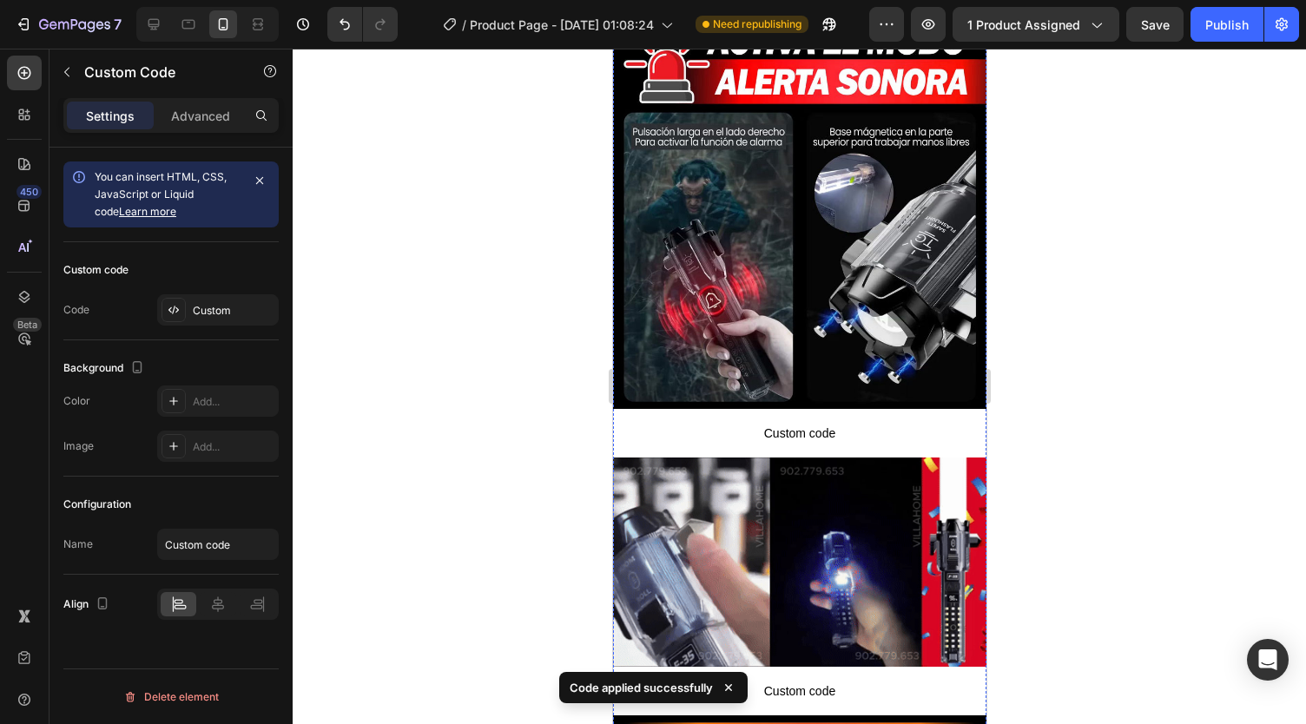
scroll to position [2035, 0]
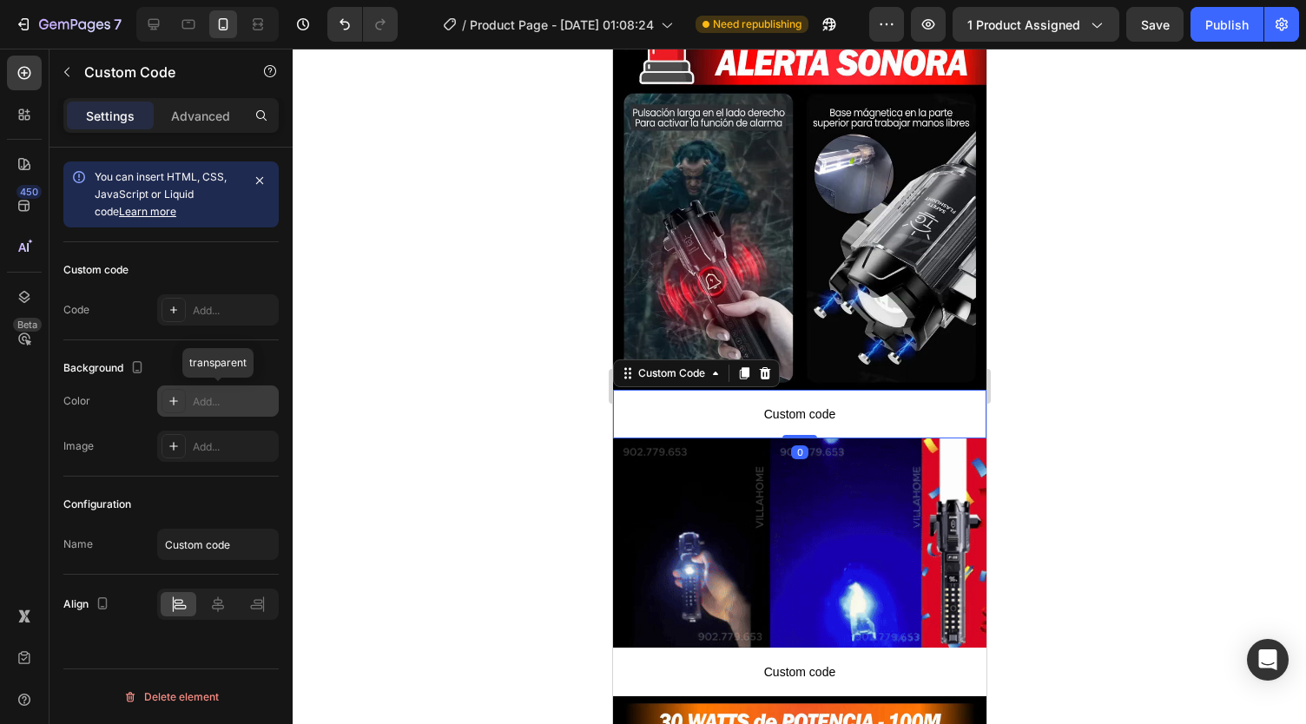
click at [195, 394] on div "Add..." at bounding box center [234, 402] width 82 height 16
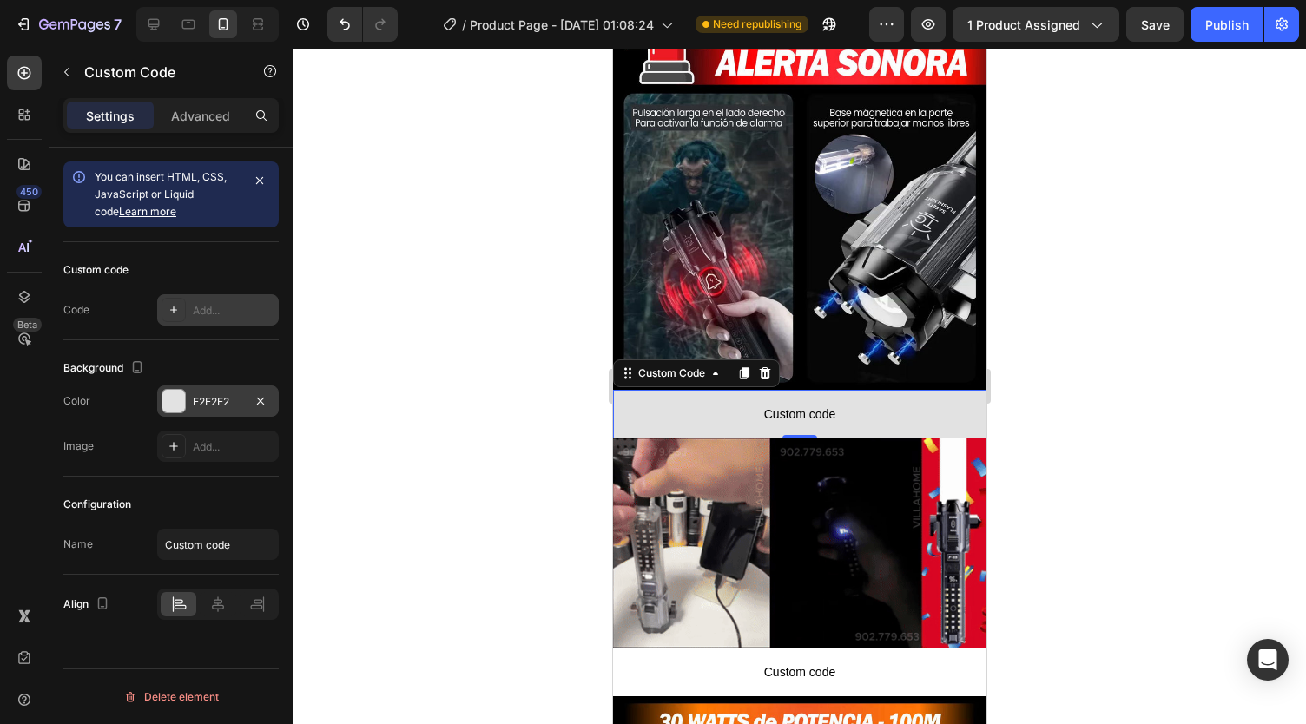
click at [205, 310] on div "Add..." at bounding box center [234, 311] width 82 height 16
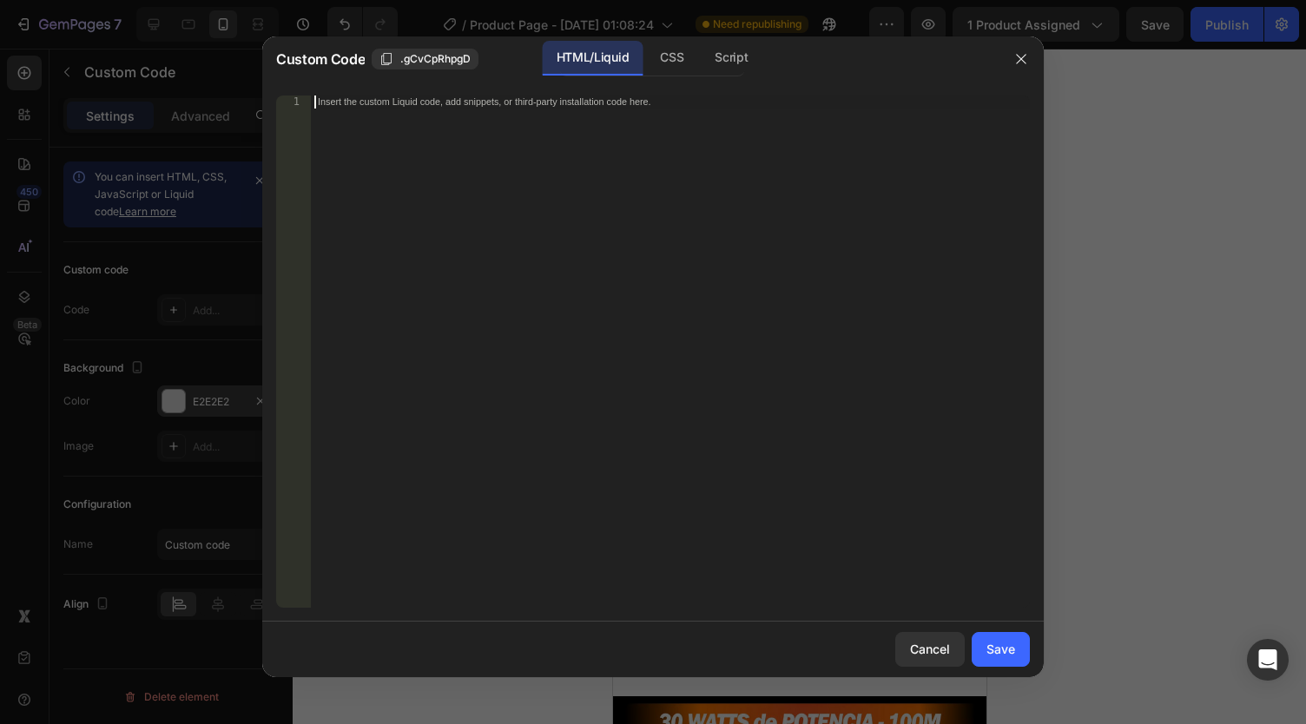
click at [429, 268] on div "Insert the custom Liquid code, add snippets, or third-party installation code h…" at bounding box center [670, 365] width 719 height 538
paste textarea "<div class="_rsi-cod-form-is-gempage"></div><div class="_rsi-cod-form-gempages-…"
type textarea "<div class="_rsi-cod-form-is-gempage"></div><div class="_rsi-cod-form-gempages-…"
click at [1004, 651] on div "Save" at bounding box center [1001, 649] width 29 height 18
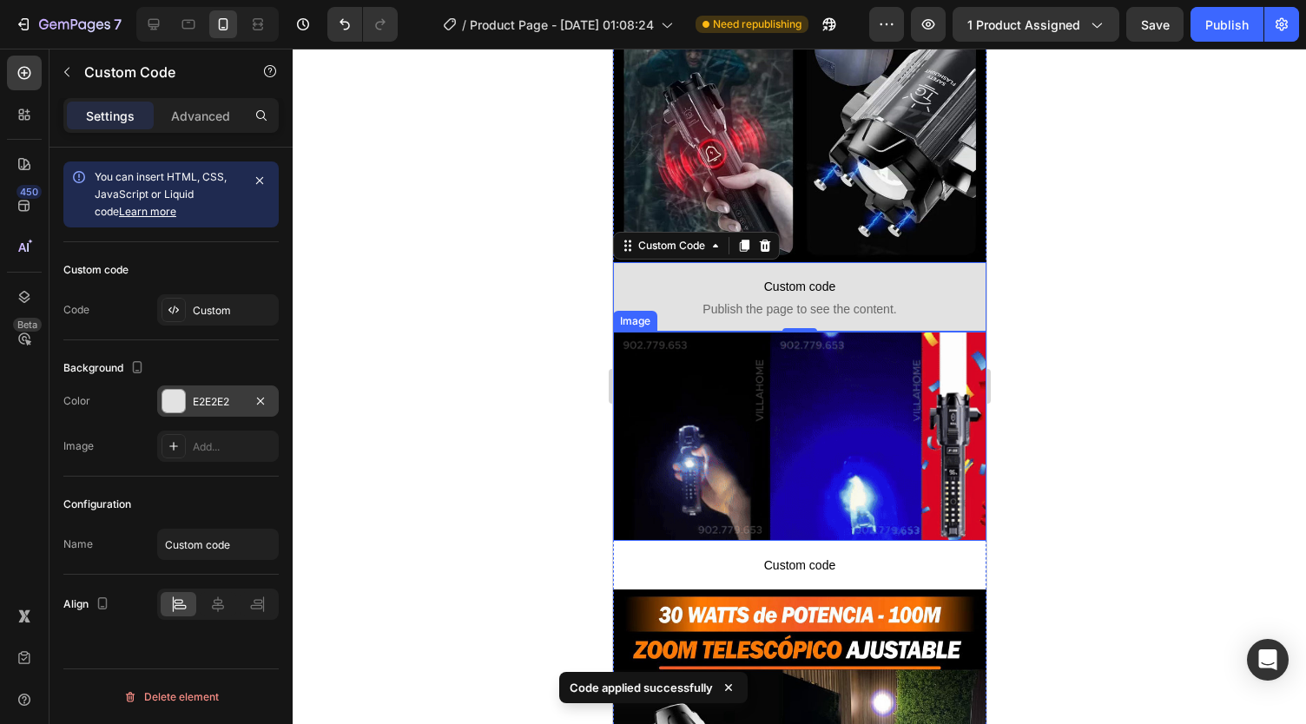
scroll to position [2163, 0]
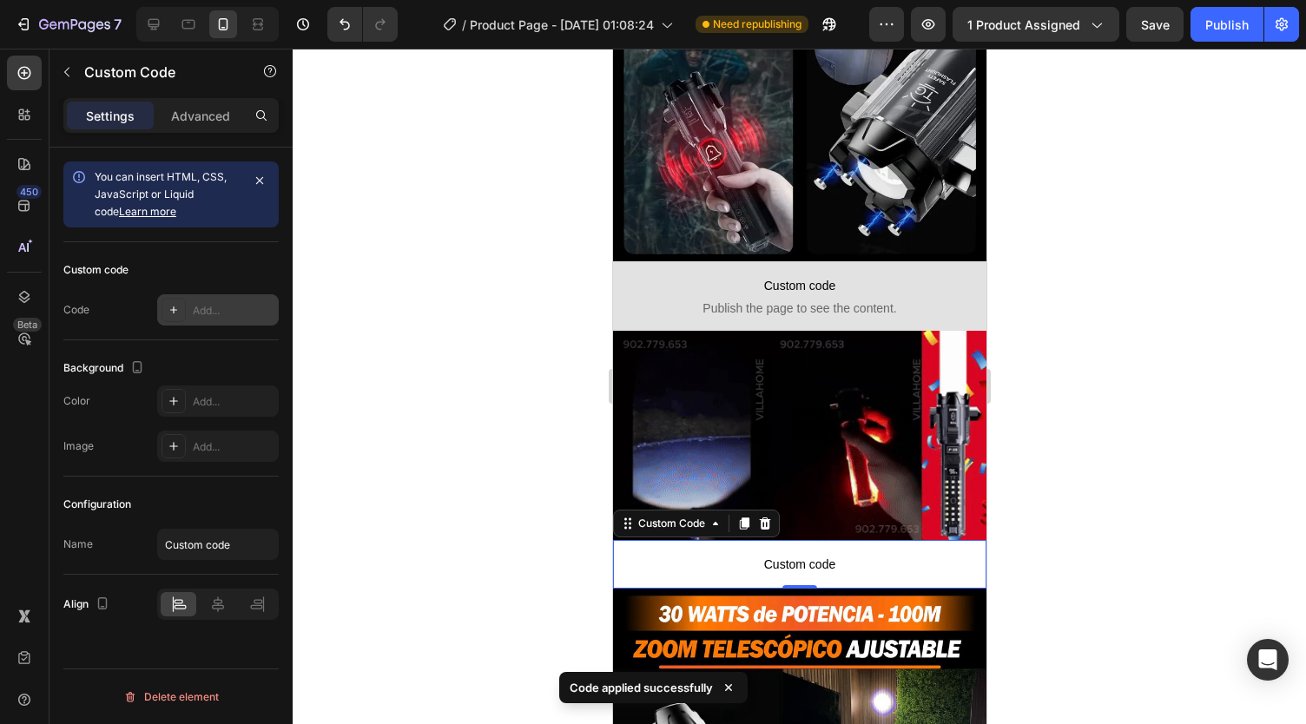
click at [214, 313] on div "Add..." at bounding box center [234, 311] width 82 height 16
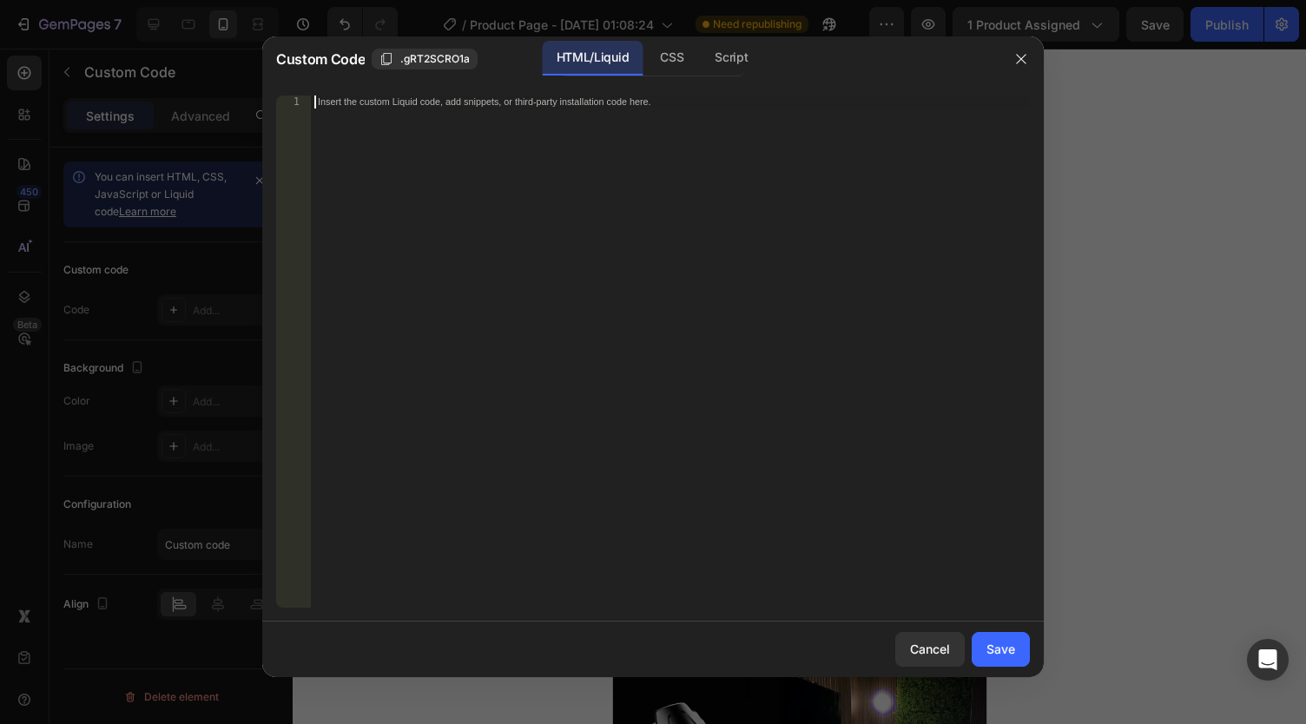
click at [386, 255] on div "Insert the custom Liquid code, add snippets, or third-party installation code h…" at bounding box center [670, 365] width 719 height 538
paste textarea "<div class="_rsi-cod-form-is-gempage"></div><div class="_rsi-cod-form-gempages-…"
type textarea "<div class="_rsi-cod-form-is-gempage"></div><div class="_rsi-cod-form-gempages-…"
click at [1014, 649] on div "Save" at bounding box center [1001, 649] width 29 height 18
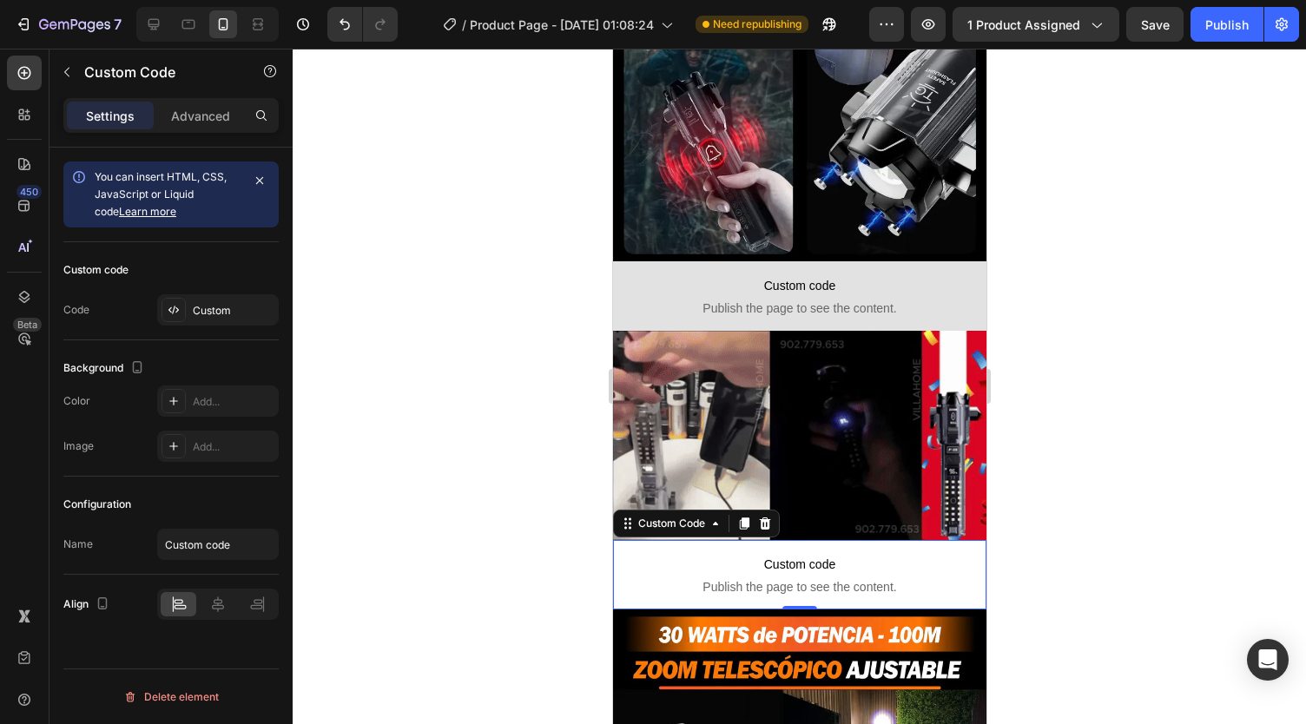
click at [1007, 635] on div at bounding box center [799, 387] width 1013 height 676
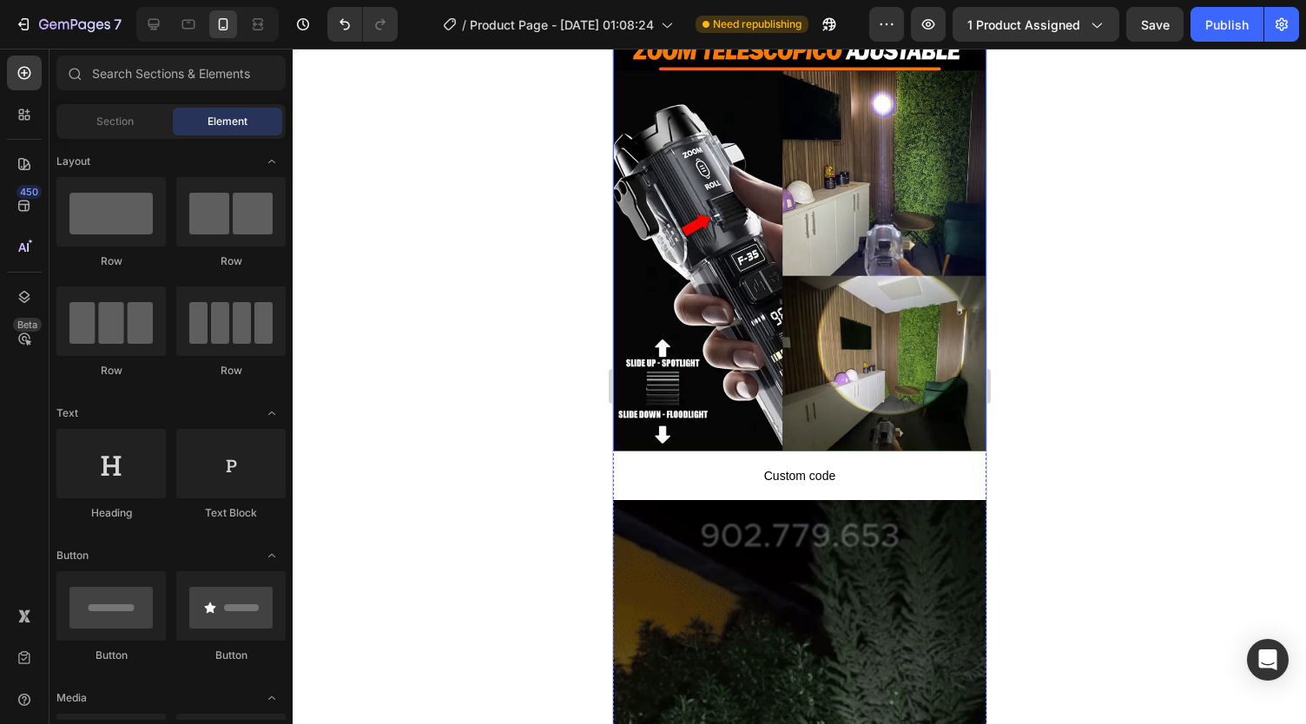
scroll to position [2784, 0]
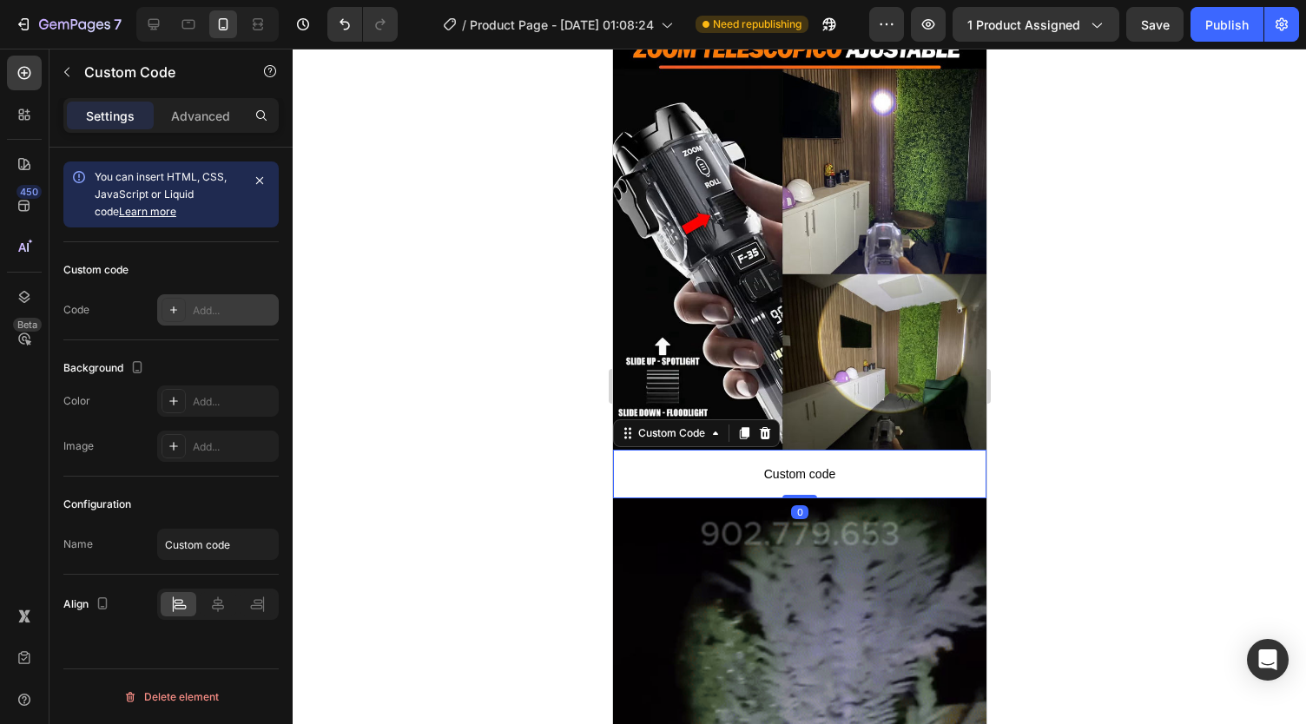
click at [266, 308] on div "Add..." at bounding box center [234, 311] width 82 height 16
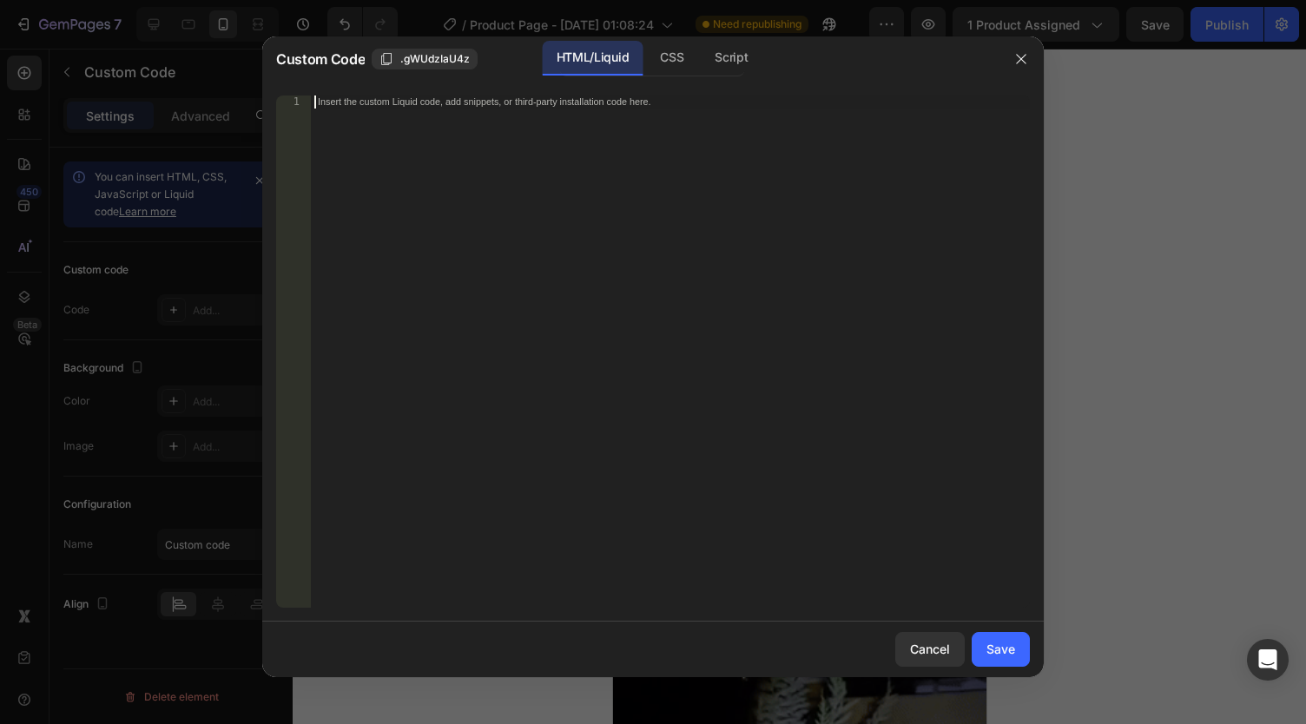
click at [493, 243] on div "Insert the custom Liquid code, add snippets, or third-party installation code h…" at bounding box center [670, 365] width 719 height 538
paste textarea "<div class="_rsi-cod-form-is-gempage"></div><div class="_rsi-cod-form-gempages-…"
type textarea "<div class="_rsi-cod-form-is-gempage"></div><div class="_rsi-cod-form-gempages-…"
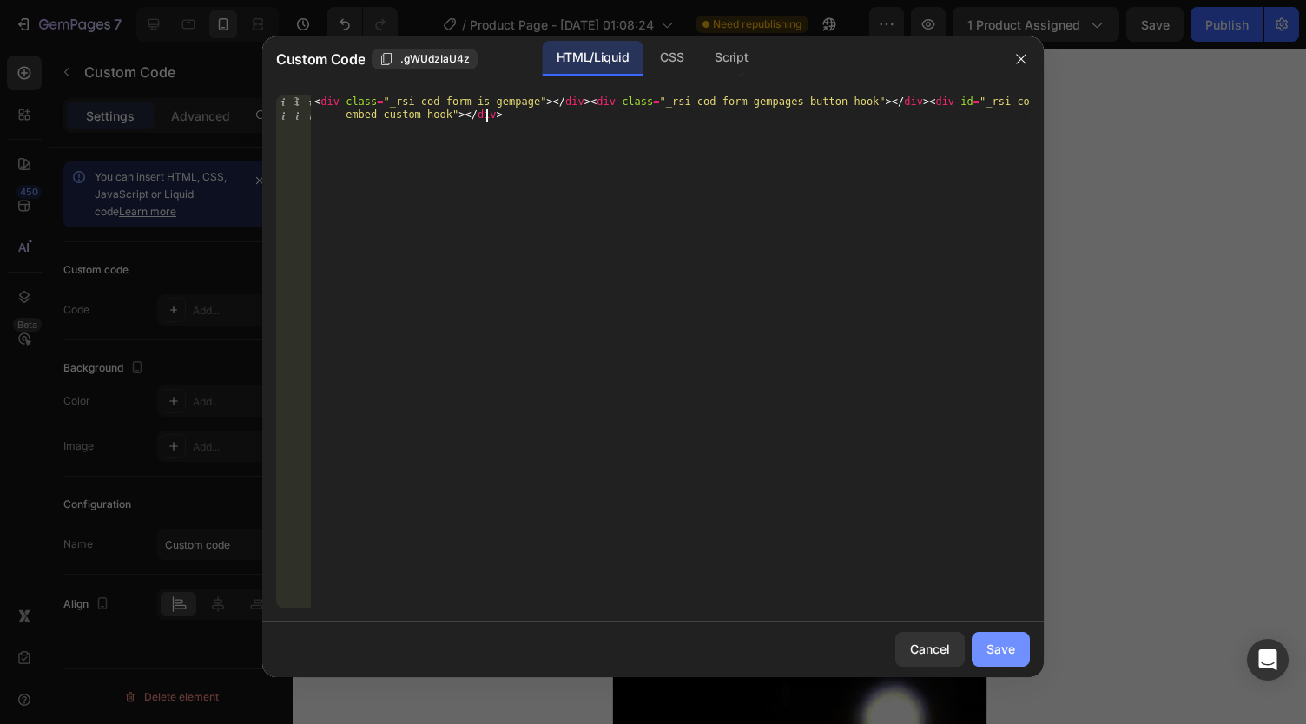
click at [1006, 659] on button "Save" at bounding box center [1001, 649] width 58 height 35
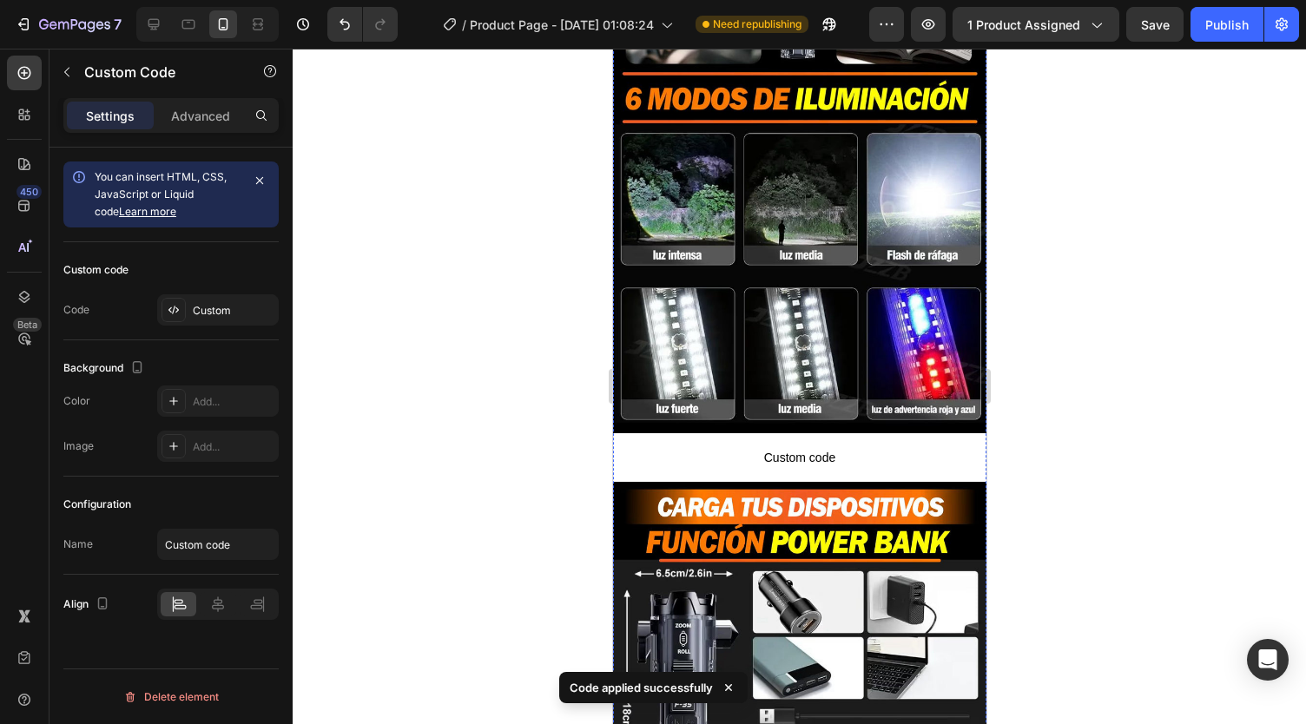
scroll to position [4251, 0]
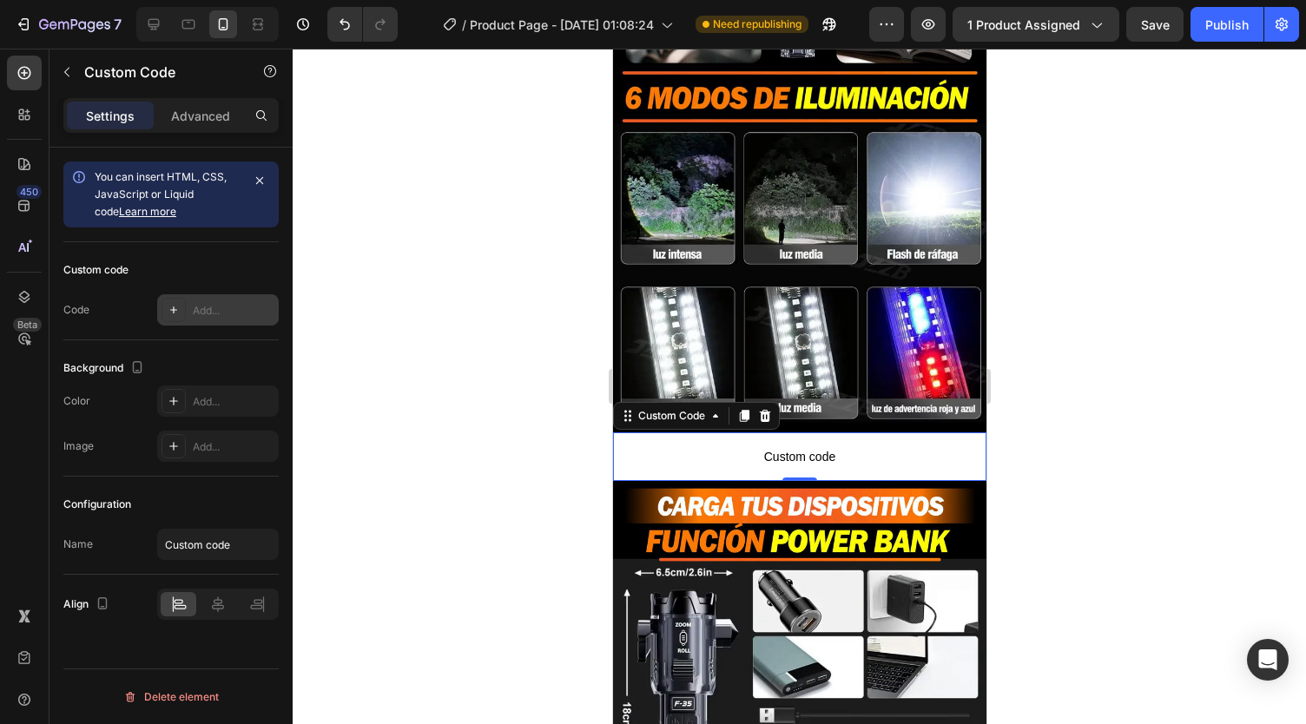
click at [213, 303] on div "Add..." at bounding box center [234, 311] width 82 height 16
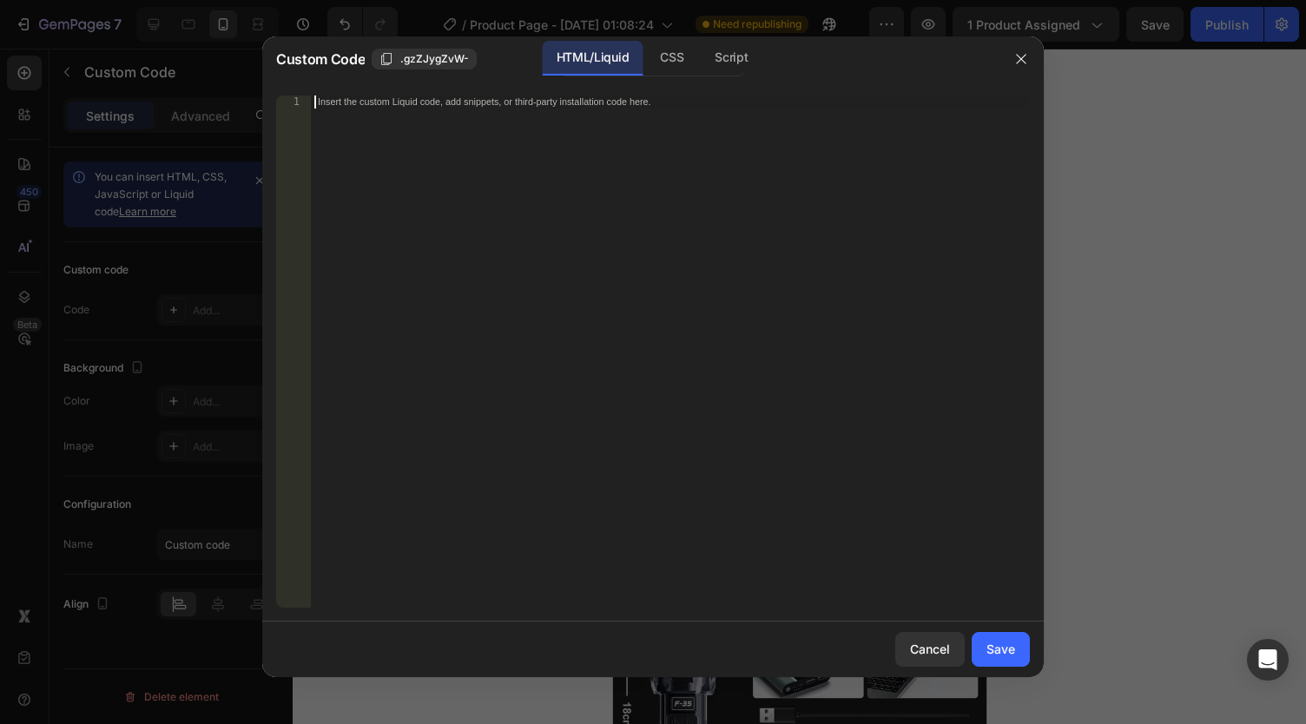
click at [389, 186] on div "Insert the custom Liquid code, add snippets, or third-party installation code h…" at bounding box center [670, 365] width 719 height 538
paste textarea "<div class="_rsi-cod-form-is-gempage"></div><div class="_rsi-cod-form-gempages-…"
type textarea "<div class="_rsi-cod-form-is-gempage"></div><div class="_rsi-cod-form-gempages-…"
click at [997, 650] on div "Save" at bounding box center [1001, 649] width 29 height 18
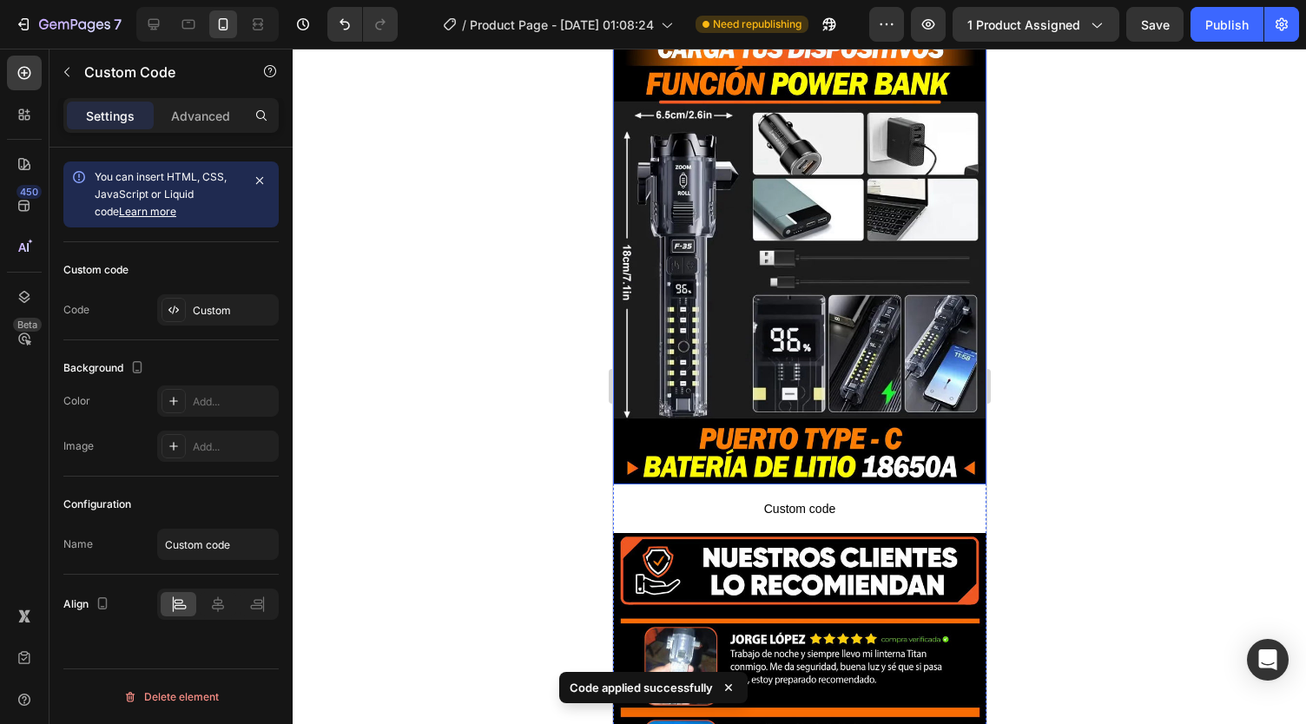
scroll to position [4730, 0]
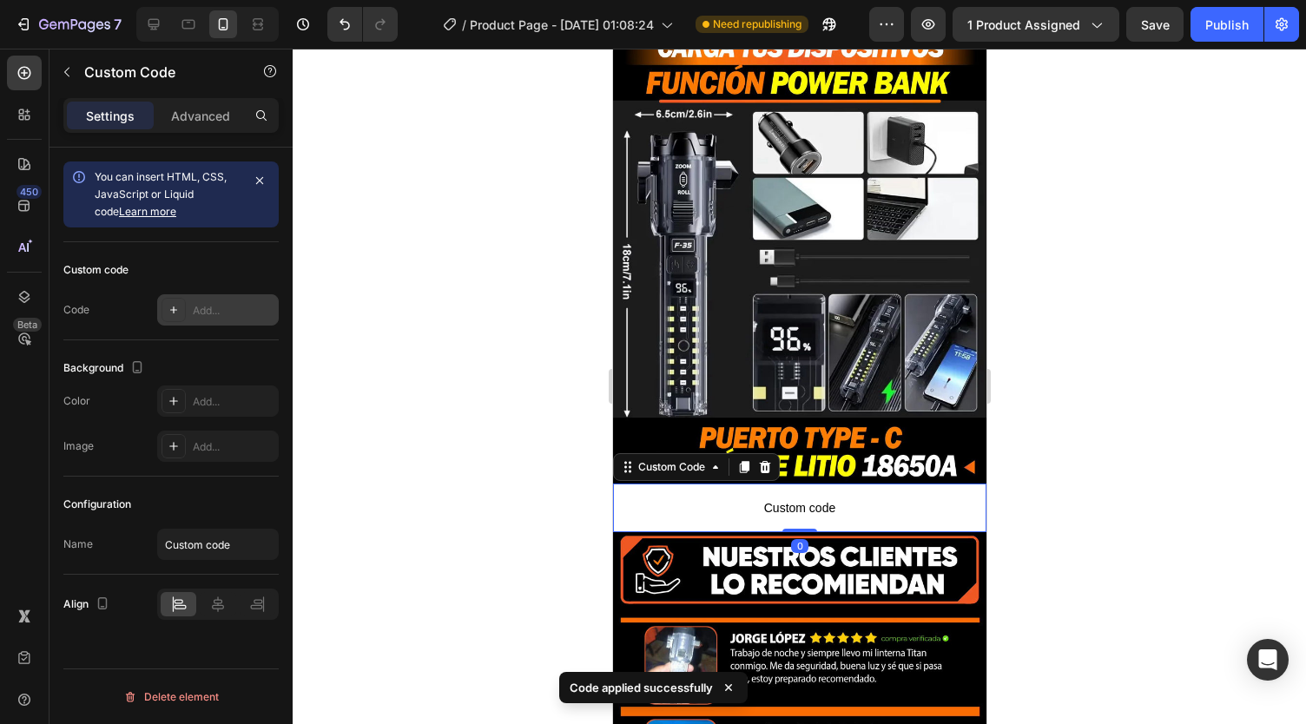
click at [221, 306] on div "Add..." at bounding box center [234, 311] width 82 height 16
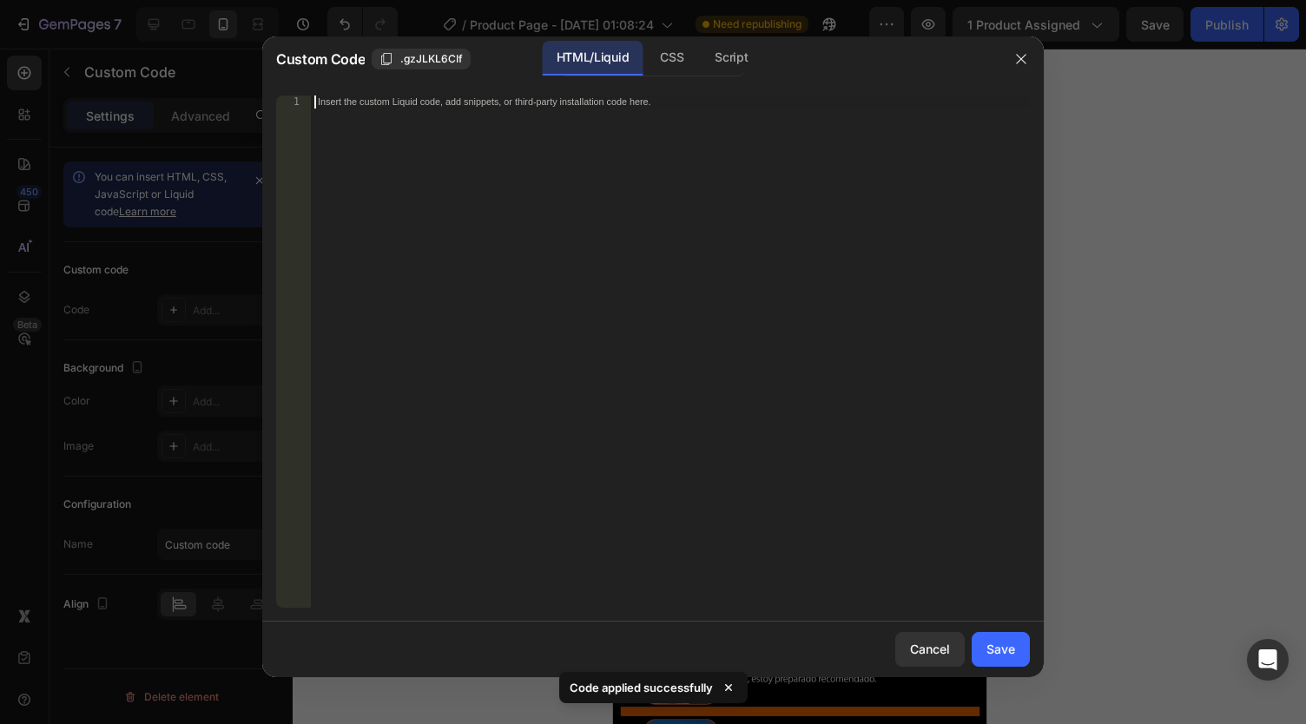
click at [465, 226] on div "Insert the custom Liquid code, add snippets, or third-party installation code h…" at bounding box center [670, 365] width 719 height 538
paste textarea "<div class="_rsi-cod-form-is-gempage"></div><div class="_rsi-cod-form-gempages-…"
type textarea "<div class="_rsi-cod-form-is-gempage"></div><div class="_rsi-cod-form-gempages-…"
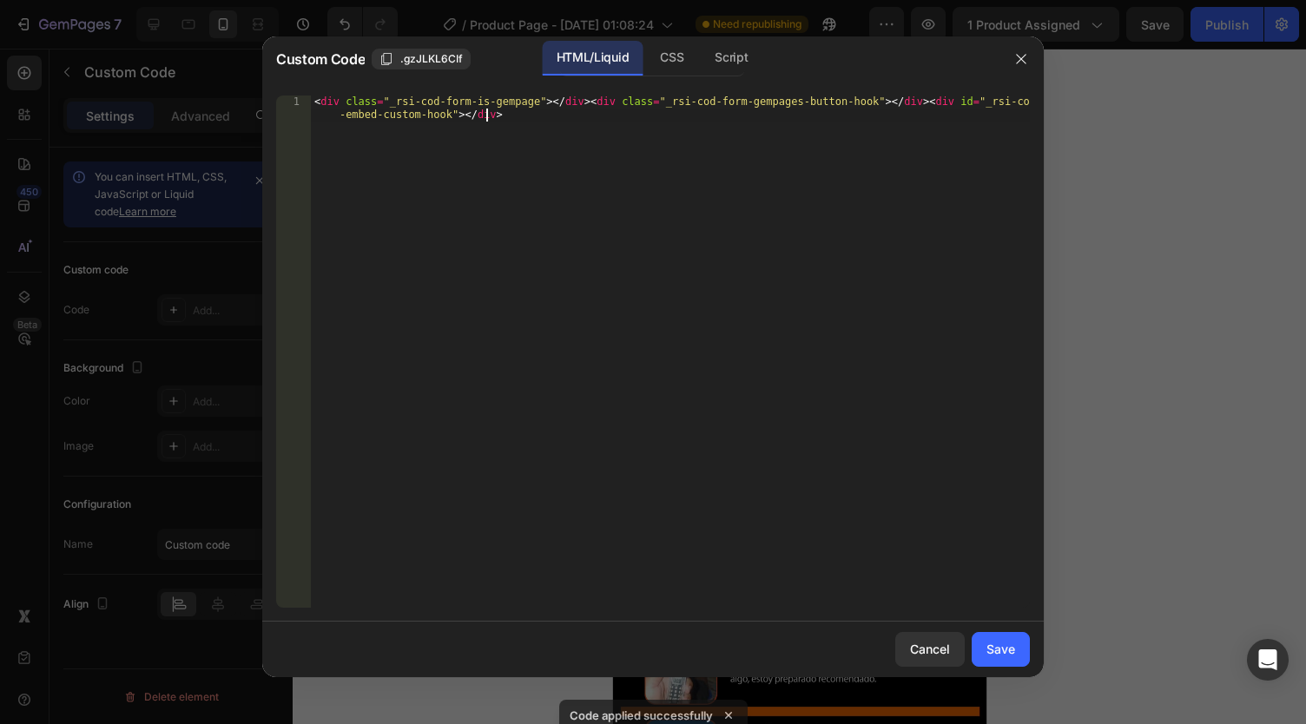
click at [465, 226] on div "< div class = "_rsi-cod-form-is-gempage" > </ div > < div class = "_rsi-cod-for…" at bounding box center [670, 378] width 719 height 564
click at [993, 631] on div "Cancel Save" at bounding box center [653, 650] width 782 height 56
click at [1001, 647] on div "Save" at bounding box center [1001, 649] width 29 height 18
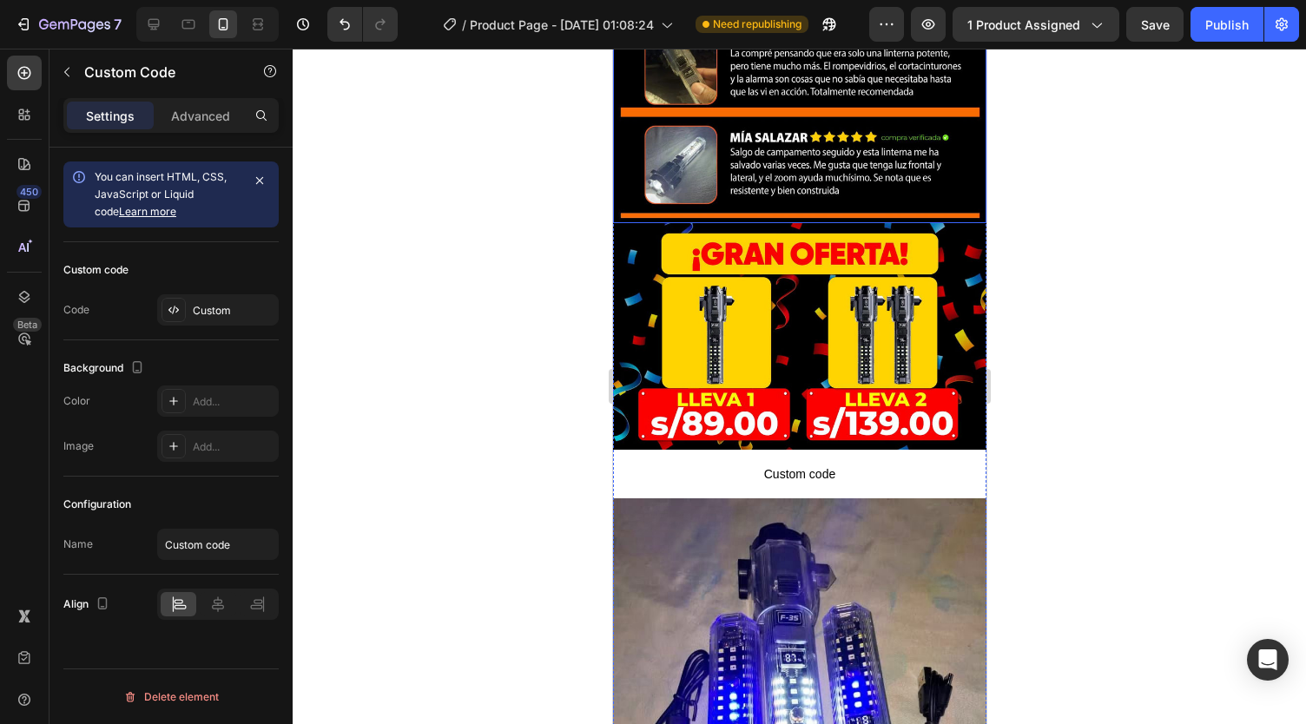
scroll to position [5468, 0]
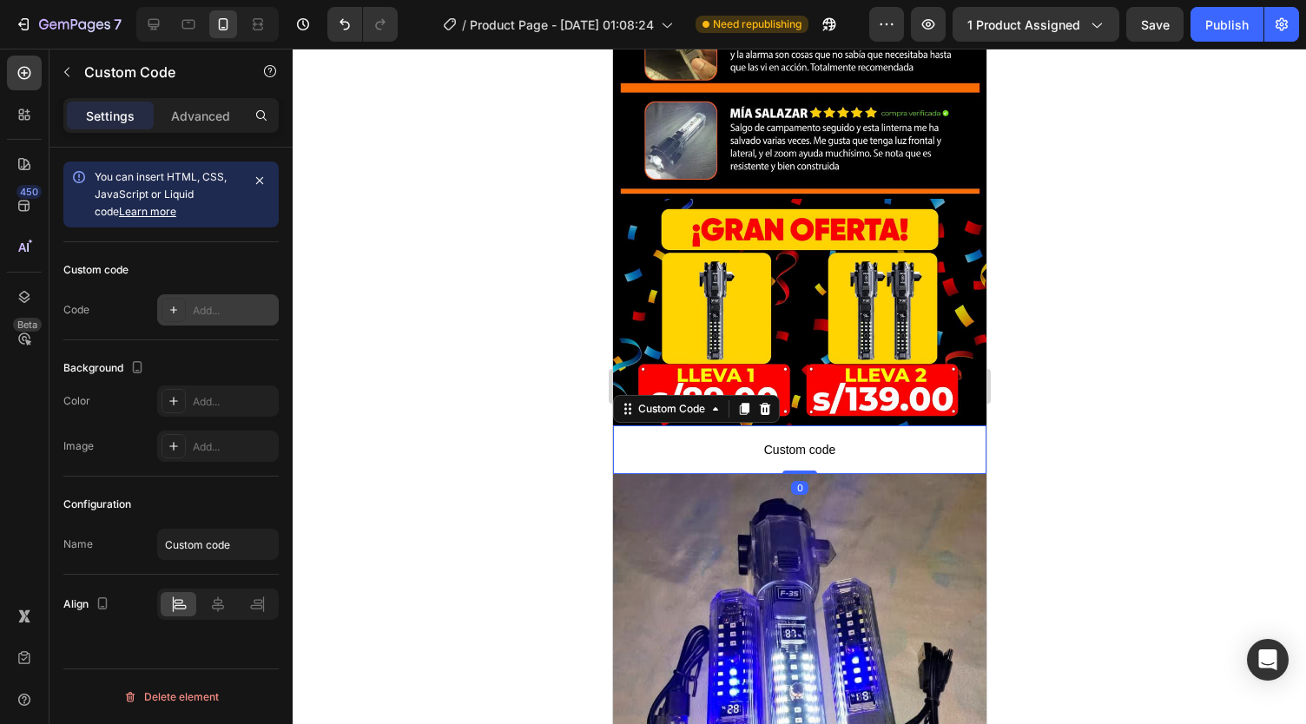
click at [213, 315] on div "Add..." at bounding box center [234, 311] width 82 height 16
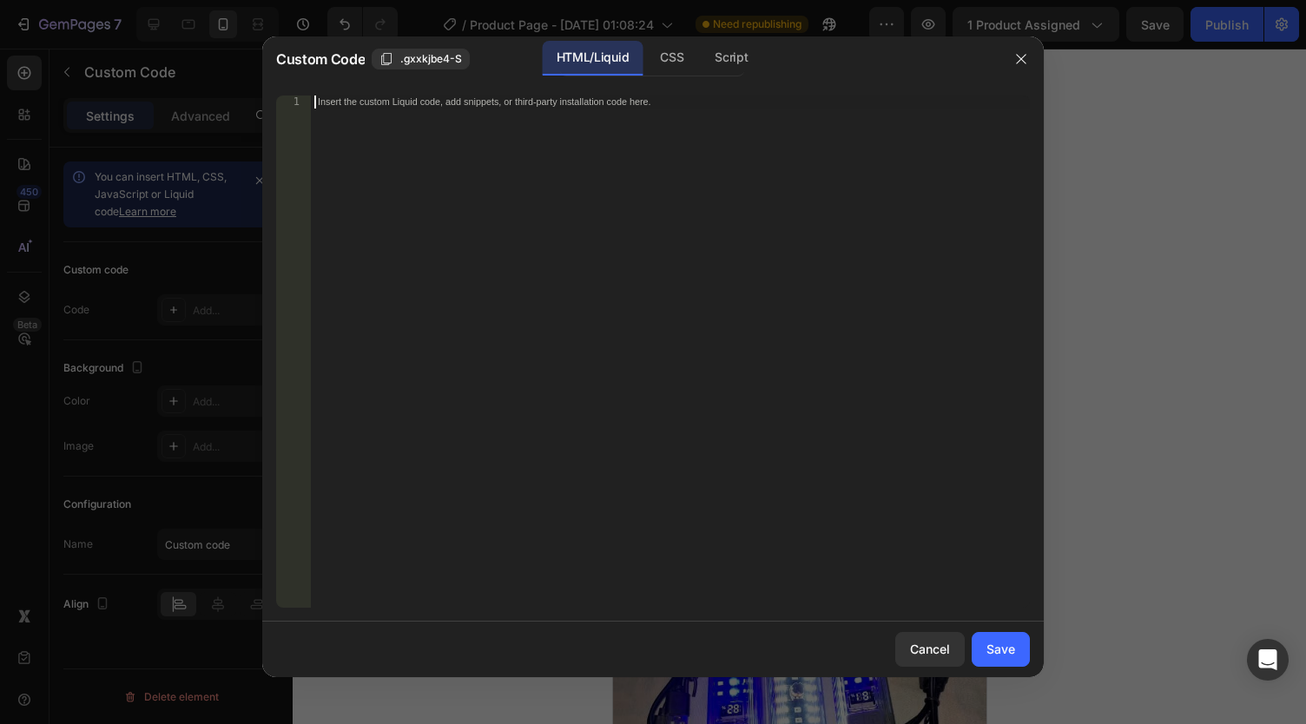
click at [450, 293] on div "Insert the custom Liquid code, add snippets, or third-party installation code h…" at bounding box center [670, 365] width 719 height 538
paste textarea "<div class="_rsi-cod-form-is-gempage"></div><div class="_rsi-cod-form-gempages-…"
type textarea "<div class="_rsi-cod-form-is-gempage"></div><div class="_rsi-cod-form-gempages-…"
click at [1023, 641] on button "Save" at bounding box center [1001, 649] width 58 height 35
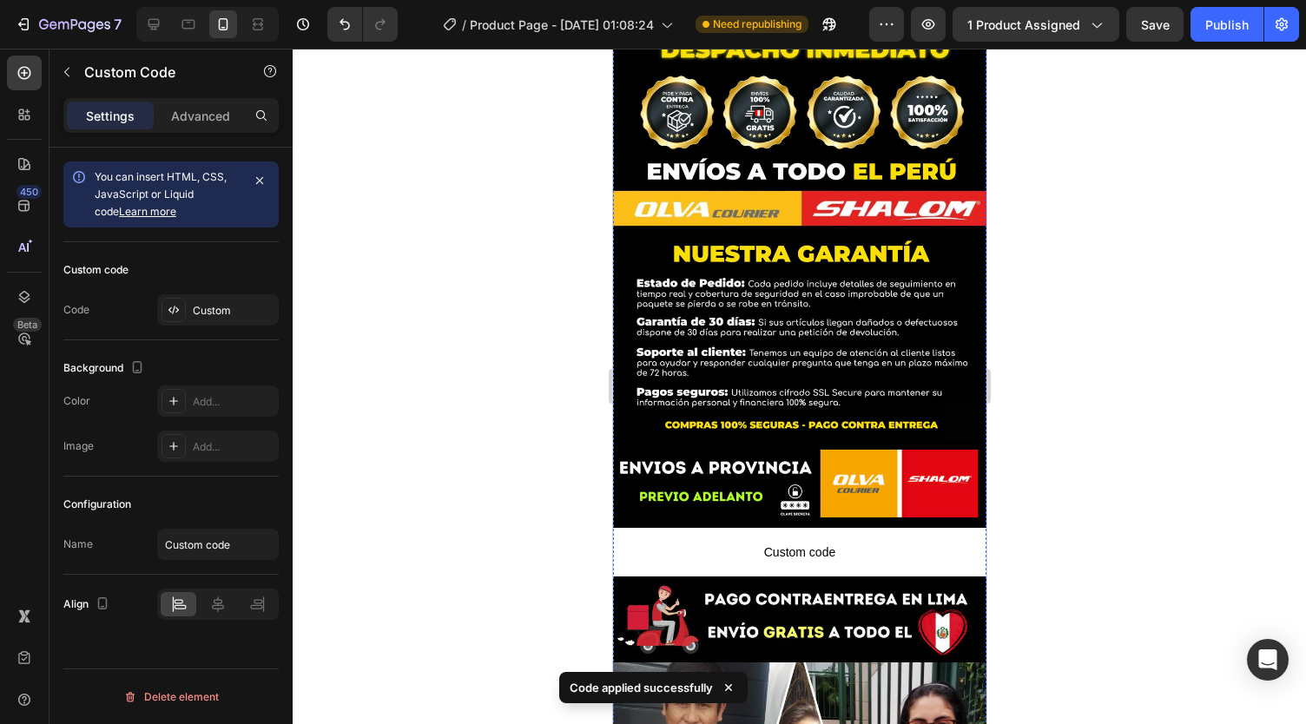
scroll to position [6433, 0]
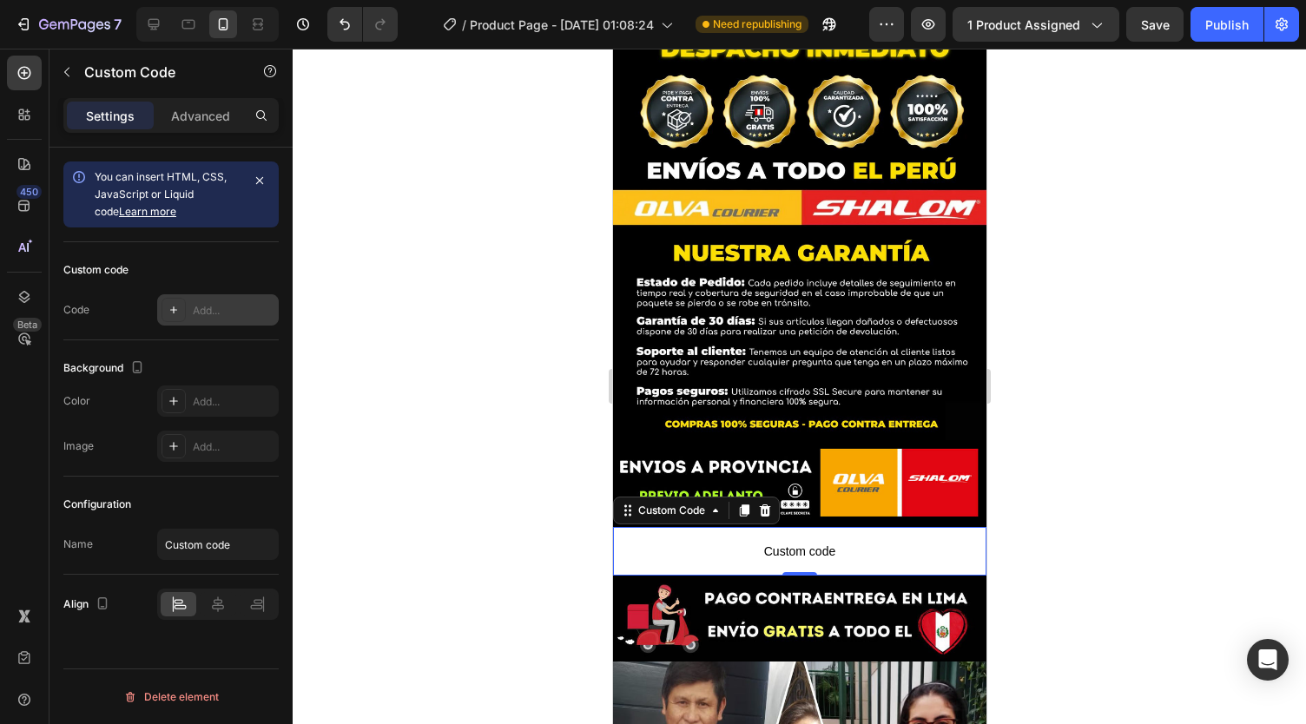
click at [195, 298] on div "Add..." at bounding box center [218, 309] width 122 height 31
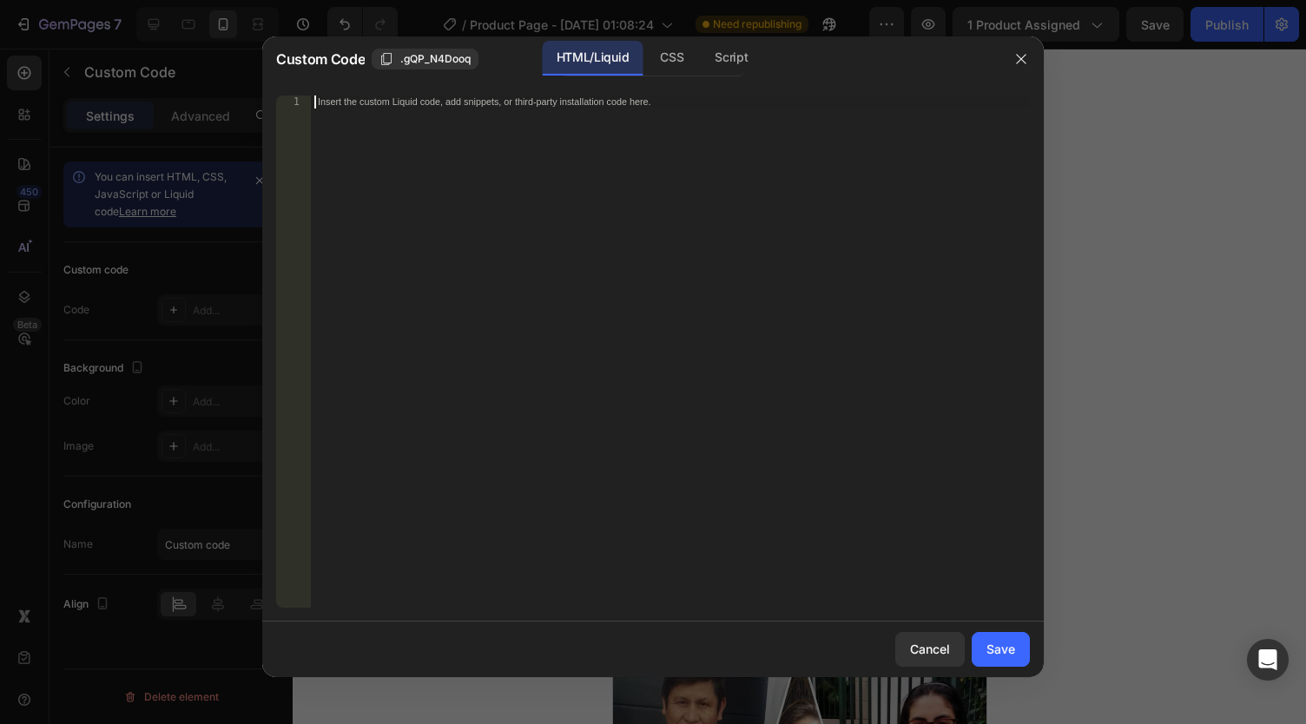
click at [377, 241] on div "Insert the custom Liquid code, add snippets, or third-party installation code h…" at bounding box center [670, 365] width 719 height 538
paste textarea "<div class="_rsi-cod-form-is-gempage"></div><div class="_rsi-cod-form-gempages-…"
type textarea "<div class="_rsi-cod-form-is-gempage"></div><div class="_rsi-cod-form-gempages-…"
click at [996, 654] on div "Save" at bounding box center [1001, 649] width 29 height 18
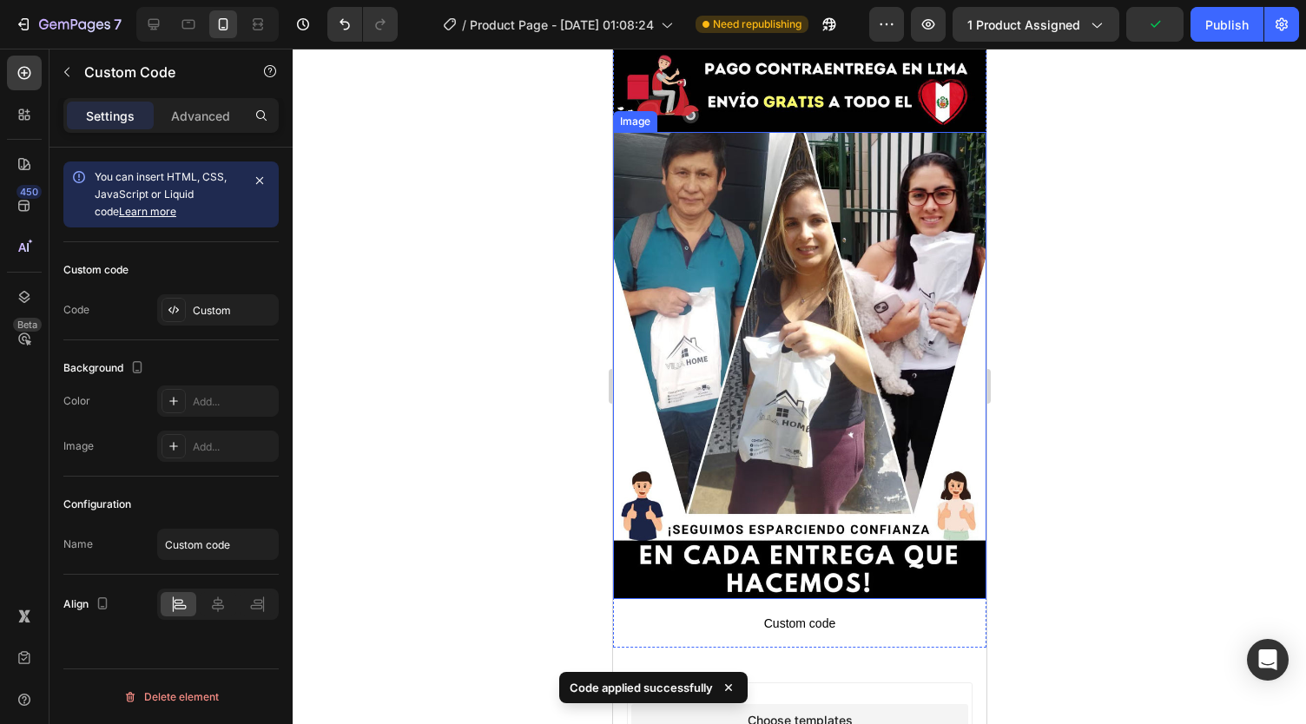
scroll to position [6989, 0]
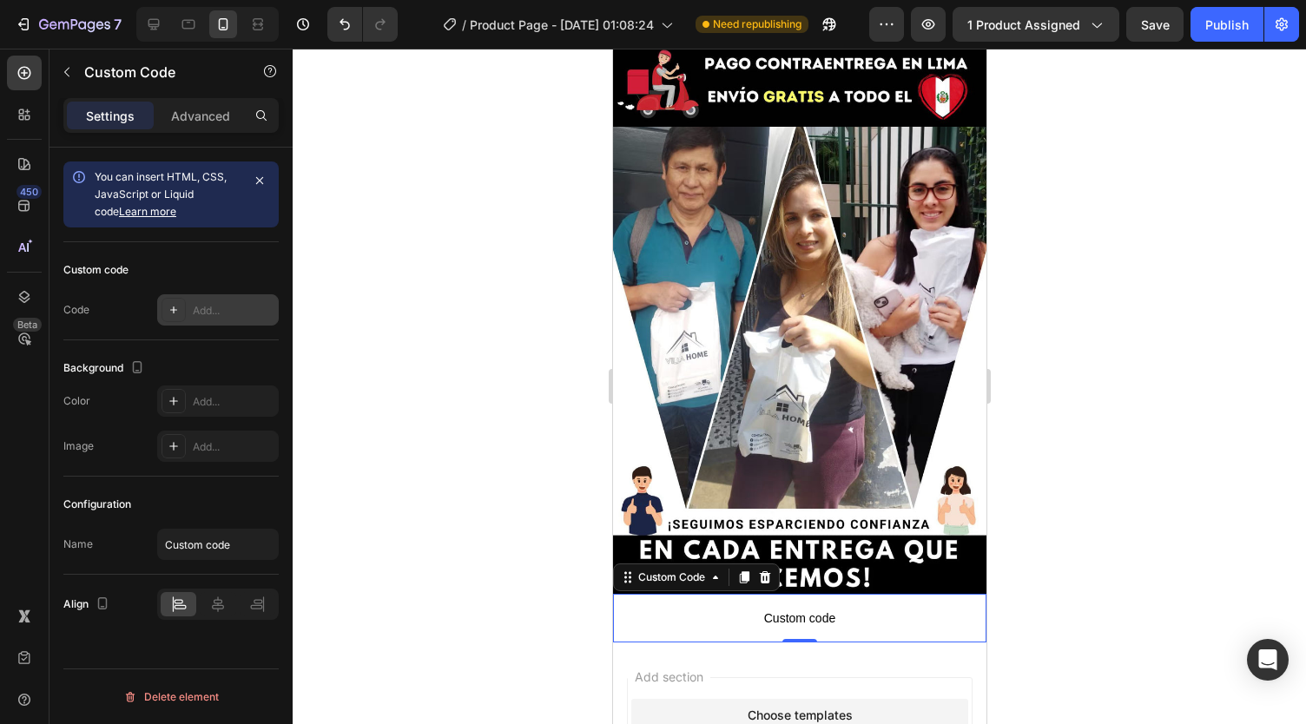
click at [245, 300] on div "Add..." at bounding box center [218, 309] width 122 height 31
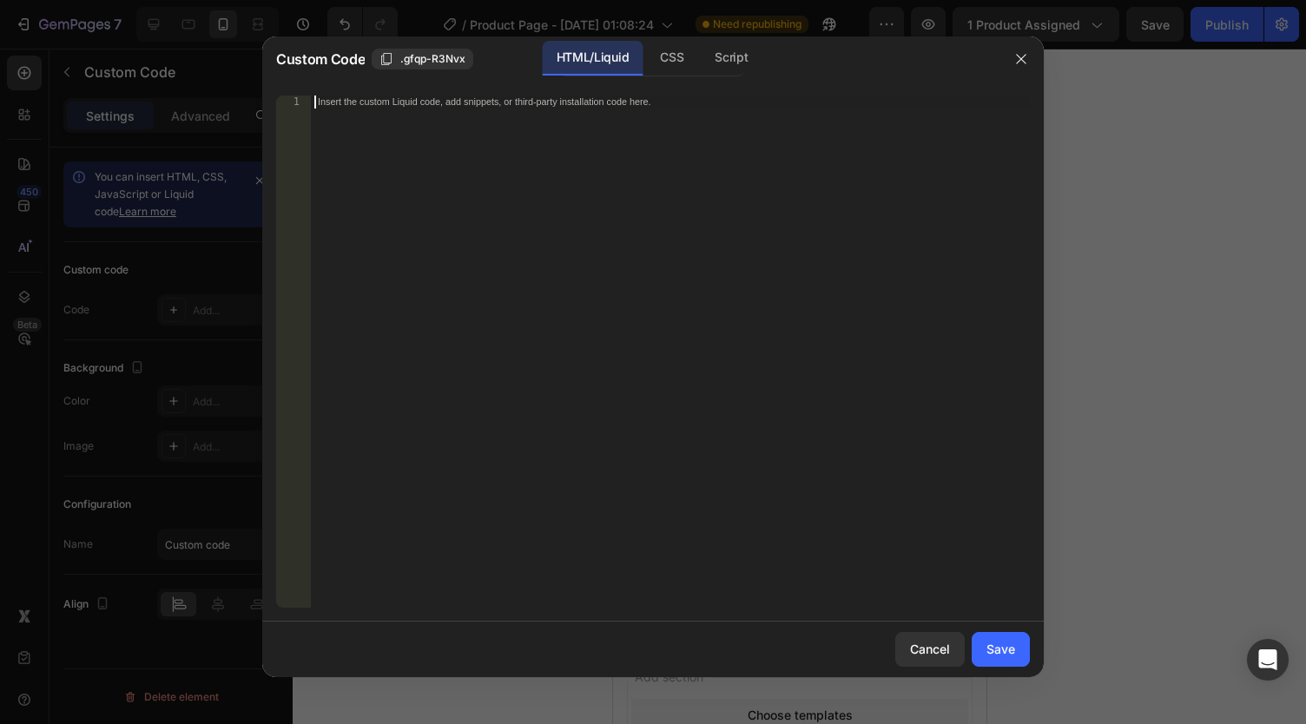
click at [422, 288] on div "Insert the custom Liquid code, add snippets, or third-party installation code h…" at bounding box center [670, 365] width 719 height 538
paste textarea "<div class="_rsi-cod-form-is-gempage"></div><div class="_rsi-cod-form-gempages-…"
type textarea "<div class="_rsi-cod-form-is-gempage"></div><div class="_rsi-cod-form-gempages-…"
click at [998, 636] on button "Save" at bounding box center [1001, 649] width 58 height 35
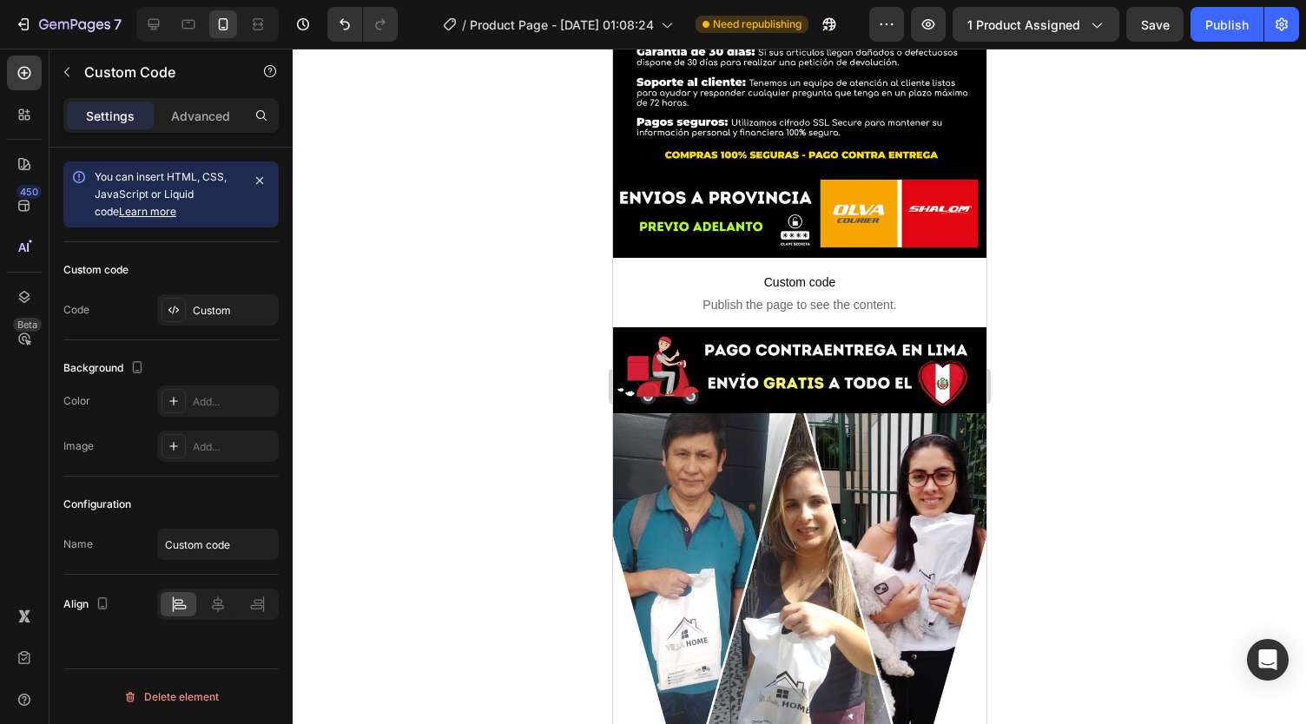
scroll to position [7010, 0]
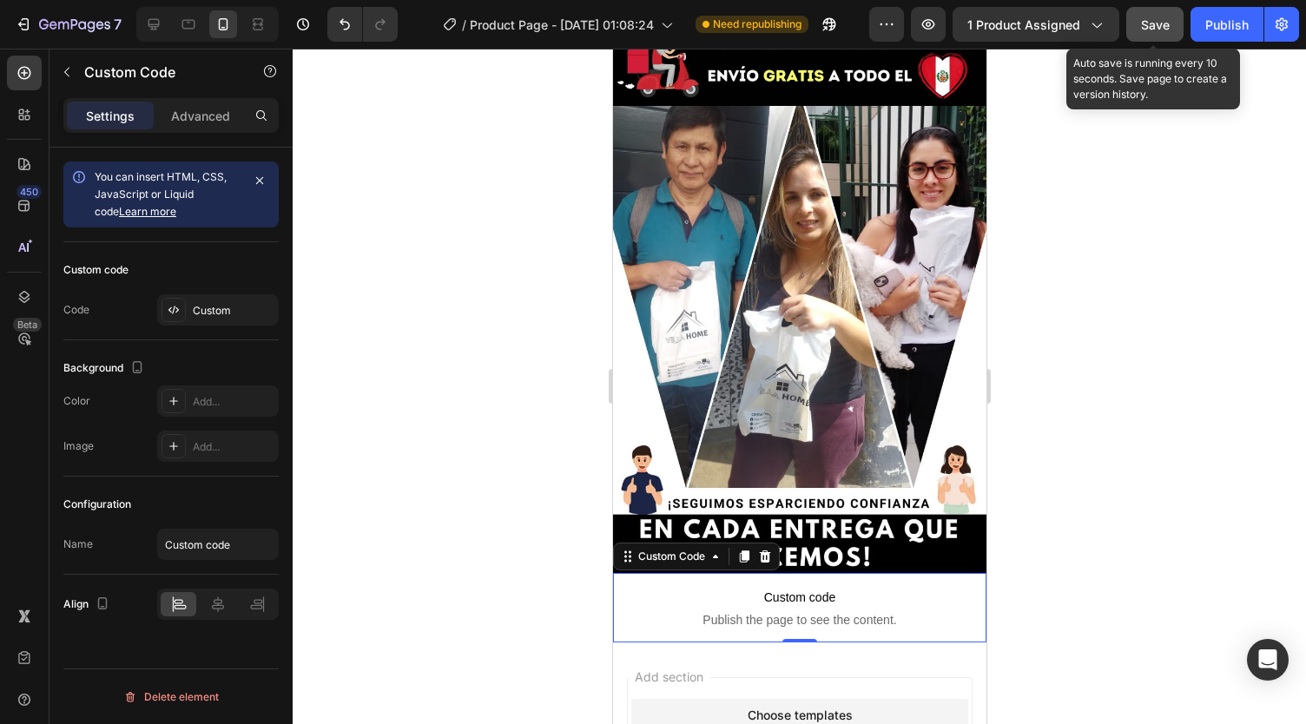
click at [1149, 27] on span "Save" at bounding box center [1155, 24] width 29 height 15
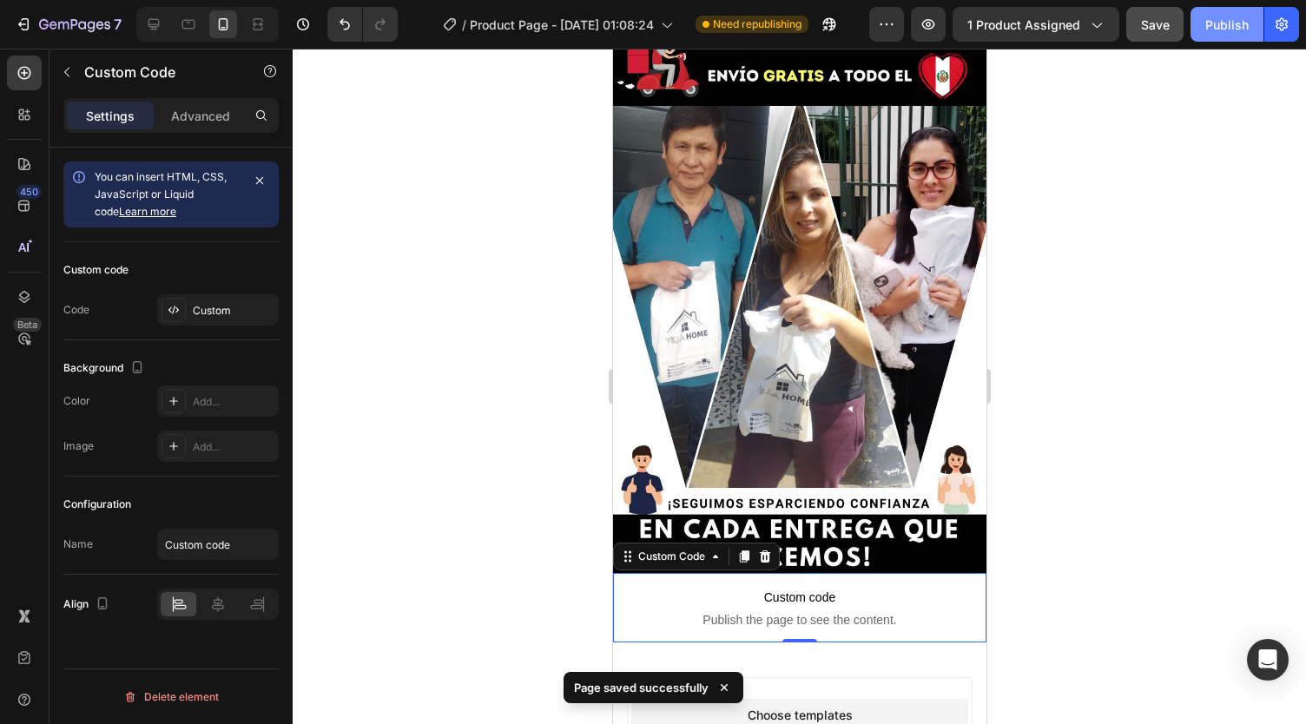
click at [1247, 29] on div "Publish" at bounding box center [1226, 25] width 43 height 18
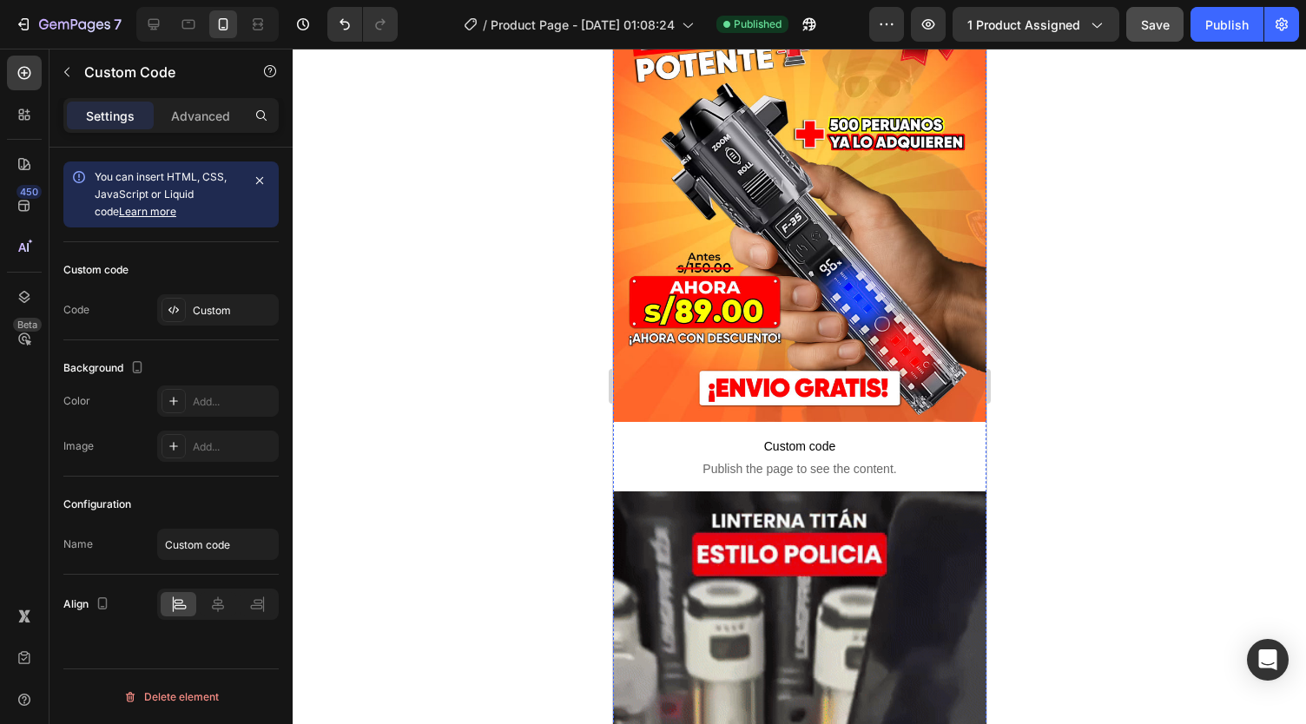
scroll to position [0, 0]
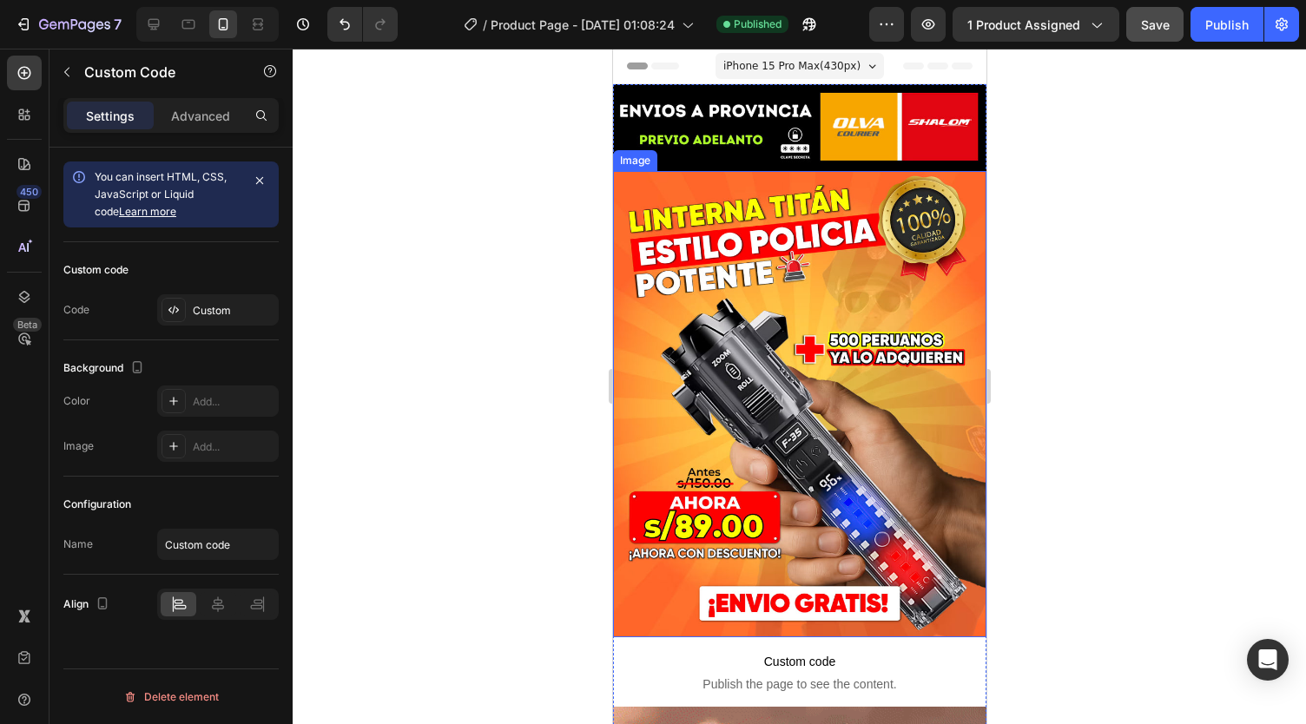
click at [757, 285] on img at bounding box center [798, 404] width 373 height 467
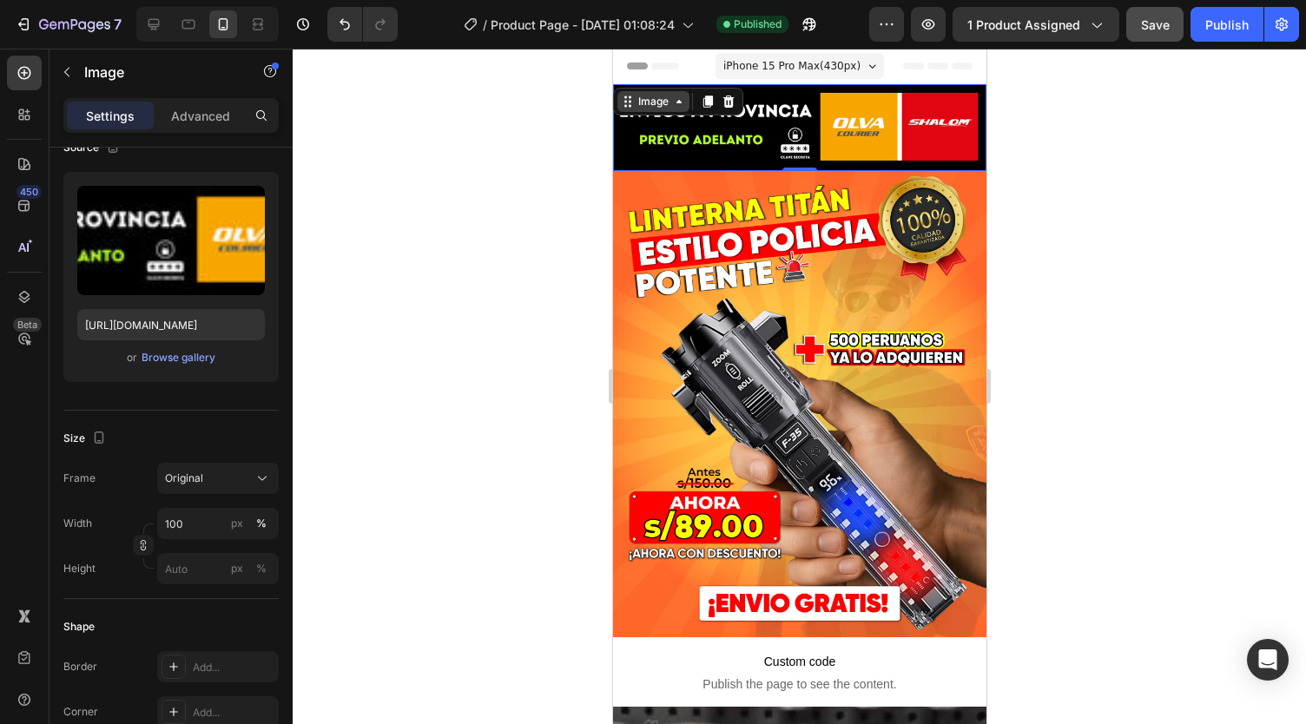
click at [668, 104] on div "Image" at bounding box center [652, 102] width 37 height 16
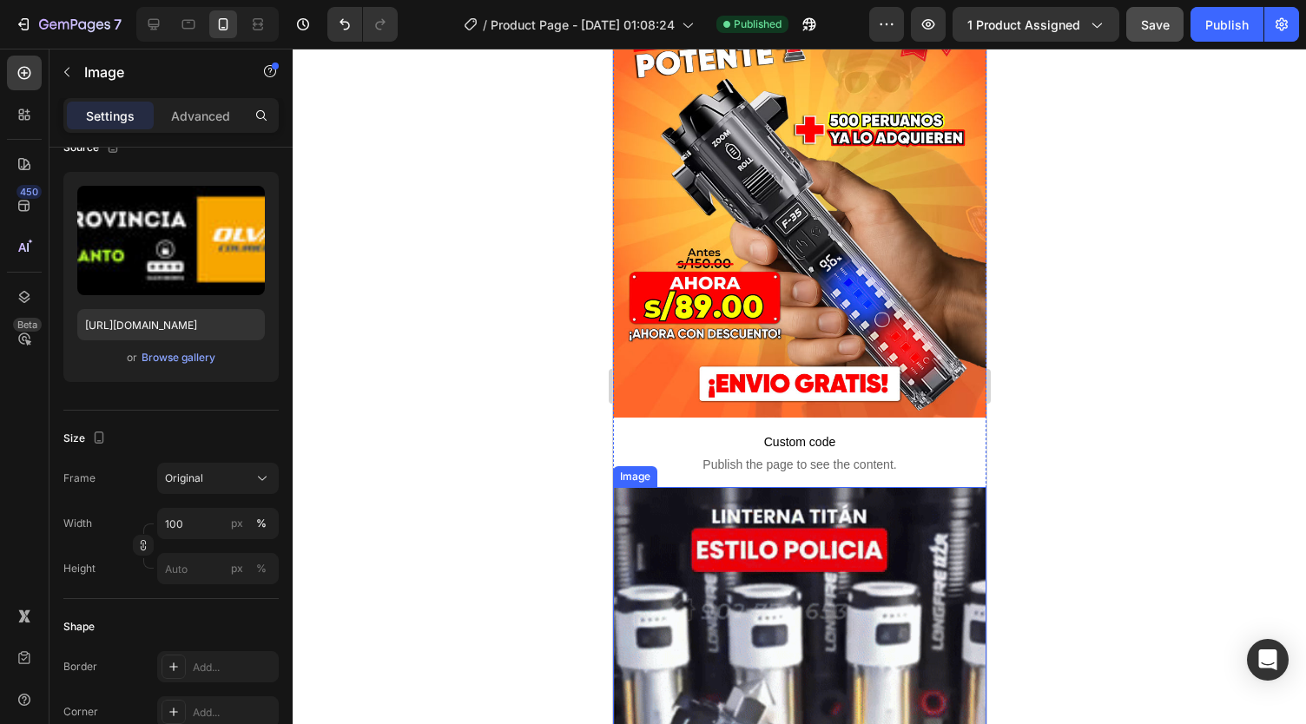
scroll to position [221, 0]
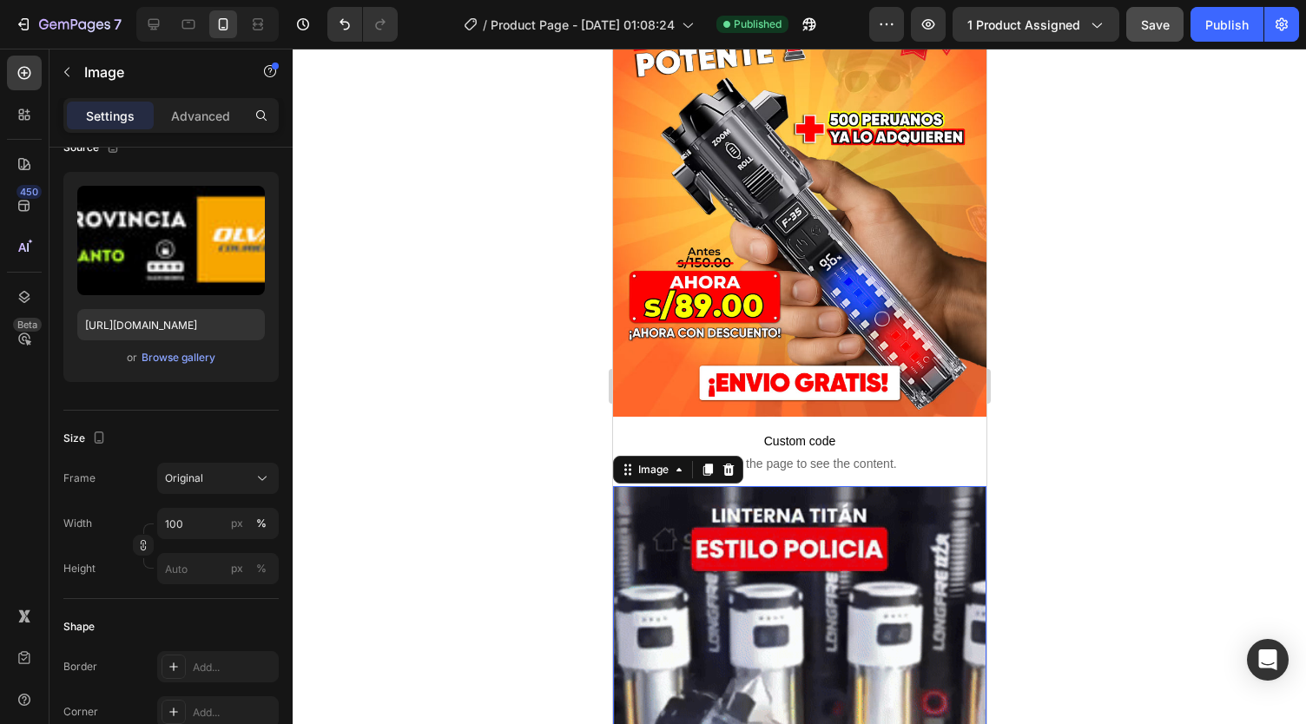
click at [677, 486] on img at bounding box center [798, 735] width 373 height 498
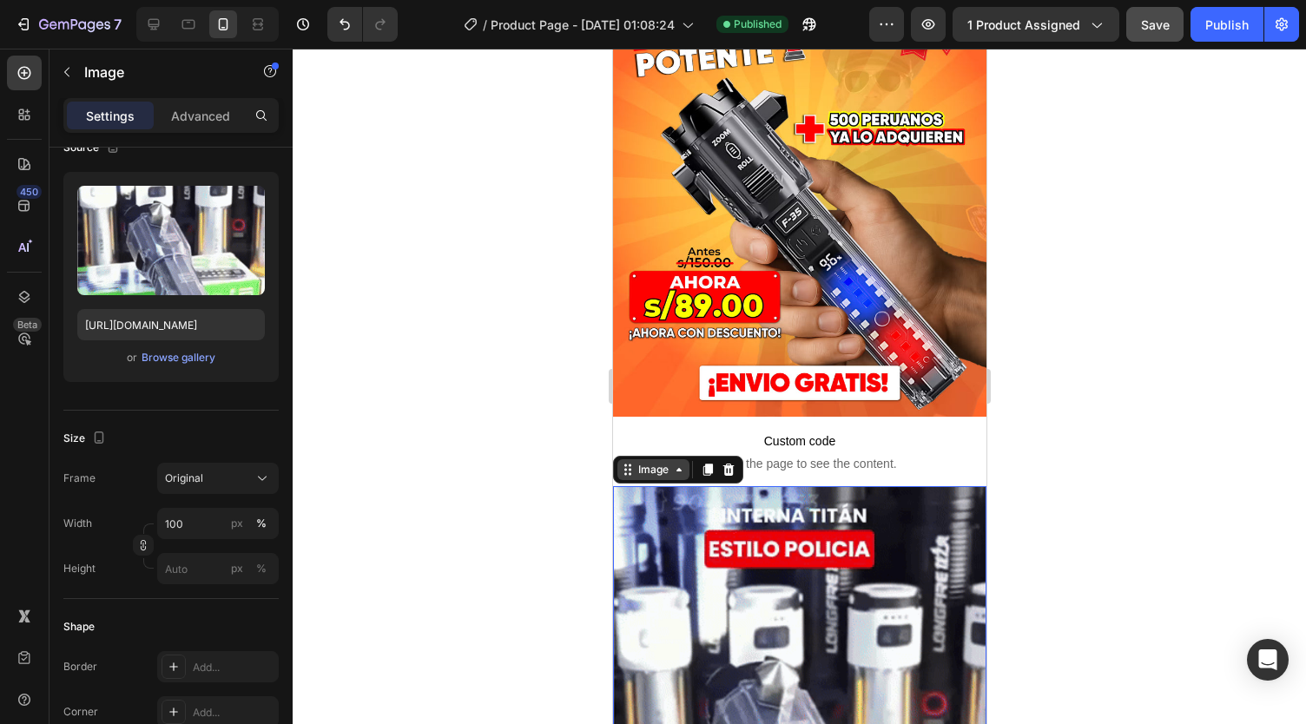
click at [677, 463] on icon at bounding box center [678, 470] width 14 height 14
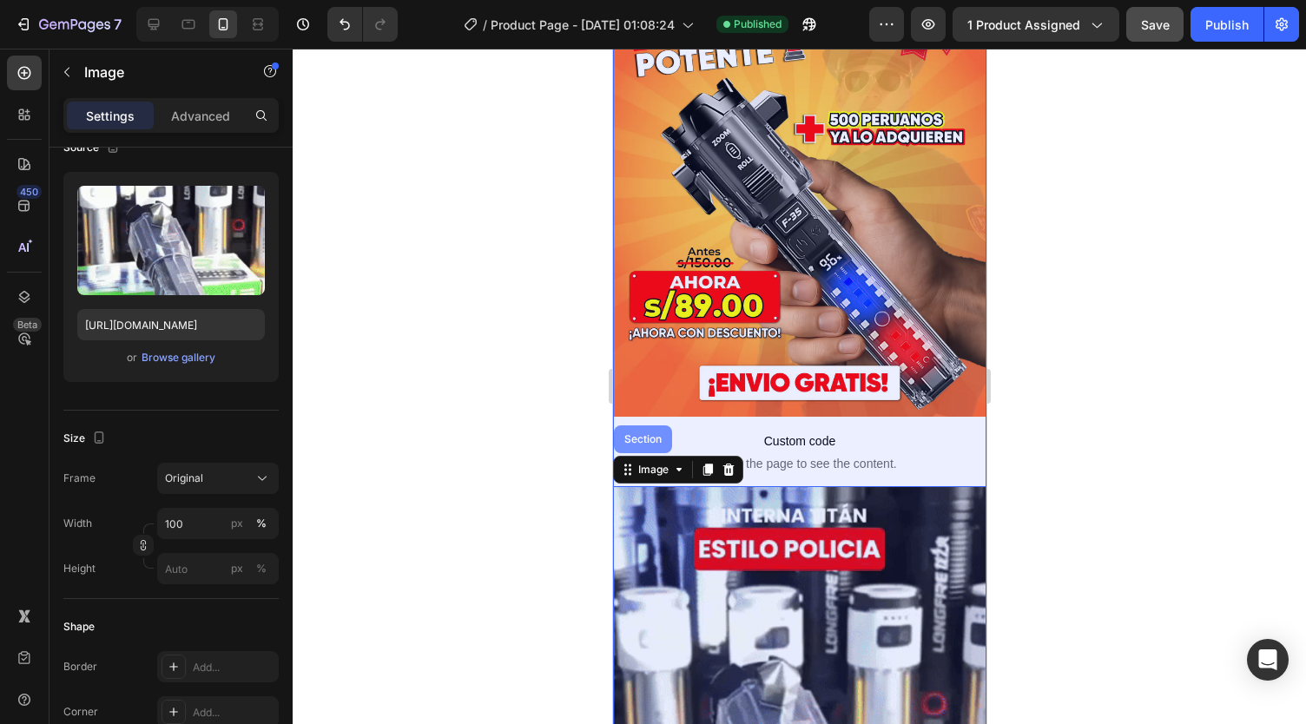
click at [643, 434] on div "Section" at bounding box center [642, 439] width 44 height 10
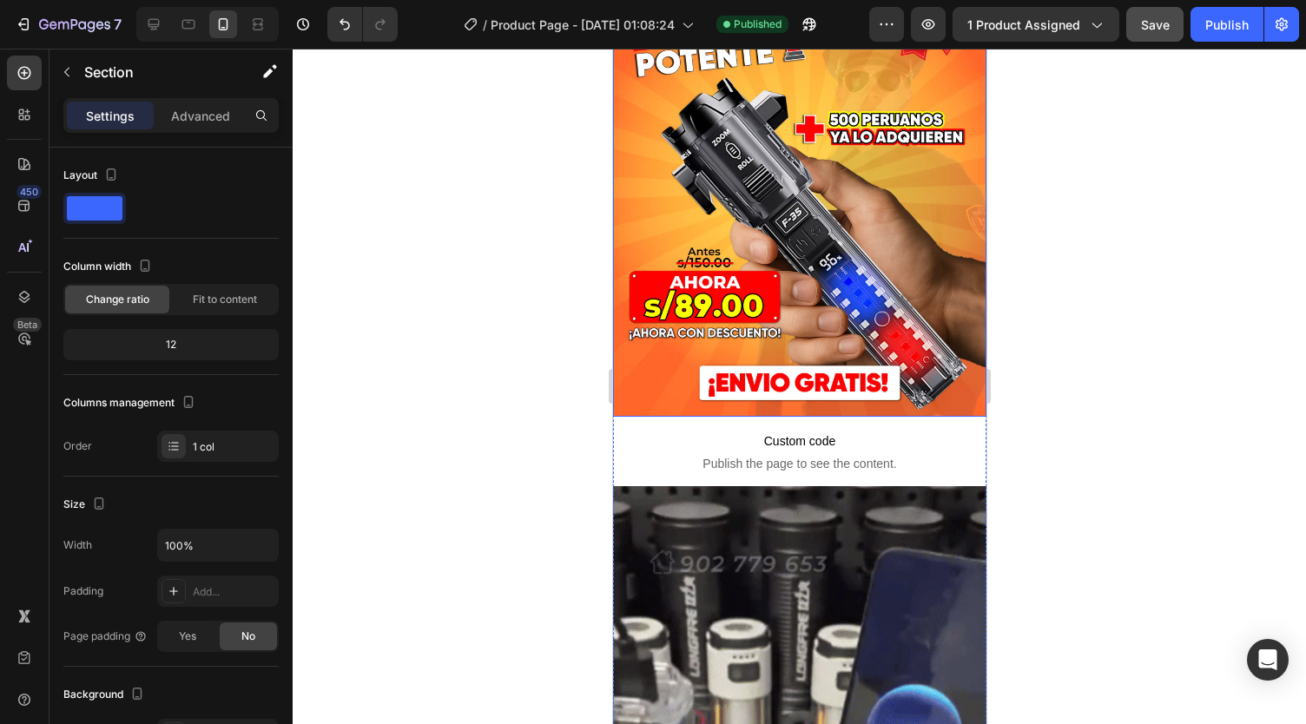
scroll to position [0, 0]
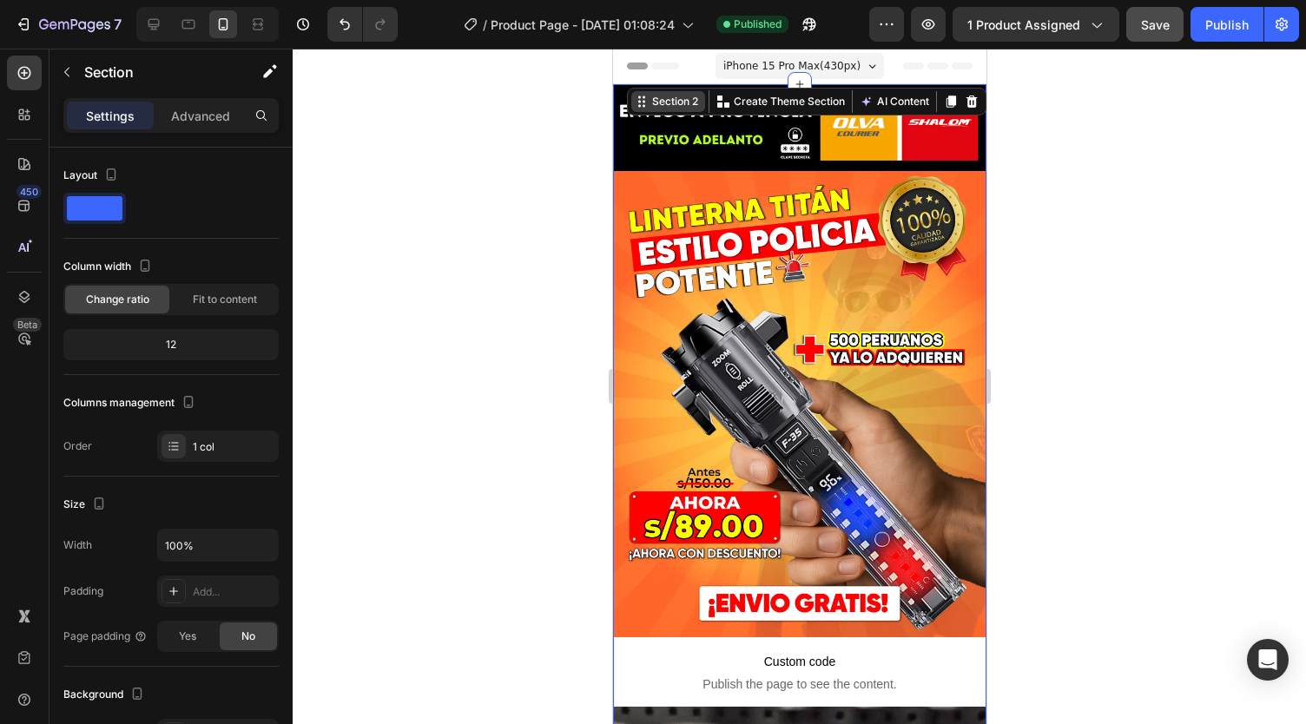
click at [676, 101] on div "Section 2" at bounding box center [674, 102] width 53 height 16
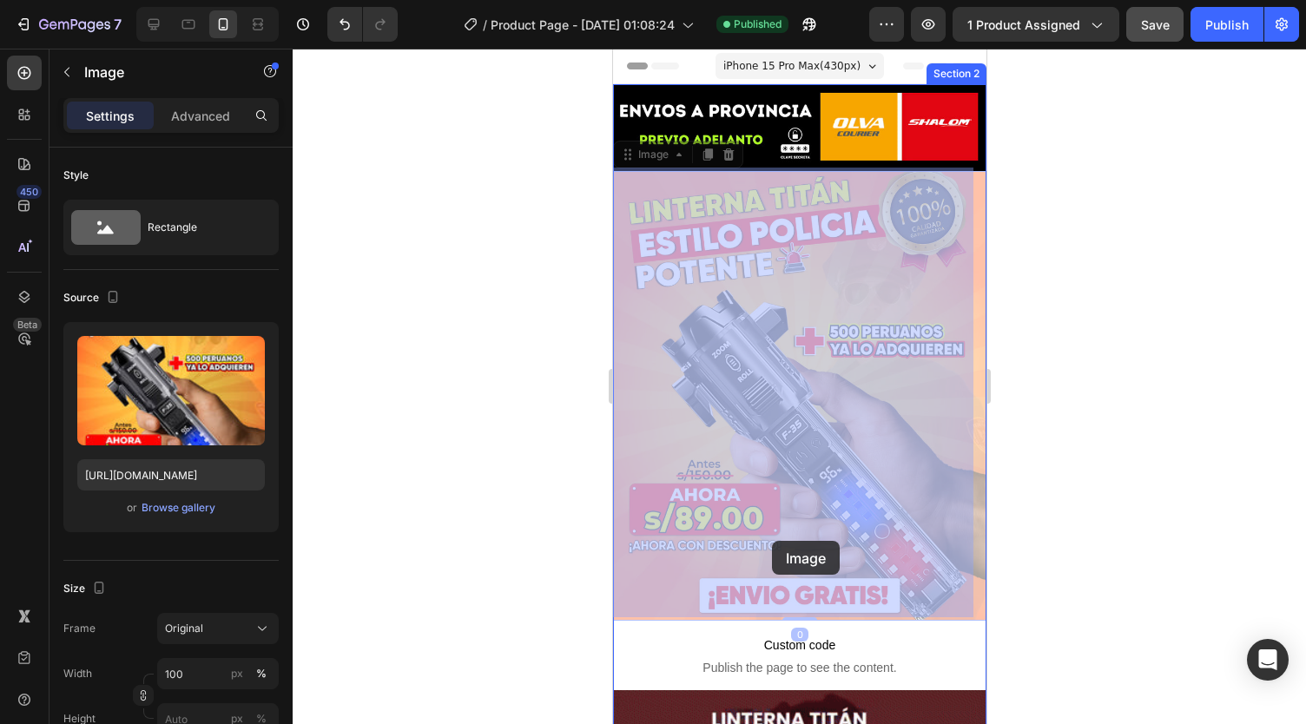
drag, startPoint x: 779, startPoint y: 291, endPoint x: 773, endPoint y: 532, distance: 241.5
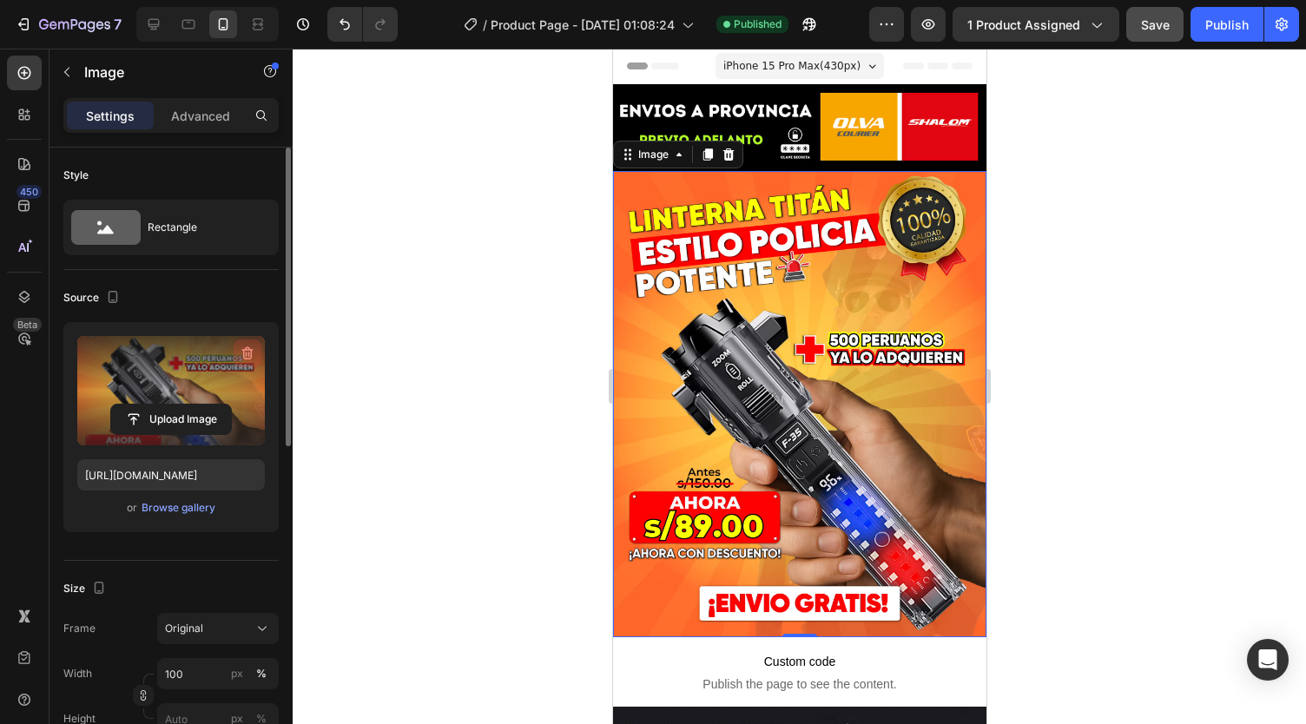
click at [250, 353] on icon "button" at bounding box center [247, 353] width 17 height 17
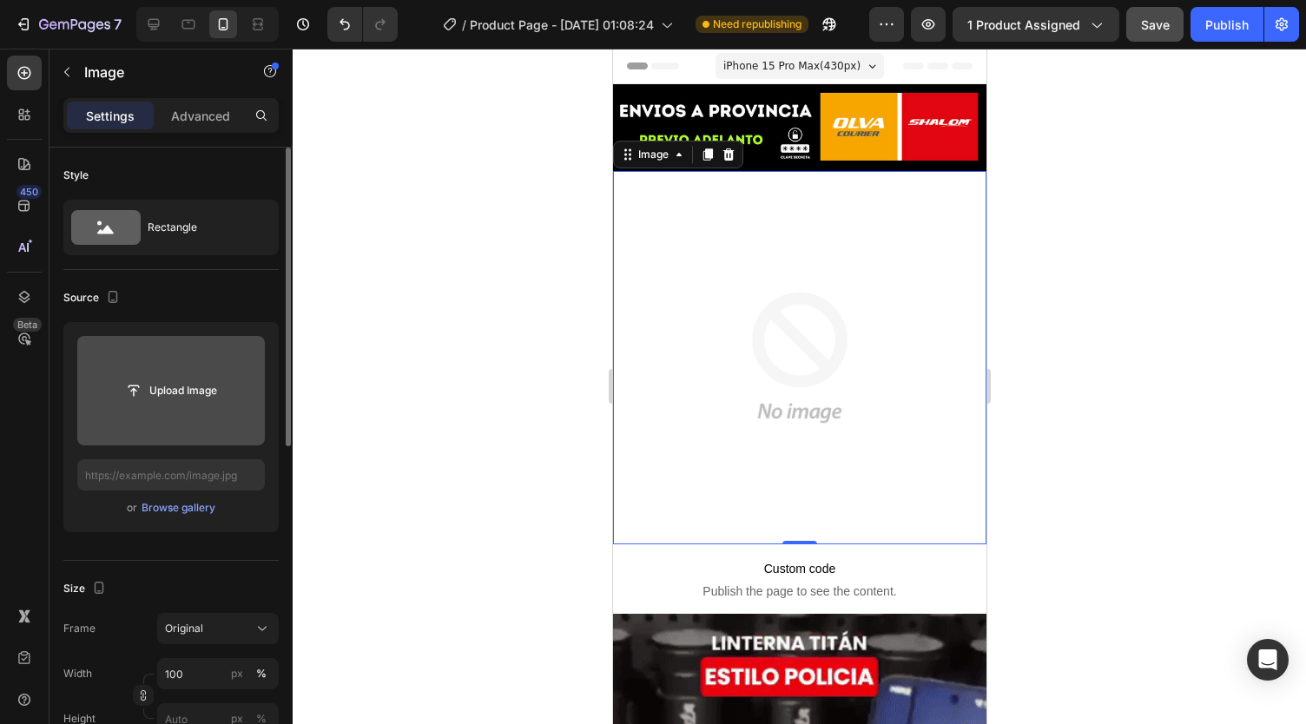
click at [194, 385] on input "file" at bounding box center [171, 391] width 120 height 30
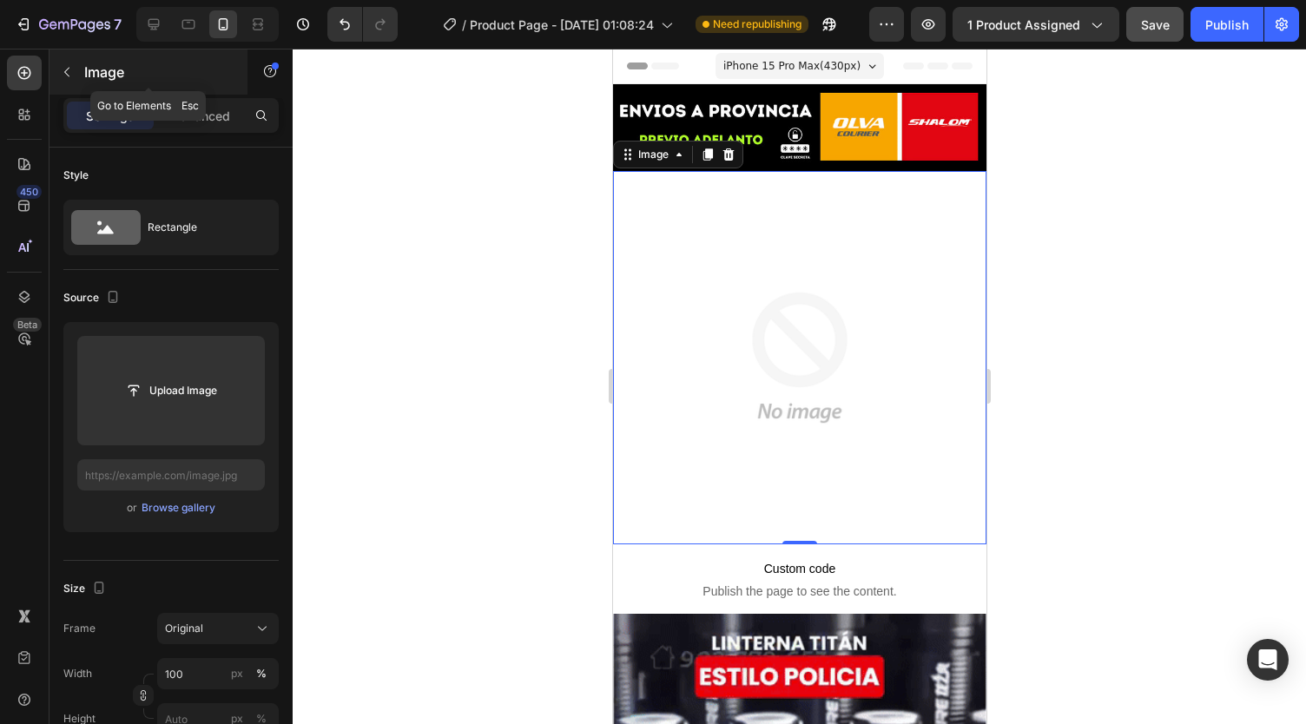
click at [78, 77] on button "button" at bounding box center [67, 72] width 28 height 28
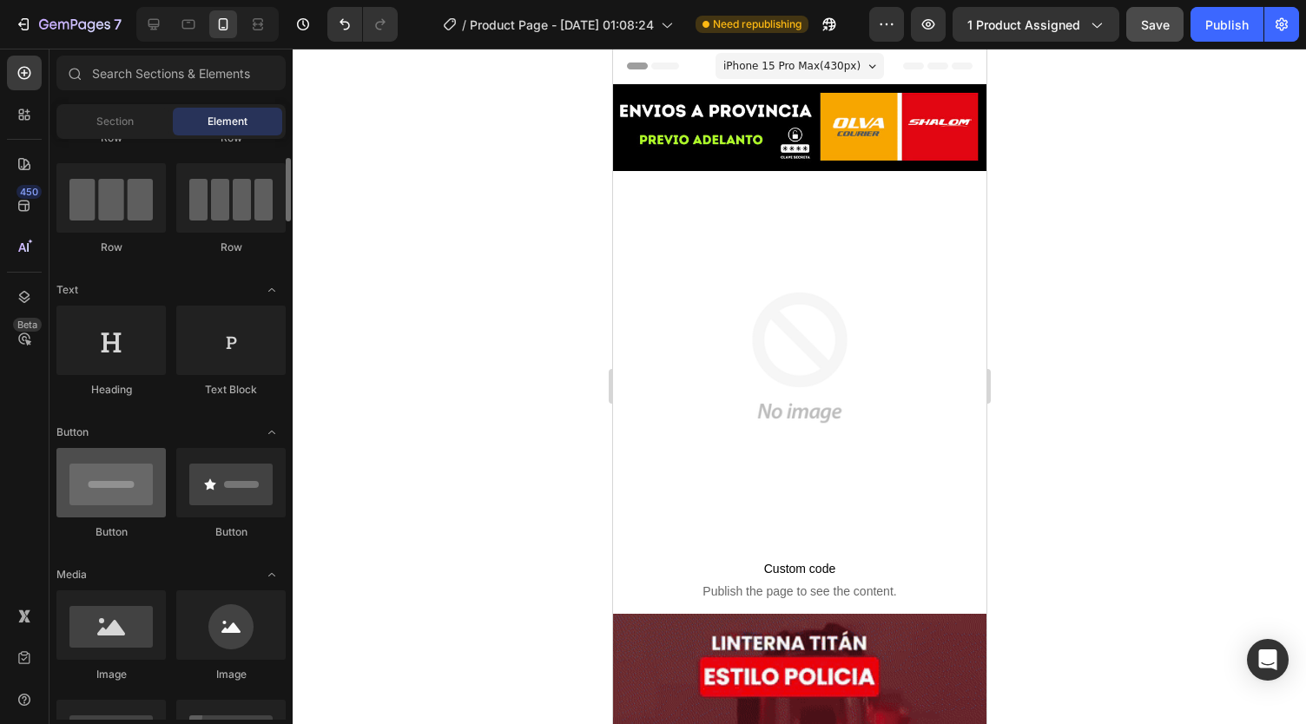
scroll to position [137, 0]
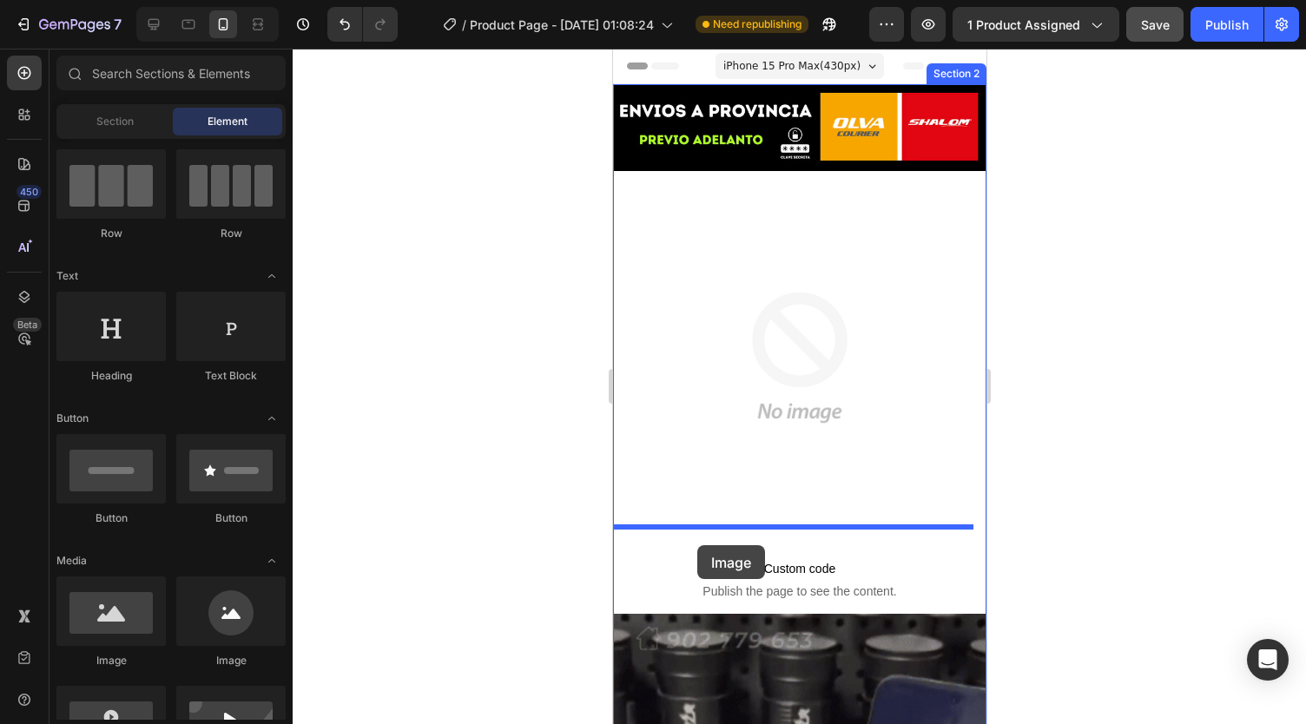
drag, startPoint x: 725, startPoint y: 655, endPoint x: 696, endPoint y: 545, distance: 113.1
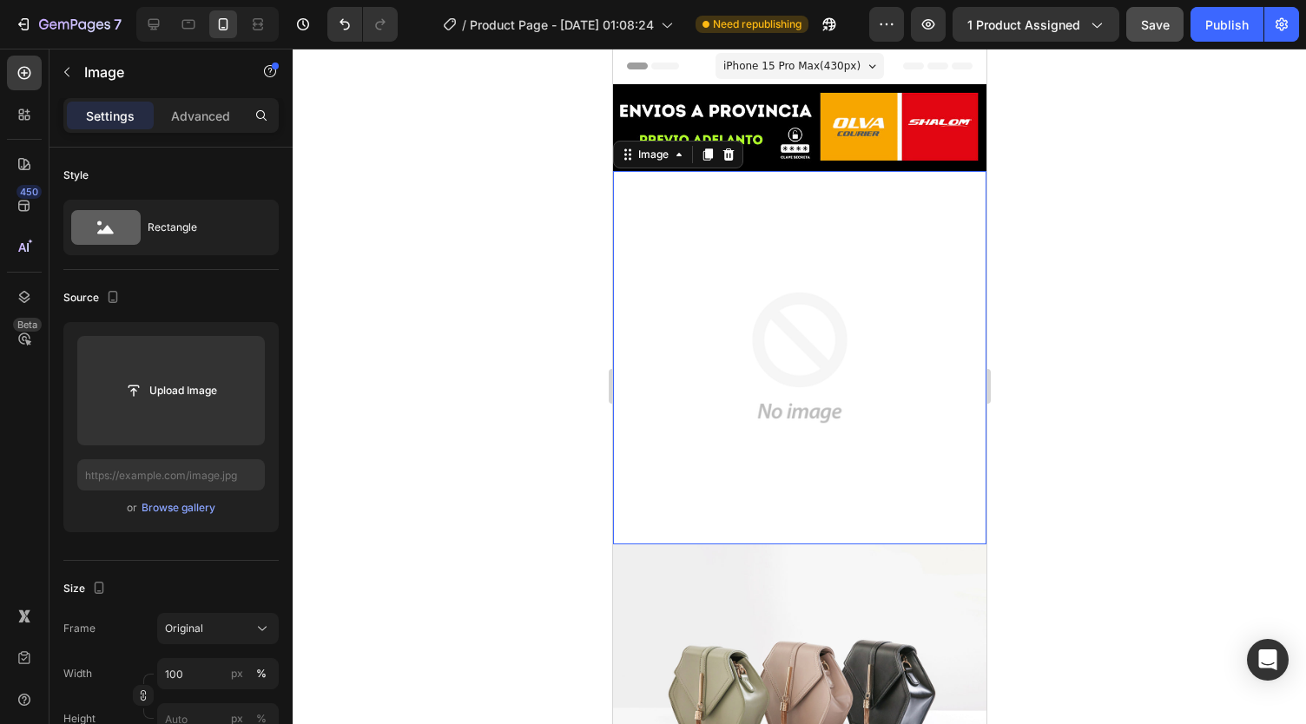
click at [709, 375] on img at bounding box center [798, 357] width 373 height 373
click at [76, 69] on button "button" at bounding box center [67, 72] width 28 height 28
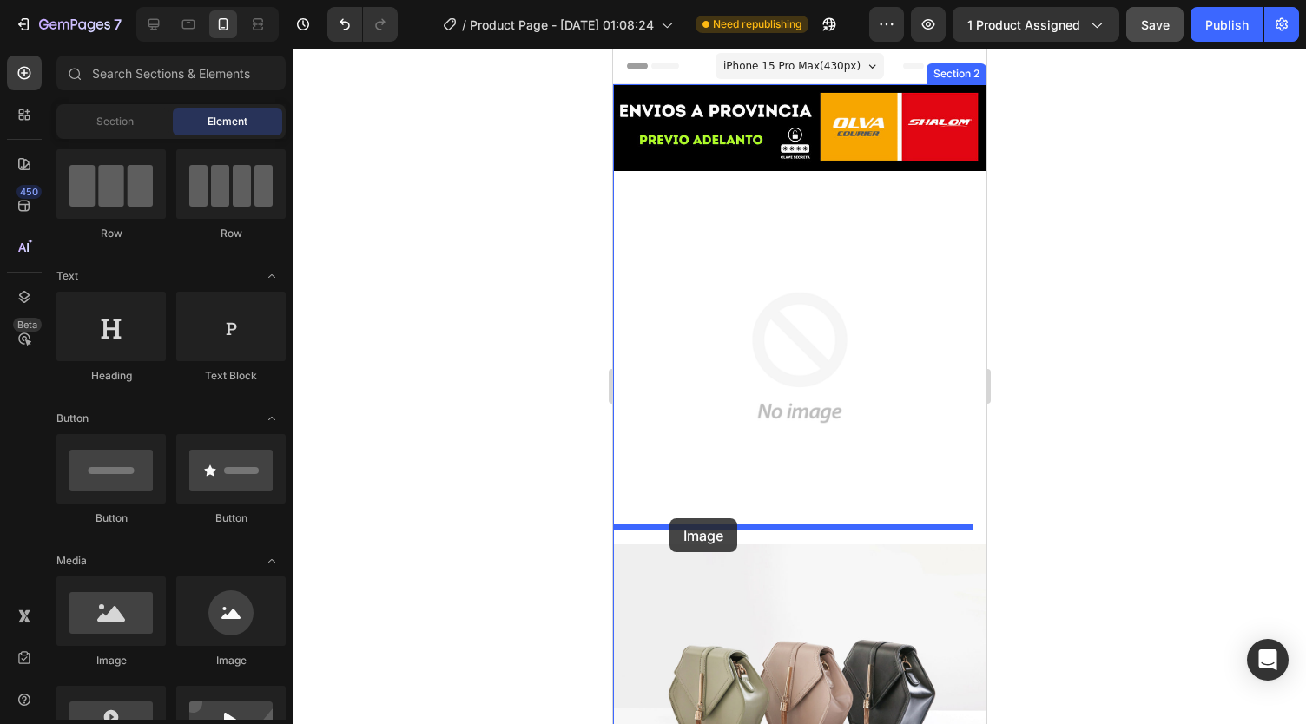
drag, startPoint x: 722, startPoint y: 656, endPoint x: 669, endPoint y: 518, distance: 147.1
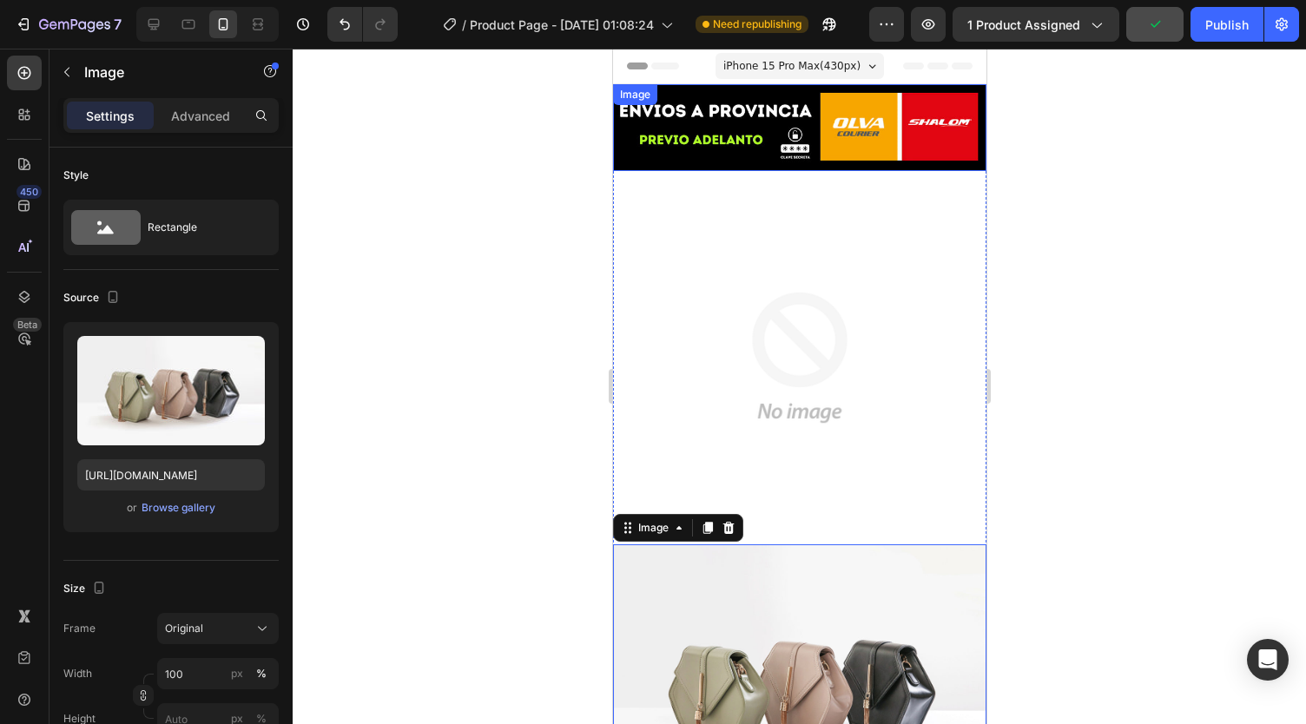
click at [717, 142] on img at bounding box center [798, 127] width 373 height 87
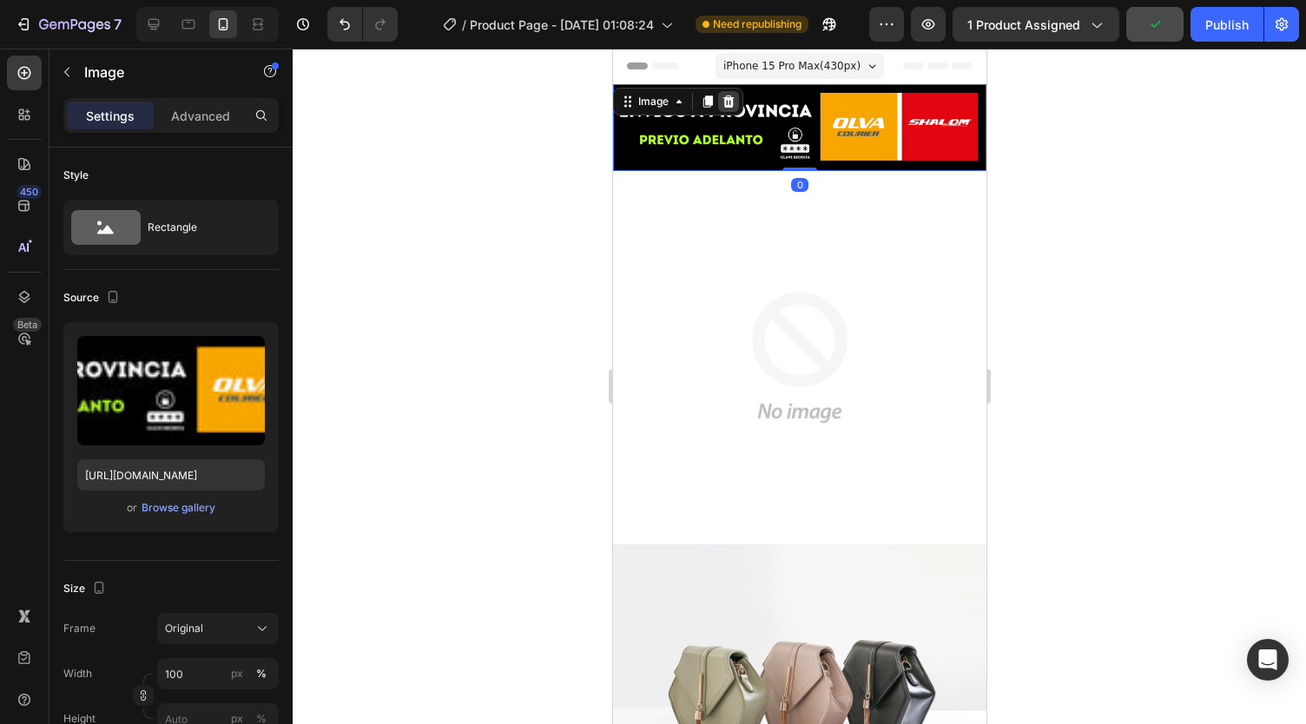
click at [724, 110] on div at bounding box center [727, 101] width 21 height 21
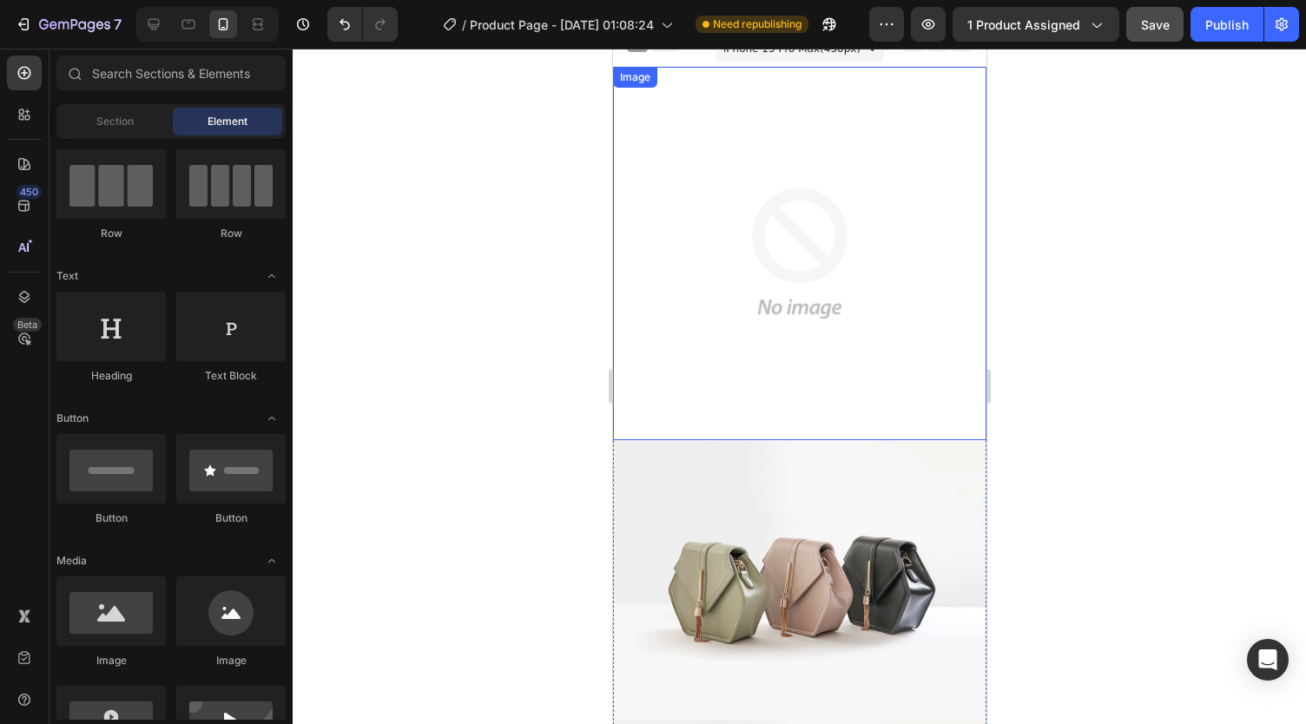
scroll to position [0, 0]
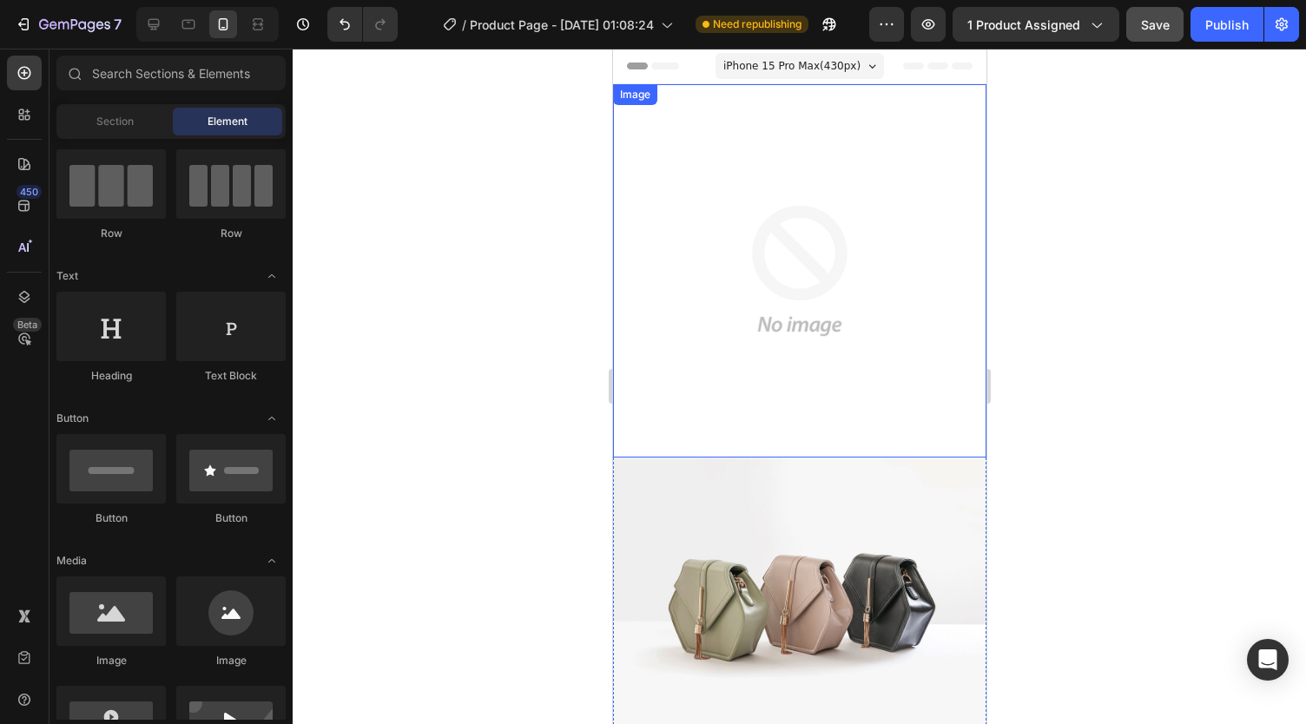
click at [711, 239] on img at bounding box center [798, 270] width 373 height 373
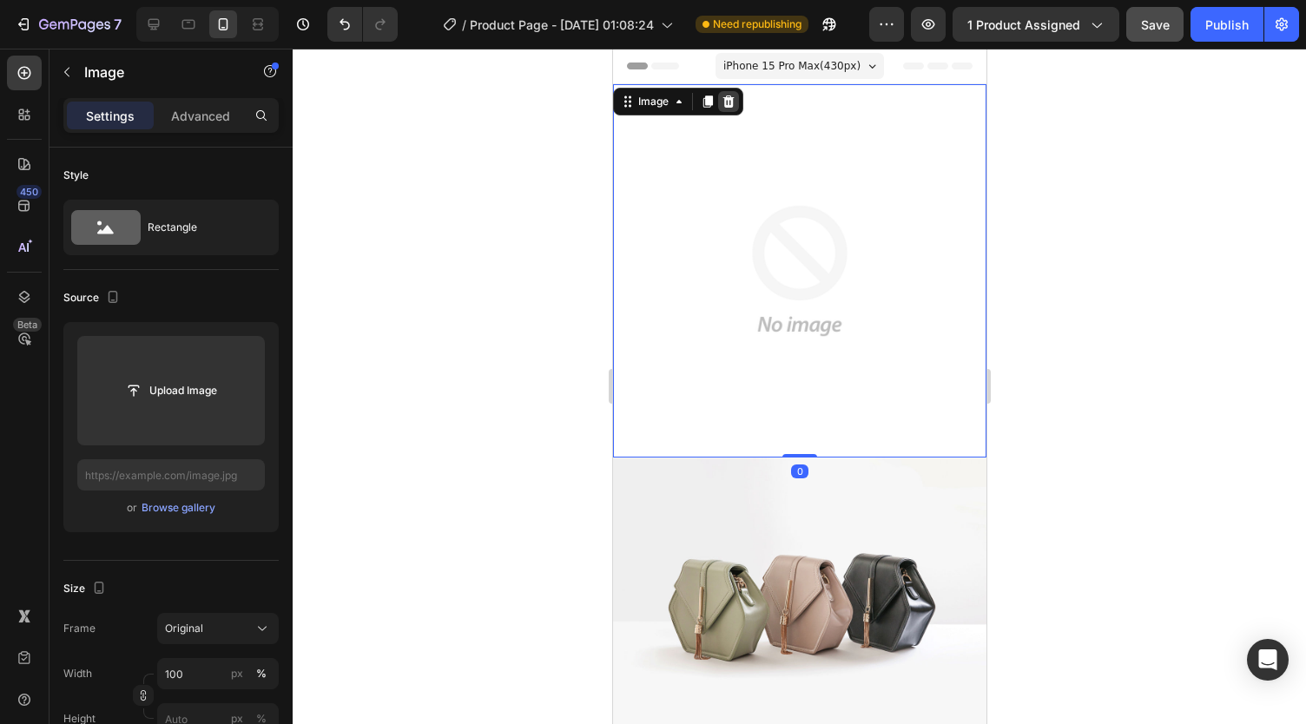
click at [726, 109] on div at bounding box center [727, 101] width 21 height 21
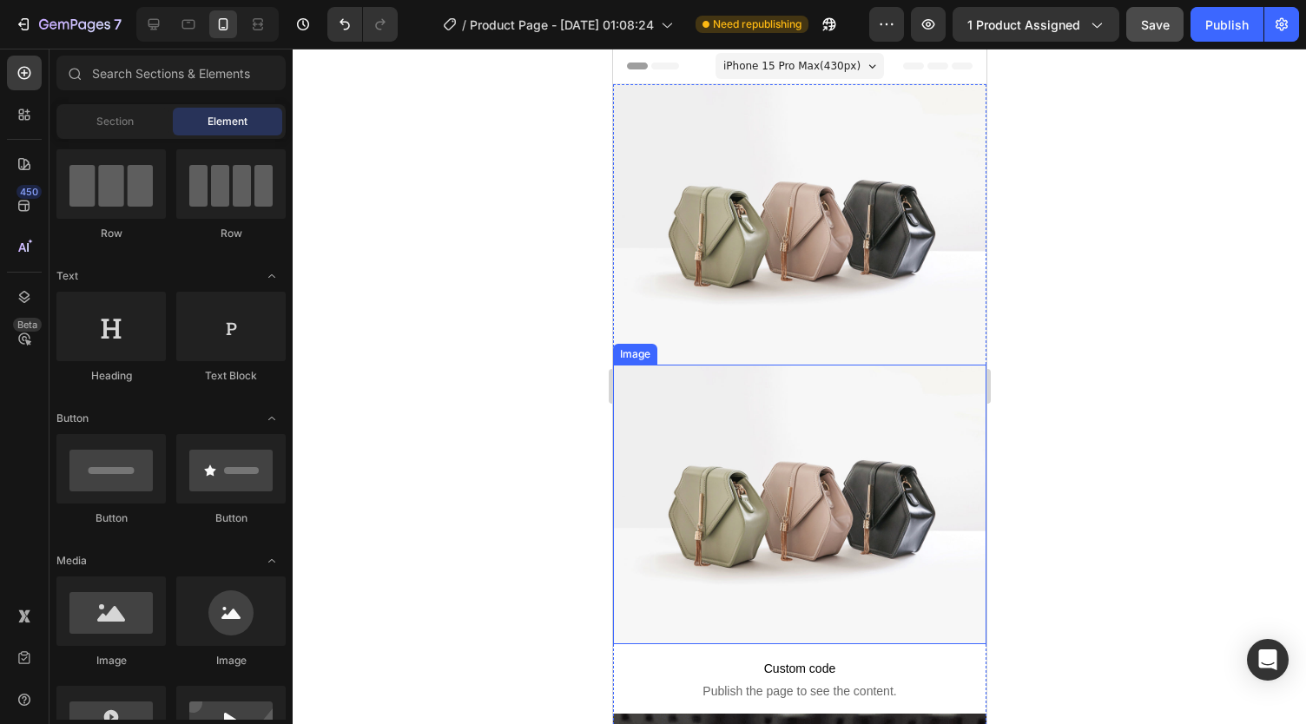
click at [696, 463] on img at bounding box center [798, 505] width 373 height 280
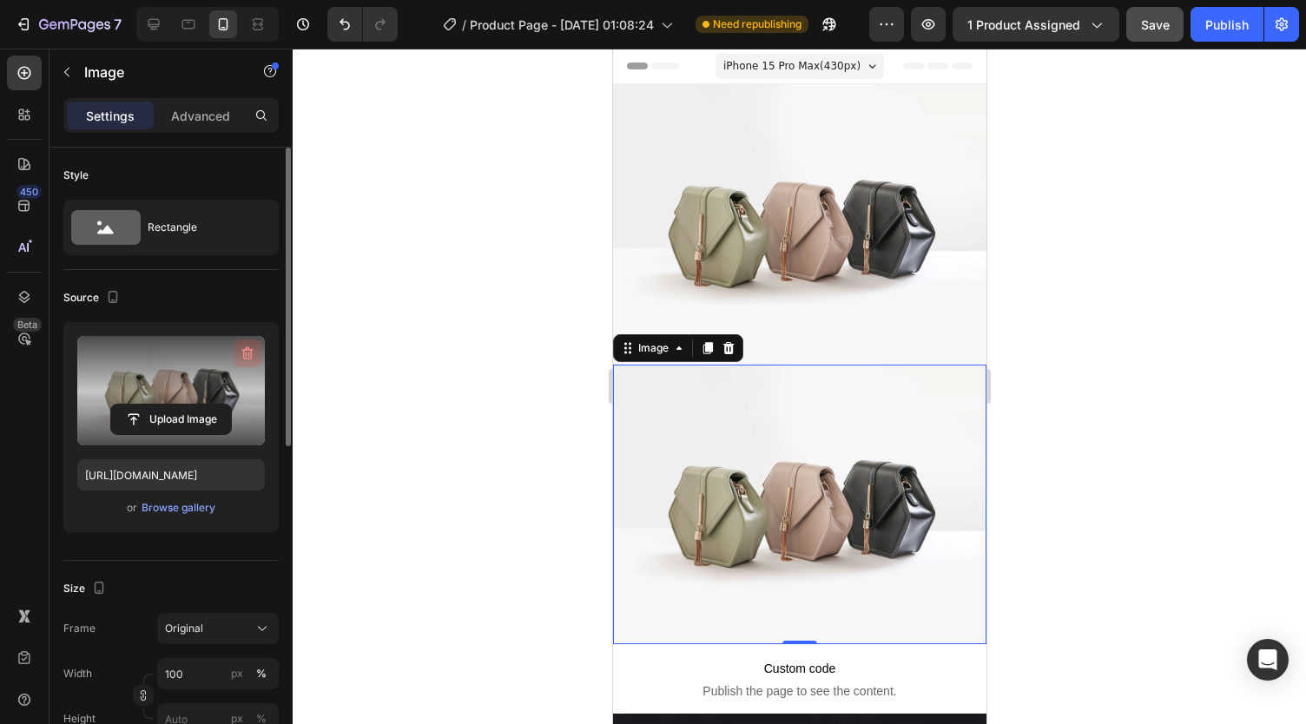
click at [249, 357] on icon "button" at bounding box center [247, 353] width 17 height 17
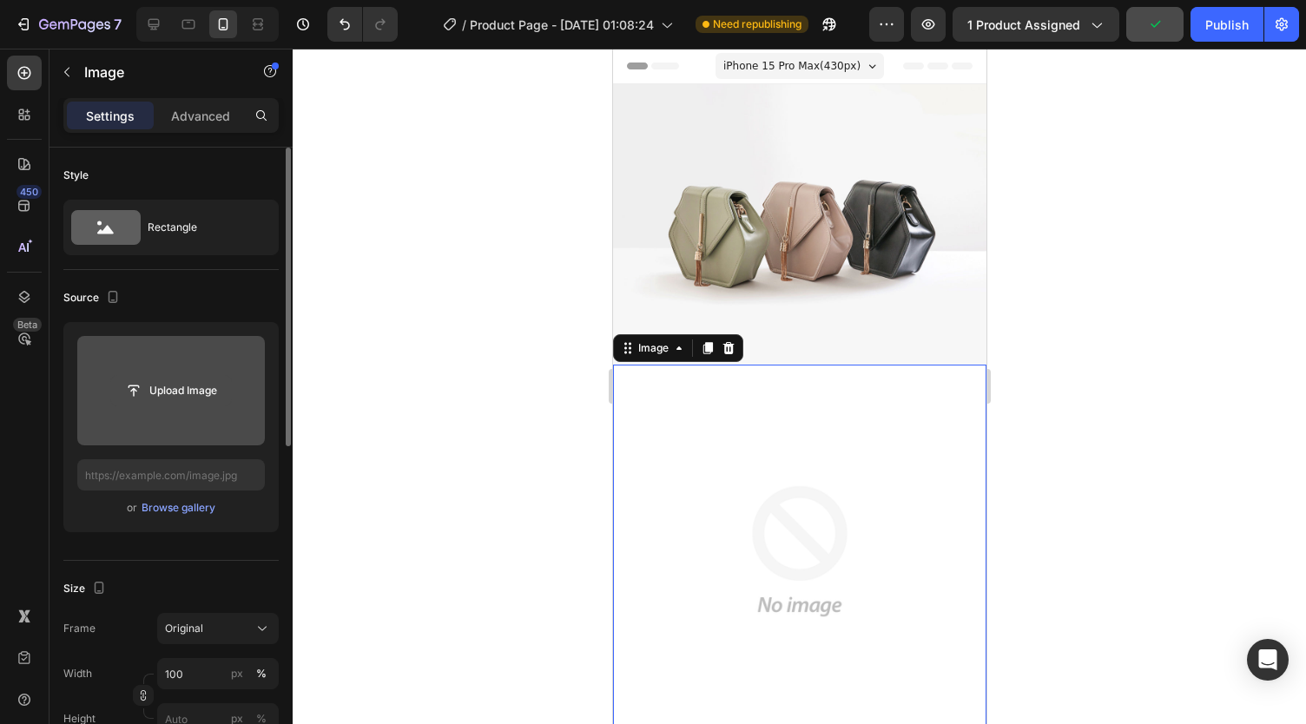
click at [201, 395] on input "file" at bounding box center [171, 391] width 120 height 30
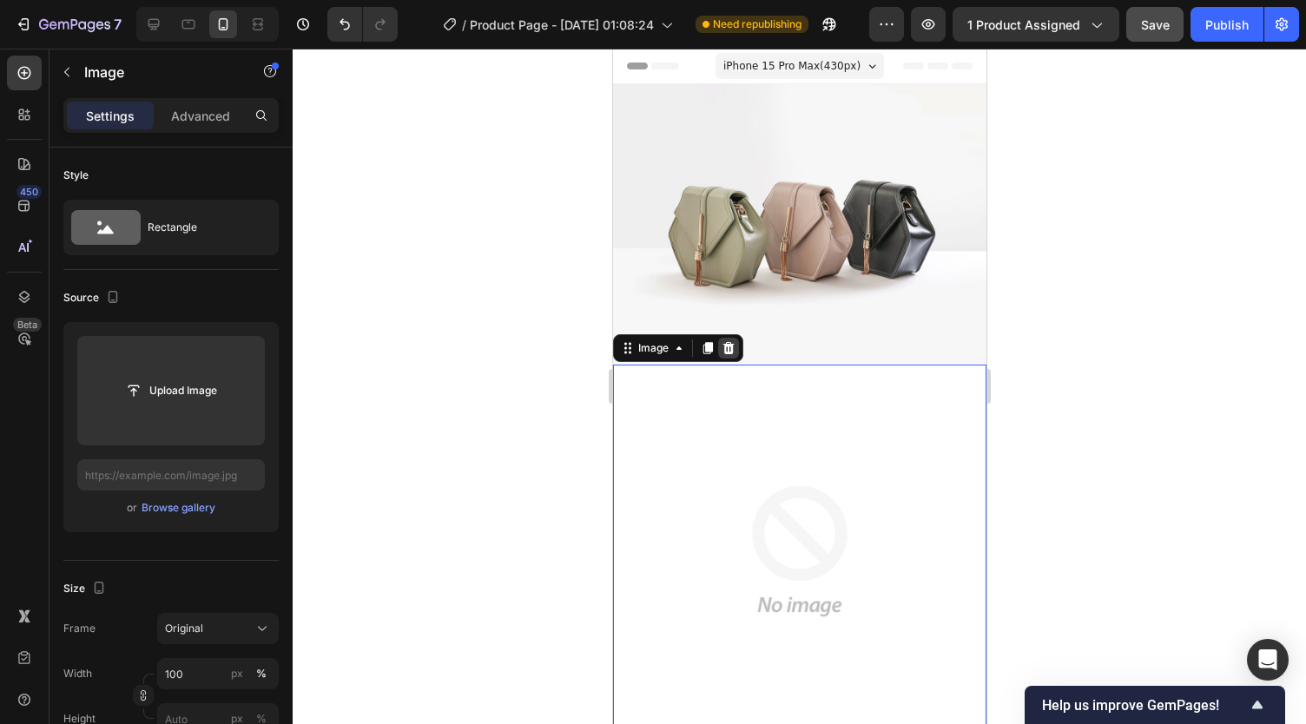
scroll to position [17, 0]
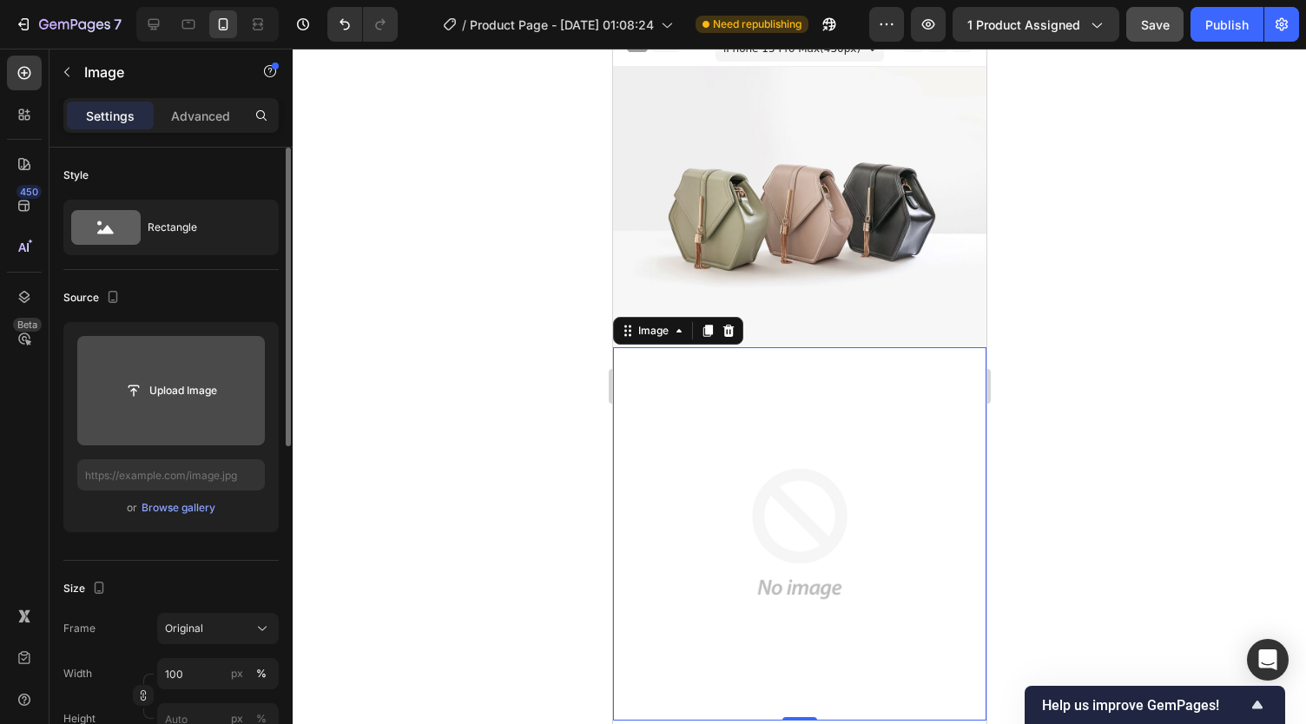
click at [192, 387] on input "file" at bounding box center [171, 391] width 120 height 30
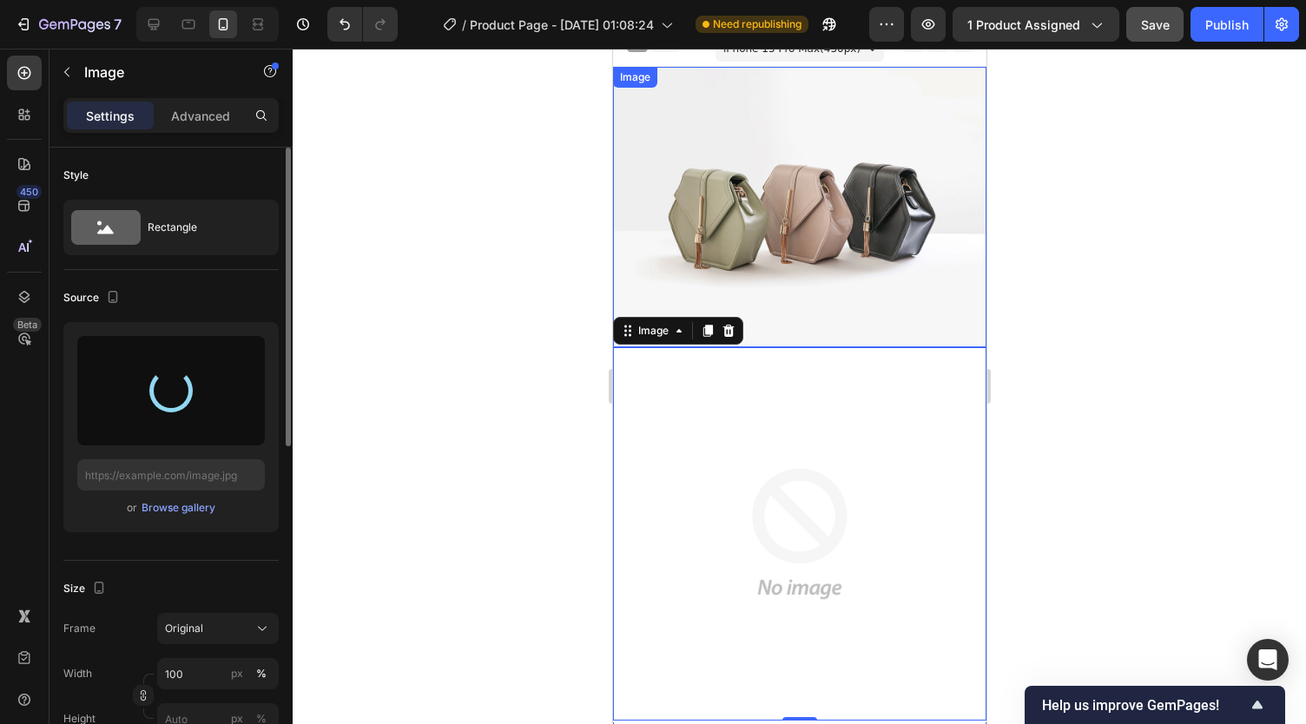
click at [782, 202] on img at bounding box center [798, 207] width 373 height 280
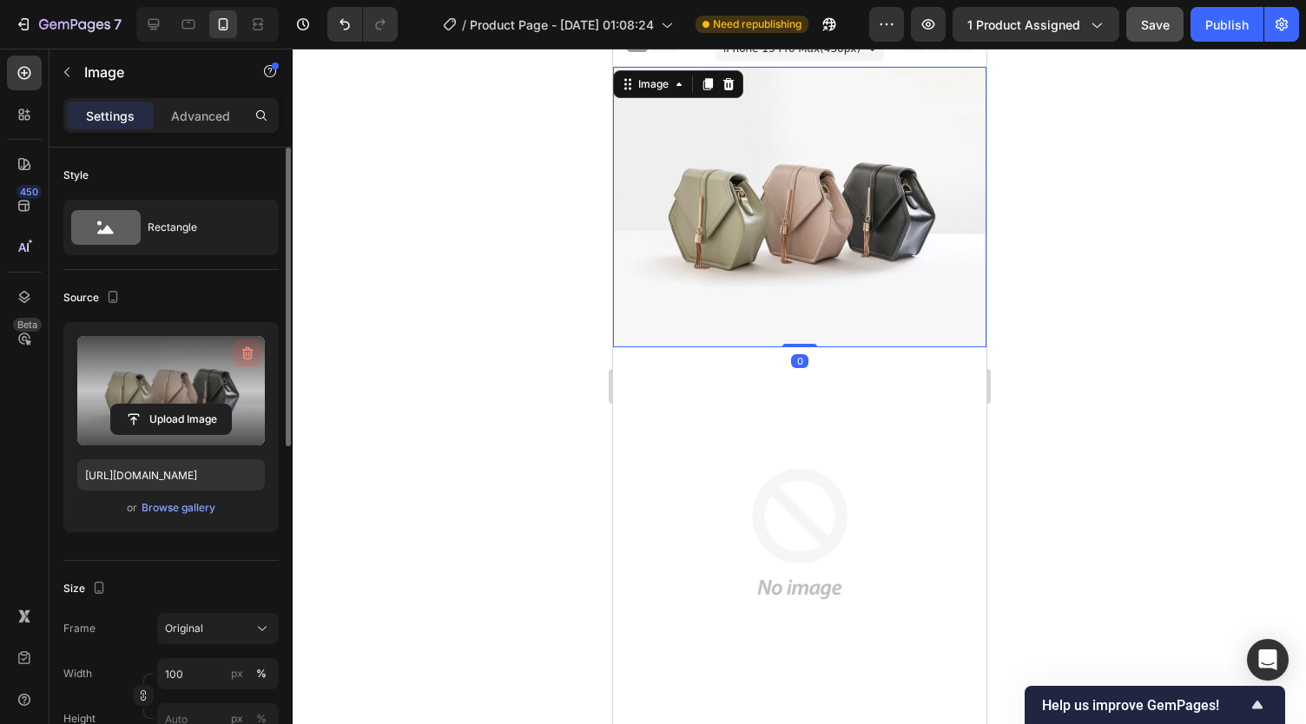
click at [244, 350] on icon "button" at bounding box center [247, 353] width 11 height 13
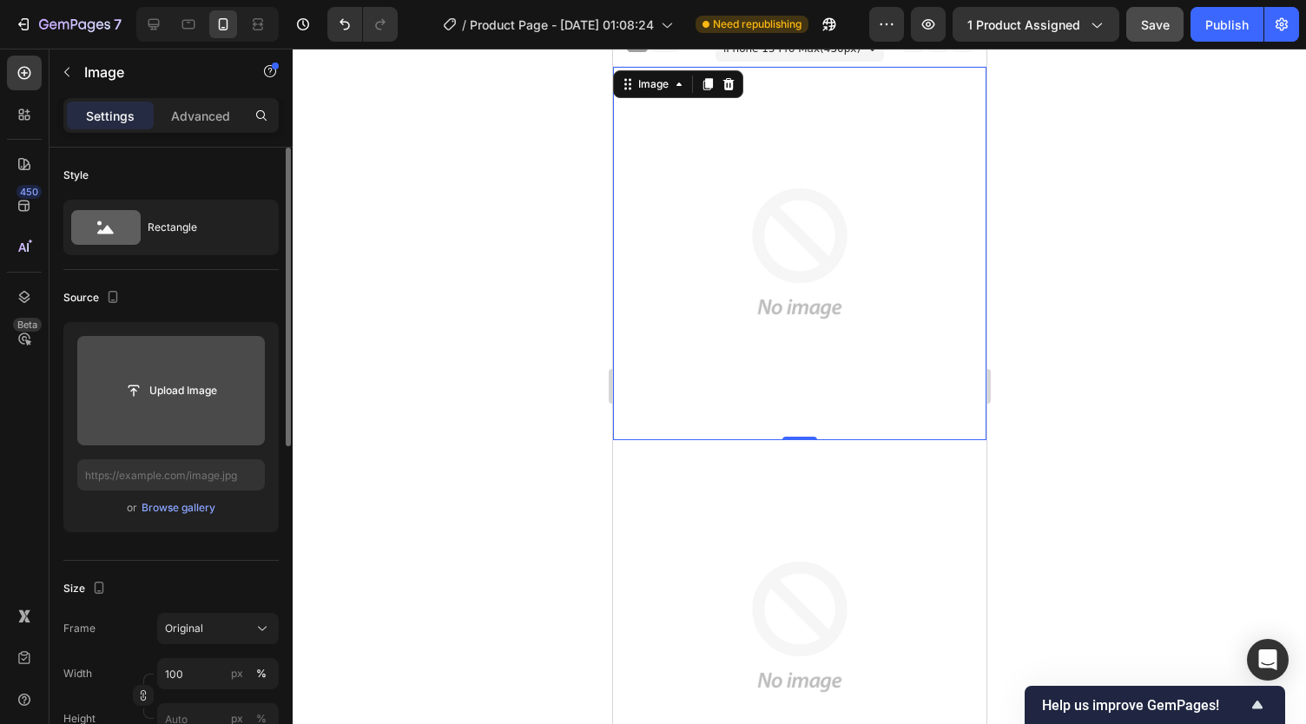
click at [184, 388] on input "file" at bounding box center [171, 391] width 120 height 30
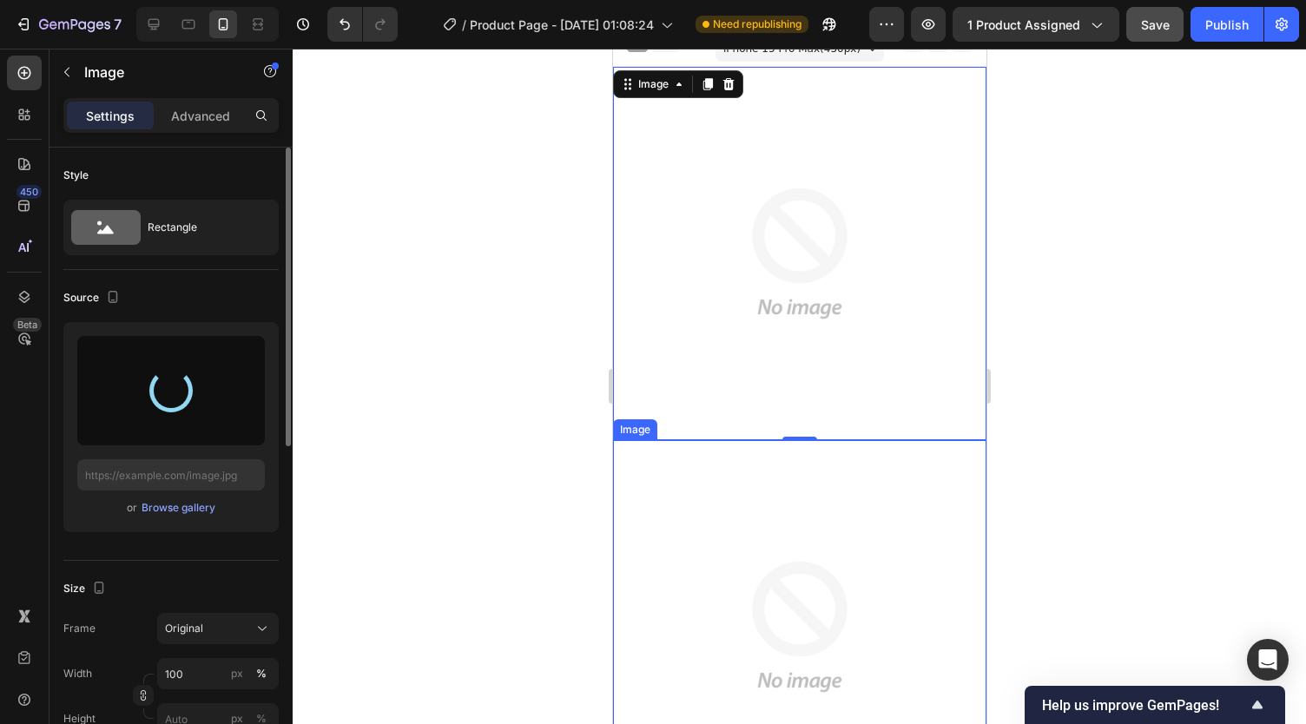
type input "[URL][DOMAIN_NAME]"
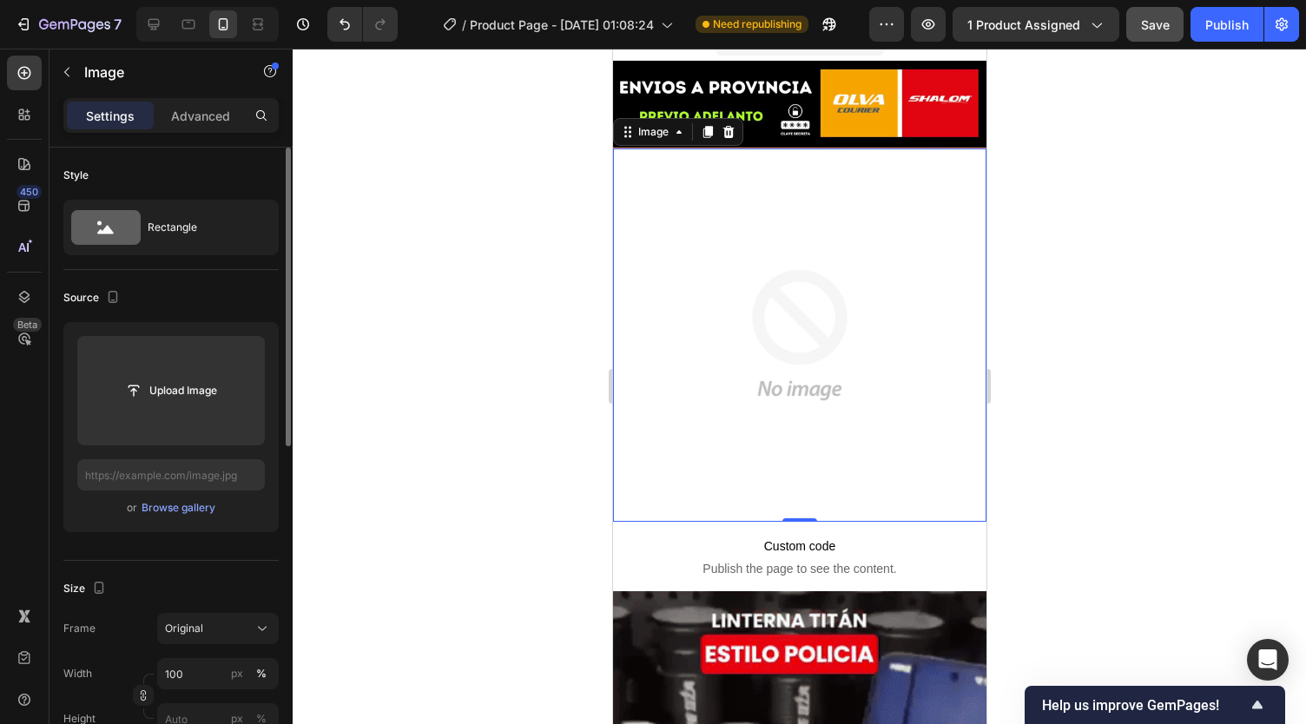
scroll to position [0, 0]
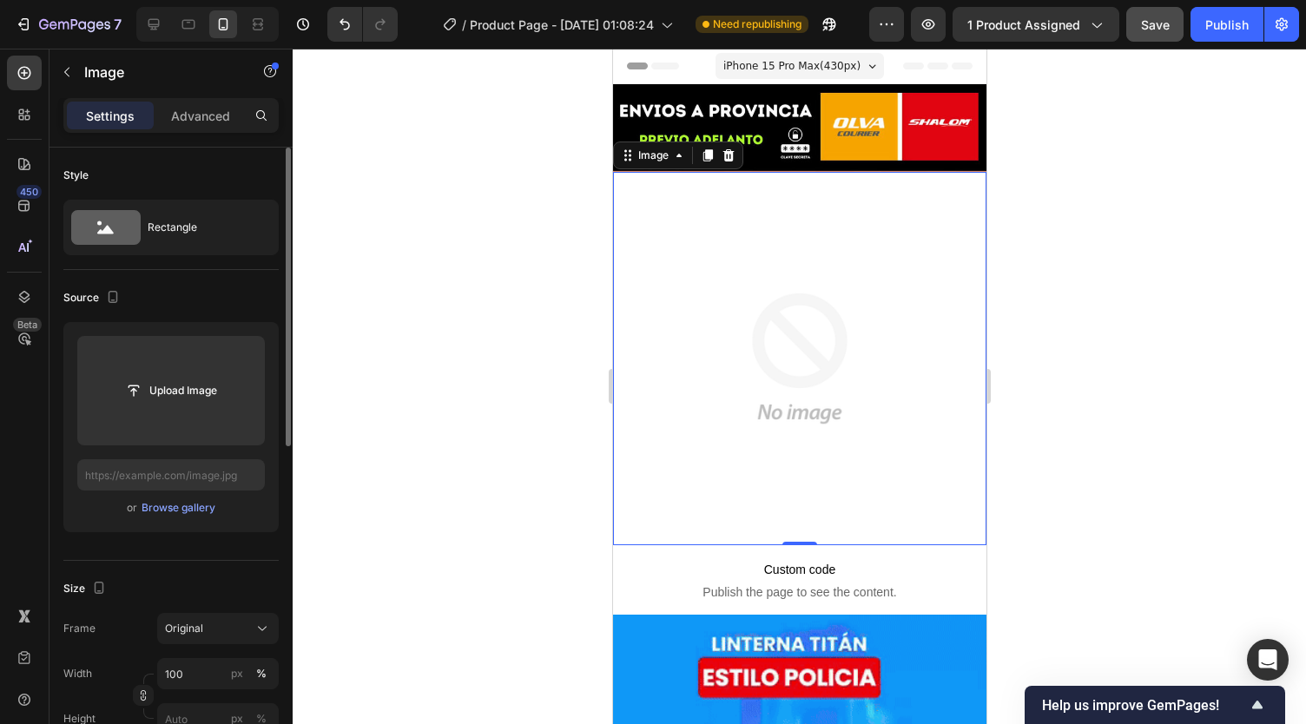
click at [766, 388] on img at bounding box center [798, 358] width 373 height 373
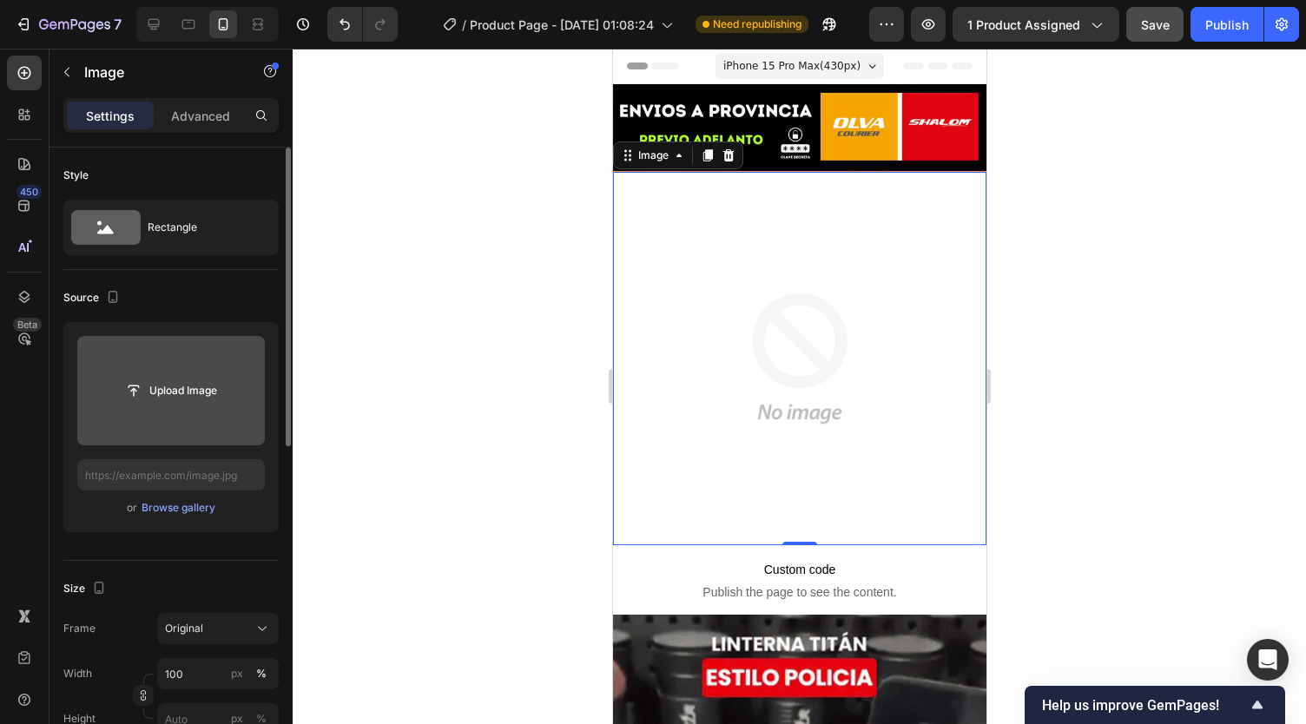
click at [208, 395] on input "file" at bounding box center [171, 391] width 120 height 30
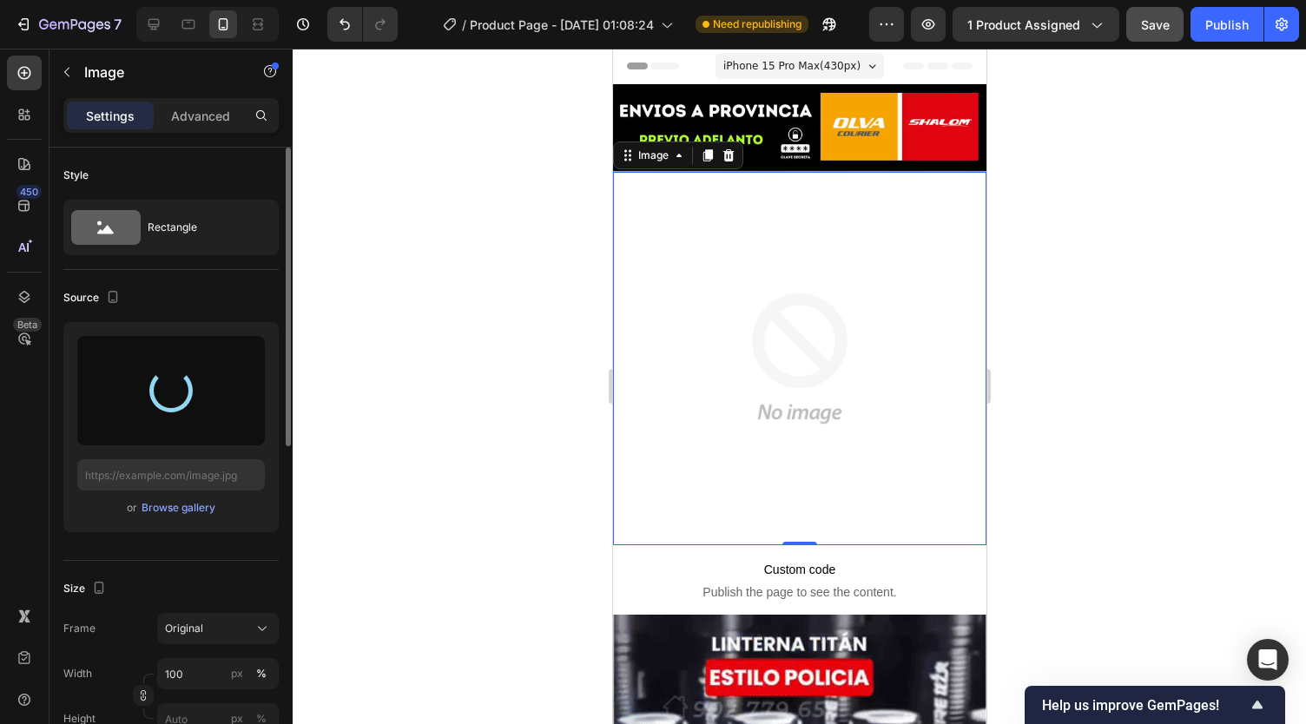
type input "[URL][DOMAIN_NAME]"
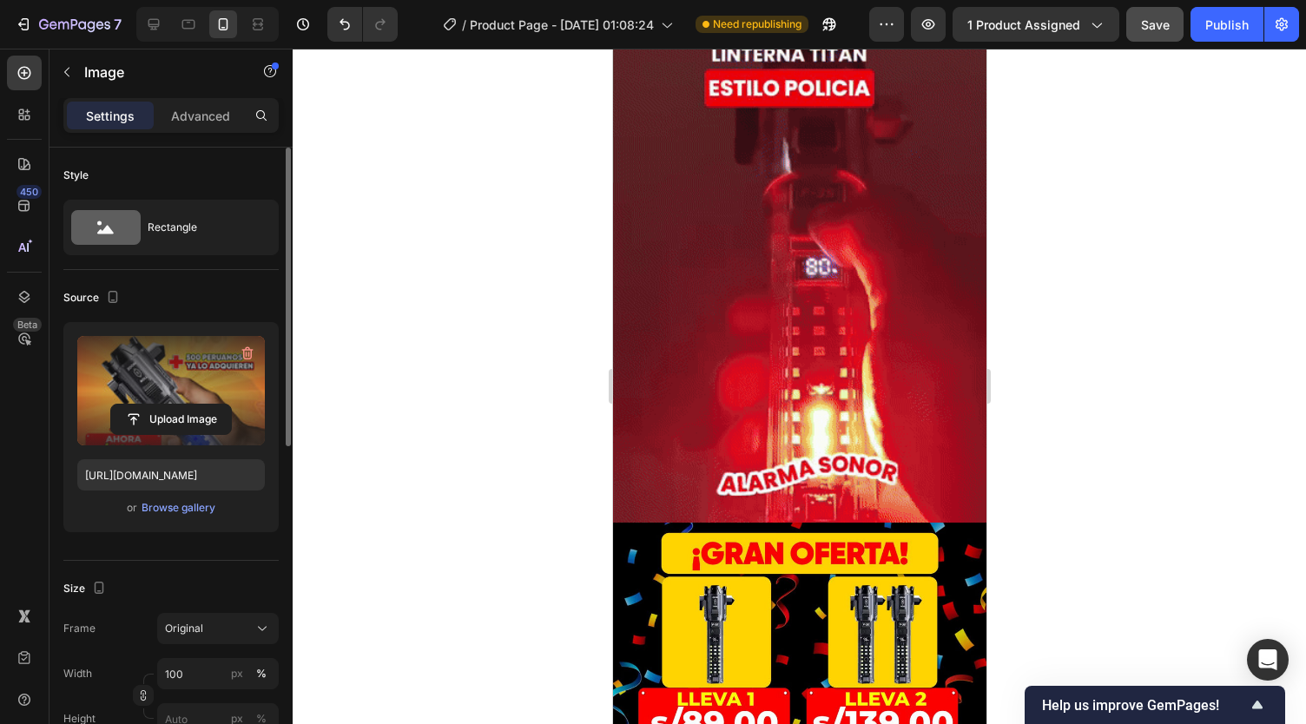
scroll to position [647, 0]
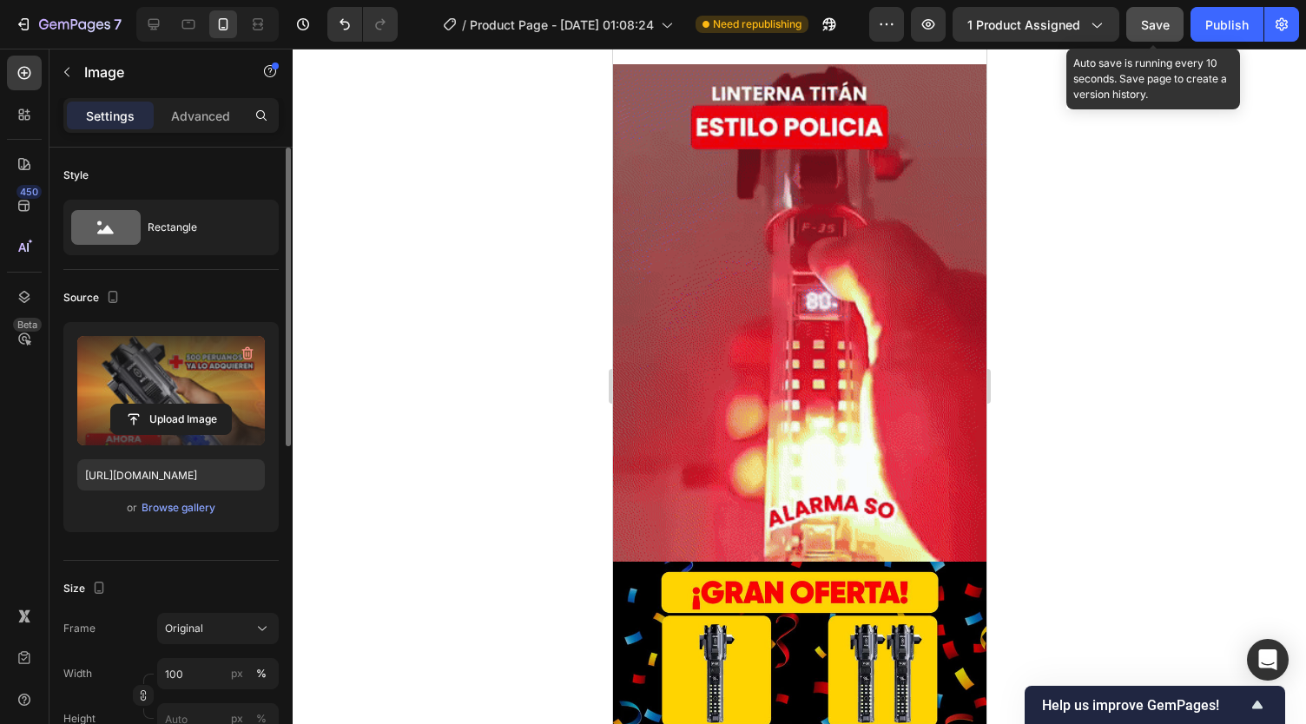
click at [1167, 34] on button "Save" at bounding box center [1154, 24] width 57 height 35
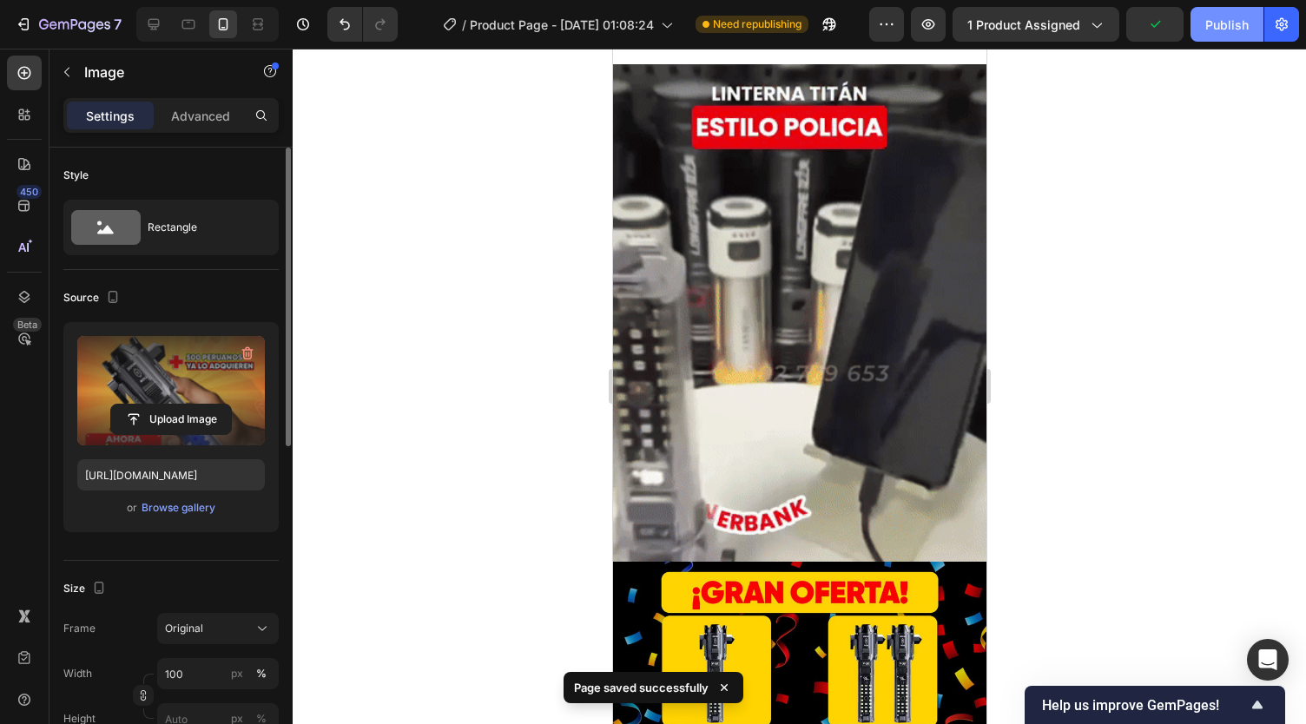
click at [1218, 22] on div "Publish" at bounding box center [1226, 25] width 43 height 18
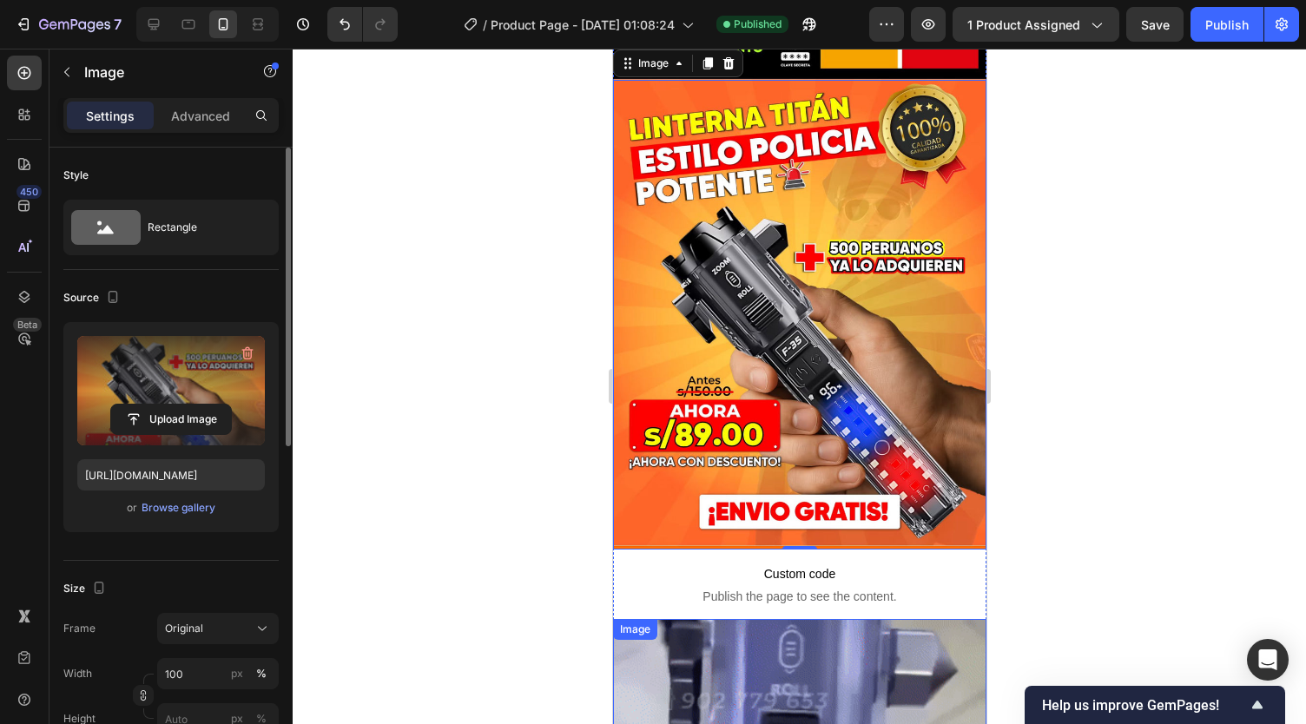
scroll to position [90, 0]
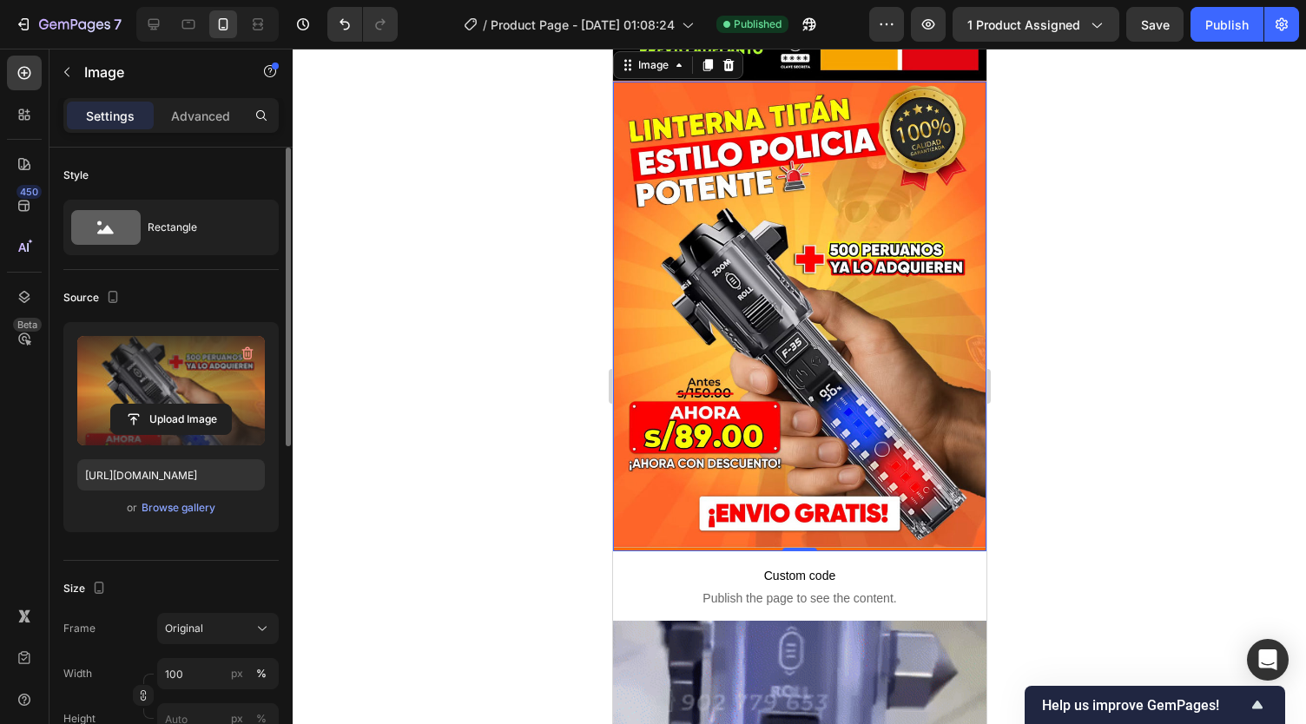
click at [824, 350] on img at bounding box center [798, 317] width 373 height 470
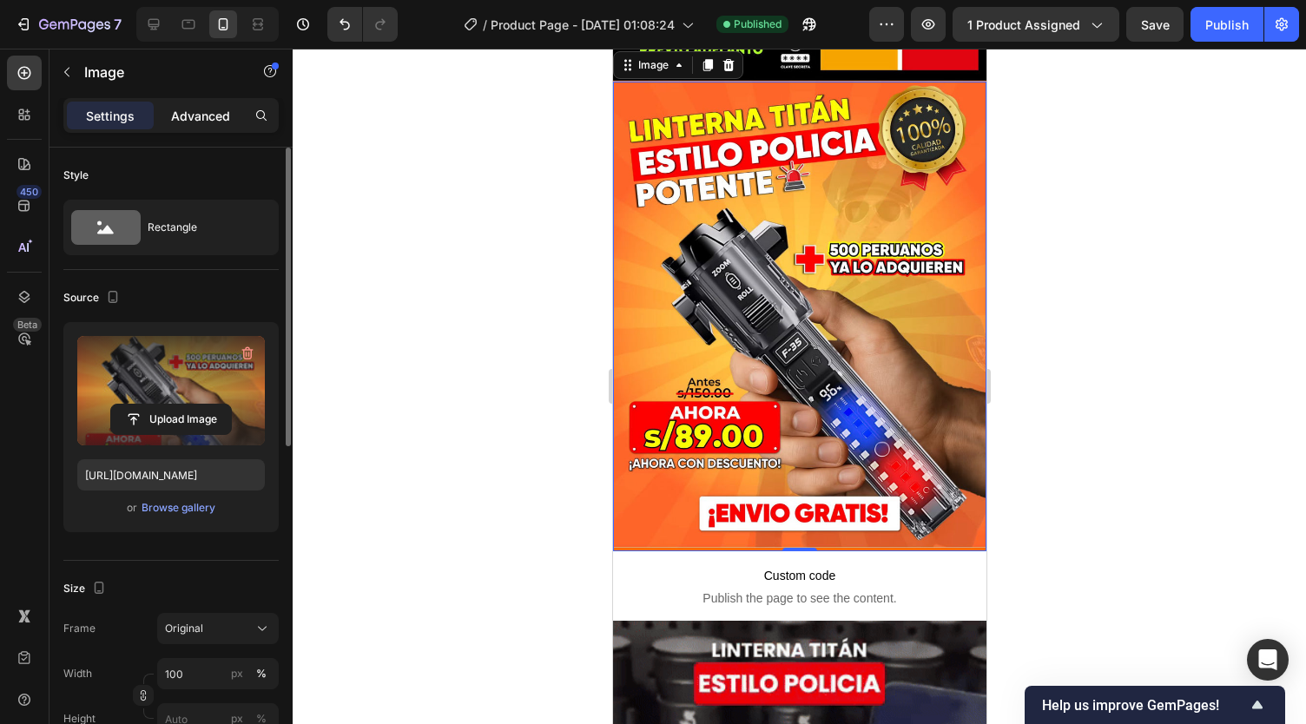
click at [229, 116] on p "Advanced" at bounding box center [200, 116] width 59 height 18
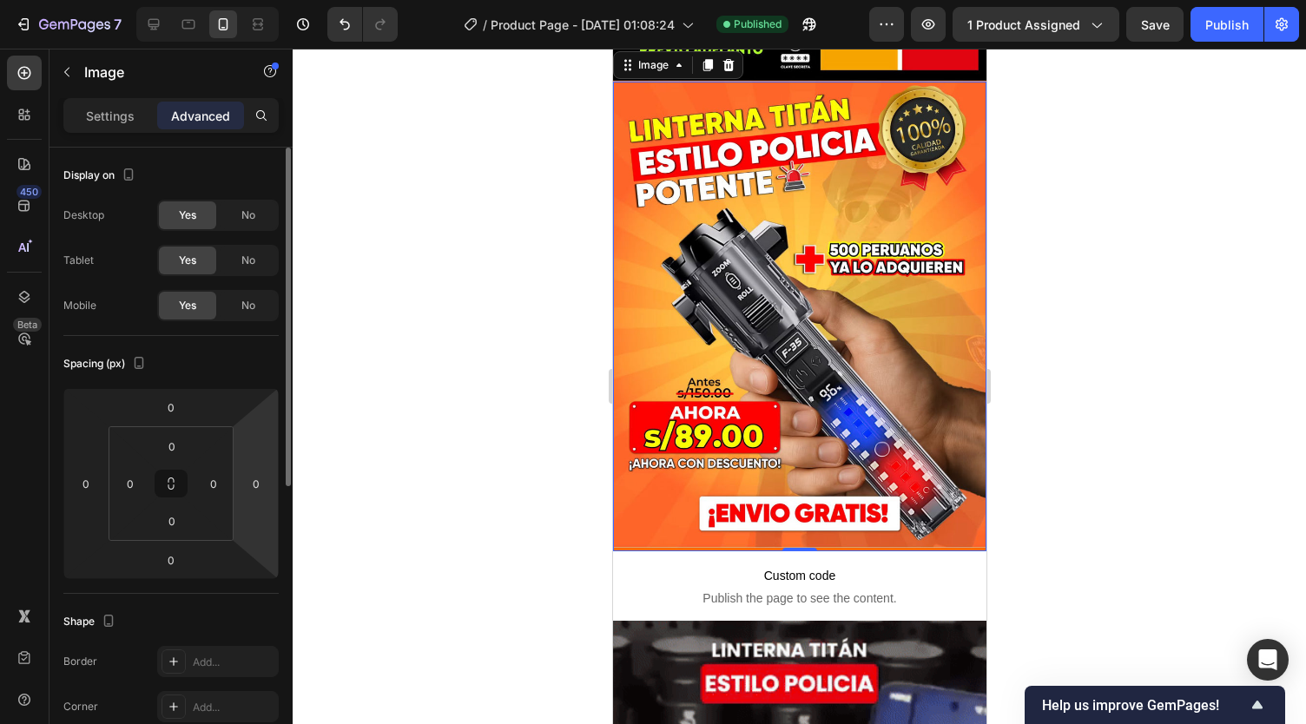
click at [730, 477] on img at bounding box center [798, 317] width 373 height 470
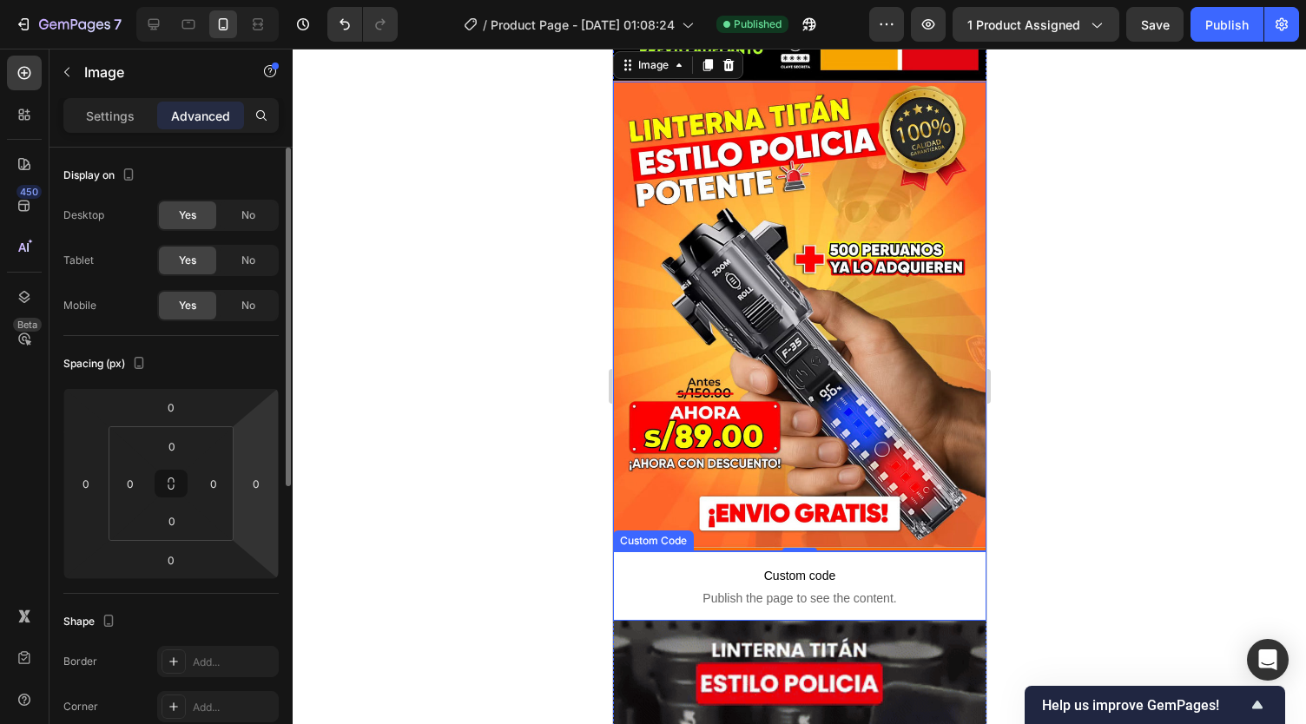
click at [708, 590] on span "Publish the page to see the content." at bounding box center [798, 598] width 373 height 17
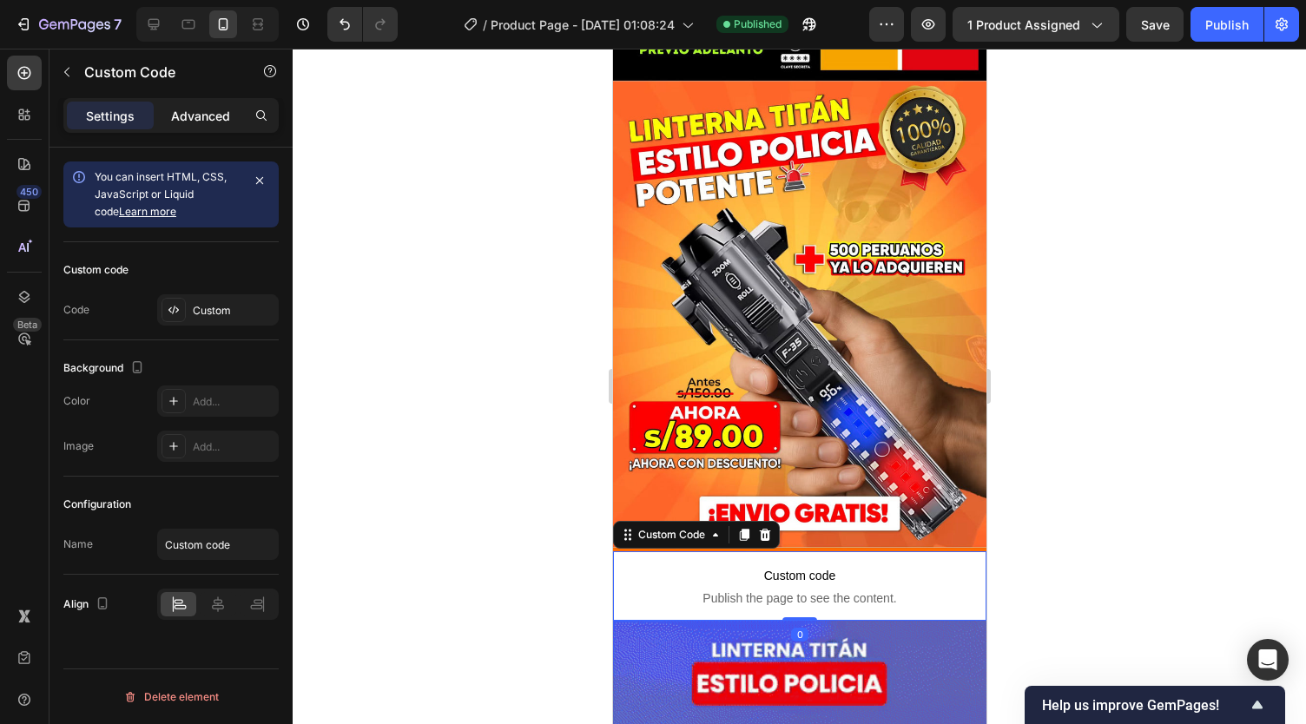
click at [191, 109] on p "Advanced" at bounding box center [200, 116] width 59 height 18
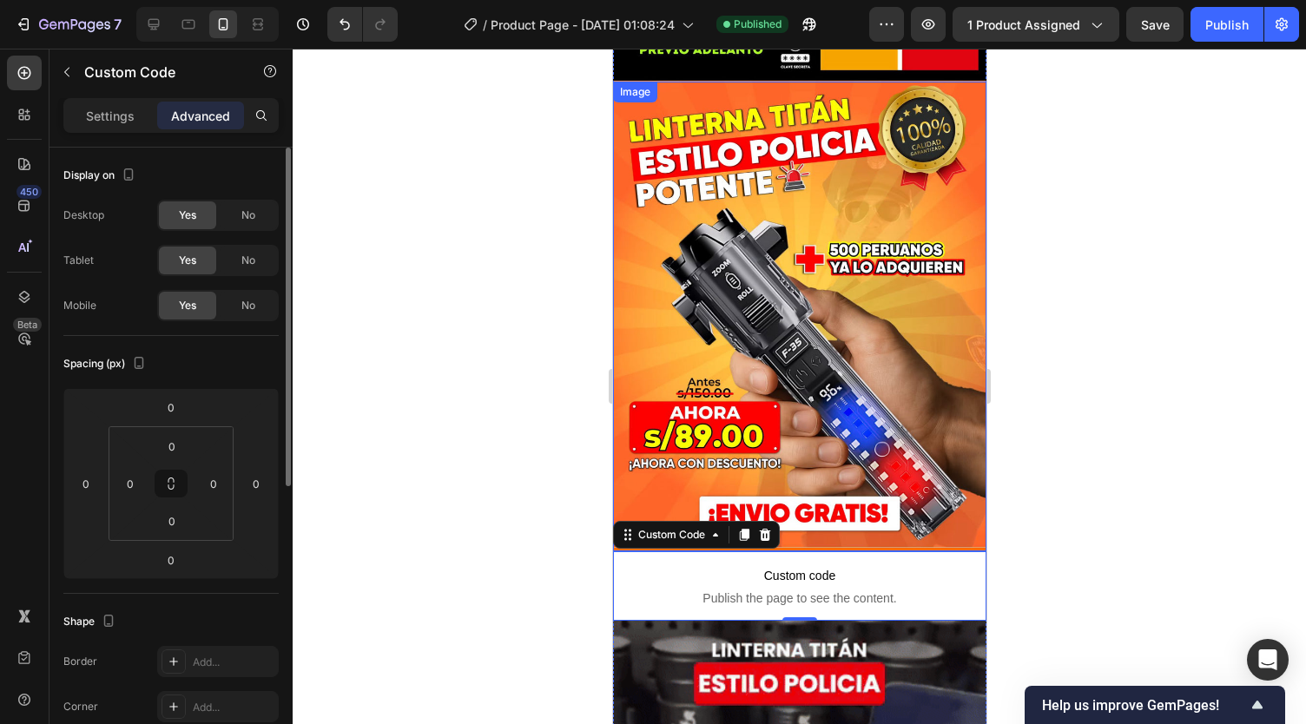
scroll to position [0, 0]
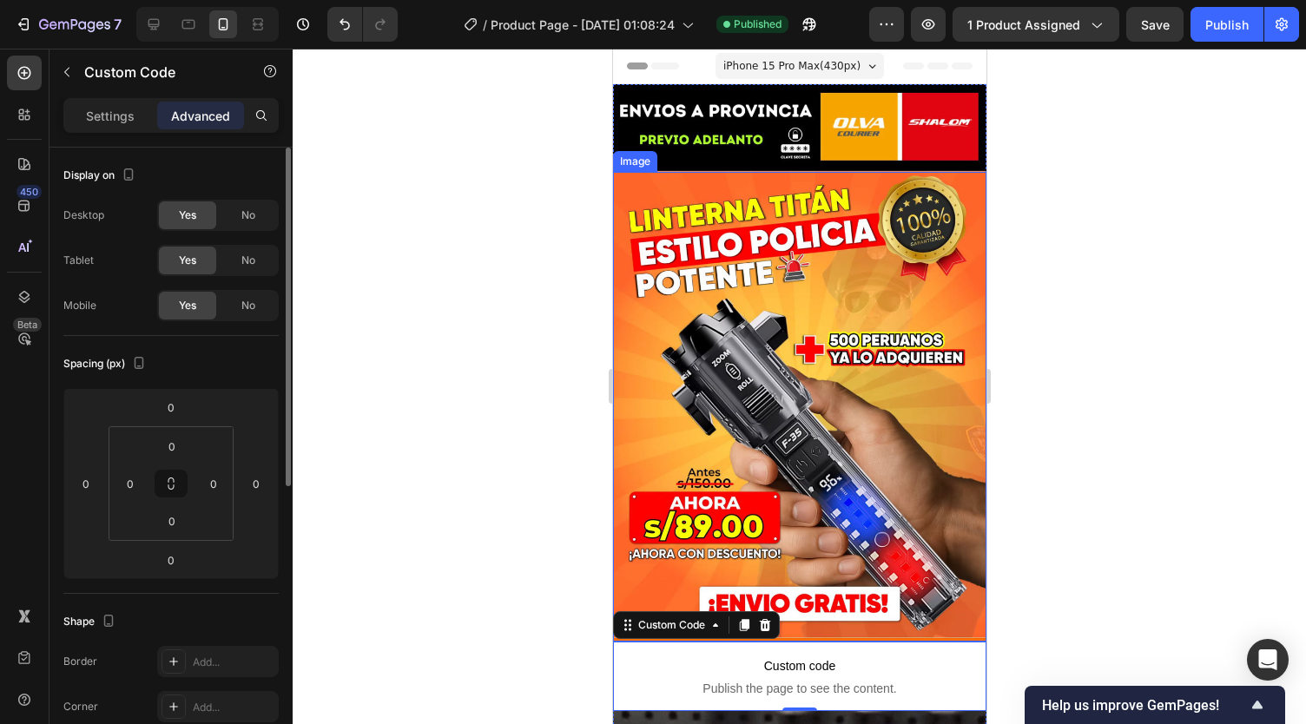
click at [749, 470] on img at bounding box center [798, 407] width 373 height 470
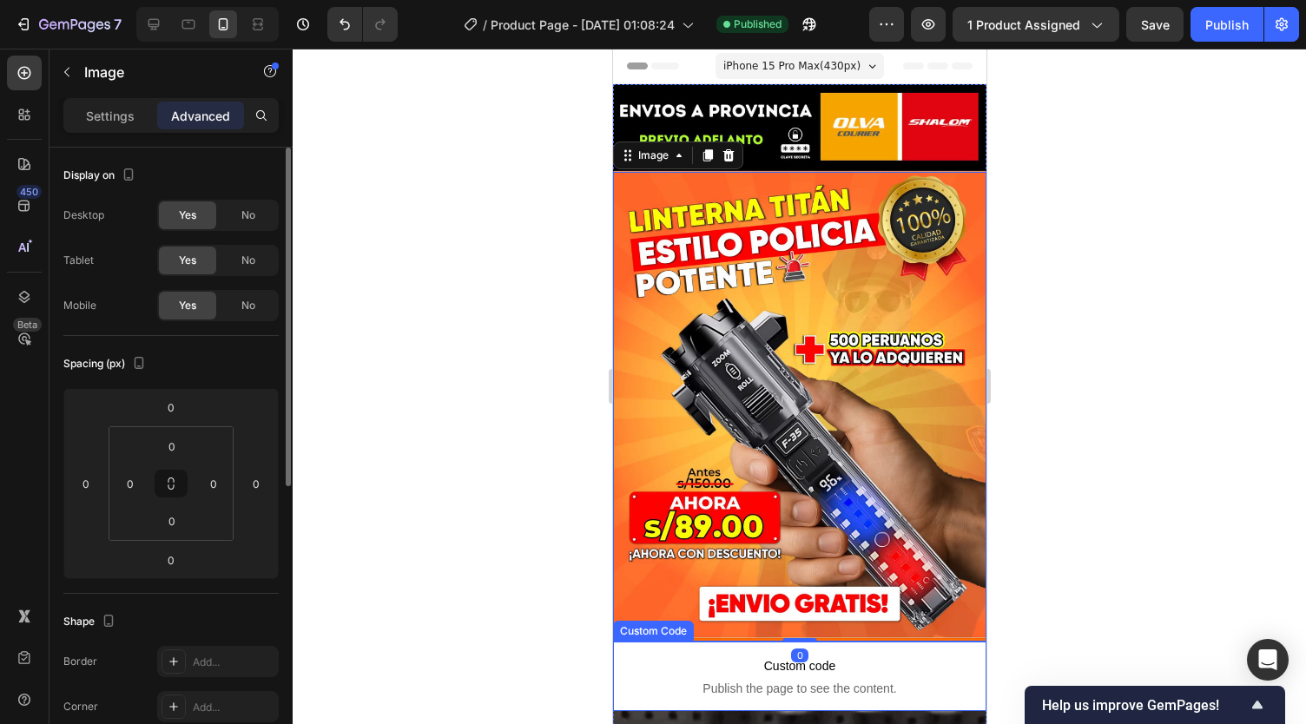
click at [717, 656] on span "Custom code" at bounding box center [798, 666] width 373 height 21
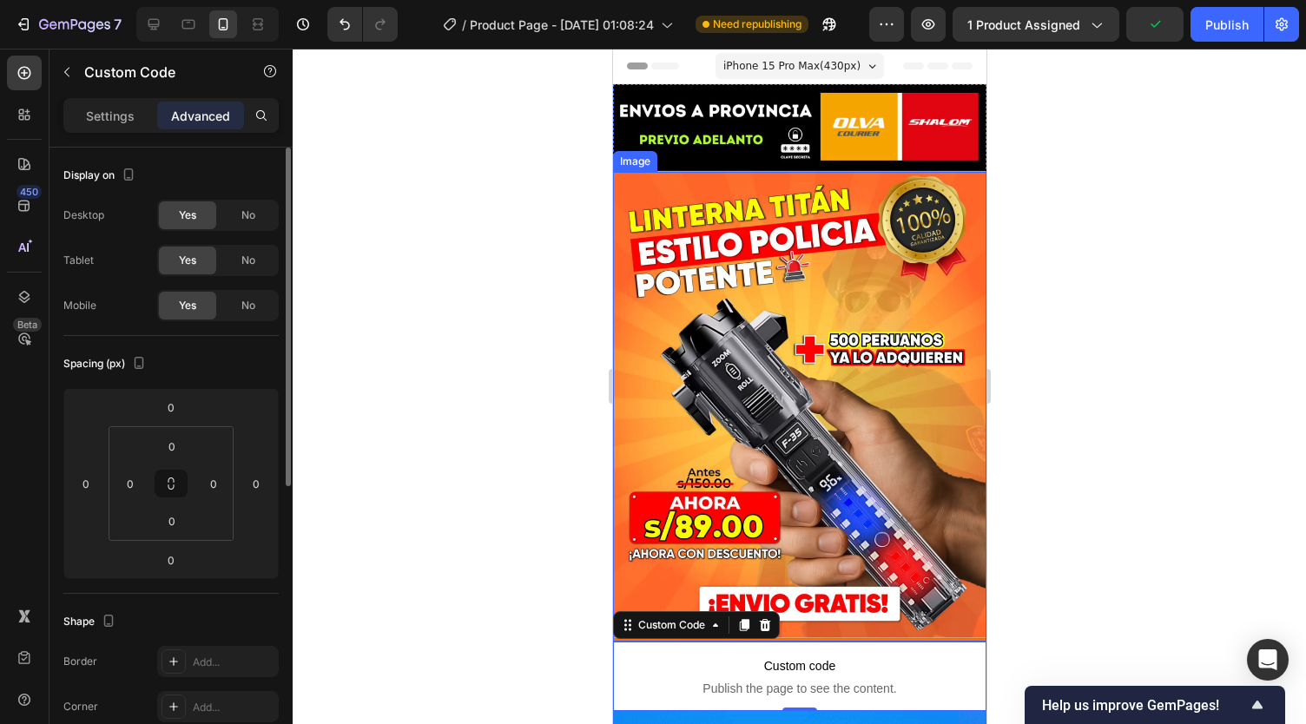
click at [755, 404] on img at bounding box center [798, 407] width 373 height 470
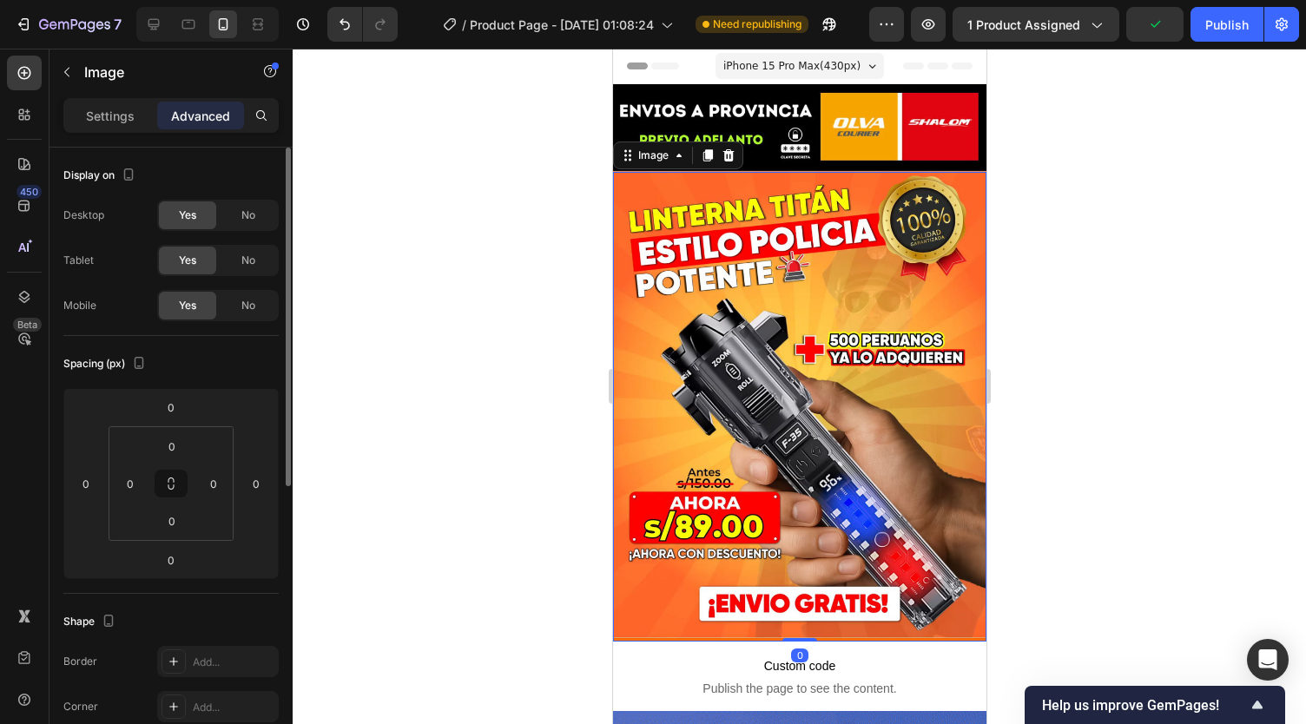
click at [229, 108] on p "Advanced" at bounding box center [200, 116] width 59 height 18
click at [1195, 30] on button "Publish" at bounding box center [1227, 24] width 73 height 35
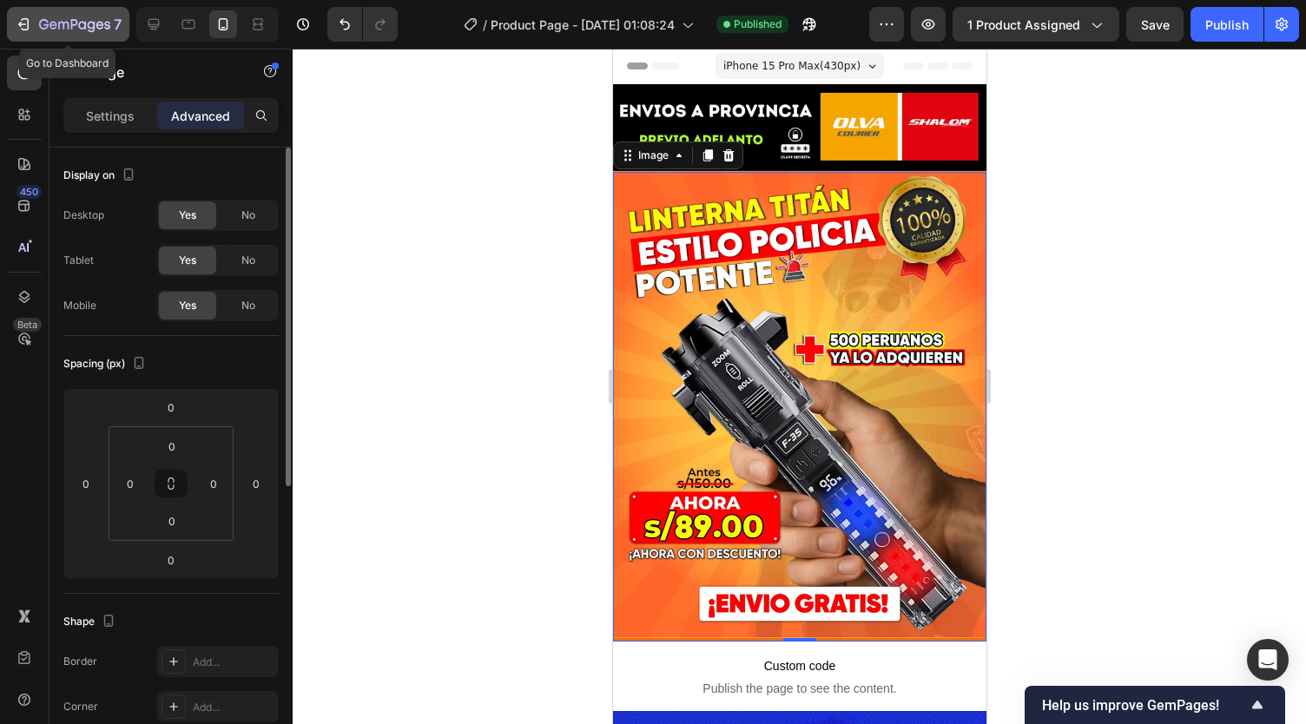
click at [50, 35] on button "7" at bounding box center [68, 24] width 122 height 35
